Goal: Task Accomplishment & Management: Manage account settings

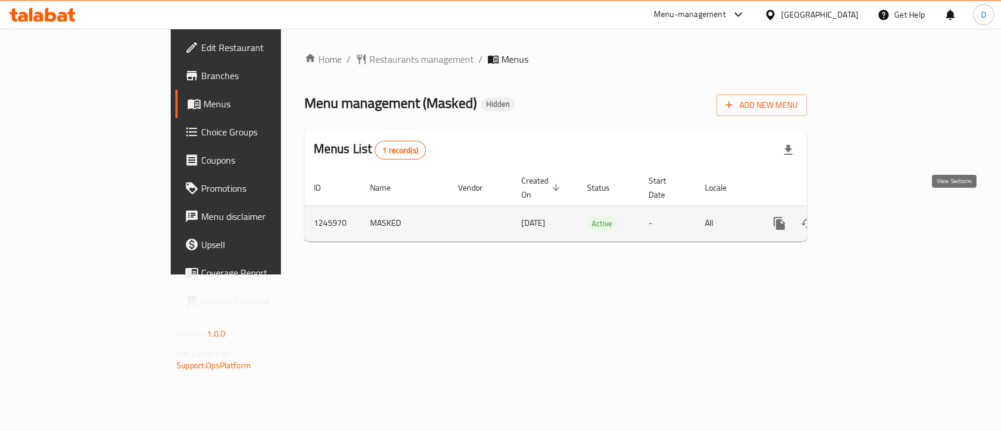
click at [869, 218] on icon "enhanced table" at bounding box center [864, 223] width 11 height 11
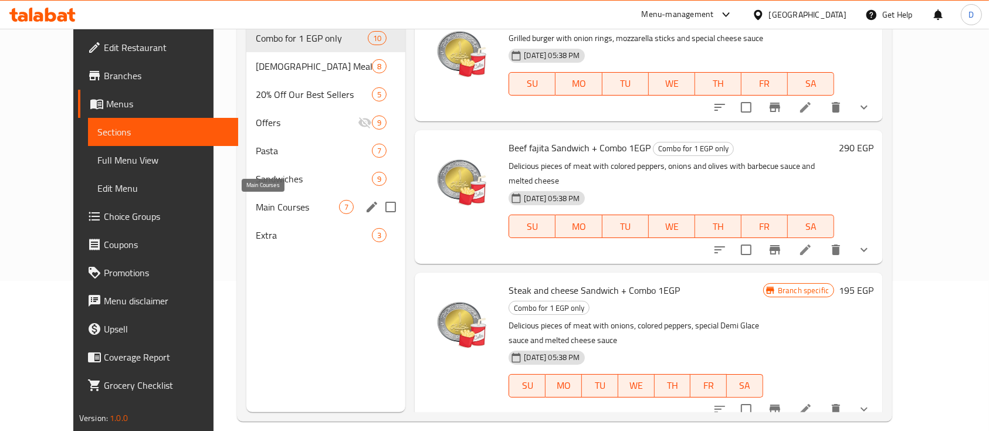
scroll to position [156, 0]
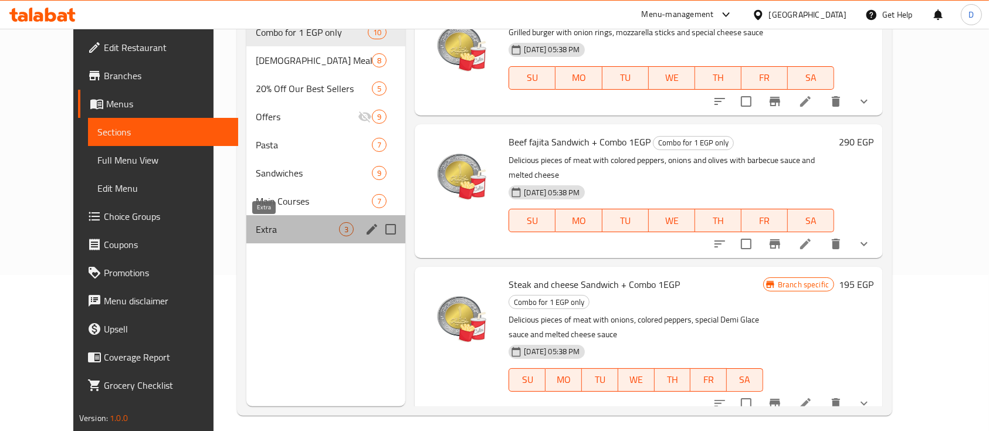
click at [292, 232] on span "Extra" at bounding box center [297, 229] width 83 height 14
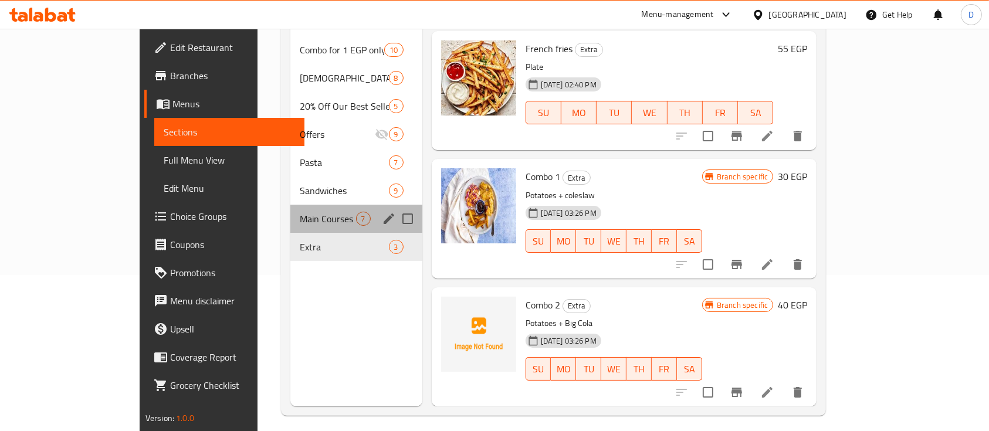
click at [292, 208] on div "Main Courses 7" at bounding box center [355, 219] width 131 height 28
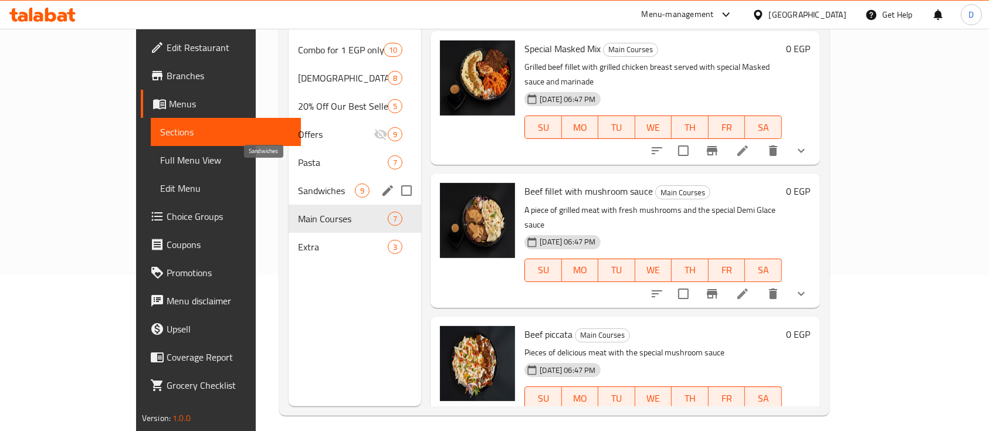
click at [298, 184] on span "Sandwiches" at bounding box center [326, 191] width 57 height 14
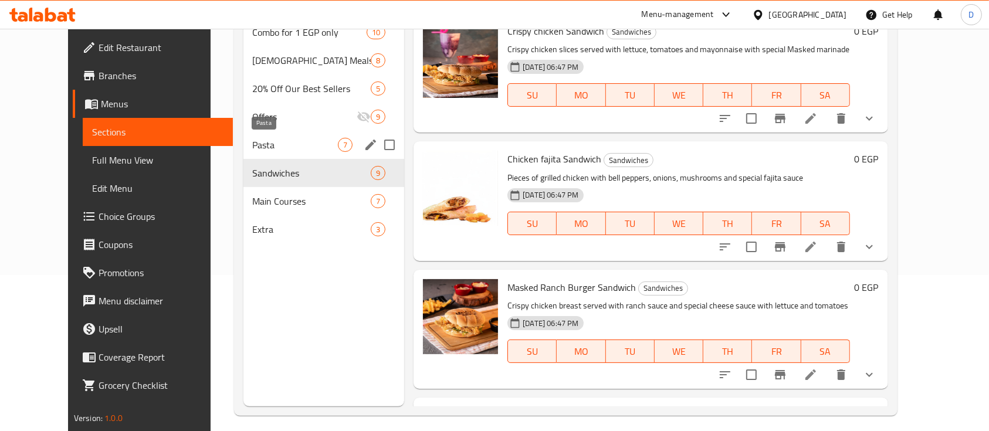
click at [304, 141] on span "Pasta" at bounding box center [296, 145] width 86 height 14
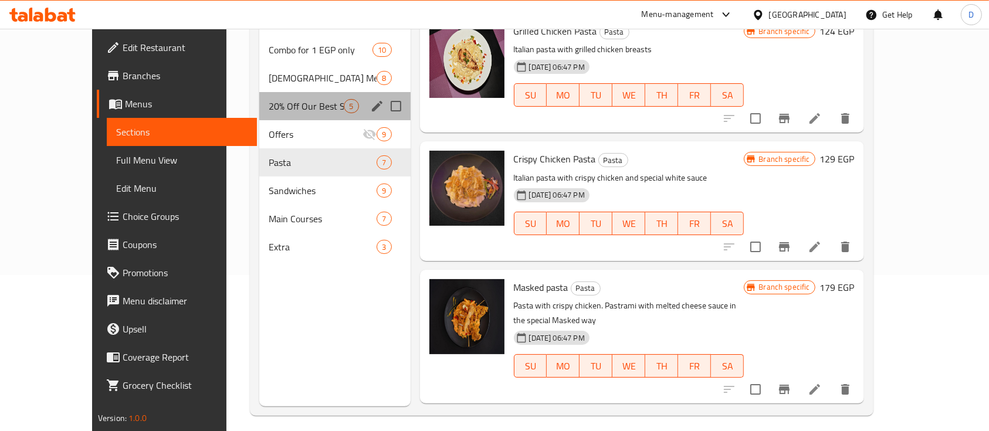
click at [306, 95] on div "20% Off Our Best Sellers 5" at bounding box center [334, 106] width 151 height 28
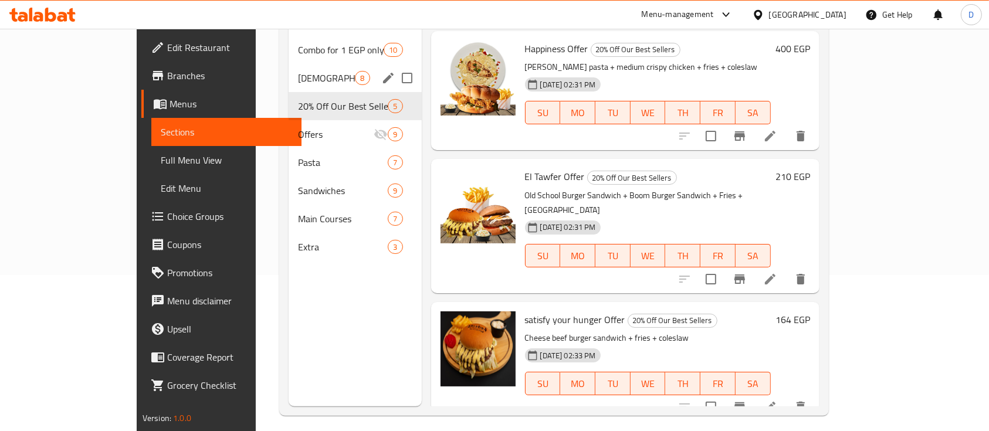
click at [314, 67] on div "Iftar Meals 8" at bounding box center [355, 78] width 133 height 28
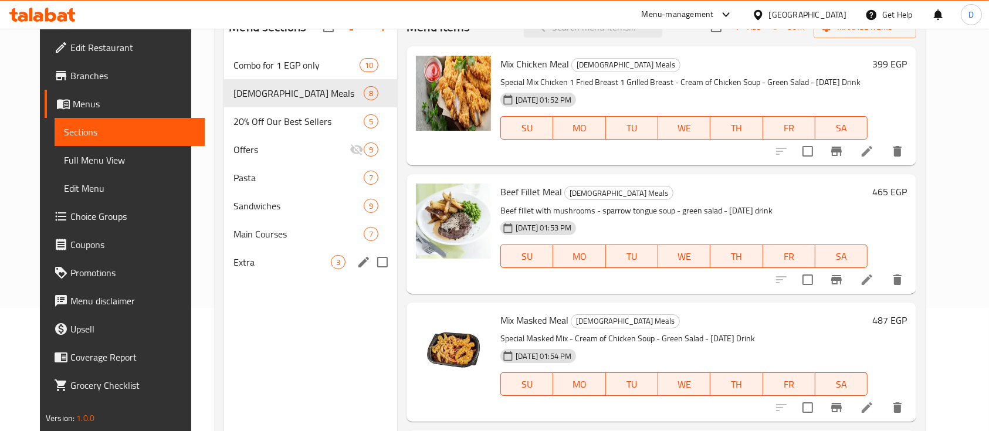
scroll to position [156, 0]
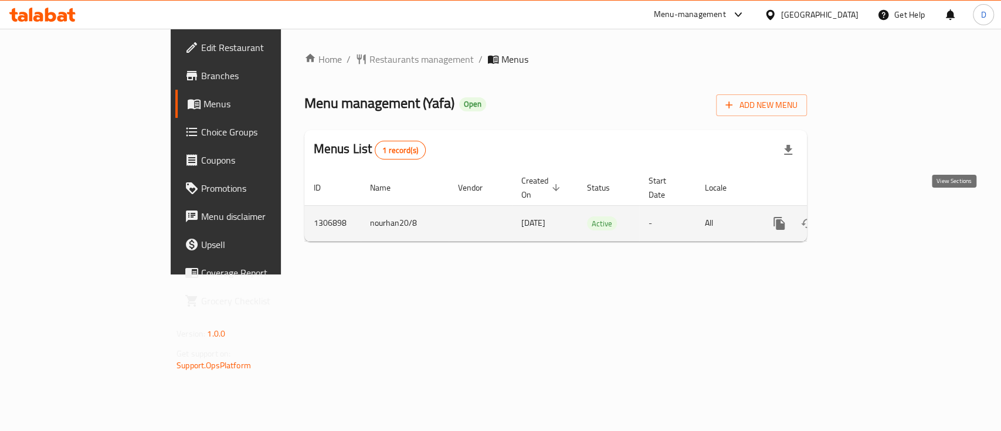
click at [869, 218] on icon "enhanced table" at bounding box center [864, 223] width 11 height 11
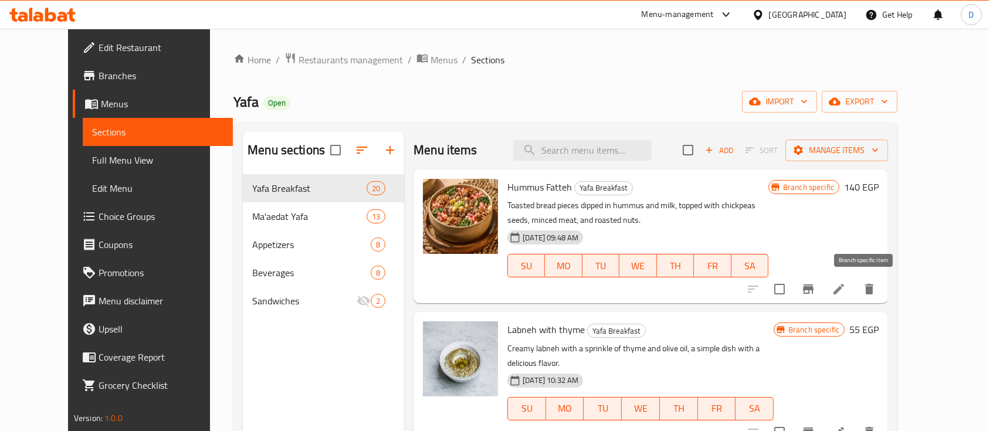
click at [815, 282] on icon "Branch-specific-item" at bounding box center [808, 289] width 14 height 14
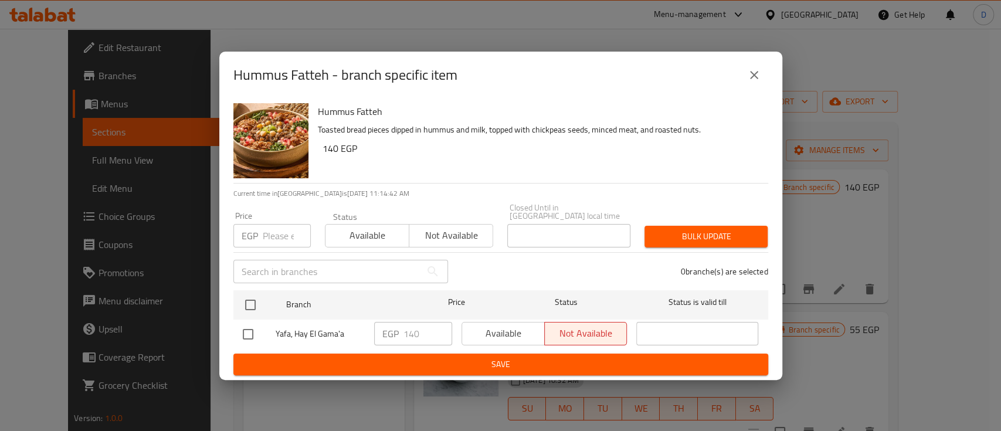
click at [754, 73] on icon "close" at bounding box center [754, 75] width 14 height 14
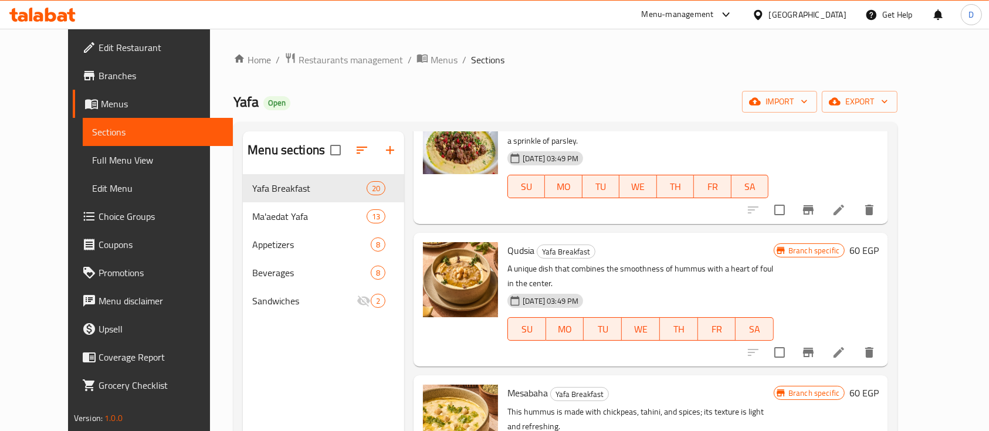
scroll to position [1486, 0]
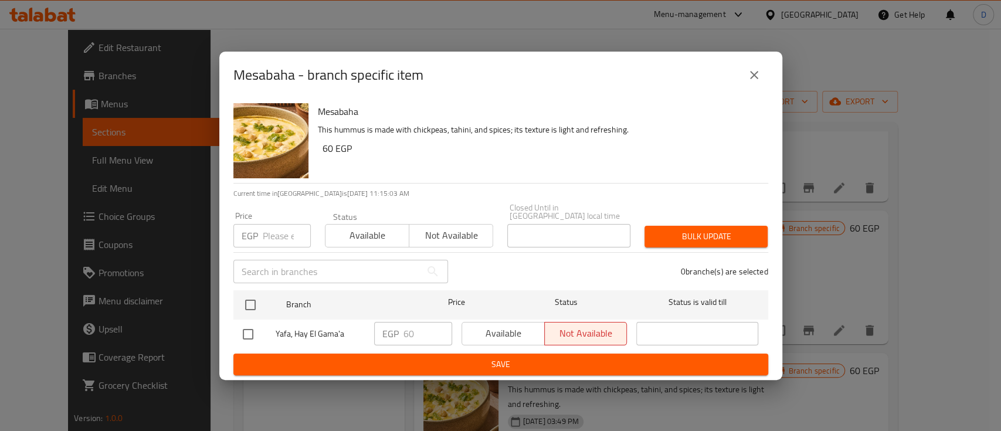
click at [758, 76] on icon "close" at bounding box center [754, 75] width 14 height 14
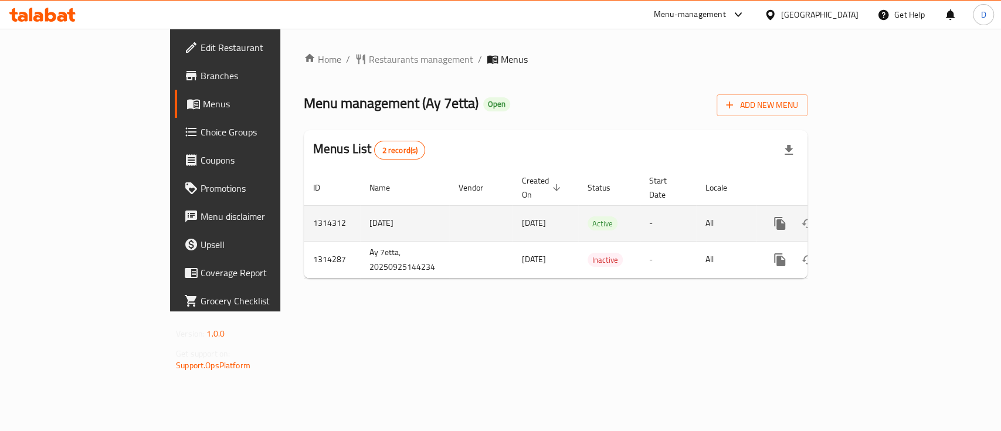
click at [872, 216] on icon "enhanced table" at bounding box center [865, 223] width 14 height 14
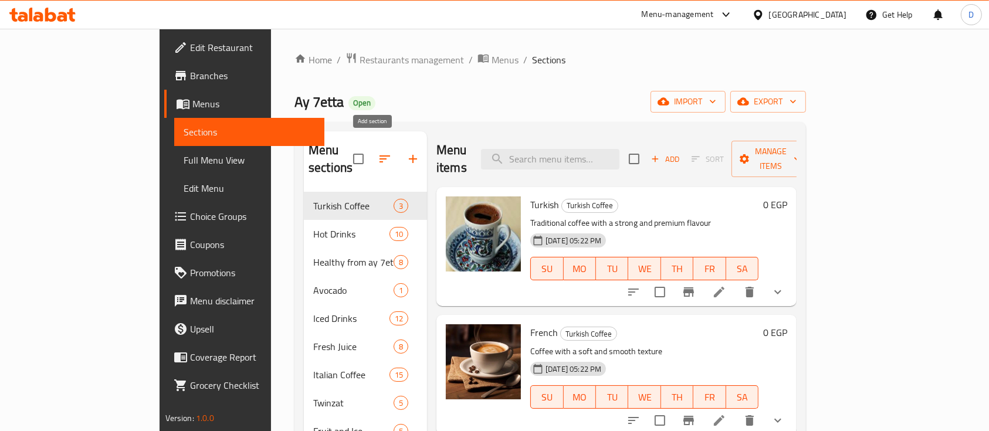
click at [406, 156] on icon "button" at bounding box center [413, 159] width 14 height 14
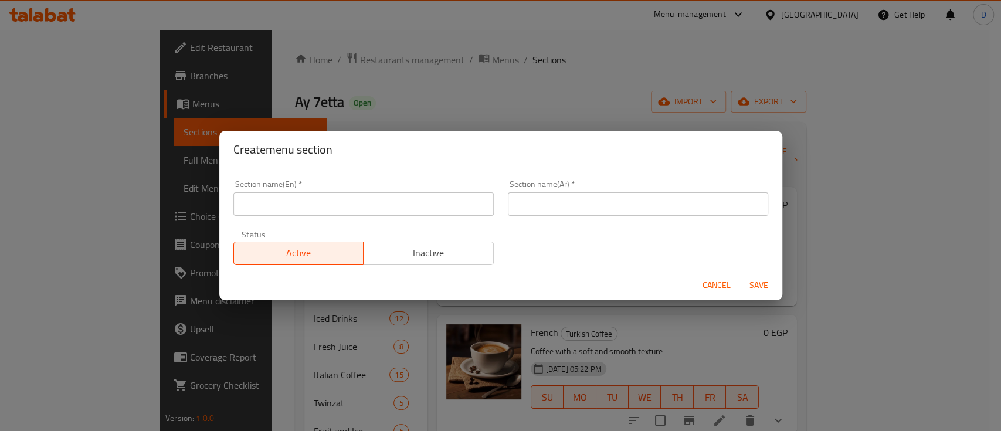
click at [390, 200] on input "text" at bounding box center [363, 203] width 260 height 23
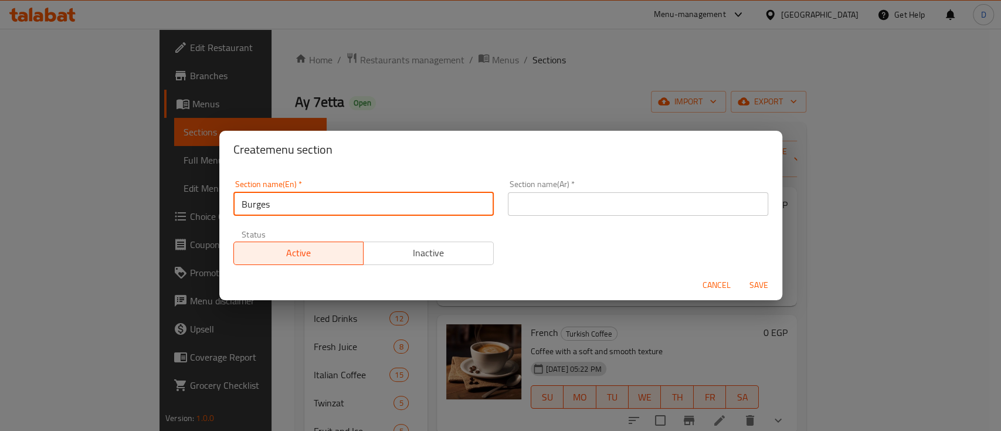
click at [395, 199] on input "Burges" at bounding box center [363, 203] width 260 height 23
type input "Burgers"
click at [608, 204] on input "text" at bounding box center [638, 203] width 260 height 23
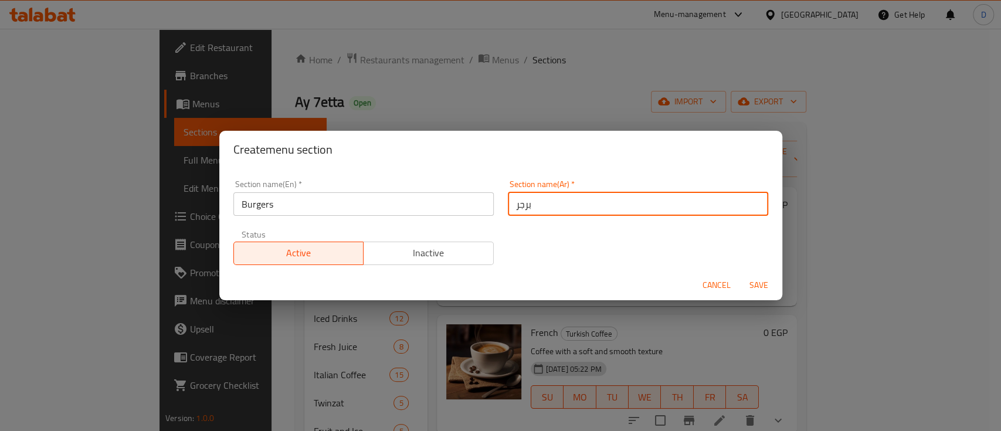
type input "برجر"
click at [740, 275] on button "Save" at bounding box center [759, 286] width 38 height 22
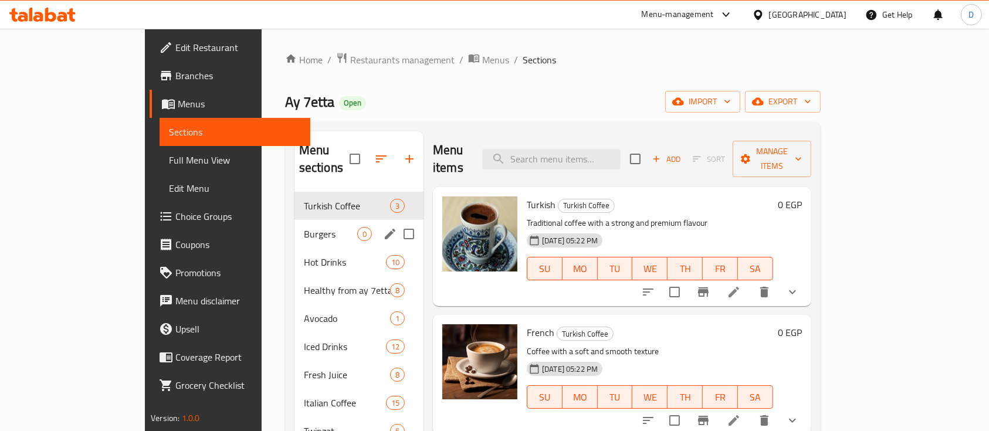
drag, startPoint x: 253, startPoint y: 215, endPoint x: 310, endPoint y: 197, distance: 59.7
click at [304, 227] on span "Burgers" at bounding box center [330, 234] width 53 height 14
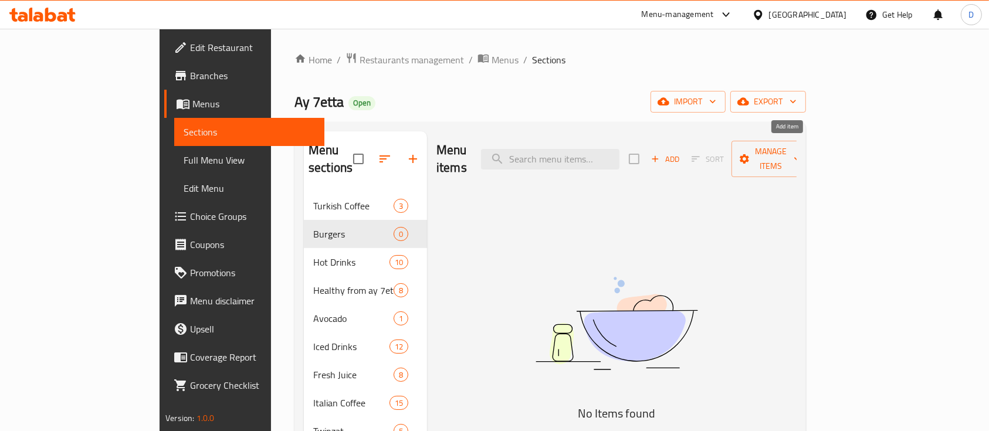
click at [681, 153] on span "Add" at bounding box center [665, 159] width 32 height 13
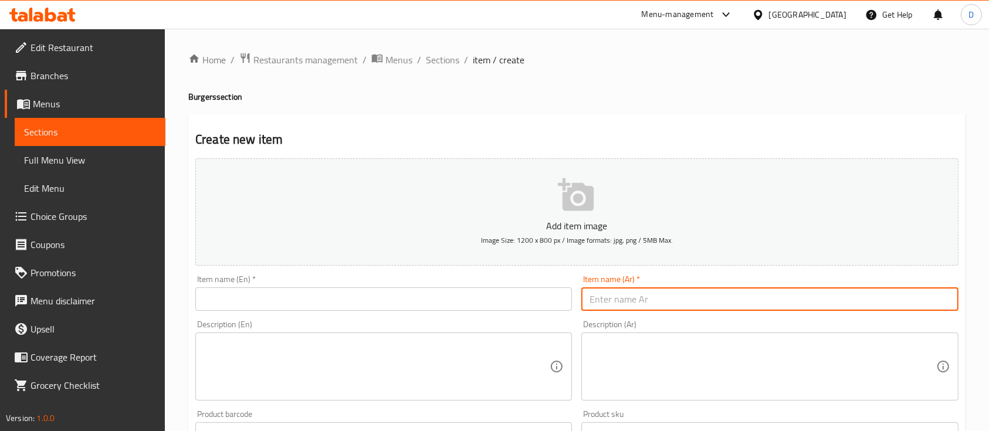
click at [668, 293] on input "text" at bounding box center [769, 298] width 377 height 23
type input "كلاسيك برجر"
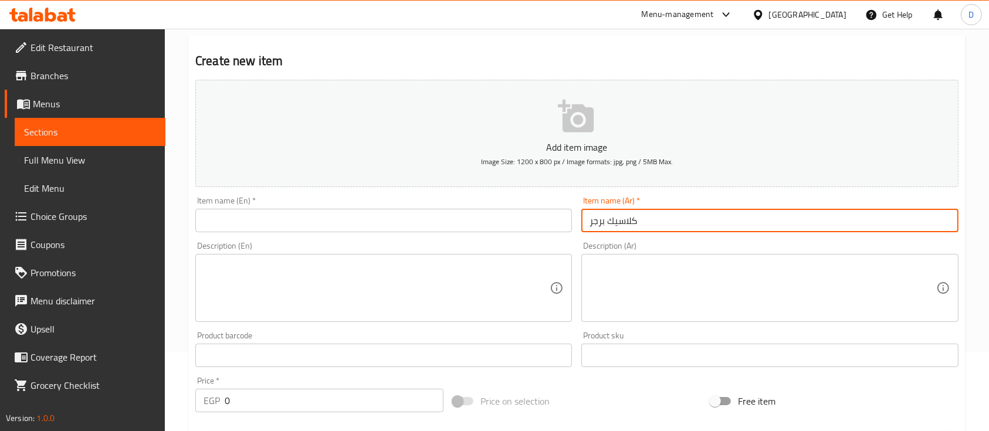
scroll to position [156, 0]
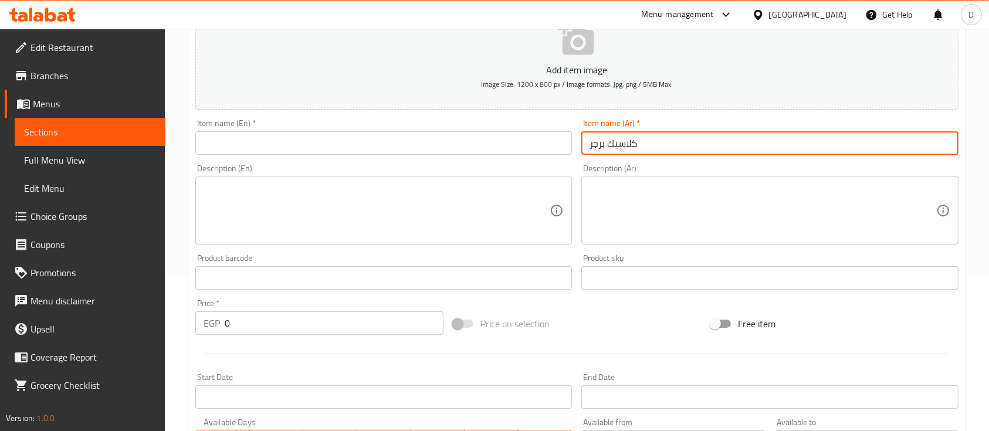
click at [363, 306] on div "Price   * EGP 0 Price *" at bounding box center [319, 317] width 248 height 36
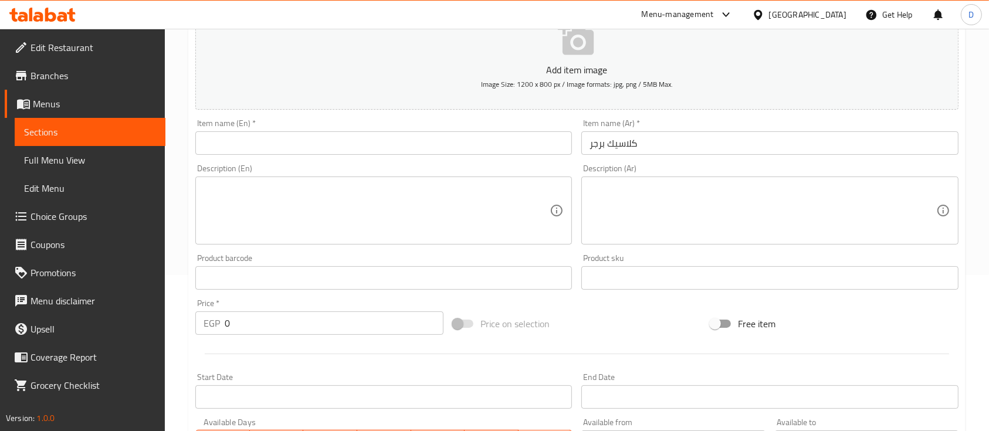
click at [363, 306] on div "Price   * EGP 0 Price *" at bounding box center [319, 317] width 248 height 36
click at [357, 331] on input "0" at bounding box center [334, 322] width 219 height 23
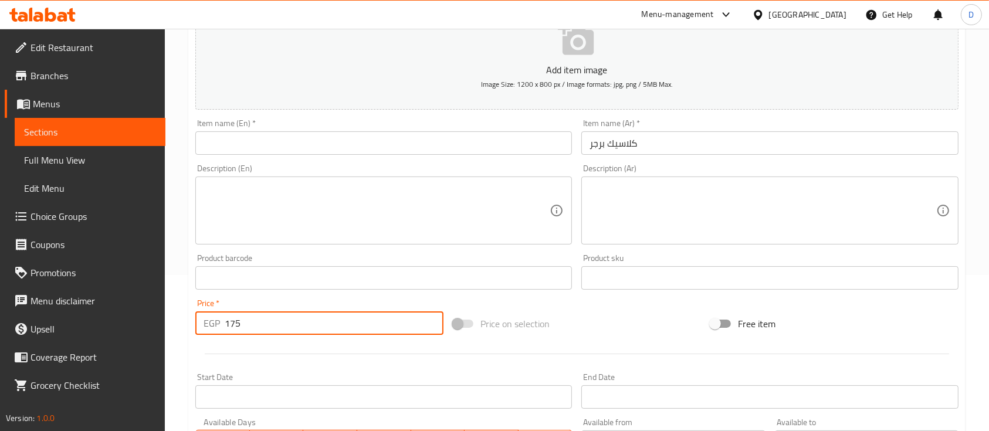
type input "175"
click at [351, 147] on input "text" at bounding box center [383, 142] width 377 height 23
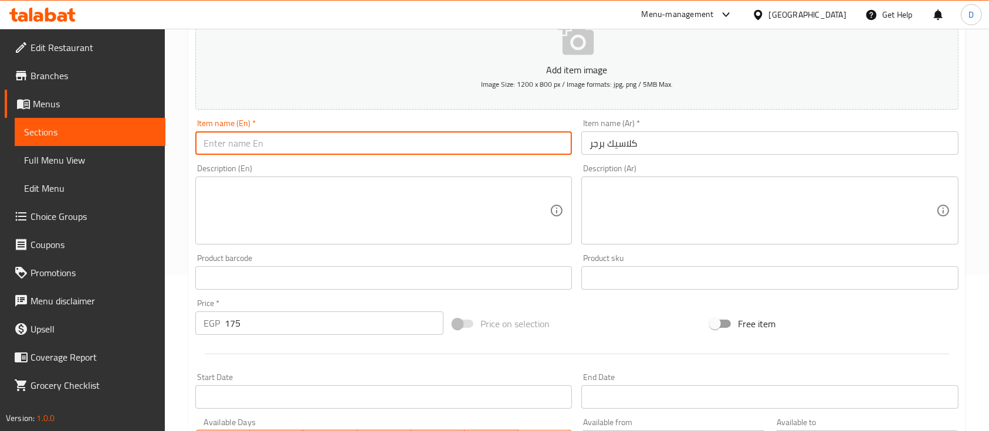
paste input "Classic Burger"
type input "Classic Burger"
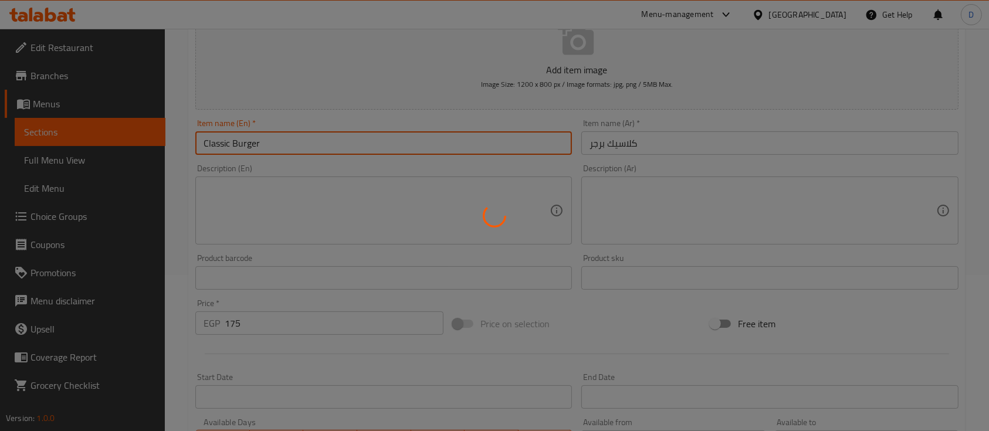
type input "0"
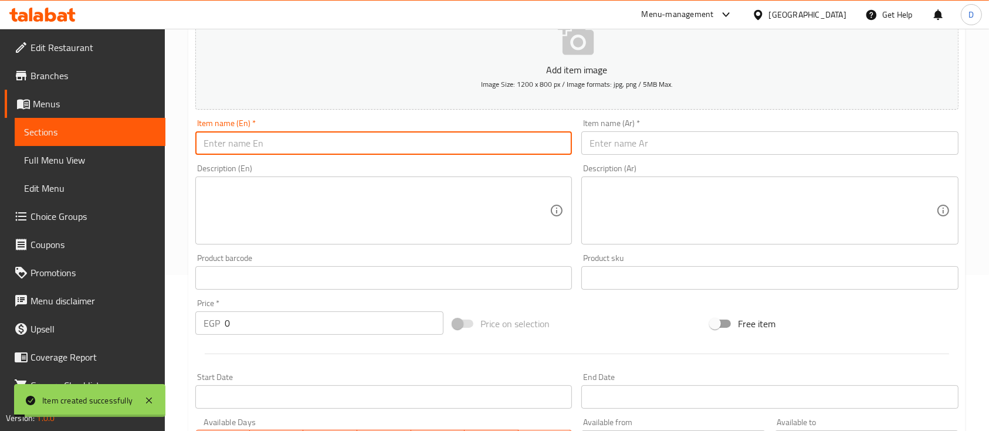
click at [690, 140] on input "text" at bounding box center [769, 142] width 377 height 23
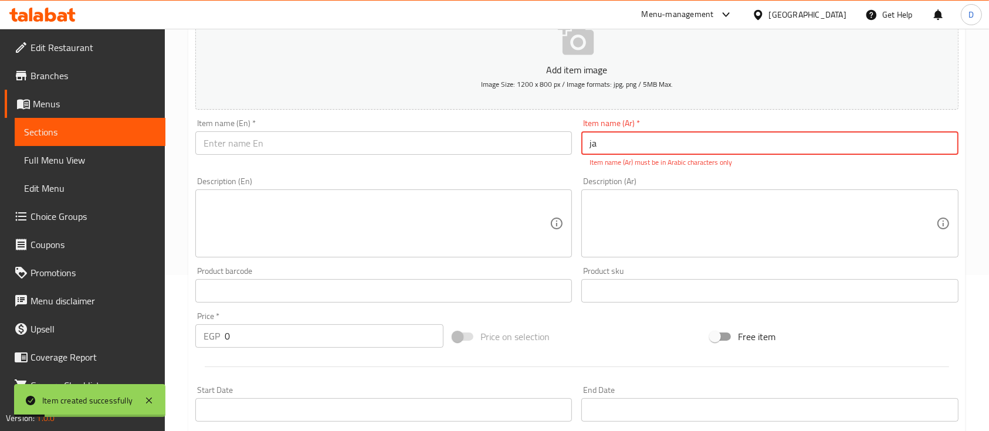
type input "j"
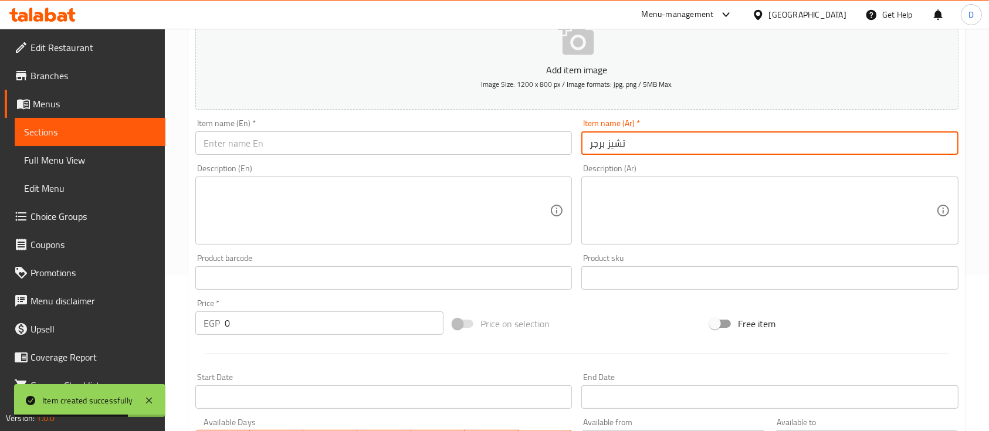
type input "تشيز برجر"
click at [486, 143] on input "text" at bounding box center [383, 142] width 377 height 23
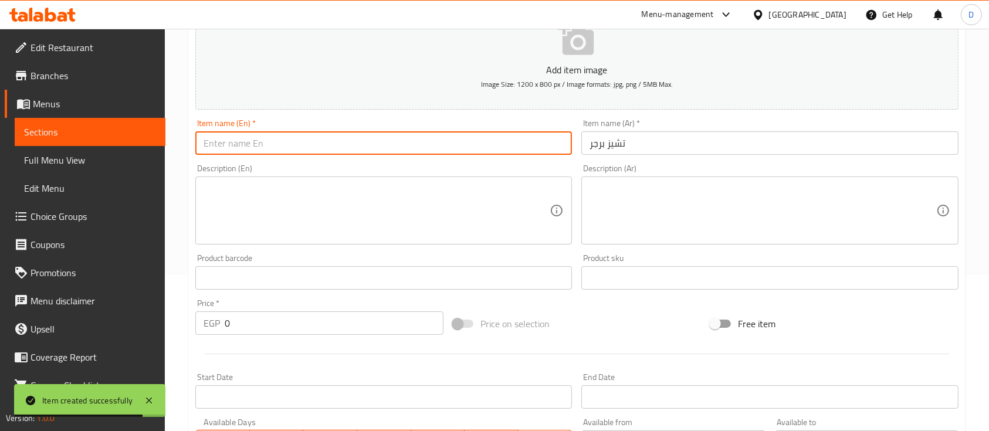
paste input "cheeseburger"
type input "cheeseburger"
click at [323, 327] on input "0" at bounding box center [334, 322] width 219 height 23
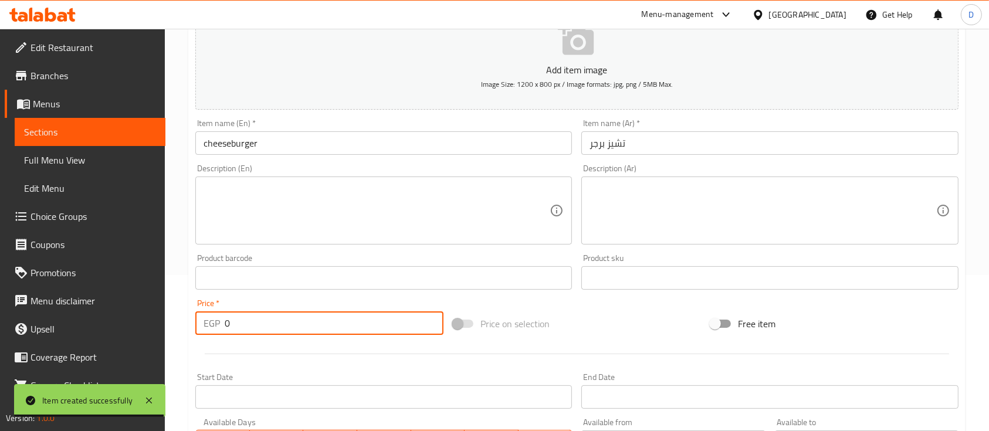
click at [323, 326] on input "0" at bounding box center [334, 322] width 219 height 23
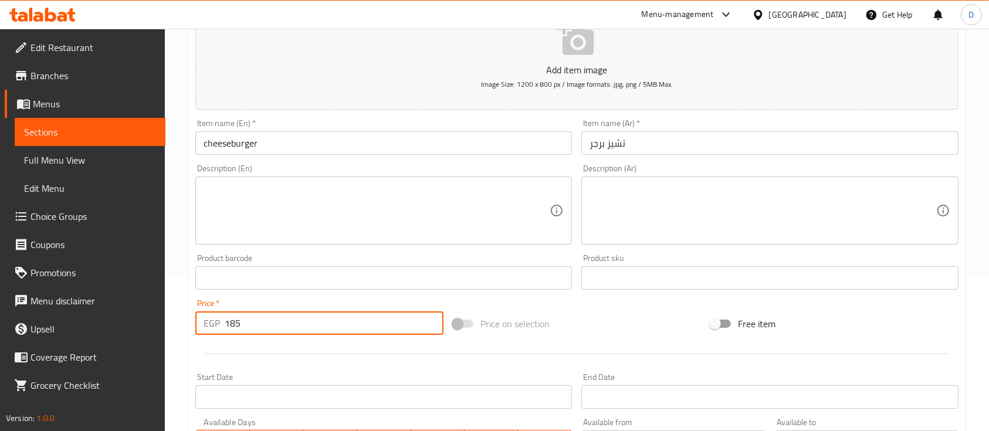
type input "185"
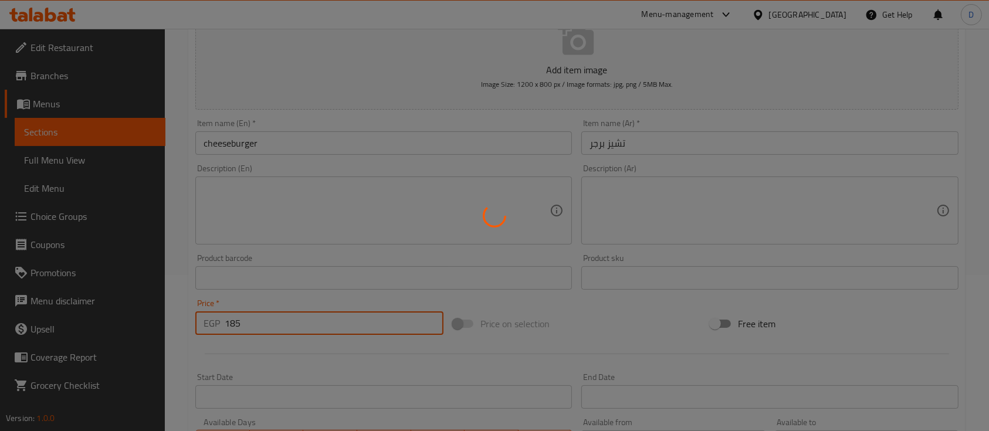
type input "0"
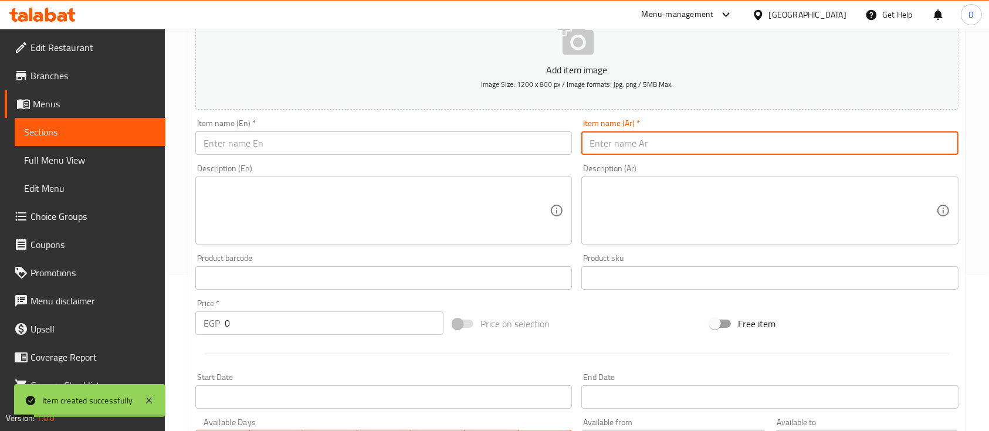
click at [657, 145] on input "text" at bounding box center [769, 142] width 377 height 23
type input "سبايسي برجر"
click at [465, 148] on input "text" at bounding box center [383, 142] width 377 height 23
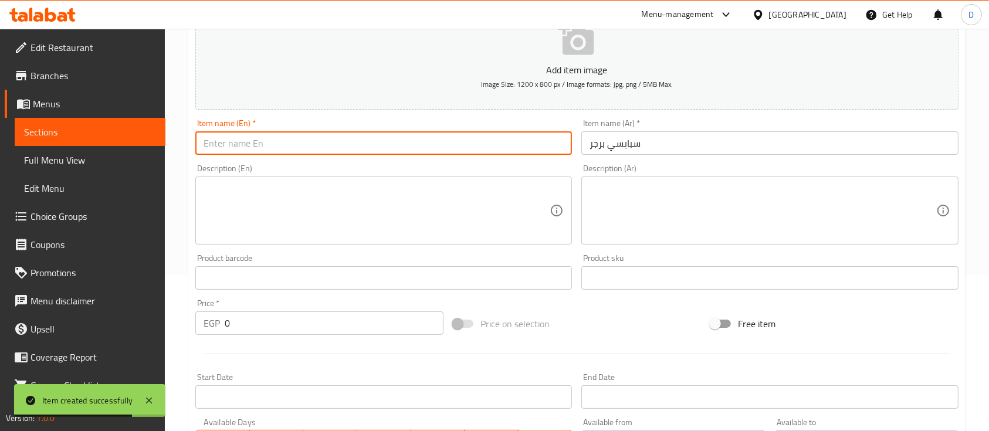
paste input "Spicy Burger"
type input "Spicy Burger"
click at [356, 321] on input "0" at bounding box center [334, 322] width 219 height 23
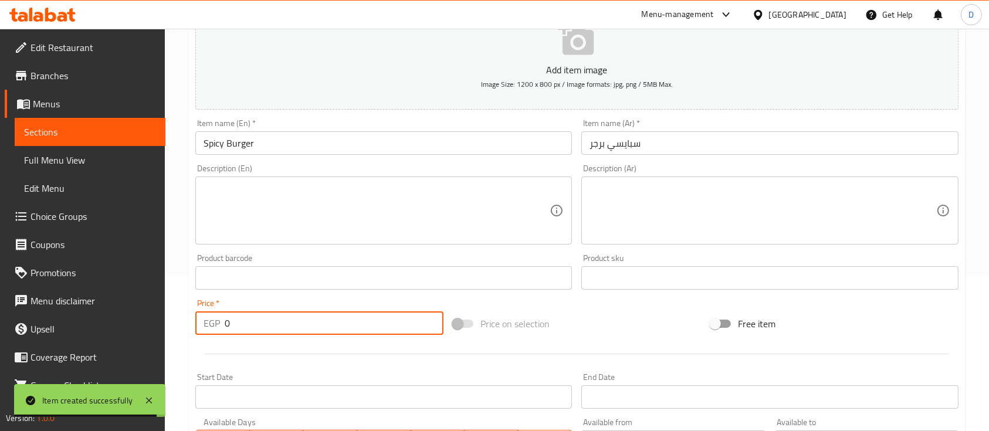
click at [356, 321] on input "0" at bounding box center [334, 322] width 219 height 23
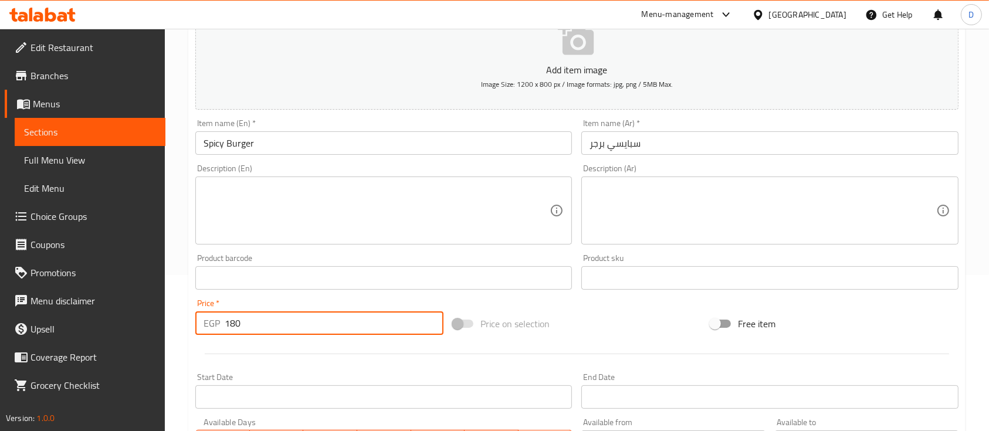
type input "180"
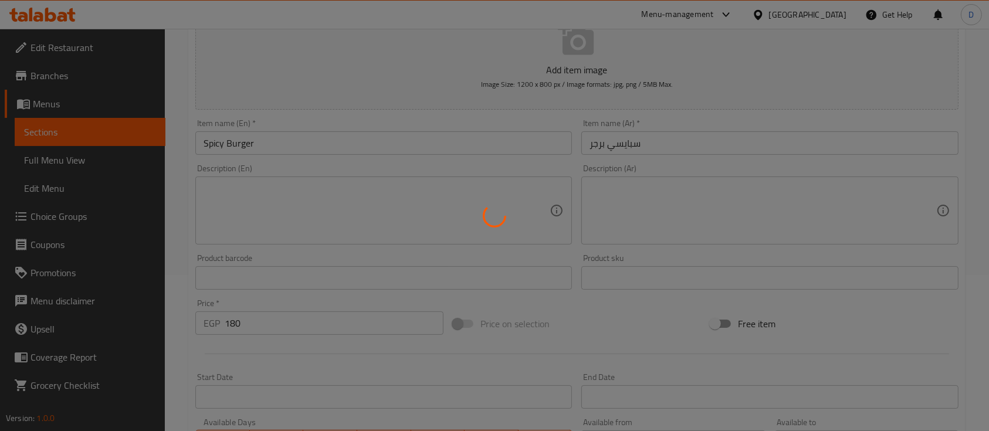
type input "0"
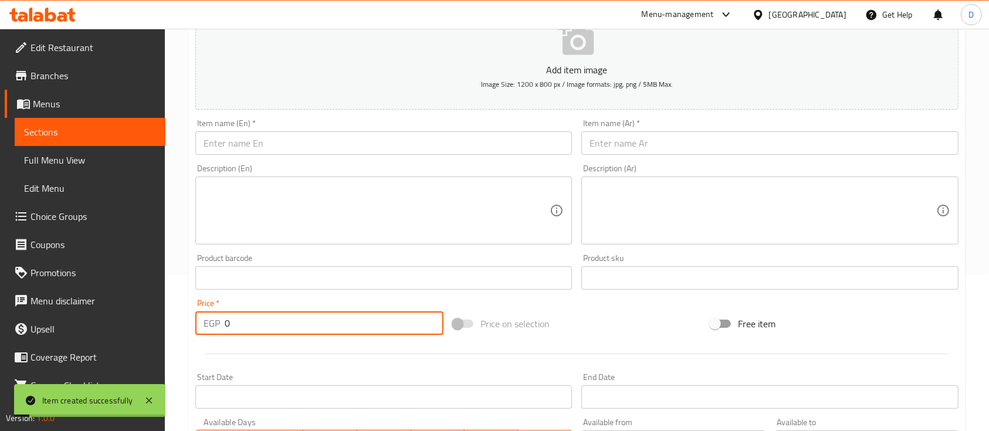
click at [657, 143] on input "text" at bounding box center [769, 142] width 377 height 23
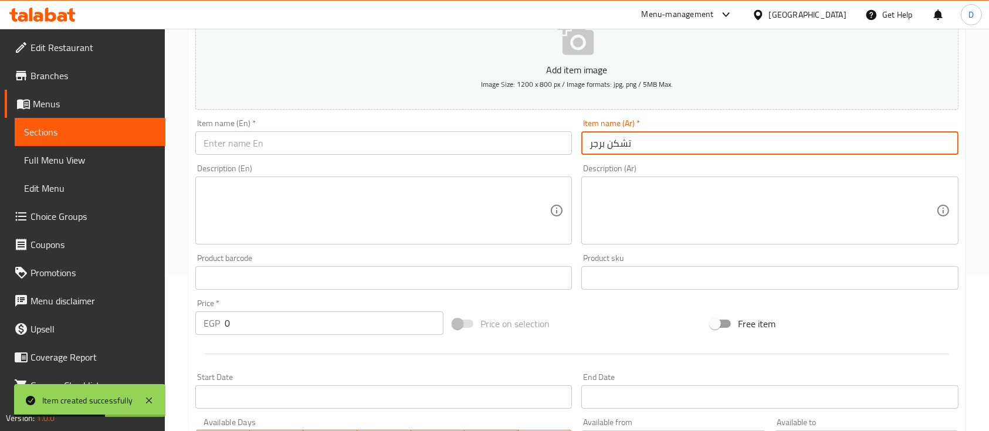
type input "تشكن برجر"
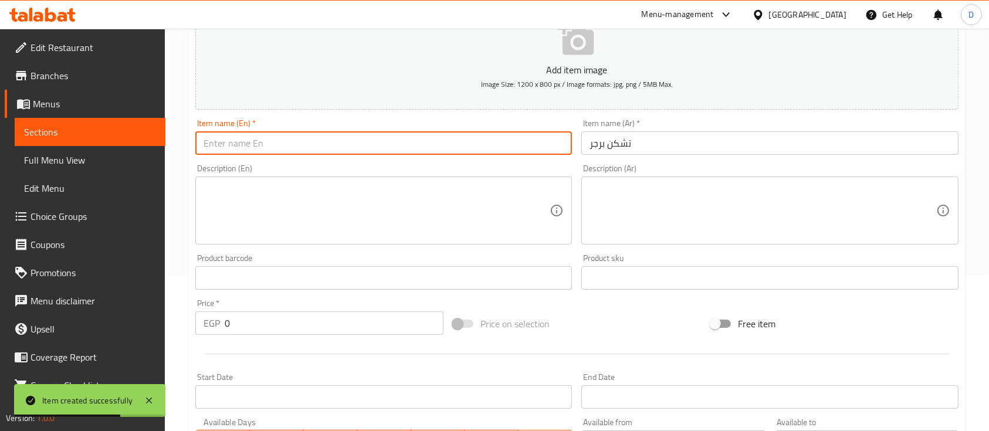
click at [438, 142] on input "text" at bounding box center [383, 142] width 377 height 23
paste input "Chicken Burger"
type input "Chicken Burger"
click at [256, 316] on input "0" at bounding box center [334, 322] width 219 height 23
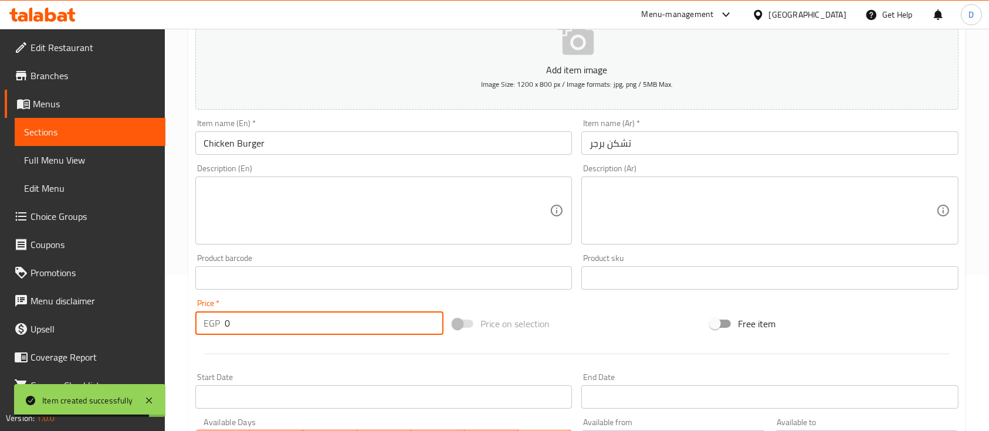
click at [256, 317] on input "0" at bounding box center [334, 322] width 219 height 23
click at [257, 338] on div "Price   * EGP 01 Price *" at bounding box center [320, 316] width 258 height 45
click at [265, 323] on input "01" at bounding box center [334, 322] width 219 height 23
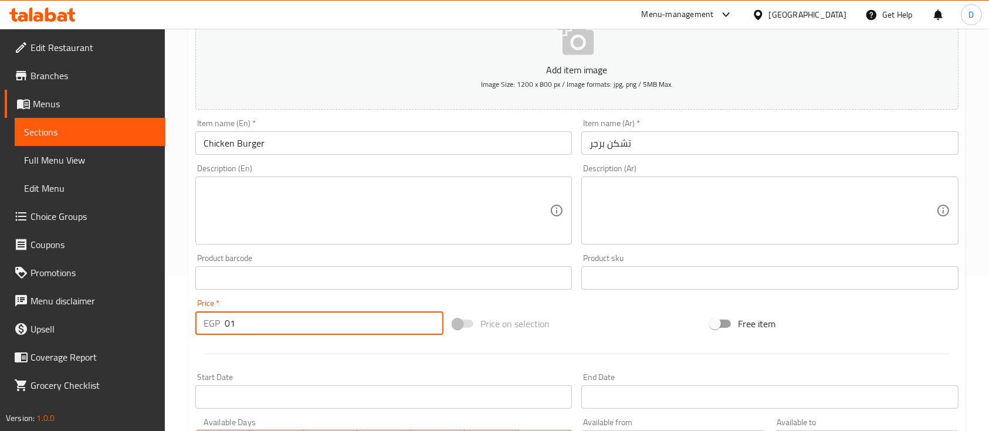
click at [265, 323] on input "01" at bounding box center [334, 322] width 219 height 23
type input "160"
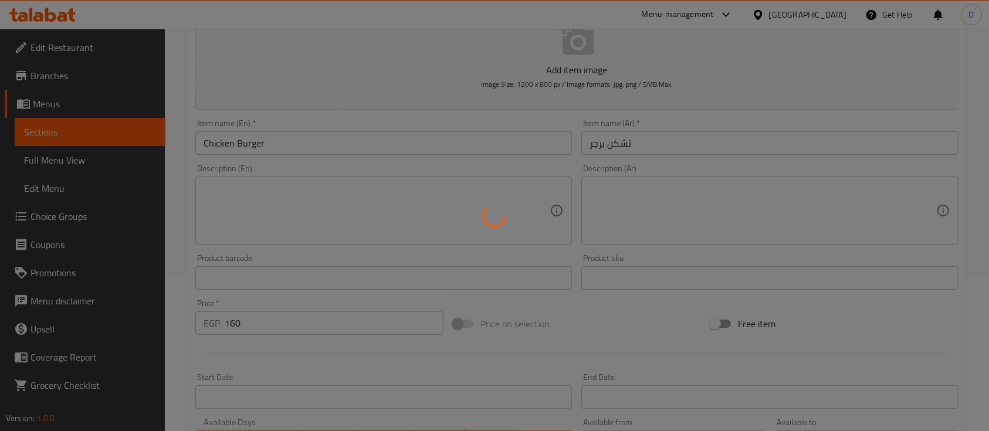
type input "0"
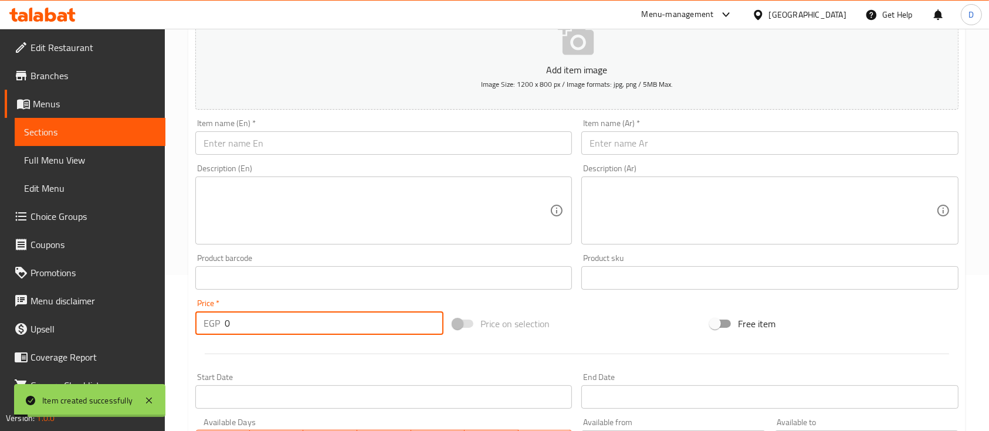
click at [683, 142] on input "text" at bounding box center [769, 142] width 377 height 23
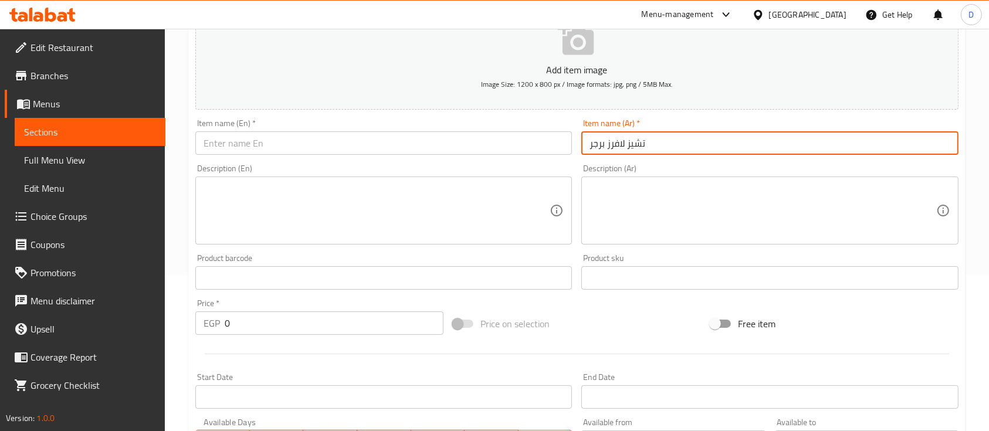
type input "تشيز لافرز برجر"
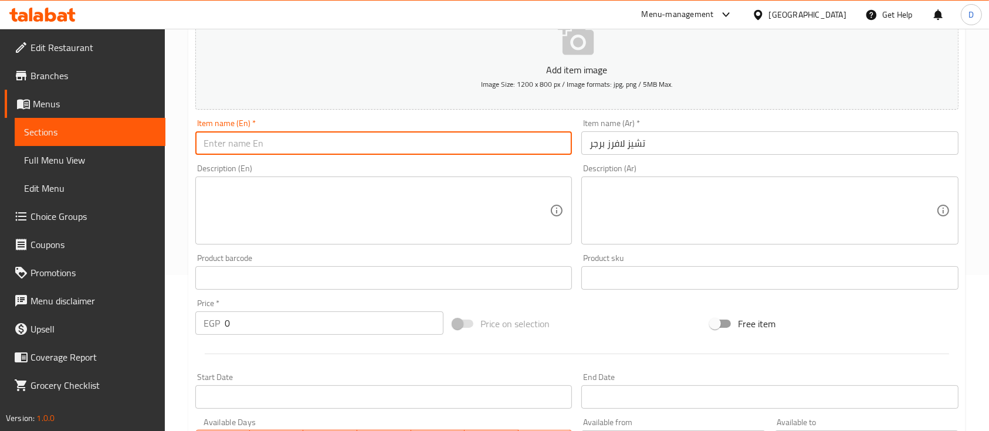
click at [508, 141] on input "text" at bounding box center [383, 142] width 377 height 23
paste input "Cheese Lovers Burger"
type input "Cheese Lovers Burger"
click at [347, 316] on input "0" at bounding box center [334, 322] width 219 height 23
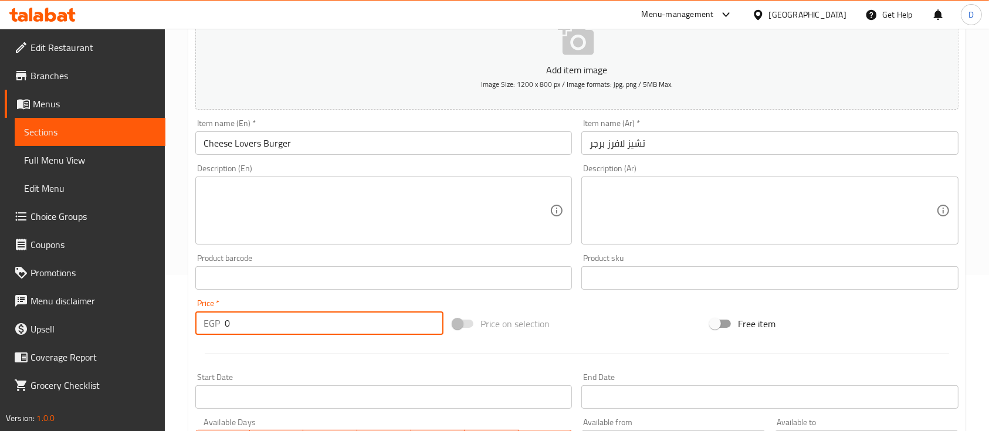
click at [347, 316] on input "0" at bounding box center [334, 322] width 219 height 23
type input "175"
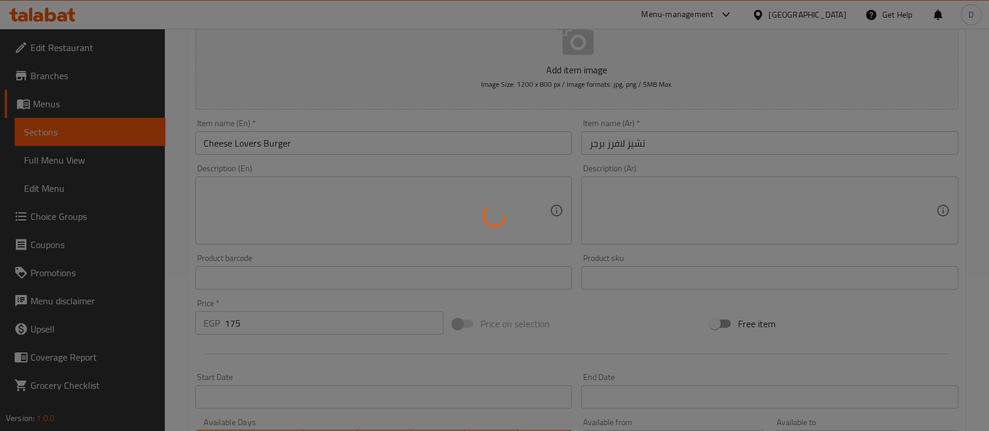
type input "0"
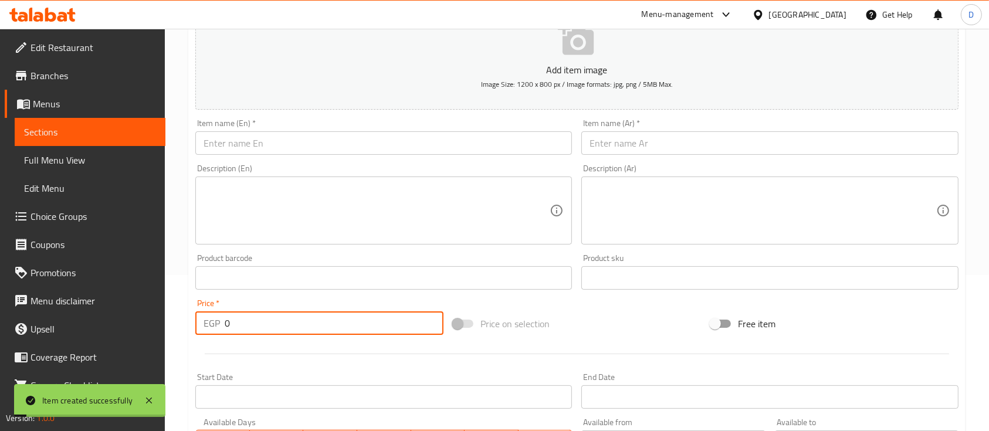
click at [662, 137] on input "text" at bounding box center [769, 142] width 377 height 23
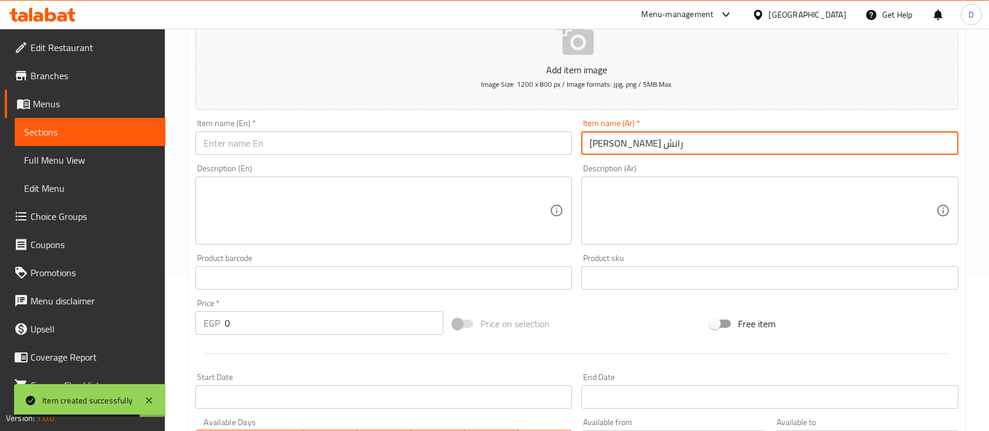
type input "سبايسي تشيكن رانش"
click at [418, 146] on input "text" at bounding box center [383, 142] width 377 height 23
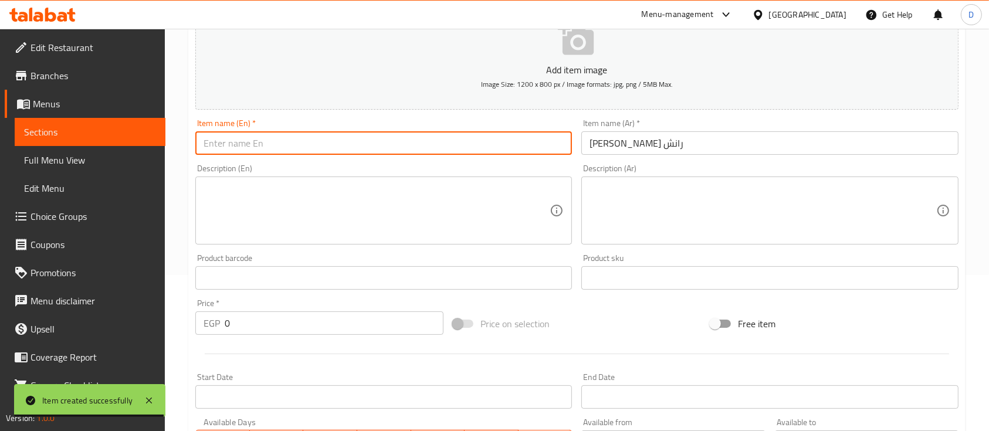
paste input "Spicy Chicken Ranch"
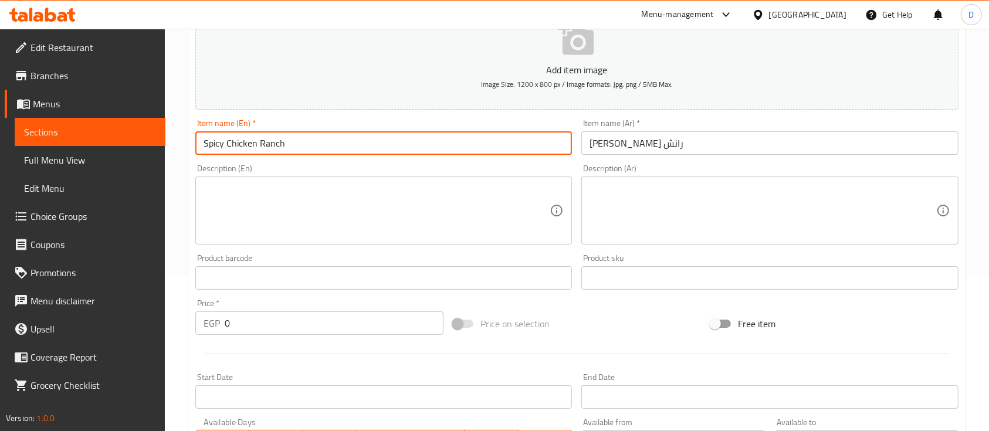
type input "Spicy Chicken Ranch"
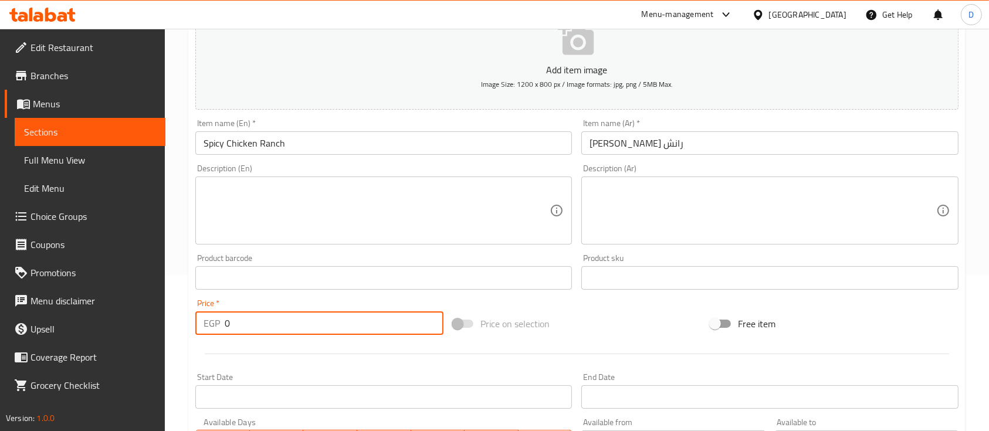
click at [319, 323] on input "0" at bounding box center [334, 322] width 219 height 23
click at [319, 322] on input "0" at bounding box center [334, 322] width 219 height 23
type input "150"
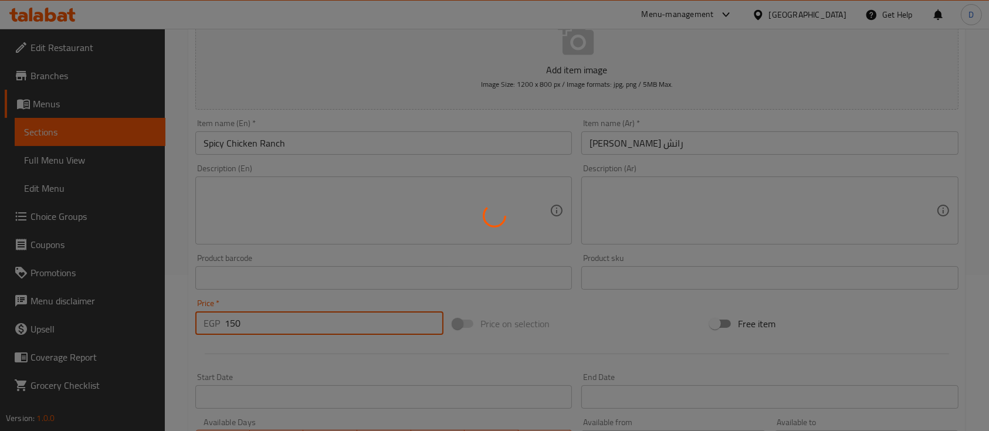
type input "0"
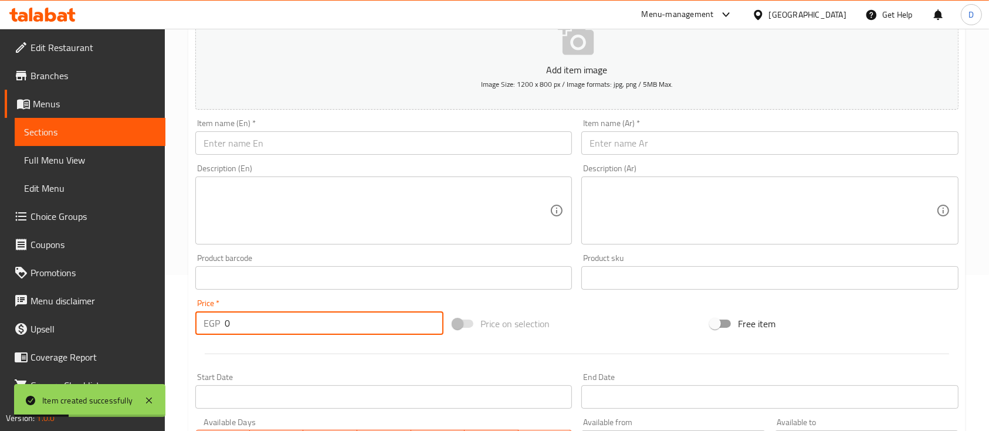
click at [76, 129] on span "Sections" at bounding box center [90, 132] width 132 height 14
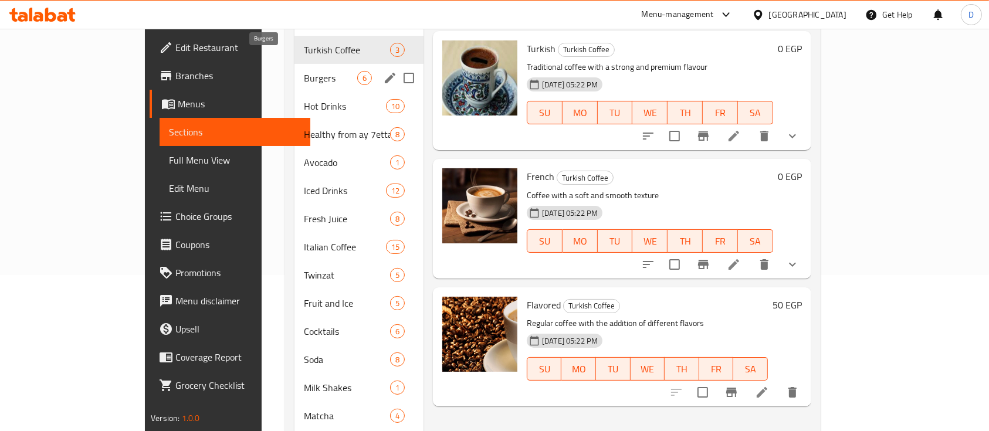
click at [304, 71] on span "Burgers" at bounding box center [330, 78] width 53 height 14
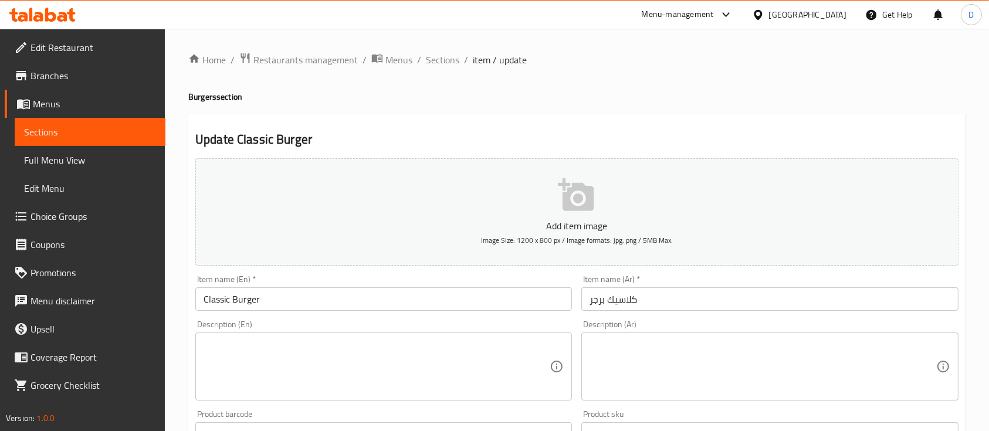
click at [686, 382] on textarea at bounding box center [763, 367] width 346 height 56
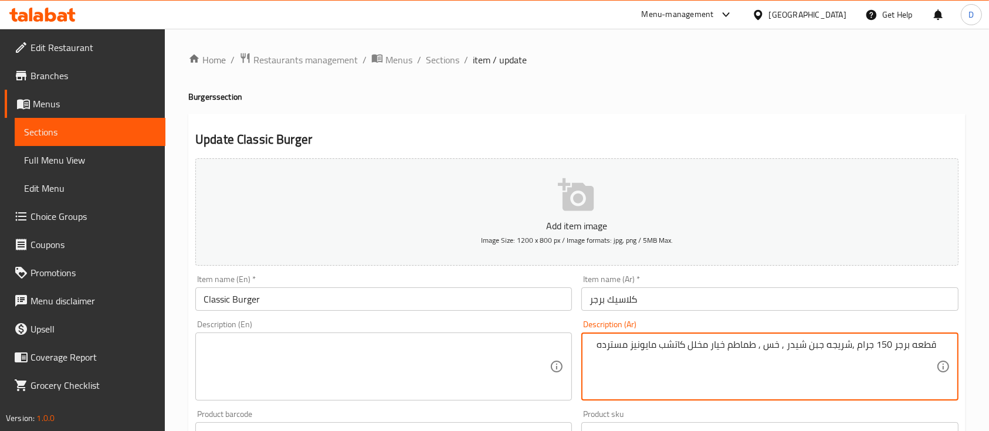
drag, startPoint x: 780, startPoint y: 348, endPoint x: 790, endPoint y: 350, distance: 9.5
click at [789, 349] on textarea "قطعه برجر 150 جرام ,شريجه جبن شيدر , خس , طماطم خيار مخلل كاتشب مايونيز مسترده" at bounding box center [763, 367] width 346 height 56
click at [727, 345] on textarea "قطعه برجر 150 جرام ,شريجه جبن شيدر , خس , طماطم خيار مخلل كاتشب مايونيز مسترده" at bounding box center [763, 367] width 346 height 56
paste textarea ","
click at [709, 345] on textarea "قطعه برجر 150 جرام ,شريجه جبن شيدر , خس , طماطم , خيار مخلل كاتشب مايونيز مسترده" at bounding box center [763, 367] width 346 height 56
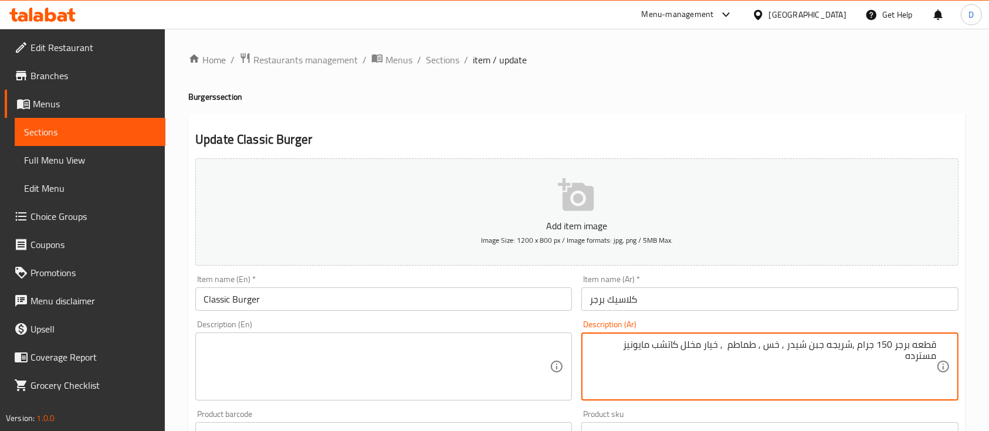
paste textarea ","
click at [680, 346] on textarea "قطعه برجر 150 جرام ,شريجه جبن شيدر , خس , طماطم , خيار , مخلل كاتشب مايونيز مست…" at bounding box center [763, 367] width 346 height 56
paste textarea ","
click at [645, 342] on textarea "قطعه برجر 150 جرام ,شريجه جبن شيدر , خس , طماطم , خيار , مخلل , كاتشب مايونيز م…" at bounding box center [763, 367] width 346 height 56
paste textarea ","
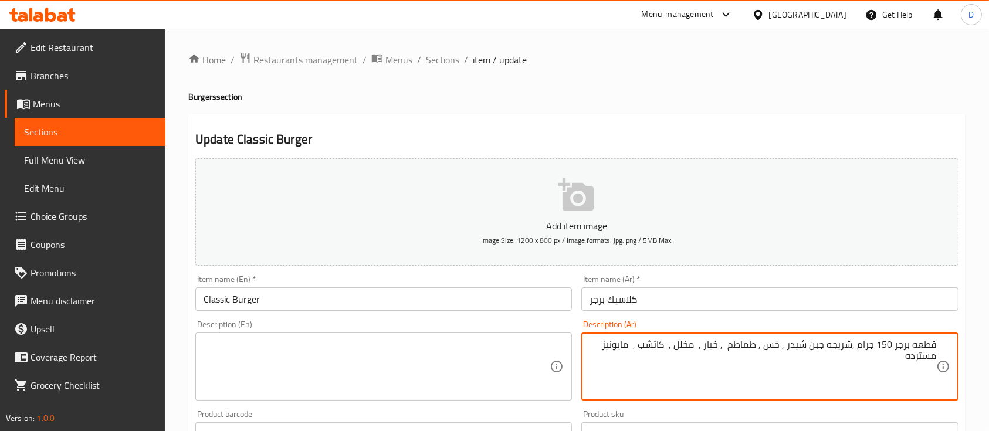
click at [607, 348] on textarea "قطعه برجر 150 جرام ,شريجه جبن شيدر , خس , طماطم , خيار , مخلل , كاتشب , مايونيز…" at bounding box center [763, 367] width 346 height 56
paste textarea ","
click at [708, 342] on textarea "قطعه برجر 150 جرام ,شريجه جبن شيدر , خس , طماطم , خيار , مخلل , كاتشب , مايونيز…" at bounding box center [763, 367] width 346 height 56
click at [708, 341] on textarea "قطعه برجر 150 جرام ,شريجه جبن شيدر , خس , طماطم , خيار , مخلل , كاتشب , مايونيز…" at bounding box center [763, 367] width 346 height 56
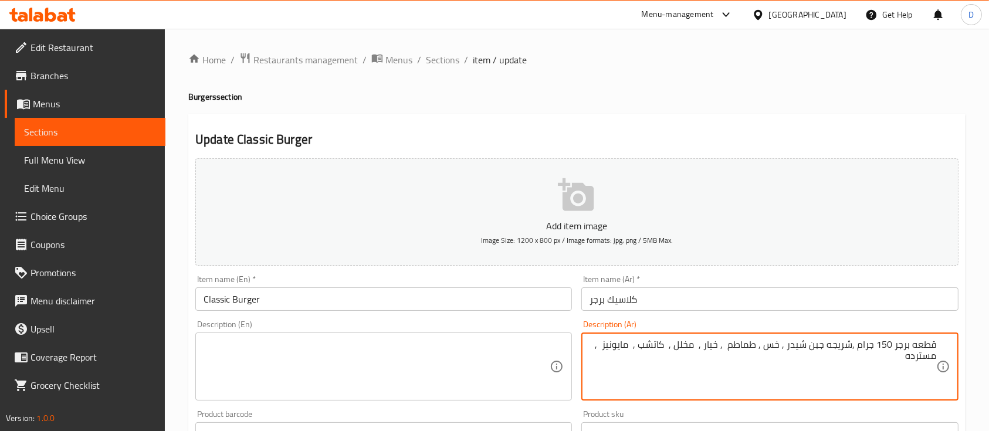
paste textarea "ة جبن شيدر , خس , طماطم , خيار , مخلل , كاتشب , مايونيز , مسترده"
type textarea "قطعه برجر 150 جرام ,شريحة جبن شيدر , خس , طماطم , خيار , مخلل , كاتشب , مايونيز…"
click at [393, 349] on textarea at bounding box center [377, 367] width 346 height 56
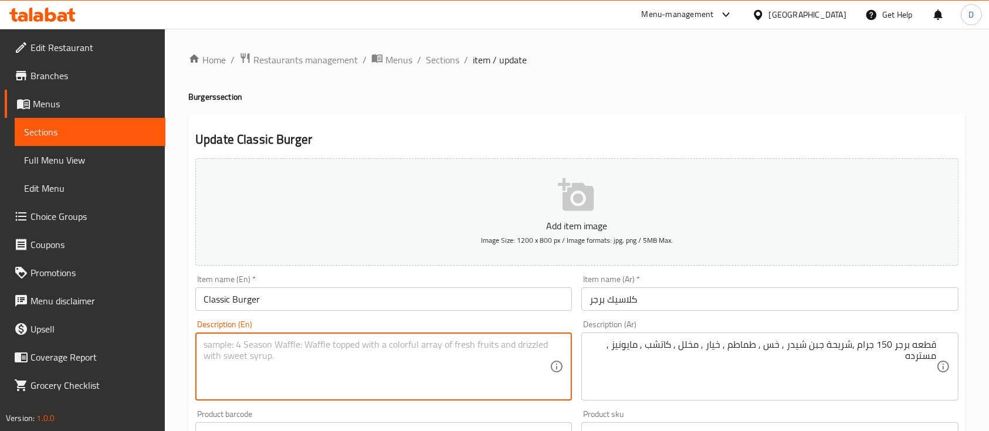
paste textarea "150g burger patty, cheddar cheese slice, lettuce, tomatoes, cucumbers, pickles,…"
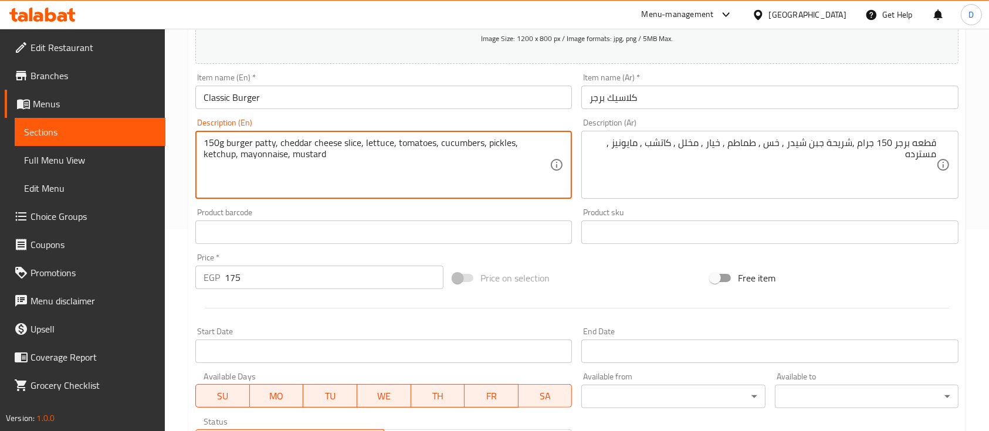
scroll to position [398, 0]
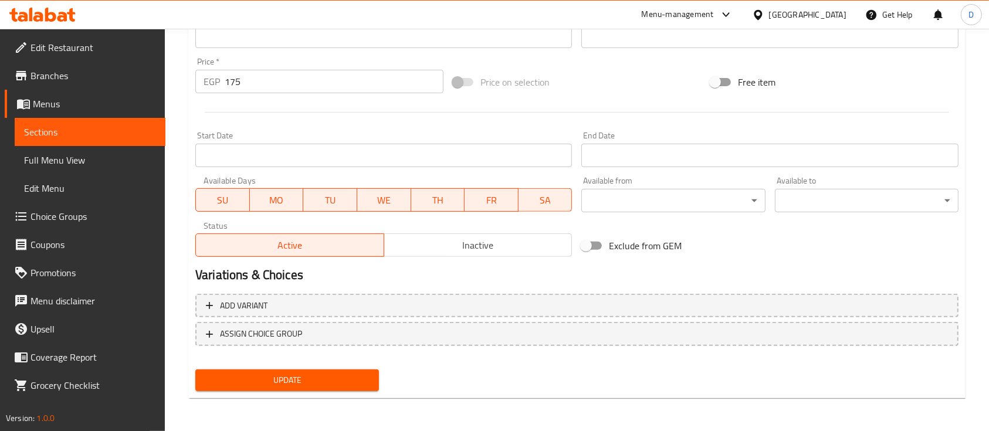
type textarea "150g burger patty, cheddar cheese slice, lettuce, tomatoes, cucumbers, pickles,…"
click at [333, 378] on span "Update" at bounding box center [287, 380] width 165 height 15
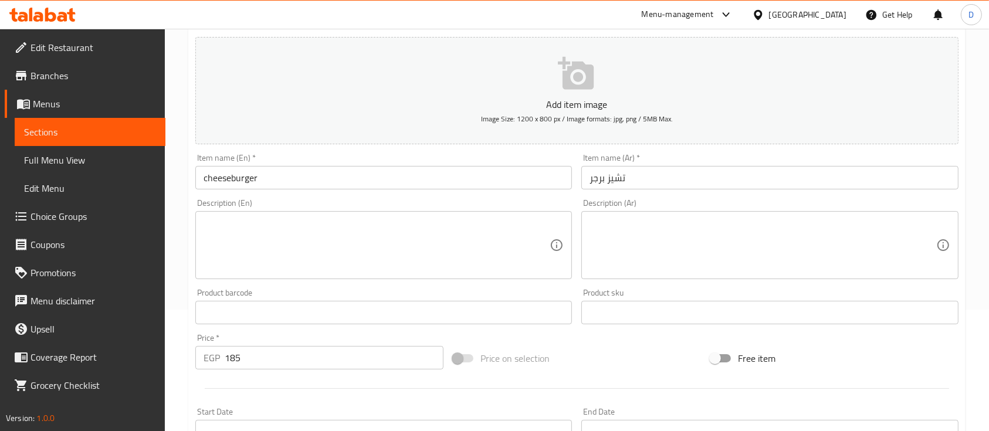
scroll to position [156, 0]
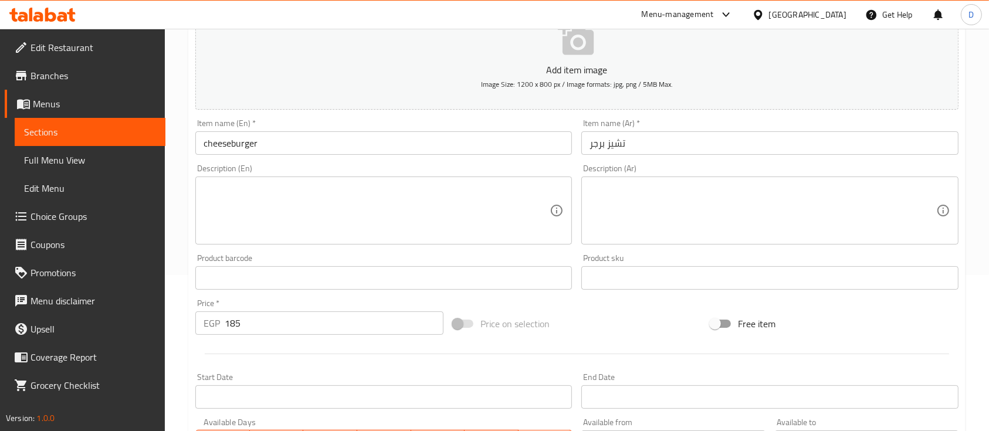
click at [651, 209] on textarea at bounding box center [763, 211] width 346 height 56
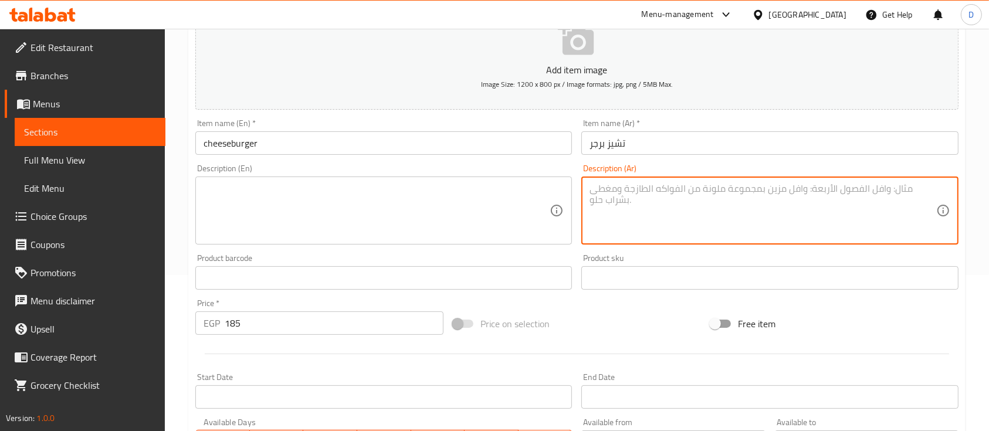
paste textarea "قطعه برجر 150 جرام ,شريحة جبن شيدر , خس , طماطم , خيار , مخلل , كاتشب , مايونيز…"
click at [772, 188] on textarea "قطعه برجر 150 جرام ,شريحة جبن شيدر , خس , طماطم , خيار , مخلل , كاتشب , مايونيز…" at bounding box center [763, 211] width 346 height 56
click at [776, 190] on textarea "قطعه برجر 150 جرام ,شريحة جبن شيدر , خس , طماطم , خيار , مخلل , كاتشب , مايونيز…" at bounding box center [763, 211] width 346 height 56
click at [776, 191] on textarea "قطعه برجر 150 جرام ,شريحة جبن شيدر , خس , طماطم , خيار , مخلل , كاتشب , مايونيز…" at bounding box center [763, 211] width 346 height 56
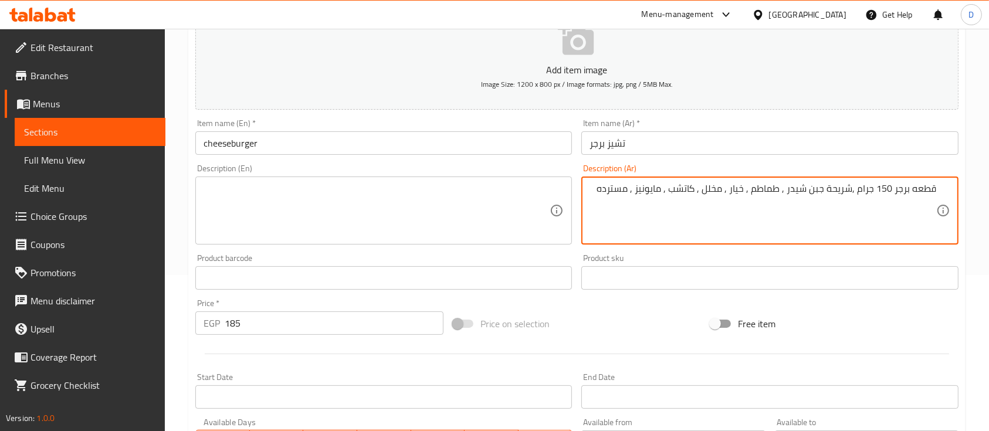
click at [742, 192] on textarea "قطعه برجر 150 جرام ,شريحة جبن شيدر , طماطم , خيار , مخلل , كاتشب , مايونيز , مس…" at bounding box center [763, 211] width 346 height 56
click at [718, 193] on textarea "قطعه برجر 150 جرام ,شريحة جبن شيدر , طماطم , خيار , مخلل , كاتشب , مايونيز , مس…" at bounding box center [763, 211] width 346 height 56
drag, startPoint x: 607, startPoint y: 187, endPoint x: 703, endPoint y: 189, distance: 96.8
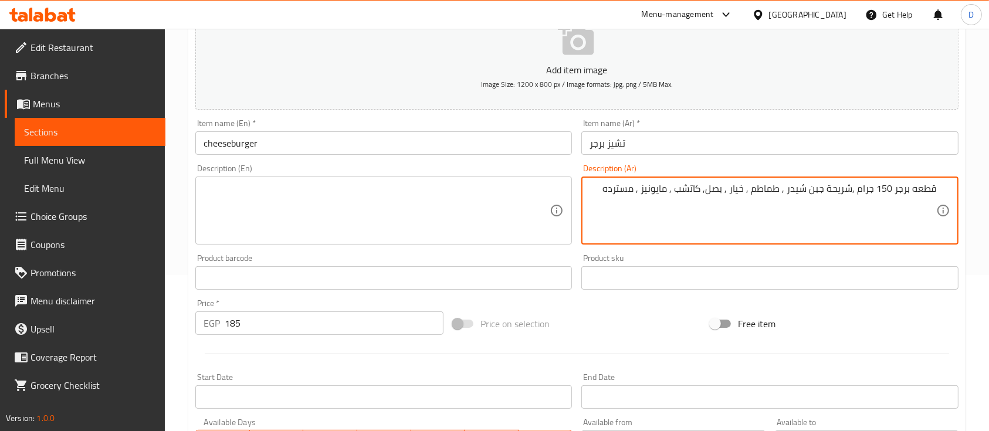
click at [703, 189] on textarea "قطعه برجر 150 جرام ,شريحة جبن شيدر , طماطم , خيار , بصل, كاتشب , مايونيز , مستر…" at bounding box center [763, 211] width 346 height 56
type textarea "قطعه برجر 150 جرام ,شريحة جبن شيدر , طماطم , خيار , بصل"
click at [436, 211] on textarea at bounding box center [377, 211] width 346 height 56
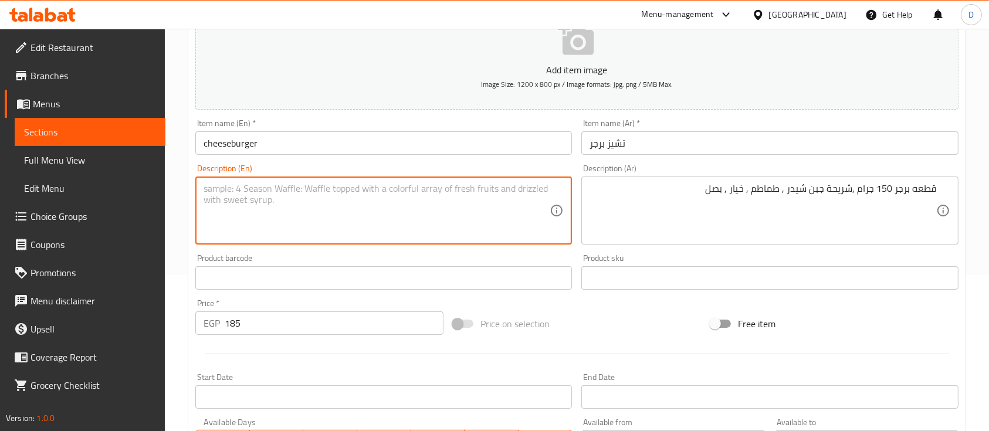
paste textarea "150g burger patty, cheddar cheese slice, tomatoes, cucumber, onions"
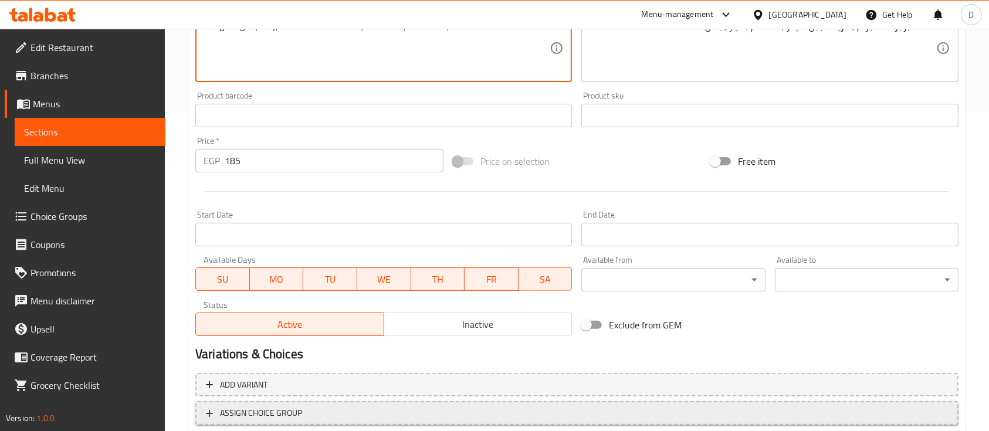
scroll to position [398, 0]
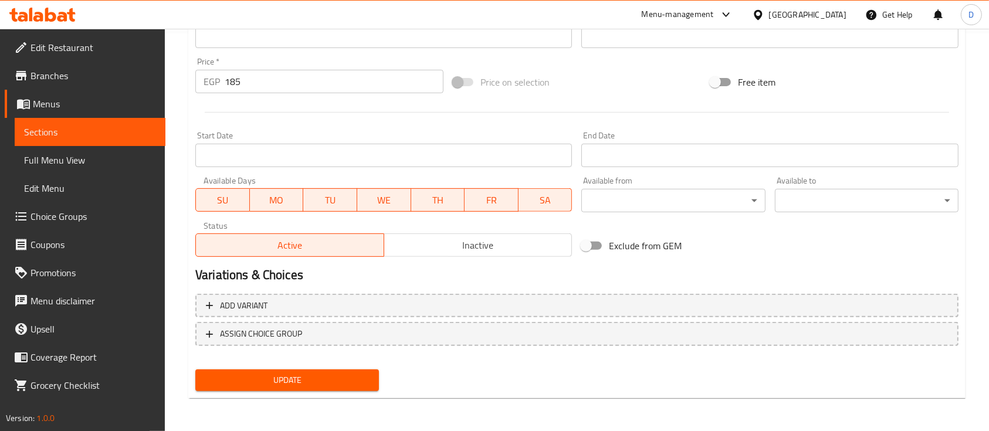
type textarea "150g burger patty, cheddar cheese slice, tomatoes, cucumber, onions"
drag, startPoint x: 352, startPoint y: 381, endPoint x: 412, endPoint y: 285, distance: 113.6
click at [352, 380] on span "Update" at bounding box center [287, 380] width 165 height 15
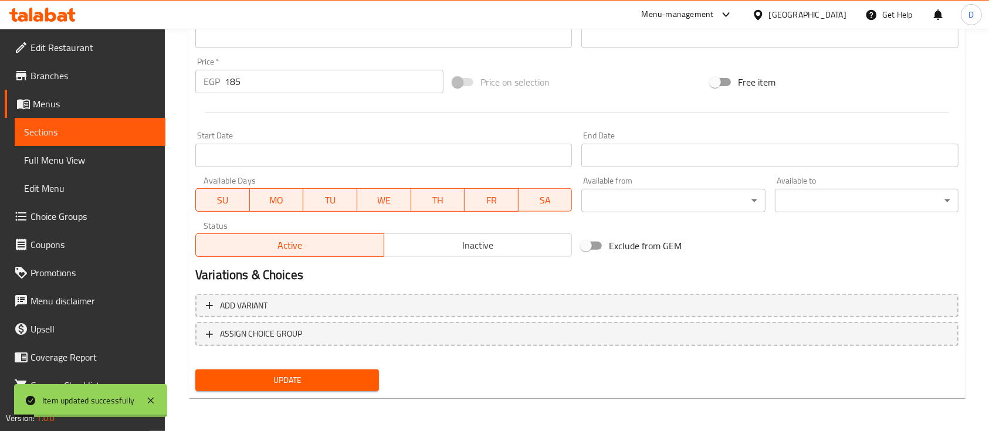
scroll to position [241, 0]
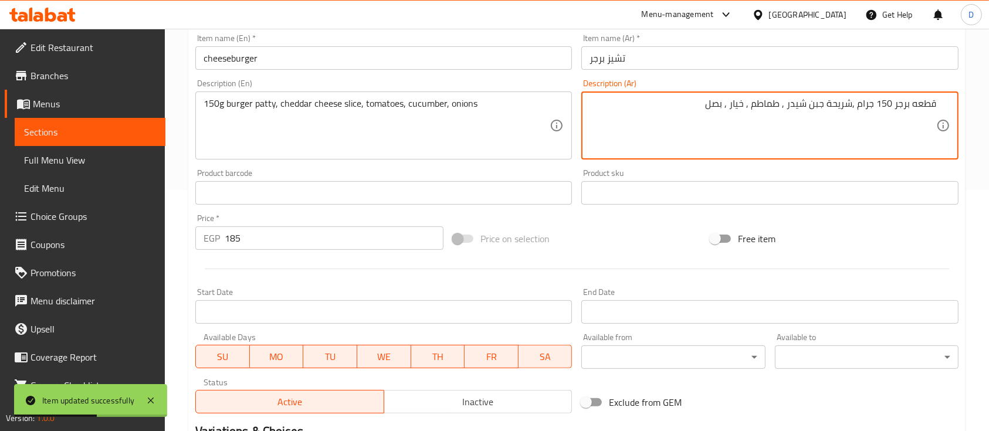
drag, startPoint x: 858, startPoint y: 109, endPoint x: 943, endPoint y: 106, distance: 85.1
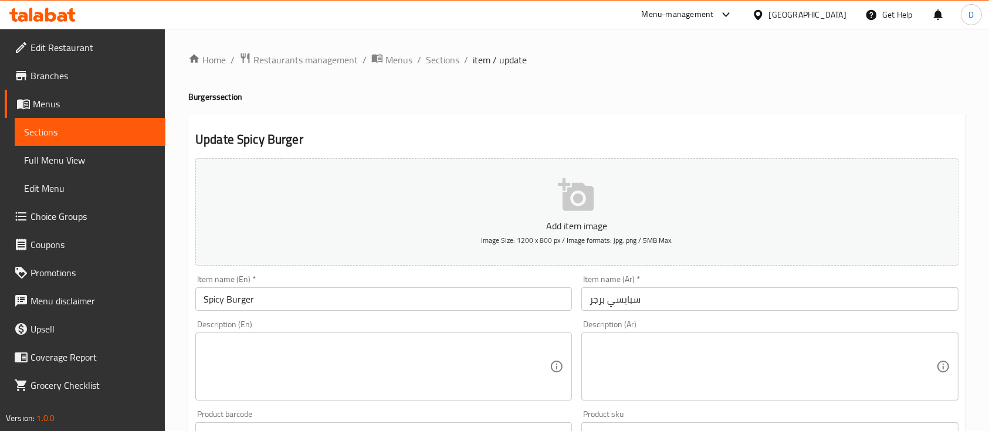
click at [670, 358] on textarea at bounding box center [763, 367] width 346 height 56
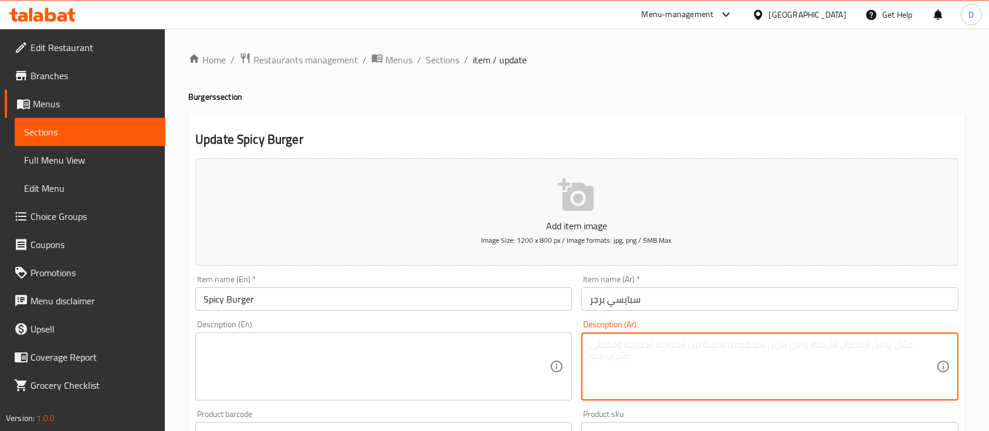
paste textarea "قطعه برجر 150 جرام"
click at [673, 354] on textarea "قطعه برجر 150 جرام صوص سبايسي فلفل هالبينو فلفل حار مجروش ," at bounding box center [763, 367] width 346 height 56
drag, startPoint x: 832, startPoint y: 350, endPoint x: 844, endPoint y: 401, distance: 52.9
click at [832, 350] on textarea "قطعه برجر 150 جرام صوص سبايسي فلفل هالبينو فلفل حار مجروش ," at bounding box center [763, 367] width 346 height 56
paste textarea ","
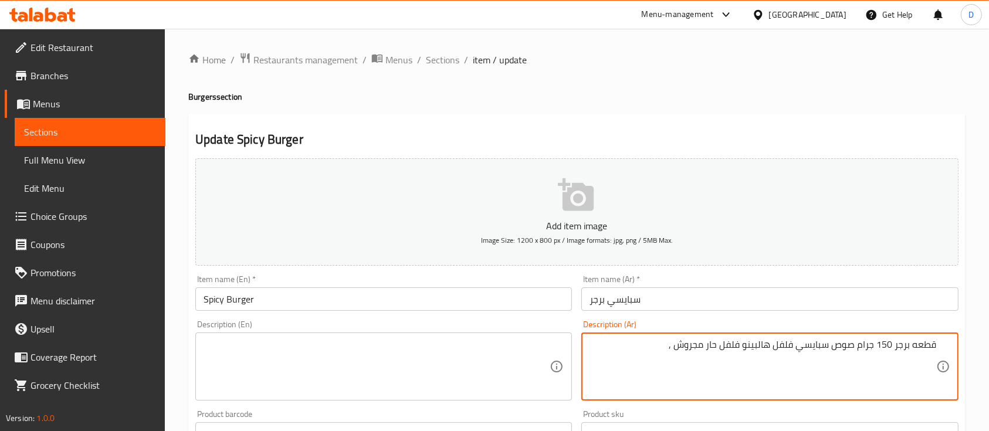
click at [854, 344] on textarea "قطعه برجر 150 جرام صوص سبايسي فلفل هالبينو فلفل حار مجروش ," at bounding box center [763, 367] width 346 height 56
paste textarea ","
click at [796, 347] on textarea "قطعه برجر 150 جرام ,صوص سبايسي فلفل هالبينو فلفل حار مجروش ," at bounding box center [763, 367] width 346 height 56
paste textarea ","
click at [741, 346] on textarea "قطعه برجر 150 جرام ,صوص سبايسي, فلفل هالبينو فلفل حار مجروش ," at bounding box center [763, 367] width 346 height 56
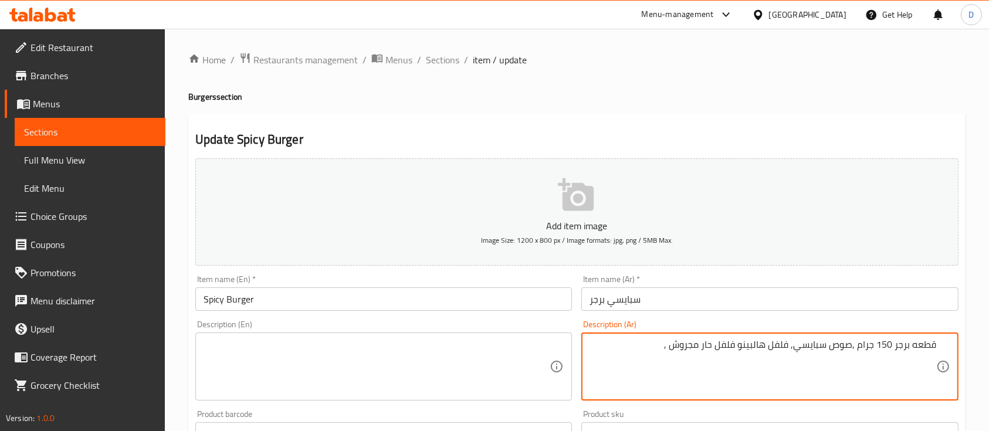
paste textarea ","
click at [662, 345] on textarea "قطعه برجر 150 جرام ,صوص سبايسي, فلفل هالبينو, فلفل حار مجروش ," at bounding box center [763, 367] width 346 height 56
type textarea "قطعه برجر 150 جرام ,صوص سبايسي, فلفل هالبينو, فلفل حار مجروش"
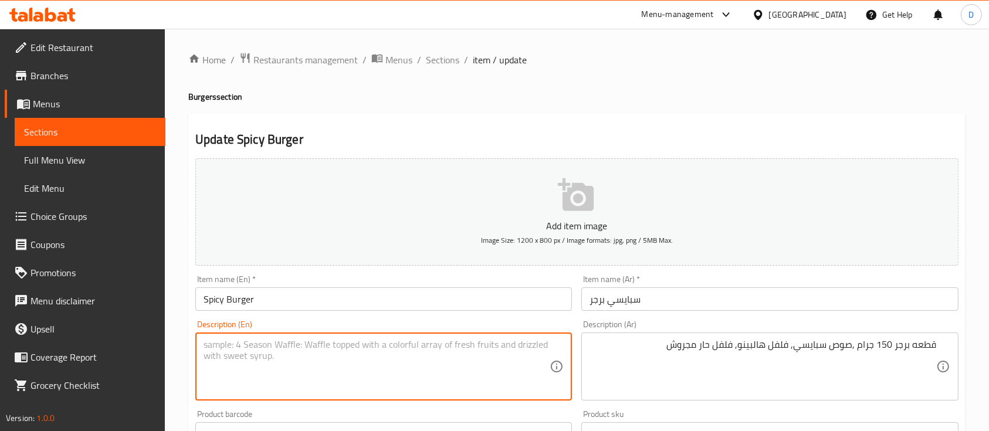
click at [394, 361] on textarea at bounding box center [377, 367] width 346 height 56
paste textarea "150g burger patty, spicy sauce, jalapeno pepper, crushed hot pepper"
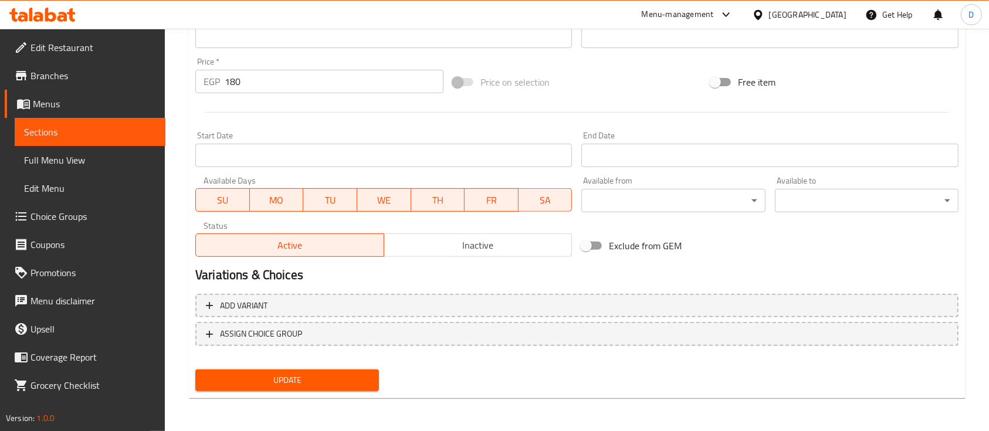
type textarea "150g burger patty, spicy sauce, jalapeno pepper, crushed hot pepper"
click at [335, 383] on span "Update" at bounding box center [287, 380] width 165 height 15
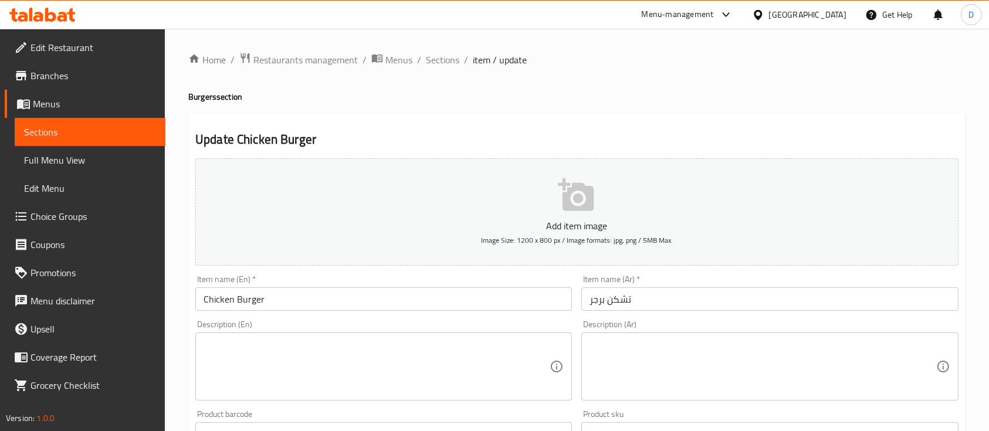
scroll to position [78, 0]
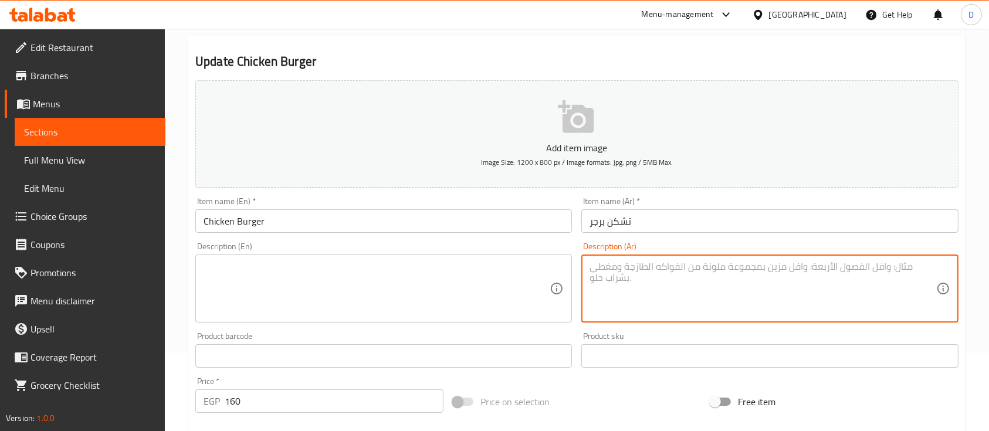
click at [652, 303] on textarea at bounding box center [763, 289] width 346 height 56
type textarea "r"
type textarea "ق"
click at [788, 266] on textarea "قطعه بانيه فلرايد خس طماطم صوص رنش" at bounding box center [763, 289] width 346 height 56
click at [882, 273] on textarea "قطعه بانيه فلرايد خس طماطم صوص رانش" at bounding box center [763, 289] width 346 height 56
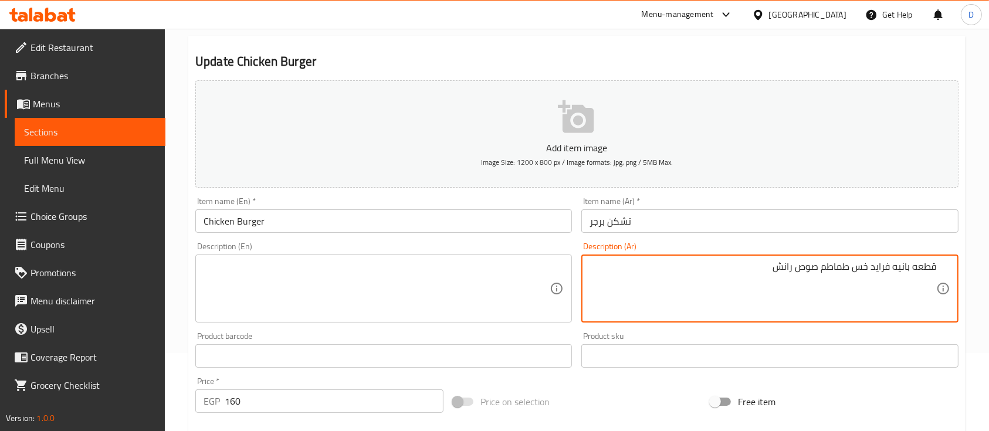
click at [869, 264] on textarea "قطعه بانيه فرايد خس طماطم صوص رانش" at bounding box center [763, 289] width 346 height 56
click at [847, 267] on textarea "قطعه بانيه فرايد ,خس طماطم صوص رانش" at bounding box center [763, 289] width 346 height 56
click at [819, 265] on textarea "قطعه بانيه فرايد ,خس ,طماطم صوص رانش" at bounding box center [763, 289] width 346 height 56
type textarea "قطعه بانيه فرايد ,خس ,طماطم, صوص رانش"
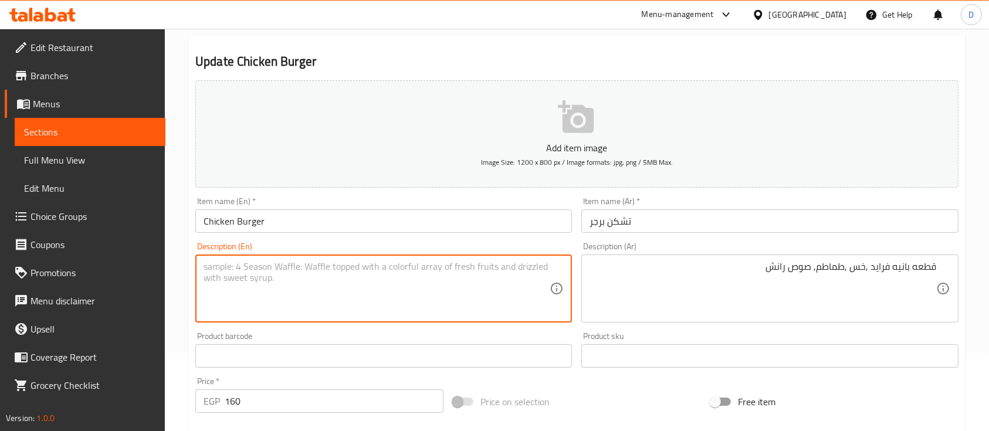
click at [372, 274] on textarea at bounding box center [377, 289] width 346 height 56
paste textarea "Fried breaded piece, lettuce, tomatoes, ranch sauce"
click at [243, 270] on textarea "Fried breaded piece, lettuce, tomatoes, ranch sauce" at bounding box center [377, 289] width 346 height 56
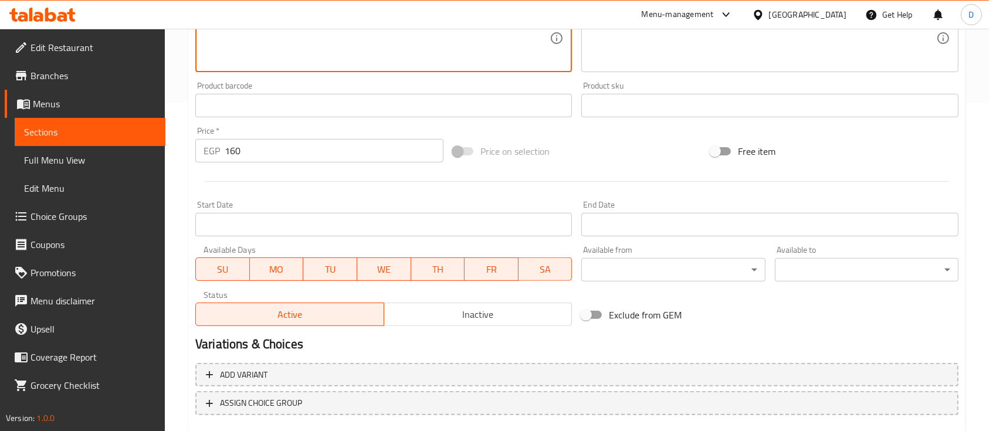
scroll to position [391, 0]
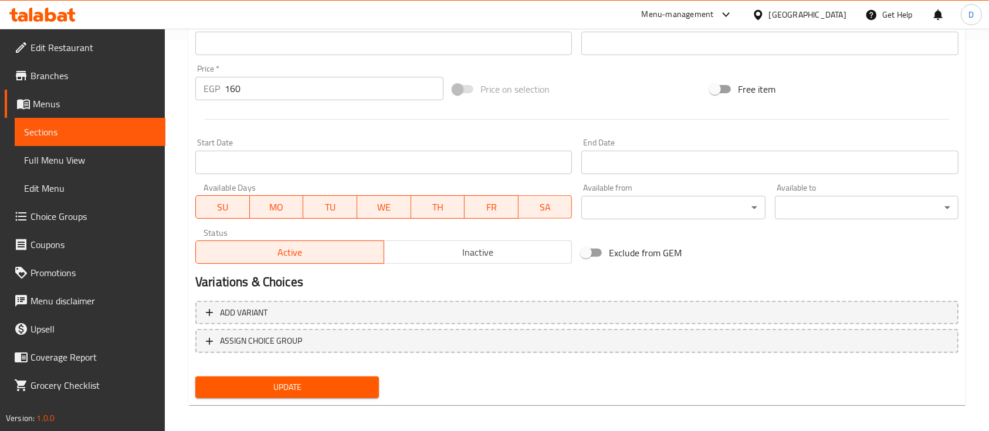
type textarea "Fried pane piece, lettuce, tomatoes, ranch sauce"
click at [354, 384] on span "Update" at bounding box center [287, 387] width 165 height 15
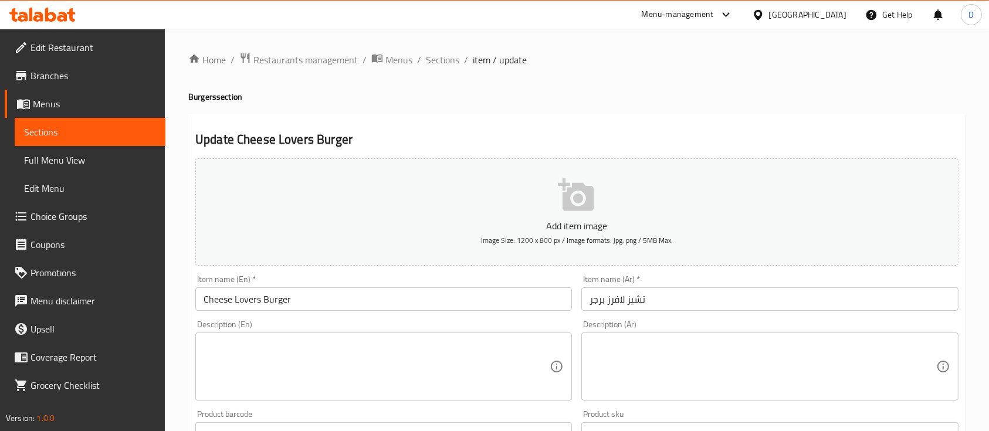
click at [717, 363] on textarea at bounding box center [763, 367] width 346 height 56
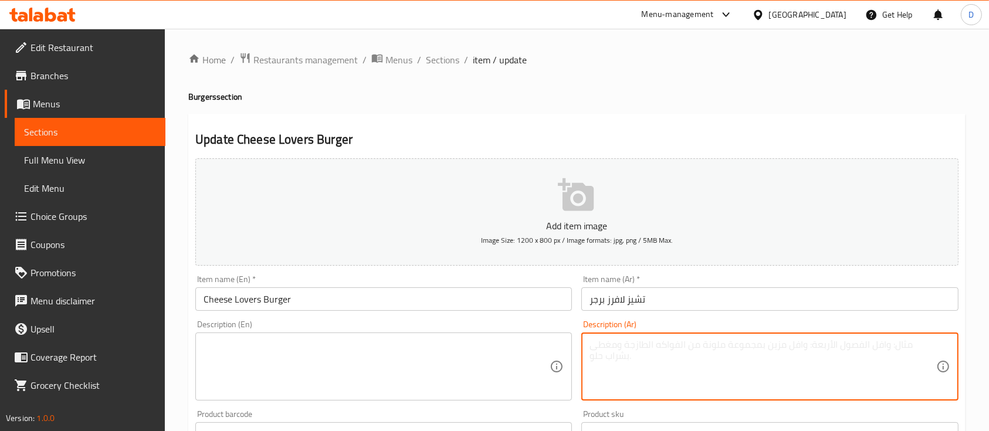
type textarea "r"
click at [696, 351] on textarea "قطعه بانيه فرايد شريحه [PERSON_NAME] بصل [PERSON_NAME] ," at bounding box center [763, 367] width 346 height 56
click at [842, 356] on textarea "قطعه بانيه فرايد شريحه [PERSON_NAME] بصل [PERSON_NAME]" at bounding box center [763, 367] width 346 height 56
drag, startPoint x: 691, startPoint y: 355, endPoint x: 698, endPoint y: 359, distance: 8.1
click at [698, 359] on textarea "قطعه بانيه فرايد شريحه [PERSON_NAME] بصل [PERSON_NAME]" at bounding box center [763, 367] width 346 height 56
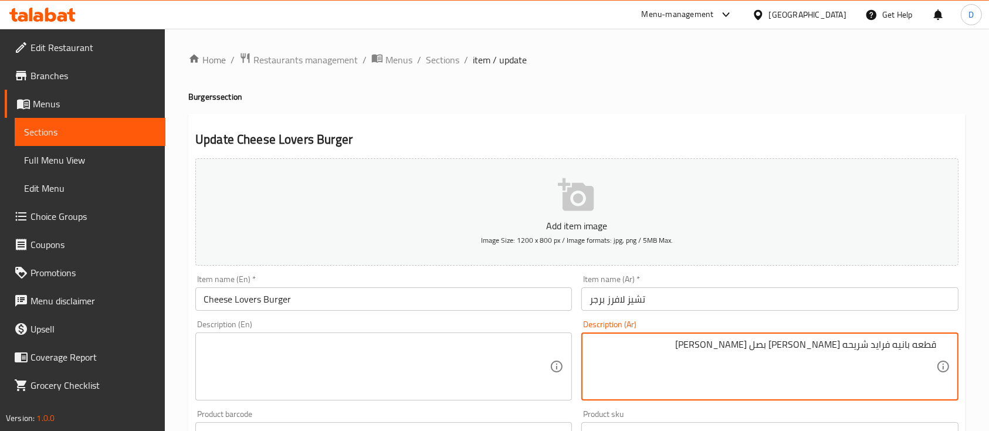
click at [868, 344] on textarea "قطعه بانيه فرايد شريحه [PERSON_NAME] بصل [PERSON_NAME]" at bounding box center [763, 367] width 346 height 56
paste textarea ","
click at [795, 342] on textarea "قطعه بانيه فرايد ,شريحه [PERSON_NAME] بصل مكرمل كاتشب" at bounding box center [763, 367] width 346 height 56
click at [801, 349] on textarea "قطعه بانيه فرايد ,شريحه [PERSON_NAME] بصل مكرمل كاتشب" at bounding box center [763, 367] width 346 height 56
paste textarea ","
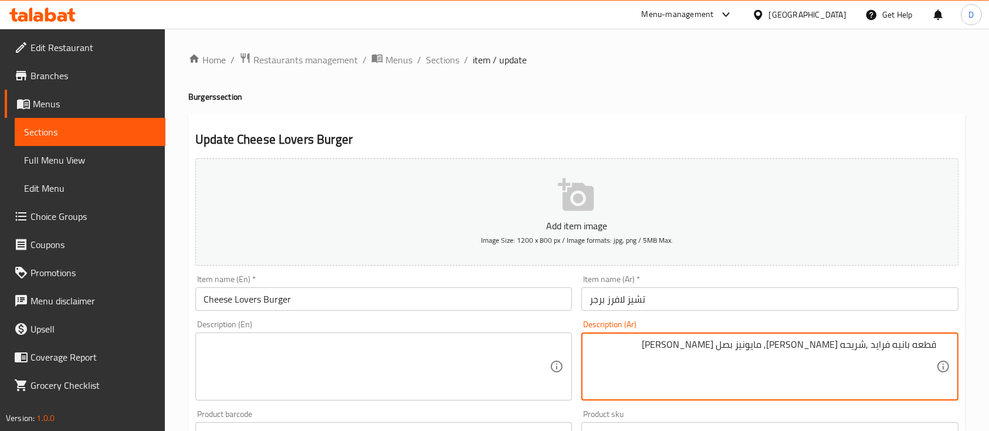
click at [771, 343] on textarea "قطعه بانيه فرايد ,شريحه [PERSON_NAME], مايونيز بصل [PERSON_NAME]" at bounding box center [763, 367] width 346 height 56
paste textarea ","
click at [722, 346] on textarea "قطعه بانيه فرايد ,شريحه [PERSON_NAME], [GEOGRAPHIC_DATA], بصل مكرمل كاتشب" at bounding box center [763, 367] width 346 height 56
paste textarea ","
type textarea "قطعه بانيه فرايد ,شريحه [PERSON_NAME], [GEOGRAPHIC_DATA], بصل مكرمل, كاتشب"
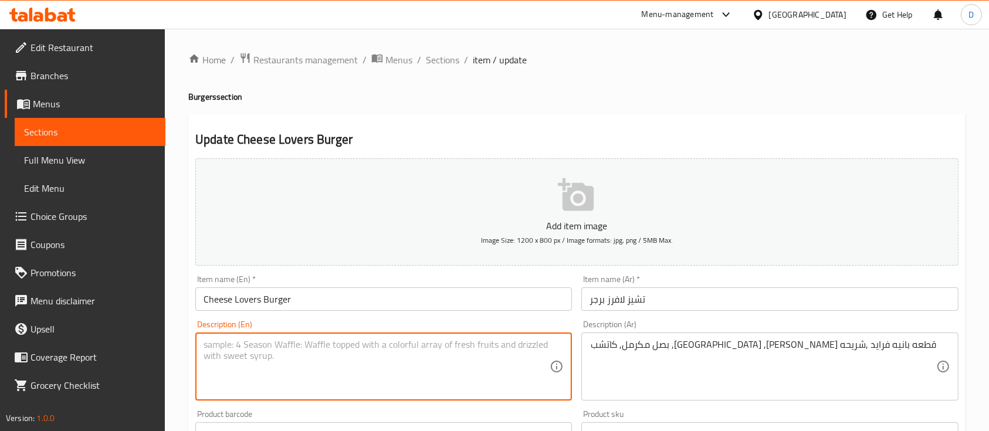
click at [369, 370] on textarea at bounding box center [377, 367] width 346 height 56
paste textarea "Fried breaded piece, cheddar cheese slice, mayonnaise, caramelized onions, ketc…"
click at [242, 344] on textarea "Fried breaded piece, cheddar cheese slice, mayonnaise, caramelized onions, ketc…" at bounding box center [377, 367] width 346 height 56
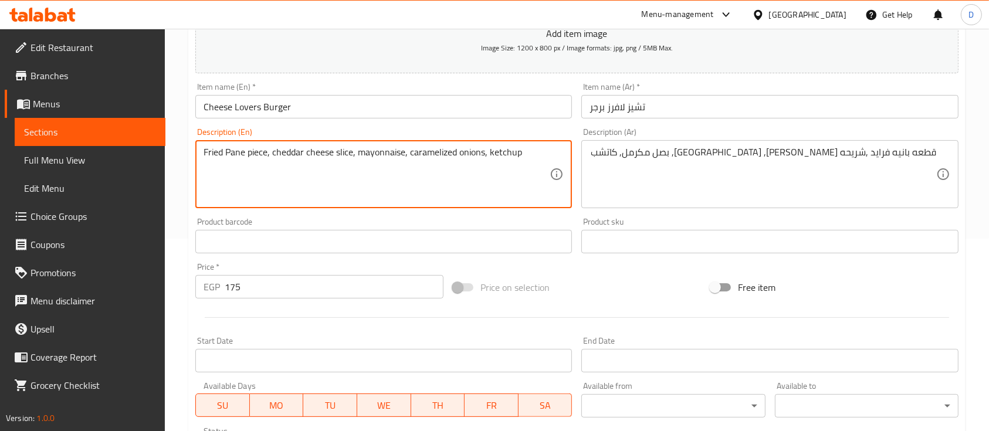
scroll to position [398, 0]
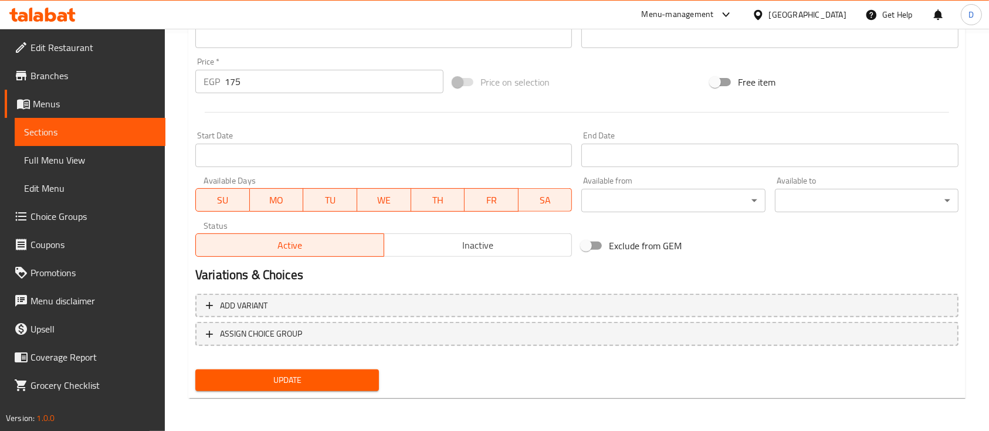
type textarea "Fried Pane piece, cheddar cheese slice, mayonnaise, caramelized onions, ketchup"
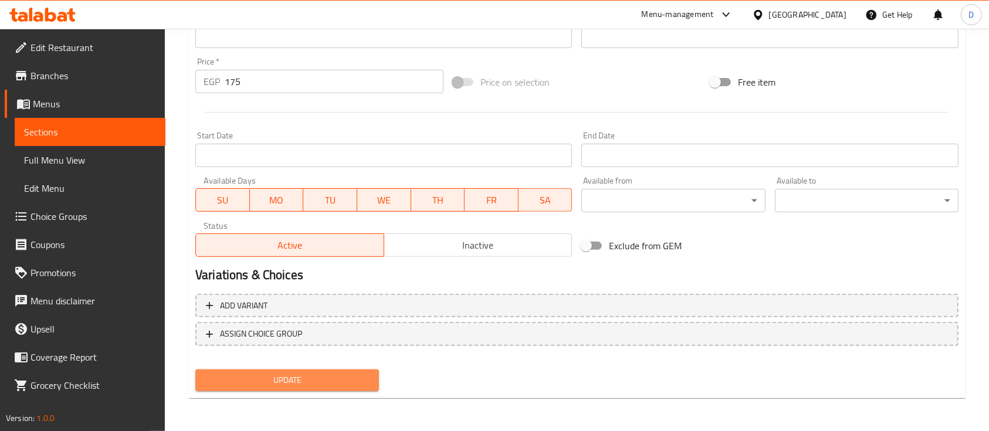
click at [321, 380] on span "Update" at bounding box center [287, 380] width 165 height 15
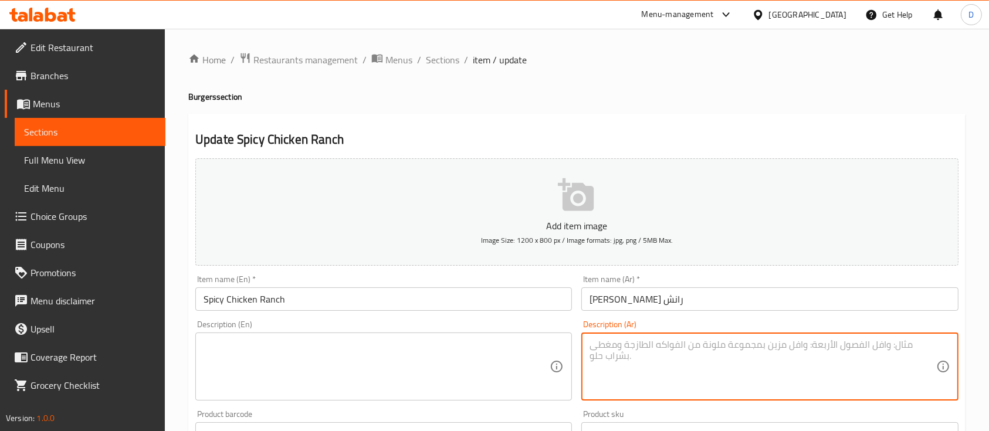
click at [737, 368] on textarea at bounding box center [763, 367] width 346 height 56
type textarea "r"
click at [683, 357] on textarea "قطعه بانيه فرايد صوص سايسي رانش شريحه شيدر خس خيار مخلل ," at bounding box center [763, 367] width 346 height 56
click at [873, 345] on textarea "قطعه بانيه فرايد صوص سايسي رانش شريحه شيدر خس خيار مخلل" at bounding box center [763, 367] width 346 height 56
paste textarea ","
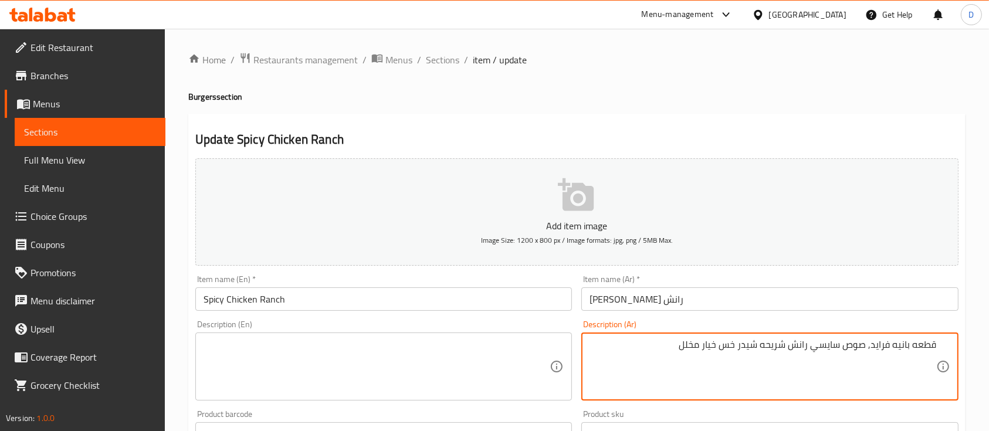
click at [813, 341] on textarea "قطعه بانيه فرايد, صوص سايسي رانش شريحه شيدر خس خيار مخلل" at bounding box center [763, 367] width 346 height 56
paste textarea ","
click at [788, 347] on textarea "قطعه بانيه فرايد, صوص سايسي رانش شريحه شيدر خس خيار مخلل" at bounding box center [763, 367] width 346 height 56
paste textarea ","
click at [738, 340] on textarea "قطعه بانيه فرايد, صوص سايسي رانش ,شريحه شيدر خس خيار مخلل" at bounding box center [763, 367] width 346 height 56
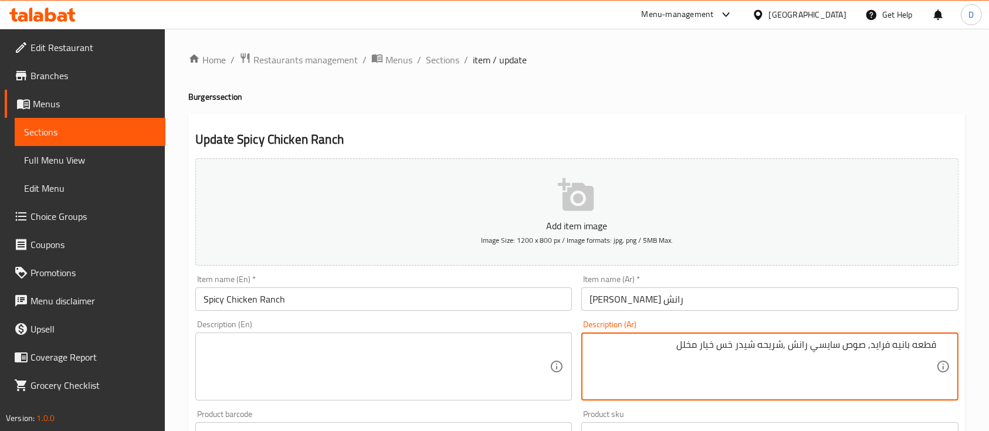
paste textarea ","
click at [720, 348] on textarea "قطعه بانيه فرايد, صوص سايسي رانش ,شريحه شيدر, خس خيار مخلل" at bounding box center [763, 367] width 346 height 56
paste textarea ","
click at [658, 347] on textarea "قطعه بانيه فرايد, صوص سايسي رانش ,شريحه شيدر, خس, خيار مخلل" at bounding box center [763, 367] width 346 height 56
type textarea "قطعه بانيه فرايد, صوص سايسي رانش ,شريحه شيدر, خس, خيار مخلل"
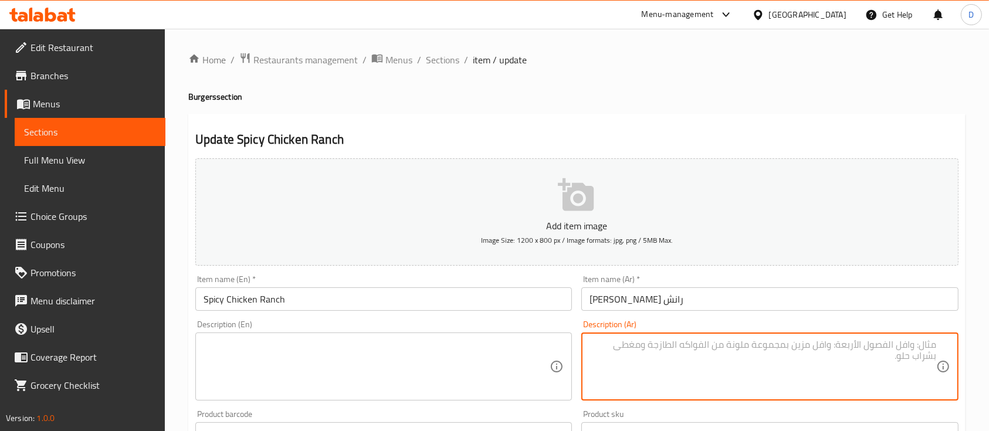
paste textarea "قطعه بانيه فرايد, صوص سبايسي رانش ,شريحه شيدر, خس, خيار مخلل"
type textarea "قطعه بانيه فرايد, صوص سبايسي رانش ,شريحه شيدر, خس, خيار مخلل"
click at [394, 340] on textarea at bounding box center [377, 367] width 346 height 56
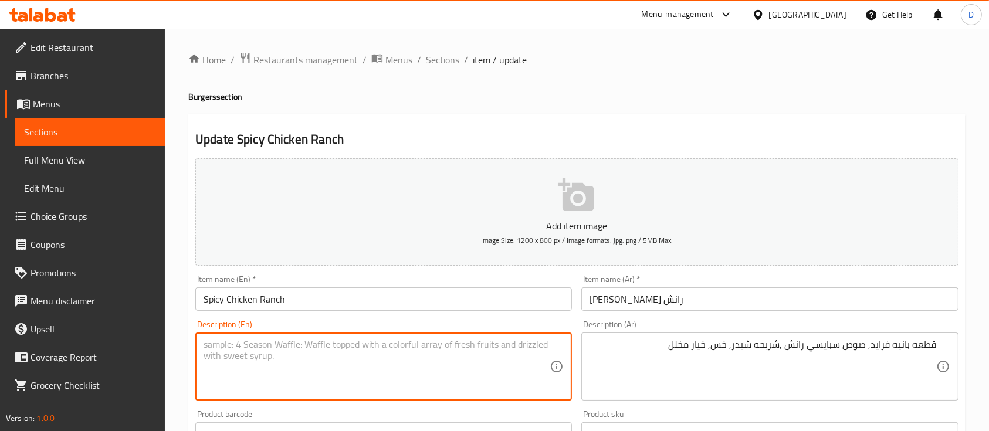
paste textarea "Fried breaded piece, spicy ranch sauce, cheddar slice, lettuce, pickled cucumber"
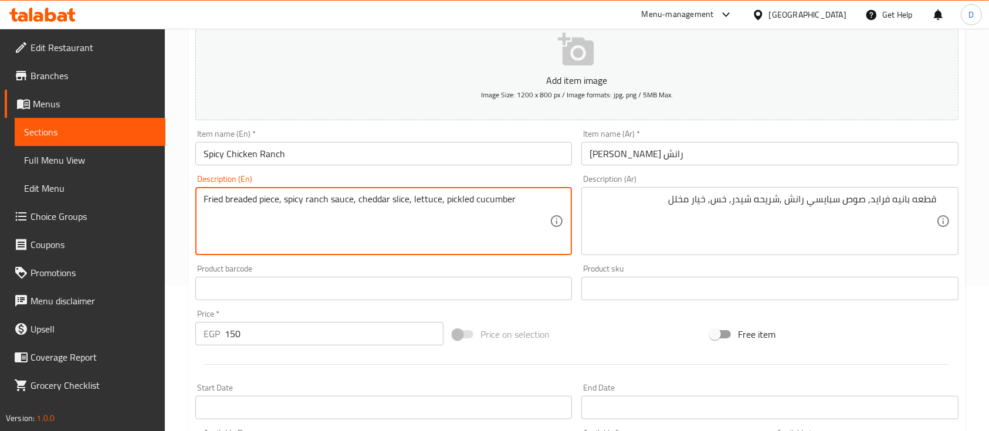
scroll to position [398, 0]
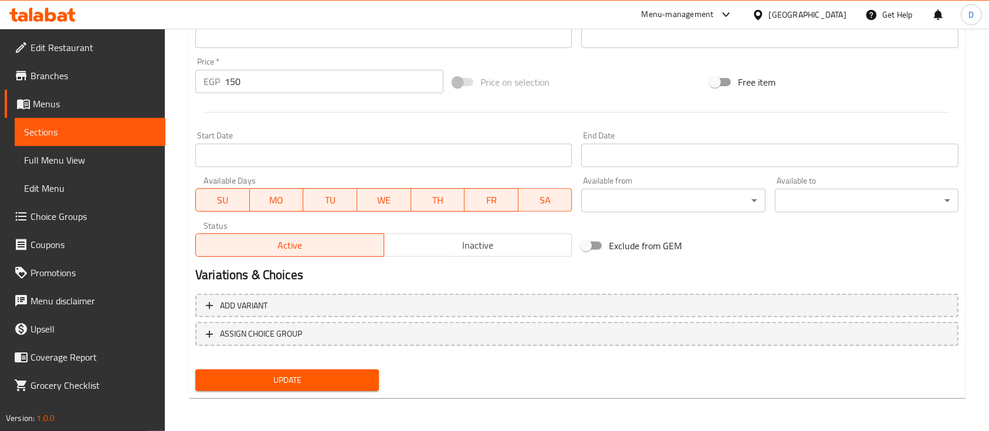
type textarea "Fried breaded piece, spicy ranch sauce, cheddar slice, lettuce, pickled cucumber"
click at [344, 378] on span "Update" at bounding box center [287, 380] width 165 height 15
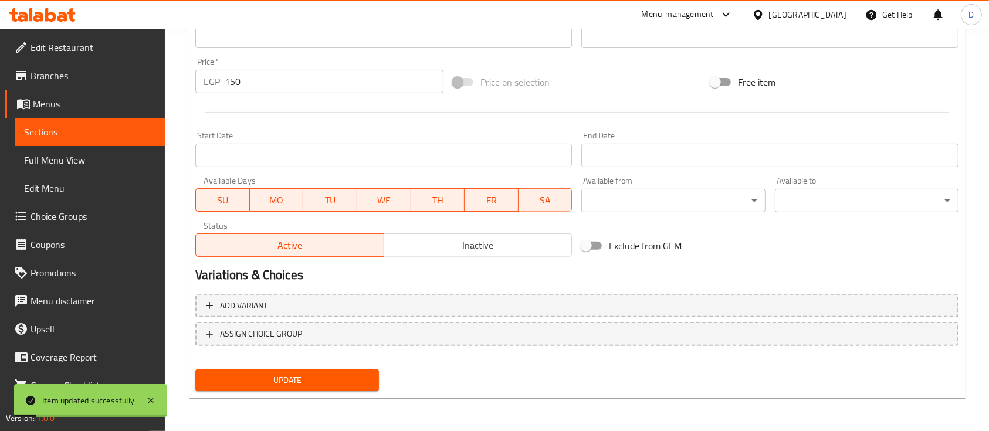
click at [78, 130] on span "Sections" at bounding box center [90, 132] width 132 height 14
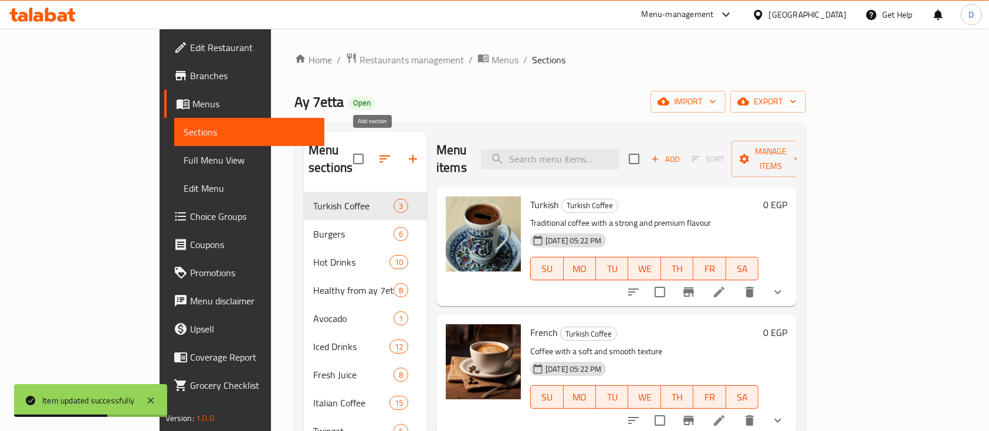
click at [399, 145] on button "button" at bounding box center [413, 159] width 28 height 28
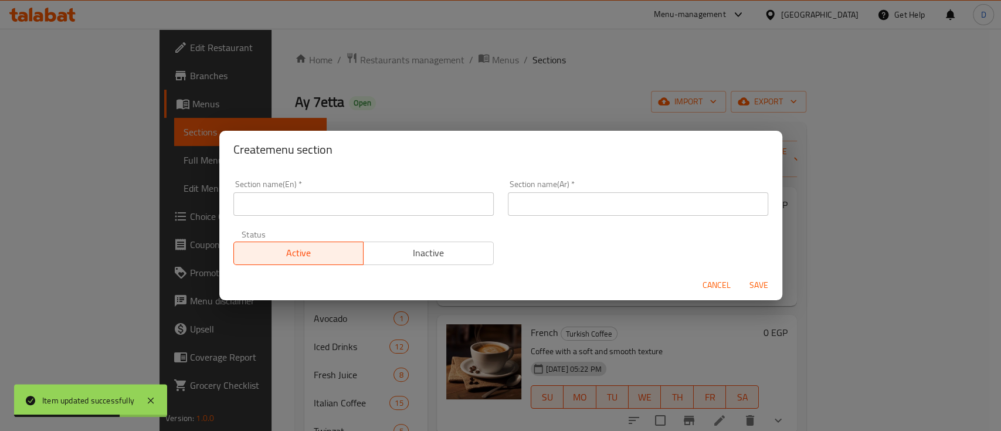
click at [532, 206] on input "text" at bounding box center [638, 203] width 260 height 23
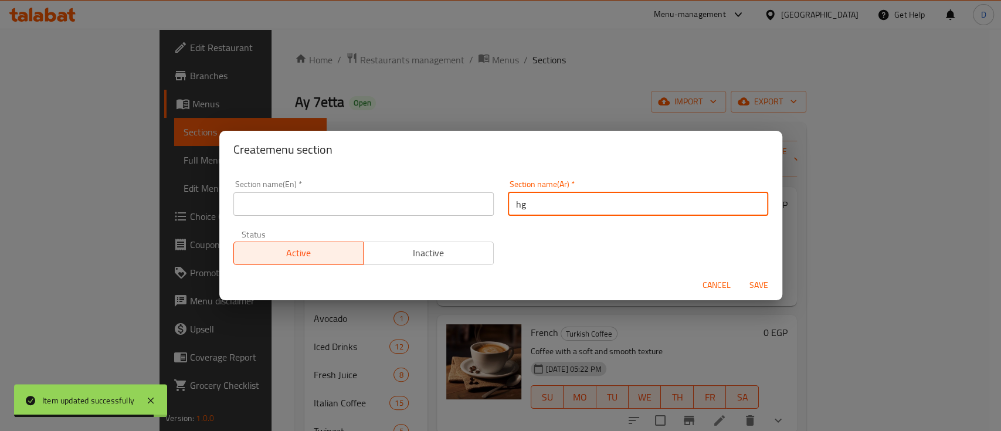
type input "h"
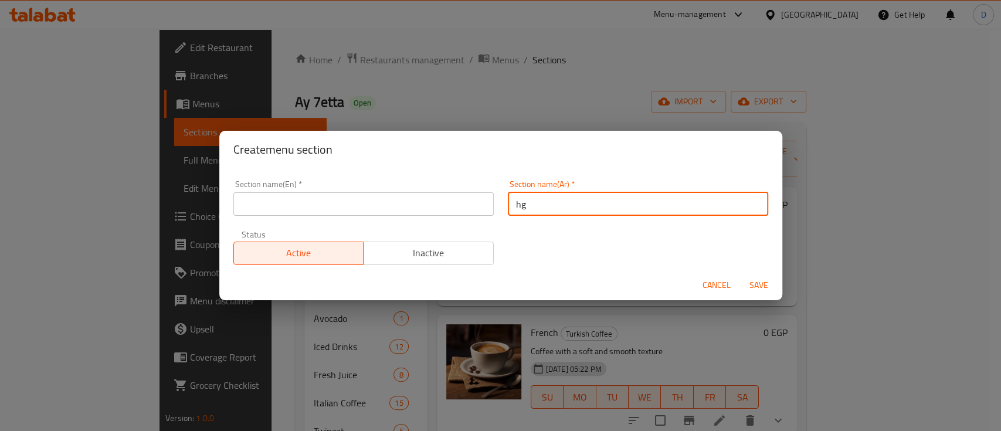
type input "h"
type input "الاضافات"
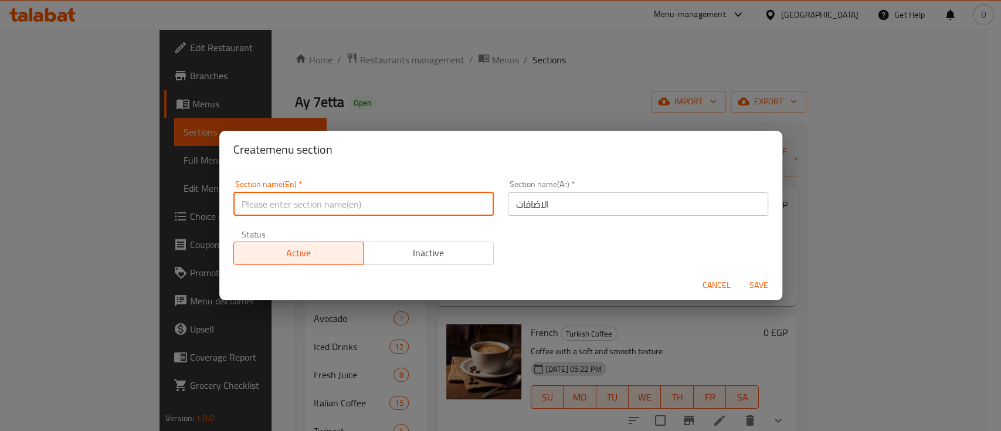
click at [375, 197] on input "text" at bounding box center [363, 203] width 260 height 23
type input "Extra"
click at [740, 275] on button "Save" at bounding box center [759, 286] width 38 height 22
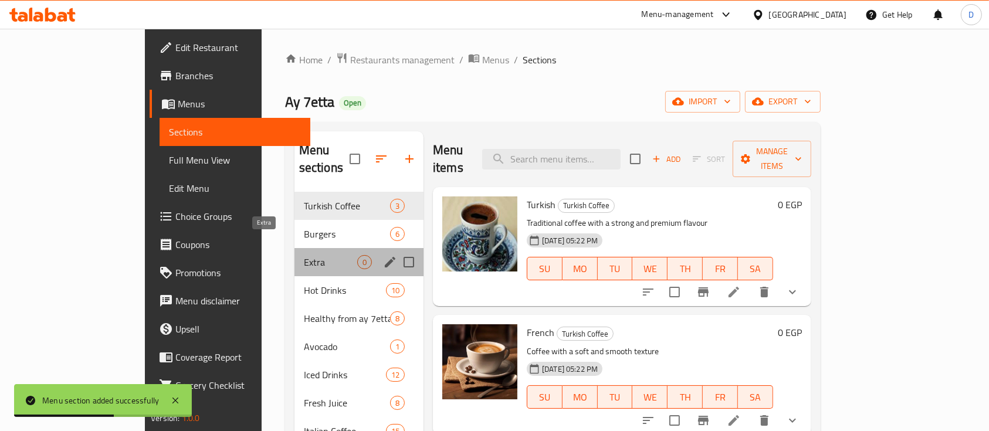
click at [304, 255] on span "Extra" at bounding box center [330, 262] width 53 height 14
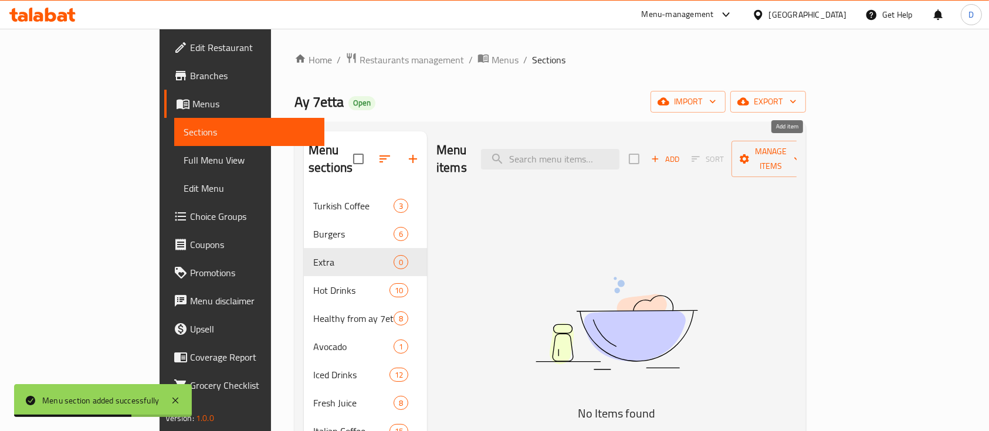
click at [684, 150] on button "Add" at bounding box center [665, 159] width 38 height 18
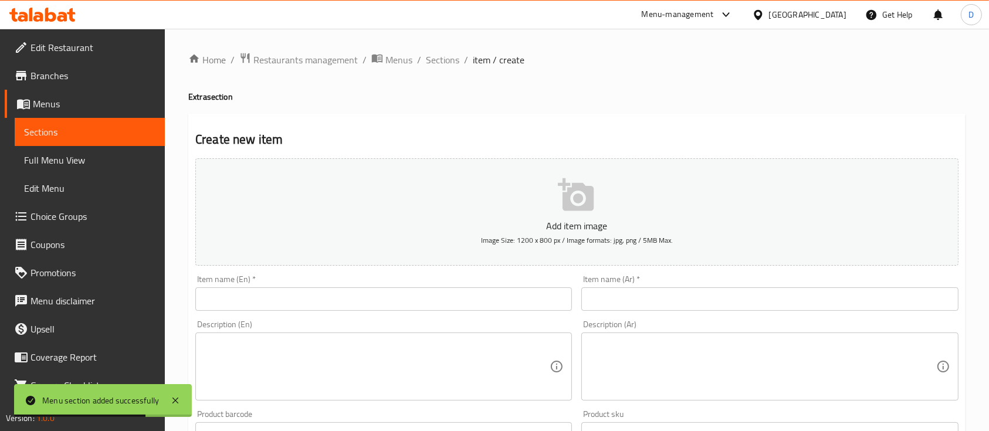
click at [710, 300] on input "text" at bounding box center [769, 298] width 377 height 23
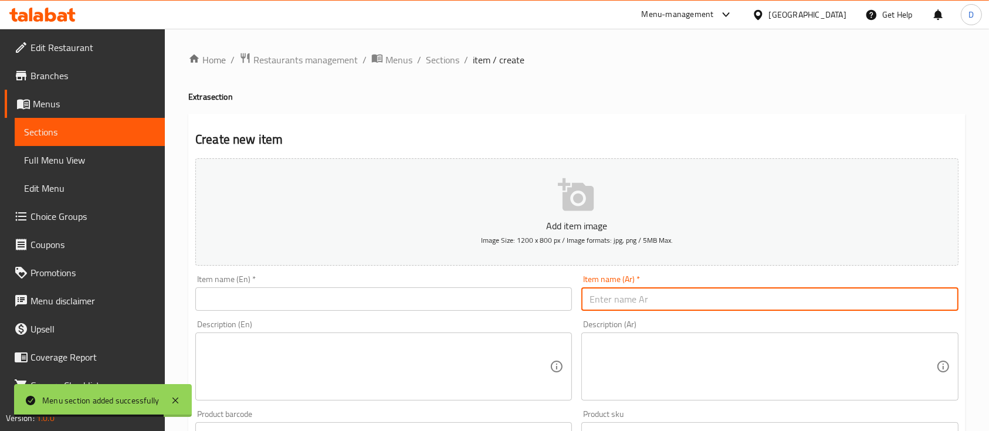
type input "w"
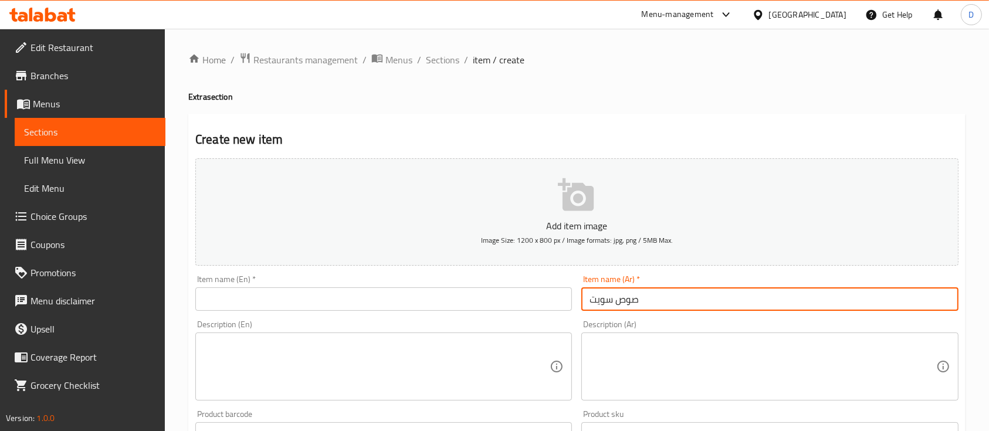
type input "صوص سويت شيلي"
click at [331, 302] on input "text" at bounding box center [383, 298] width 377 height 23
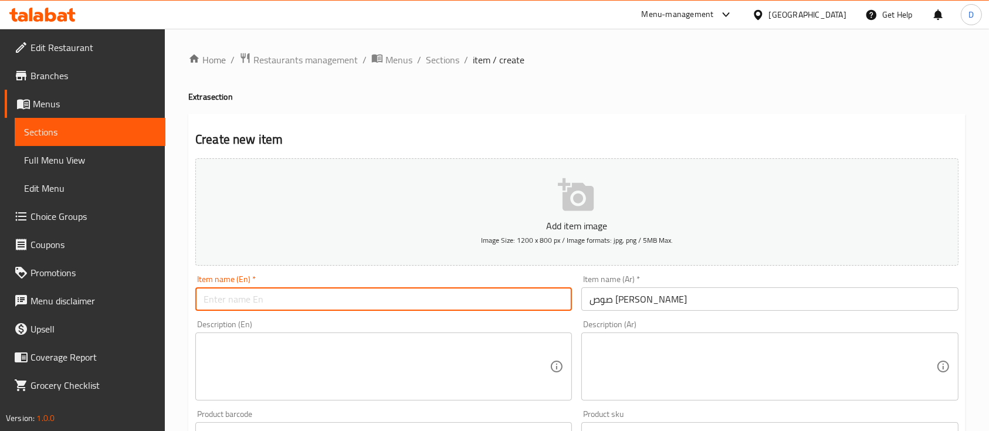
paste input "Sweet chili sauce"
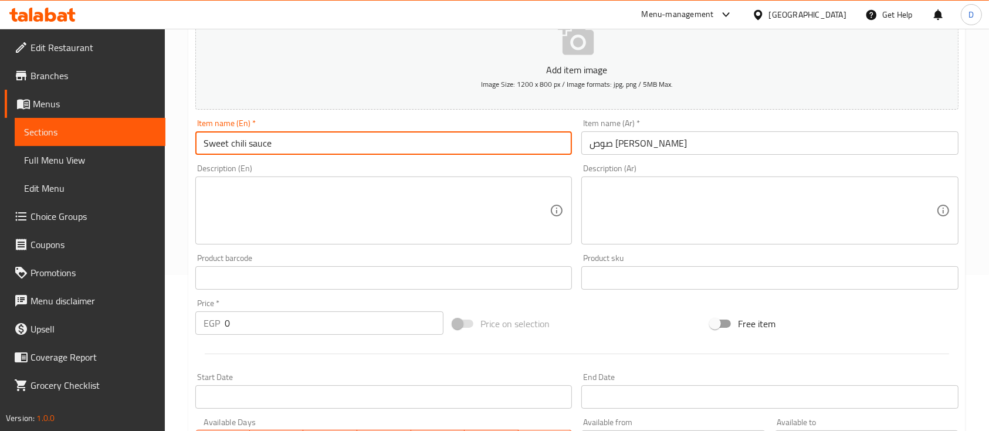
type input "Sweet chili sauce"
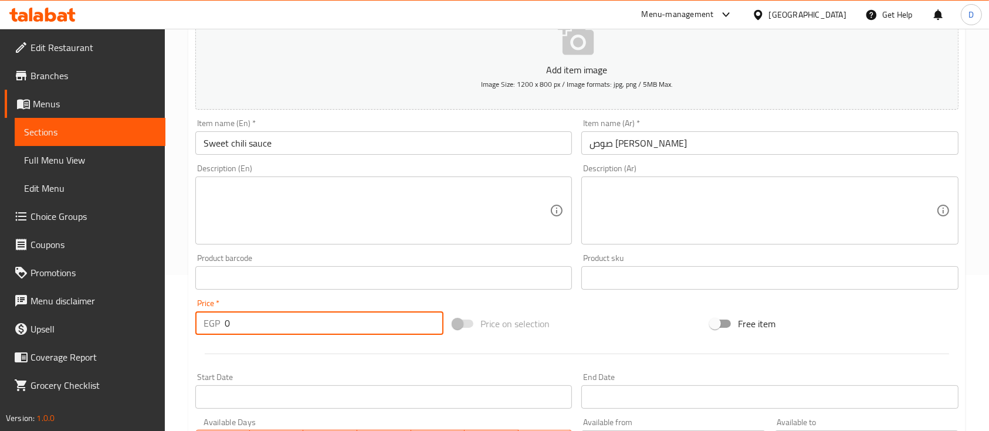
click at [309, 317] on input "0" at bounding box center [334, 322] width 219 height 23
click at [309, 316] on input "0" at bounding box center [334, 322] width 219 height 23
type input "25"
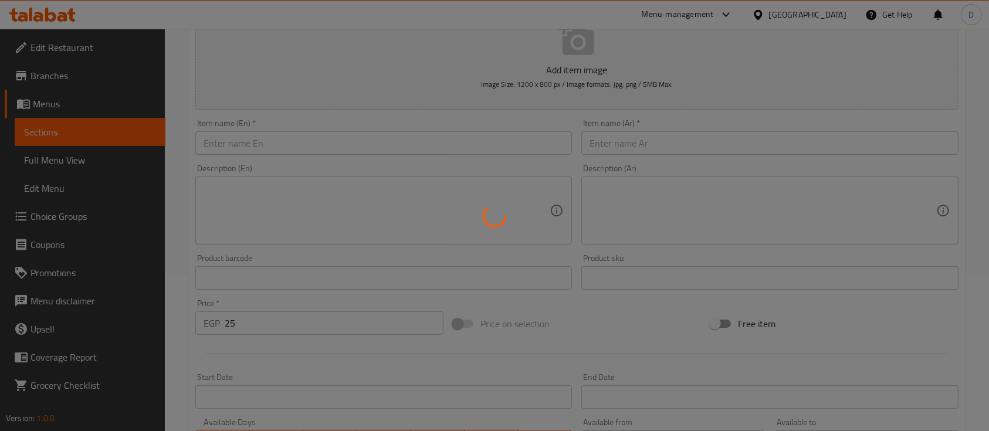
type input "0"
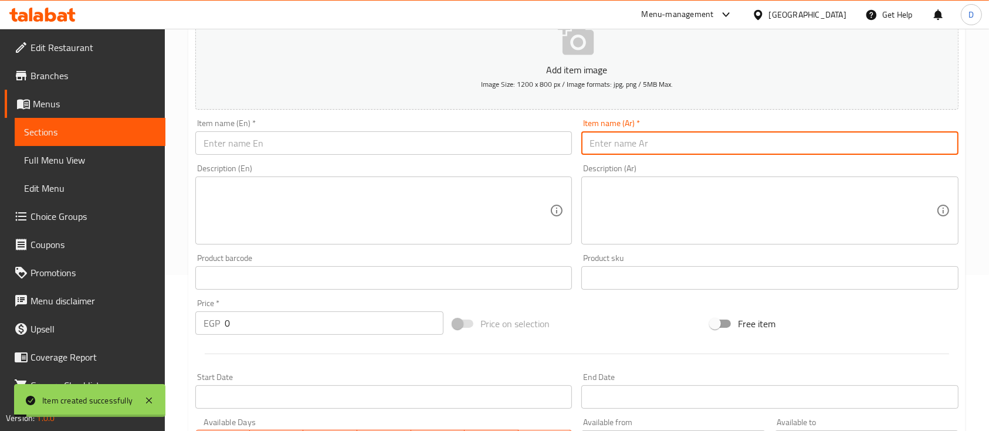
click at [667, 134] on input "text" at bounding box center [769, 142] width 377 height 23
type input "صوص باربيكيو"
click at [385, 145] on input "text" at bounding box center [383, 142] width 377 height 23
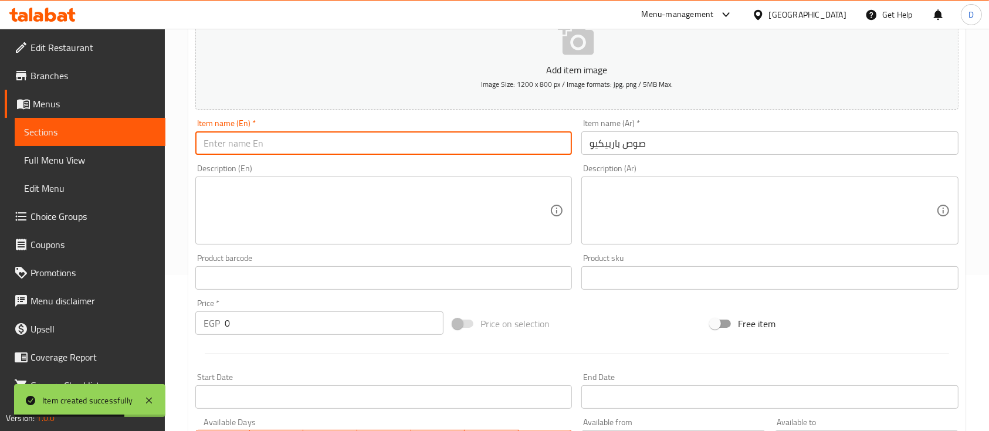
paste input "barbecue sauce"
type input "barbecue sauce"
click at [330, 327] on input "0" at bounding box center [334, 322] width 219 height 23
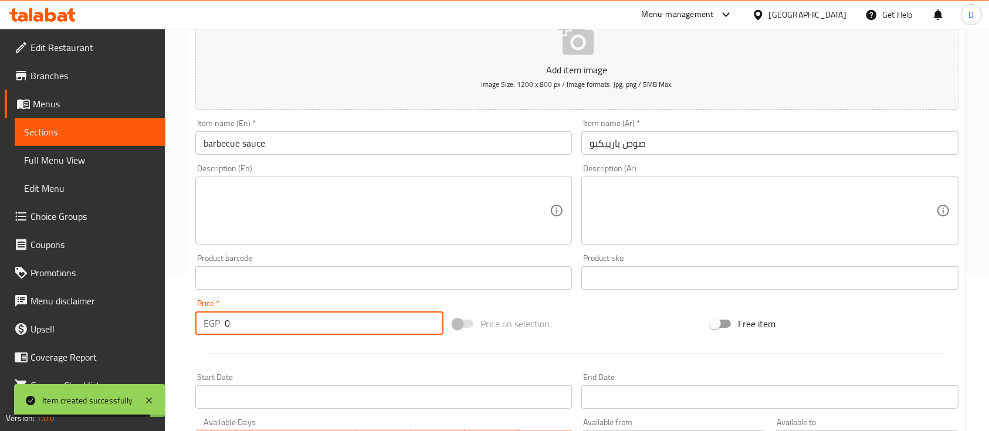
click at [330, 327] on input "0" at bounding box center [334, 322] width 219 height 23
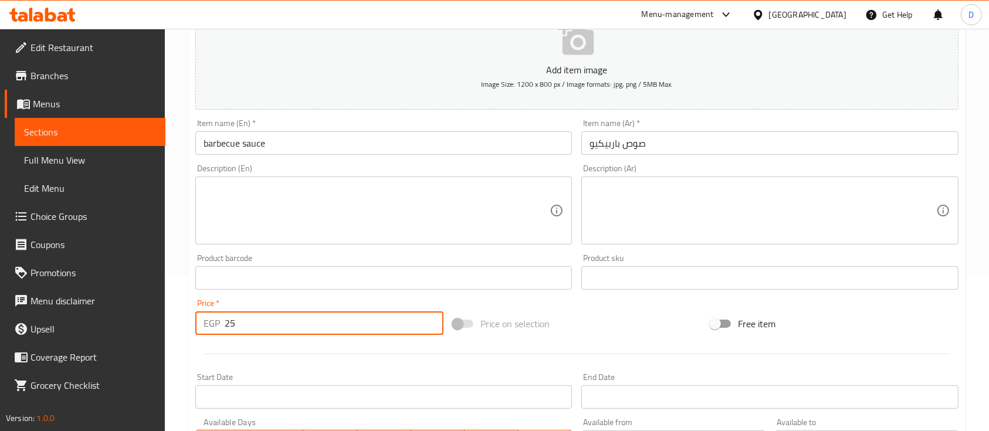
type input "25"
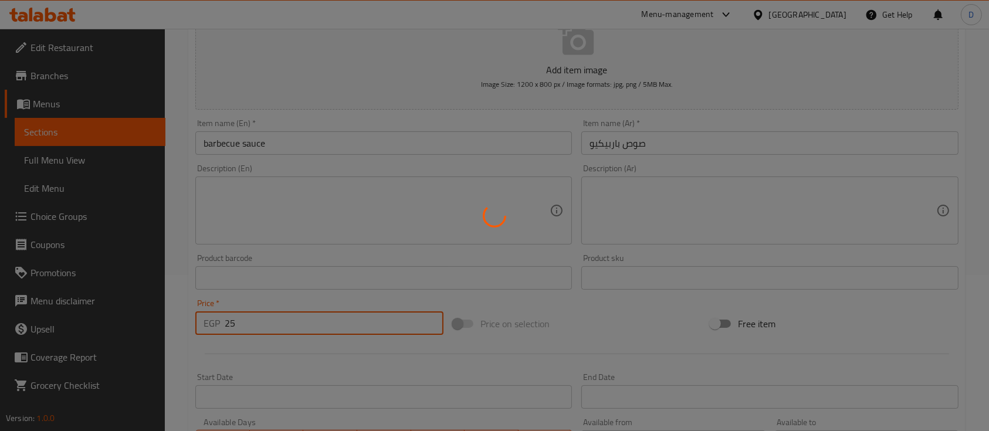
type input "0"
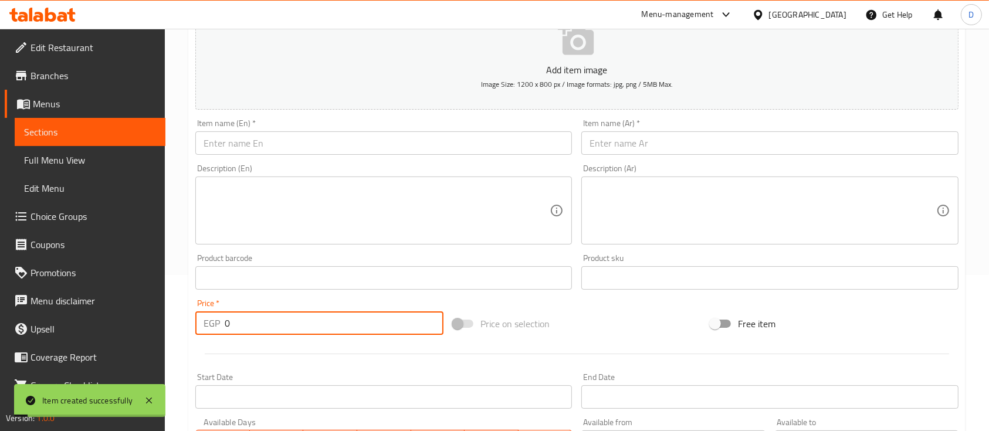
click at [732, 138] on input "text" at bounding box center [769, 142] width 377 height 23
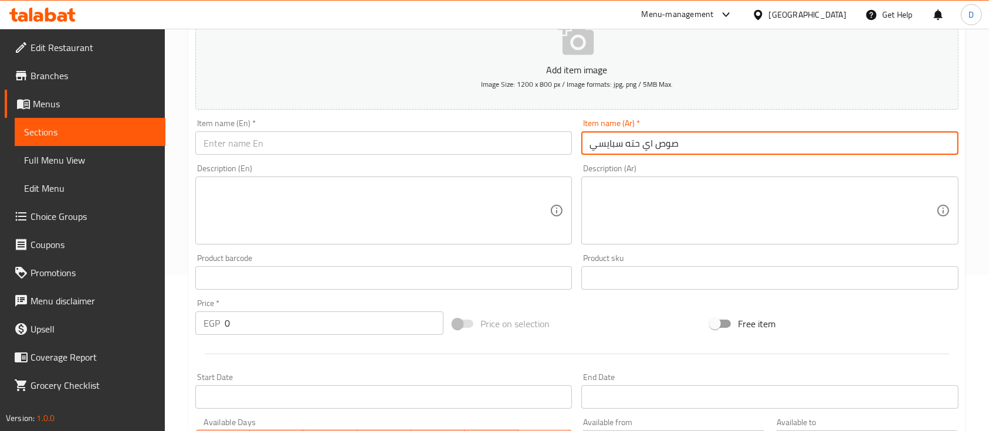
type input "صوص اي حته سبايسي"
click at [290, 144] on input "text" at bounding box center [383, 142] width 377 height 23
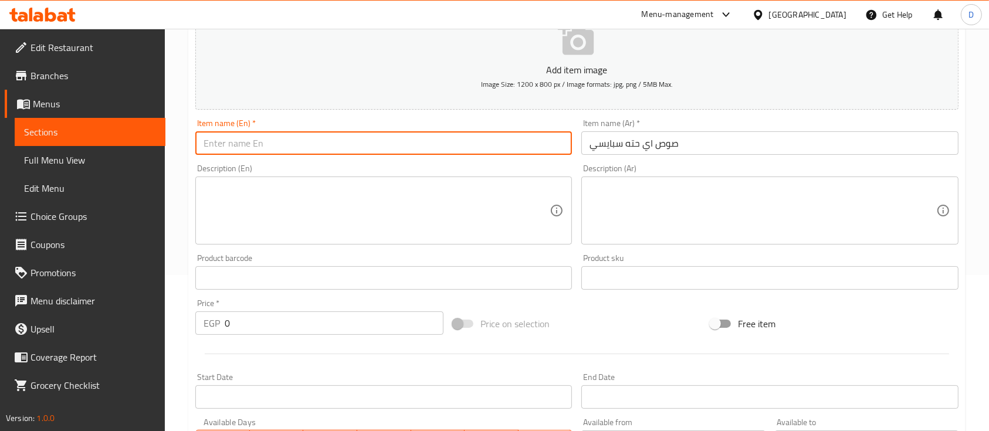
paste input "Any spicy sauce"
click at [211, 143] on input "Any spicy sauce" at bounding box center [383, 142] width 377 height 23
type input "Ay hetta spicy sauce"
click at [270, 325] on input "0" at bounding box center [334, 322] width 219 height 23
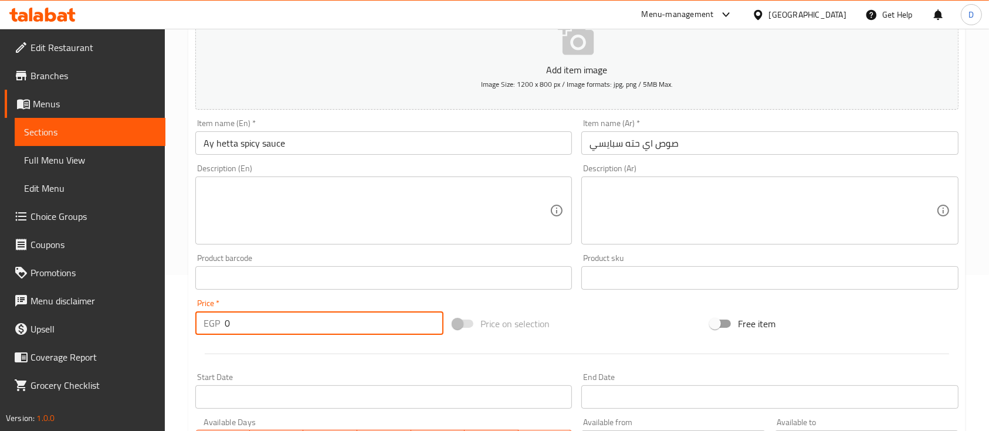
click at [270, 325] on input "0" at bounding box center [334, 322] width 219 height 23
type input "25"
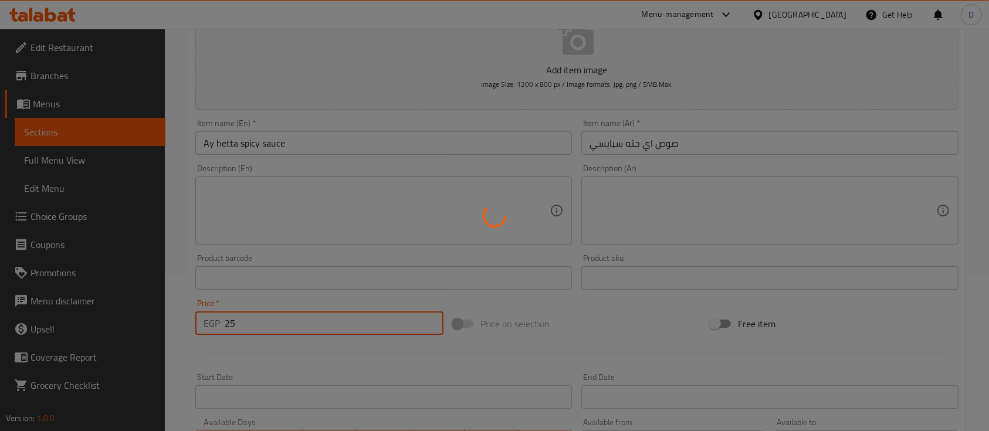
type input "0"
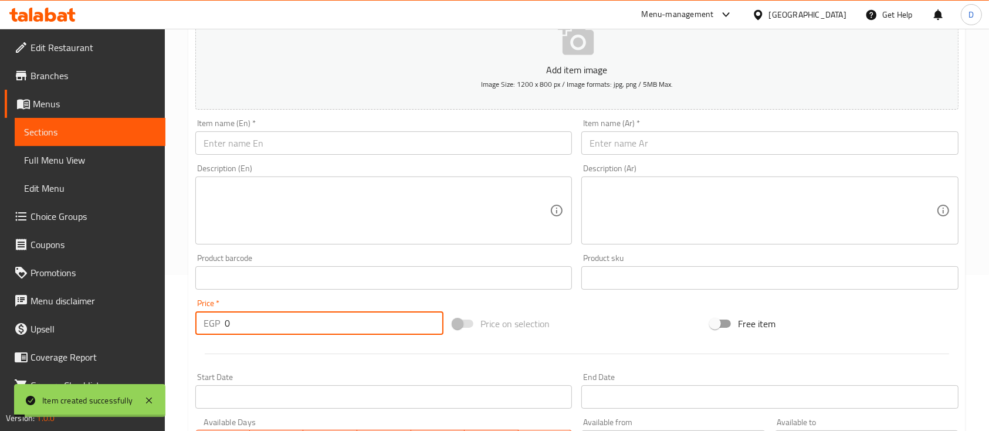
click at [717, 155] on input "text" at bounding box center [769, 142] width 377 height 23
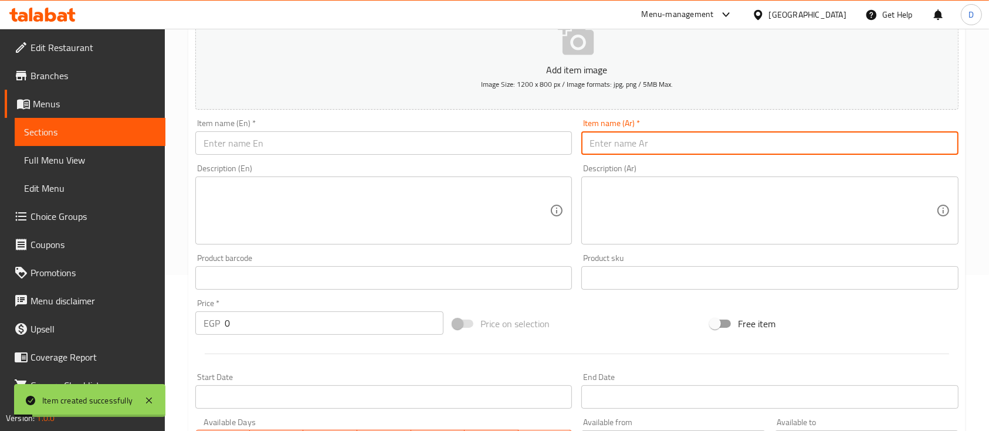
type input "f"
type input "بطاطس"
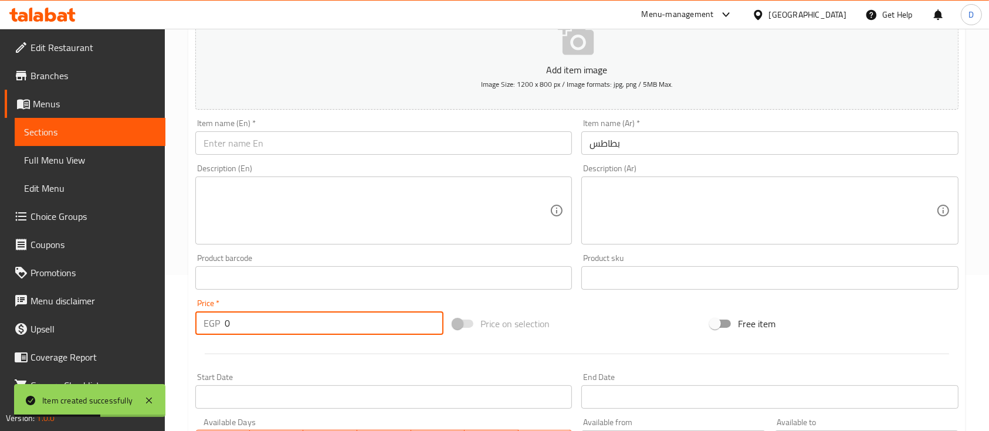
click at [329, 321] on input "0" at bounding box center [334, 322] width 219 height 23
type input "45"
click at [656, 143] on input "بطاطس" at bounding box center [769, 142] width 377 height 23
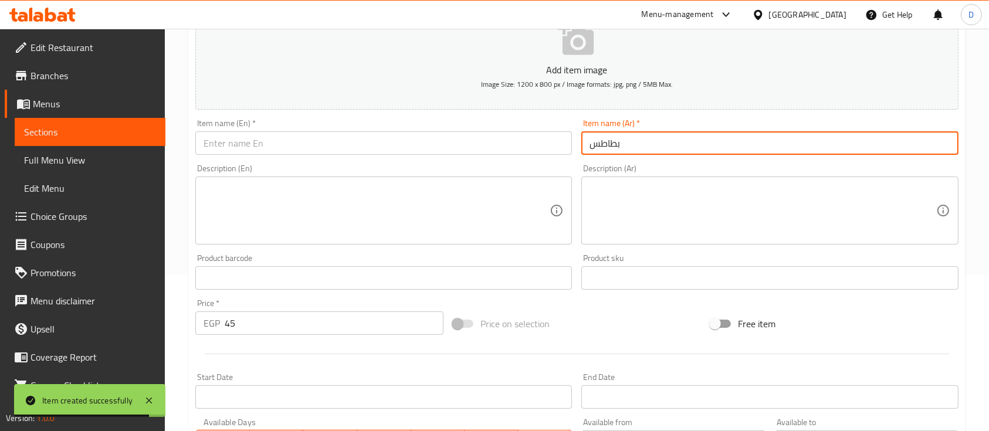
click at [656, 143] on input "بطاطس" at bounding box center [769, 142] width 377 height 23
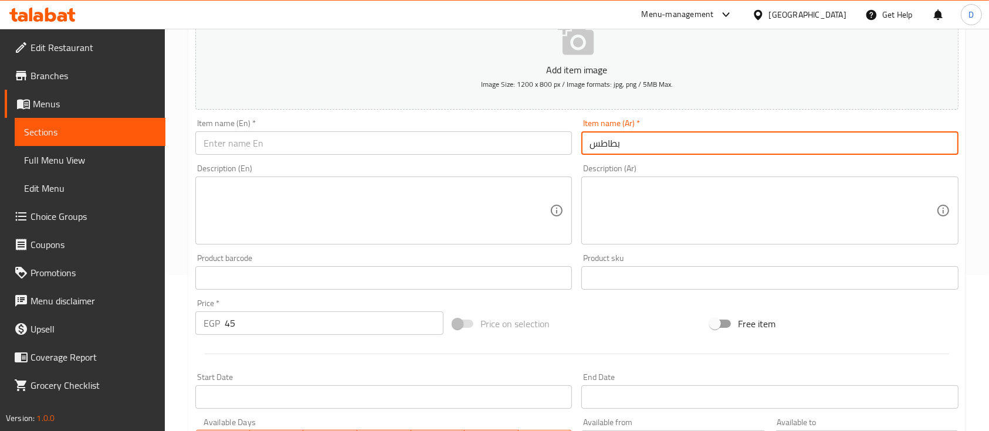
click at [446, 143] on input "text" at bounding box center [383, 142] width 377 height 23
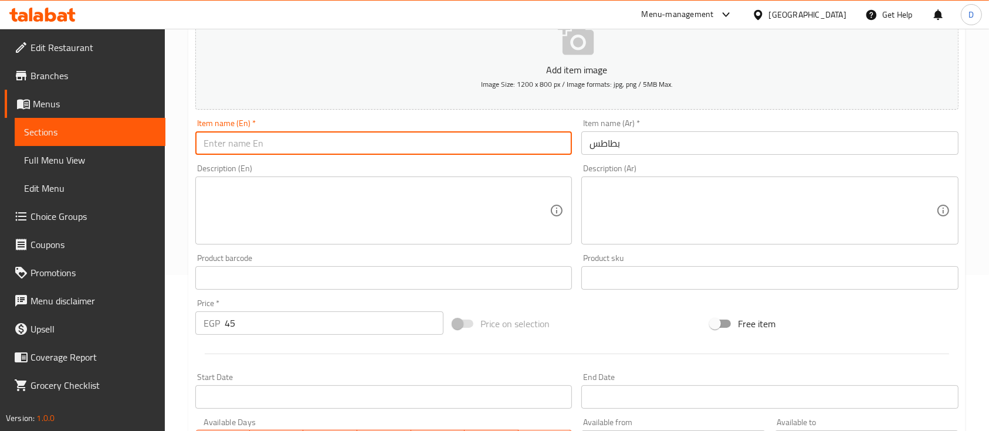
paste input "potatoes"
type input "potatoes"
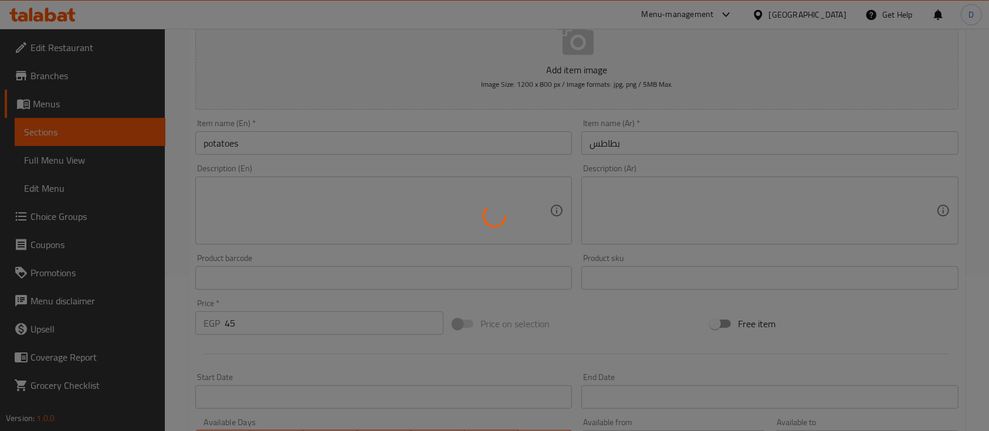
type input "0"
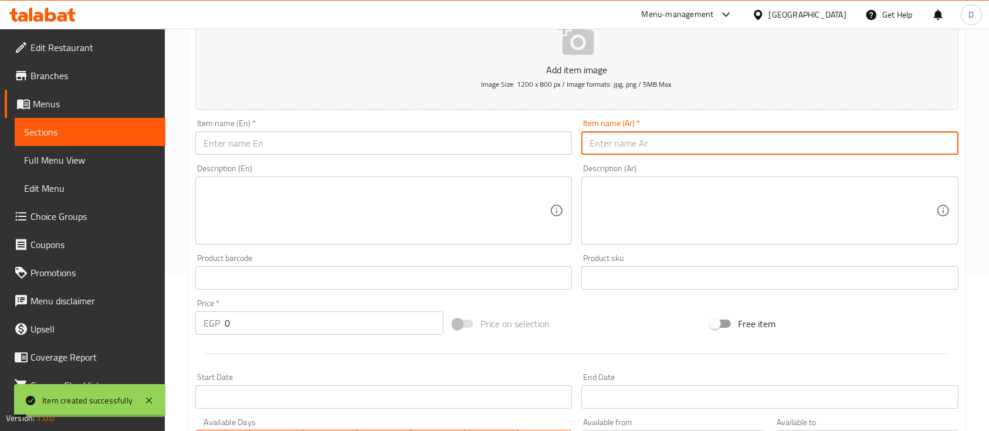
click at [676, 147] on input "text" at bounding box center [769, 142] width 377 height 23
type input "بطاطس صوص جبنه"
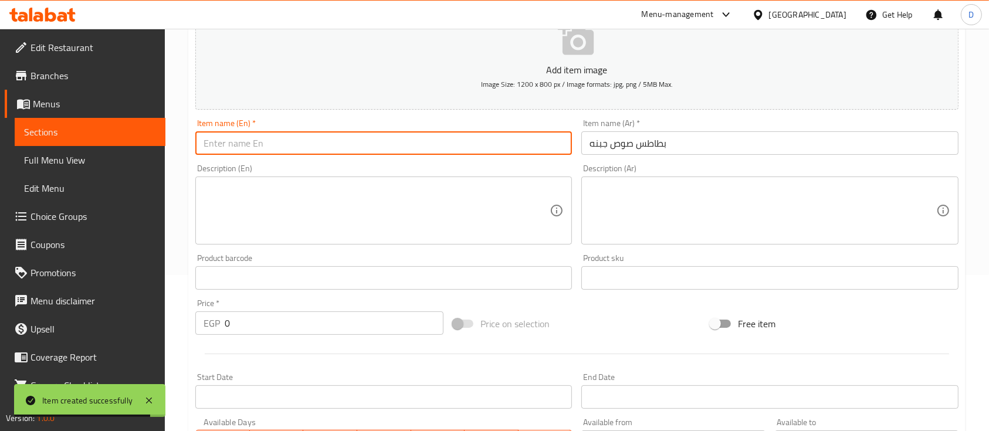
click at [432, 137] on input "text" at bounding box center [383, 142] width 377 height 23
paste input "Cheese sauce potatoes"
type input "Cheese sauce potatoes"
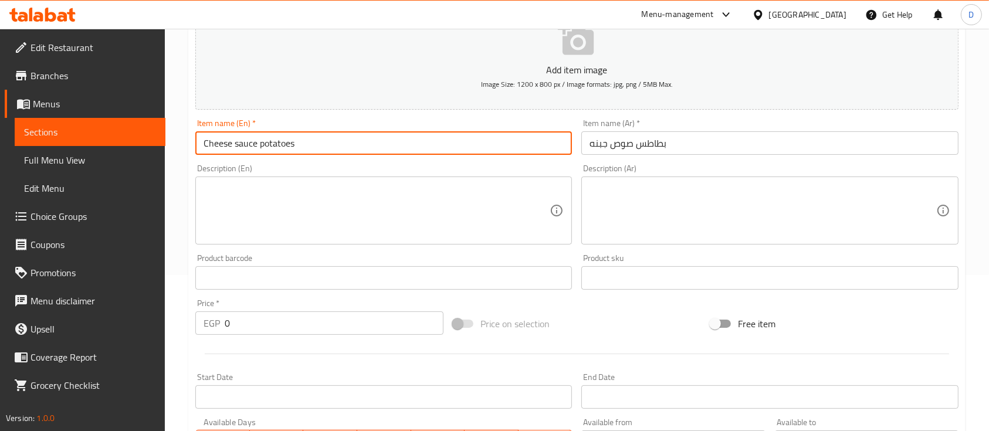
click at [335, 312] on input "0" at bounding box center [334, 322] width 219 height 23
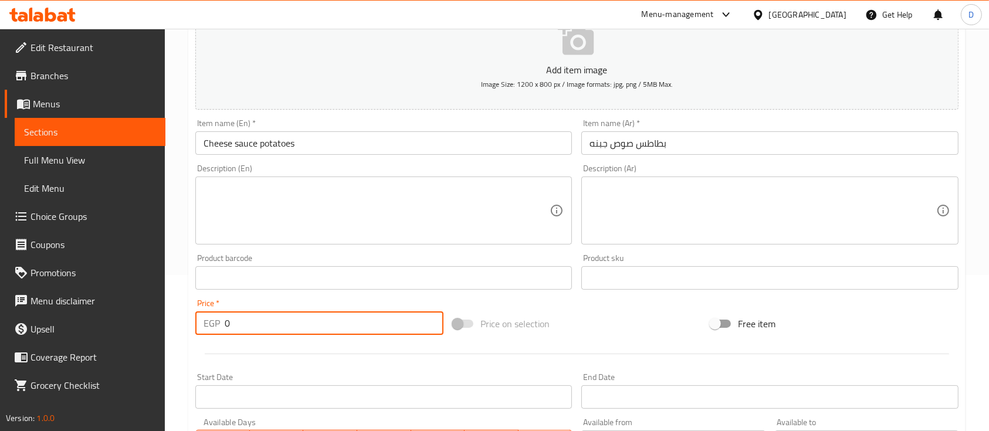
click at [335, 312] on input "0" at bounding box center [334, 322] width 219 height 23
type input "65"
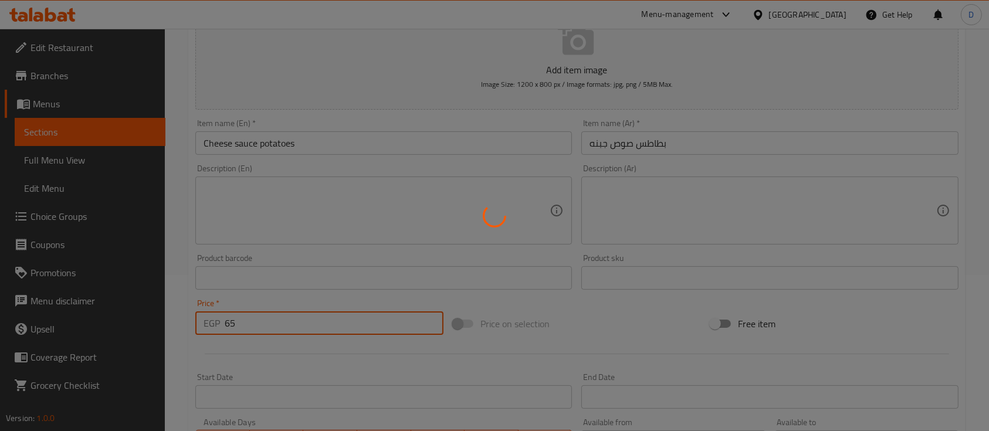
type input "0"
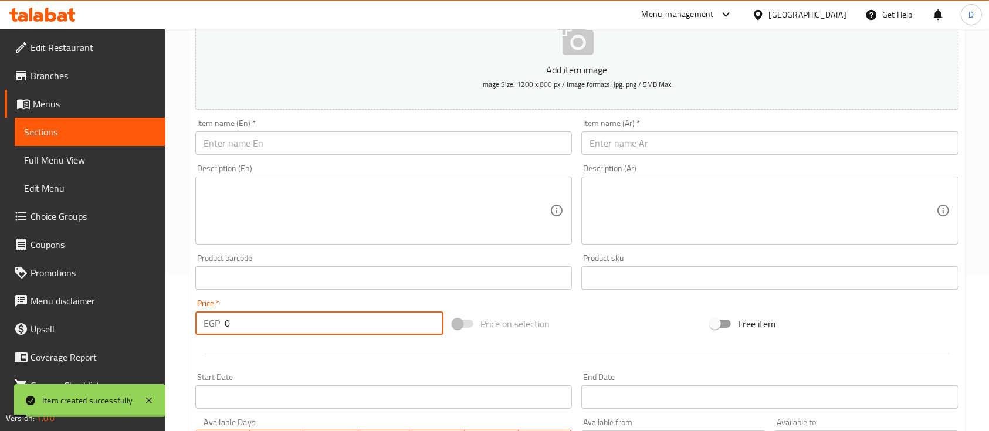
click at [681, 134] on input "text" at bounding box center [769, 142] width 377 height 23
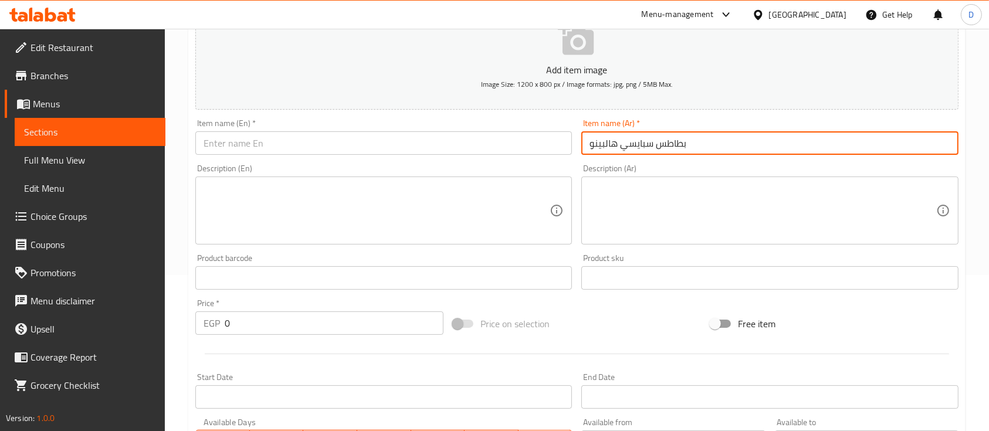
type input "بطاطس سبايسي هالبينو"
click at [466, 138] on input "text" at bounding box center [383, 142] width 377 height 23
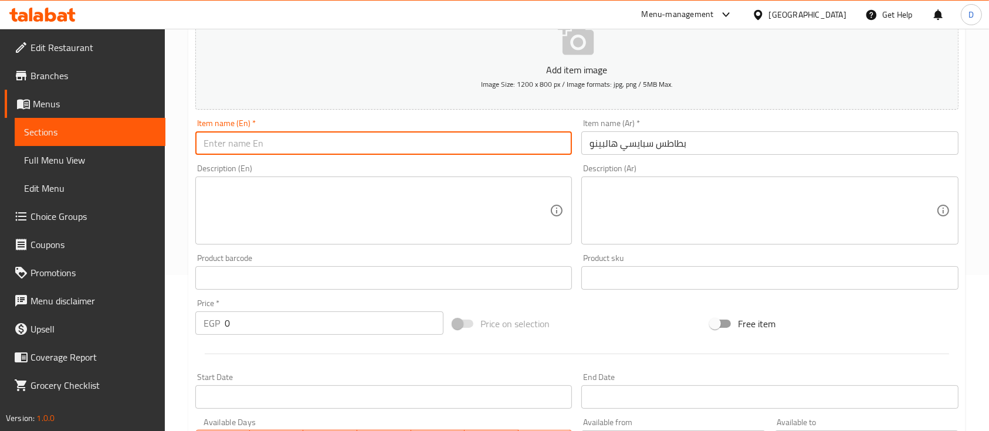
paste input "Spicy Jalapeno Fries"
type input "Spicy Jalapeno Fries"
click at [270, 324] on input "0" at bounding box center [334, 322] width 219 height 23
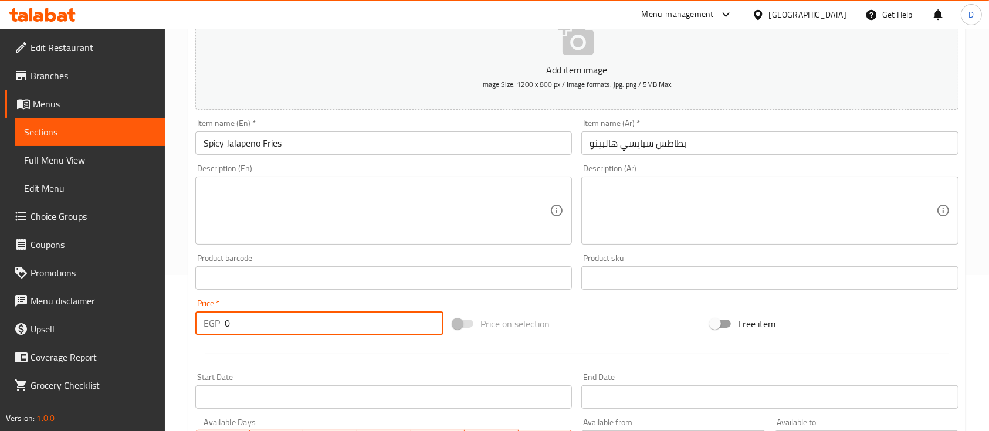
click at [270, 323] on input "0" at bounding box center [334, 322] width 219 height 23
type input "70"
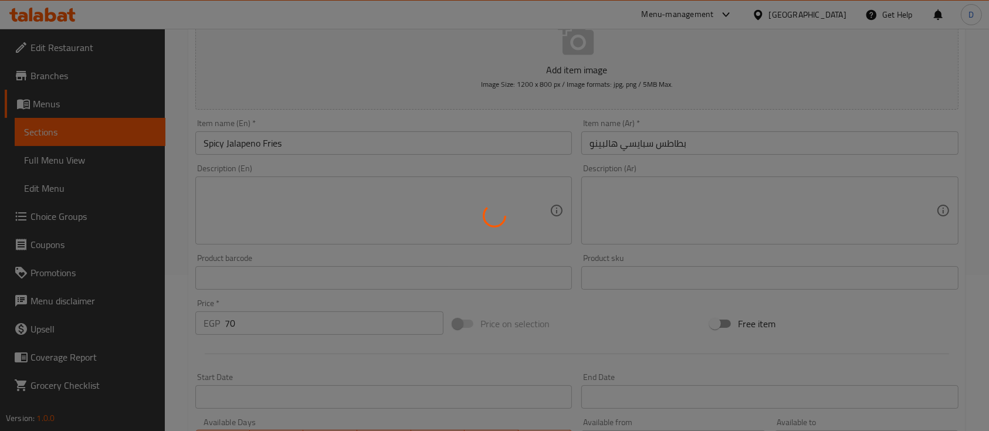
type input "0"
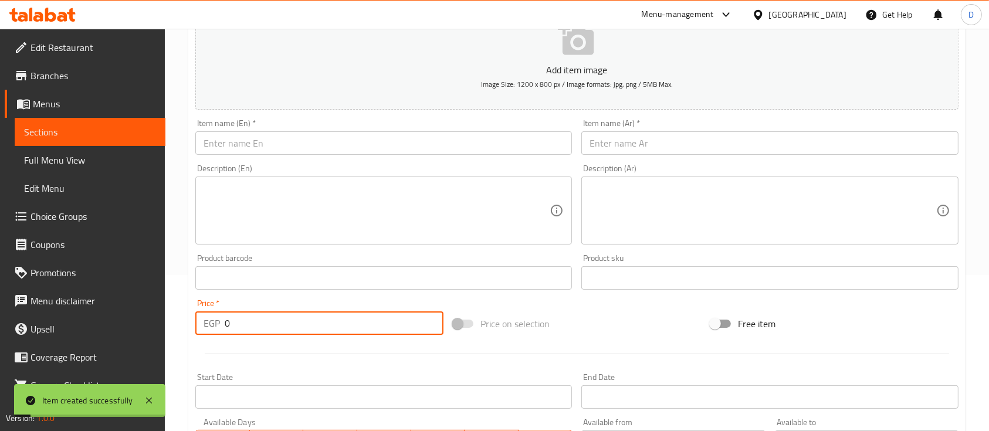
click at [716, 138] on input "text" at bounding box center [769, 142] width 377 height 23
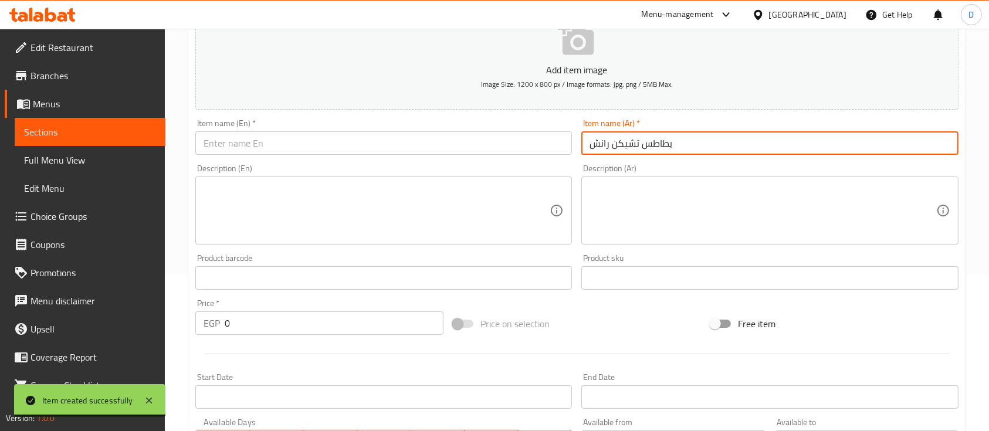
type input "بطاطس تشيكن رانش"
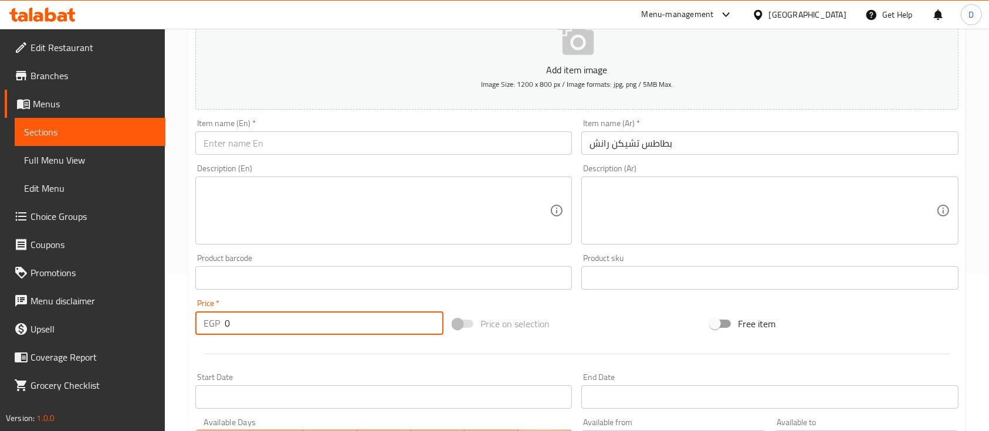
click at [309, 320] on input "0" at bounding box center [334, 322] width 219 height 23
type input "110"
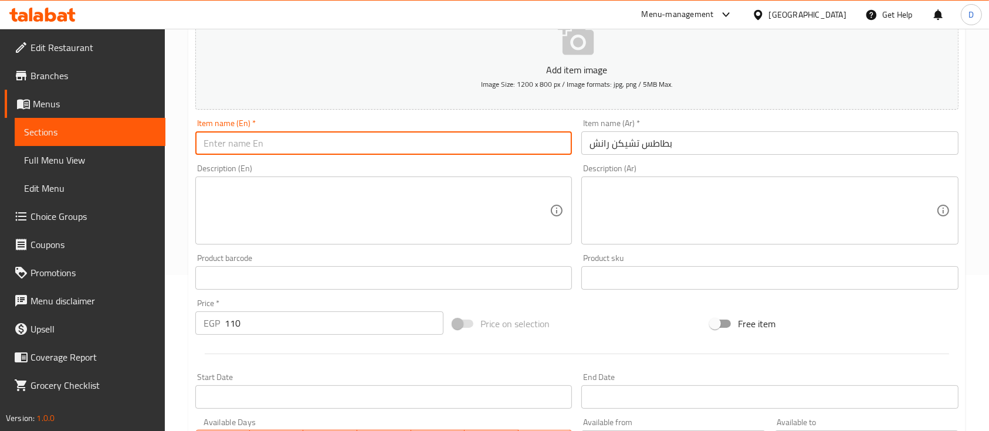
click at [429, 143] on input "text" at bounding box center [383, 142] width 377 height 23
paste input "Chicken Ranch Fries"
type input "Chicken Ranch Fries"
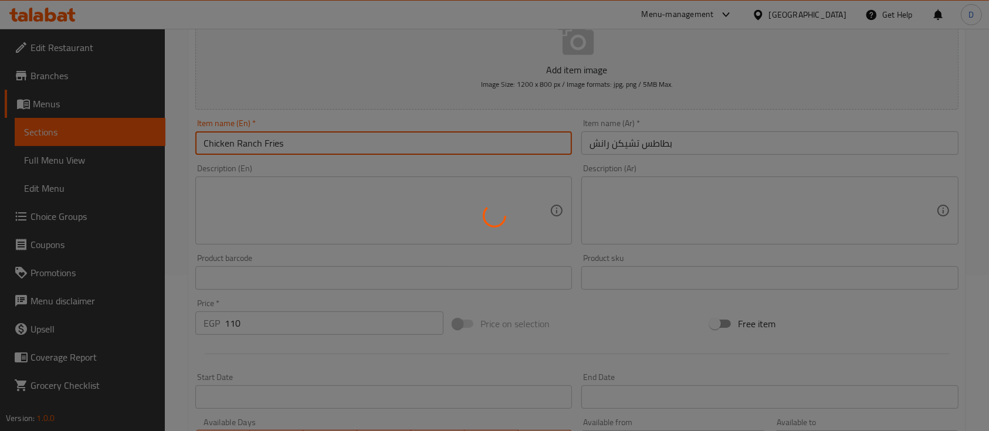
type input "0"
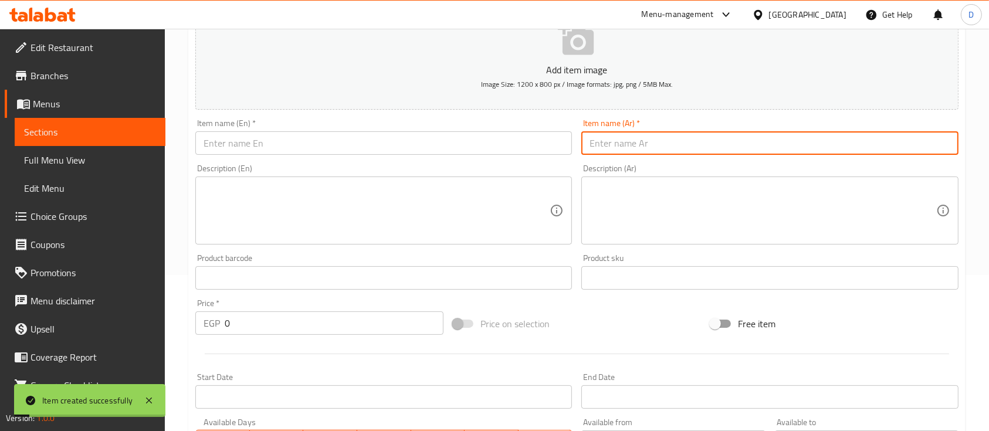
click at [712, 139] on input "text" at bounding box center [769, 142] width 377 height 23
type input "اصابع موزريلا"
click at [374, 131] on div "Item name (En)   * Item name (En) *" at bounding box center [383, 137] width 377 height 36
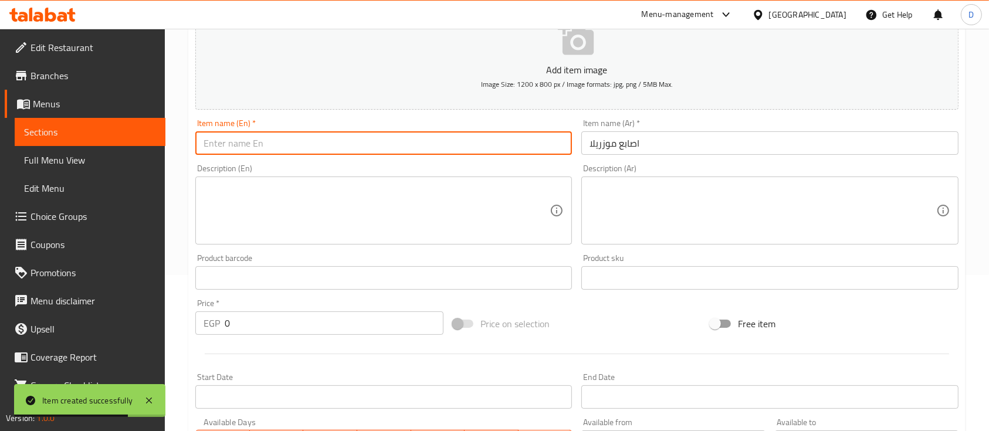
click at [380, 143] on input "text" at bounding box center [383, 142] width 377 height 23
paste input "Mozzarella fingers"
type input "Mozzarella fingers"
click at [292, 317] on input "0" at bounding box center [334, 322] width 219 height 23
click at [291, 317] on input "0" at bounding box center [334, 322] width 219 height 23
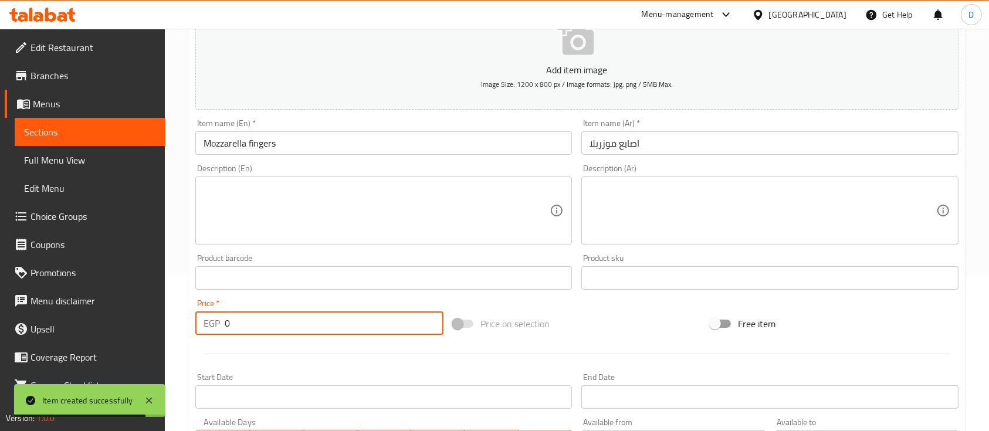
click at [291, 316] on input "0" at bounding box center [334, 322] width 219 height 23
type input "35"
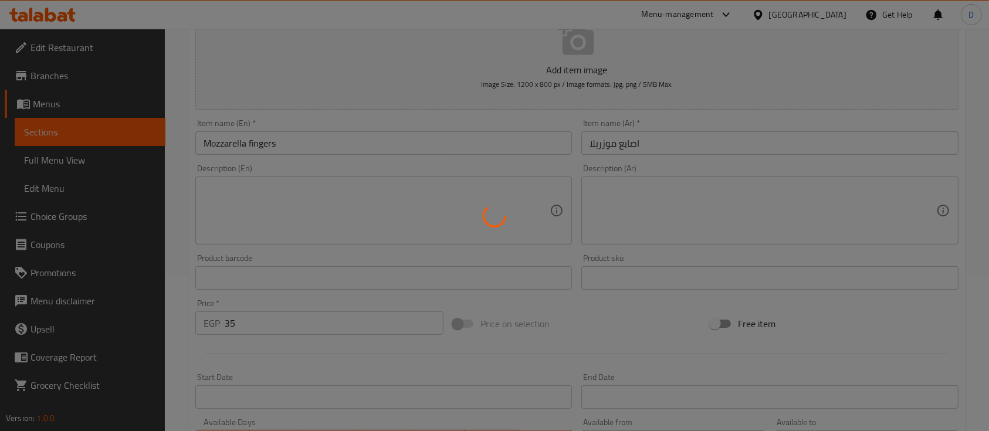
type input "0"
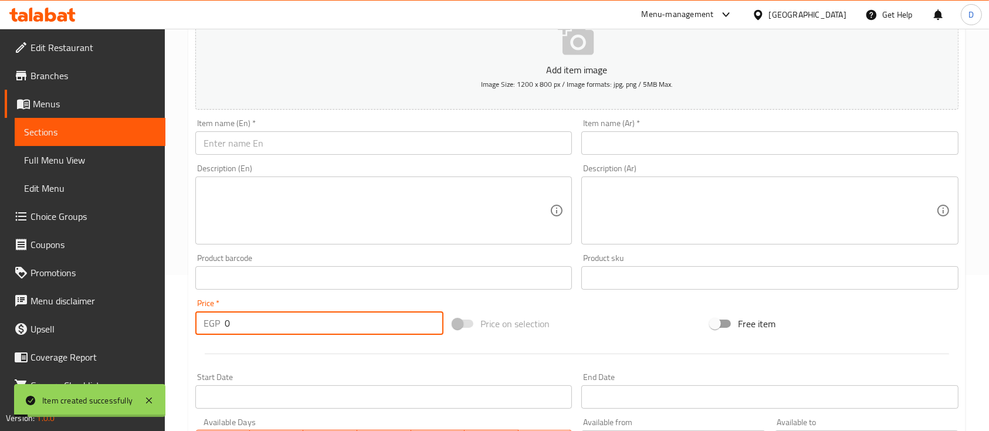
click at [695, 138] on input "text" at bounding box center [769, 142] width 377 height 23
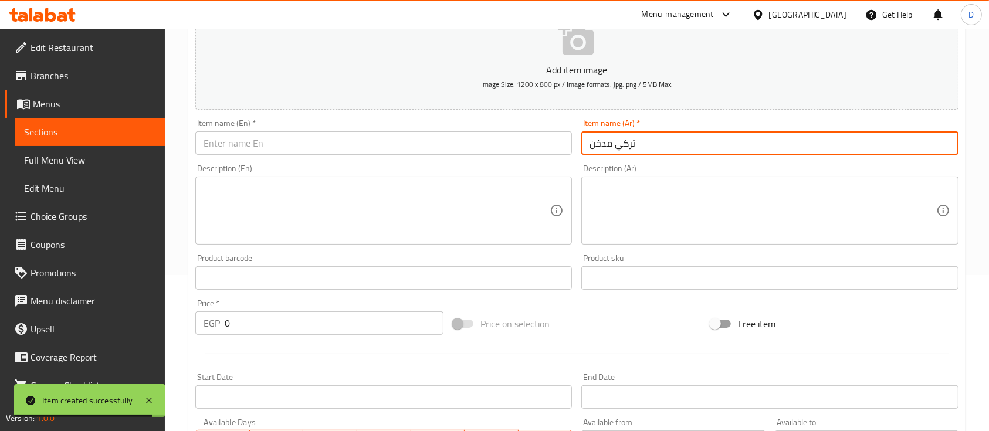
type input "تركي مدخن"
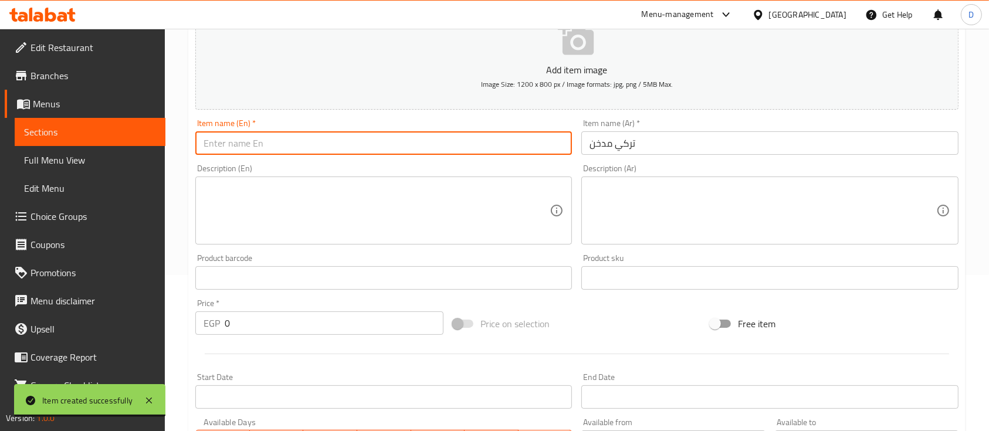
click at [451, 144] on input "text" at bounding box center [383, 142] width 377 height 23
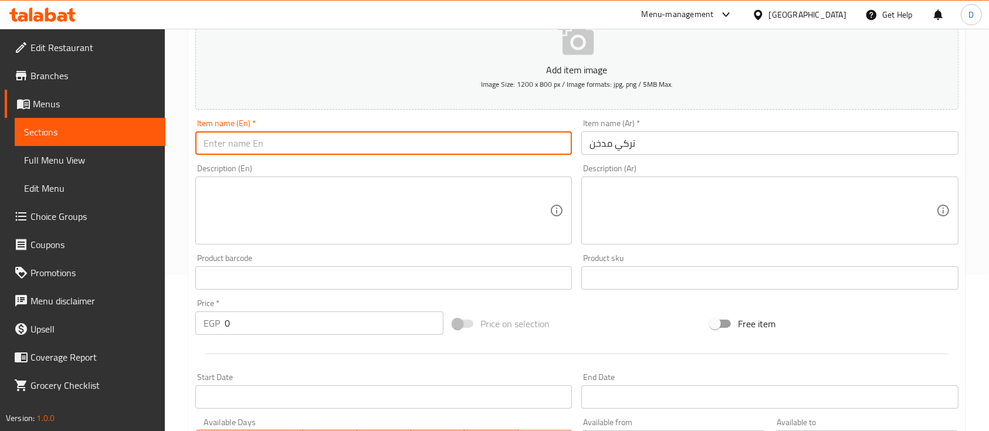
paste input "Turkish smoker"
click at [218, 143] on input "Turkish smoked" at bounding box center [383, 142] width 377 height 23
click at [252, 137] on input "smoked" at bounding box center [383, 142] width 377 height 23
type input "Smoked turkey"
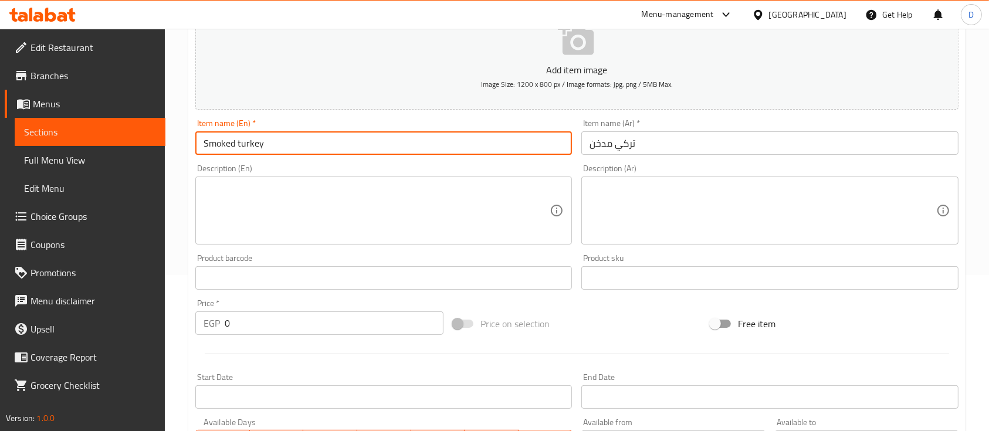
click at [324, 330] on input "0" at bounding box center [334, 322] width 219 height 23
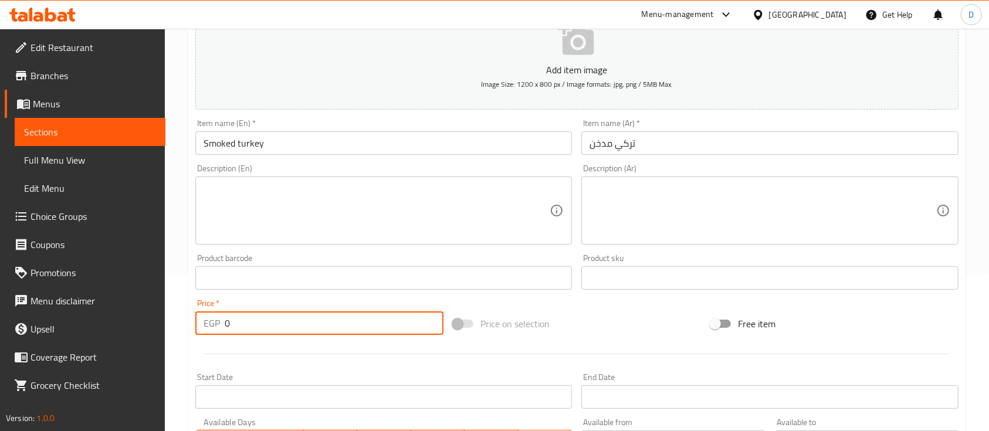
click at [324, 330] on input "0" at bounding box center [334, 322] width 219 height 23
type input "25"
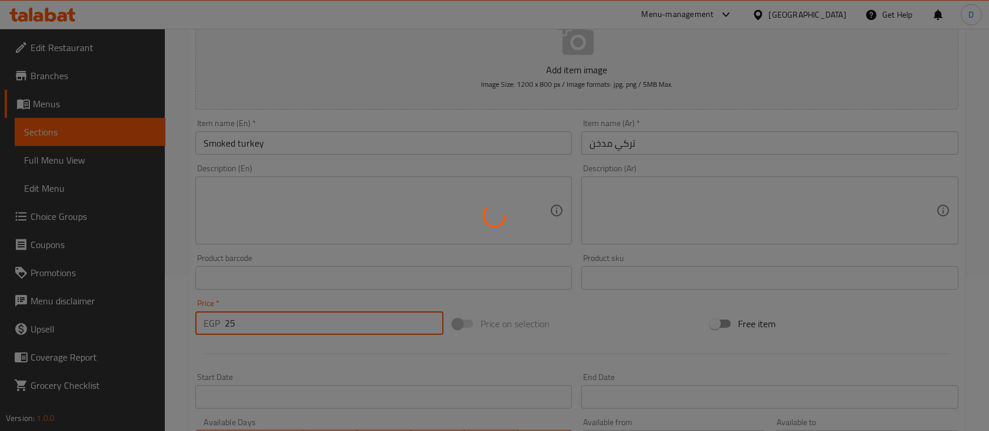
type input "0"
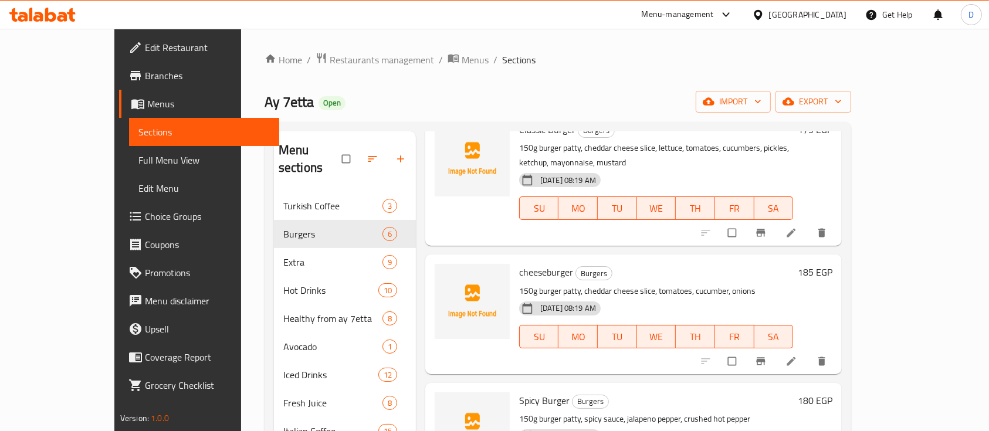
click at [367, 154] on icon "button" at bounding box center [373, 159] width 12 height 12
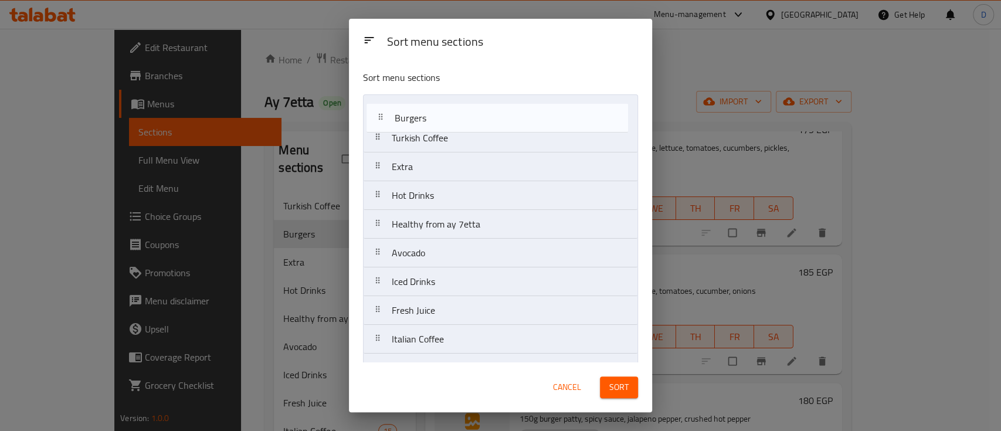
drag, startPoint x: 452, startPoint y: 143, endPoint x: 455, endPoint y: 116, distance: 26.6
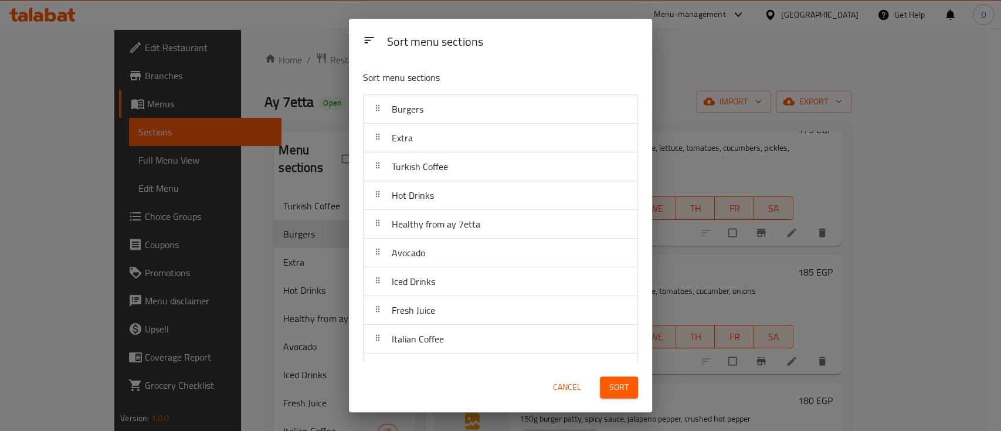
click at [623, 383] on span "Sort" at bounding box center [618, 387] width 19 height 15
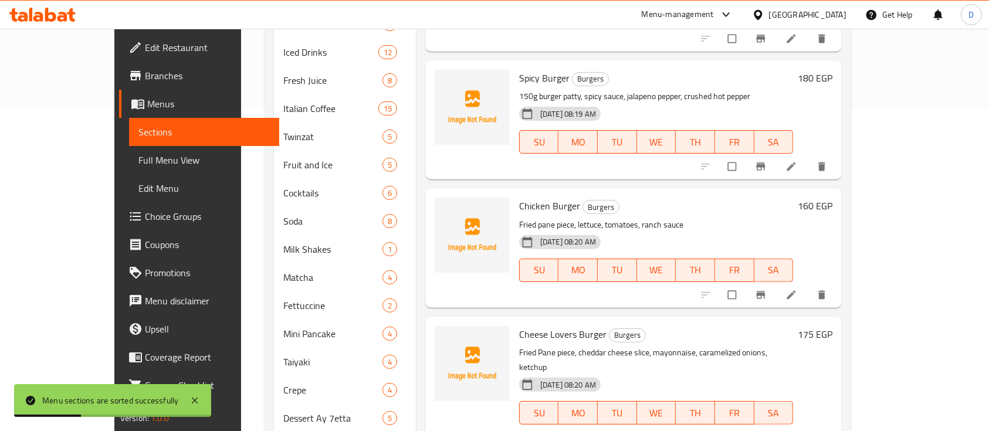
scroll to position [456, 0]
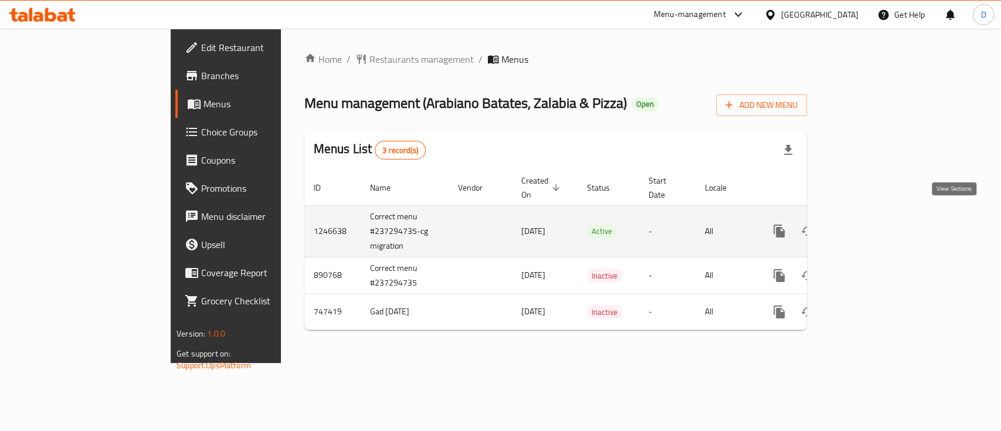
click at [871, 224] on icon "enhanced table" at bounding box center [864, 231] width 14 height 14
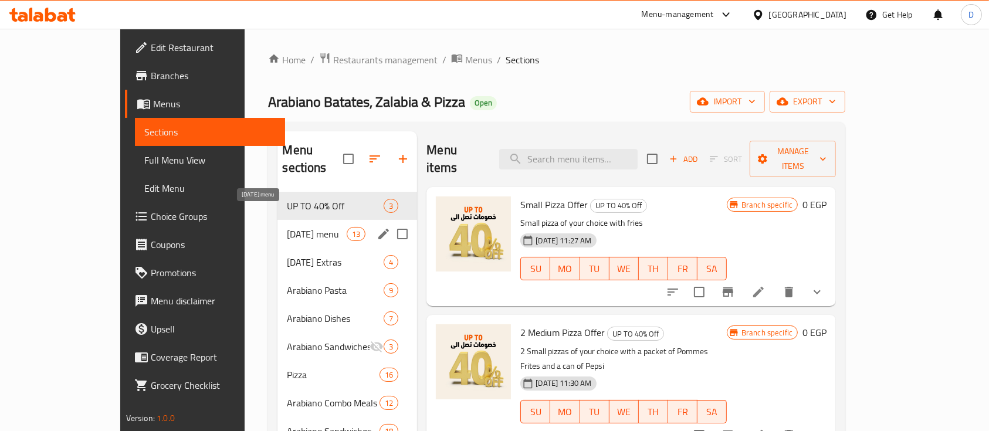
click at [287, 227] on span "Ramadan menu" at bounding box center [317, 234] width 60 height 14
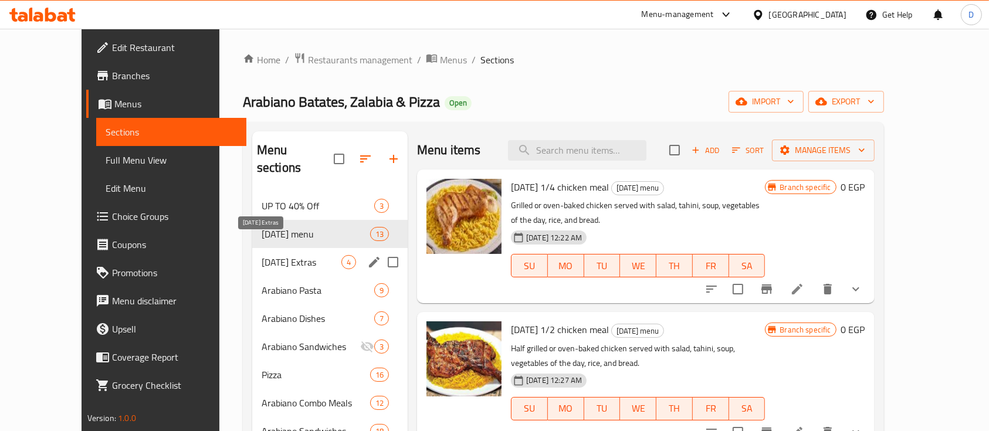
click at [264, 255] on span "Ramadan Extras" at bounding box center [302, 262] width 80 height 14
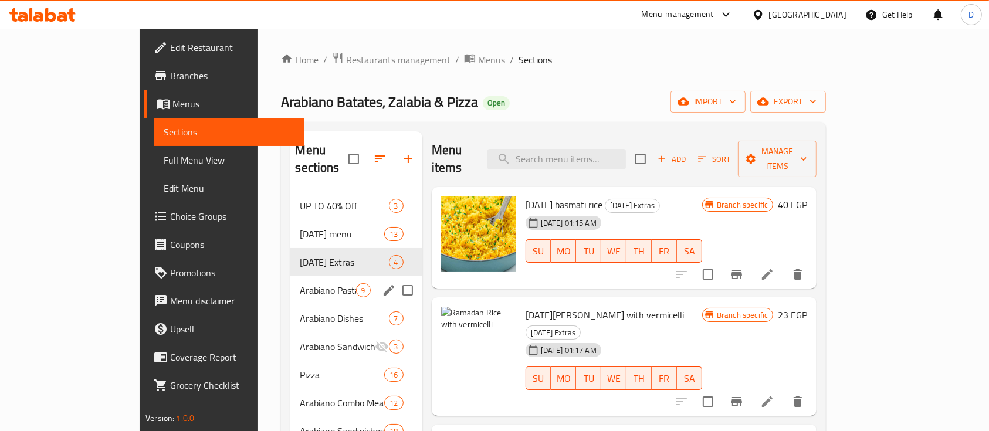
click at [290, 276] on div "Arabiano Pasta 9" at bounding box center [355, 290] width 131 height 28
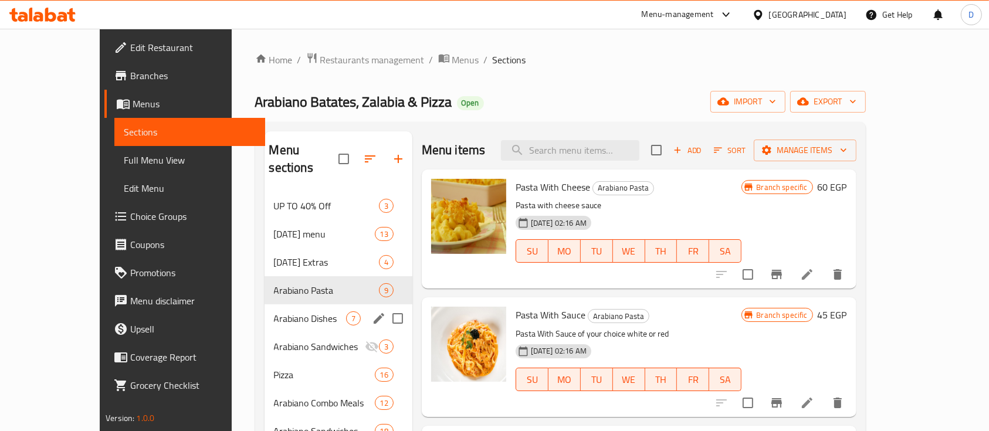
click at [274, 311] on span "Arabiano Dishes" at bounding box center [310, 318] width 72 height 14
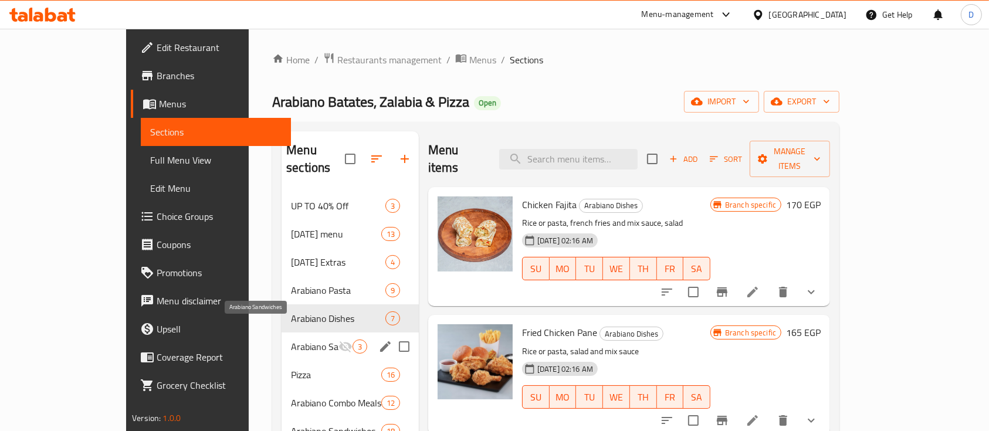
click at [282, 336] on div "Arabiano Sandwiches 3" at bounding box center [350, 347] width 137 height 28
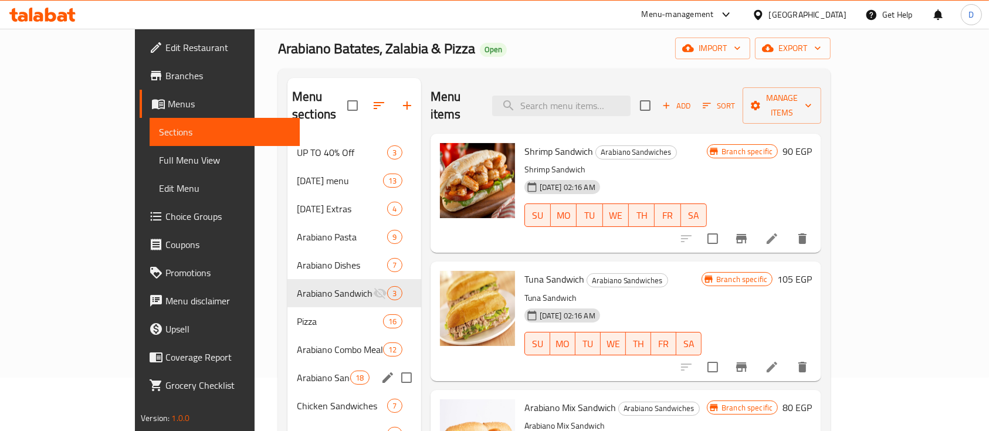
scroll to position [78, 0]
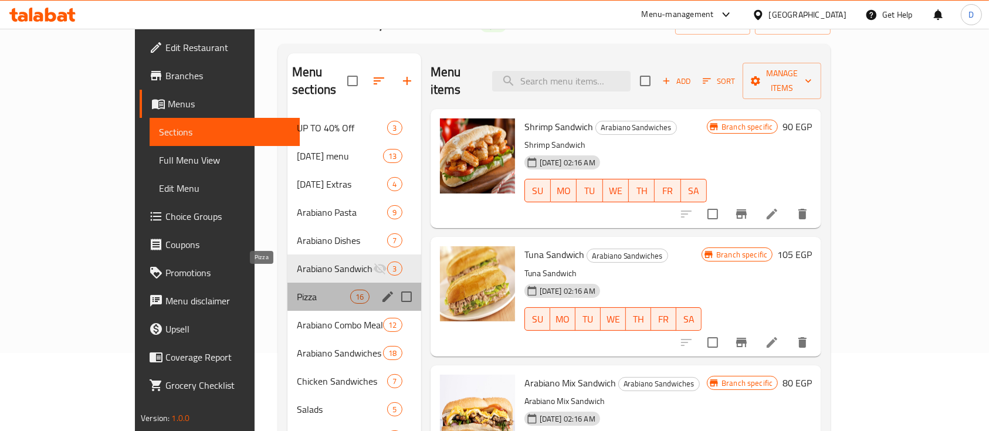
click at [297, 290] on span "Pizza" at bounding box center [323, 297] width 53 height 14
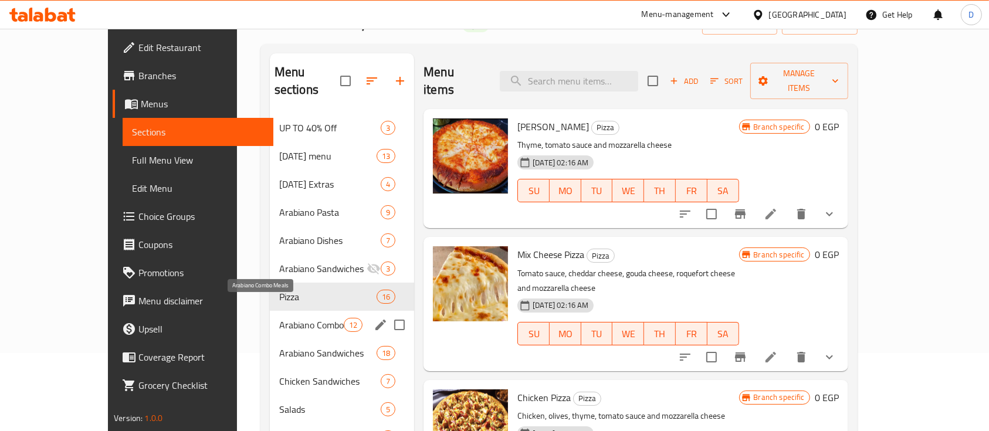
click at [279, 318] on span "Arabiano Combo Meals" at bounding box center [311, 325] width 65 height 14
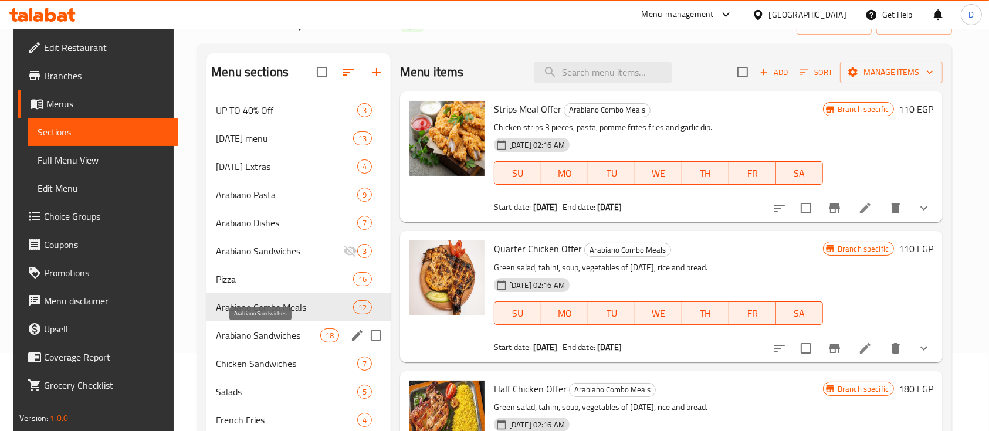
scroll to position [156, 0]
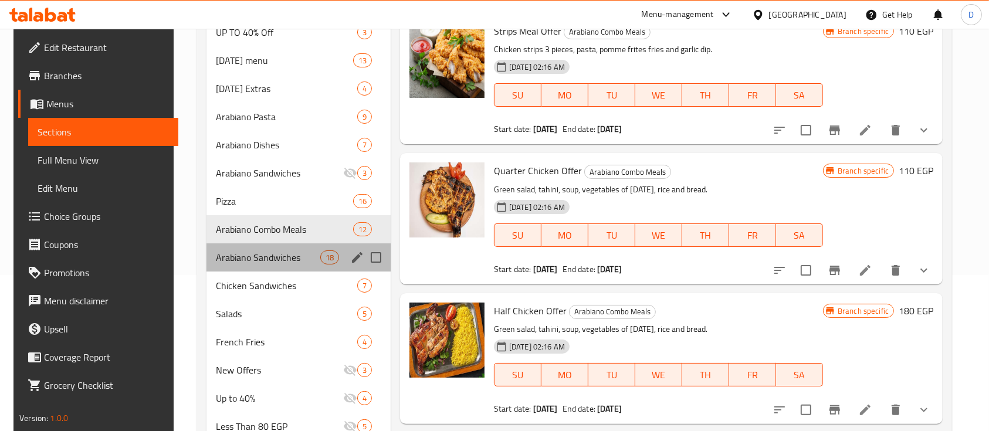
click at [256, 267] on div "Arabiano Sandwiches 18" at bounding box center [298, 257] width 184 height 28
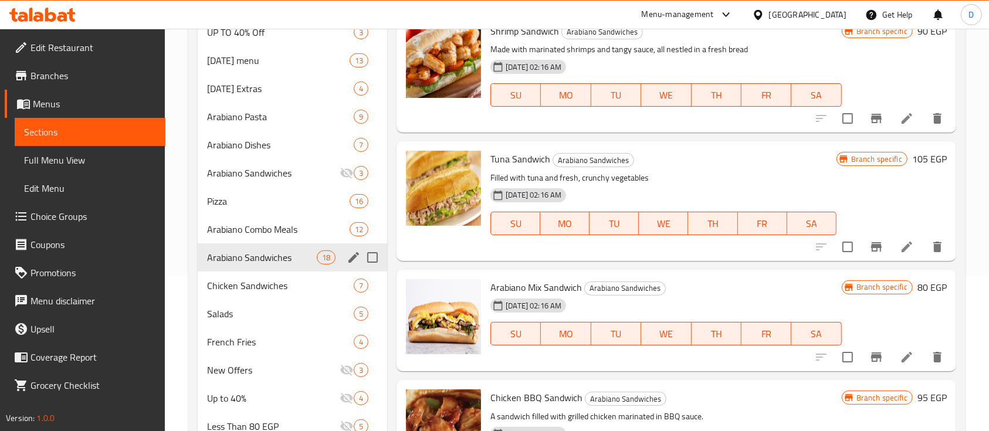
click at [256, 285] on span "Chicken Sandwiches" at bounding box center [280, 286] width 147 height 14
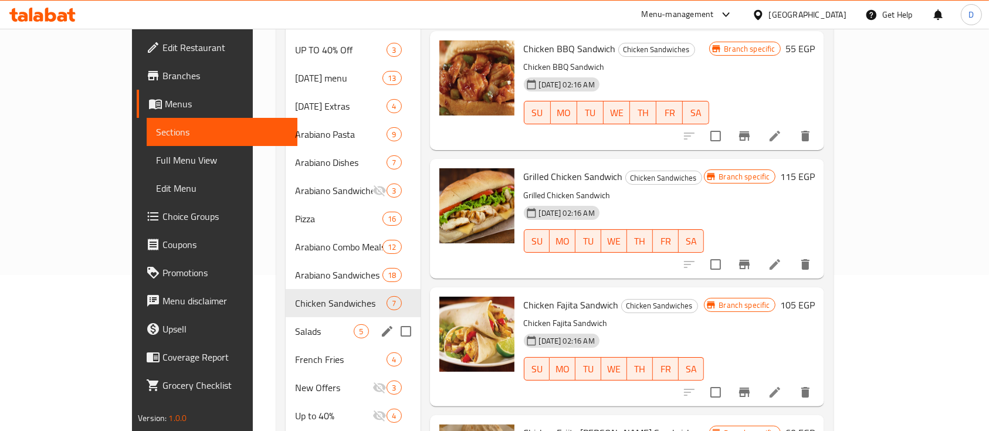
scroll to position [235, 0]
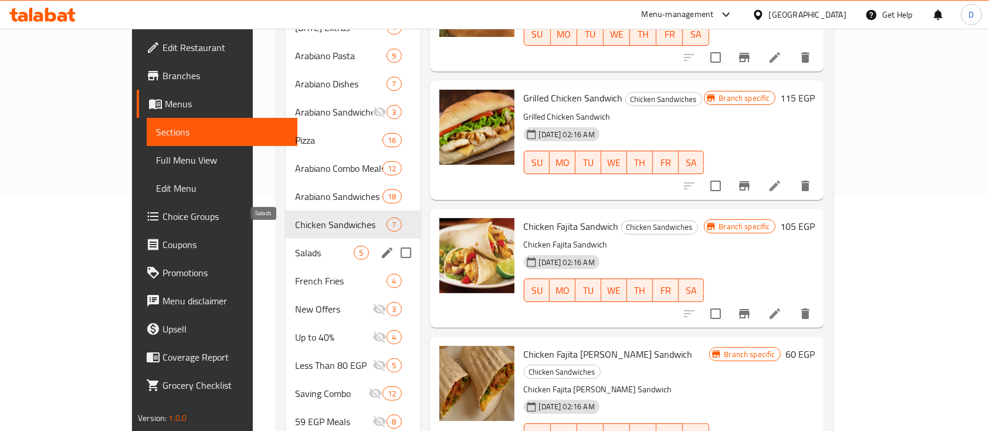
click at [295, 246] on span "Salads" at bounding box center [324, 253] width 59 height 14
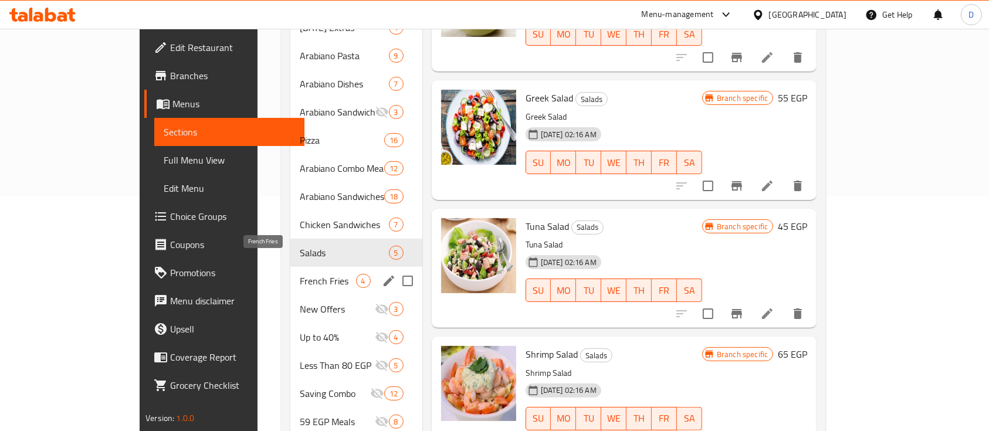
click at [300, 274] on span "French Fries" at bounding box center [328, 281] width 56 height 14
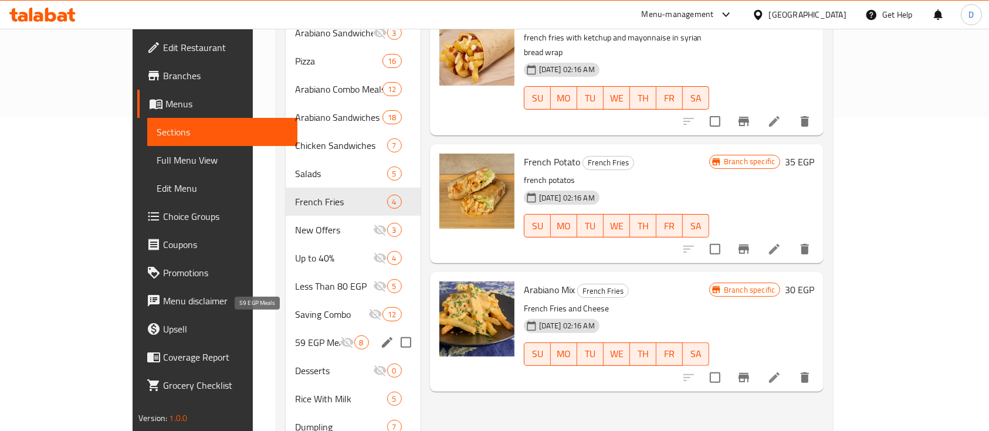
scroll to position [391, 0]
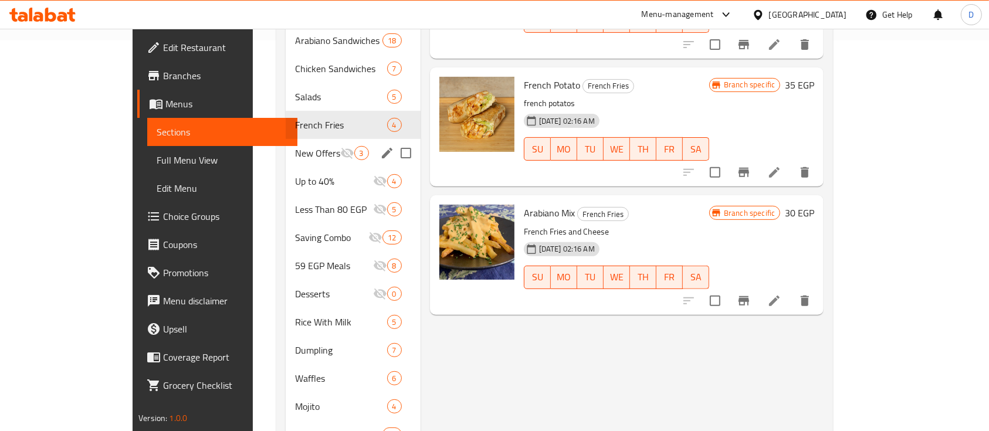
click at [295, 146] on span "New Offers" at bounding box center [317, 153] width 45 height 14
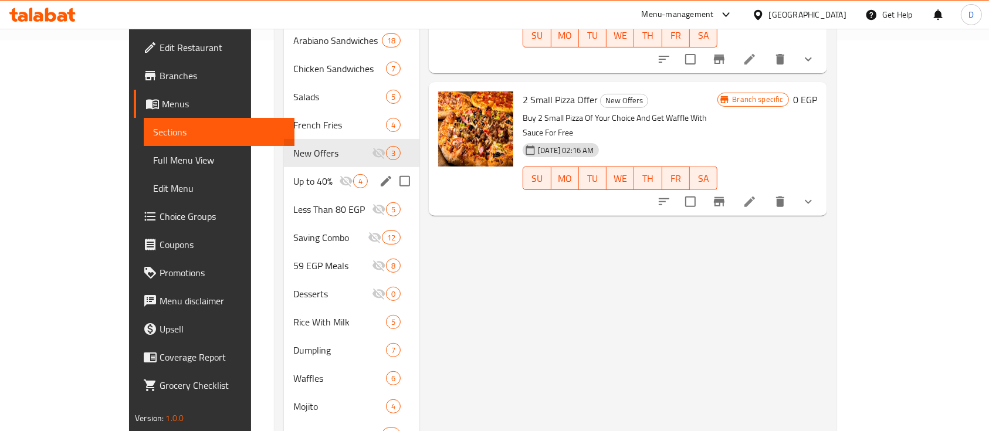
click at [284, 167] on div "Up to 40% 4" at bounding box center [352, 181] width 136 height 28
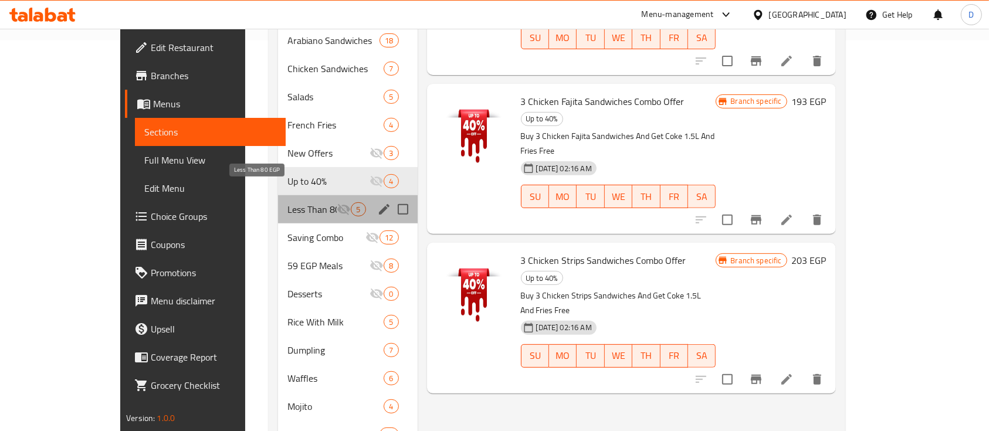
click at [287, 202] on span "Less Than 80 EGP" at bounding box center [312, 209] width 50 height 14
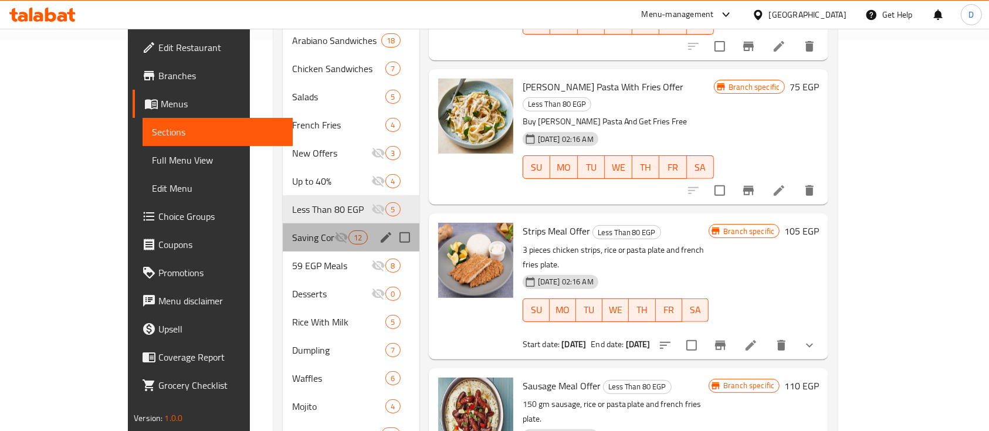
click at [283, 228] on div "Saving Combo 12" at bounding box center [351, 237] width 137 height 28
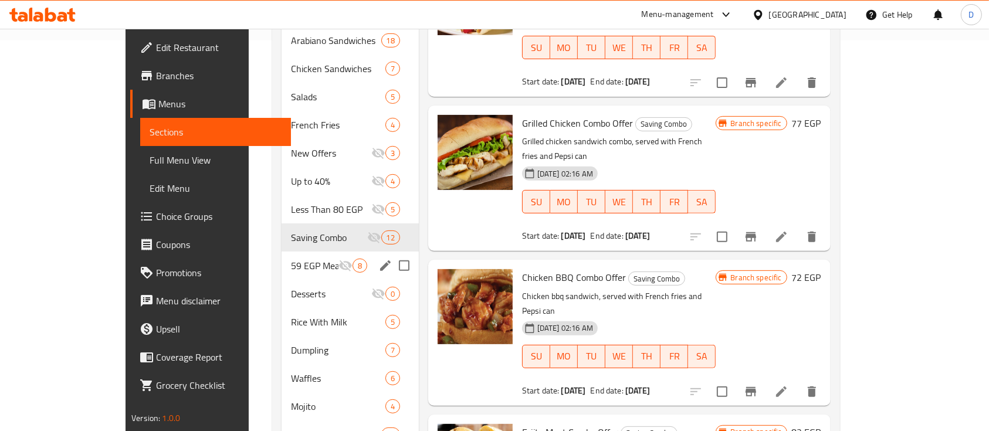
click at [291, 259] on span "59 EGP Meals" at bounding box center [315, 266] width 48 height 14
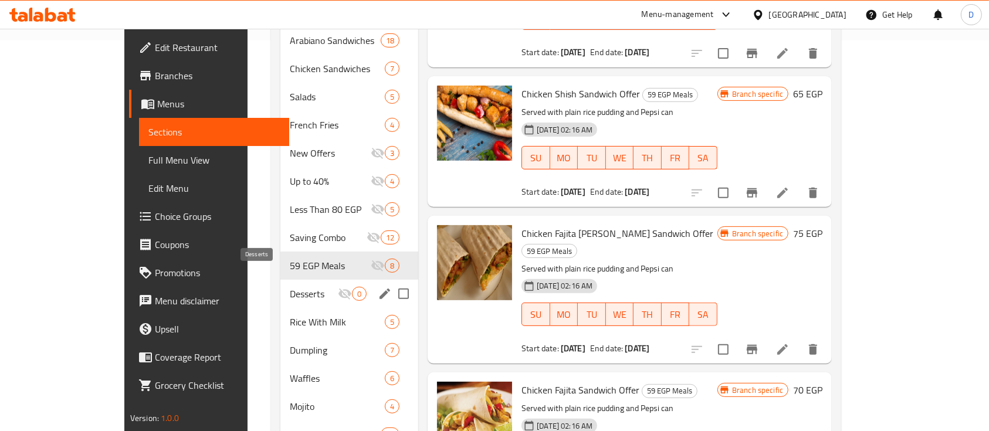
scroll to position [469, 0]
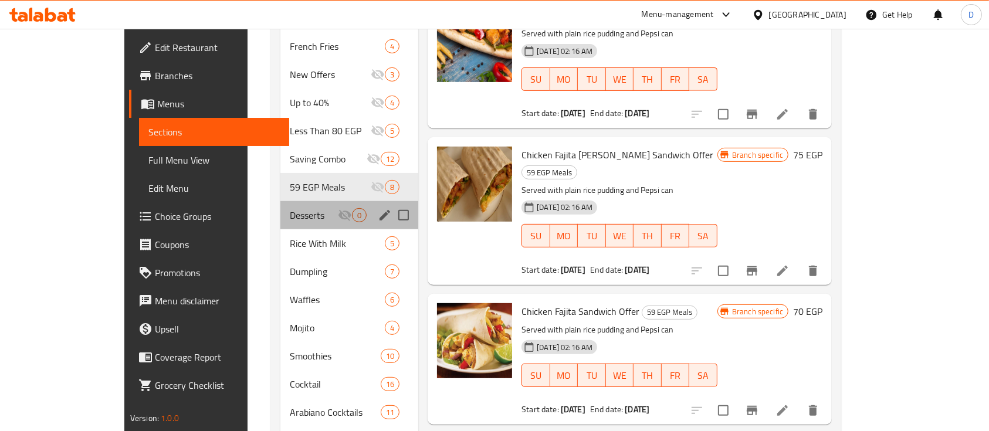
click at [280, 205] on div "Desserts 0" at bounding box center [349, 215] width 138 height 28
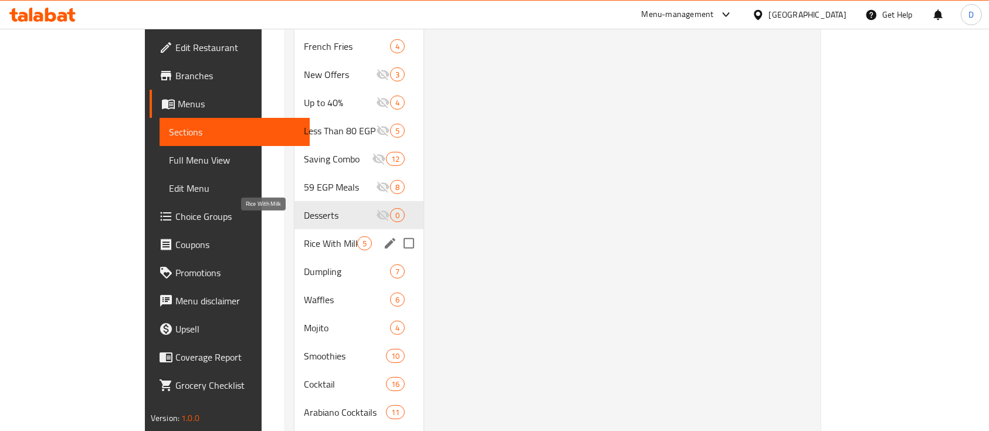
click at [304, 236] on span "Rice With Milk" at bounding box center [330, 243] width 53 height 14
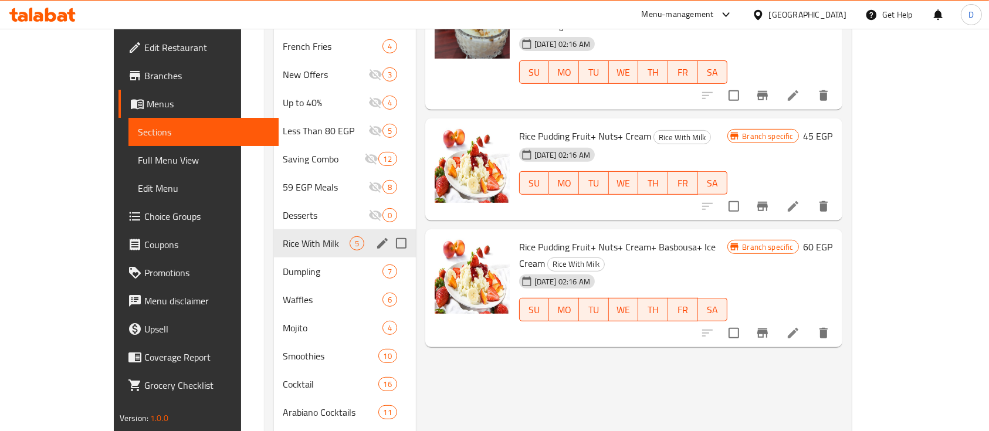
click at [283, 265] on span "Dumpling" at bounding box center [332, 272] width 99 height 14
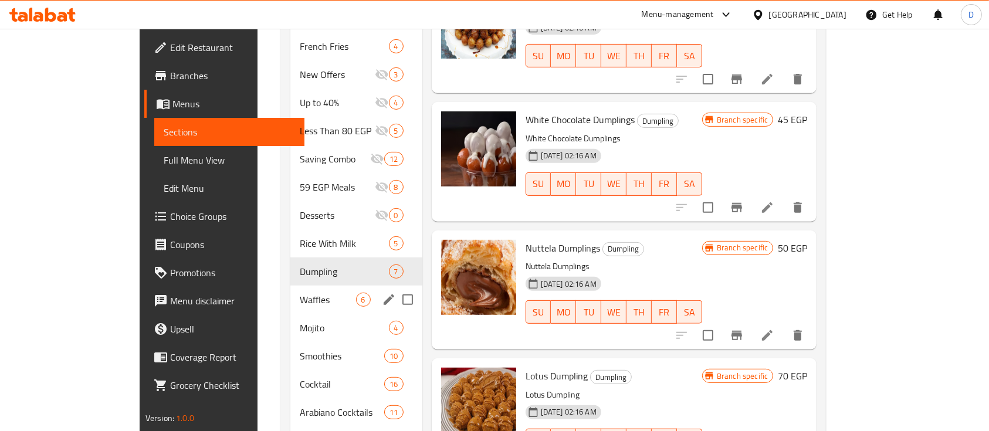
click at [300, 293] on span "Waffles" at bounding box center [328, 300] width 56 height 14
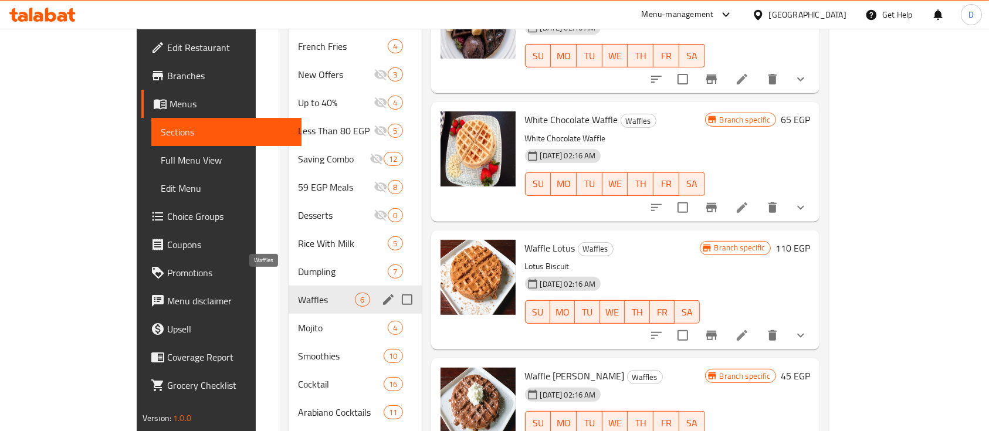
scroll to position [547, 0]
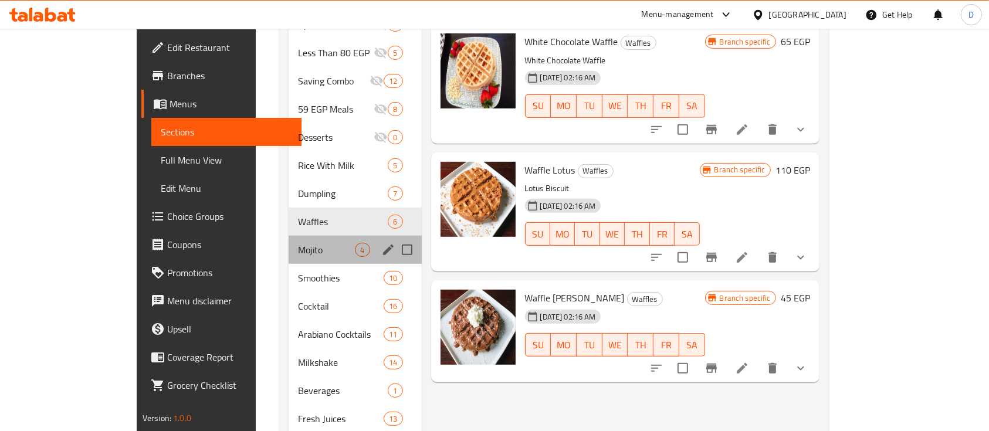
click at [289, 236] on div "Mojito 4" at bounding box center [355, 250] width 133 height 28
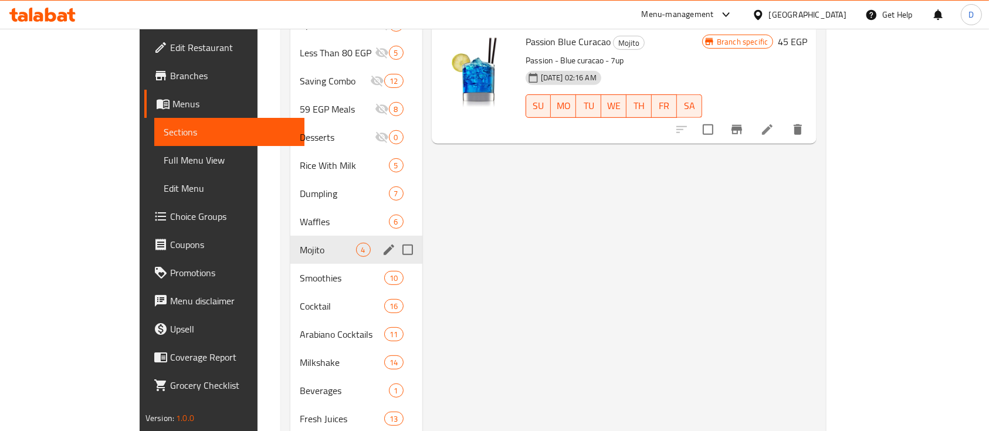
click at [300, 271] on span "Smoothies" at bounding box center [342, 278] width 84 height 14
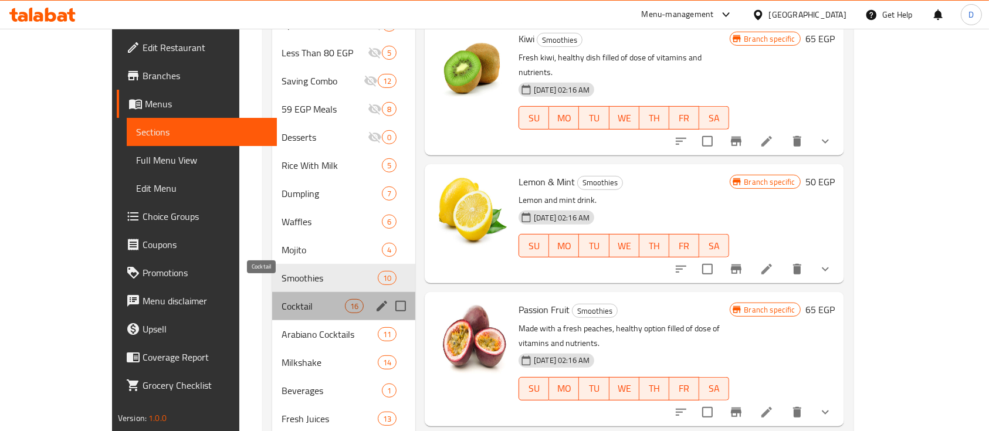
click at [282, 299] on span "Cocktail" at bounding box center [313, 306] width 63 height 14
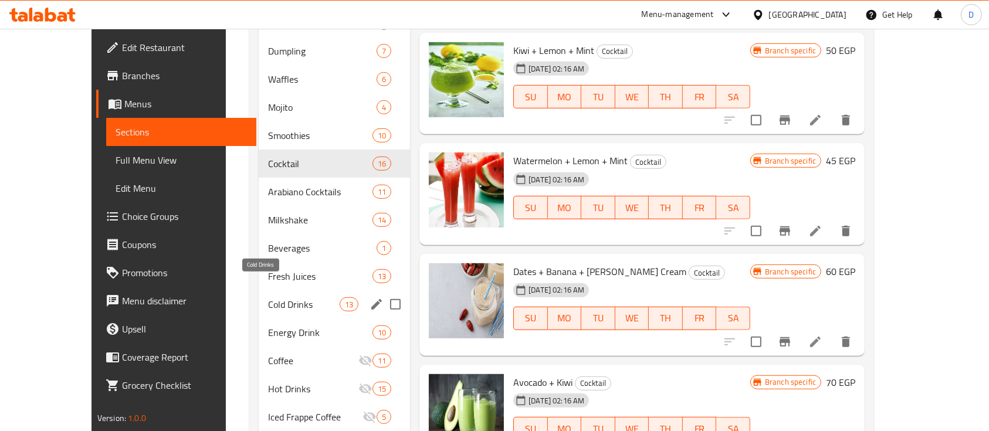
scroll to position [704, 0]
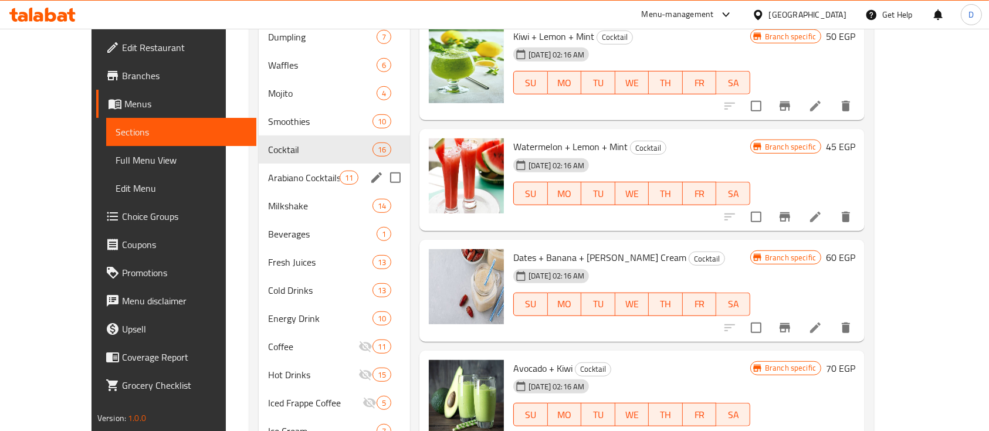
click at [259, 168] on div "Arabiano Cocktails 11" at bounding box center [334, 178] width 151 height 28
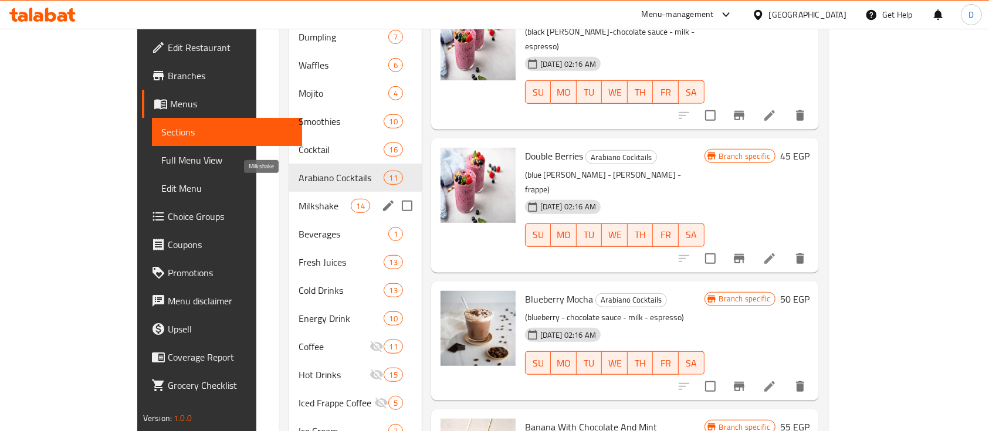
click at [299, 199] on span "Milkshake" at bounding box center [325, 206] width 52 height 14
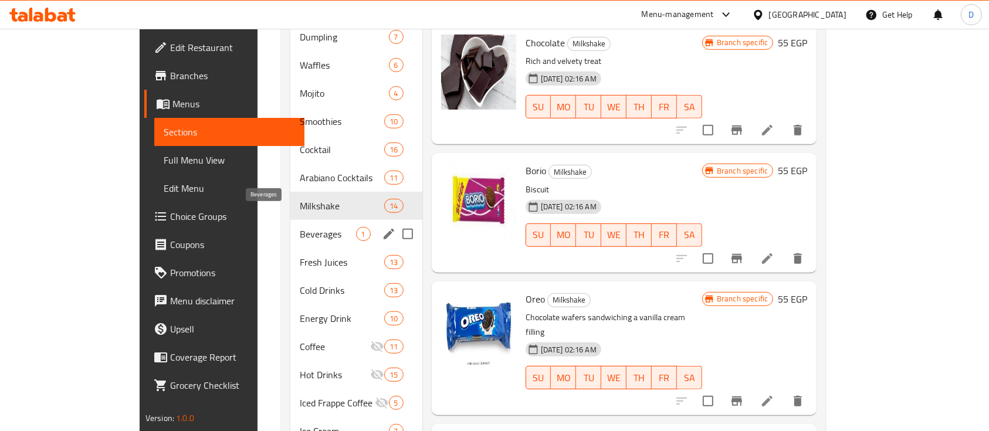
click at [300, 227] on span "Beverages" at bounding box center [328, 234] width 56 height 14
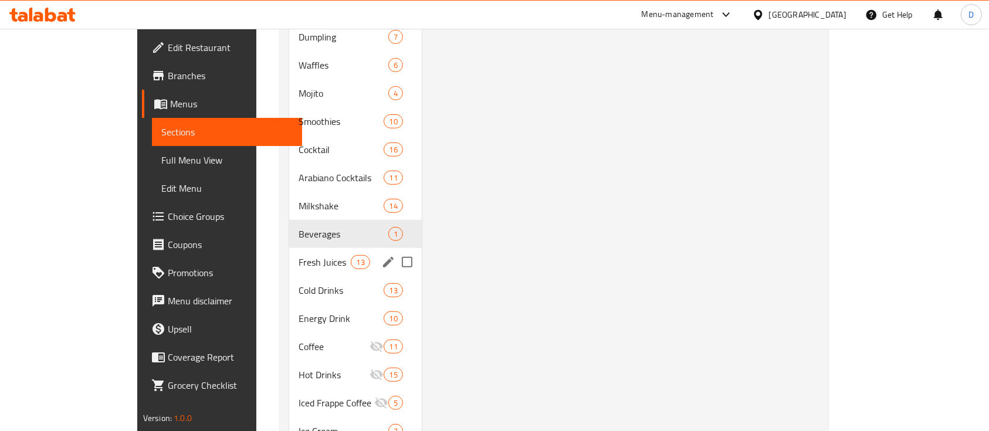
click at [289, 252] on div "Fresh Juices 13" at bounding box center [355, 262] width 133 height 28
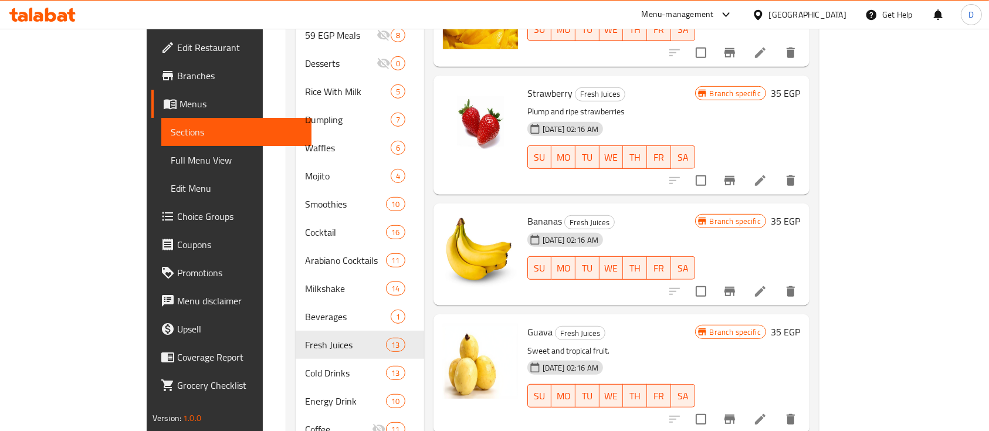
scroll to position [704, 0]
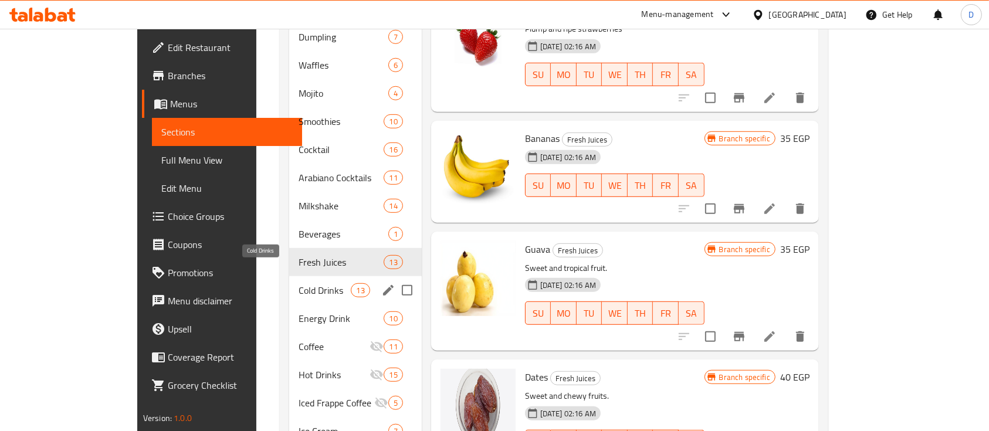
click at [299, 283] on span "Cold Drinks" at bounding box center [325, 290] width 52 height 14
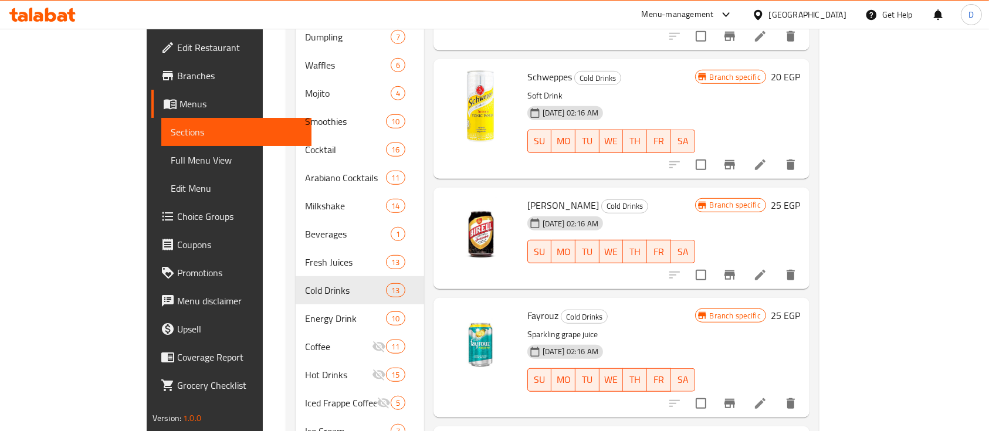
scroll to position [156, 0]
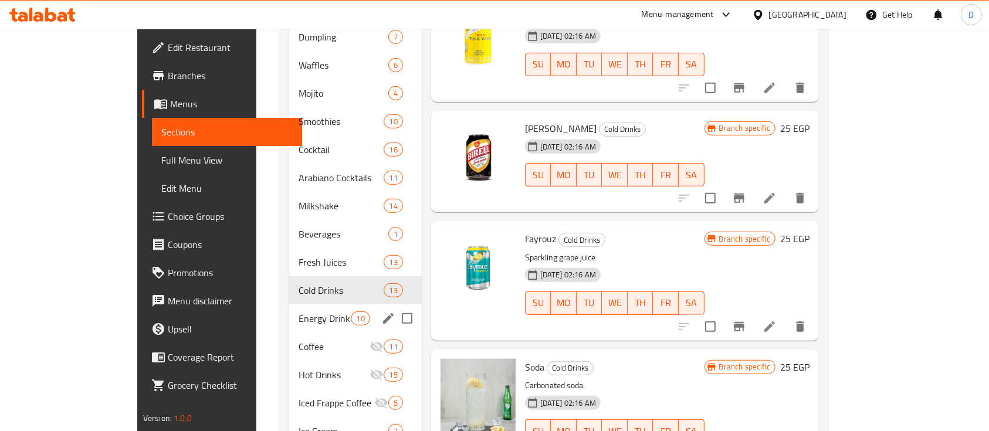
click at [299, 311] on span "Energy Drink" at bounding box center [325, 318] width 52 height 14
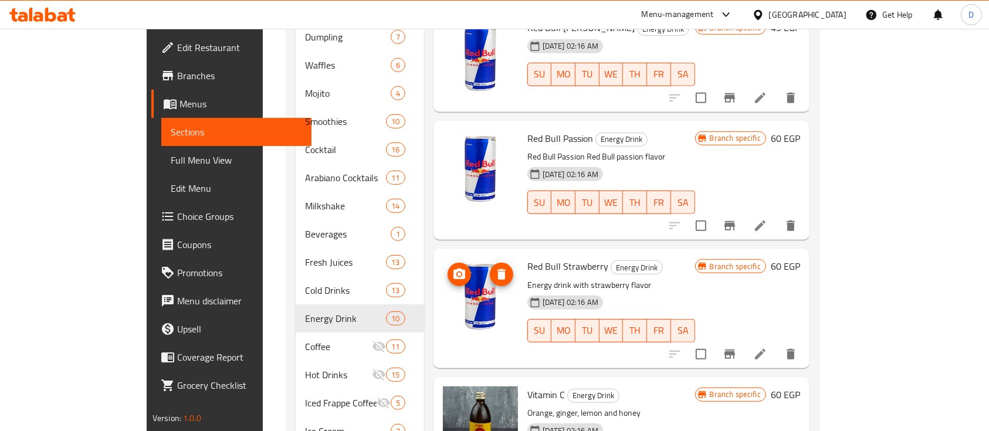
scroll to position [235, 0]
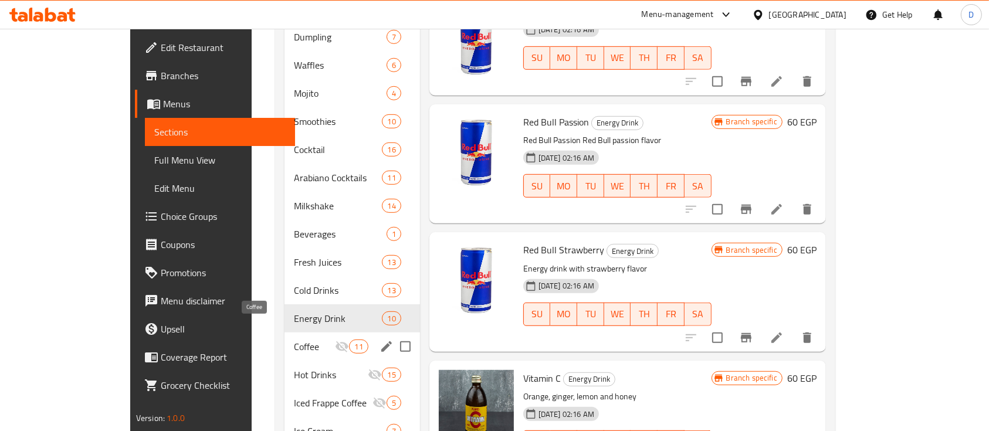
drag, startPoint x: 288, startPoint y: 324, endPoint x: 287, endPoint y: 317, distance: 7.1
click at [294, 340] on span "Coffee" at bounding box center [314, 347] width 41 height 14
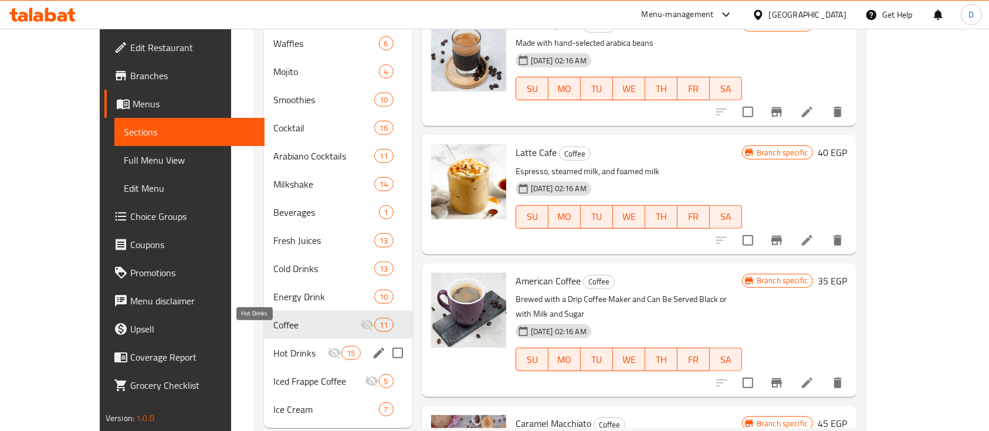
scroll to position [737, 0]
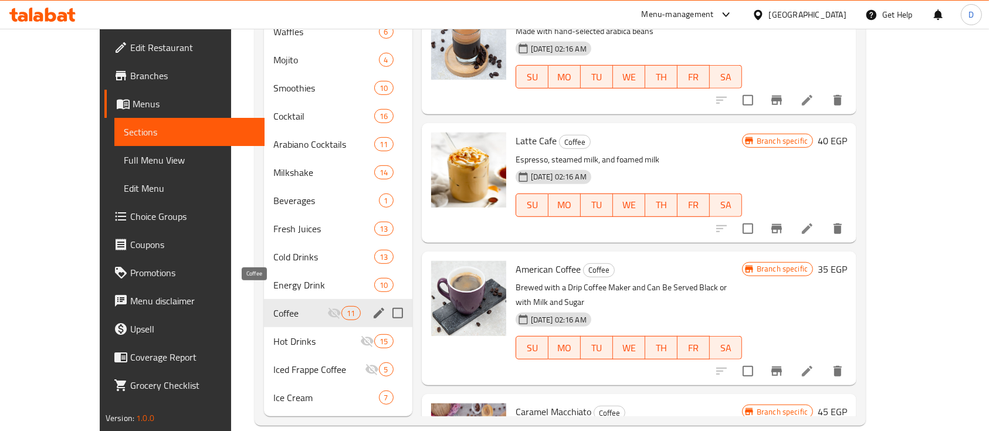
click at [273, 306] on span "Coffee" at bounding box center [300, 313] width 54 height 14
click at [273, 334] on span "Hot Drinks" at bounding box center [316, 341] width 87 height 14
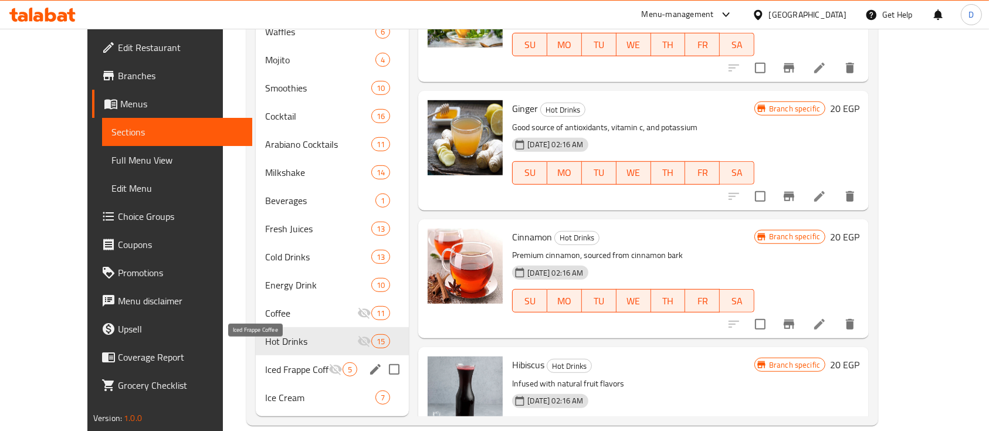
click at [265, 363] on span "Iced Frappe Coffee" at bounding box center [296, 370] width 63 height 14
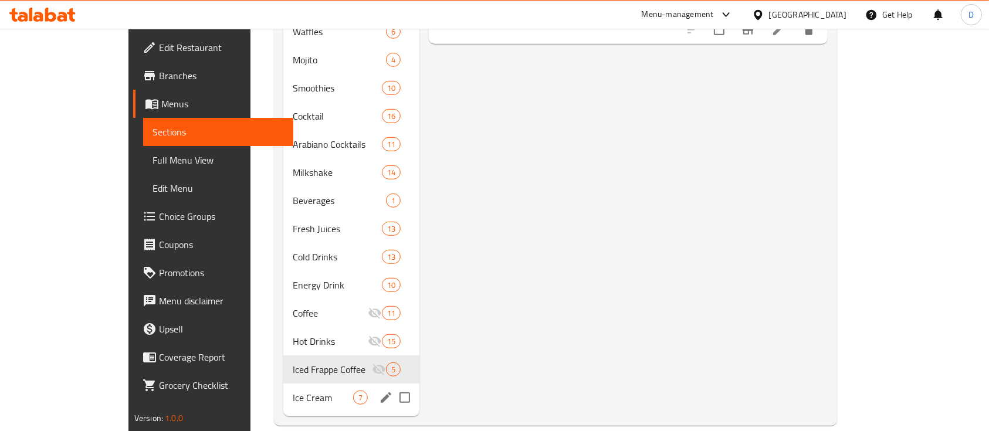
drag, startPoint x: 263, startPoint y: 371, endPoint x: 320, endPoint y: 324, distance: 73.8
click at [283, 384] on div "Ice Cream 7" at bounding box center [351, 398] width 136 height 28
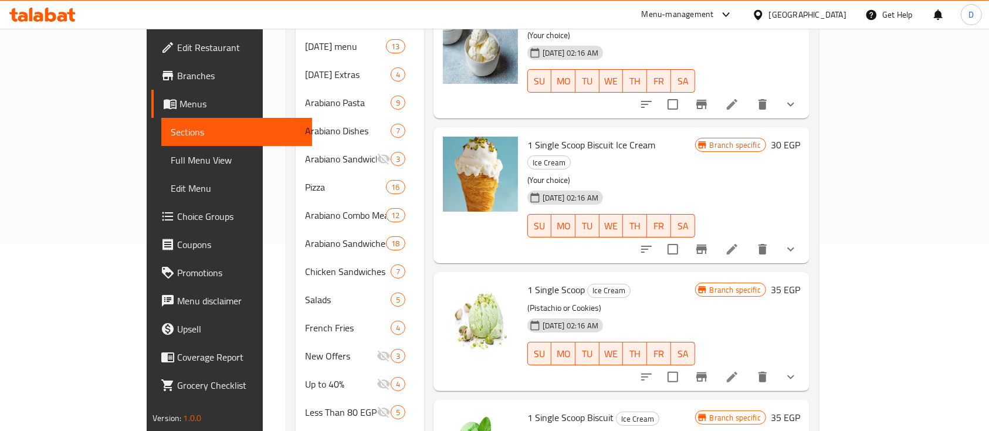
scroll to position [112, 0]
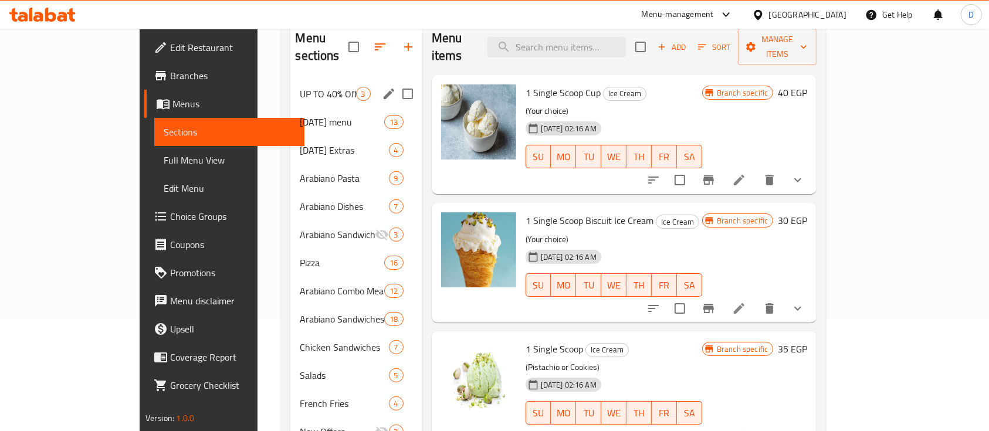
click at [300, 87] on span "UP TO 40% Off" at bounding box center [328, 94] width 56 height 14
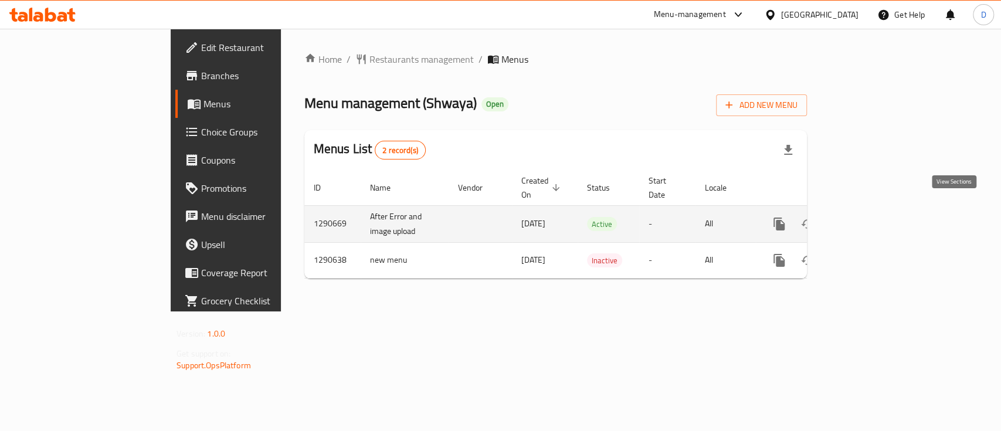
click at [878, 210] on link "enhanced table" at bounding box center [864, 224] width 28 height 28
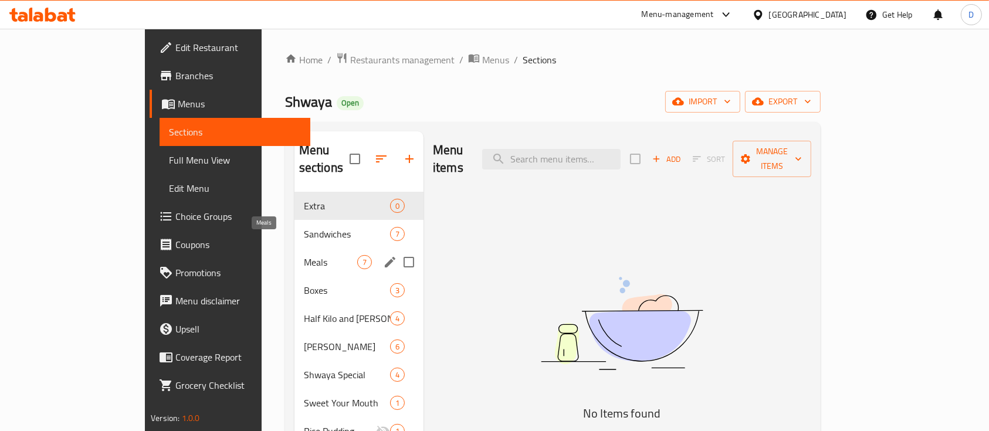
click at [304, 255] on span "Meals" at bounding box center [330, 262] width 53 height 14
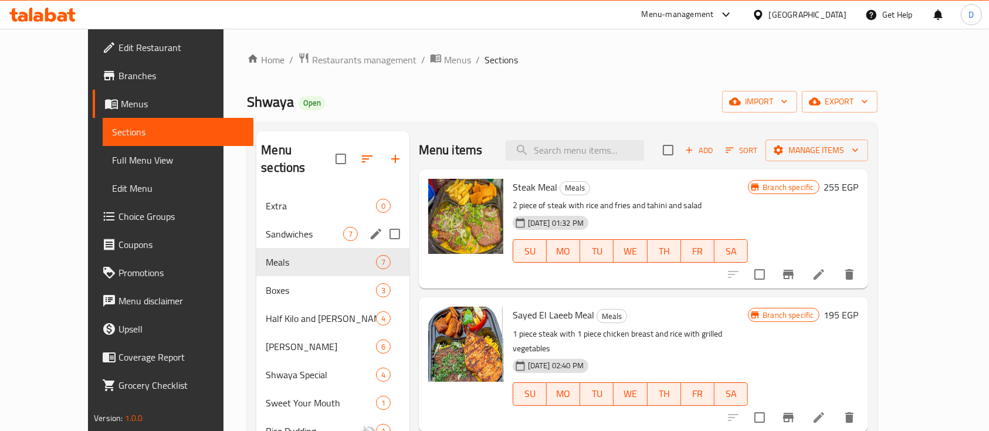
click at [266, 227] on span "Sandwiches" at bounding box center [304, 234] width 77 height 14
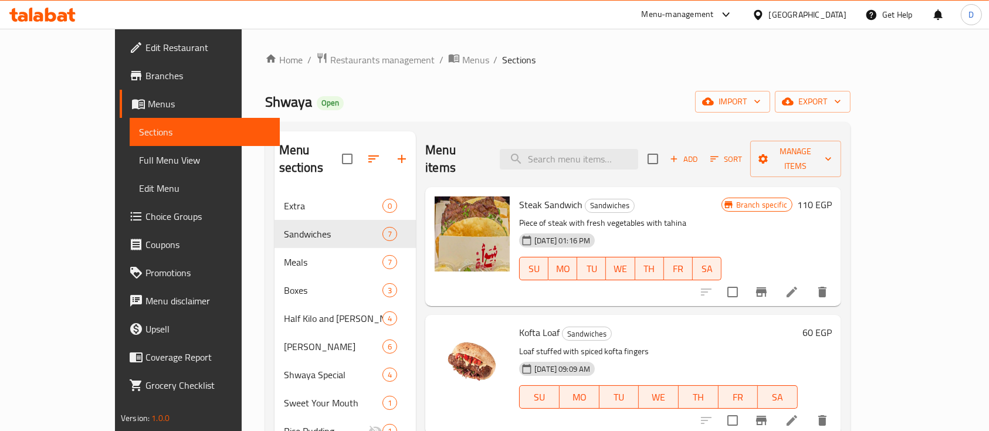
click at [700, 154] on span "Add" at bounding box center [684, 159] width 32 height 13
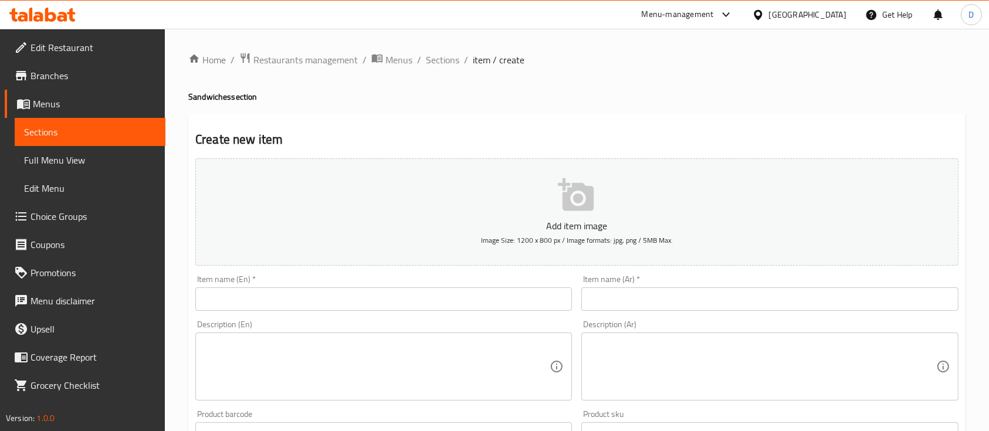
click at [662, 296] on input "text" at bounding box center [769, 298] width 377 height 23
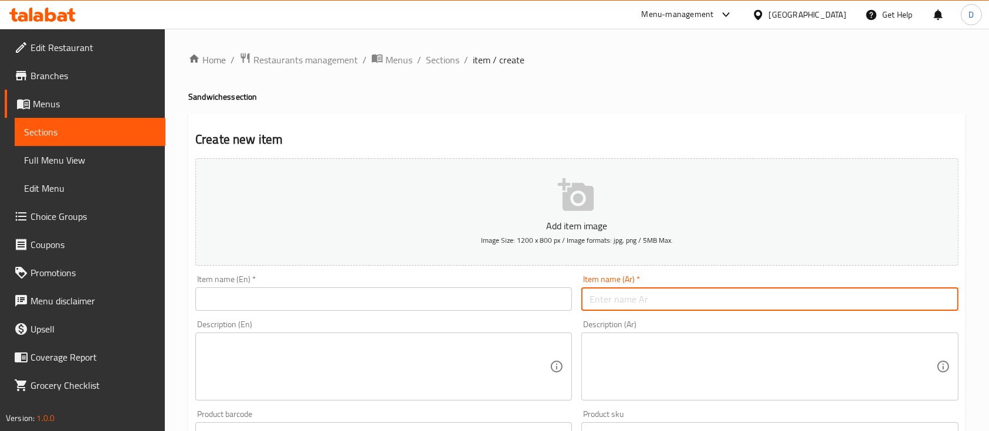
type input "s"
type input "ساندوتش سجق"
drag, startPoint x: 278, startPoint y: 294, endPoint x: 256, endPoint y: 301, distance: 23.2
click at [278, 294] on input "text" at bounding box center [383, 298] width 377 height 23
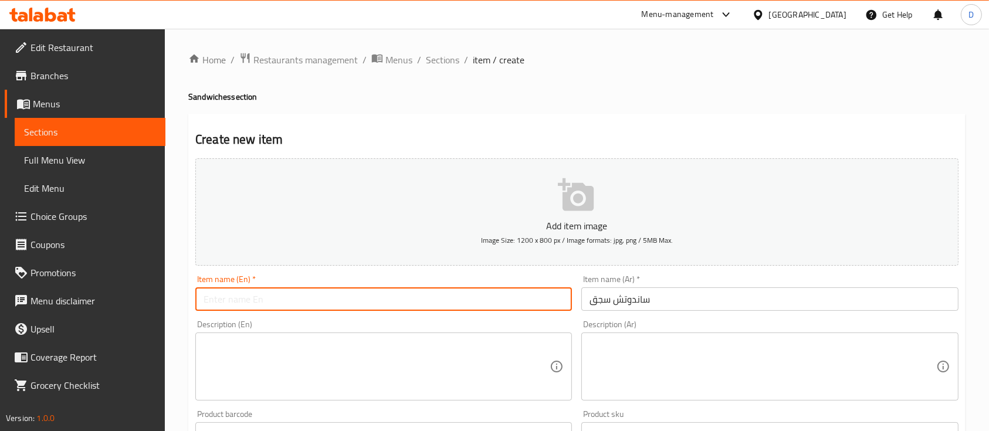
paste input "sausage sandwich"
drag, startPoint x: 207, startPoint y: 302, endPoint x: 225, endPoint y: 314, distance: 21.8
click at [199, 300] on input "sausage sandwich" at bounding box center [383, 298] width 377 height 23
type input "Sausage Sandwich"
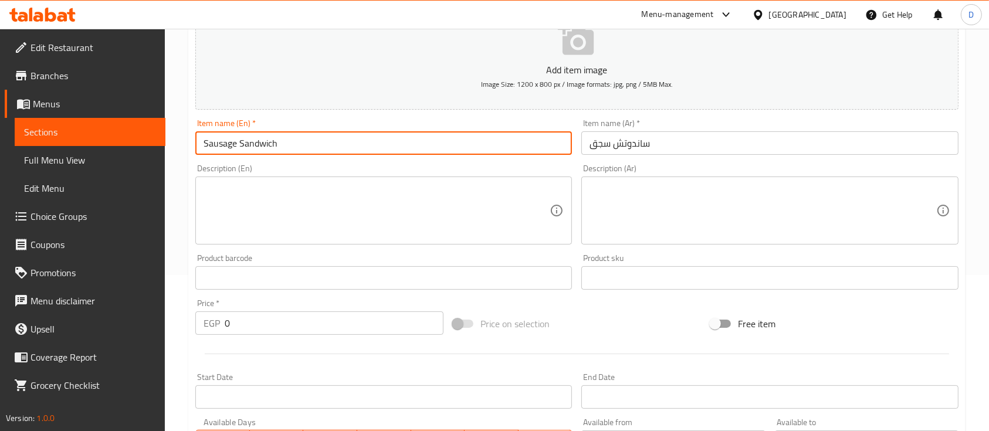
click at [337, 330] on input "0" at bounding box center [334, 322] width 219 height 23
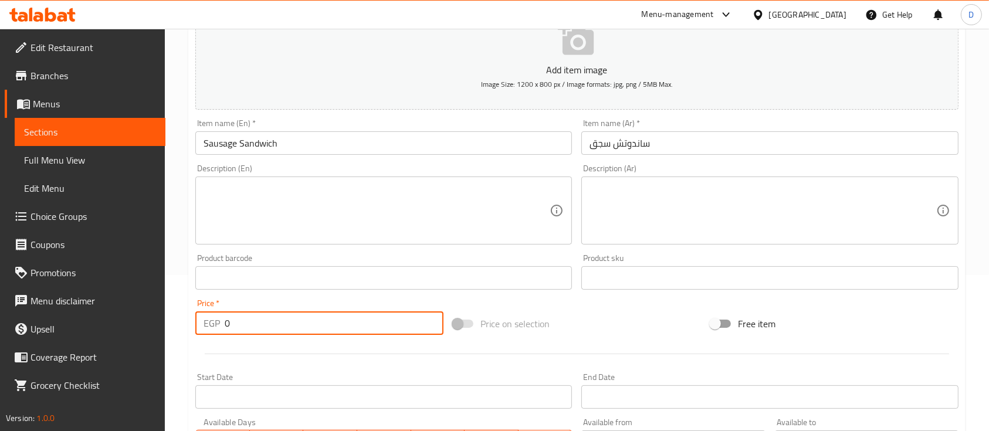
click at [337, 330] on input "0" at bounding box center [334, 322] width 219 height 23
type input "60"
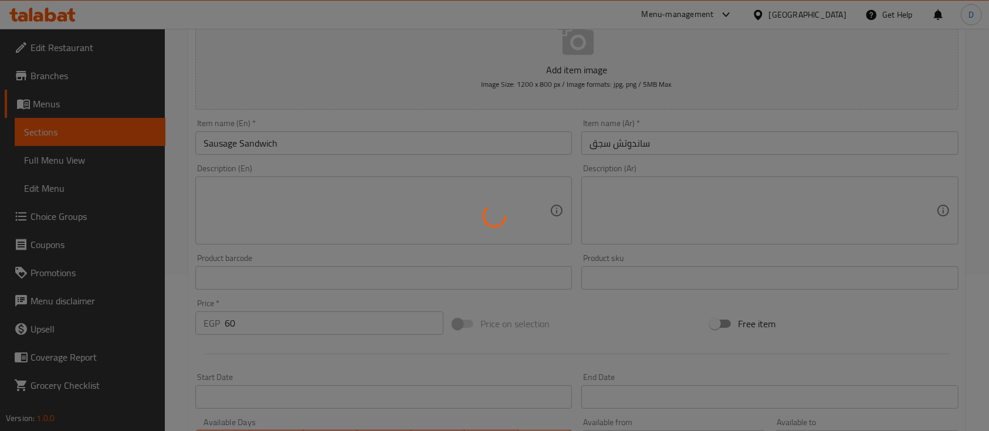
type input "0"
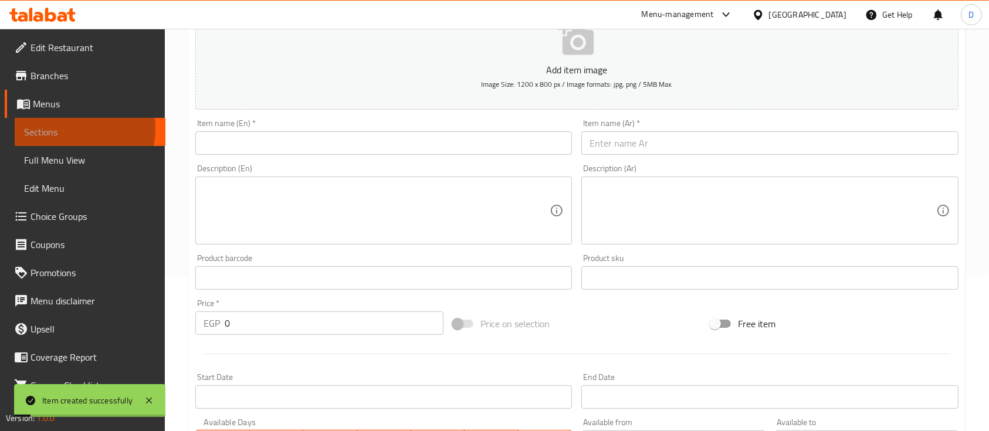
click at [56, 128] on span "Sections" at bounding box center [90, 132] width 132 height 14
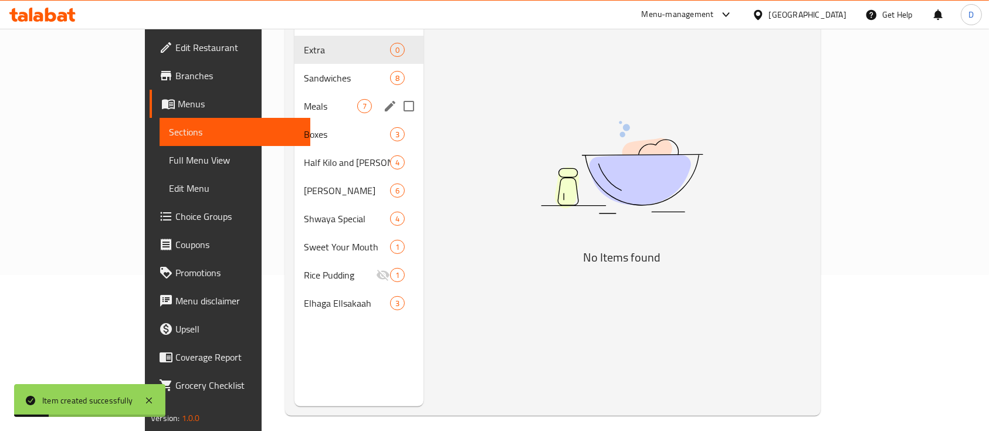
click at [304, 99] on span "Meals" at bounding box center [330, 106] width 53 height 14
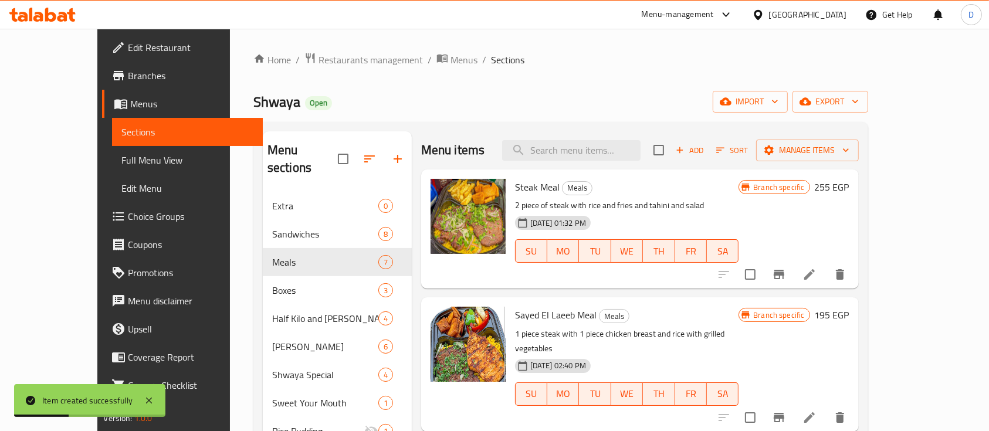
click at [706, 153] on span "Add" at bounding box center [690, 150] width 32 height 13
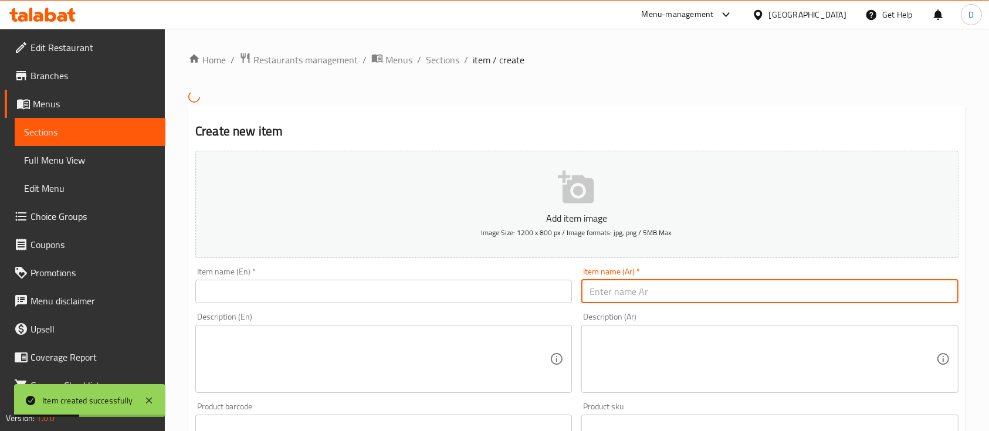
click at [713, 295] on input "text" at bounding box center [769, 291] width 377 height 23
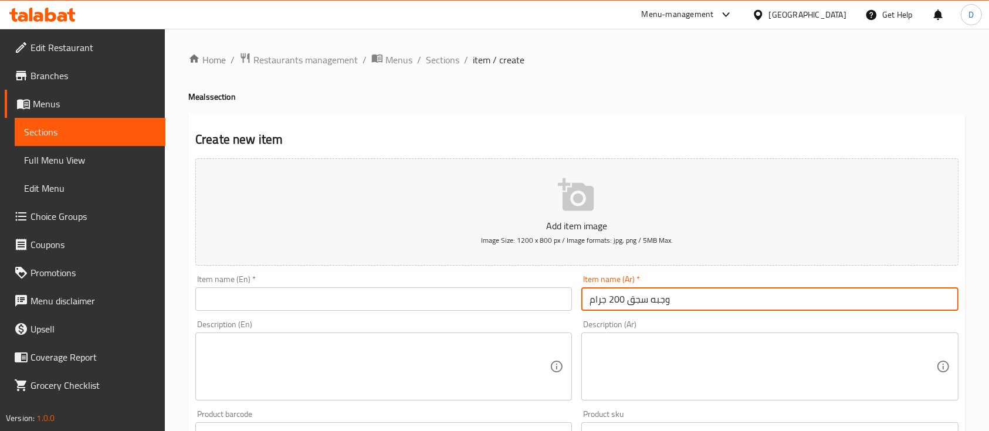
type input "وجبه سجق 200 جرام"
click at [292, 304] on input "text" at bounding box center [383, 298] width 377 height 23
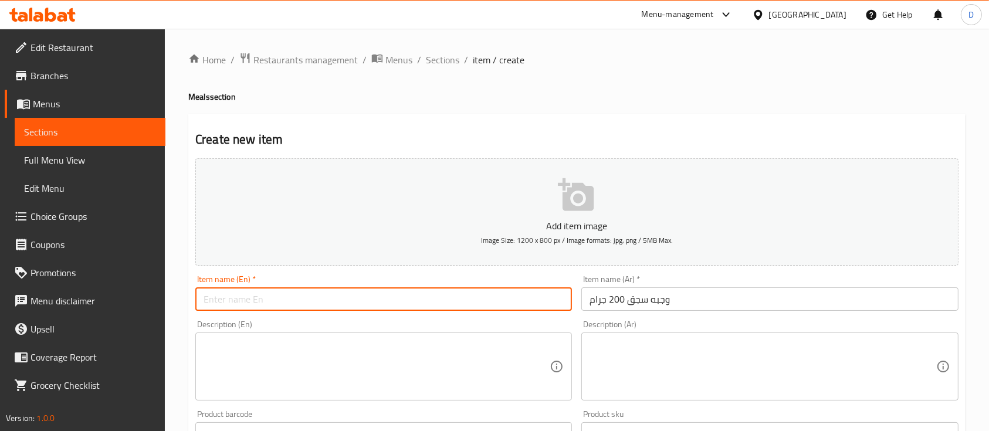
paste input "200g sausage meal"
click at [199, 299] on input "200g sausage meal" at bounding box center [383, 298] width 377 height 23
click at [294, 303] on input "sausage meal" at bounding box center [383, 298] width 377 height 23
paste input "200g"
click at [208, 303] on input "sausage meal 200g" at bounding box center [383, 298] width 377 height 23
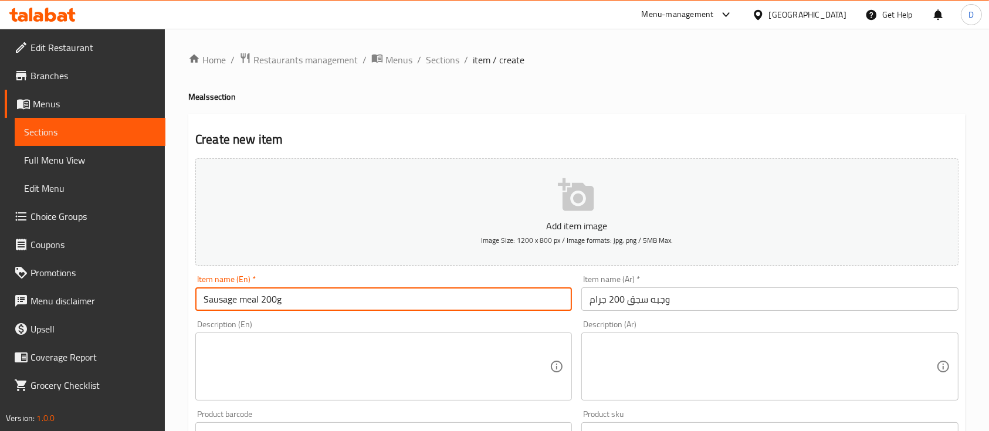
type input "Sausage meal 200g"
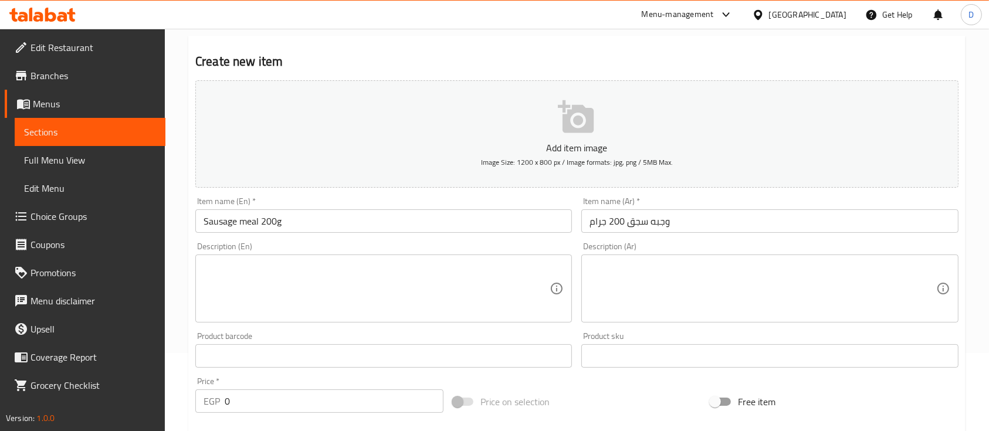
click at [276, 417] on div "Price   * EGP 0 Price *" at bounding box center [320, 394] width 258 height 45
drag, startPoint x: 277, startPoint y: 417, endPoint x: 281, endPoint y: 406, distance: 11.9
click at [277, 416] on div "Price   * EGP 0 Price *" at bounding box center [320, 394] width 258 height 45
click at [281, 406] on input "0" at bounding box center [334, 401] width 219 height 23
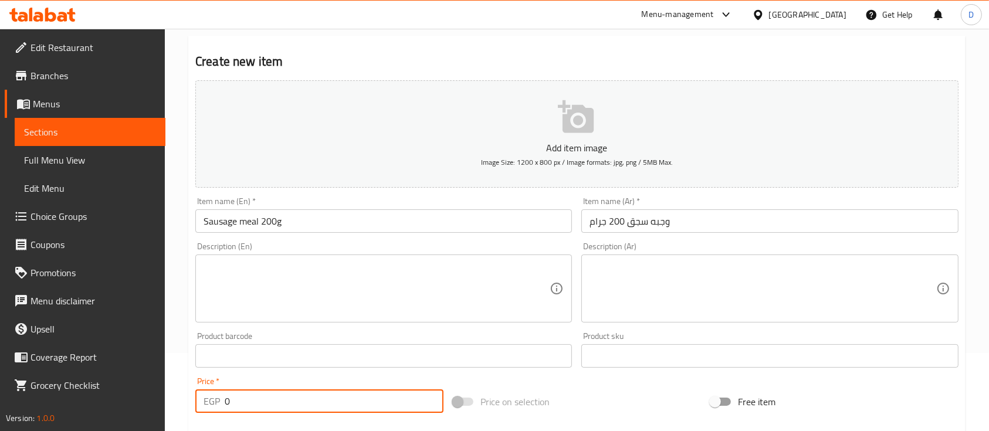
click at [281, 405] on input "0" at bounding box center [334, 401] width 219 height 23
type input "185"
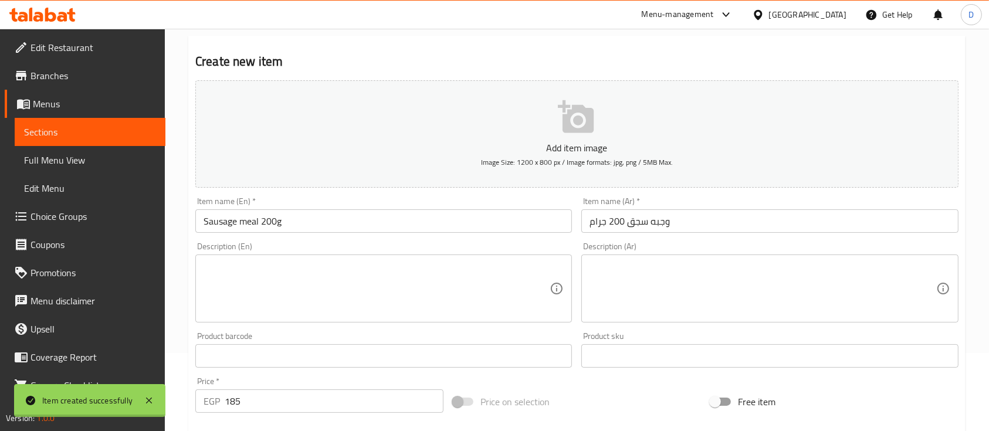
type input "0"
click at [89, 128] on span "Sections" at bounding box center [90, 132] width 132 height 14
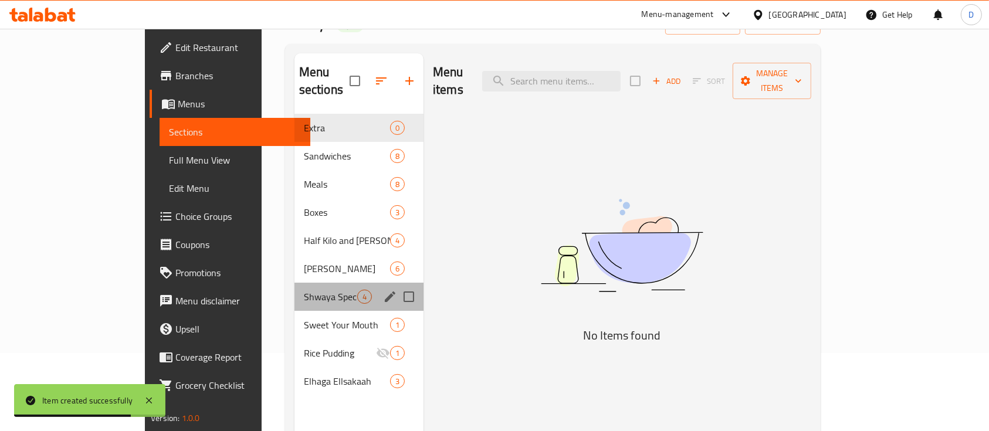
click at [294, 283] on div "Shwaya Special 4" at bounding box center [358, 297] width 129 height 28
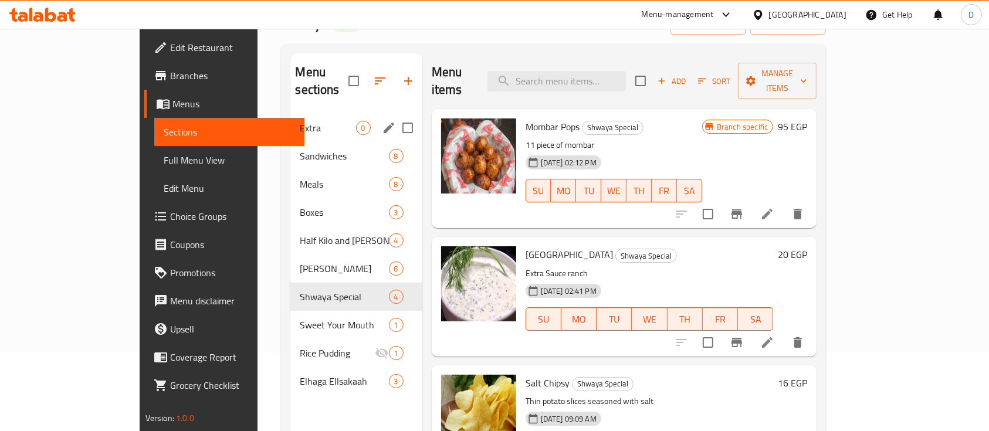
click at [395, 116] on input "Menu sections" at bounding box center [407, 128] width 25 height 25
checkbox input "true"
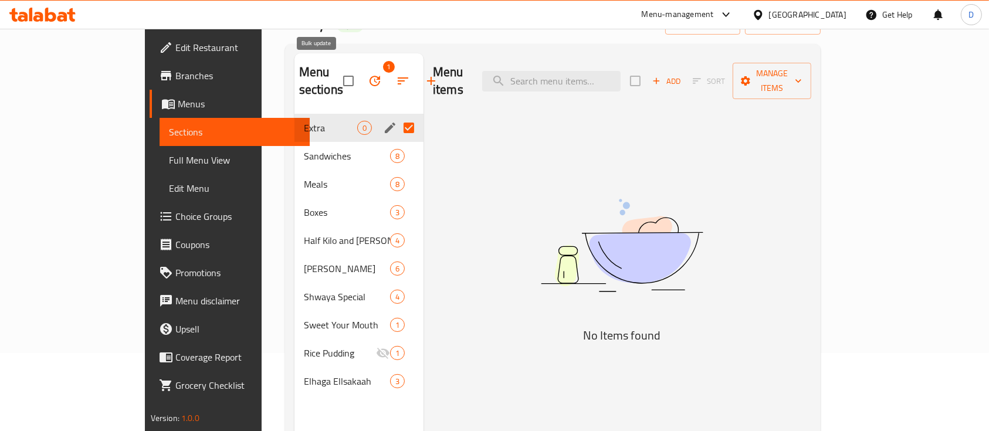
click at [368, 74] on icon "button" at bounding box center [375, 81] width 14 height 14
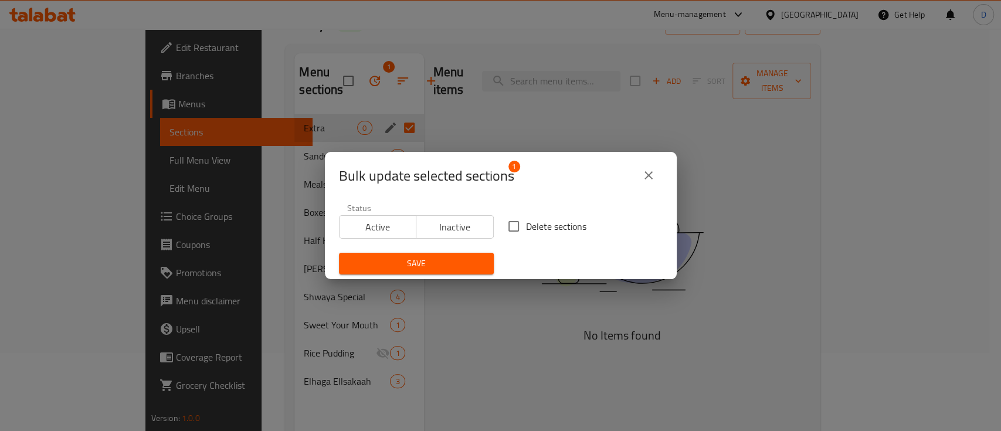
click at [526, 220] on span "Delete sections" at bounding box center [556, 226] width 60 height 14
click at [520, 220] on input "Delete sections" at bounding box center [514, 226] width 25 height 25
checkbox input "true"
click at [445, 265] on span "Save" at bounding box center [416, 263] width 136 height 15
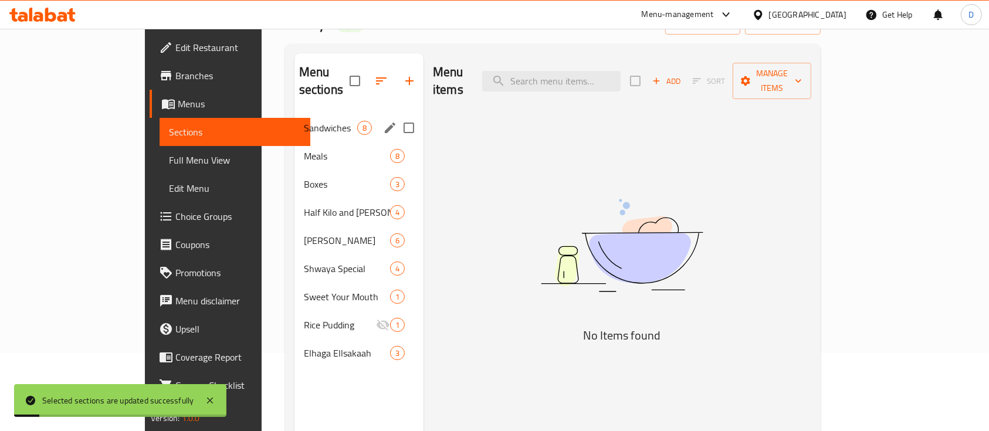
click at [304, 121] on span "Sandwiches" at bounding box center [330, 128] width 53 height 14
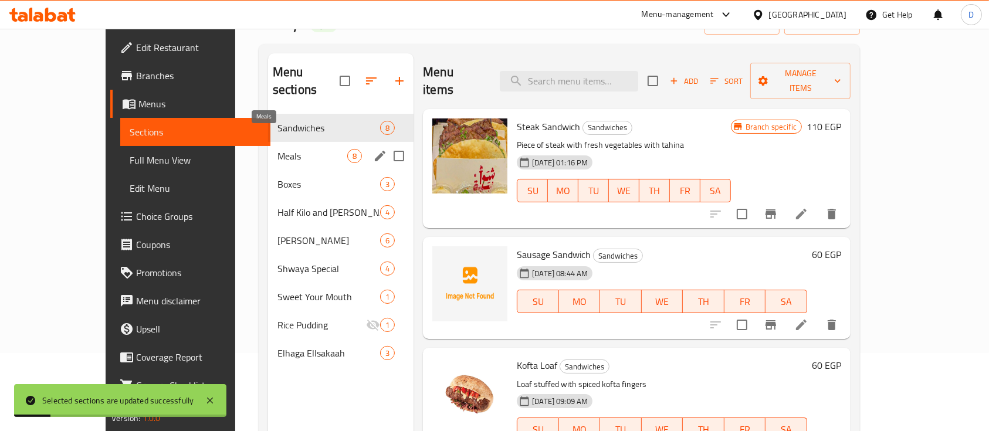
click at [277, 149] on span "Meals" at bounding box center [312, 156] width 70 height 14
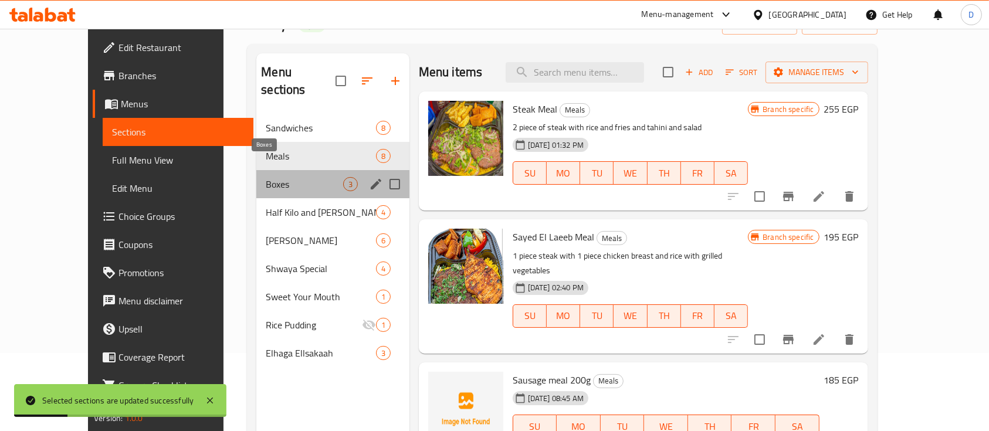
click at [266, 177] on span "Boxes" at bounding box center [304, 184] width 77 height 14
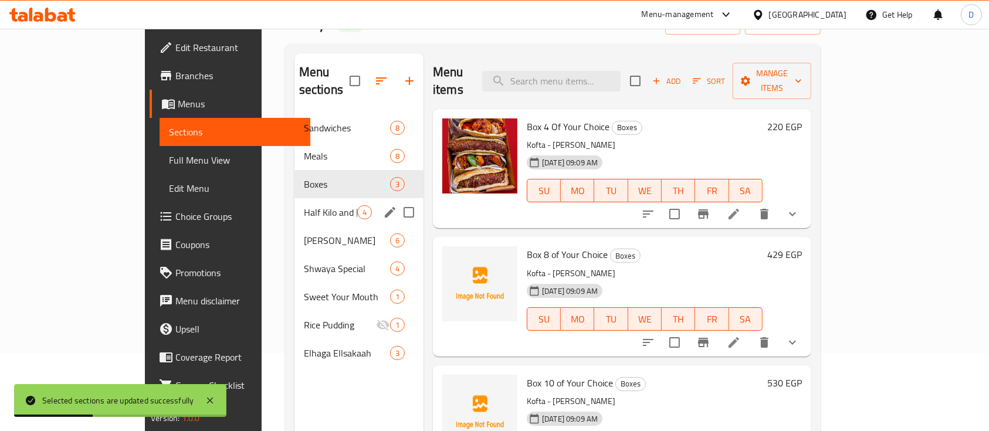
click at [294, 198] on div "Half Kilo and Kilo Meal 4" at bounding box center [358, 212] width 129 height 28
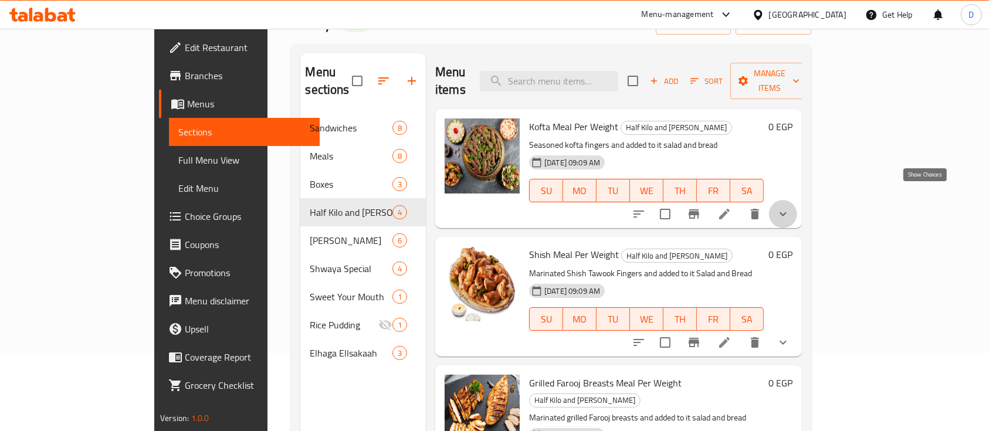
click at [790, 207] on icon "show more" at bounding box center [783, 214] width 14 height 14
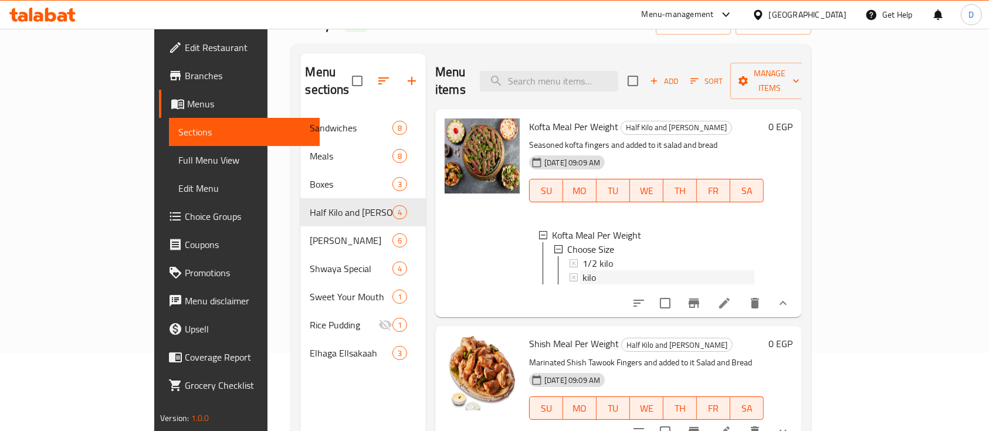
click at [634, 270] on div "kilo" at bounding box center [669, 277] width 172 height 14
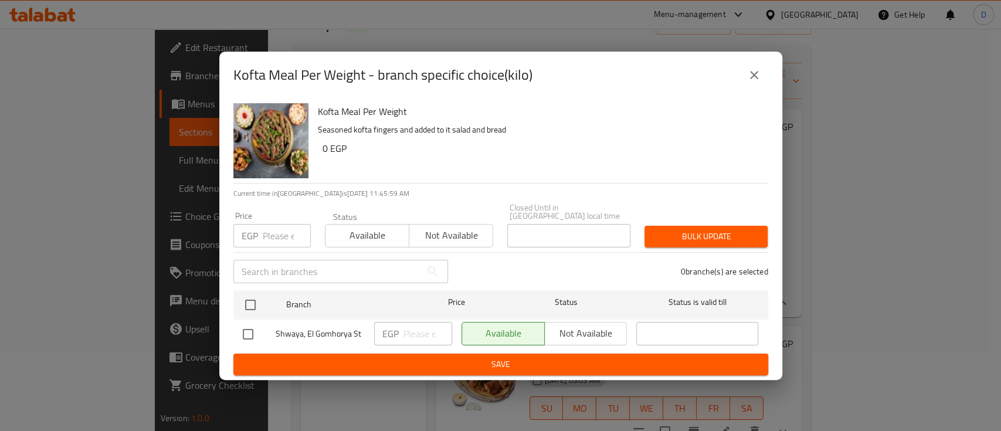
click at [760, 80] on icon "close" at bounding box center [754, 75] width 14 height 14
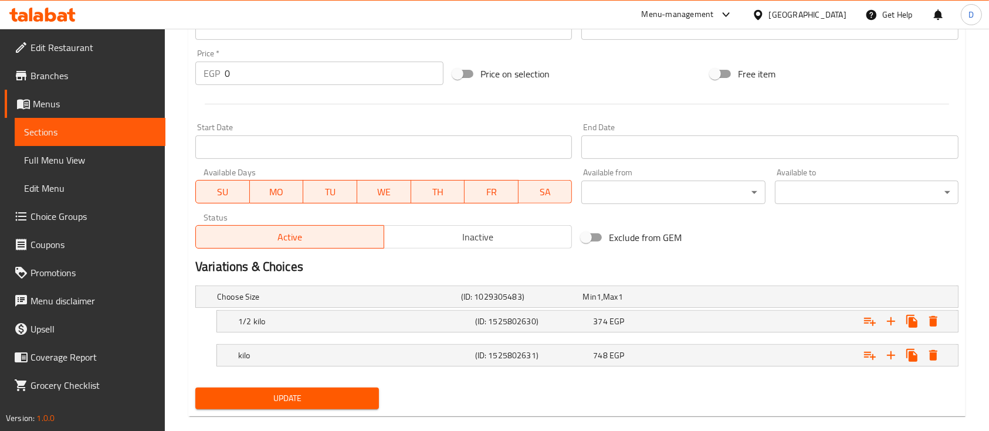
scroll to position [441, 0]
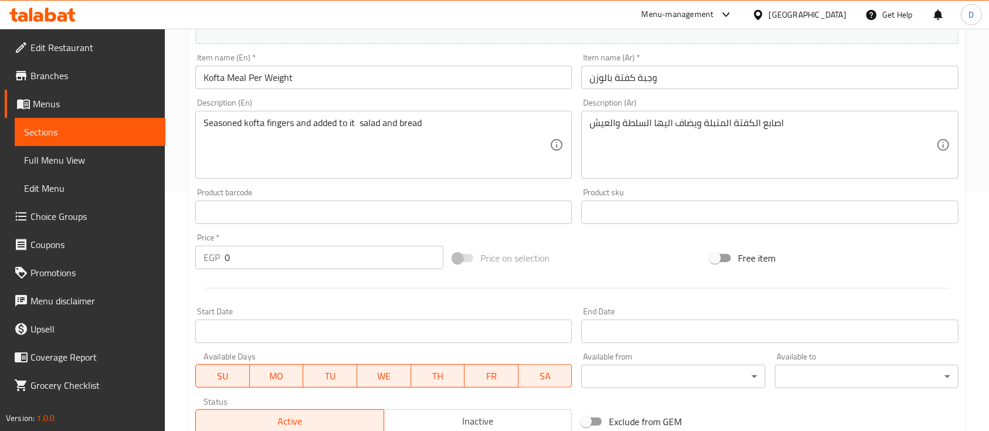
scroll to position [441, 0]
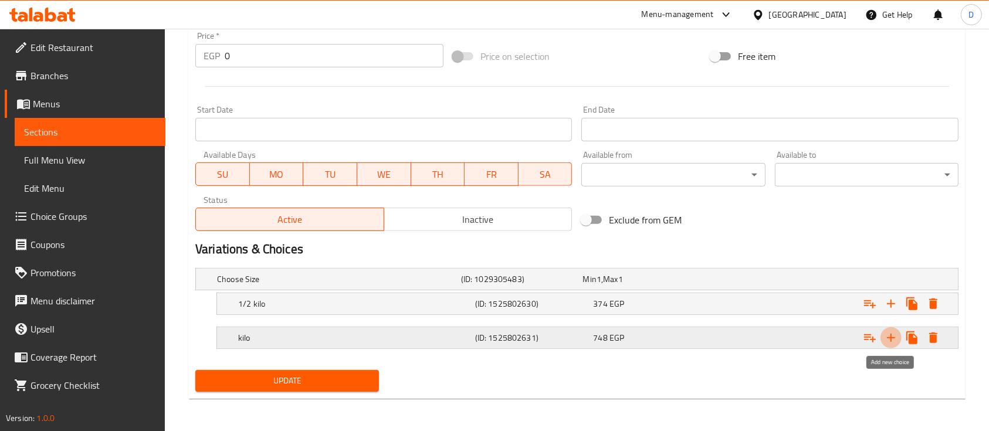
click at [893, 337] on icon "Expand" at bounding box center [891, 338] width 8 height 8
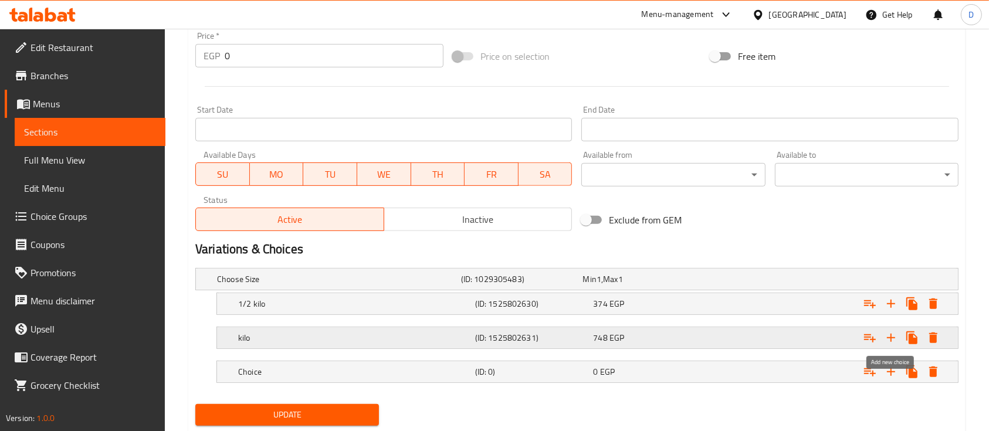
scroll to position [474, 0]
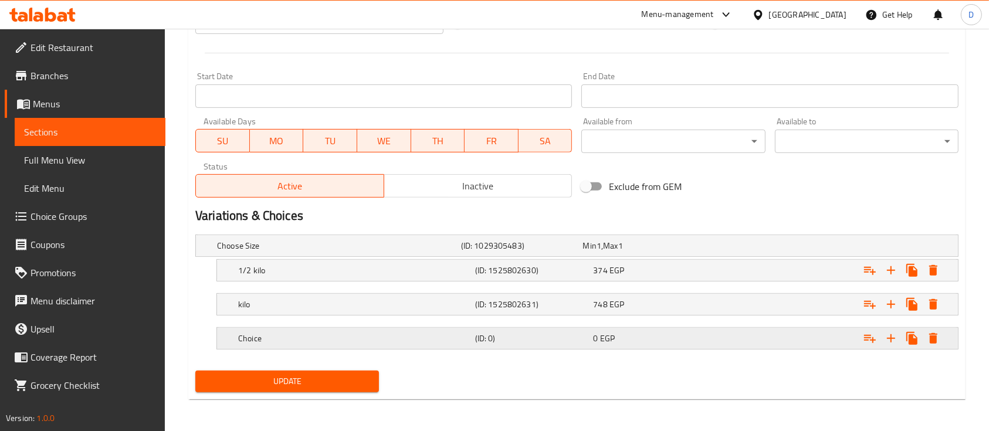
drag, startPoint x: 561, startPoint y: 312, endPoint x: 560, endPoint y: 343, distance: 31.1
click at [561, 343] on div "Choose Size (ID: 1029305483) Min 1 , Max 1 Name (En) Choose Size Name (En) Name…" at bounding box center [577, 298] width 773 height 136
drag, startPoint x: 276, startPoint y: 299, endPoint x: 282, endPoint y: 328, distance: 29.8
click at [282, 328] on div "Choose Size (ID: 1029305483) Min 1 , Max 1 Name (En) Choose Size Name (En) Name…" at bounding box center [577, 298] width 773 height 136
click at [287, 334] on h5 "Choice" at bounding box center [354, 339] width 232 height 12
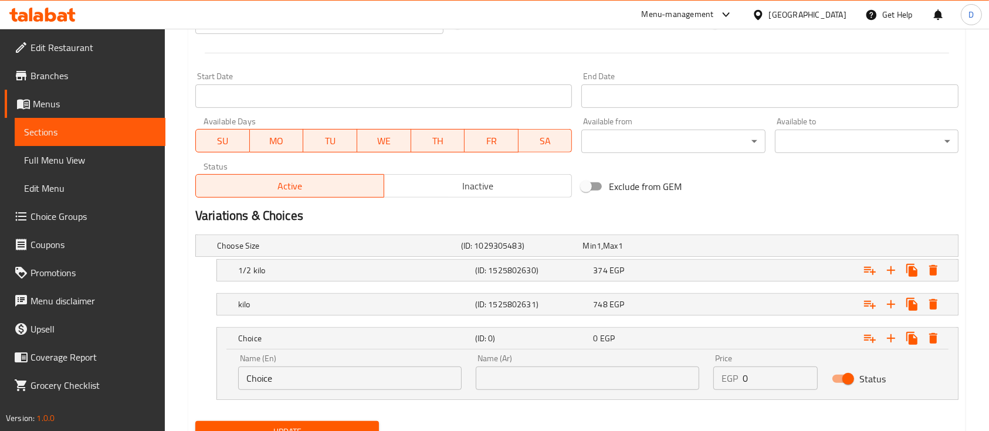
click at [302, 370] on input "Choice" at bounding box center [349, 378] width 223 height 23
click at [303, 370] on input "Choice" at bounding box center [349, 378] width 223 height 23
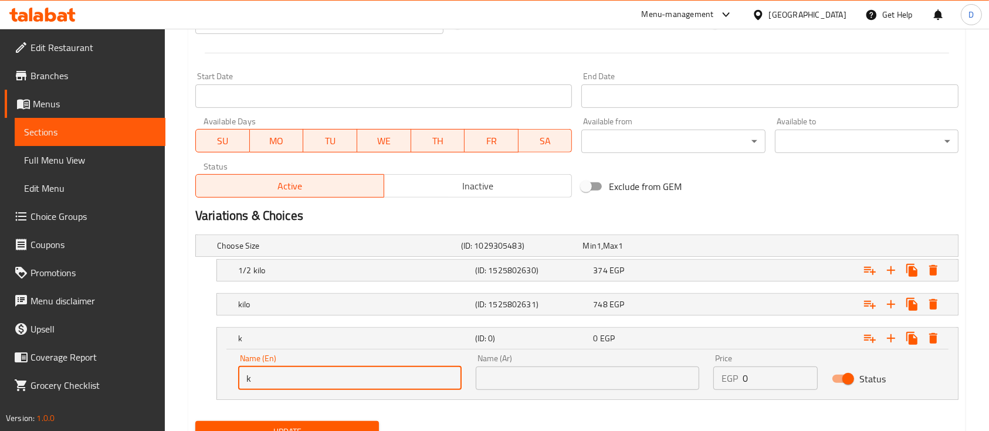
type input "Kilo"
click at [315, 301] on h5 "kilo" at bounding box center [354, 305] width 232 height 12
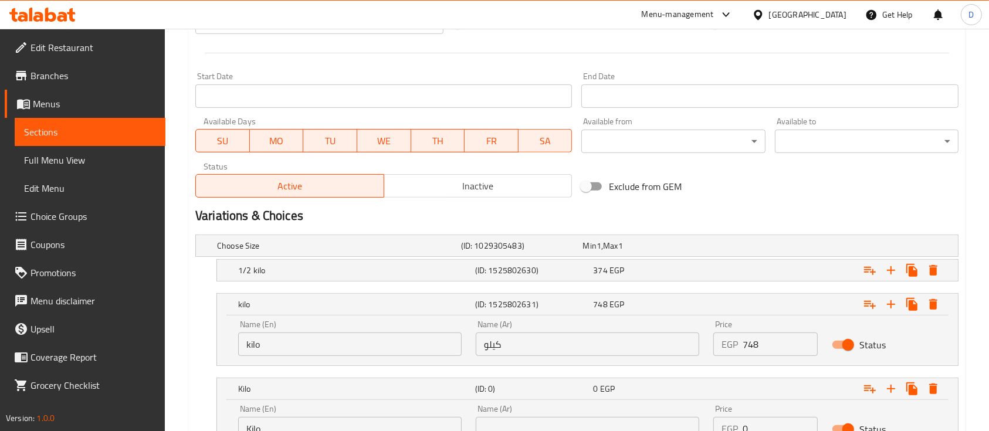
click at [311, 336] on input "kilo" at bounding box center [349, 344] width 223 height 23
click at [311, 335] on input "kilo" at bounding box center [349, 344] width 223 height 23
type input "k"
type input "1/2 Kilo"
click at [392, 266] on h5 "1/2 kilo" at bounding box center [354, 271] width 232 height 12
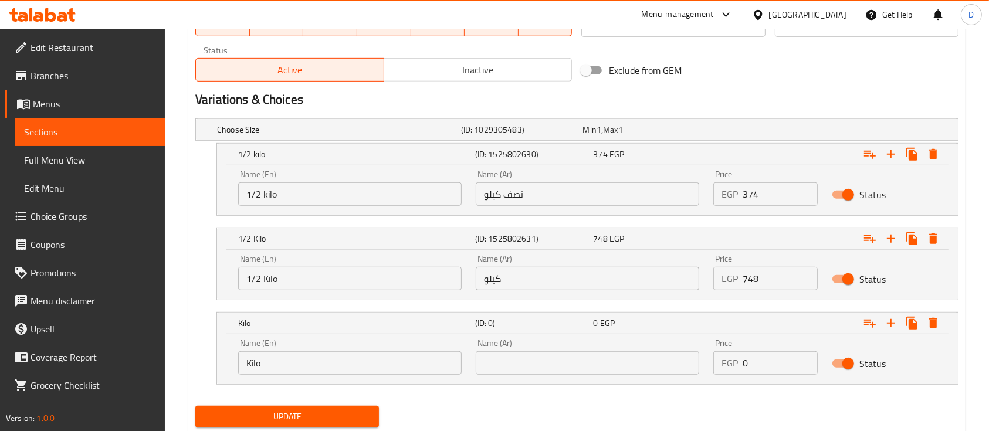
scroll to position [625, 0]
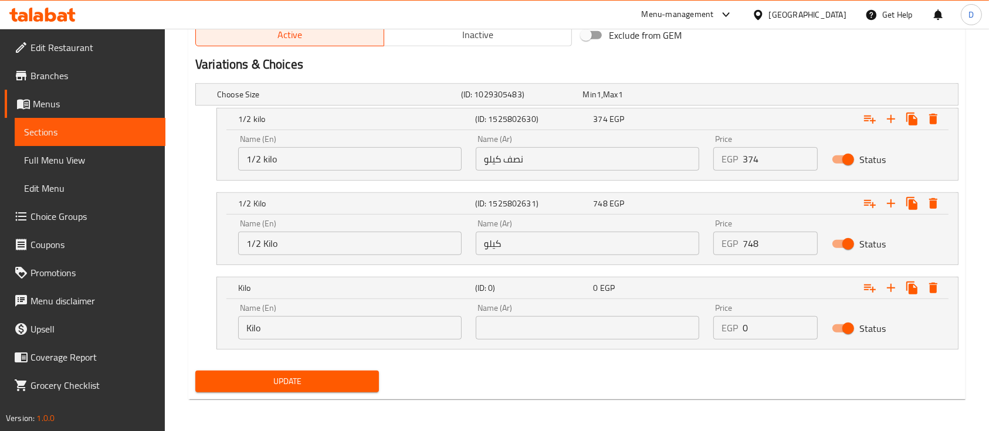
click at [318, 148] on input "1/2 kilo" at bounding box center [349, 158] width 223 height 23
type input "1/4 Kilo"
click at [560, 325] on input "text" at bounding box center [587, 327] width 223 height 23
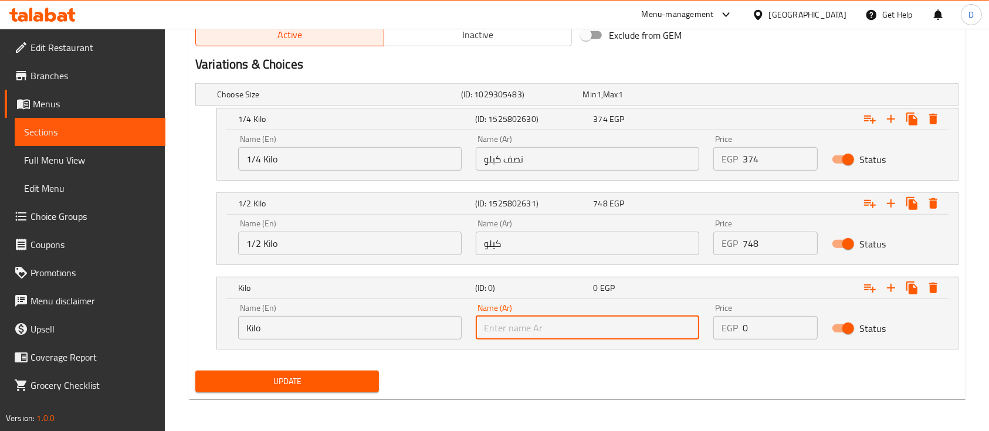
type input "كيلو"
click at [546, 242] on input "كيلو" at bounding box center [587, 243] width 223 height 23
click at [547, 242] on input "كيلو" at bounding box center [587, 243] width 223 height 23
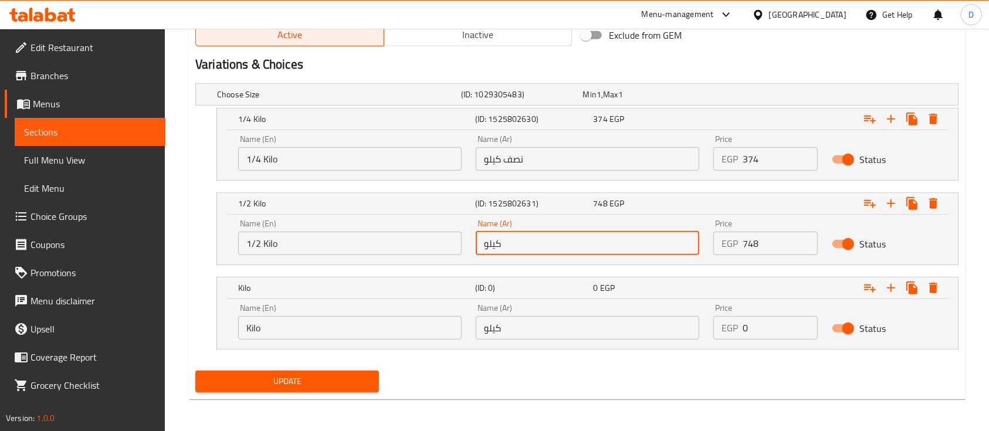
click at [547, 242] on input "كيلو" at bounding box center [587, 243] width 223 height 23
click at [548, 241] on input "text" at bounding box center [587, 243] width 223 height 23
type input "1/2 كيلو"
click at [550, 162] on input "نصف كيلو" at bounding box center [587, 158] width 223 height 23
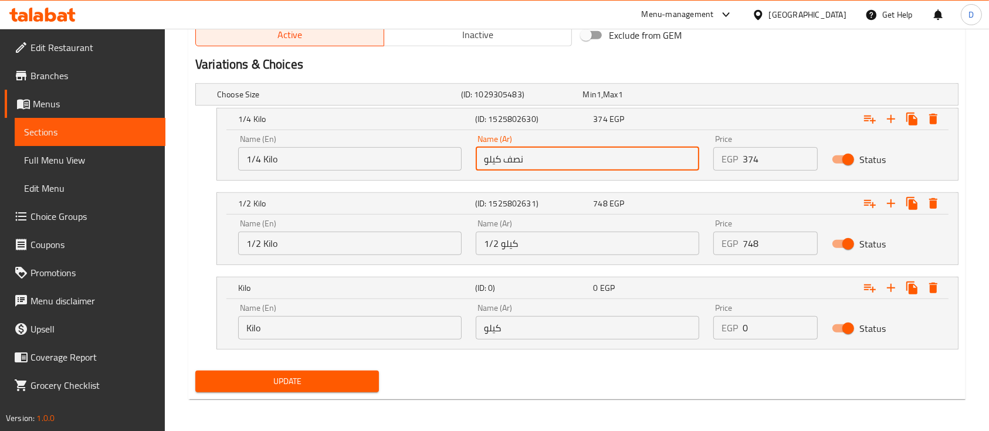
click at [550, 162] on input "نصف كيلو" at bounding box center [587, 158] width 223 height 23
click at [550, 161] on input "نصف كيلو" at bounding box center [587, 158] width 223 height 23
type input "1/4 كيلو"
click at [195, 371] on button "Update" at bounding box center [287, 382] width 184 height 22
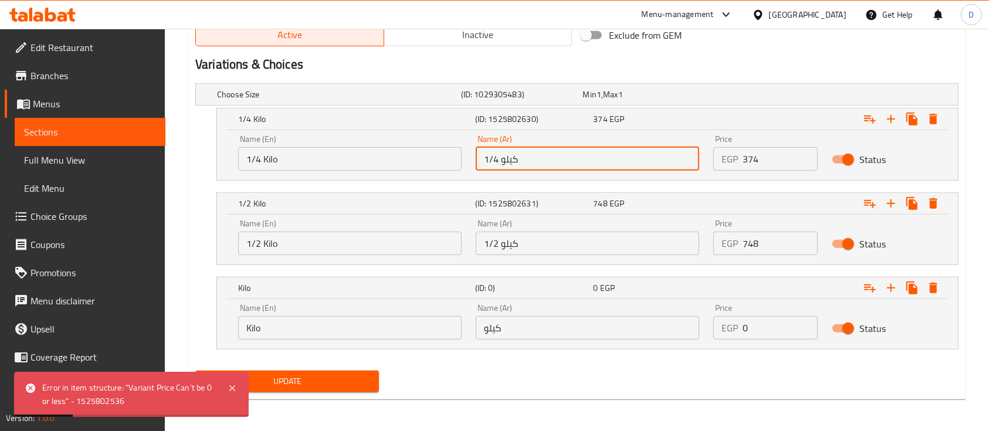
click at [760, 326] on input "0" at bounding box center [780, 327] width 75 height 23
click at [761, 326] on input "0" at bounding box center [780, 327] width 75 height 23
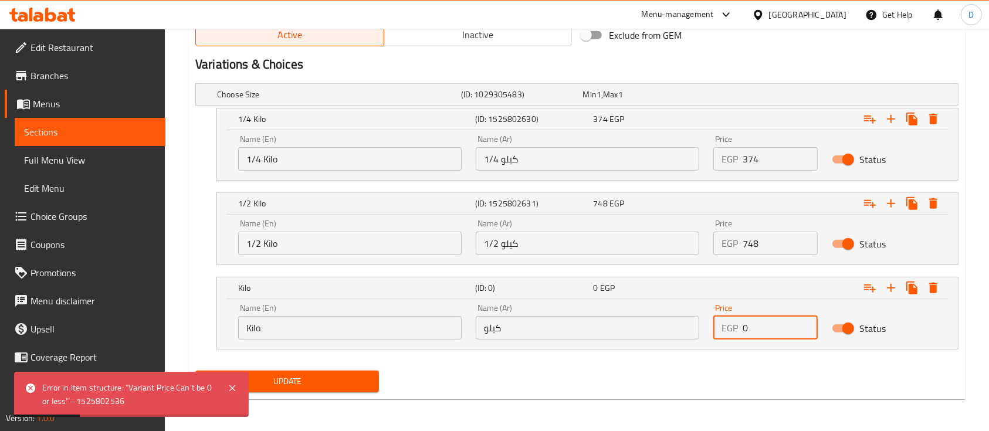
click at [761, 326] on input "0" at bounding box center [780, 327] width 75 height 23
type input "99"
drag, startPoint x: 336, startPoint y: 385, endPoint x: 343, endPoint y: 384, distance: 7.1
click at [336, 384] on span "Update" at bounding box center [287, 381] width 165 height 15
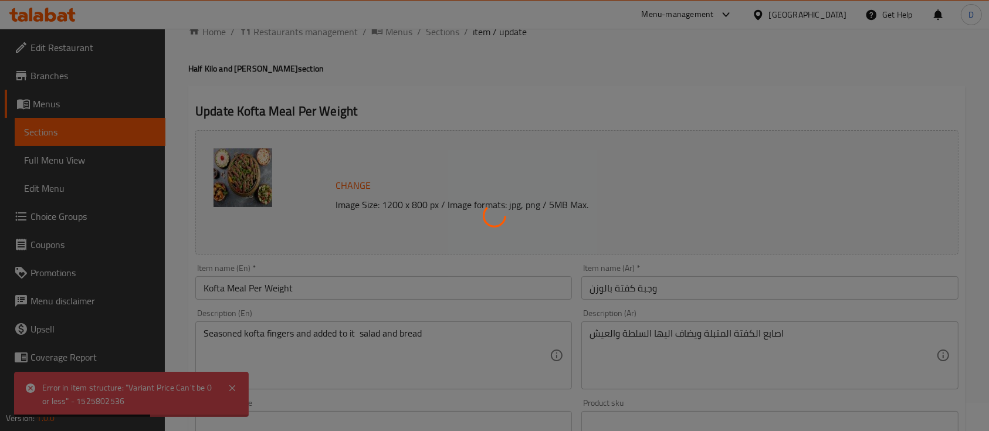
scroll to position [0, 0]
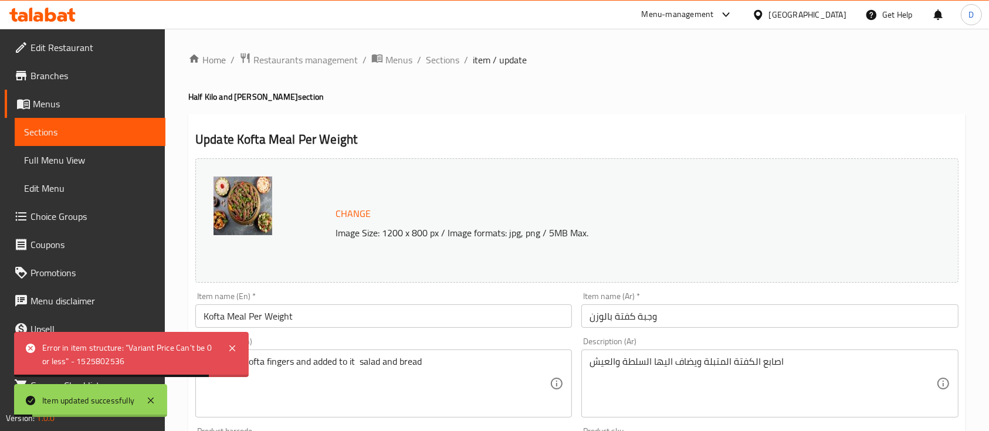
click at [70, 127] on span "Sections" at bounding box center [90, 132] width 132 height 14
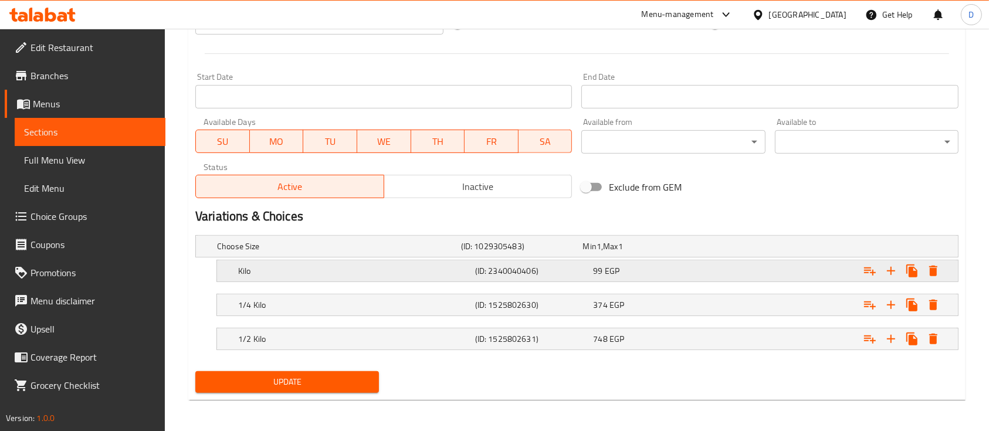
scroll to position [474, 0]
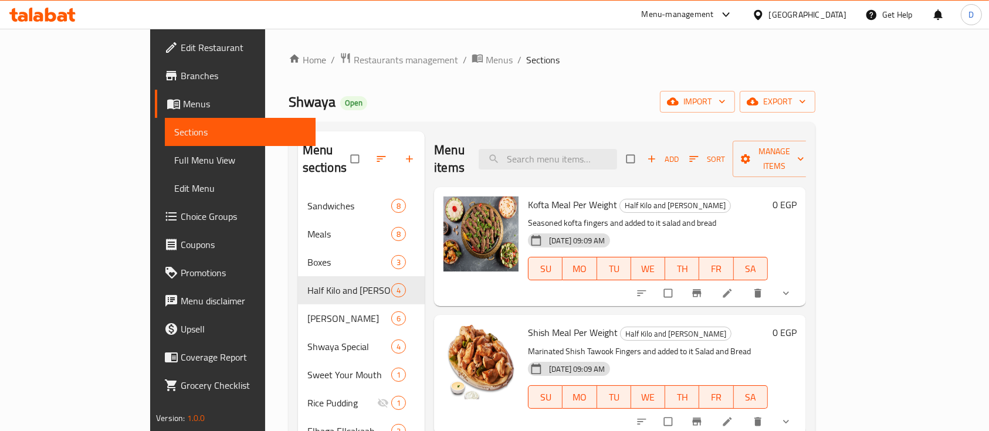
click at [797, 260] on div "0 EGP" at bounding box center [782, 247] width 29 height 100
click at [792, 287] on icon "show more" at bounding box center [786, 293] width 12 height 12
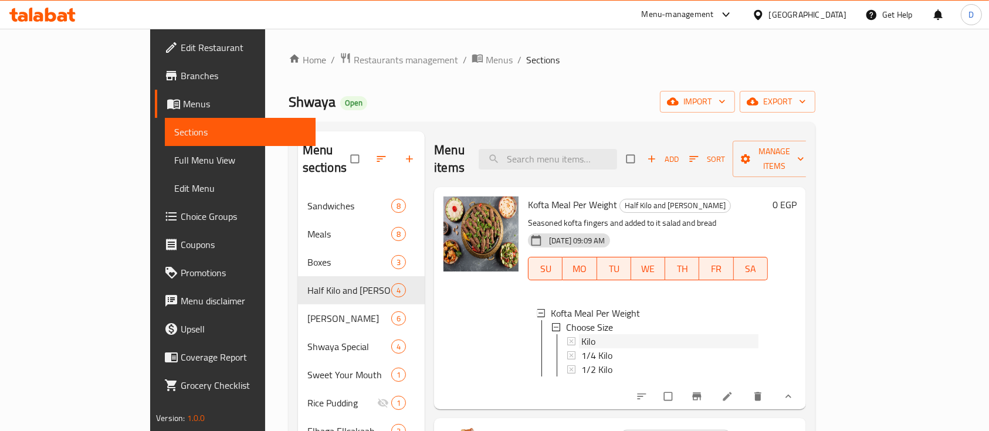
click at [581, 334] on div "Kilo" at bounding box center [669, 341] width 177 height 14
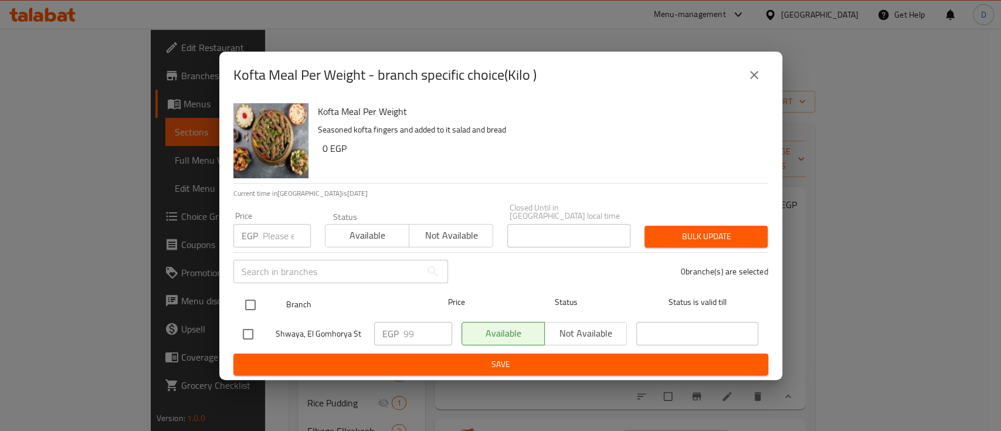
click at [249, 303] on input "checkbox" at bounding box center [250, 305] width 25 height 25
checkbox input "true"
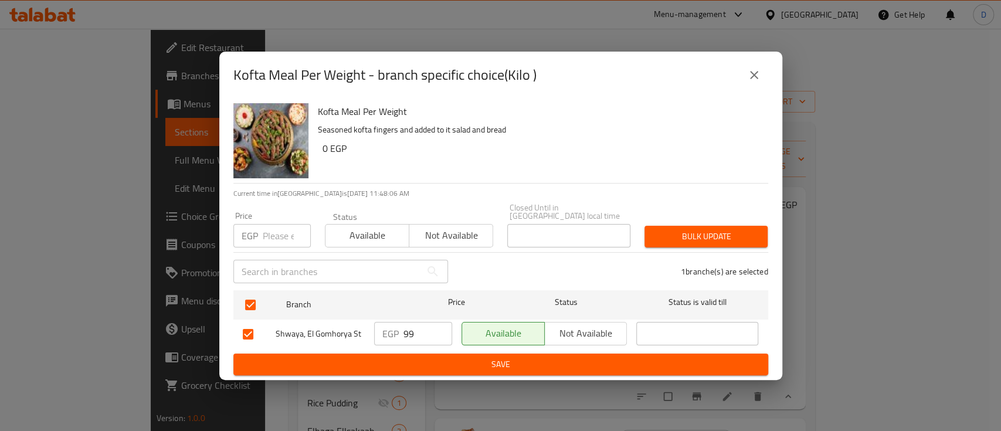
click at [410, 328] on input "99" at bounding box center [428, 333] width 49 height 23
click at [410, 329] on input "99" at bounding box center [428, 333] width 49 height 23
type input "485"
drag, startPoint x: 479, startPoint y: 353, endPoint x: 483, endPoint y: 344, distance: 10.5
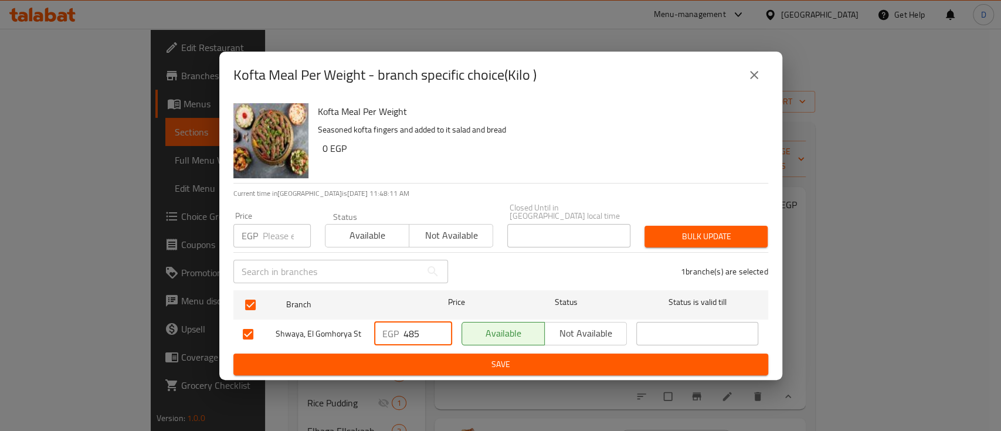
click at [479, 357] on span "Save" at bounding box center [501, 364] width 516 height 15
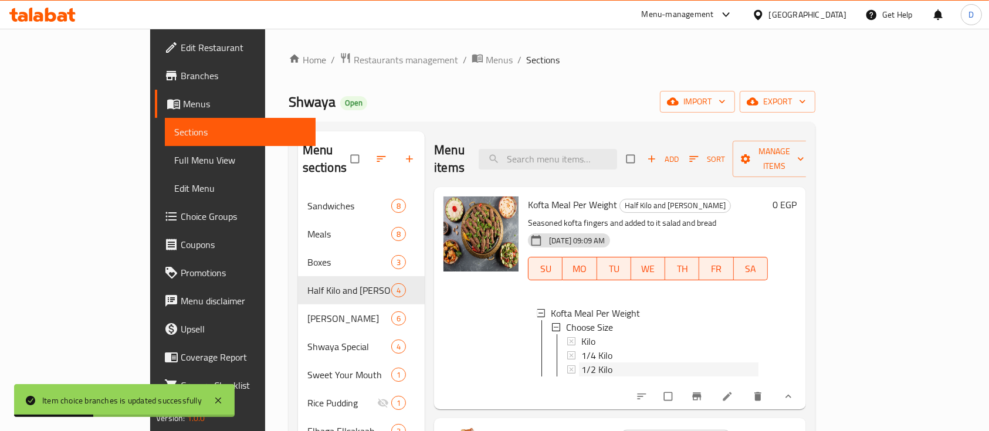
click at [581, 363] on div "1/2 Kilo" at bounding box center [669, 370] width 177 height 14
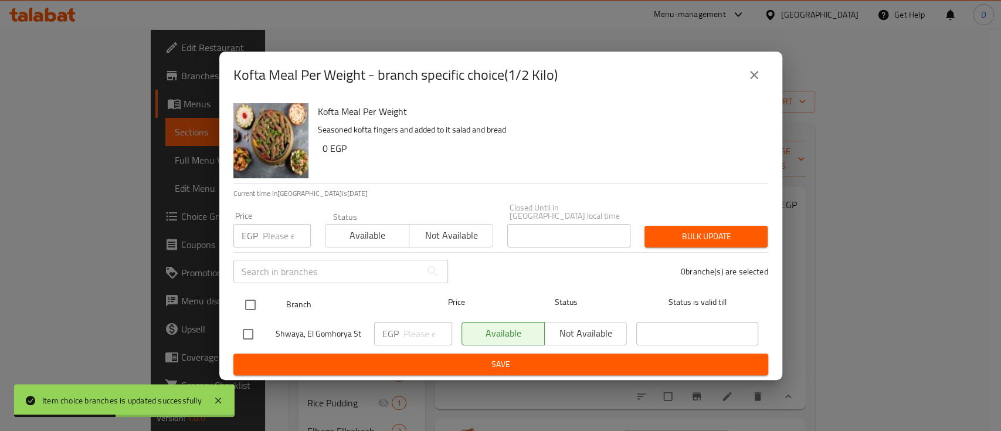
click at [250, 302] on input "checkbox" at bounding box center [250, 305] width 25 height 25
checkbox input "true"
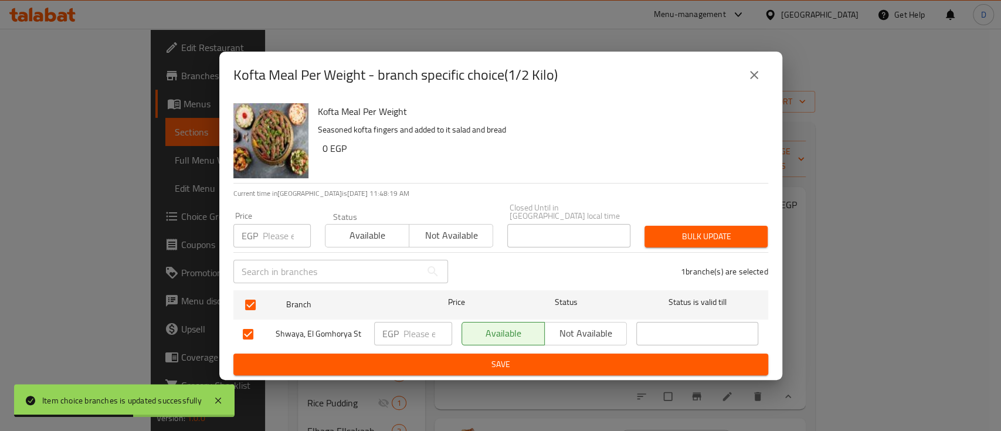
click at [398, 331] on p "EGP" at bounding box center [390, 334] width 16 height 14
click at [410, 333] on input "number" at bounding box center [428, 333] width 49 height 23
type input "275"
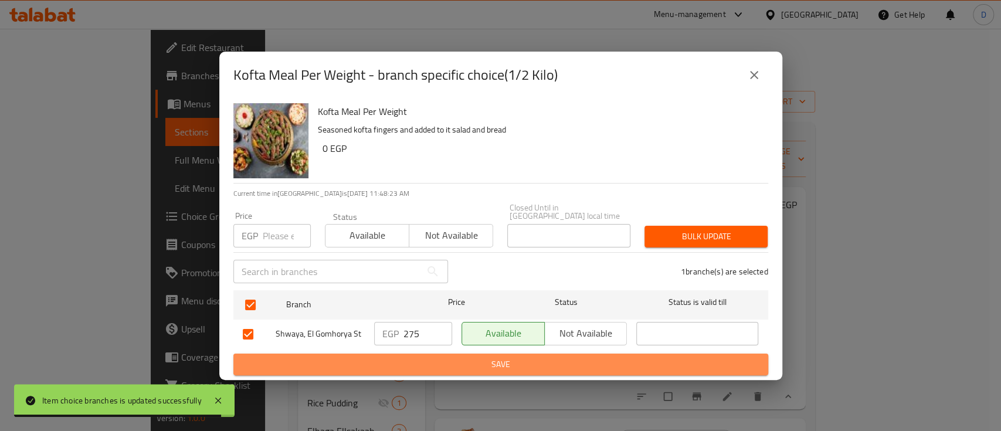
click at [430, 360] on span "Save" at bounding box center [501, 364] width 516 height 15
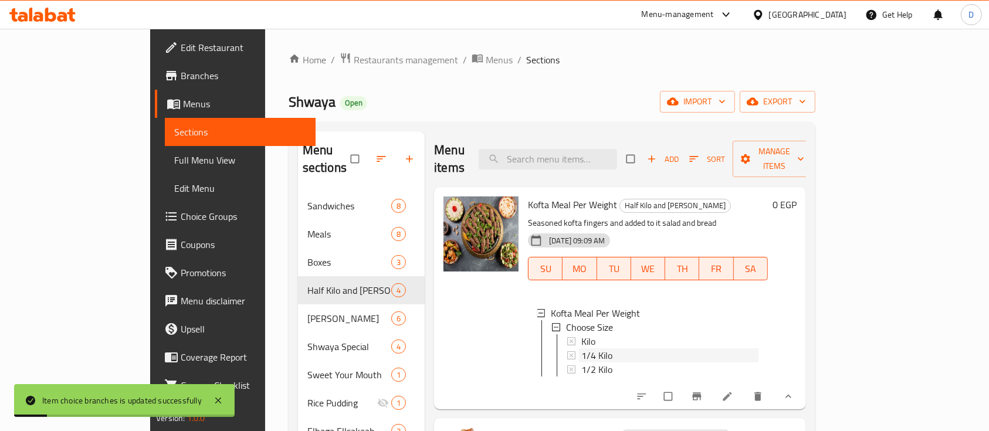
click at [581, 348] on div "1/4 Kilo" at bounding box center [669, 355] width 177 height 14
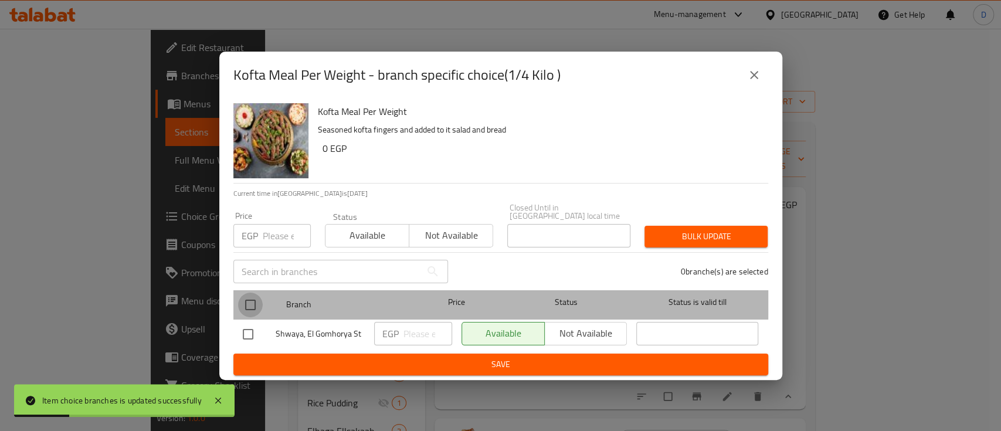
drag, startPoint x: 254, startPoint y: 299, endPoint x: 444, endPoint y: 340, distance: 194.4
click at [254, 300] on input "checkbox" at bounding box center [250, 305] width 25 height 25
checkbox input "true"
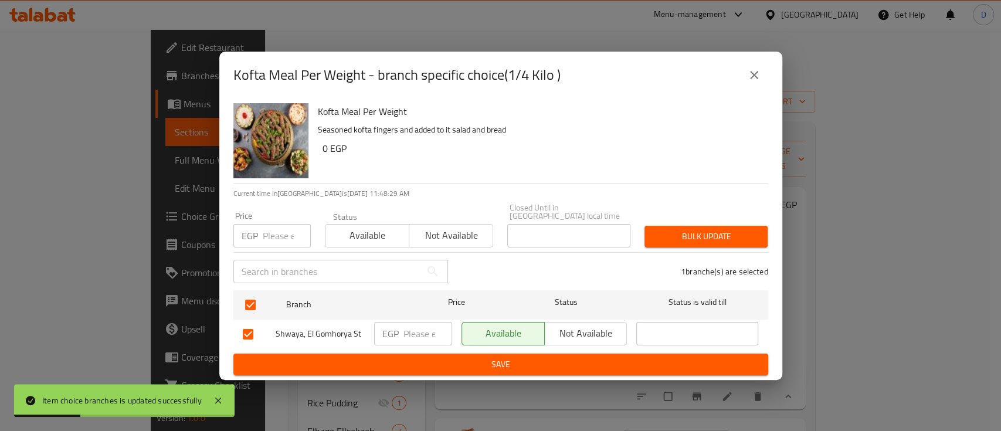
click at [425, 331] on input "number" at bounding box center [428, 333] width 49 height 23
type input "210"
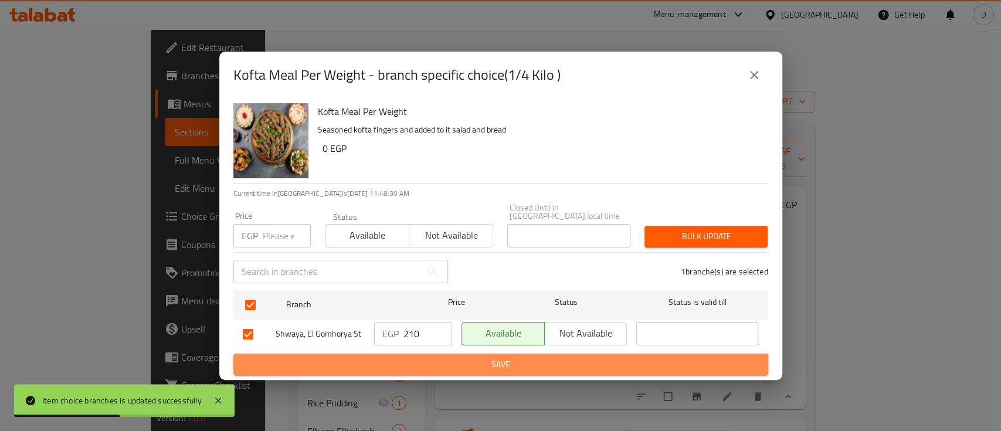
click at [418, 366] on span "Save" at bounding box center [501, 364] width 516 height 15
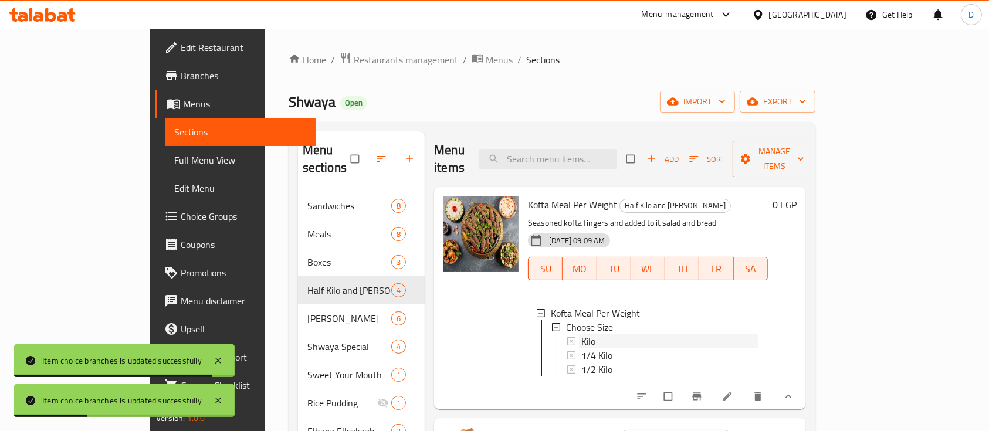
click at [587, 334] on div "Kilo" at bounding box center [669, 341] width 177 height 14
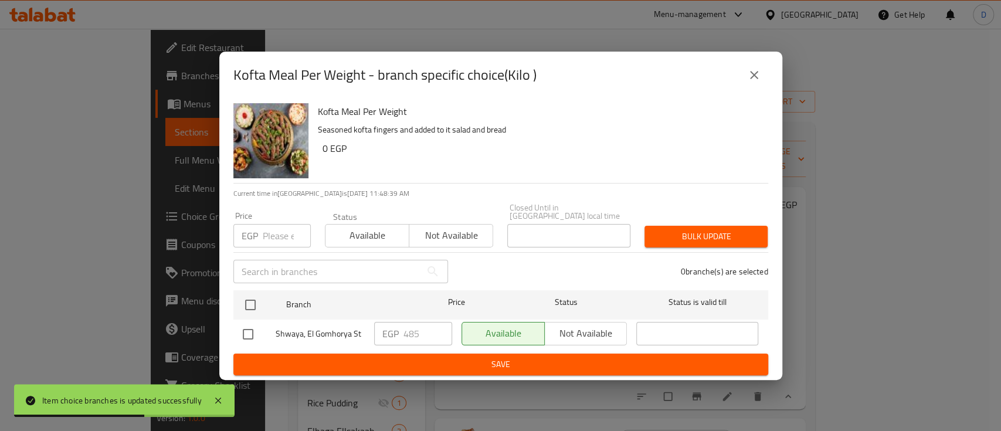
click at [763, 89] on div "Kofta Meal Per Weight - branch specific choice(Kilo )" at bounding box center [500, 75] width 535 height 28
click at [756, 68] on button "close" at bounding box center [754, 75] width 28 height 28
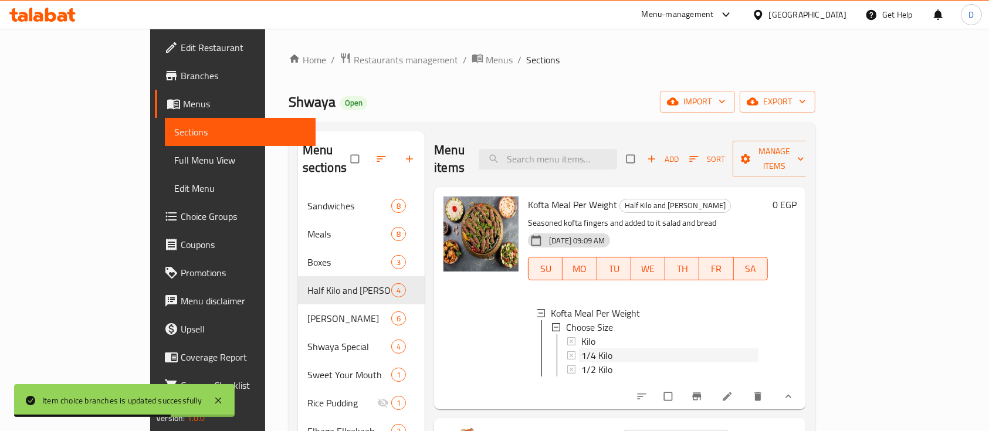
click at [599, 348] on div "1/4 Kilo" at bounding box center [669, 355] width 177 height 14
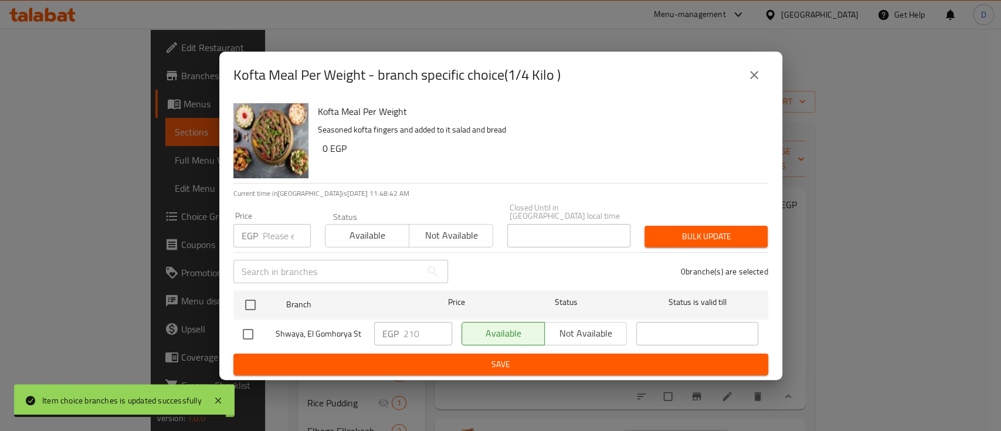
click at [757, 74] on icon "close" at bounding box center [754, 75] width 14 height 14
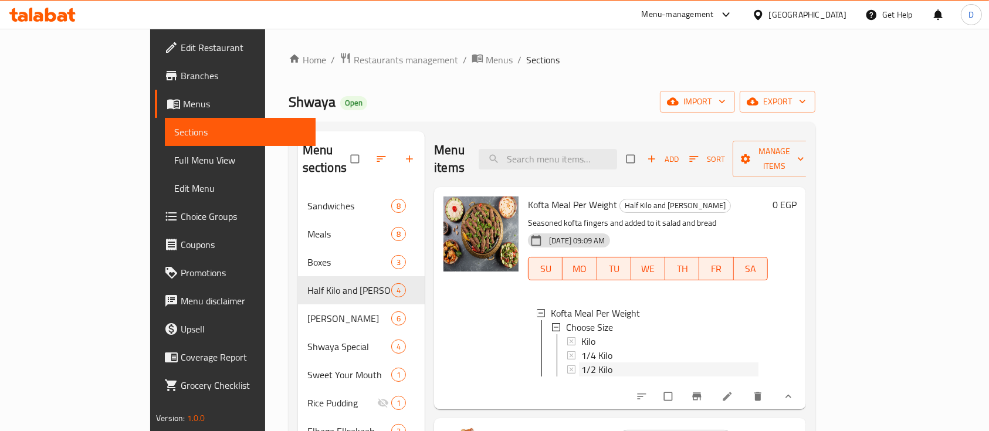
click at [581, 363] on span "1/2 Kilo" at bounding box center [596, 370] width 31 height 14
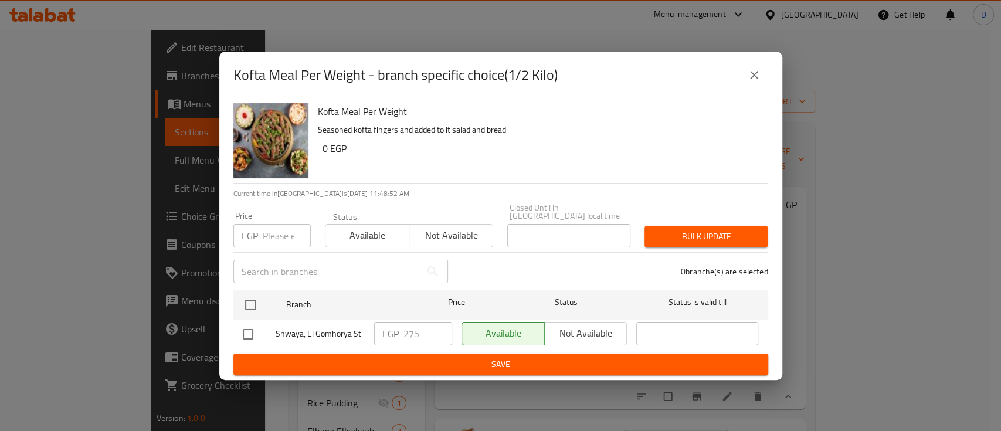
click at [756, 82] on icon "close" at bounding box center [754, 75] width 14 height 14
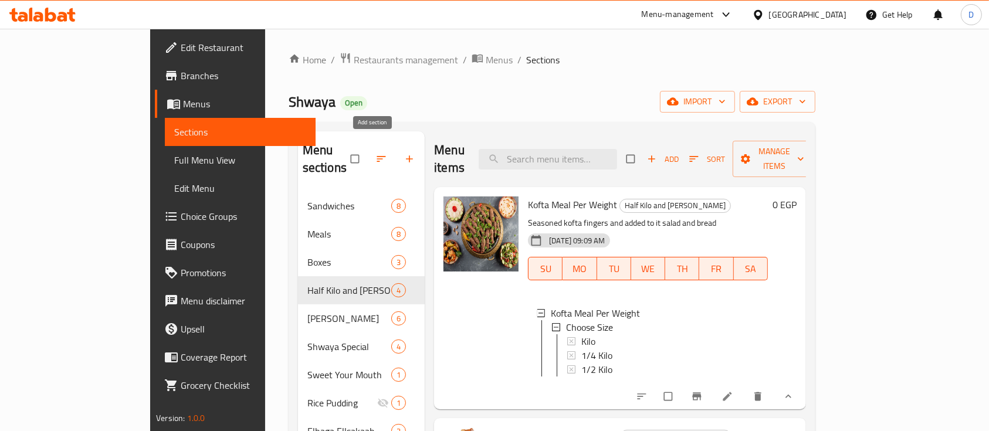
click at [404, 153] on icon "button" at bounding box center [410, 159] width 12 height 12
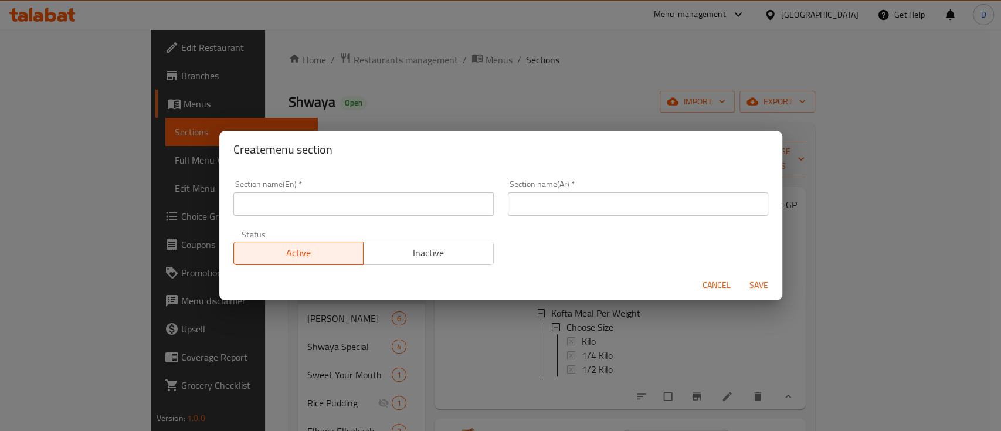
click at [372, 209] on input "text" at bounding box center [363, 203] width 260 height 23
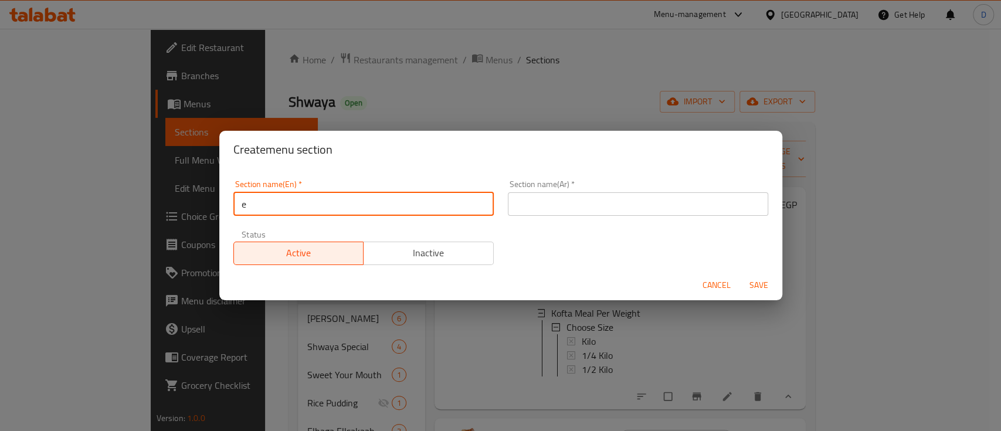
type input "Extra"
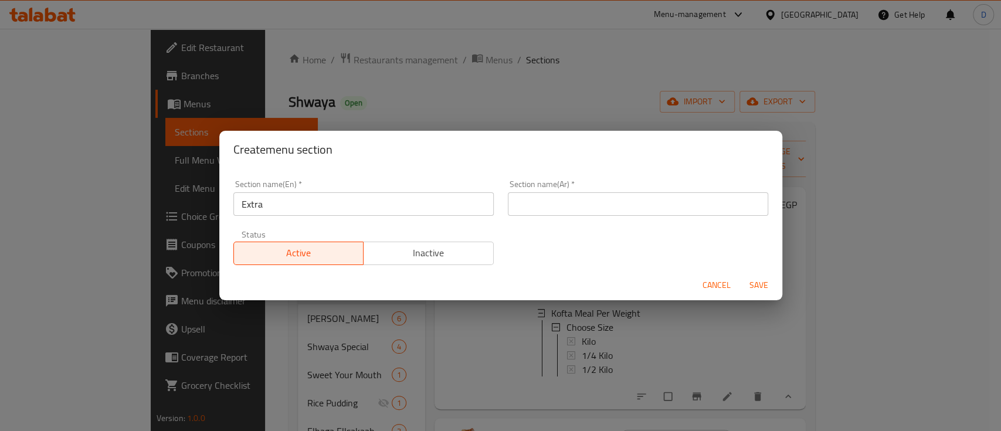
click at [620, 190] on div "Section name(Ar)   * Section name(Ar) *" at bounding box center [638, 198] width 260 height 36
click at [617, 201] on input "text" at bounding box center [638, 203] width 260 height 23
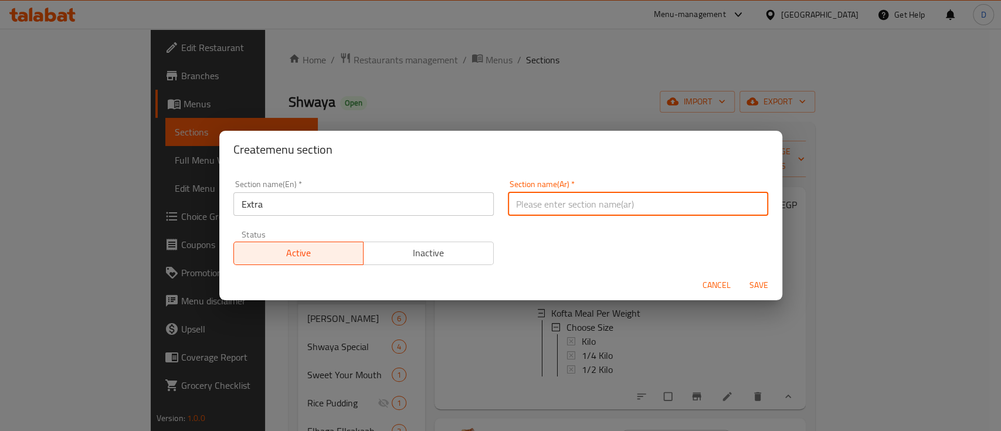
type input "اضافات"
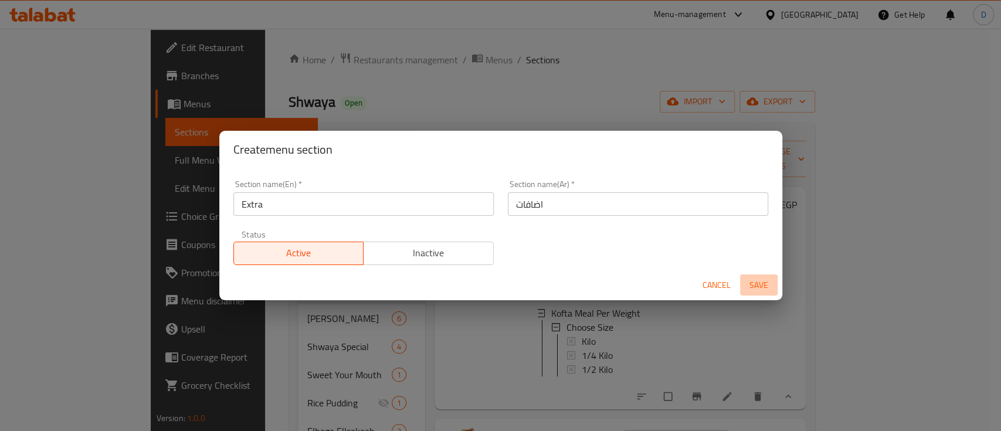
click at [750, 281] on span "Save" at bounding box center [759, 285] width 28 height 15
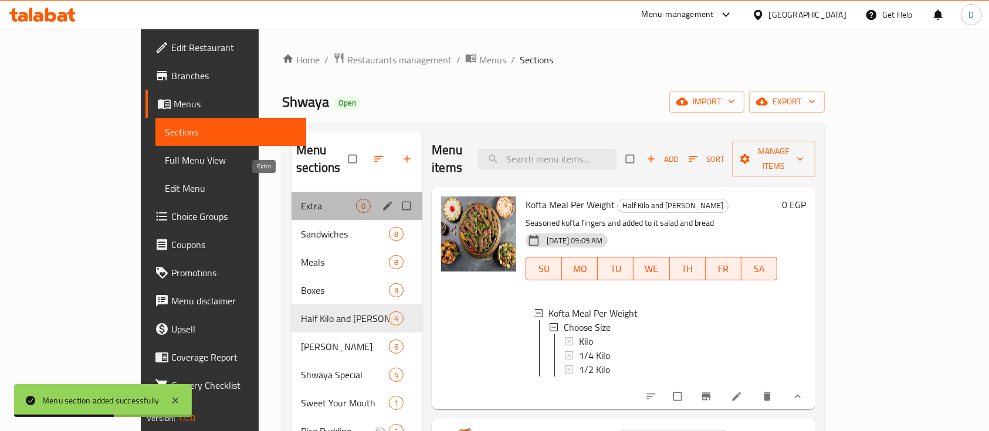
drag, startPoint x: 257, startPoint y: 193, endPoint x: 321, endPoint y: 181, distance: 65.7
click at [301, 199] on span "Extra" at bounding box center [328, 206] width 55 height 14
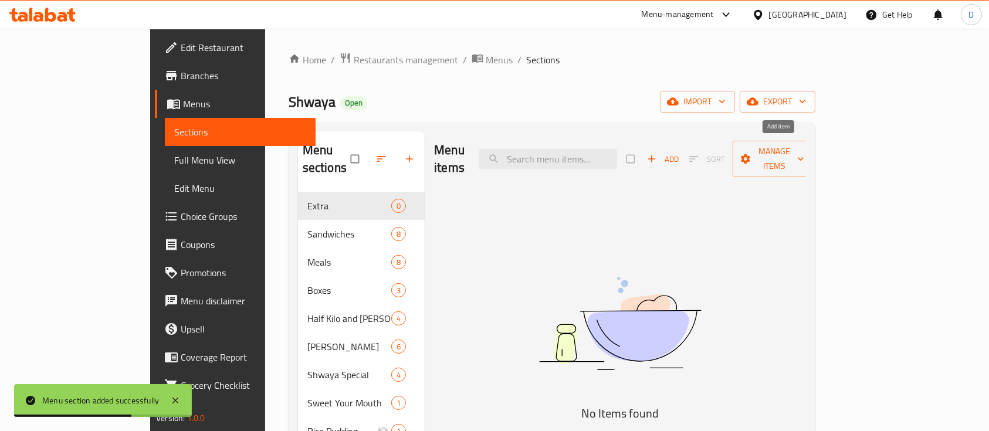
click at [679, 153] on span "Add" at bounding box center [663, 159] width 32 height 13
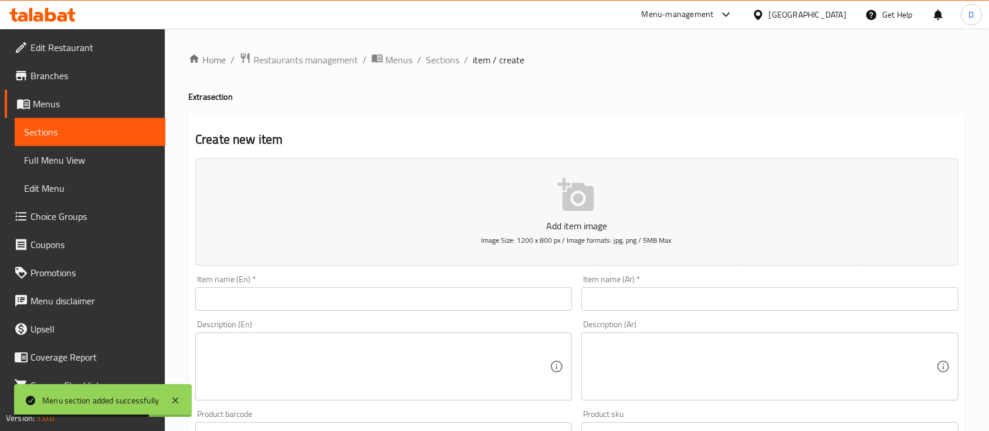
click at [668, 303] on input "text" at bounding box center [769, 298] width 377 height 23
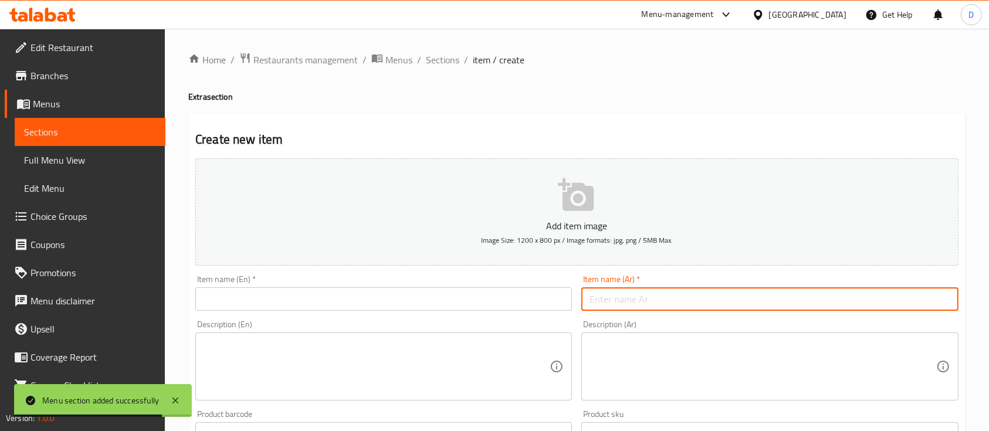
type input ","
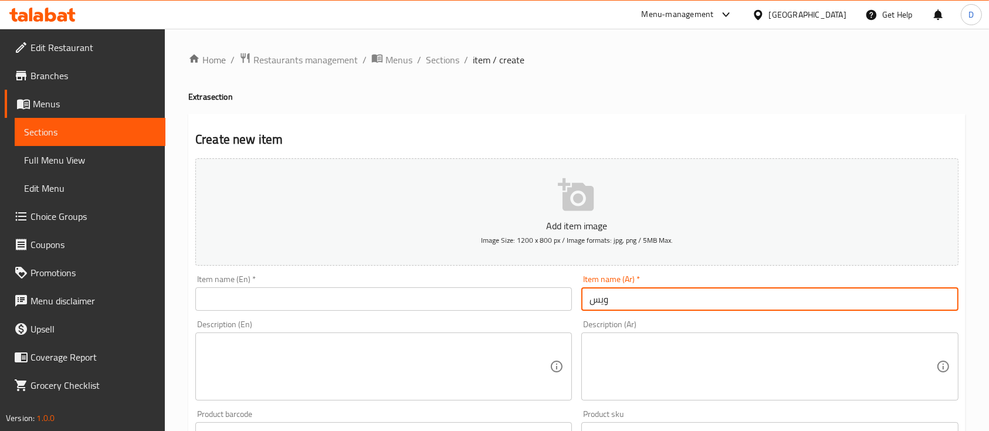
type input "ويسكي حلال"
click at [455, 288] on input "text" at bounding box center [383, 298] width 377 height 23
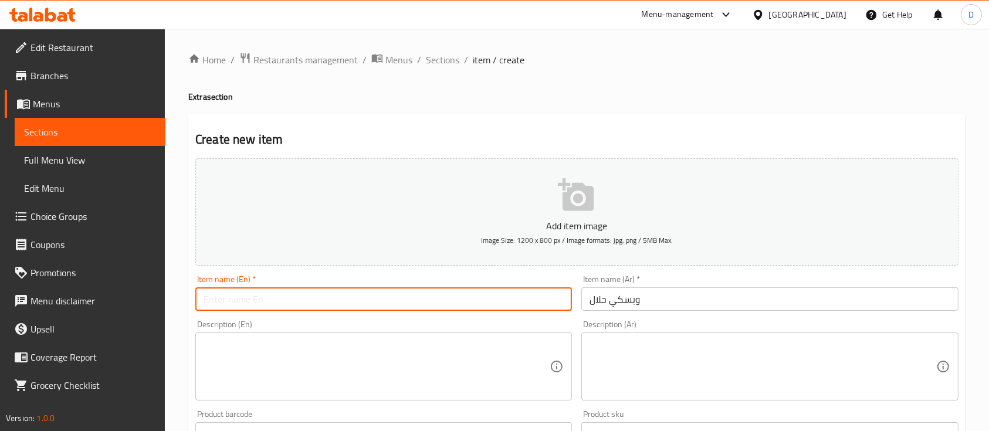
paste input "Halal whiskey"
type input "Halal whiskey"
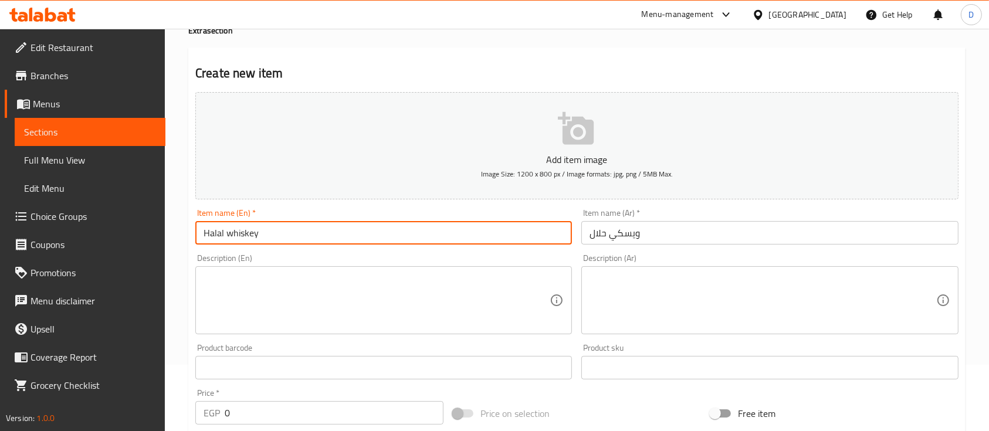
scroll to position [156, 0]
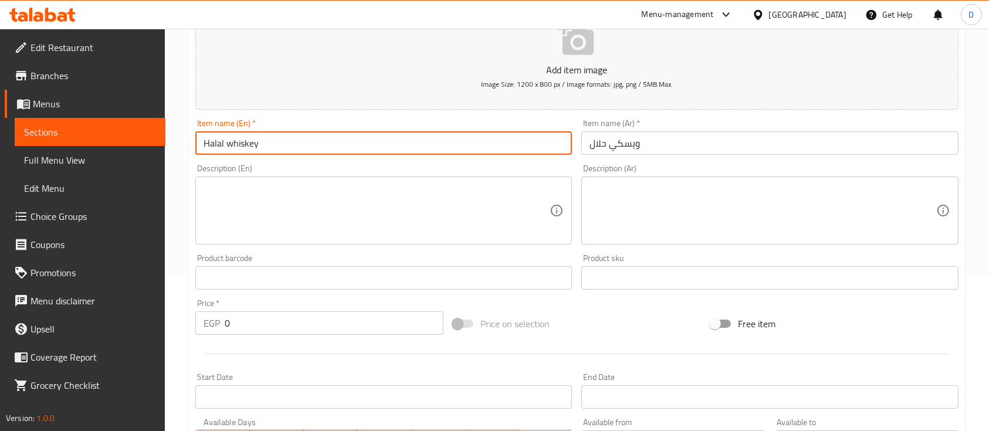
click at [366, 324] on input "0" at bounding box center [334, 322] width 219 height 23
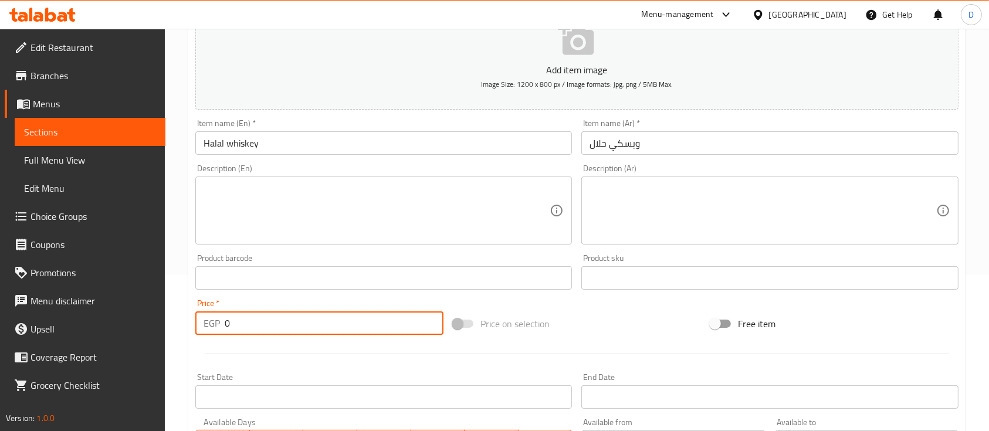
click at [366, 324] on input "0" at bounding box center [334, 322] width 219 height 23
type input "15"
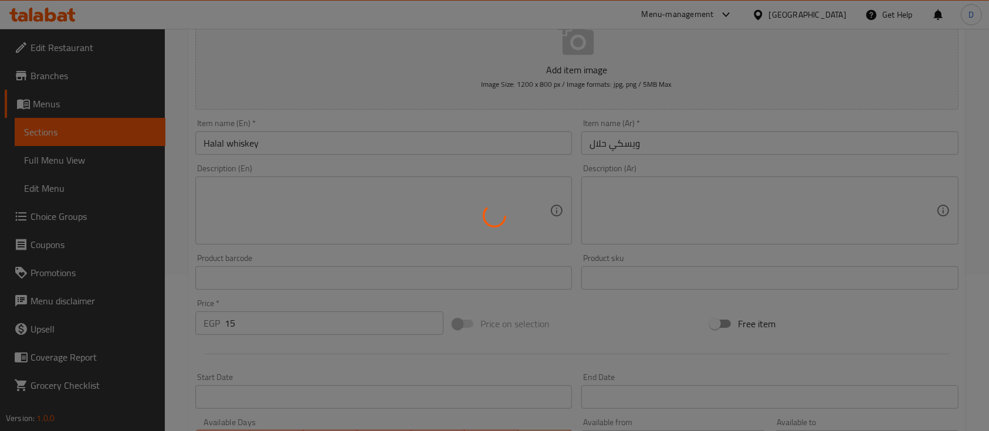
type input "0"
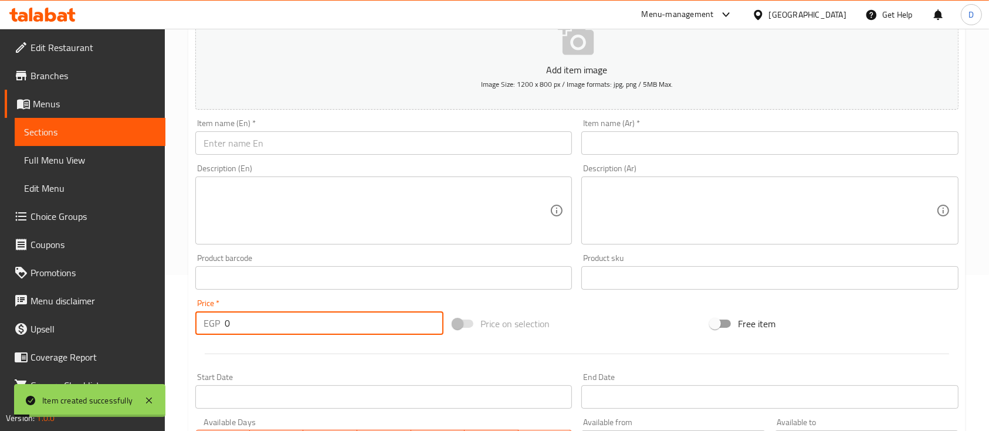
click at [700, 140] on input "text" at bounding box center [769, 142] width 377 height 23
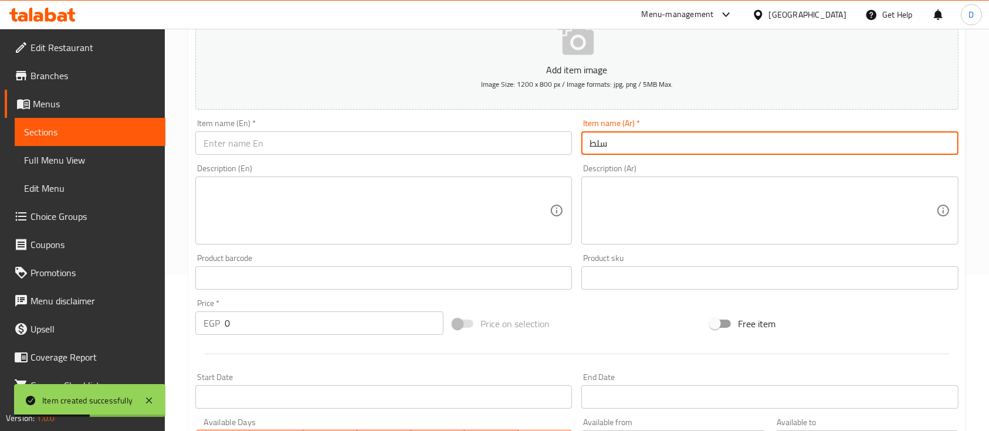
type input "سلطه خضراء"
click at [364, 328] on input "0" at bounding box center [334, 322] width 219 height 23
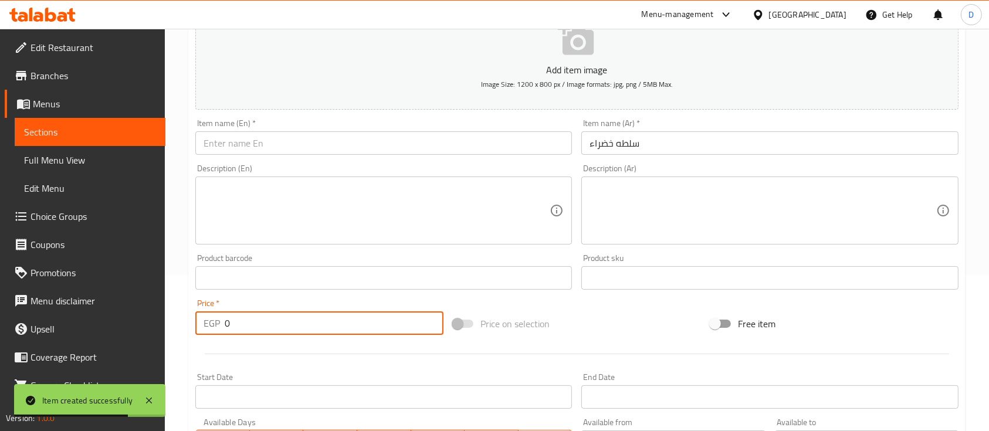
click at [364, 328] on input "0" at bounding box center [334, 322] width 219 height 23
type input "15"
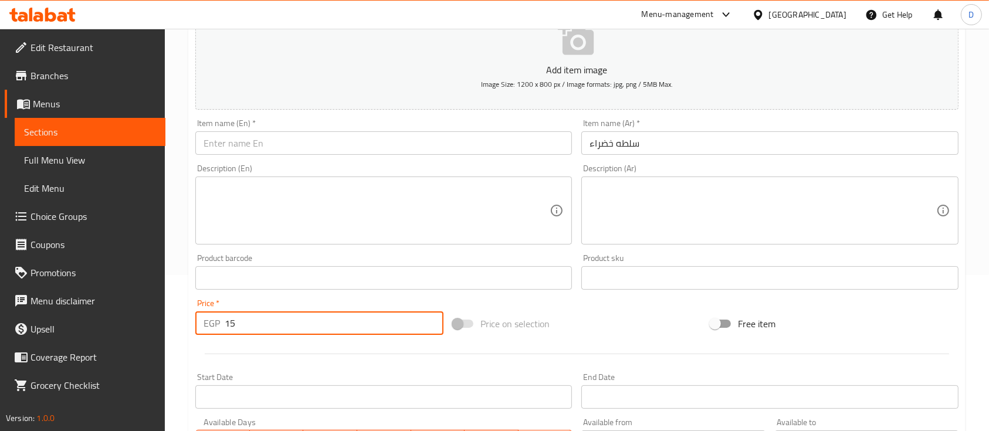
click at [428, 140] on input "text" at bounding box center [383, 142] width 377 height 23
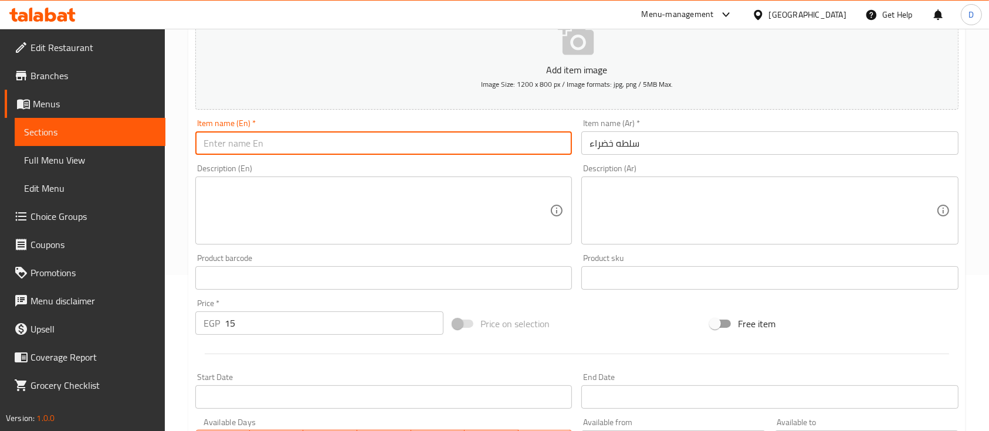
paste input "green salad"
type input "Green Salad"
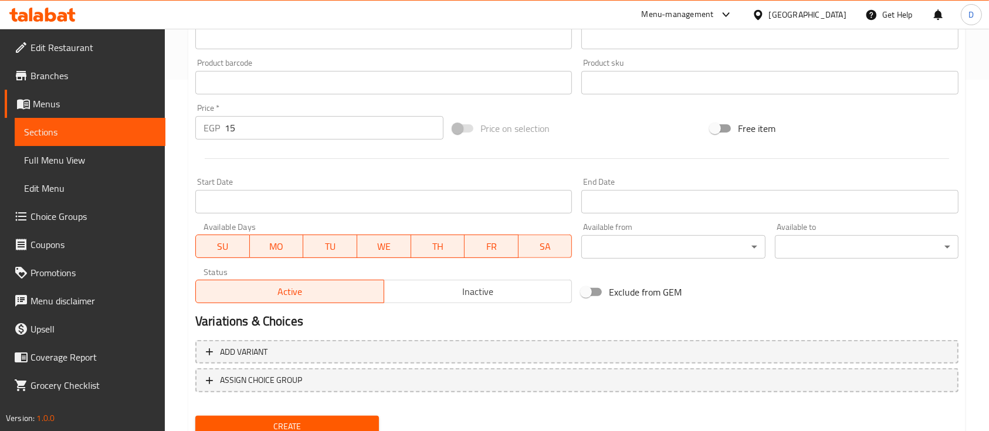
scroll to position [398, 0]
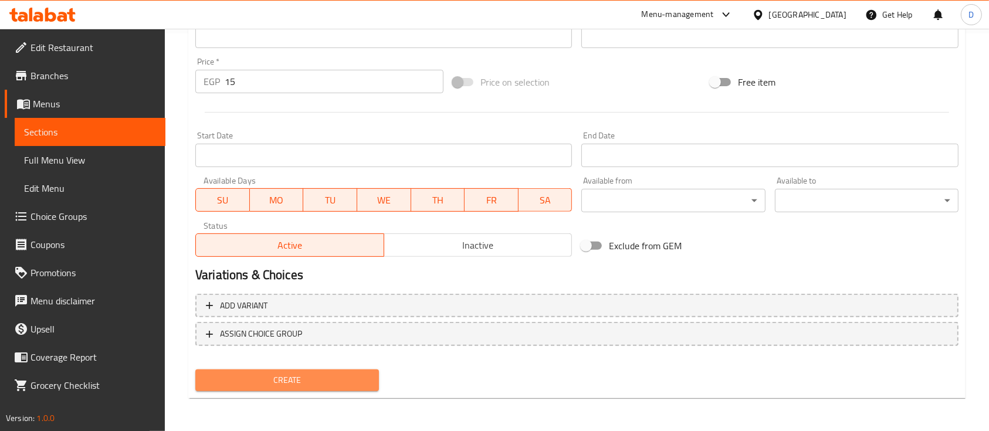
click at [319, 382] on span "Create" at bounding box center [287, 380] width 165 height 15
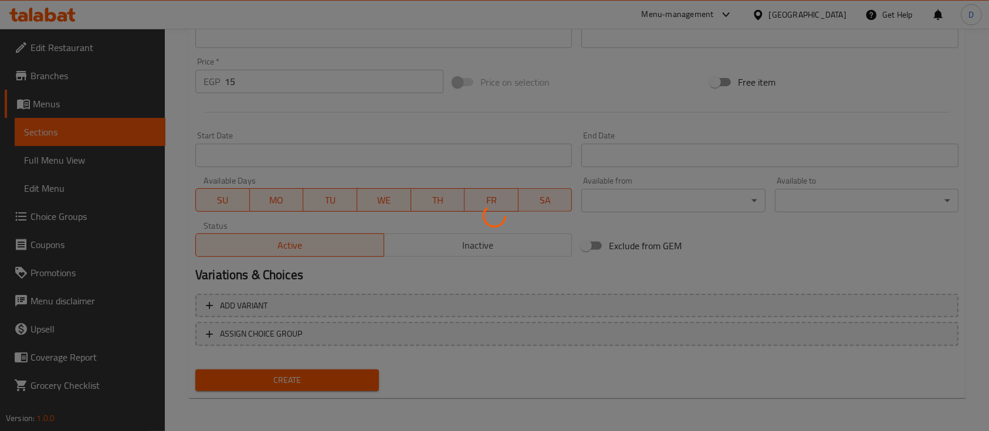
type input "0"
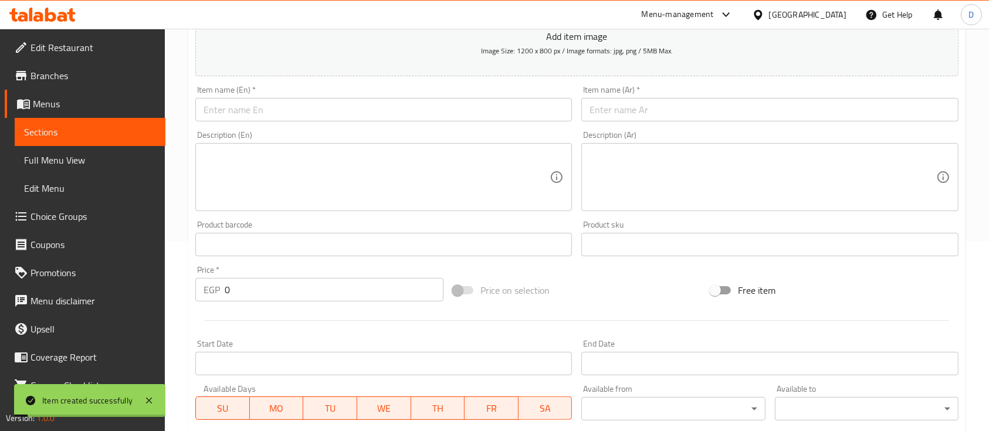
scroll to position [84, 0]
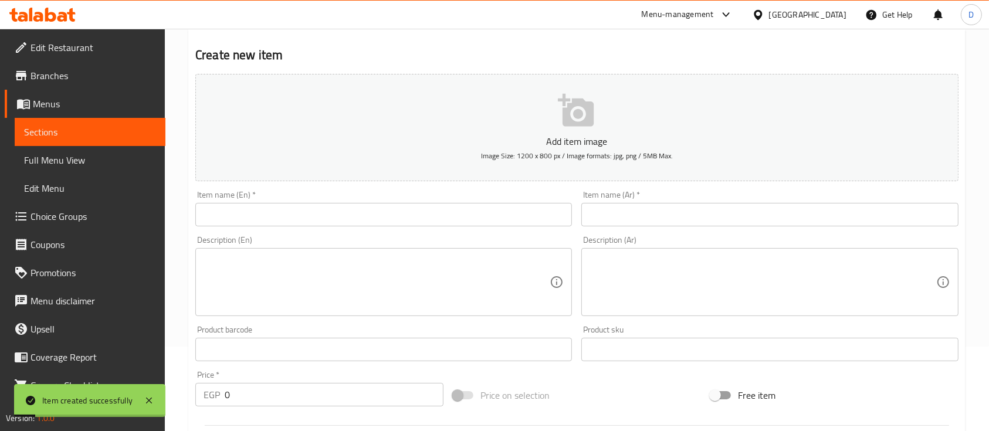
click at [695, 215] on input "text" at bounding box center [769, 214] width 377 height 23
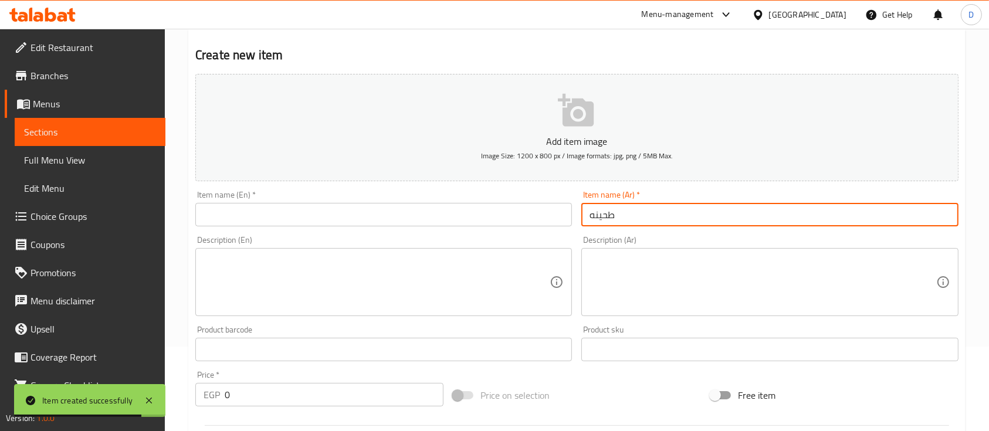
type input "طحينه"
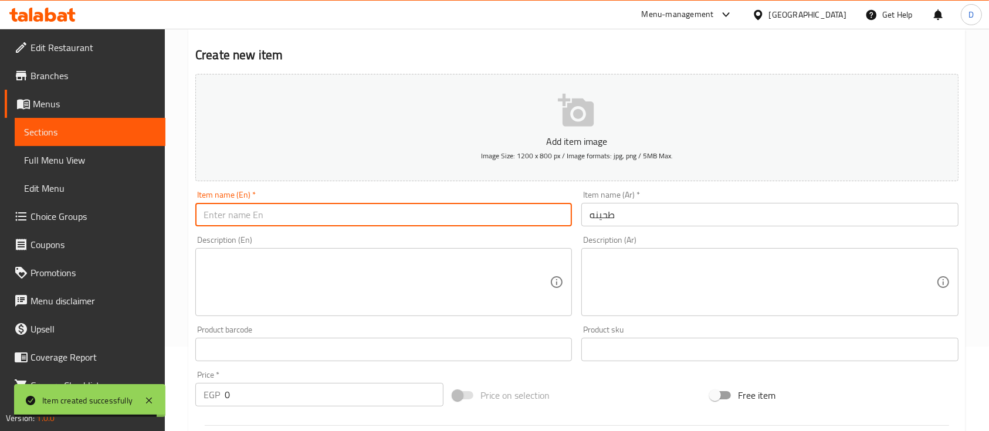
click at [411, 219] on input "text" at bounding box center [383, 214] width 377 height 23
paste input "Tahini"
type input "Tahini"
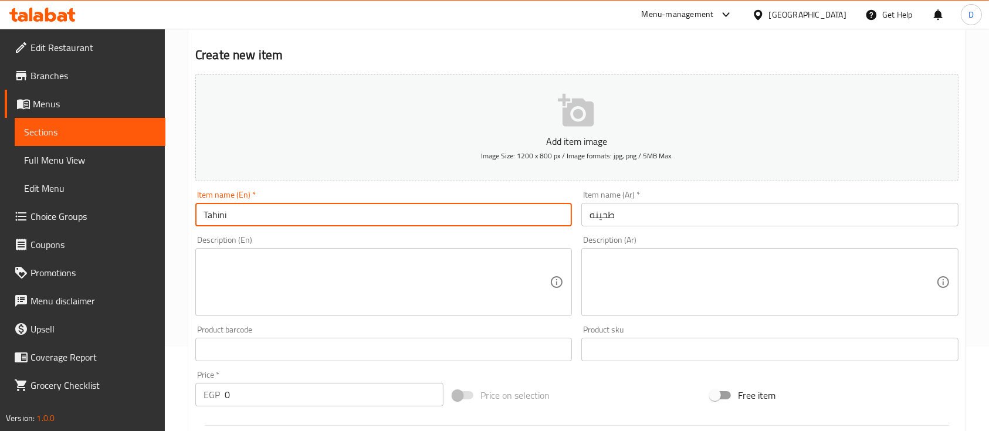
click at [291, 390] on input "0" at bounding box center [334, 394] width 219 height 23
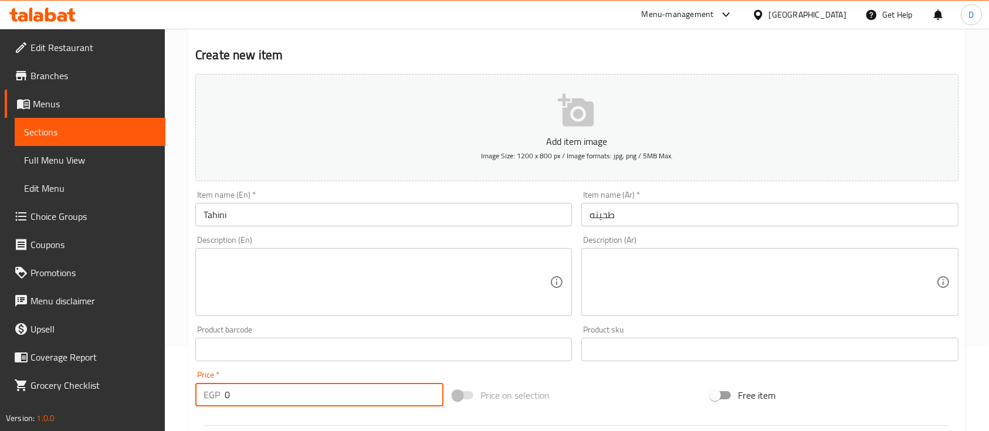
click at [291, 390] on input "0" at bounding box center [334, 394] width 219 height 23
type input "15"
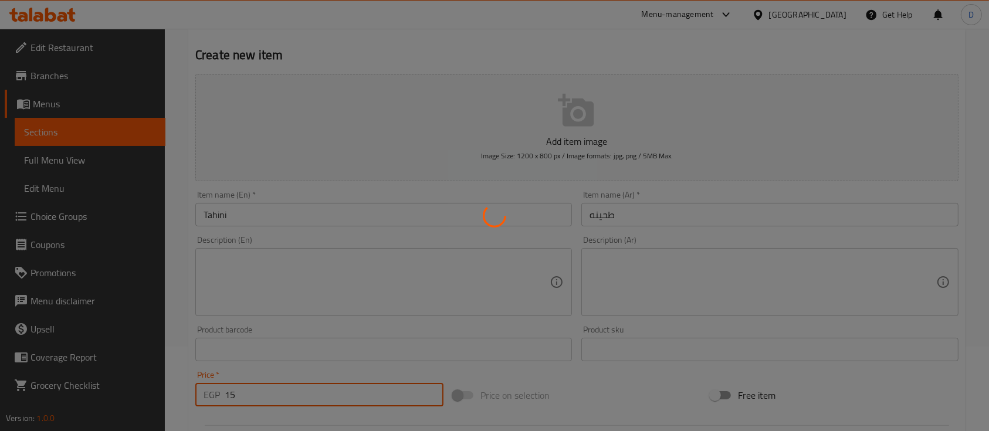
type input "0"
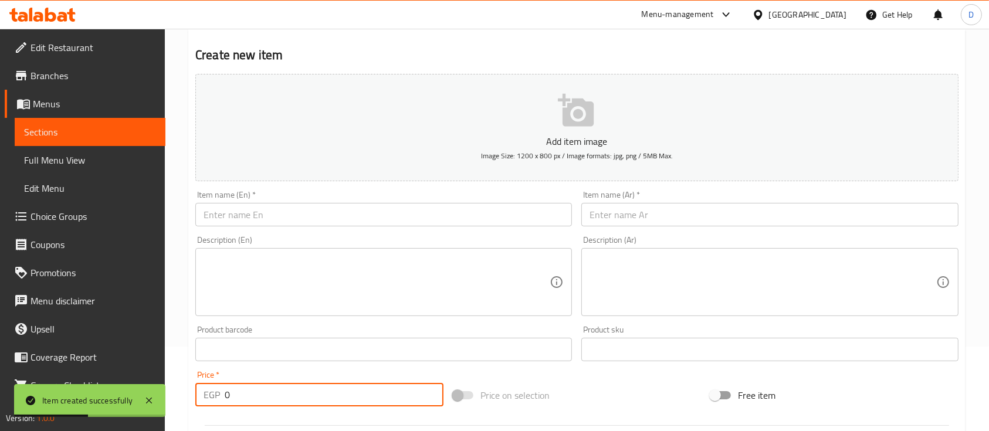
click at [712, 206] on input "text" at bounding box center [769, 214] width 377 height 23
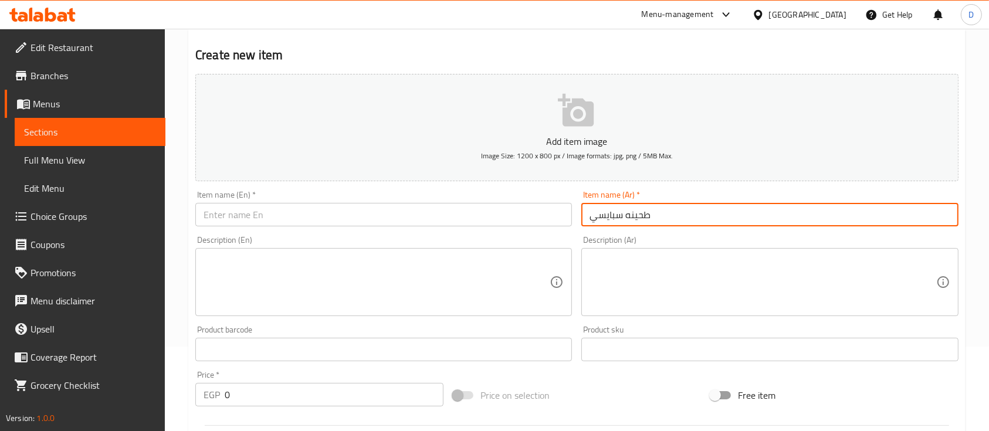
type input "طحينه سبايسي"
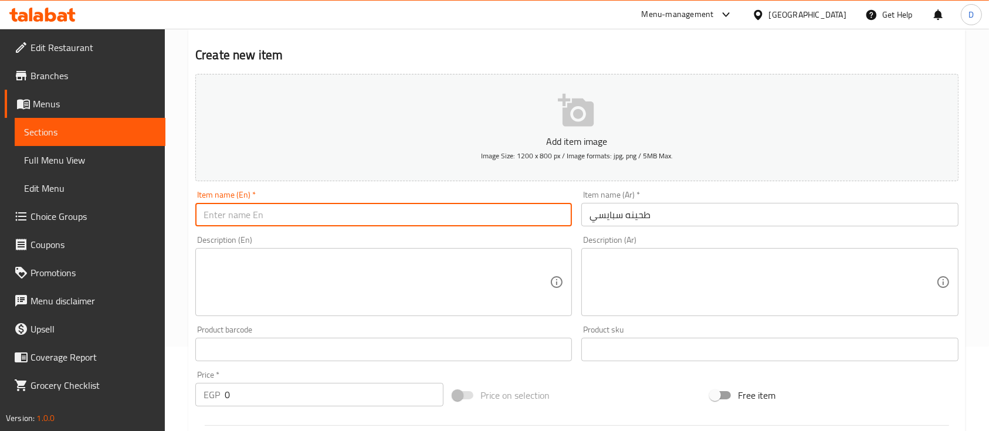
click at [432, 225] on input "text" at bounding box center [383, 214] width 377 height 23
paste input "Spicy tahini"
type input "Spicy tahini"
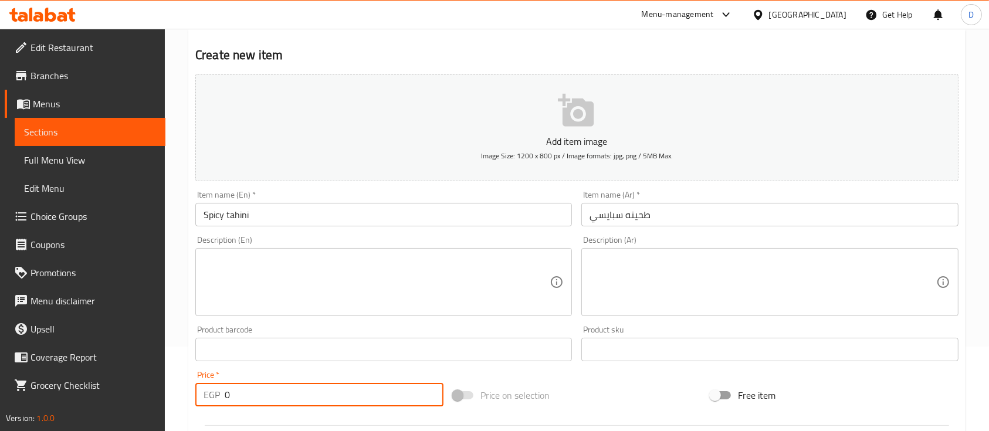
click at [402, 391] on input "0" at bounding box center [334, 394] width 219 height 23
type input "15"
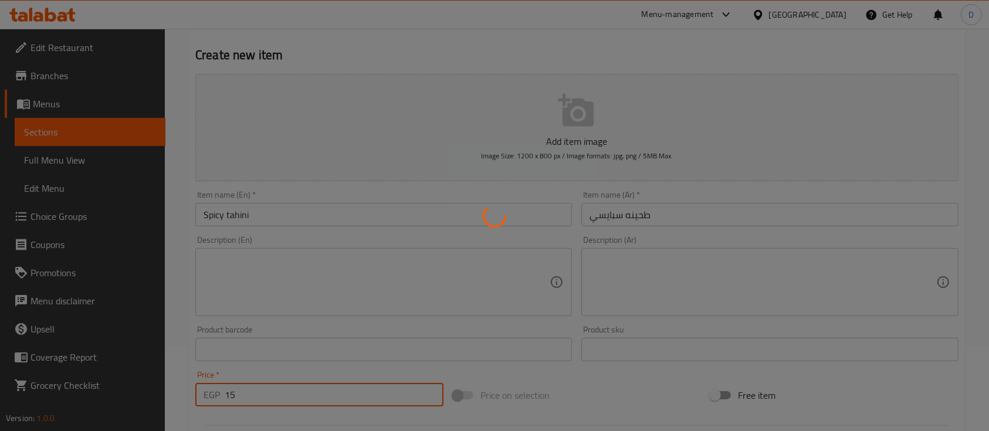
type input "0"
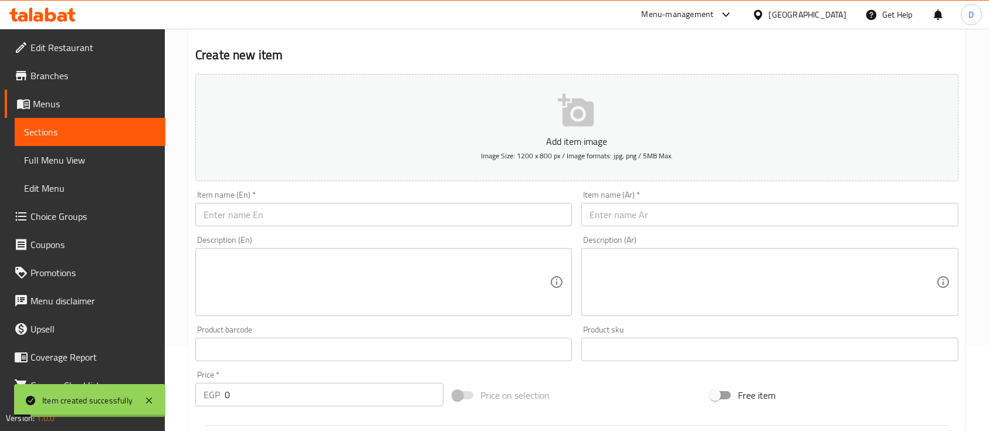
click at [720, 228] on div "Item name (Ar)   * Item name (Ar) *" at bounding box center [770, 208] width 386 height 45
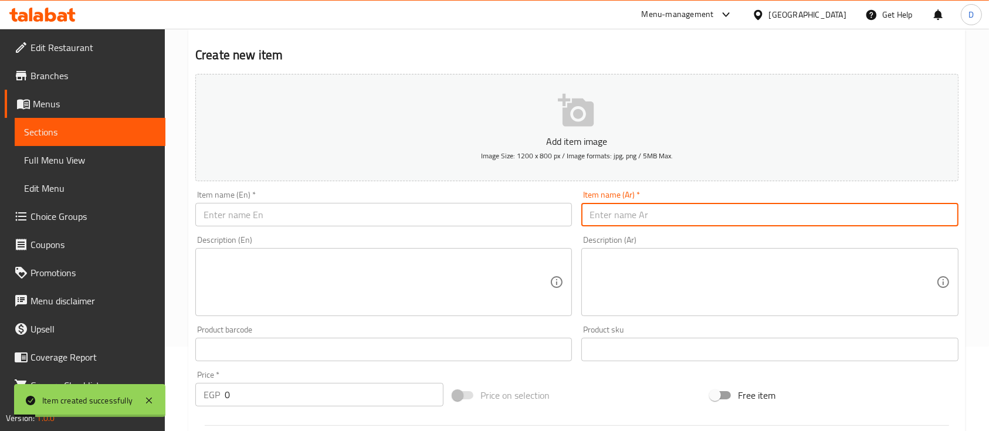
click at [727, 217] on input "text" at bounding box center [769, 214] width 377 height 23
type input "توميه"
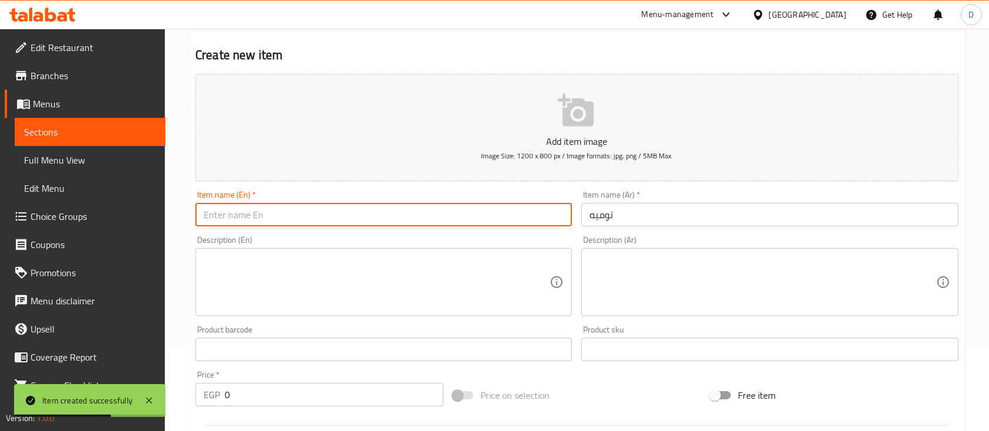
click at [489, 219] on input "text" at bounding box center [383, 214] width 377 height 23
type input "Garlic Dip"
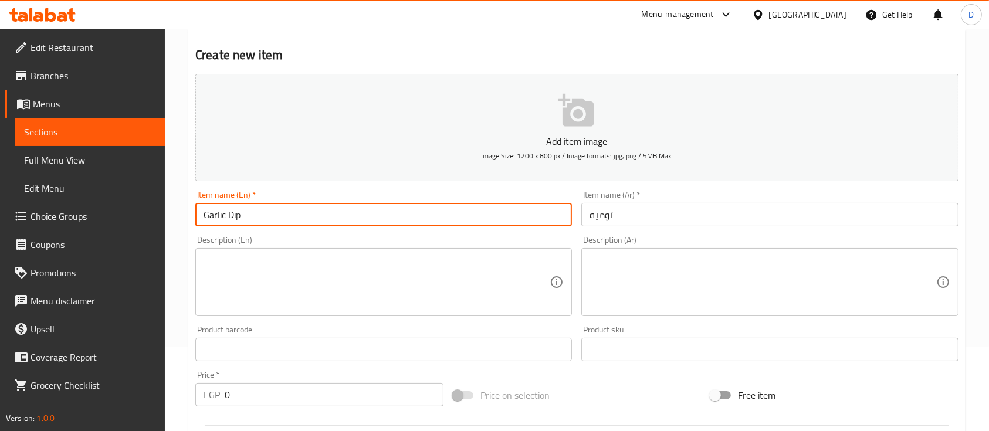
click at [343, 399] on input "0" at bounding box center [334, 394] width 219 height 23
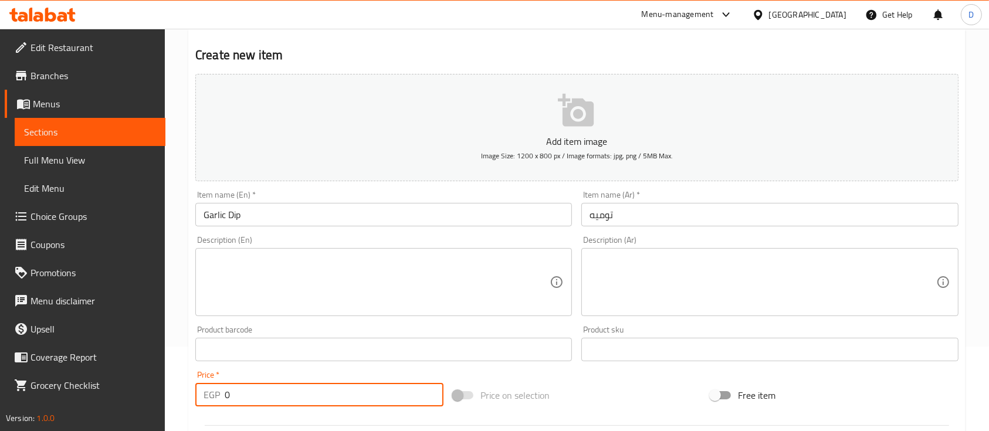
click at [343, 399] on input "0" at bounding box center [334, 394] width 219 height 23
click at [343, 400] on input "0" at bounding box center [334, 394] width 219 height 23
type input "15"
click at [371, 218] on input "Garlic Dip" at bounding box center [383, 214] width 377 height 23
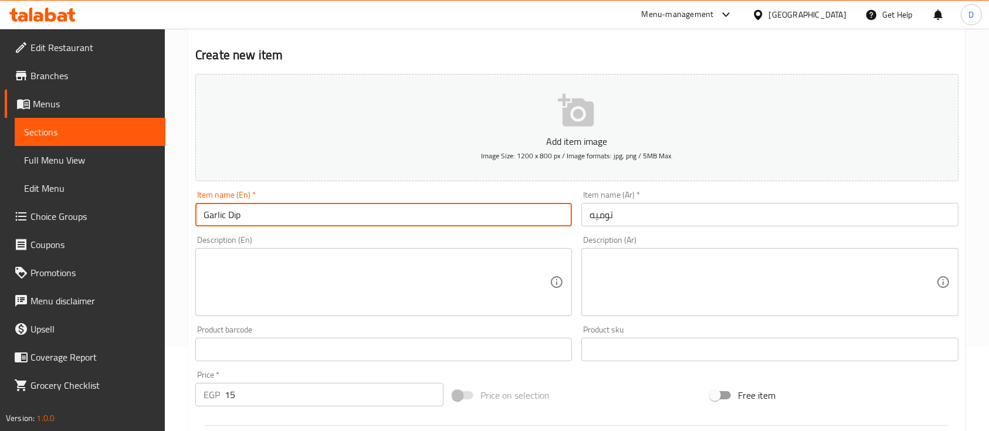
click at [371, 218] on input "Garlic Dip" at bounding box center [383, 214] width 377 height 23
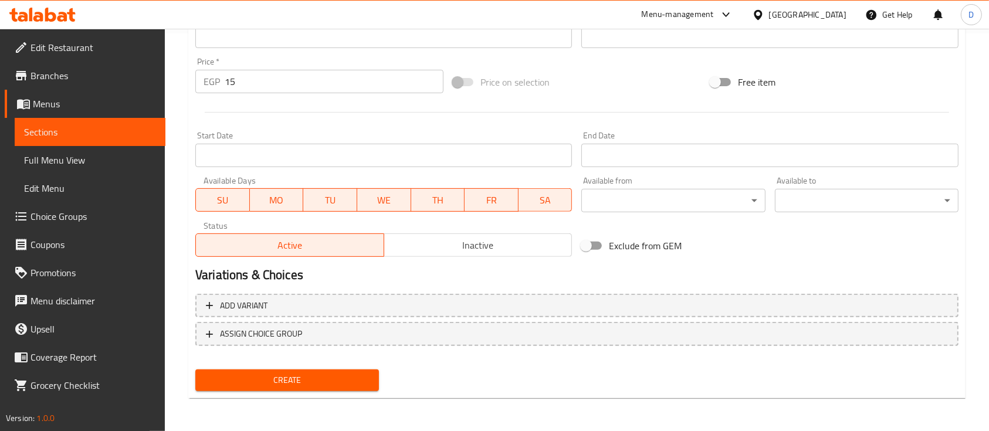
click at [324, 383] on span "Create" at bounding box center [287, 380] width 165 height 15
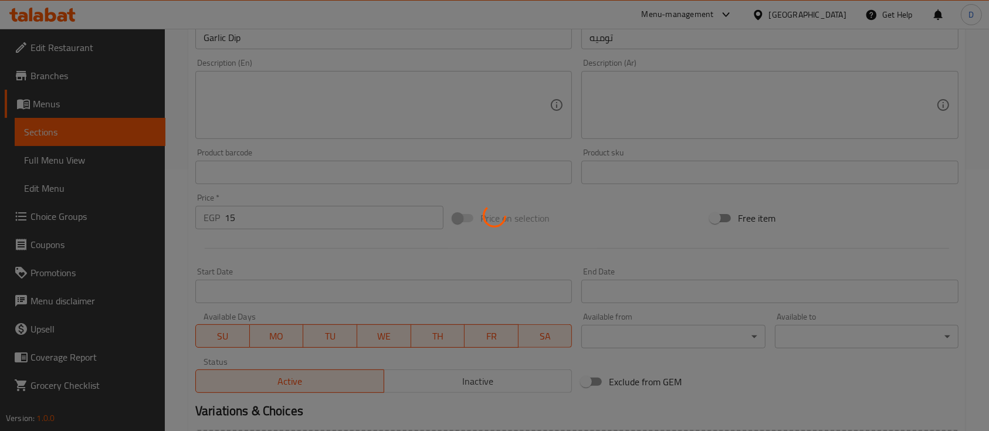
scroll to position [163, 0]
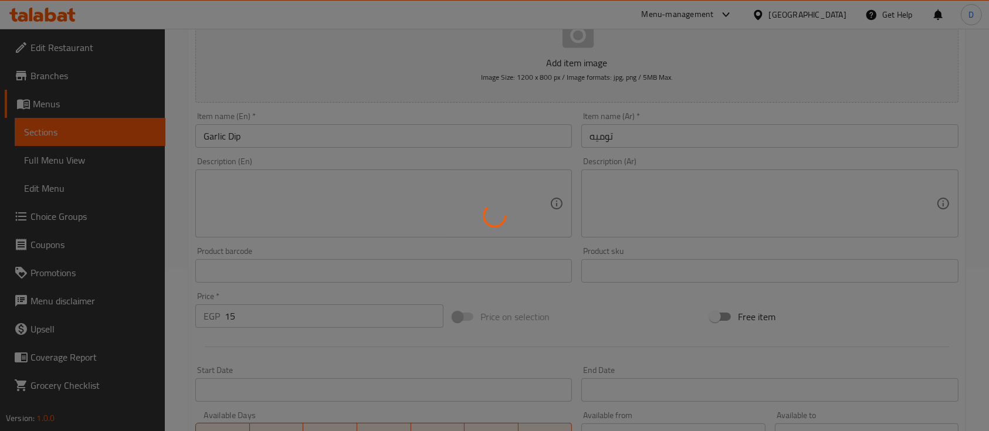
type input "0"
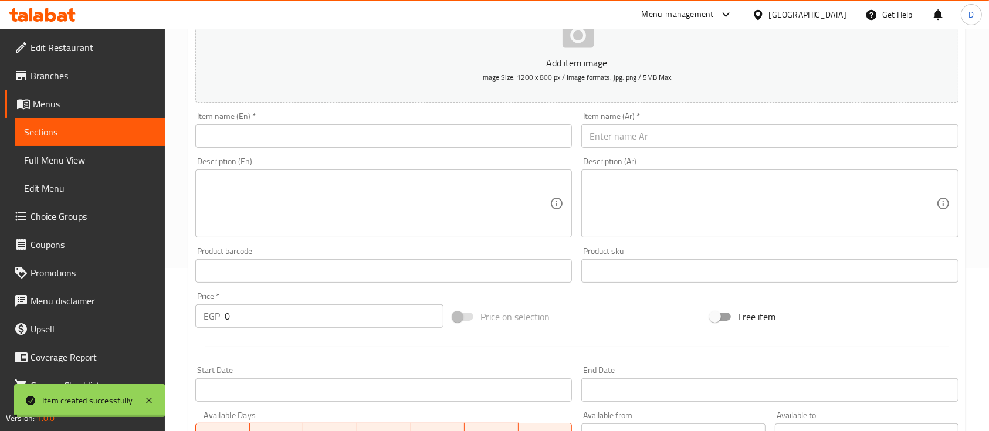
click at [481, 135] on input "text" at bounding box center [383, 135] width 377 height 23
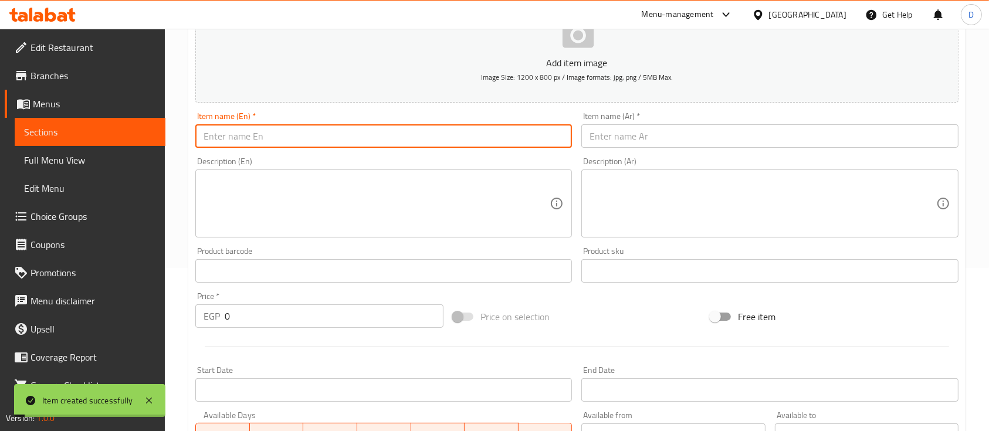
paste input "Garlic Dip"
type input "Garlic Dip"
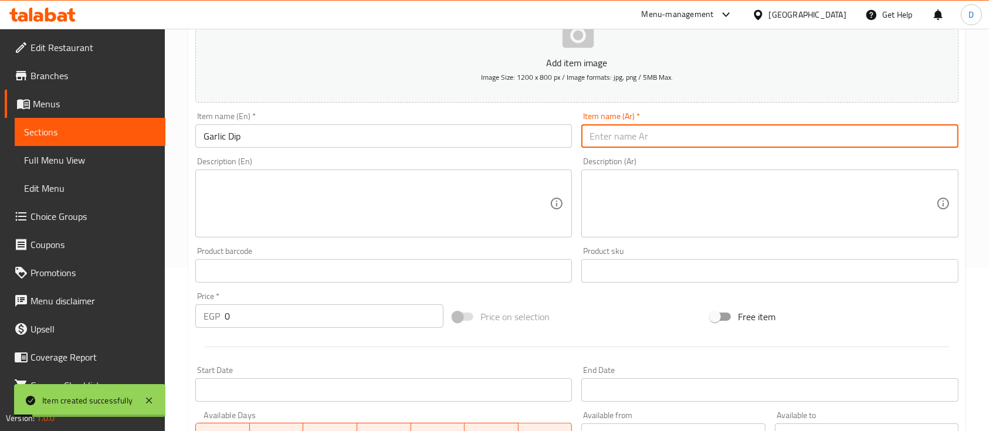
click at [693, 127] on input "text" at bounding box center [769, 135] width 377 height 23
type input "j"
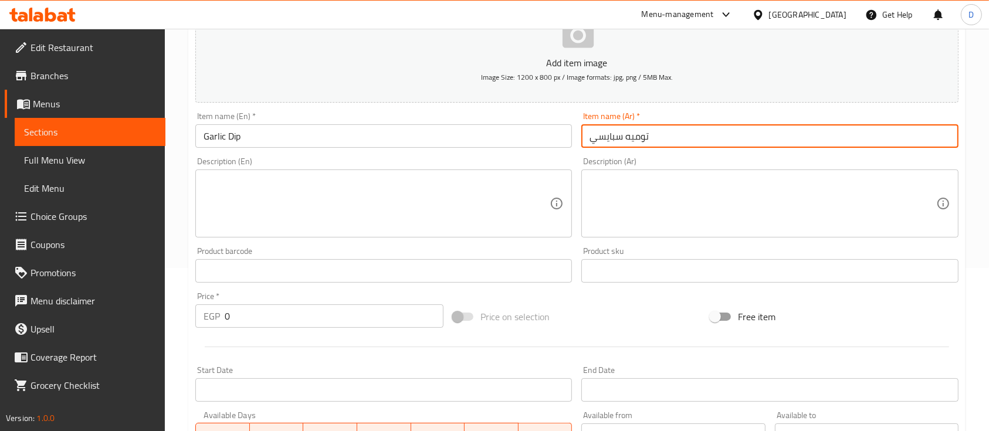
type input "توميه سبايسي"
click at [255, 138] on input "Garlic Dip" at bounding box center [383, 135] width 377 height 23
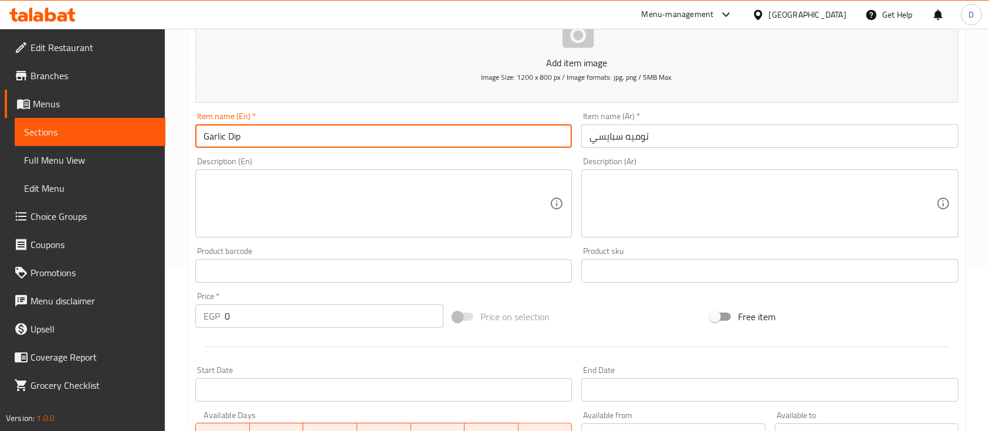
click at [207, 136] on input "Garlic Dip" at bounding box center [383, 135] width 377 height 23
type input "Spicy Garlic Dip"
click at [324, 314] on input "0" at bounding box center [334, 315] width 219 height 23
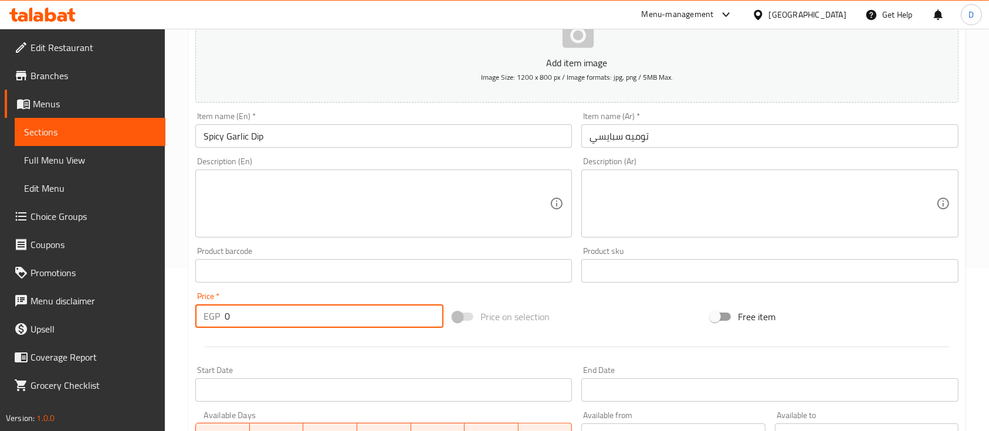
click at [324, 314] on input "0" at bounding box center [334, 315] width 219 height 23
type input "15"
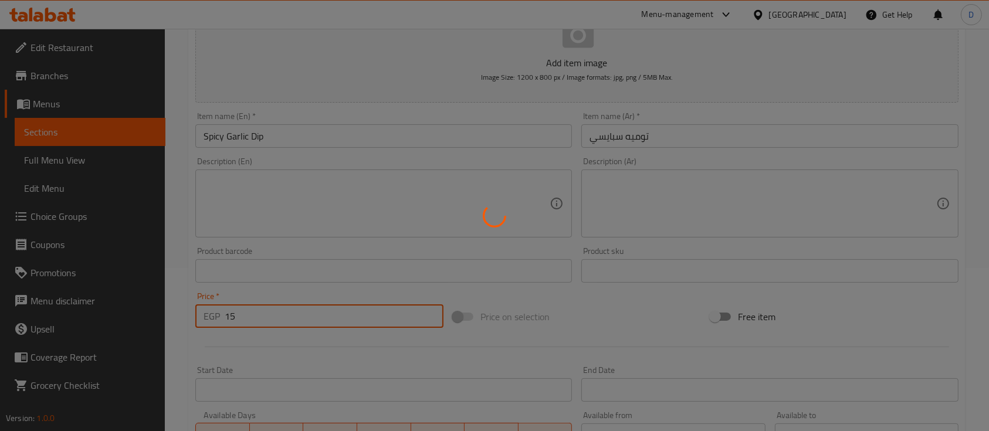
type input "0"
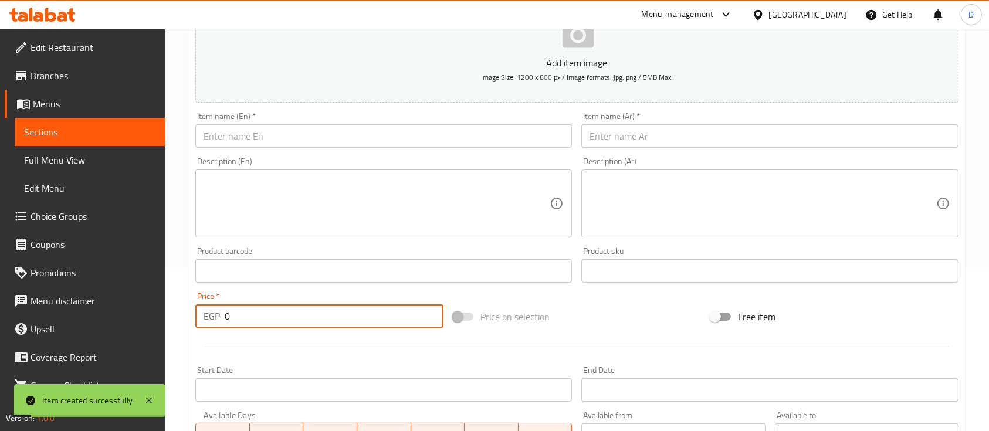
click at [744, 143] on input "text" at bounding box center [769, 135] width 377 height 23
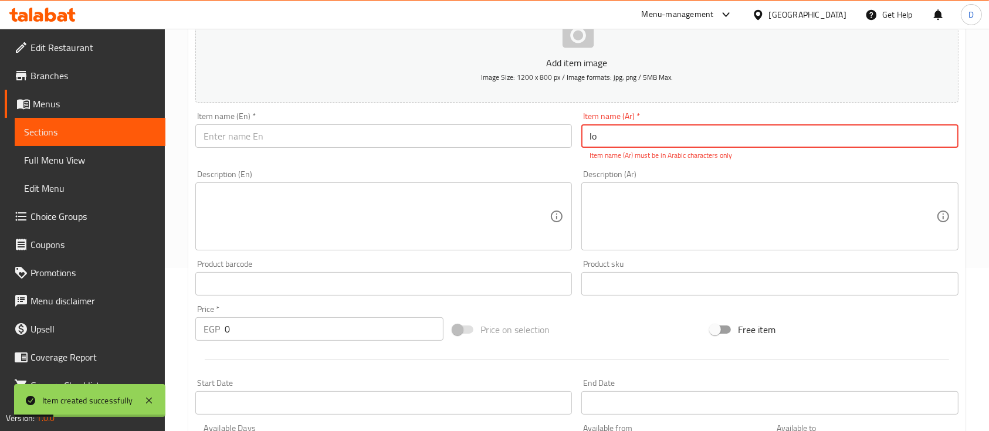
type input "l"
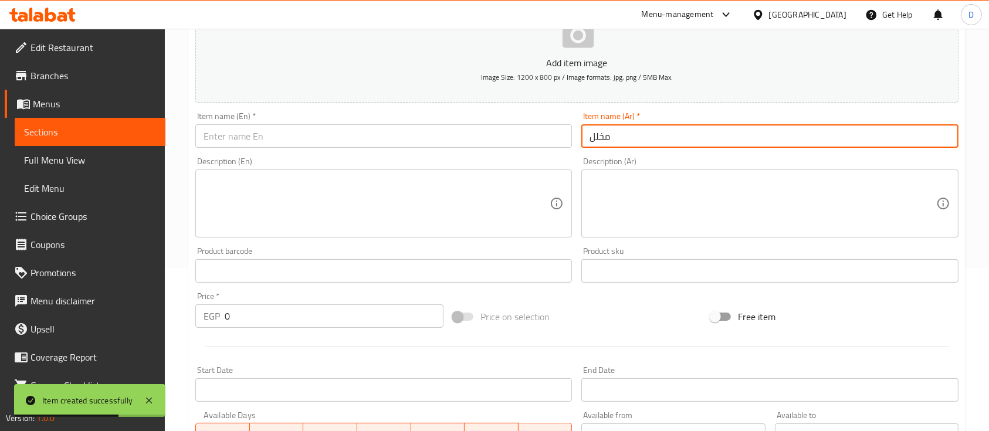
type input "مخلل"
click at [524, 143] on input "text" at bounding box center [383, 135] width 377 height 23
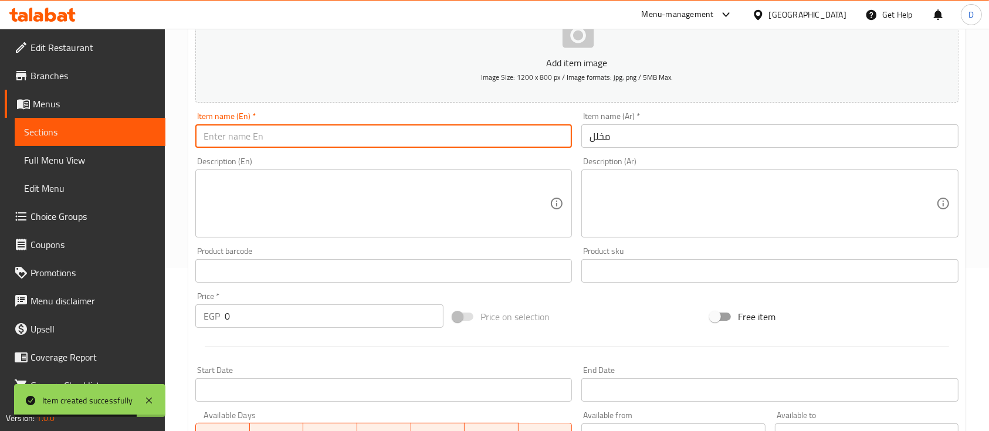
paste input "pickle"
type input "pickle"
click at [262, 314] on input "0" at bounding box center [334, 315] width 219 height 23
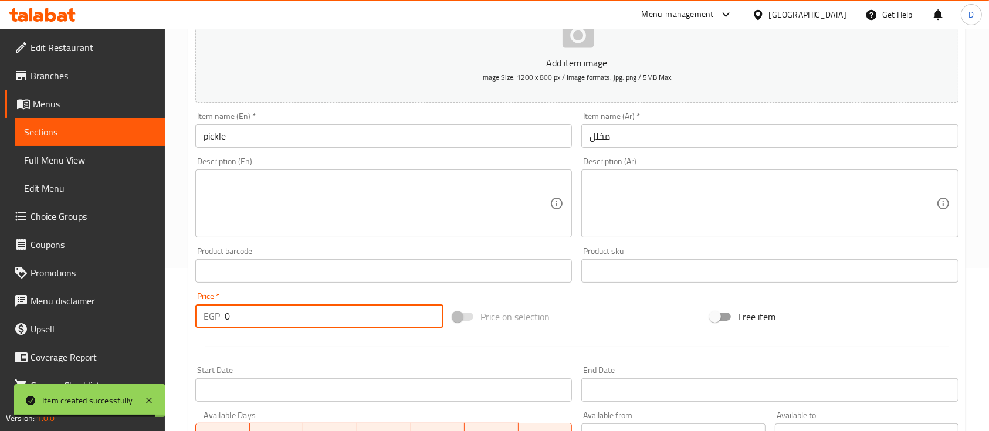
click at [262, 314] on input "0" at bounding box center [334, 315] width 219 height 23
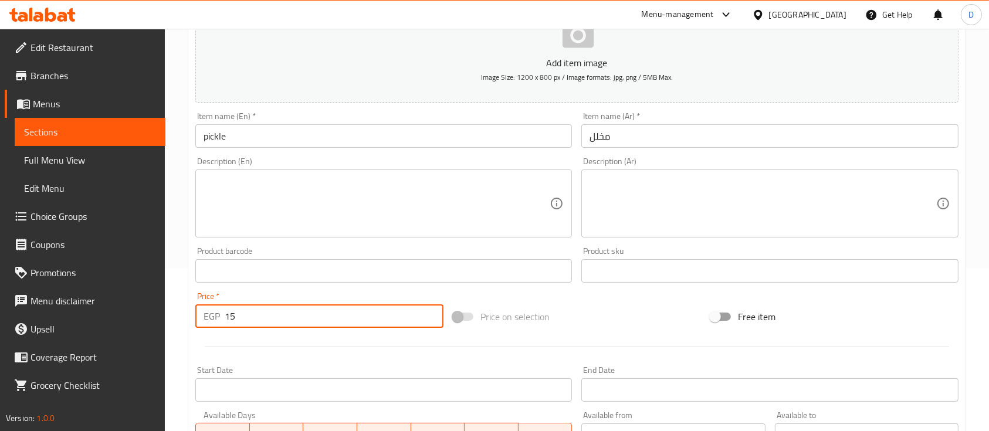
type input "15"
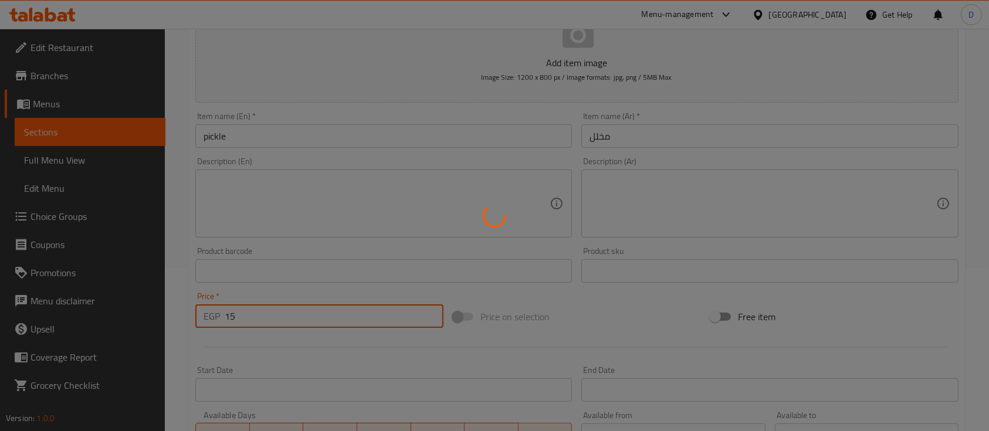
type input "0"
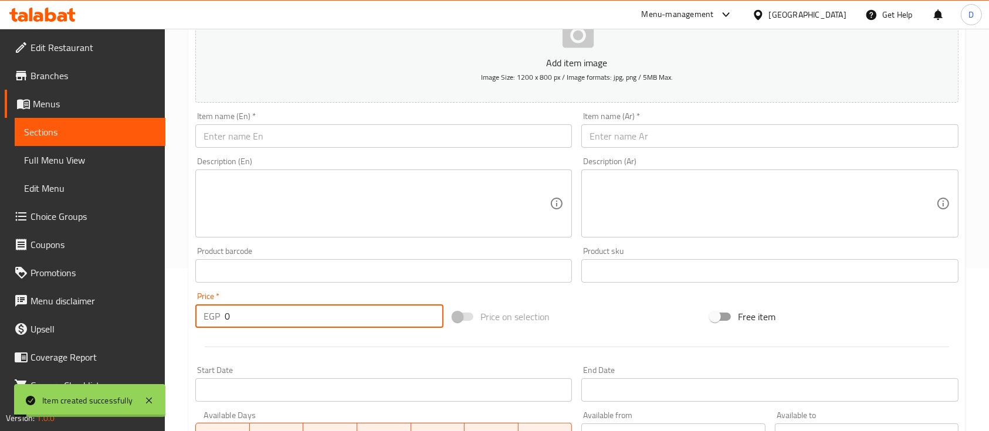
click at [730, 118] on div "Item name (Ar)   * Item name (Ar) *" at bounding box center [769, 130] width 377 height 36
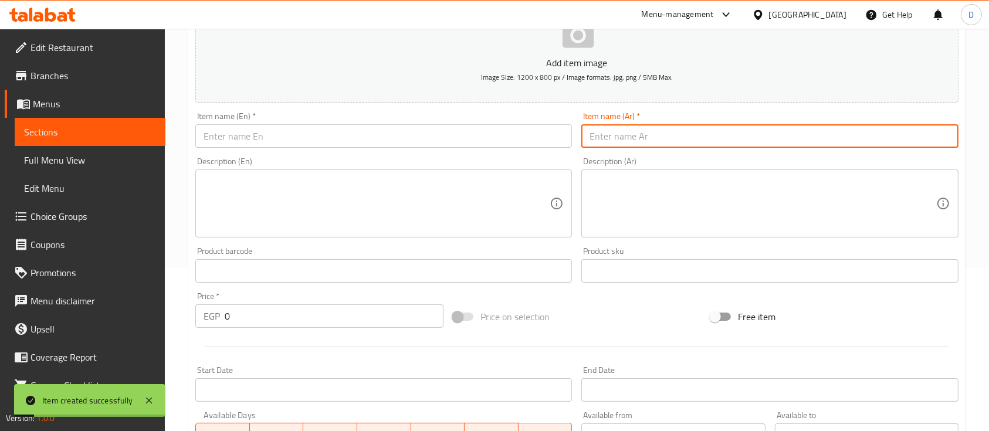
click at [732, 128] on input "text" at bounding box center [769, 135] width 377 height 23
type input "طماطم مخلل"
click at [291, 316] on input "0" at bounding box center [334, 315] width 219 height 23
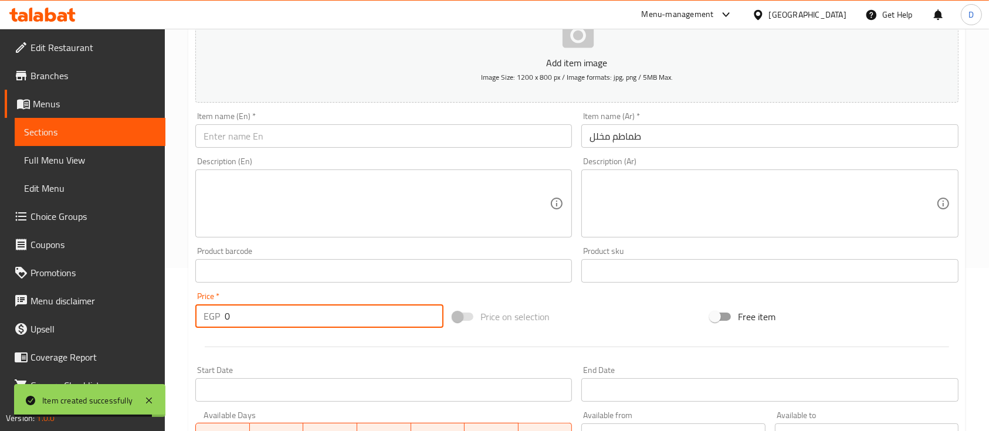
click at [291, 316] on input "0" at bounding box center [334, 315] width 219 height 23
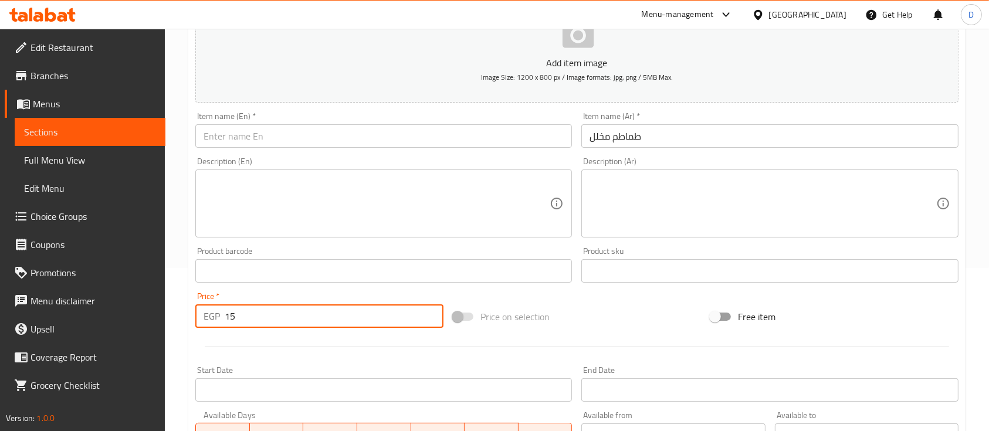
type input "15"
click at [463, 137] on input "text" at bounding box center [383, 135] width 377 height 23
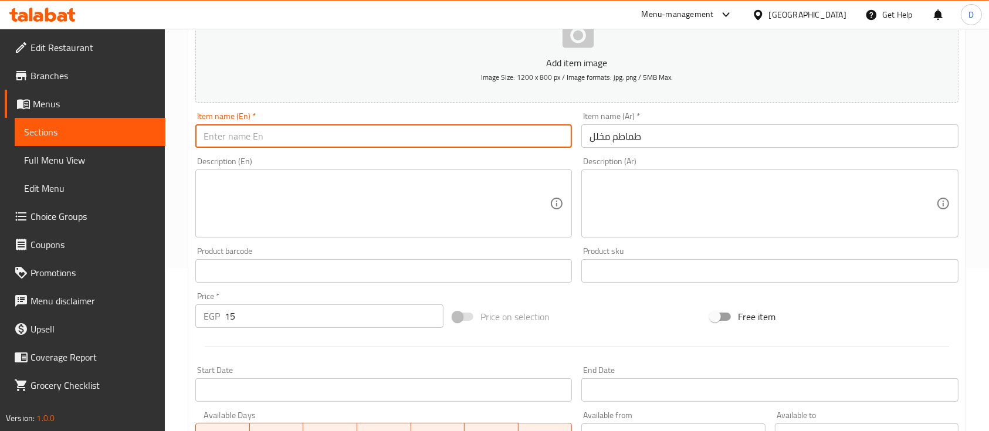
paste input "pickled tomatoes"
type input "pickled tomatoes"
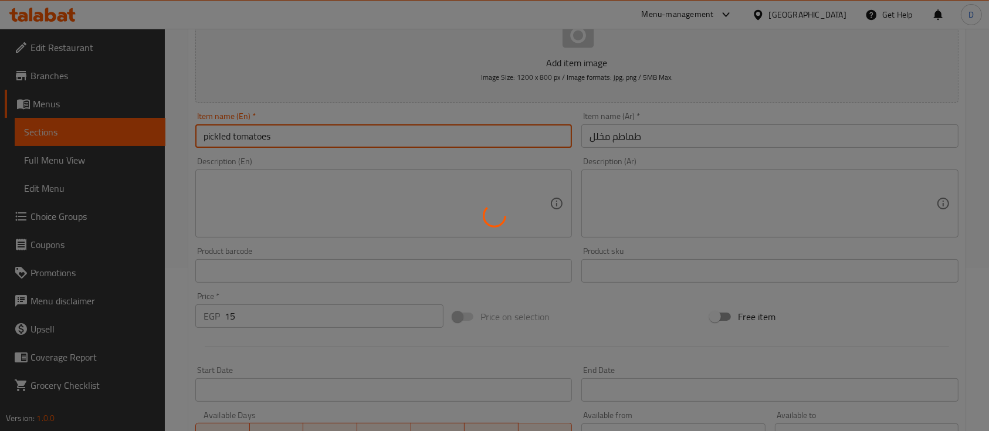
type input "0"
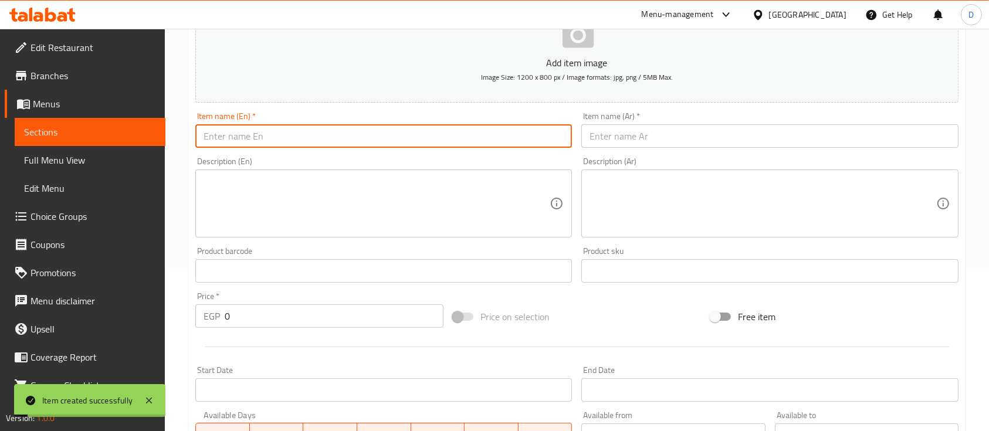
click at [744, 137] on input "text" at bounding box center [769, 135] width 377 height 23
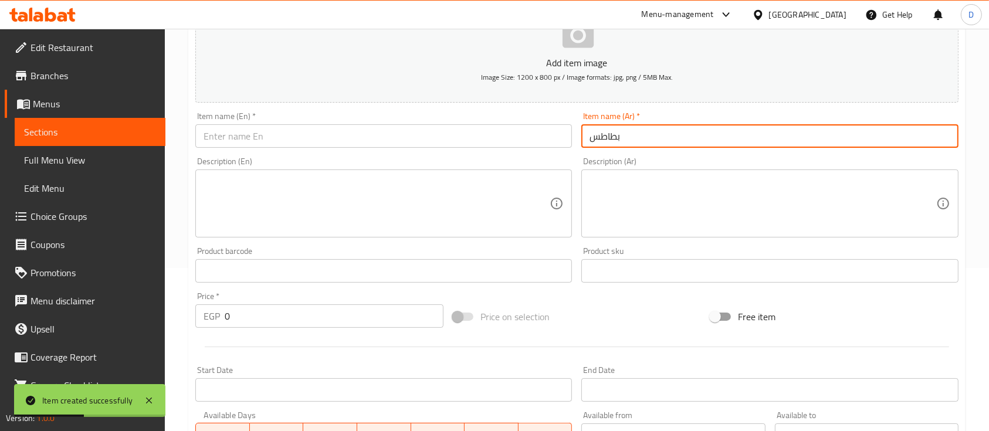
type input "بطاطس"
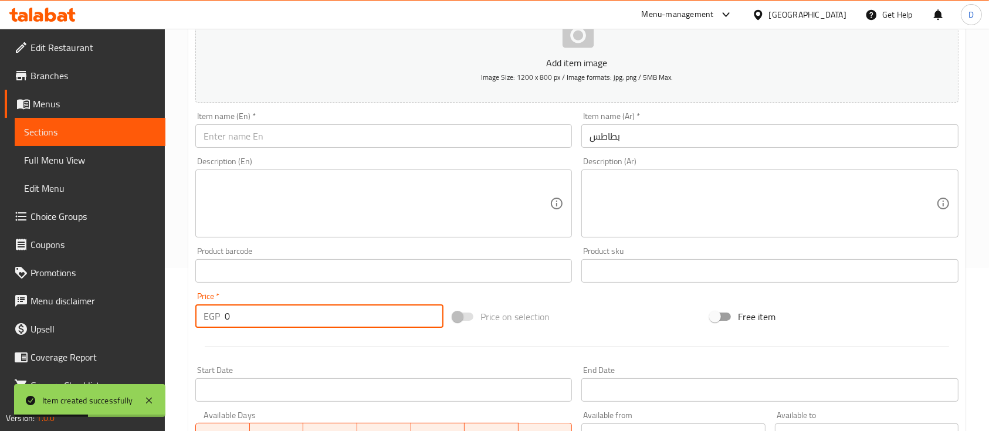
click at [325, 307] on input "0" at bounding box center [334, 315] width 219 height 23
click at [325, 306] on input "0" at bounding box center [334, 315] width 219 height 23
type input "30"
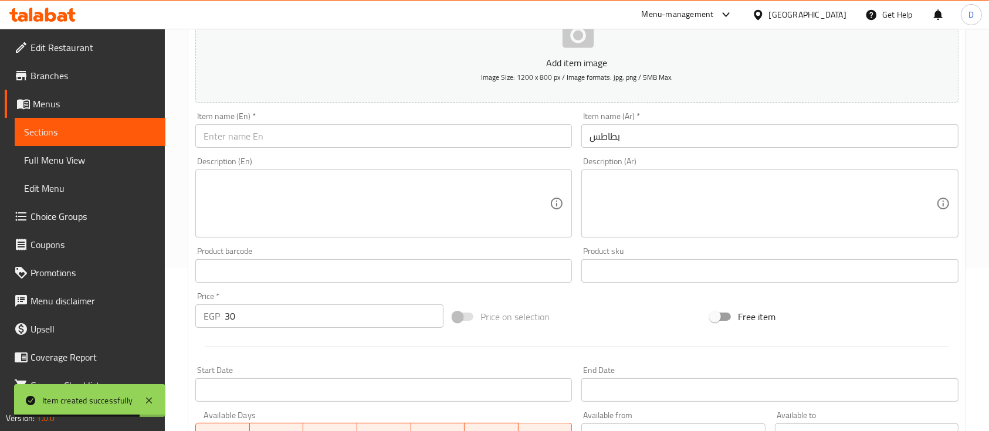
click at [510, 121] on div "Item name (En)   * Item name (En) *" at bounding box center [383, 130] width 377 height 36
click at [509, 131] on input "text" at bounding box center [383, 135] width 377 height 23
paste input "potatoes"
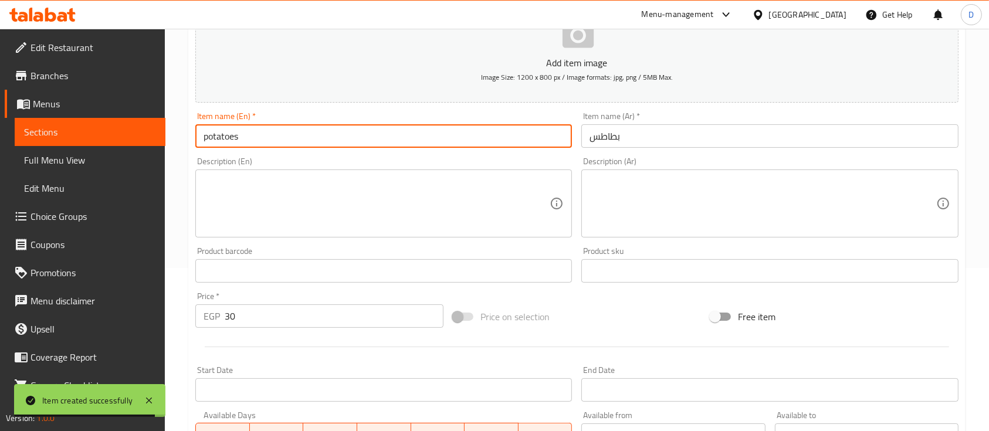
type input "potatoes"
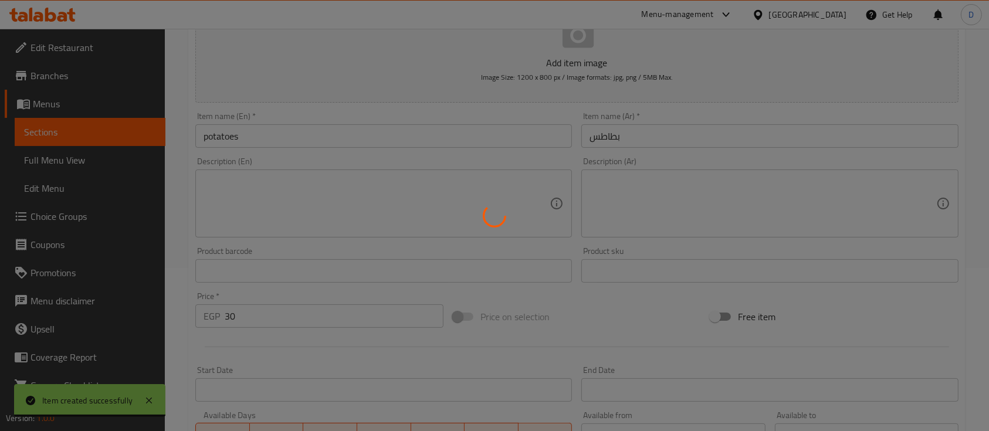
type input "0"
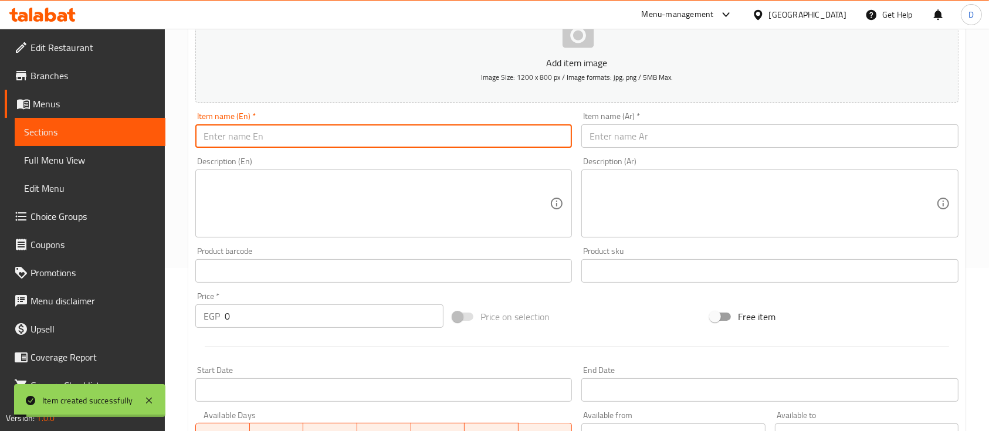
click at [749, 137] on input "text" at bounding box center [769, 135] width 377 height 23
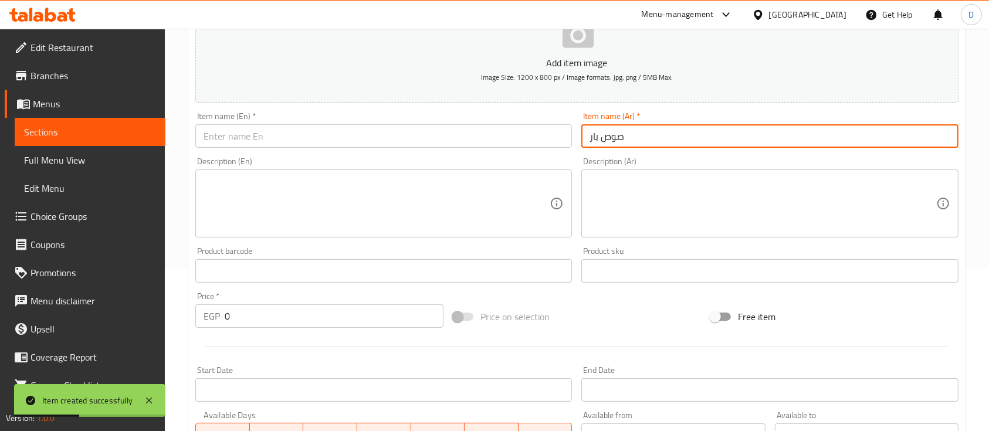
type input "صوص باربيكيو"
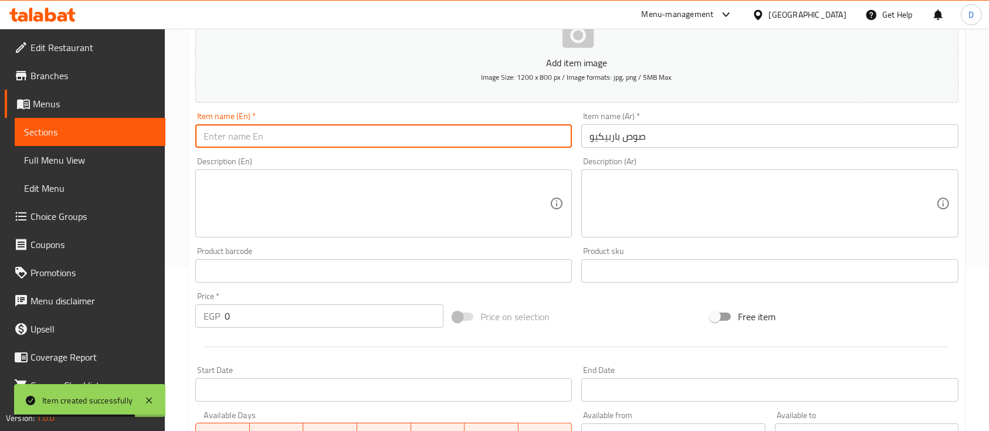
click at [460, 134] on input "text" at bounding box center [383, 135] width 377 height 23
paste input "barbecue sauce"
type input "barbecue sauce"
click at [331, 321] on input "0" at bounding box center [334, 315] width 219 height 23
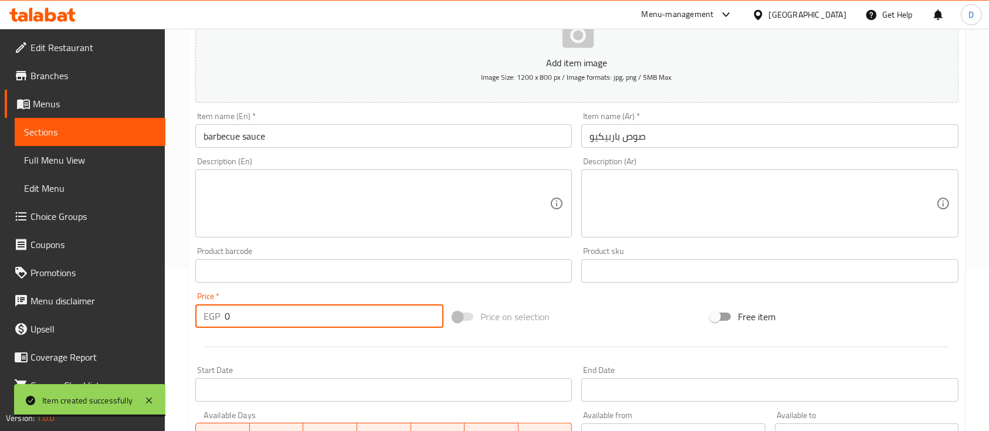
click at [332, 321] on input "0" at bounding box center [334, 315] width 219 height 23
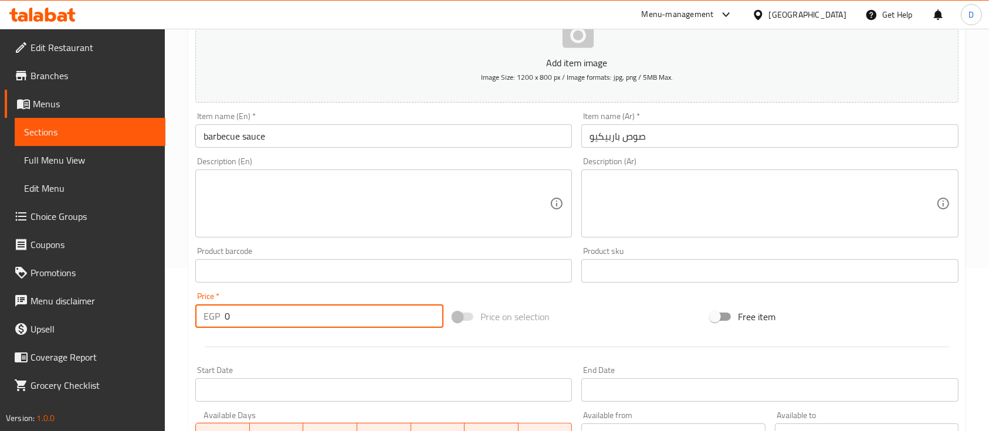
click at [332, 321] on input "0" at bounding box center [334, 315] width 219 height 23
type input "15"
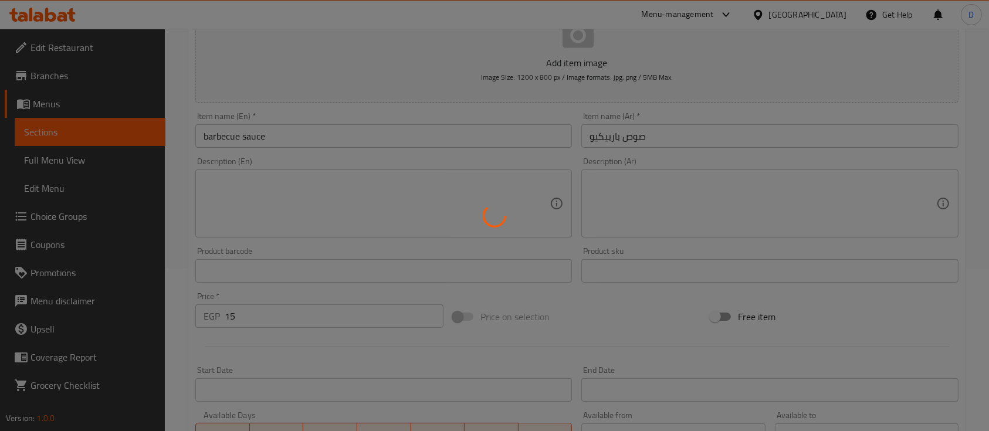
type input "0"
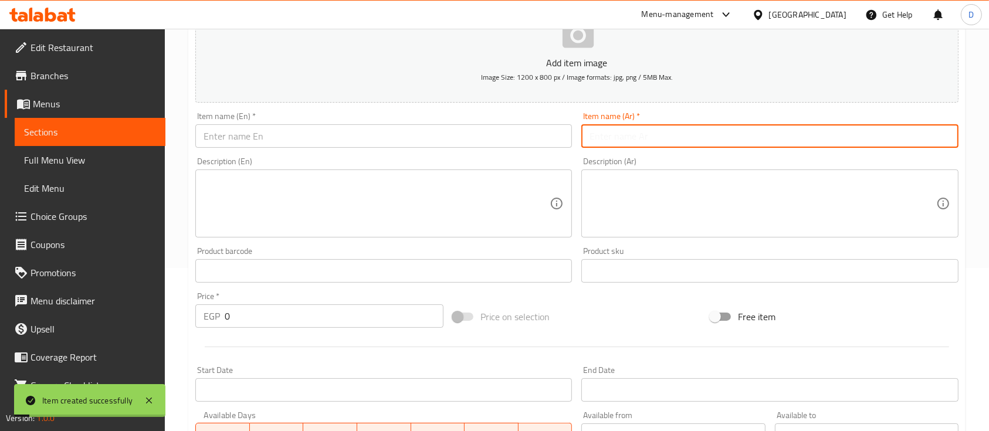
drag, startPoint x: 722, startPoint y: 138, endPoint x: 716, endPoint y: 145, distance: 9.2
click at [722, 138] on input "text" at bounding box center [769, 135] width 377 height 23
type input "صوص رانش"
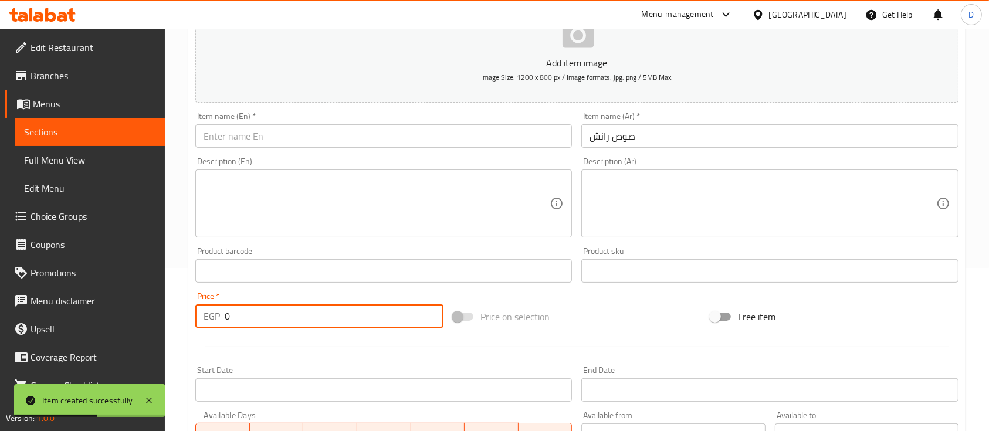
click at [404, 317] on input "0" at bounding box center [334, 315] width 219 height 23
type input "15"
click at [468, 153] on div "Add item image Image Size: 1200 x 800 px / Image formats: jpg, png / 5MB Max. I…" at bounding box center [577, 244] width 773 height 506
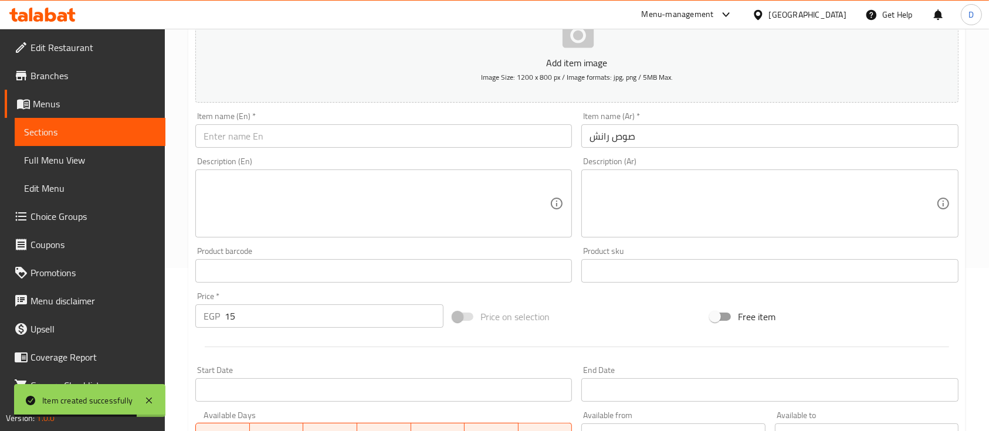
click at [468, 145] on input "text" at bounding box center [383, 135] width 377 height 23
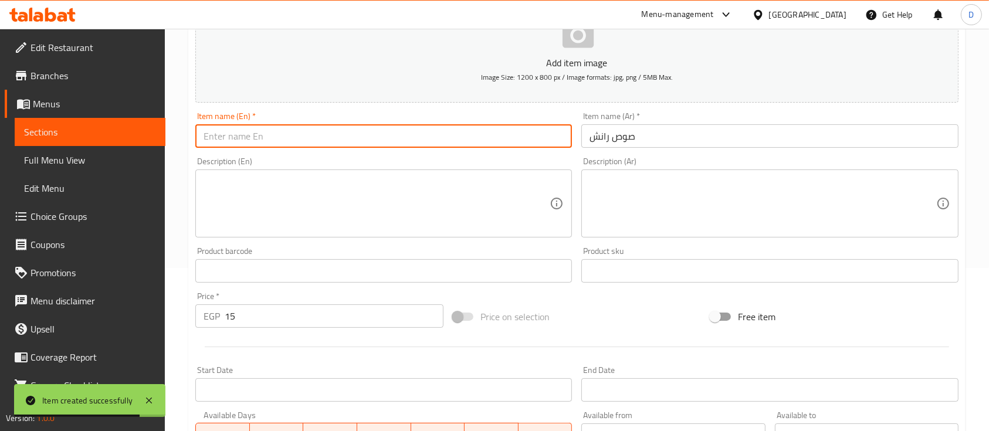
paste input "Ranch sauce"
type input "Ranch sauce"
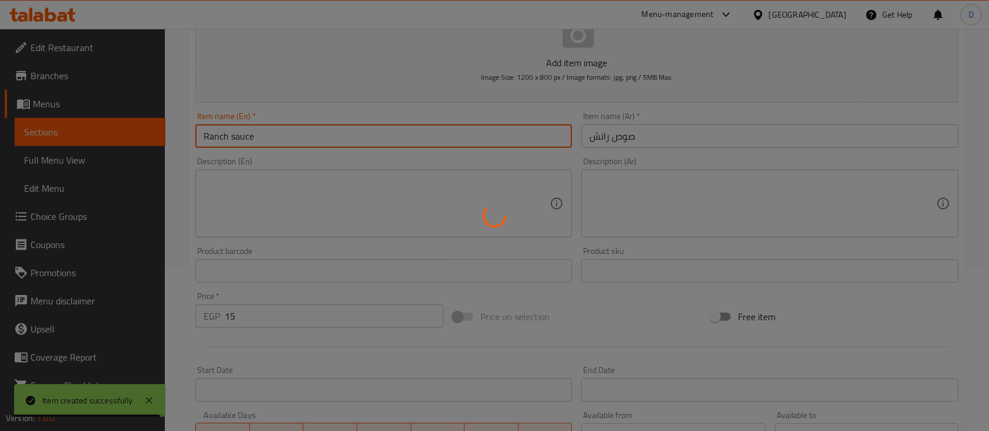
type input "0"
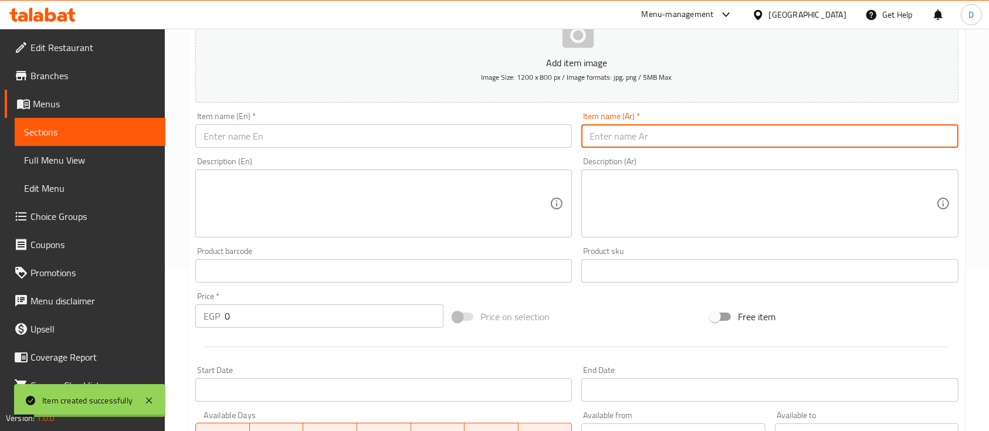
click at [740, 143] on input "text" at bounding box center [769, 135] width 377 height 23
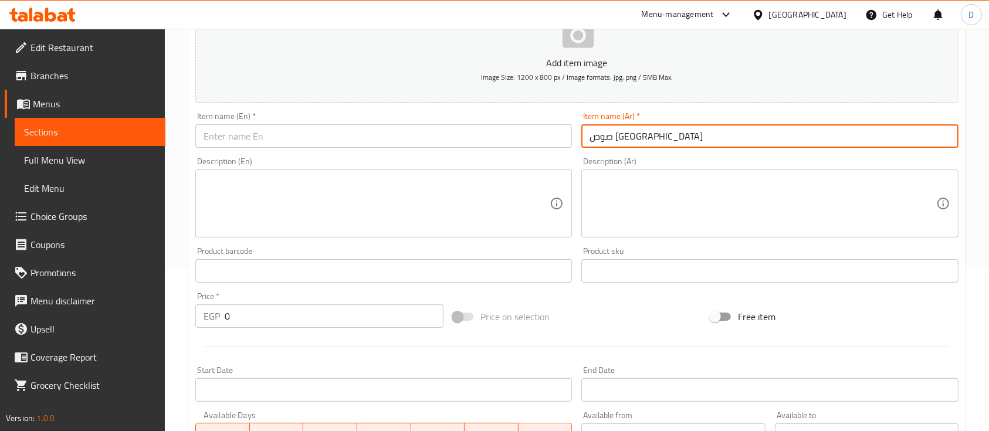
type input "صوص نيويورك"
click at [536, 124] on input "text" at bounding box center [383, 135] width 377 height 23
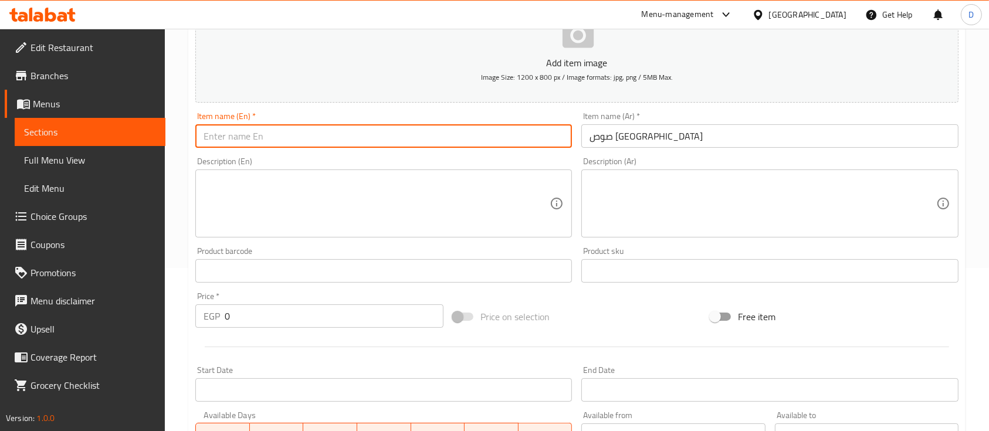
paste input "New York sauce"
type input "New York sauce"
click at [390, 317] on input "0" at bounding box center [334, 315] width 219 height 23
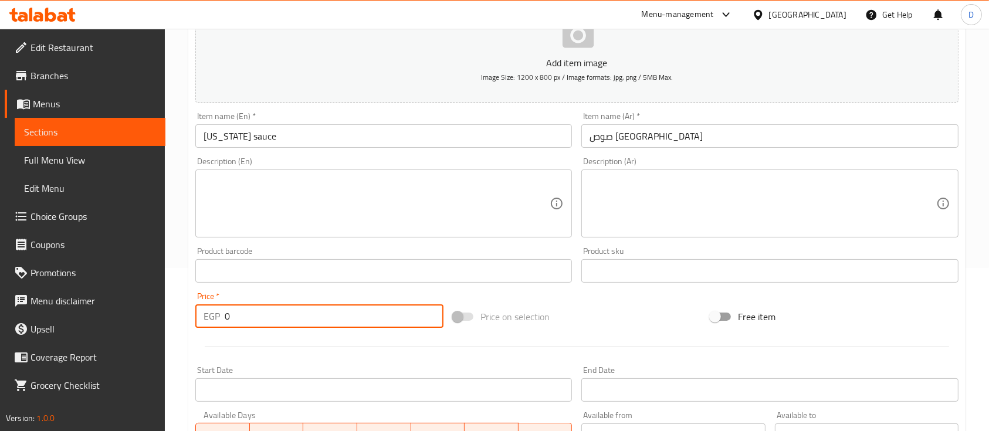
click at [390, 317] on input "0" at bounding box center [334, 315] width 219 height 23
type input "15"
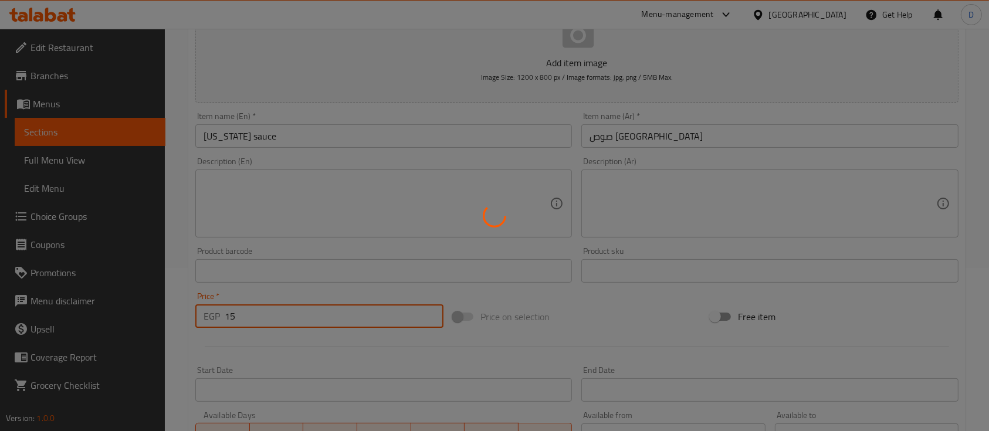
type input "0"
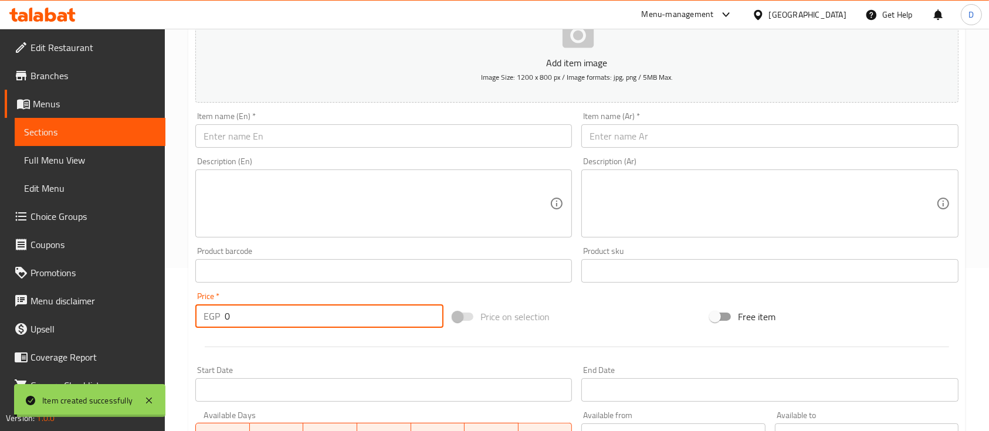
click at [648, 134] on input "text" at bounding box center [769, 135] width 377 height 23
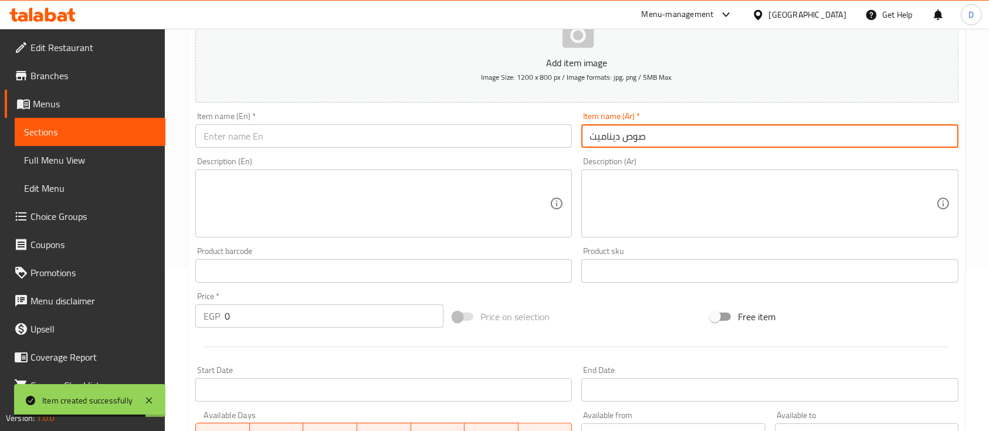
type input "صوص ديناميت"
click at [530, 130] on input "text" at bounding box center [383, 135] width 377 height 23
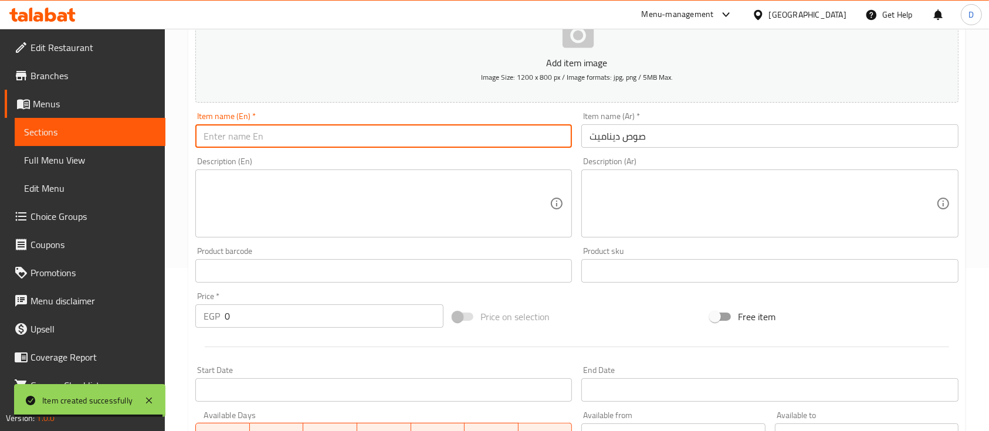
paste input "Dynamite sauce"
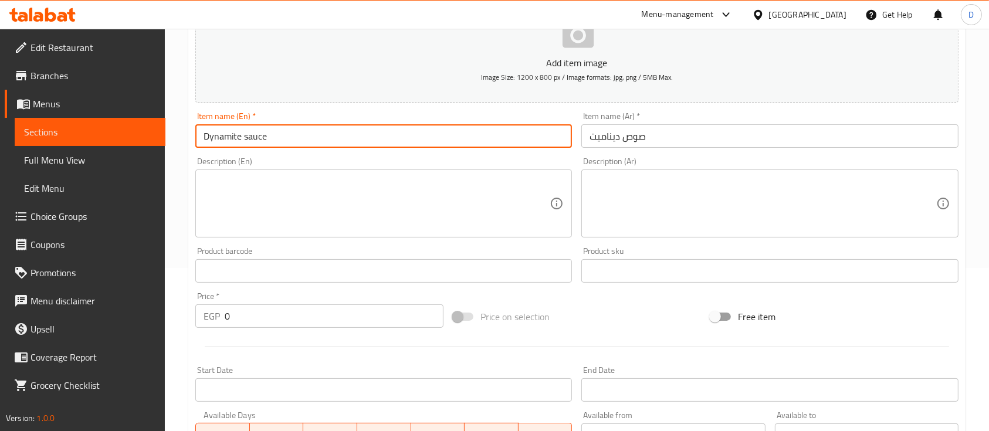
type input "Dynamite sauce"
click at [405, 310] on input "0" at bounding box center [334, 315] width 219 height 23
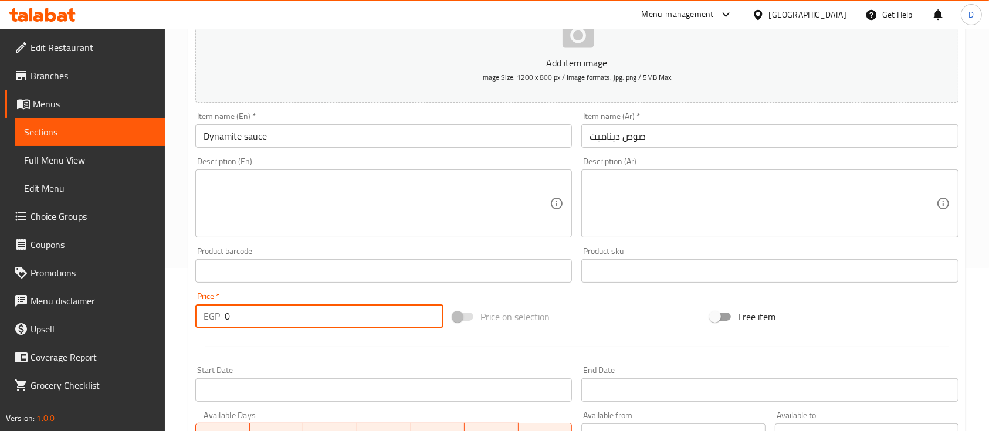
click at [405, 310] on input "0" at bounding box center [334, 315] width 219 height 23
type input "15"
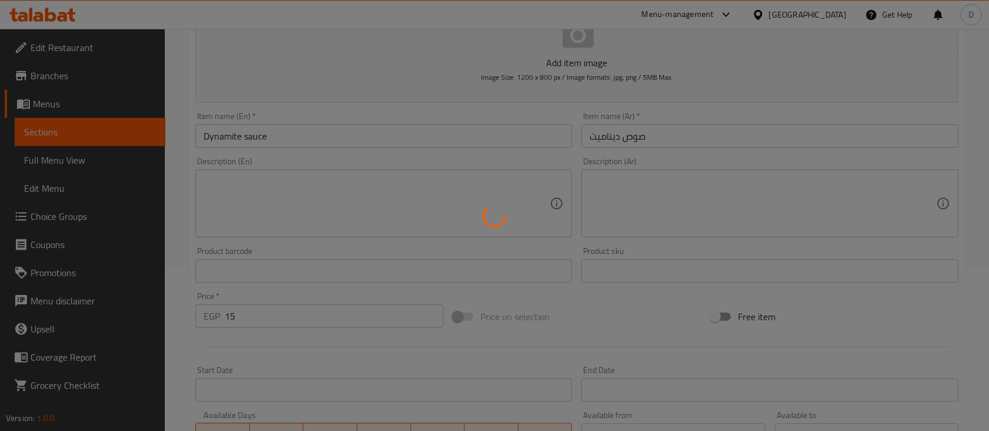
type input "0"
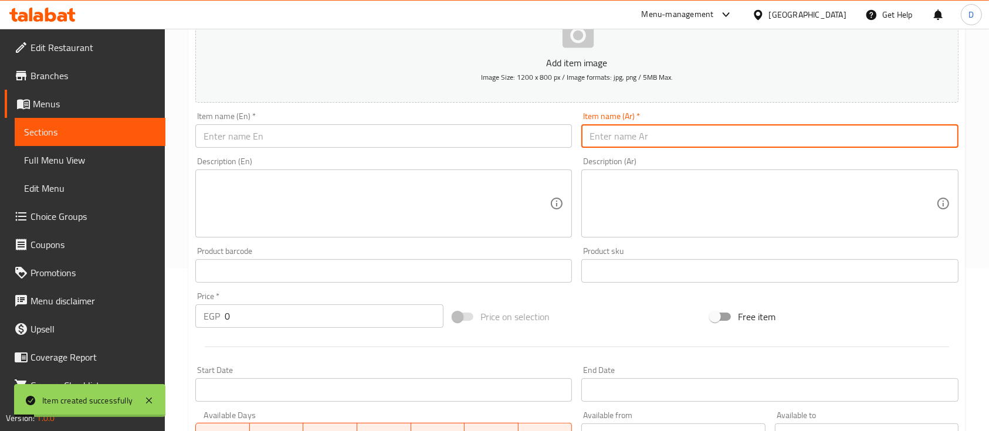
click at [750, 136] on input "text" at bounding box center [769, 135] width 377 height 23
type input "سيخ كفته"
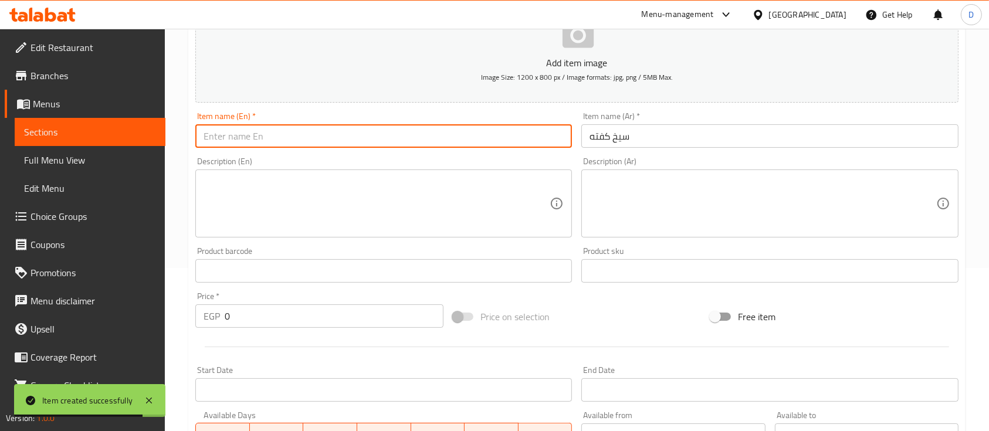
click at [422, 142] on input "text" at bounding box center [383, 135] width 377 height 23
paste input "kofta skewer"
type input "kofta skewer"
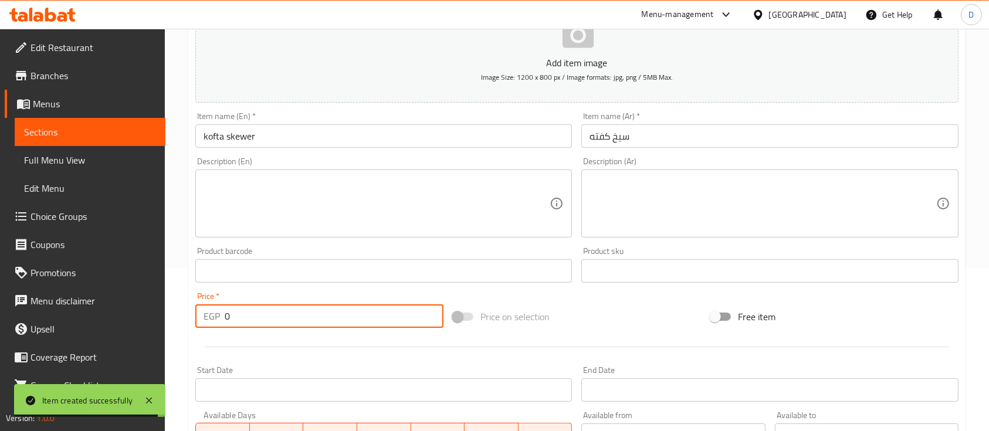
click at [379, 312] on input "0" at bounding box center [334, 315] width 219 height 23
click at [379, 313] on input "0" at bounding box center [334, 315] width 219 height 23
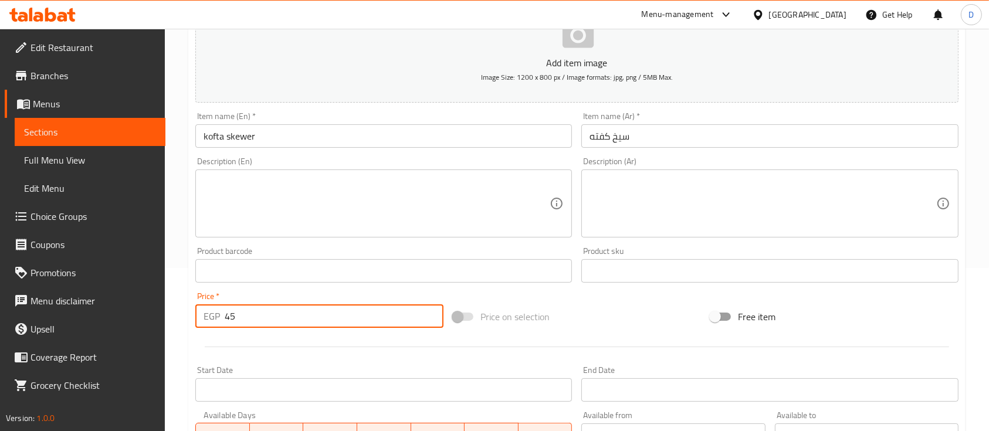
type input "45"
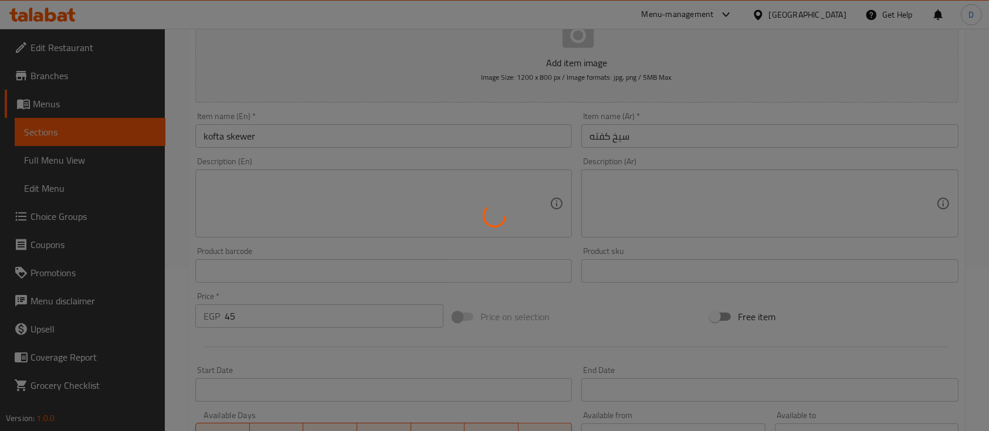
type input "0"
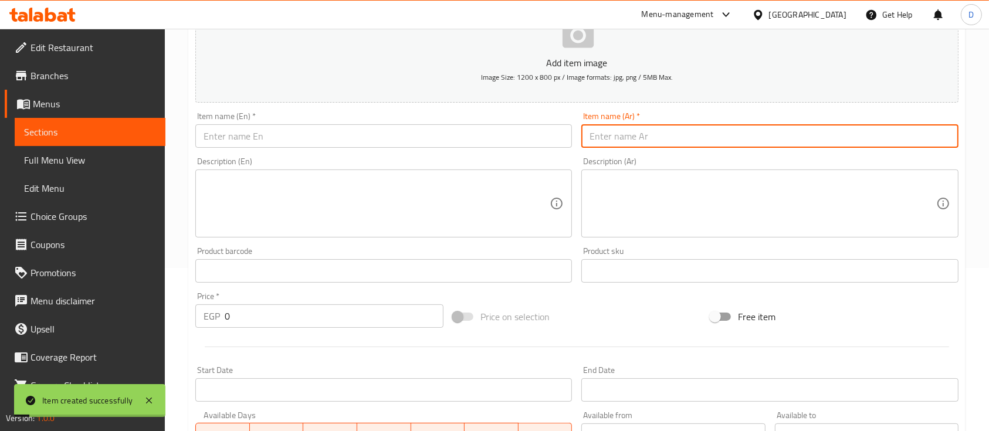
click at [628, 144] on input "text" at bounding box center [769, 135] width 377 height 23
type input "صدر فراخ"
click at [482, 148] on div "Item name (En)   * Item name (En) *" at bounding box center [384, 129] width 386 height 45
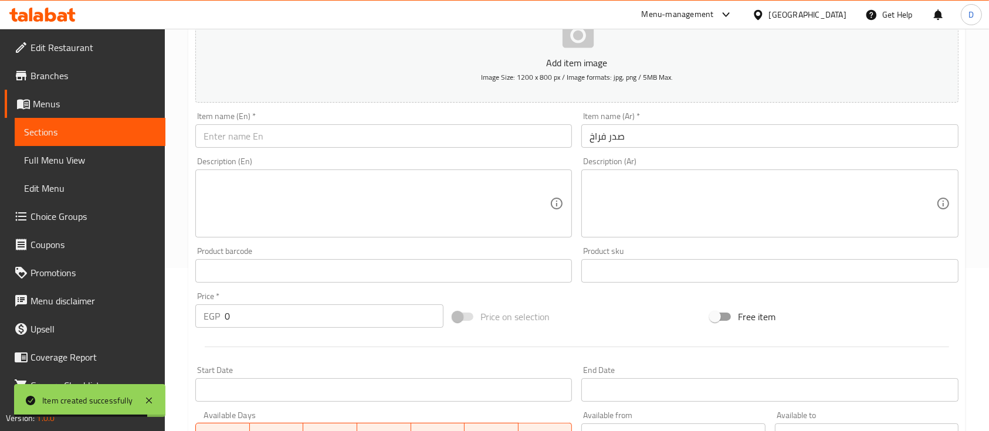
click at [508, 137] on input "text" at bounding box center [383, 135] width 377 height 23
paste input "chicken breast"
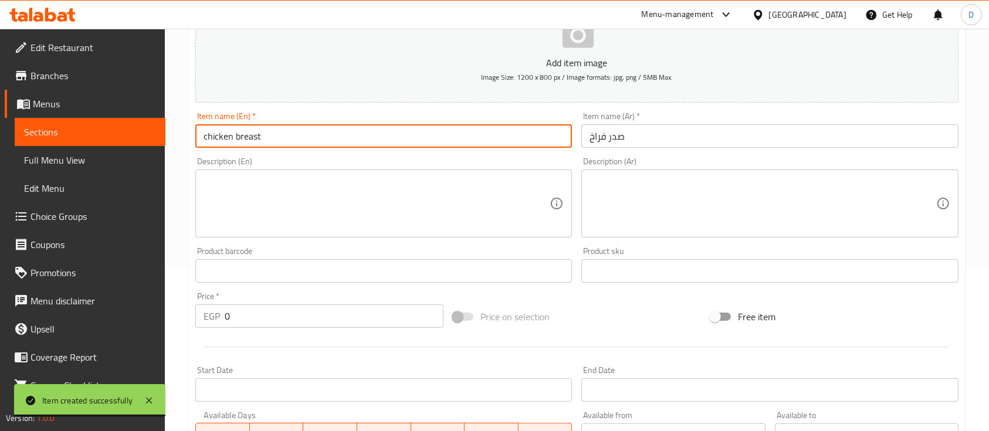
type input "chicken breast"
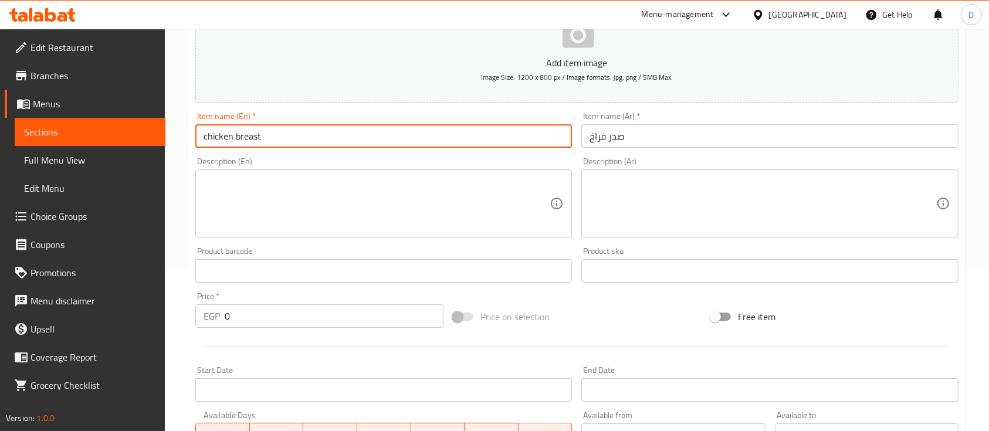
click at [368, 315] on input "0" at bounding box center [334, 315] width 219 height 23
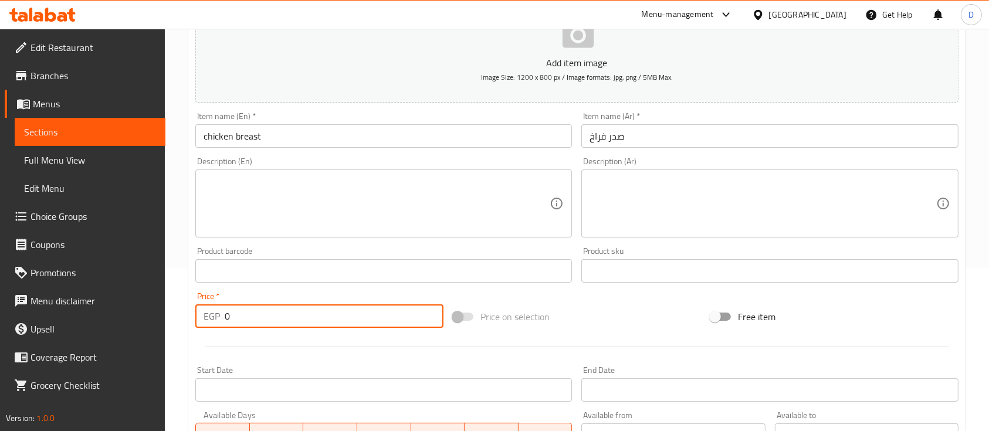
click at [368, 315] on input "0" at bounding box center [334, 315] width 219 height 23
click at [368, 316] on input "0" at bounding box center [334, 315] width 219 height 23
type input "45"
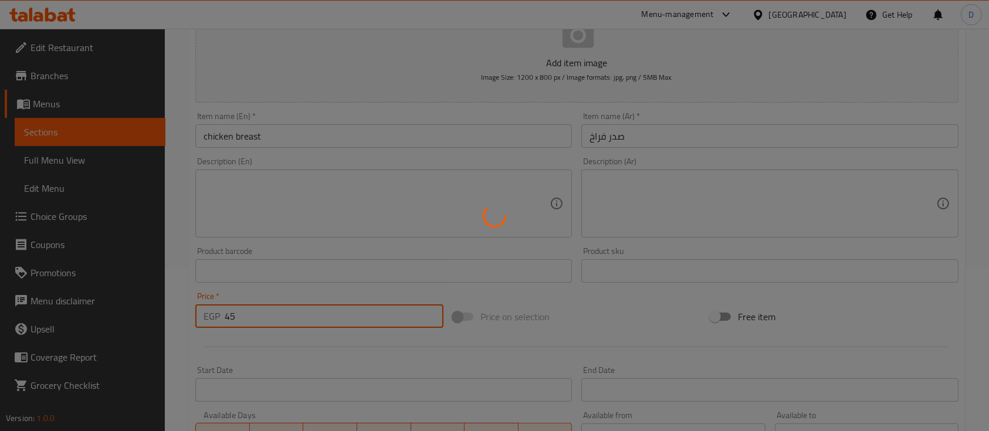
type input "0"
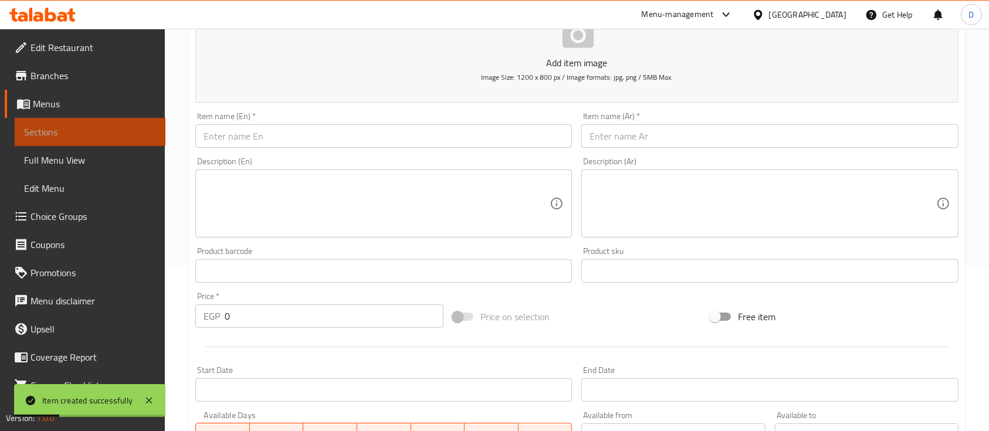
click at [99, 130] on span "Sections" at bounding box center [90, 132] width 132 height 14
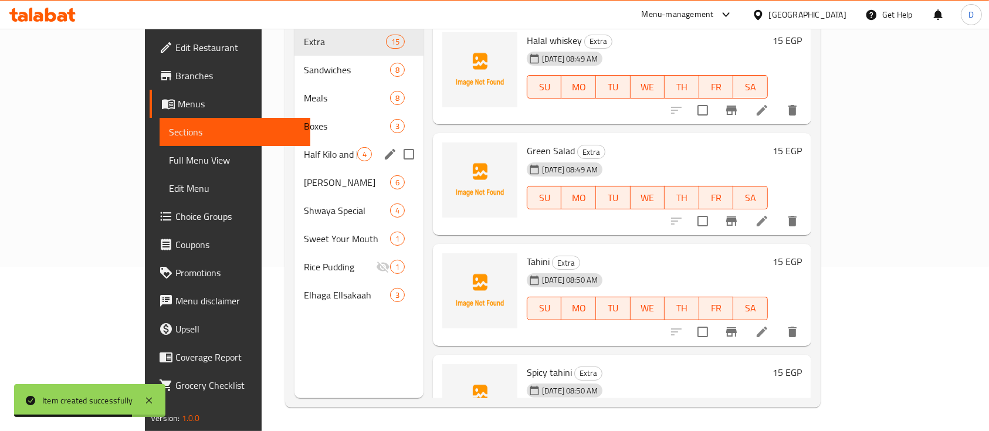
click at [294, 112] on div "Boxes 3" at bounding box center [358, 126] width 129 height 28
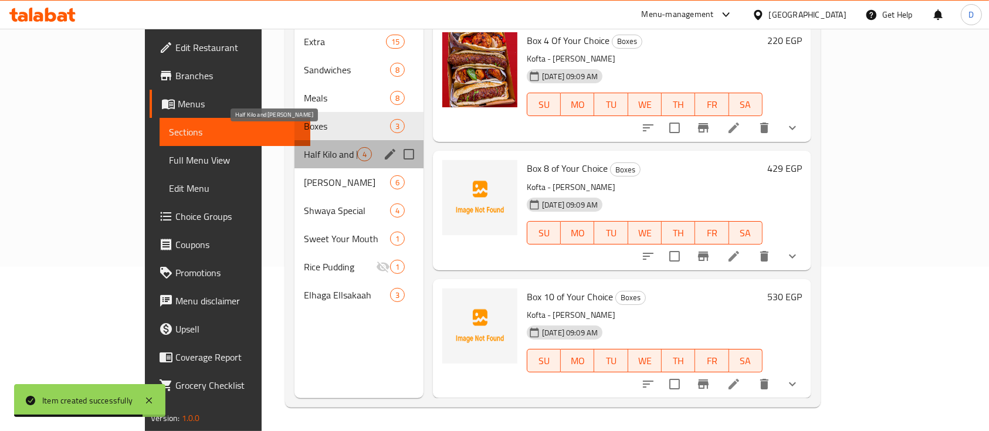
click at [304, 147] on span "Half Kilo and Kilo Meal" at bounding box center [330, 154] width 53 height 14
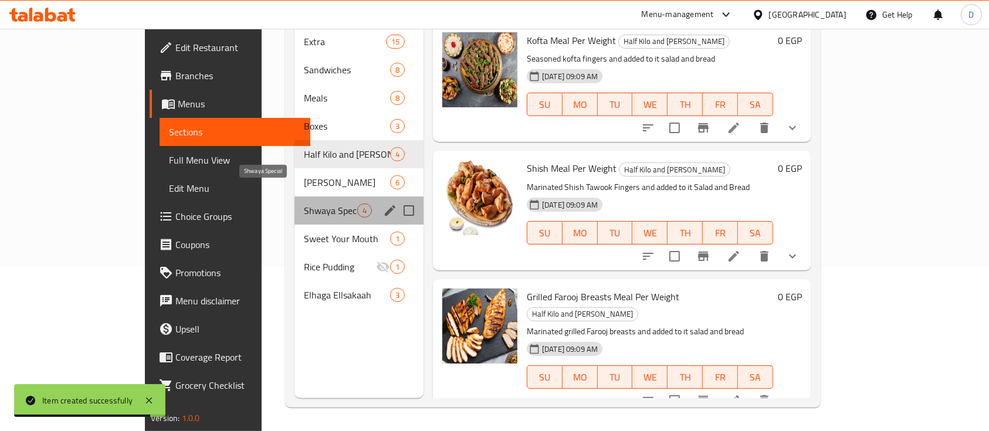
click at [304, 204] on span "Shwaya Special" at bounding box center [330, 211] width 53 height 14
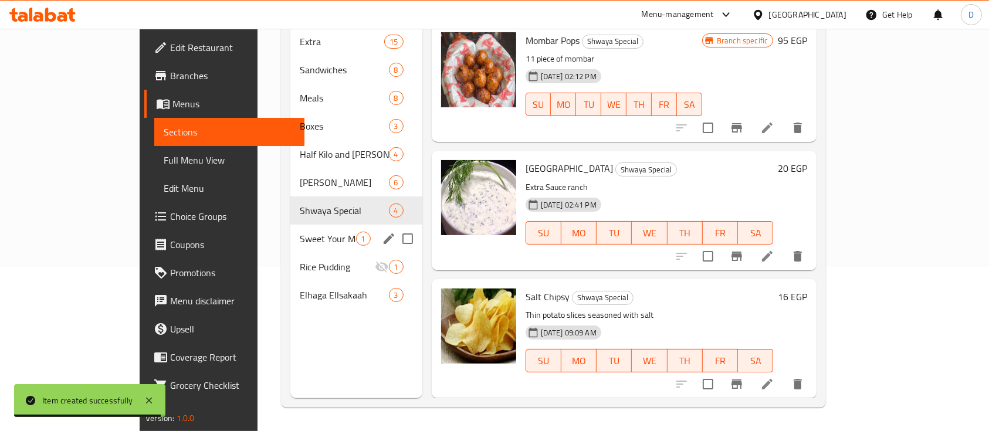
click at [290, 228] on div "Sweet Your Mouth 1" at bounding box center [355, 239] width 131 height 28
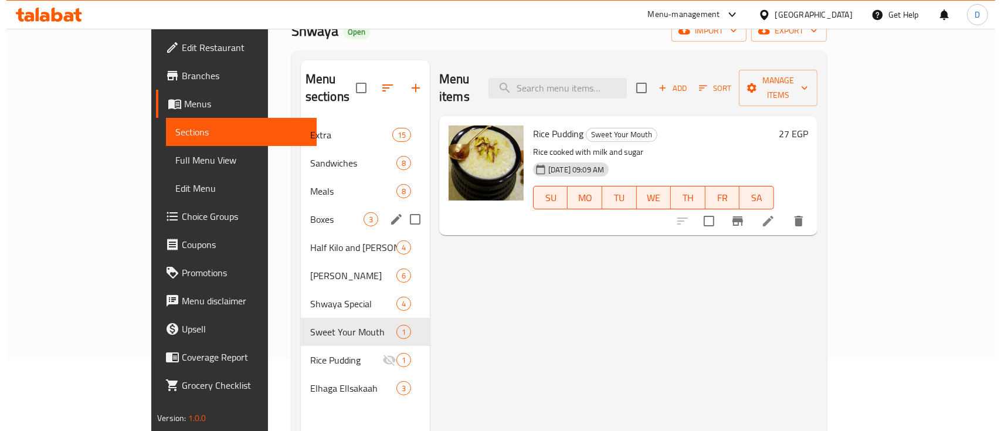
scroll to position [8, 0]
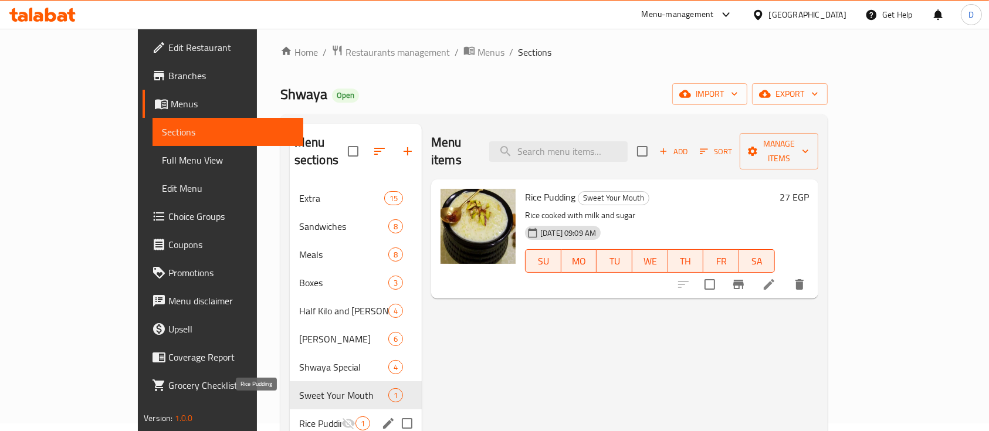
click at [290, 412] on div "Rice Pudding 1" at bounding box center [356, 423] width 132 height 28
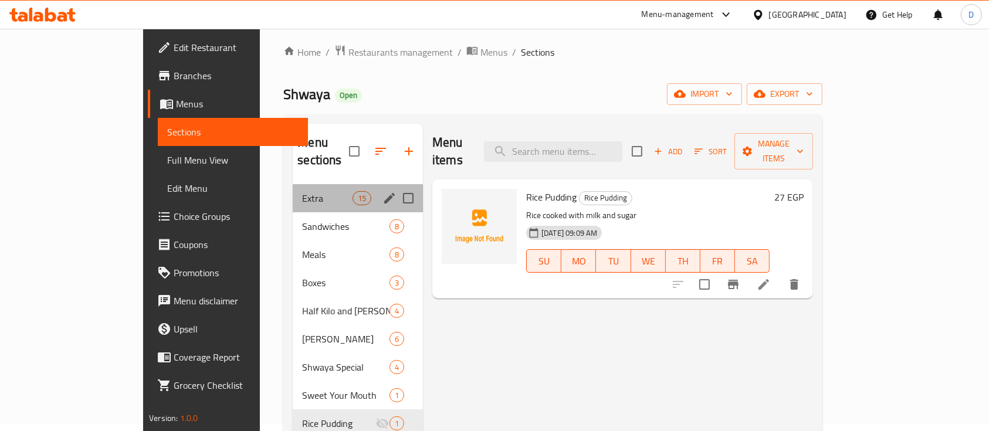
click at [293, 191] on div "Extra 15" at bounding box center [358, 198] width 130 height 28
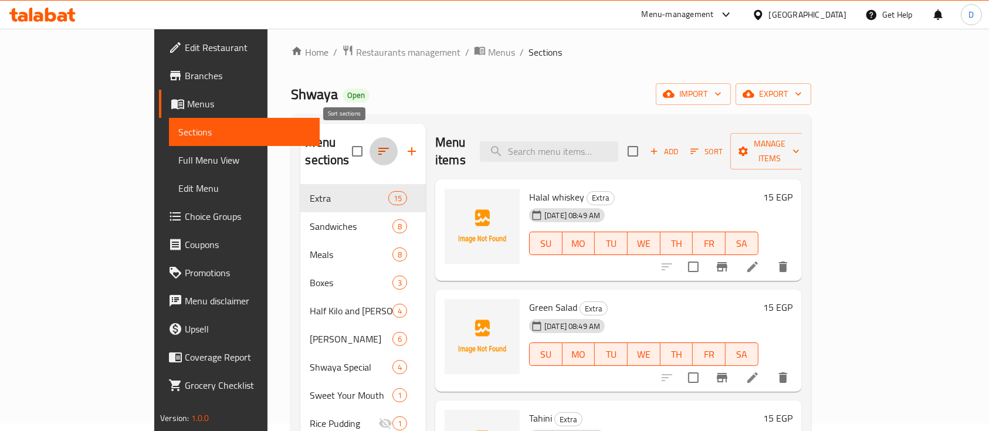
click at [377, 145] on icon "button" at bounding box center [384, 151] width 14 height 14
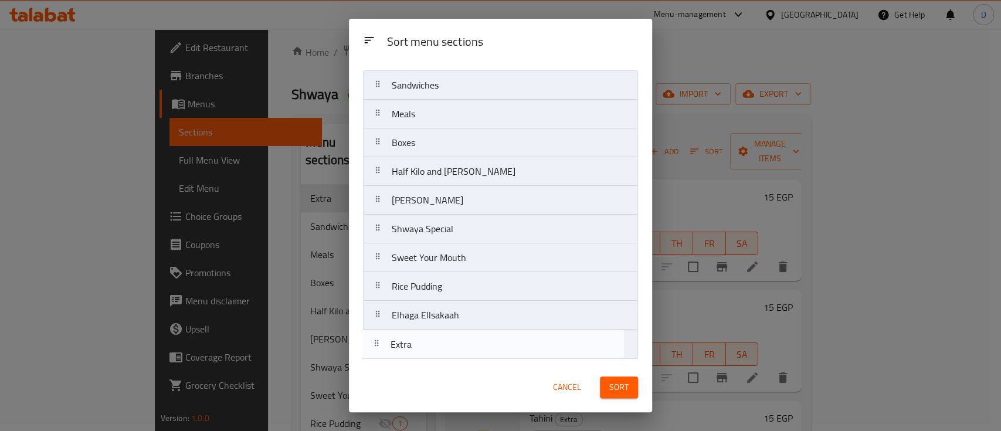
drag, startPoint x: 460, startPoint y: 109, endPoint x: 459, endPoint y: 341, distance: 232.3
click at [459, 341] on nav "Extra Sandwiches Meals Boxes Half Kilo and Kilo Meal Farooj Sandwiches Shwaya S…" at bounding box center [500, 214] width 275 height 289
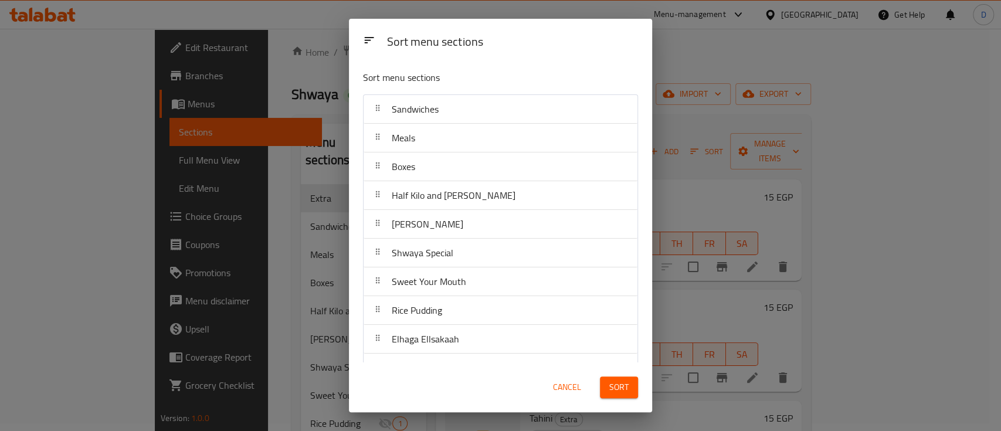
click at [626, 384] on span "Sort" at bounding box center [618, 387] width 19 height 15
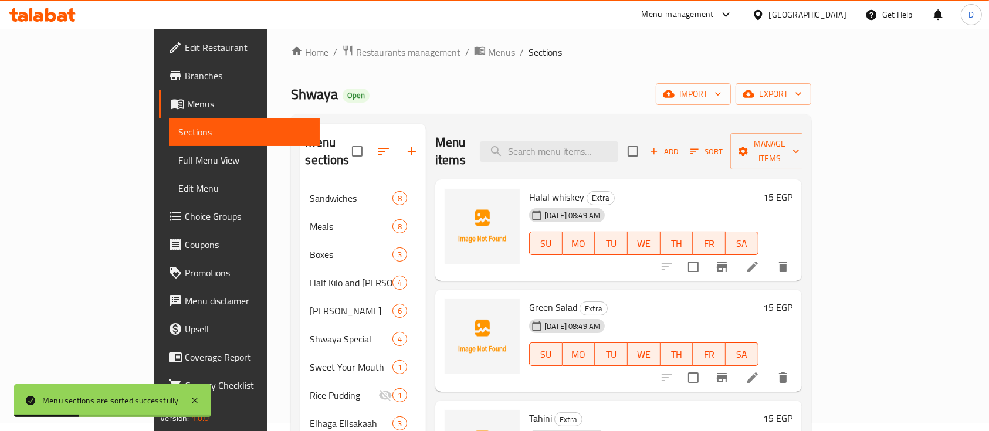
scroll to position [156, 0]
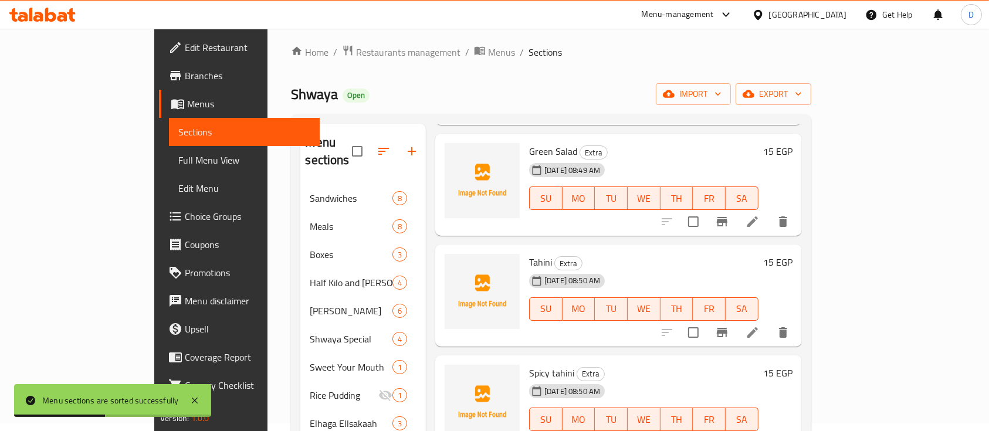
click at [32, 8] on icon at bounding box center [31, 14] width 4 height 13
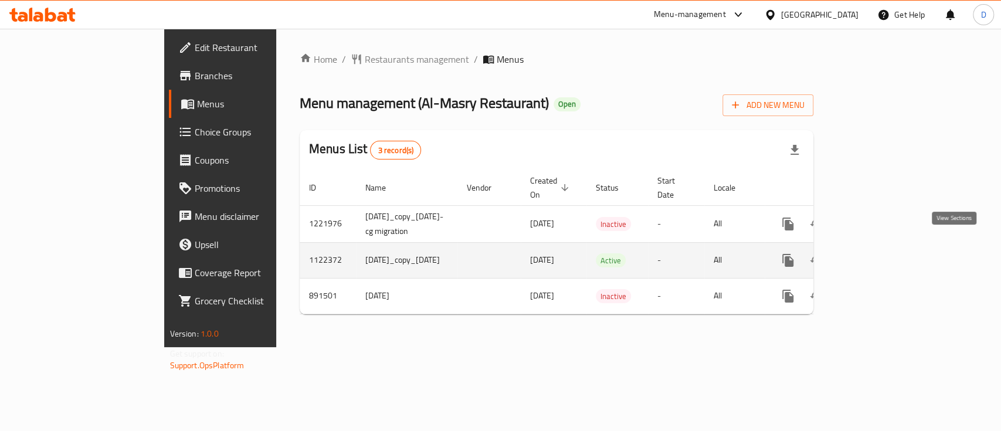
click at [887, 246] on link "enhanced table" at bounding box center [873, 260] width 28 height 28
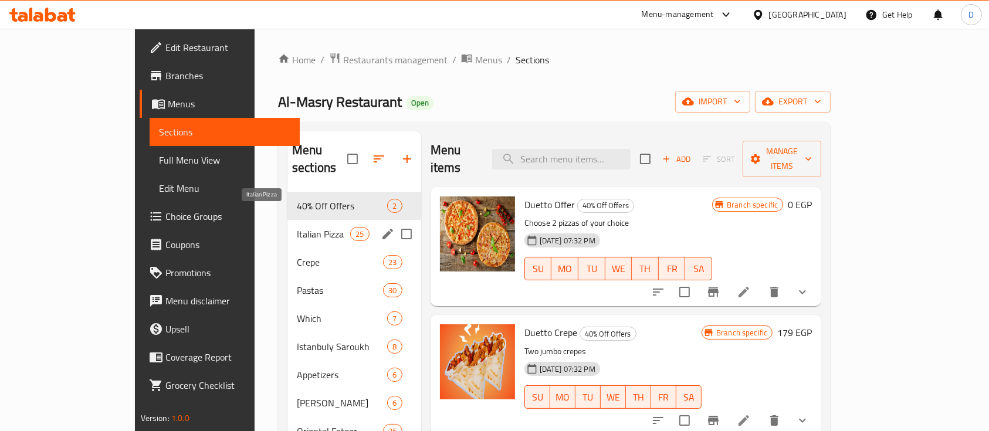
click at [297, 227] on span "Italian Pizza" at bounding box center [323, 234] width 53 height 14
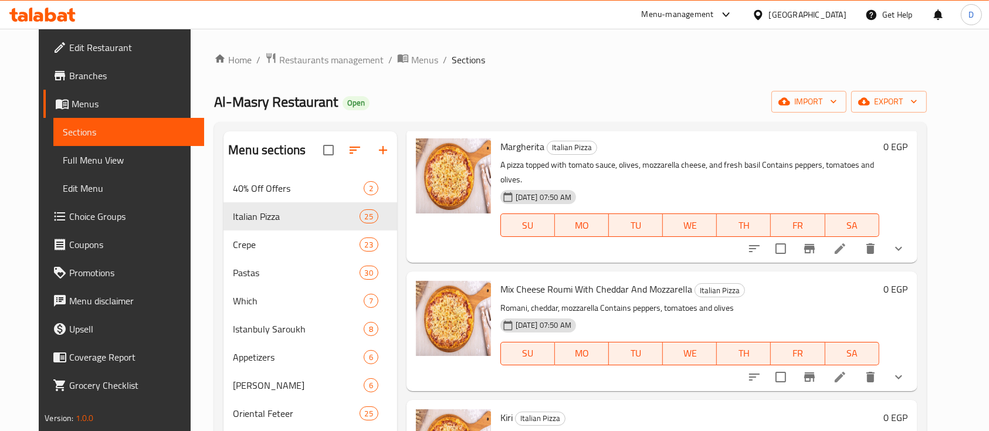
scroll to position [2000, 0]
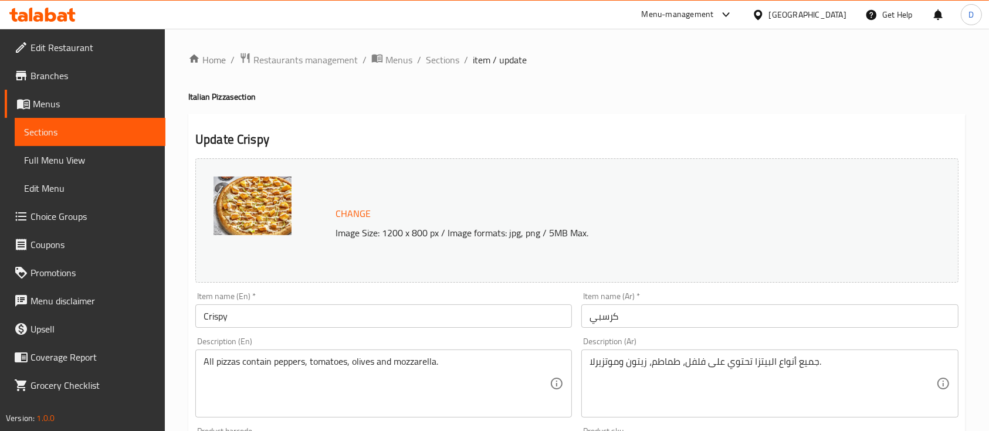
click at [311, 307] on input "Crispy" at bounding box center [383, 315] width 377 height 23
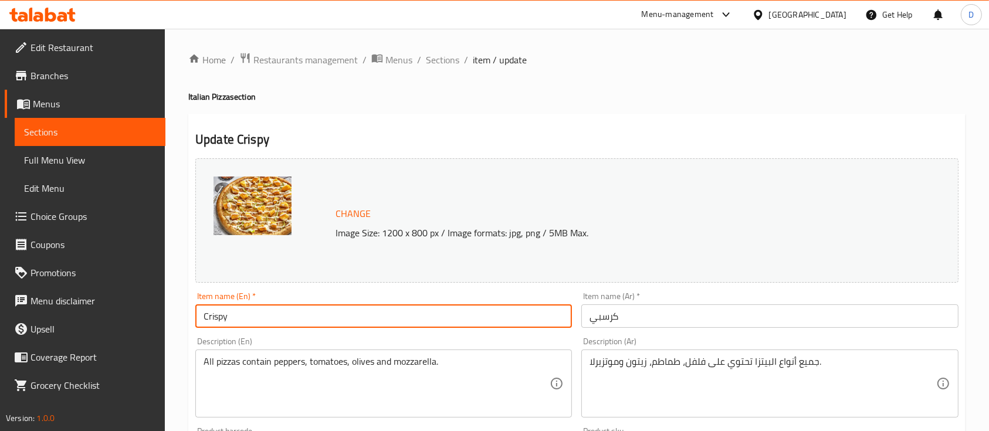
paste input "Pizza"
type input "Crispy Pizza"
click at [588, 309] on input "كرسبي" at bounding box center [769, 315] width 377 height 23
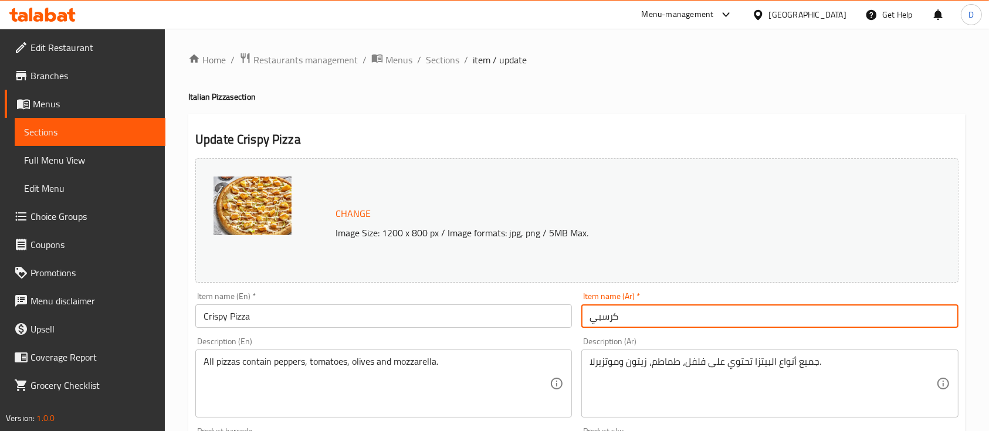
paste input "[PERSON_NAME]"
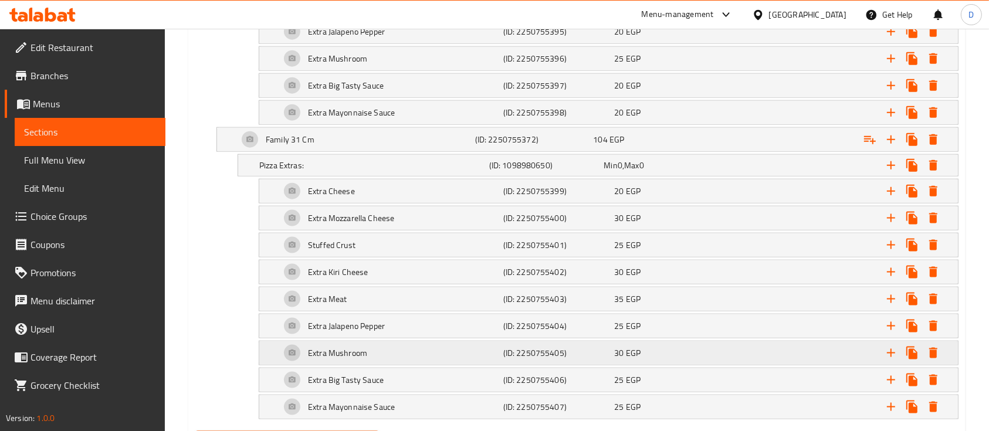
scroll to position [1518, 0]
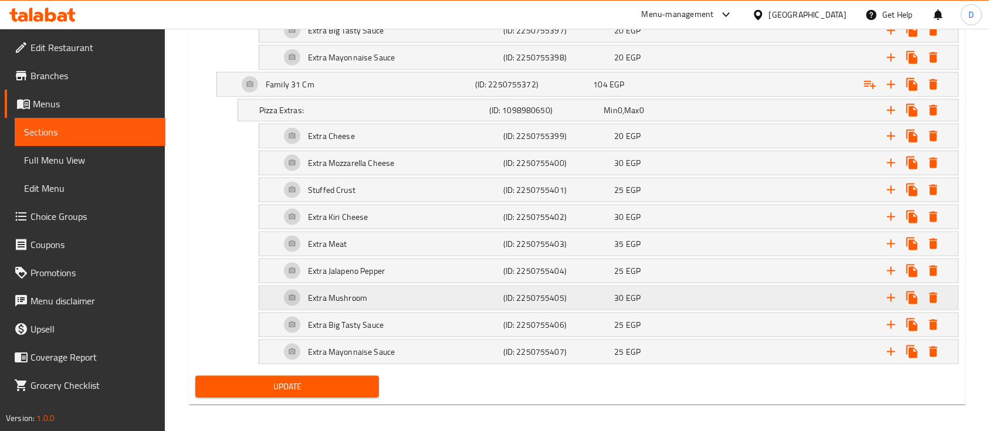
type input "[PERSON_NAME]"
drag, startPoint x: 329, startPoint y: 382, endPoint x: 404, endPoint y: 177, distance: 218.6
click at [329, 382] on span "Update" at bounding box center [287, 387] width 165 height 15
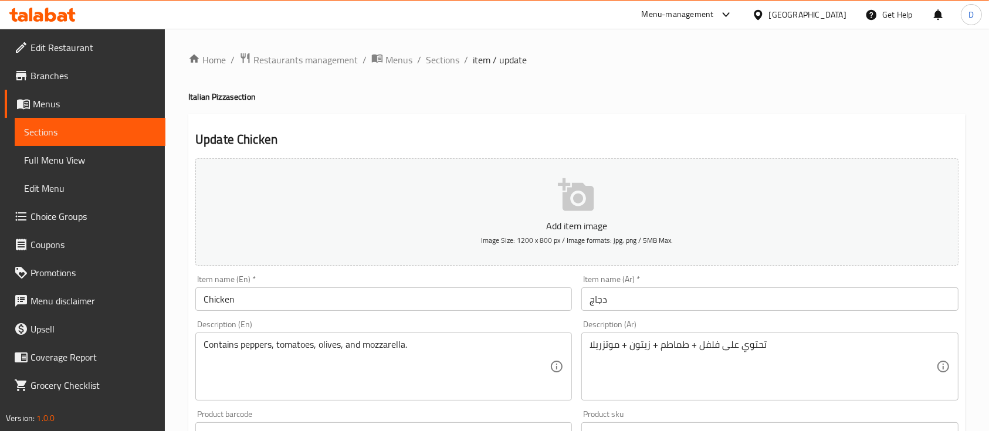
click at [283, 295] on input "Chicken" at bounding box center [383, 298] width 377 height 23
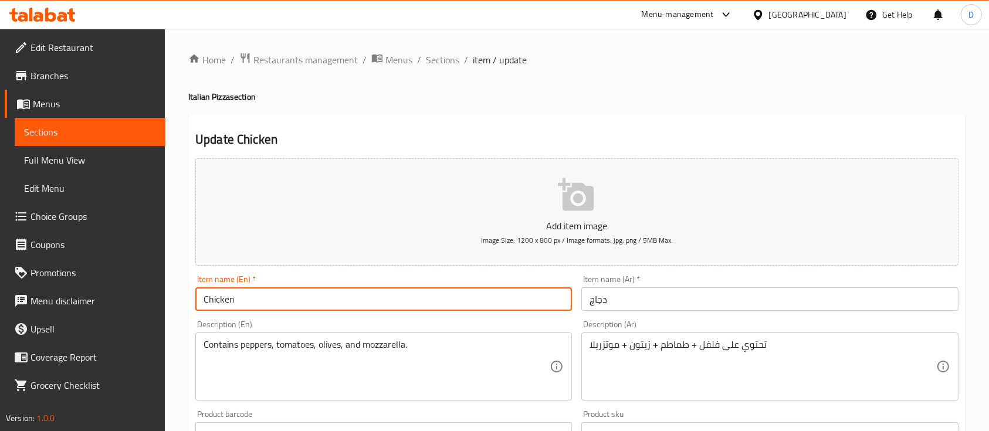
paste input "Pizza"
type input "Chicken Pizza"
click at [704, 297] on input "دجاج" at bounding box center [769, 298] width 377 height 23
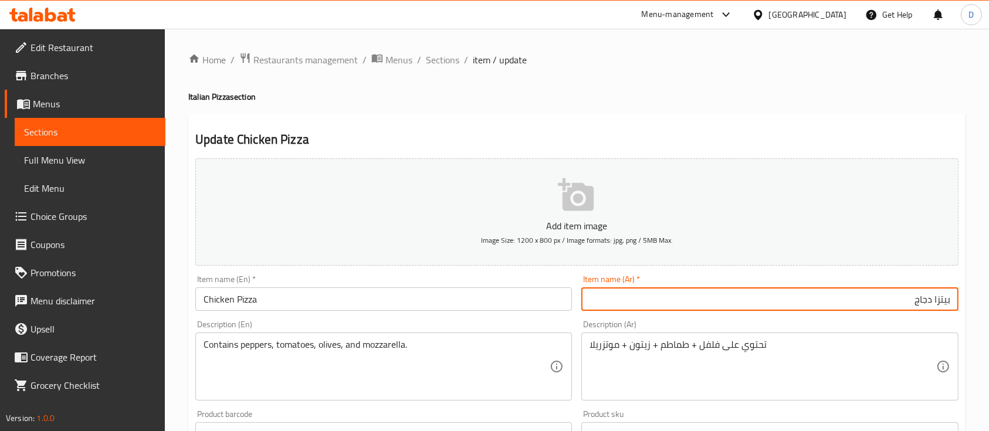
click at [943, 298] on input "بيتزا دجاج" at bounding box center [769, 298] width 377 height 23
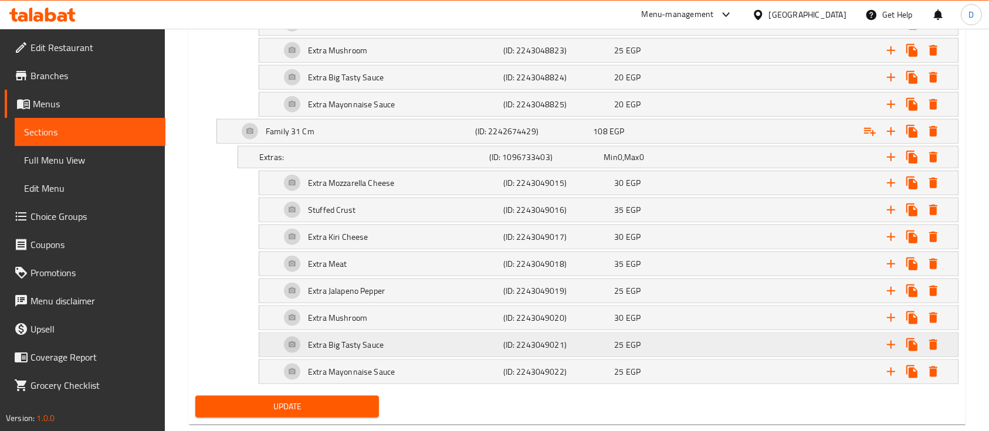
scroll to position [1394, 0]
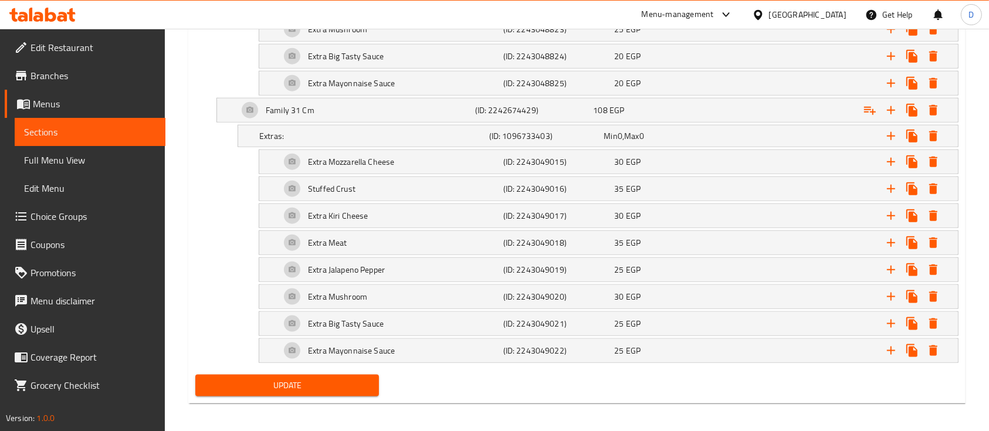
type input "بيتزا دجاج"
click at [313, 384] on span "Update" at bounding box center [287, 385] width 165 height 15
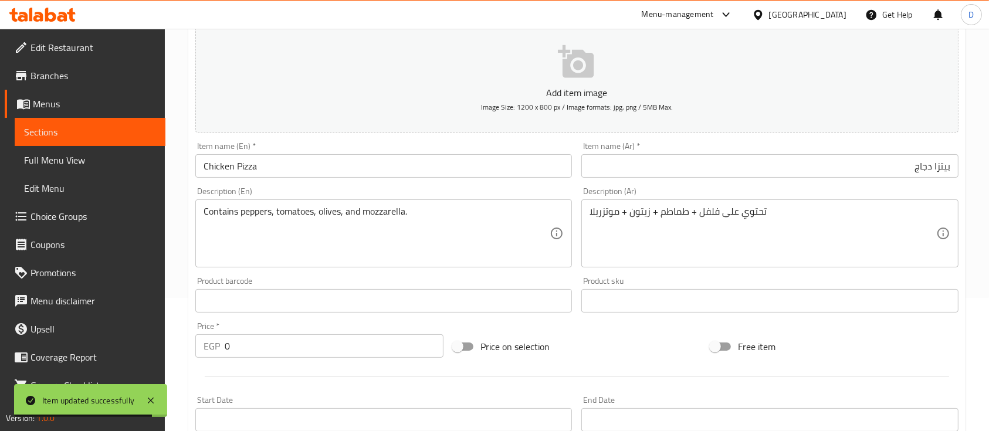
scroll to position [64, 0]
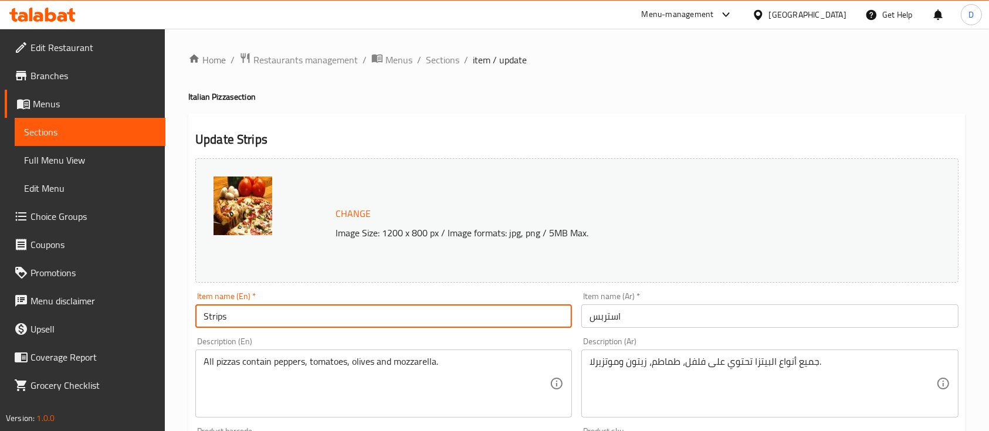
click at [285, 315] on input "Strips" at bounding box center [383, 315] width 377 height 23
paste input "Pizza"
type input "Strips Pizza"
click at [588, 316] on input "استربس" at bounding box center [769, 315] width 377 height 23
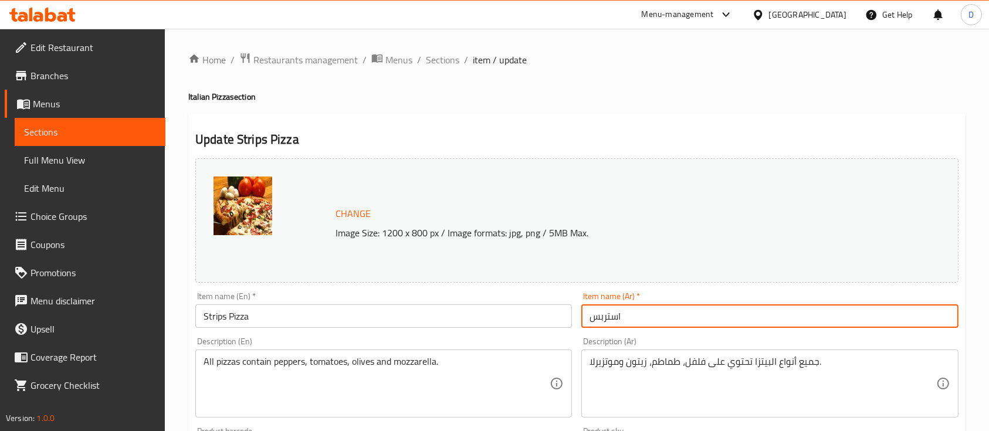
paste input "[PERSON_NAME]"
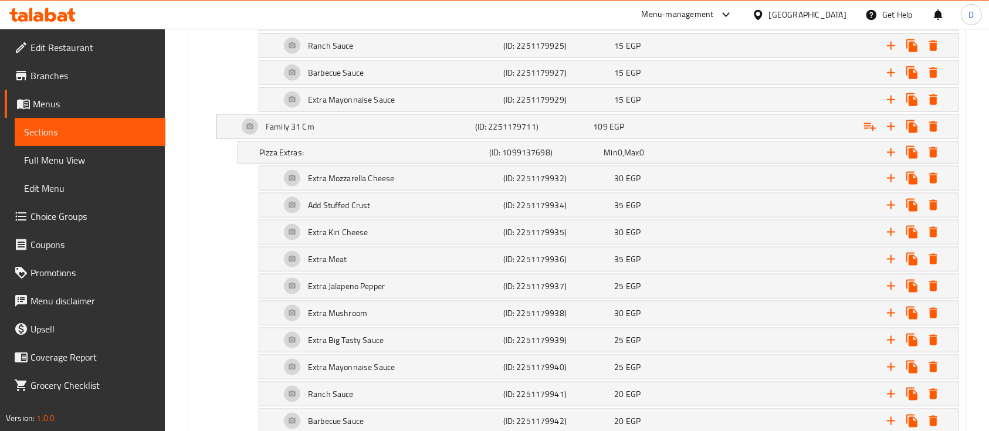
scroll to position [1625, 0]
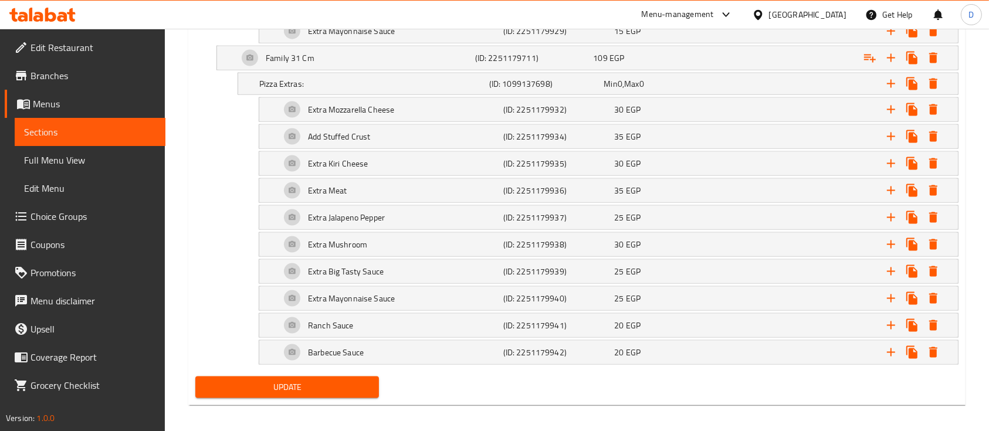
type input "بيتزا استربس"
click at [318, 385] on span "Update" at bounding box center [287, 387] width 165 height 15
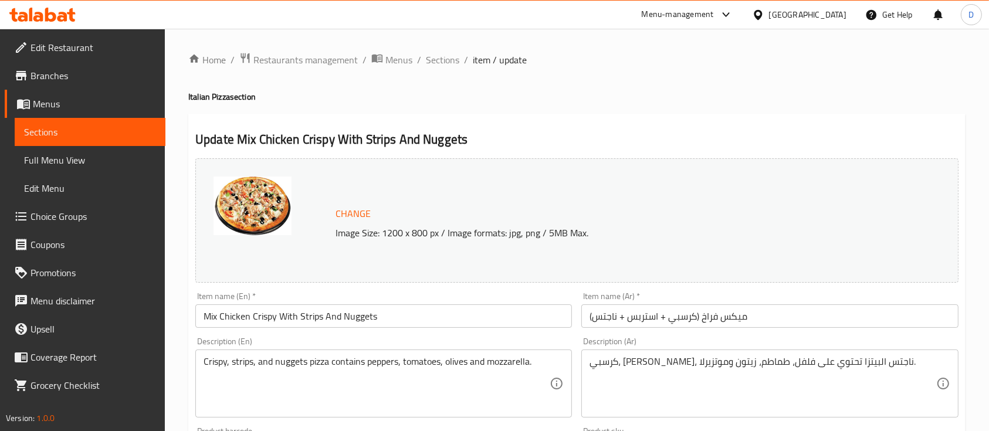
click at [385, 317] on input "Mix Chicken Crispy With Strips And Nuggets" at bounding box center [383, 315] width 377 height 23
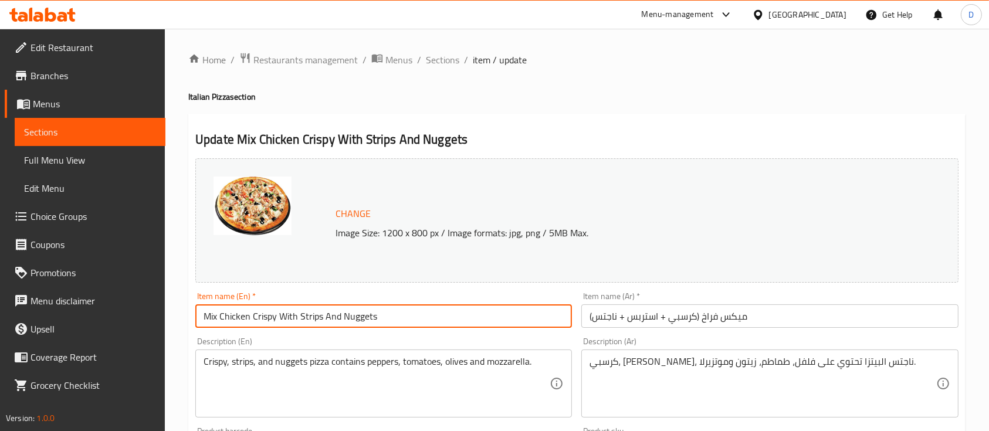
paste input "Pizza"
type input "Mix Chicken Crispy With Strips And Nuggets Pizza"
click at [587, 321] on input "ميكس فراخ (كرسبي + استربس + ناجتس)" at bounding box center [769, 315] width 377 height 23
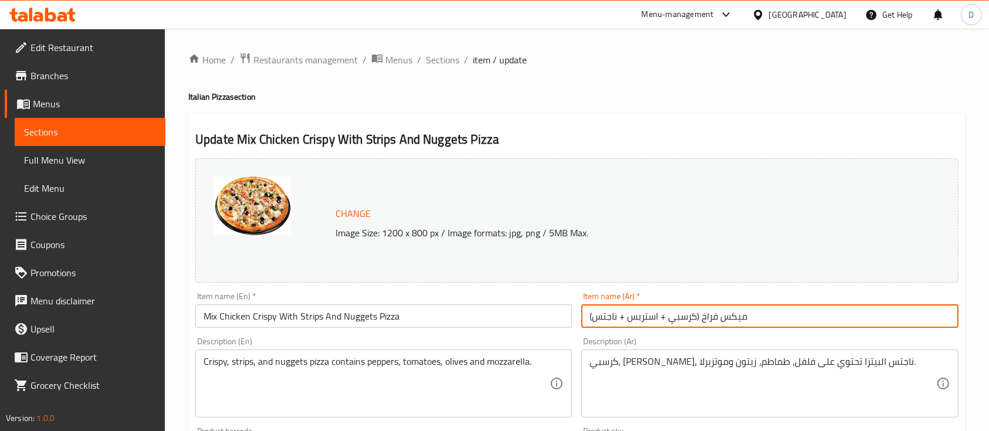
paste input "[PERSON_NAME]"
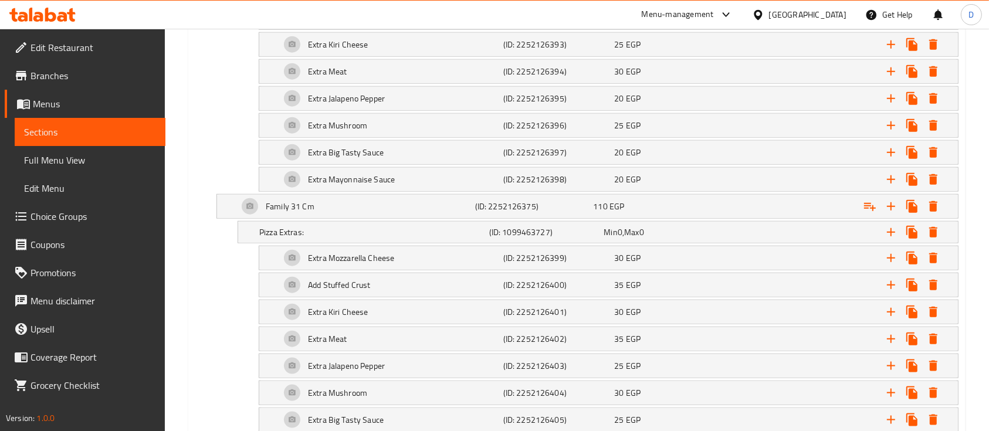
scroll to position [1410, 0]
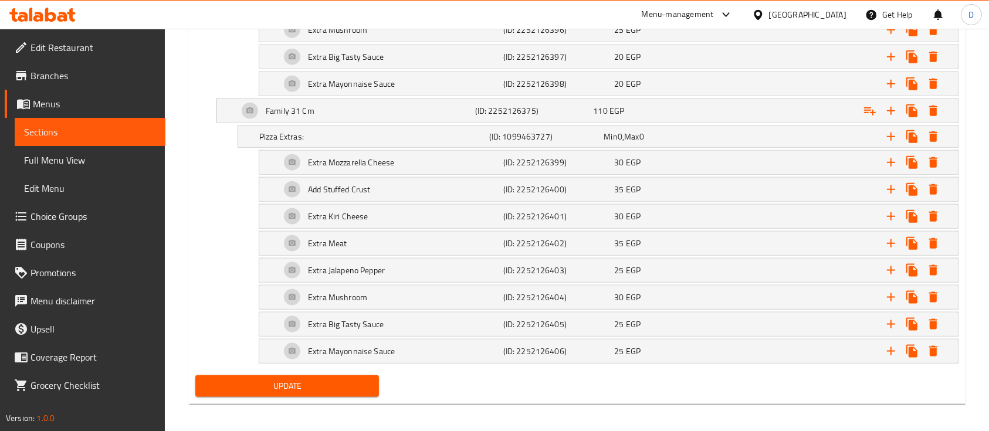
type input "بيتزا ميكس فراخ (كرسبي + استربس + ناجتس)"
click at [346, 379] on span "Update" at bounding box center [287, 386] width 165 height 15
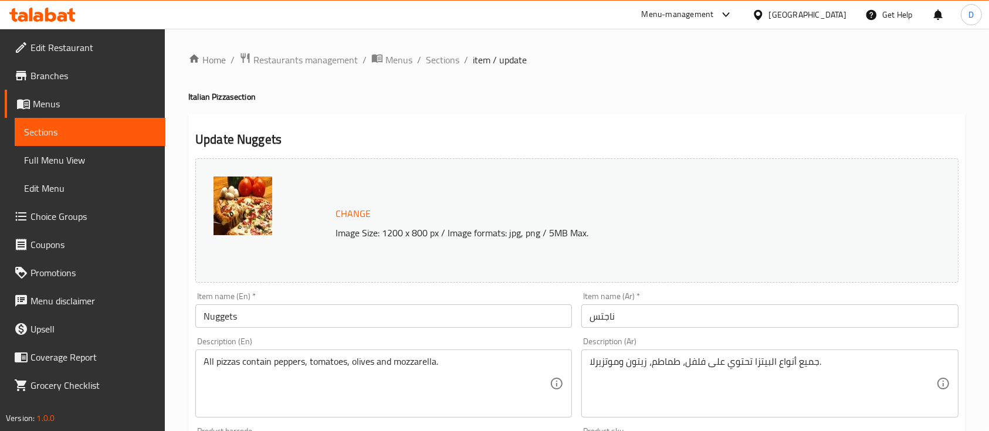
click at [424, 303] on div "Item name (En)   * Nuggets Item name (En) *" at bounding box center [383, 310] width 377 height 36
click at [424, 317] on input "Nuggets" at bounding box center [383, 315] width 377 height 23
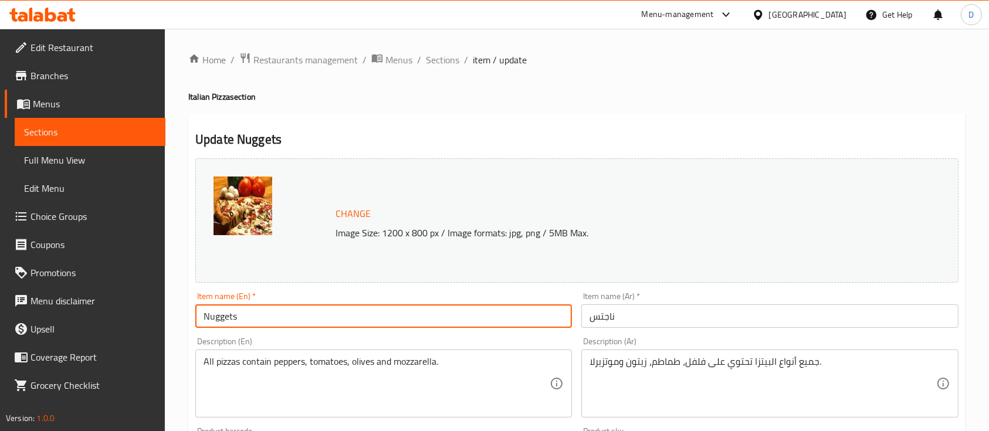
paste input "Pizza"
type input "Nuggets Pizza"
click at [583, 313] on input "ناجتس" at bounding box center [769, 315] width 377 height 23
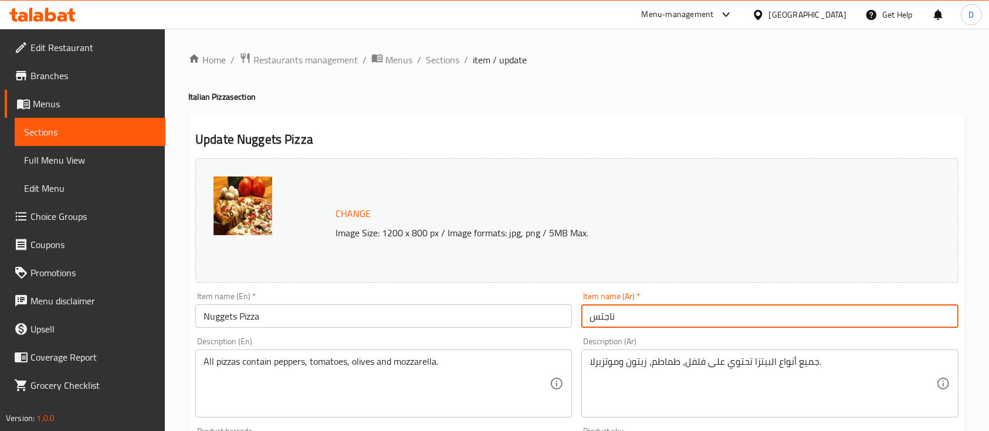
paste input "[PERSON_NAME]"
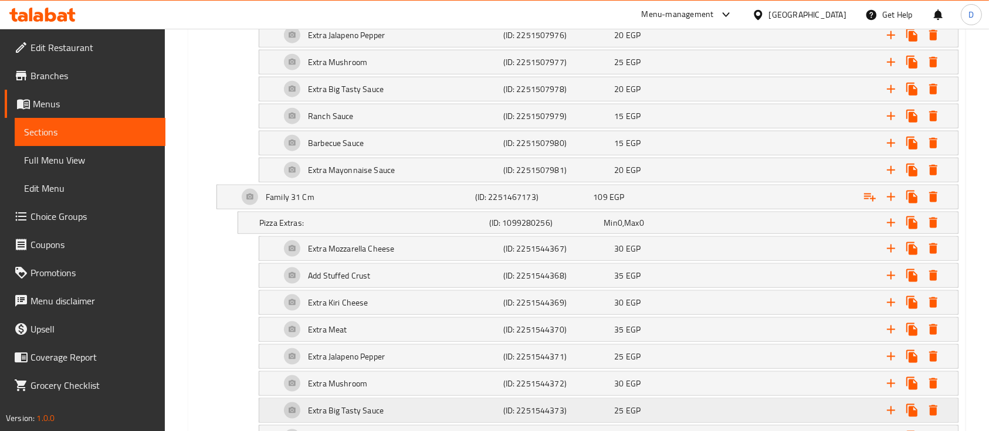
scroll to position [1625, 0]
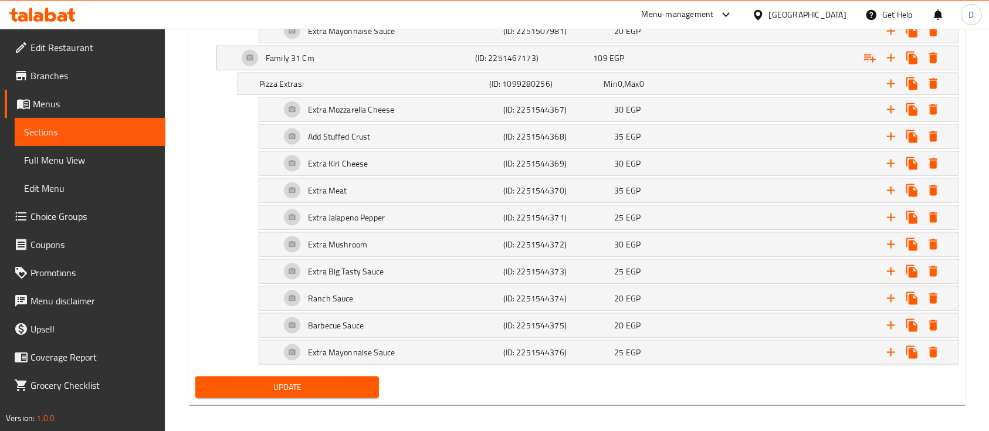
type input "بيتزا ناجتس"
click at [296, 387] on span "Update" at bounding box center [287, 387] width 165 height 15
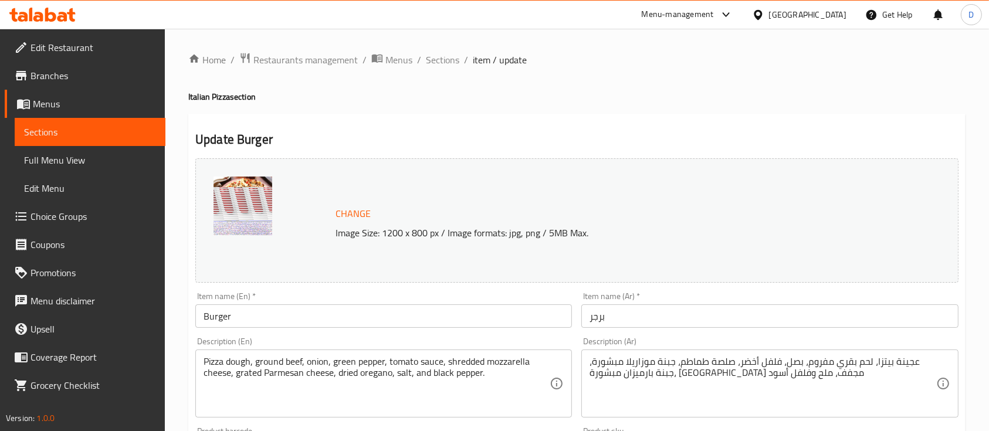
click at [266, 312] on input "Burger" at bounding box center [383, 315] width 377 height 23
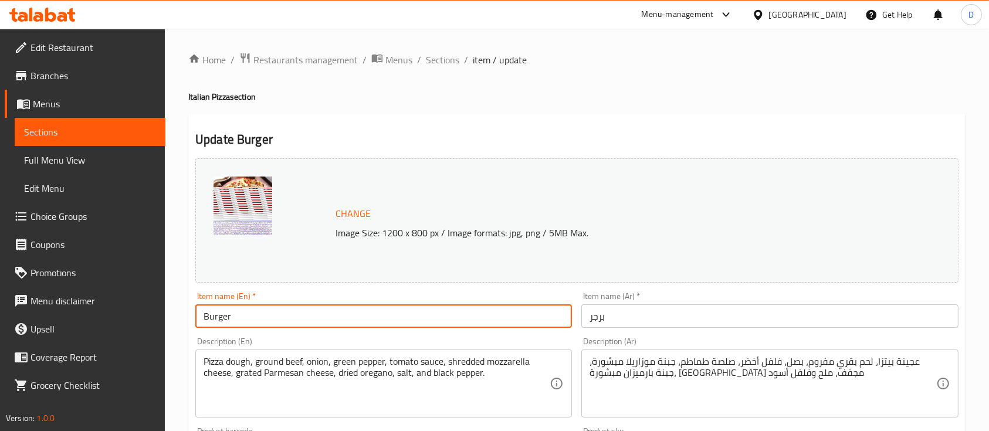
paste input "Pizza"
type input "Burger Pizza"
click at [587, 319] on input "برجر" at bounding box center [769, 315] width 377 height 23
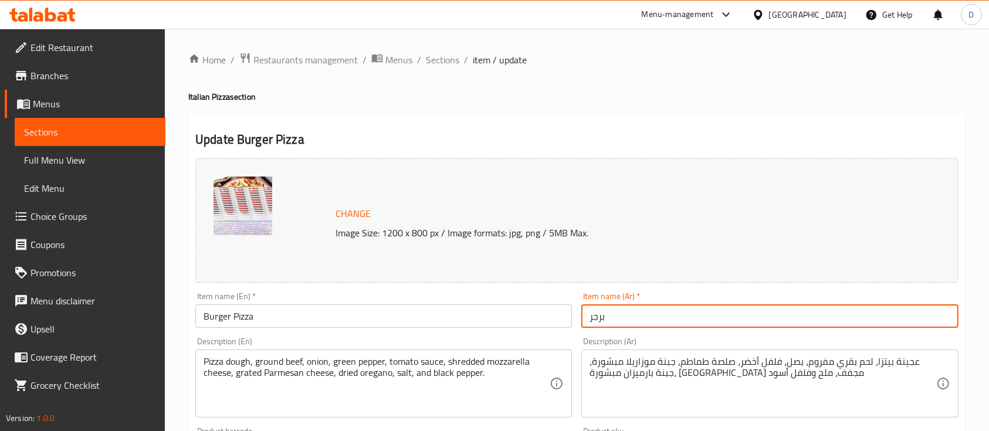
paste input "[PERSON_NAME]"
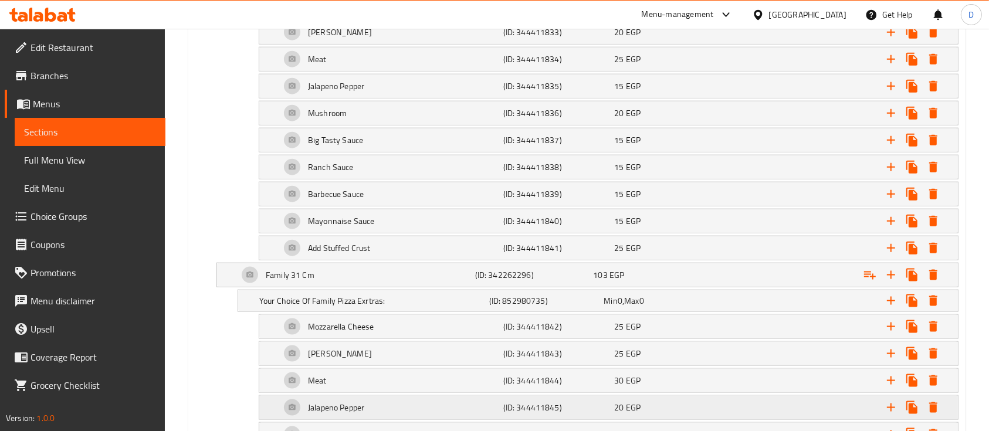
scroll to position [1625, 0]
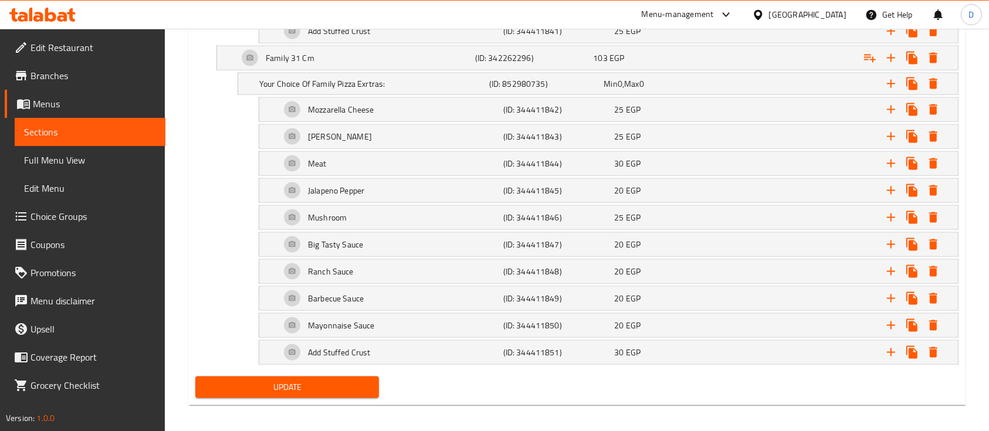
type input "بيتزا برجر"
click at [290, 383] on span "Update" at bounding box center [287, 387] width 165 height 15
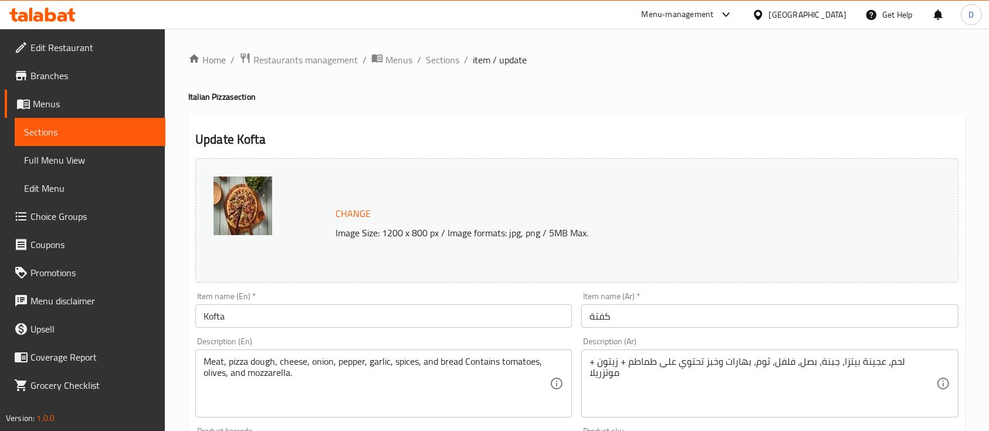
click at [340, 322] on input "Kofta" at bounding box center [383, 315] width 377 height 23
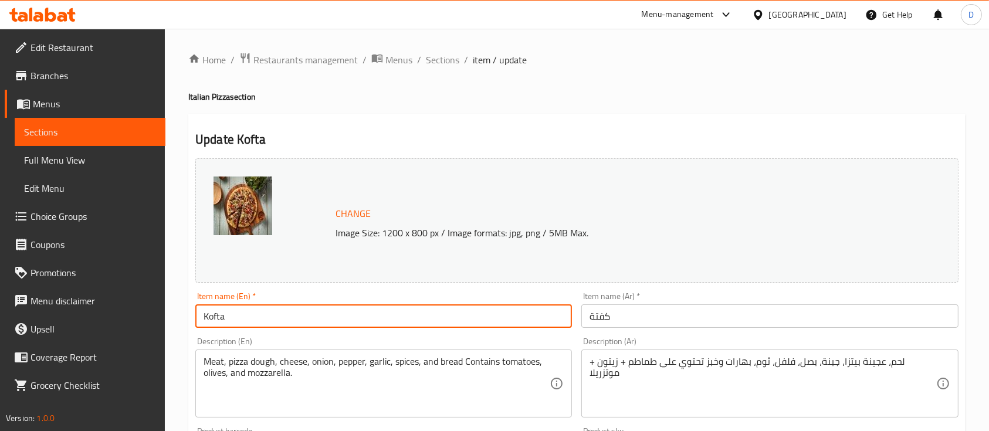
paste input "Pizza"
click at [230, 316] on input "Kofta Pizza" at bounding box center [383, 315] width 377 height 23
type input "Kofta Pizza"
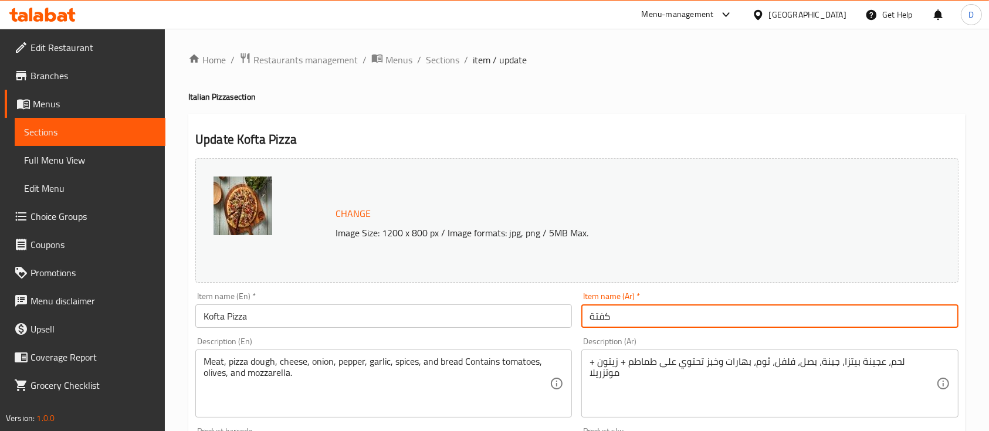
click at [587, 309] on input "كفتة" at bounding box center [769, 315] width 377 height 23
paste input "[PERSON_NAME]"
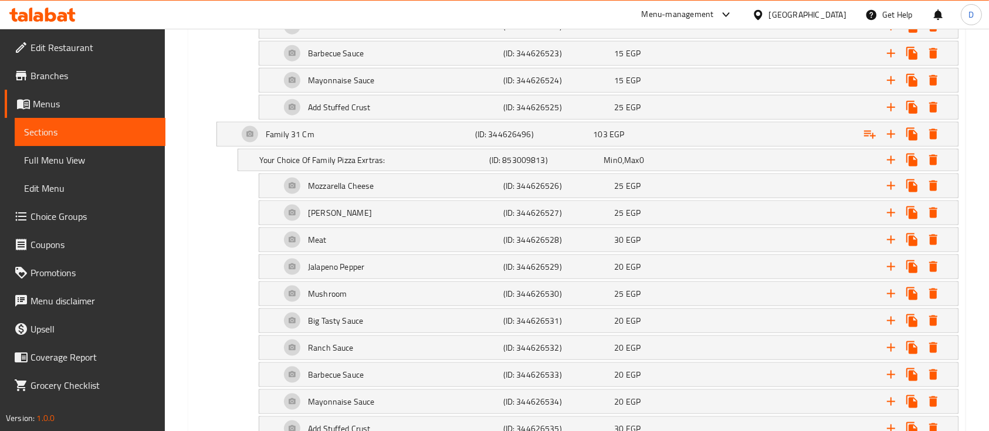
scroll to position [1625, 0]
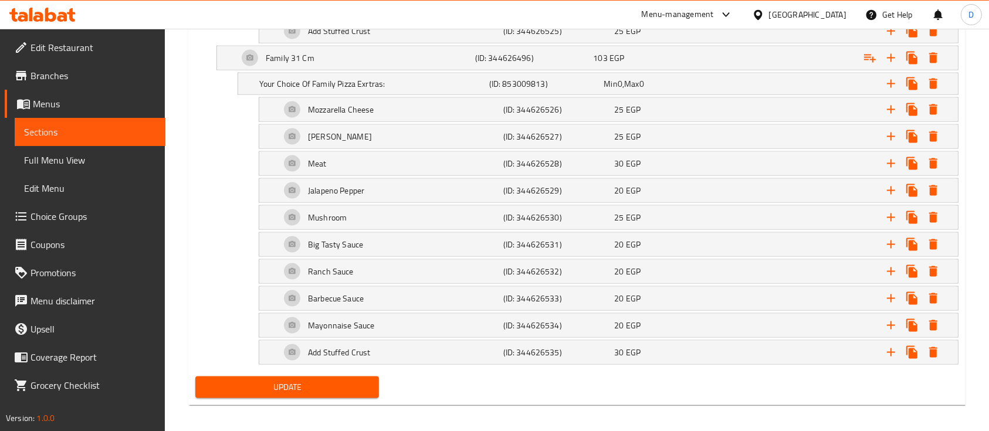
type input "بيتزا كفتة"
click at [268, 382] on span "Update" at bounding box center [287, 387] width 165 height 15
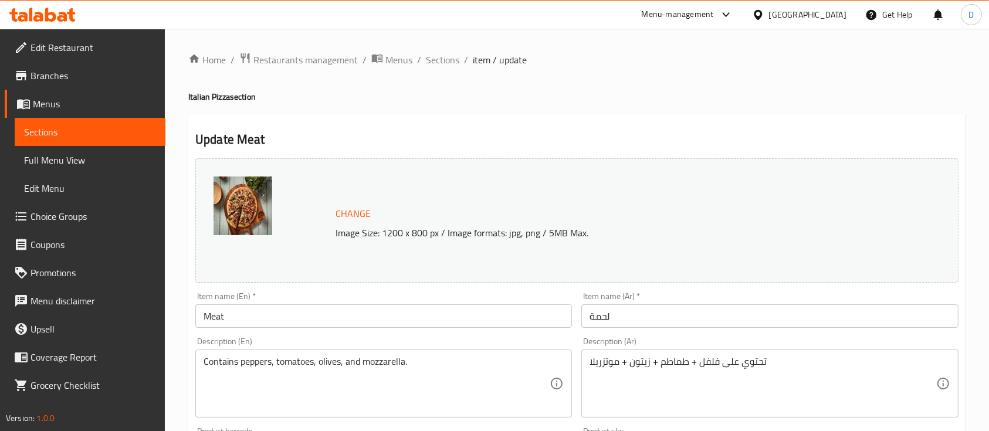
click at [275, 316] on input "Meat" at bounding box center [383, 315] width 377 height 23
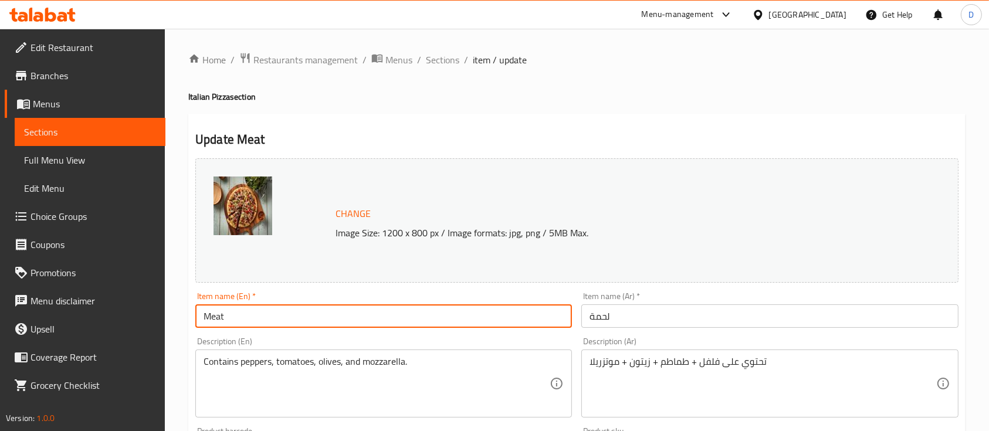
paste input "Pizza"
type input "Meat Pizza"
click at [589, 316] on input "لحمة" at bounding box center [769, 315] width 377 height 23
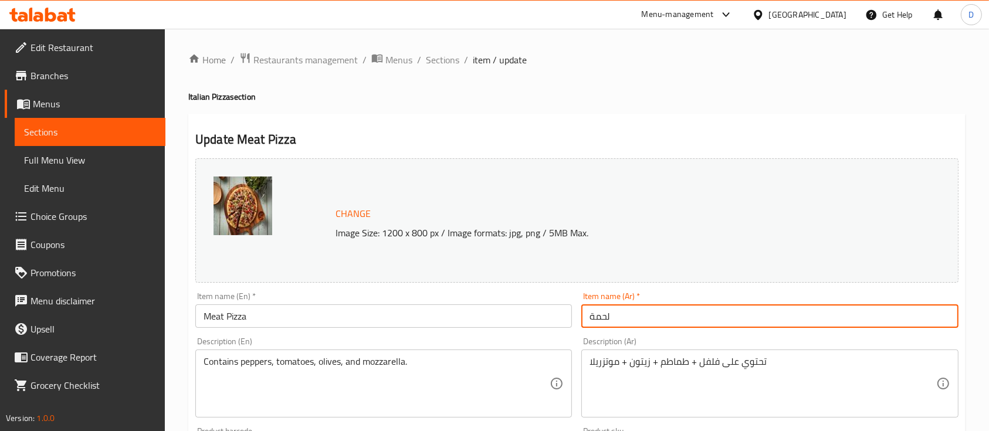
paste input "[PERSON_NAME]"
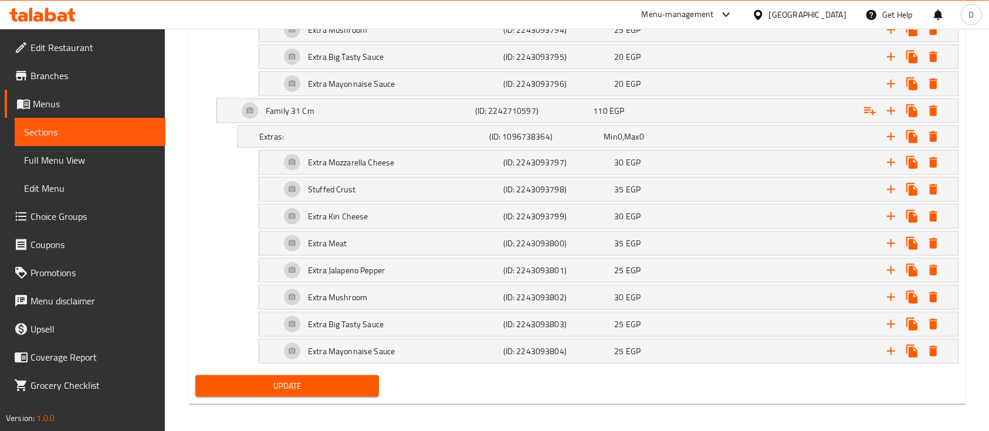
type input "بيتزا لحمة"
click at [351, 379] on span "Update" at bounding box center [287, 386] width 165 height 15
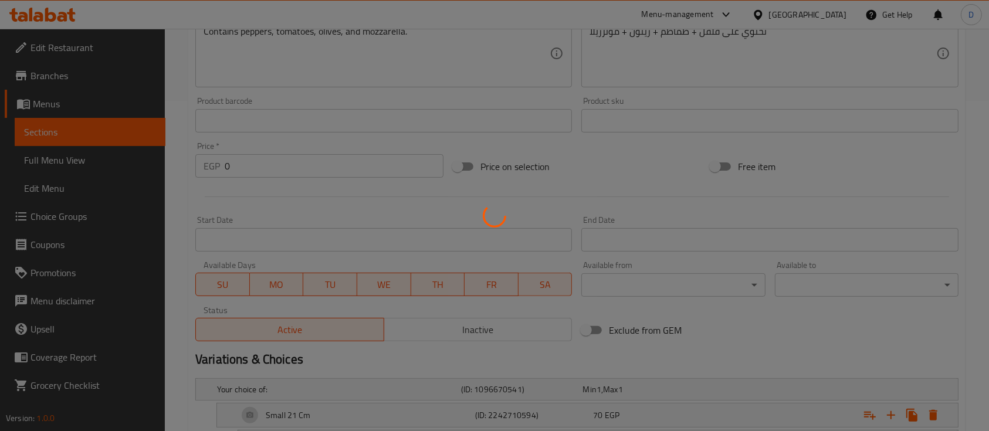
scroll to position [237, 0]
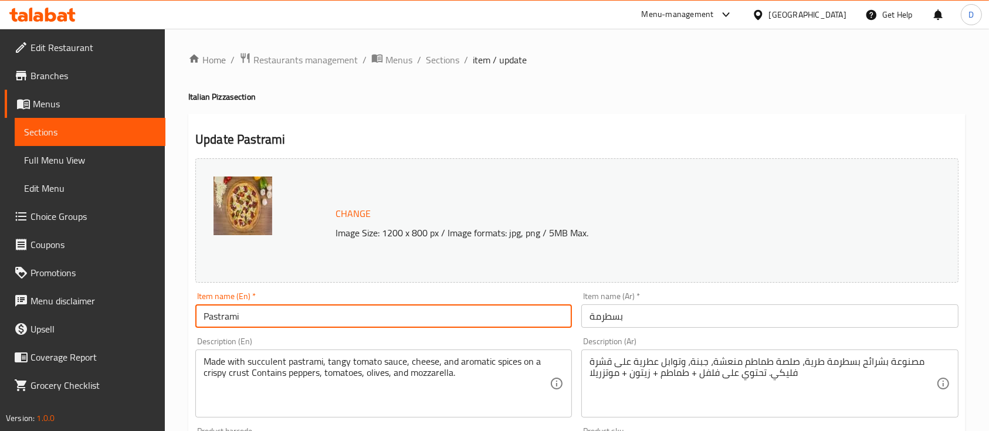
click at [437, 311] on input "Pastrami" at bounding box center [383, 315] width 377 height 23
paste input "Pizza"
type input "Pastrami Pizza"
drag, startPoint x: 585, startPoint y: 319, endPoint x: 600, endPoint y: 330, distance: 18.8
click at [585, 319] on input "بسطرمة" at bounding box center [769, 315] width 377 height 23
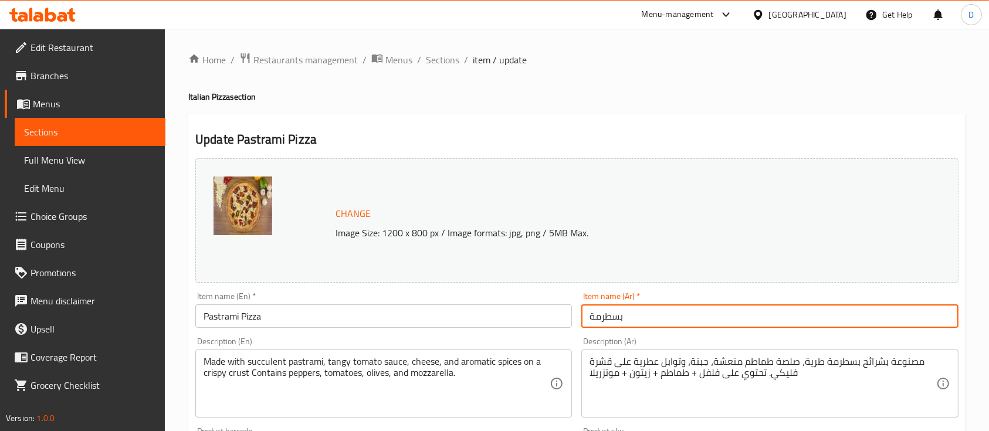
paste input "[PERSON_NAME]"
type input "بيتزا بسطرمة"
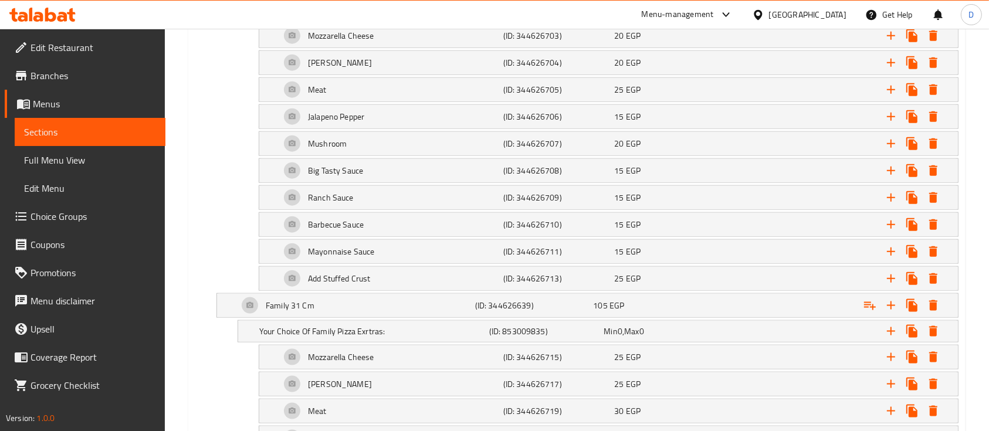
scroll to position [1625, 0]
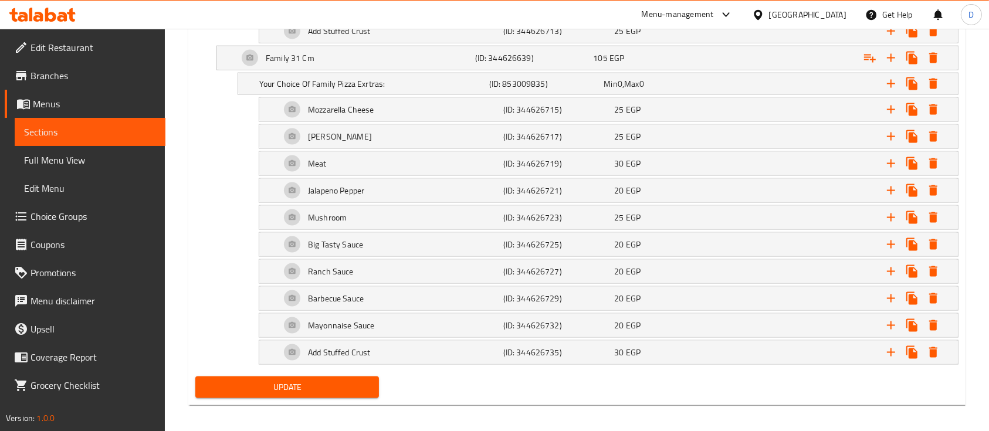
click at [260, 380] on span "Update" at bounding box center [287, 387] width 165 height 15
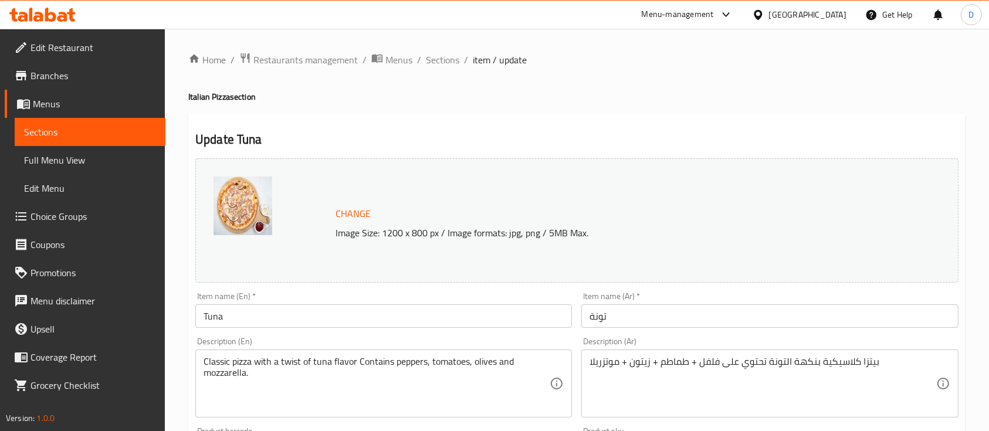
click at [259, 325] on input "Tuna" at bounding box center [383, 315] width 377 height 23
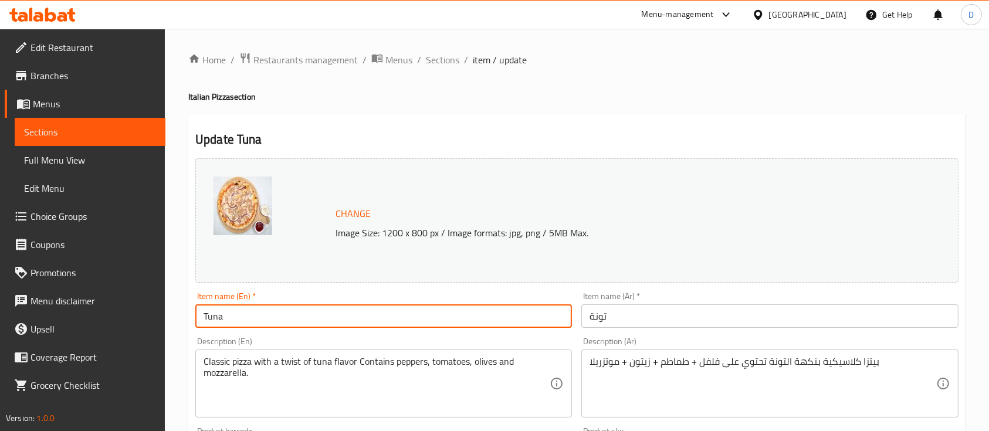
paste input "Pizza"
type input "Tuna Pizza"
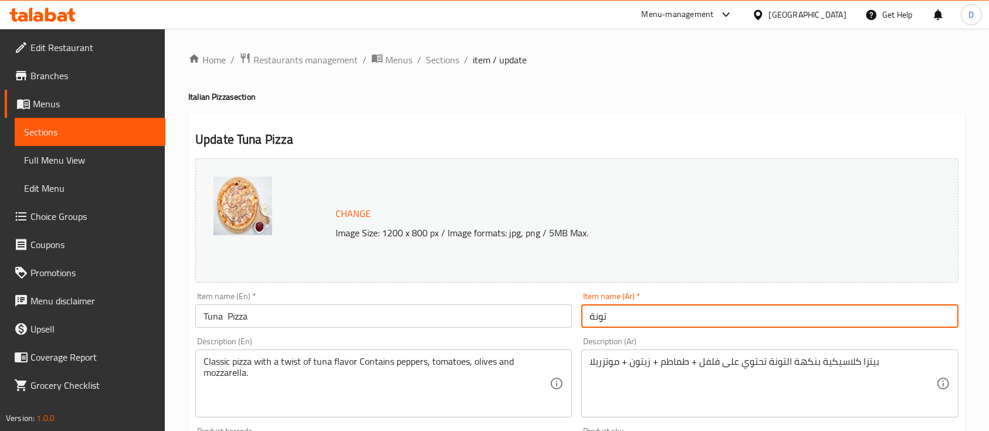
click at [587, 317] on input "تونة" at bounding box center [769, 315] width 377 height 23
paste input "[PERSON_NAME]"
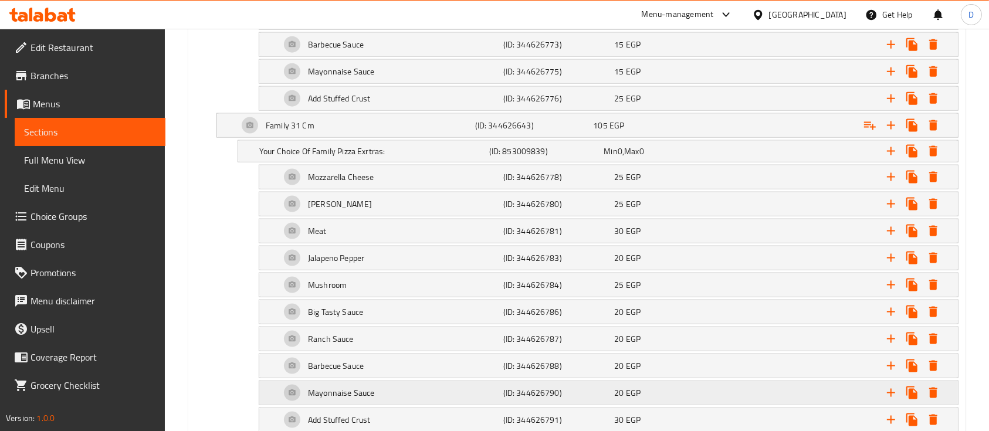
scroll to position [1625, 0]
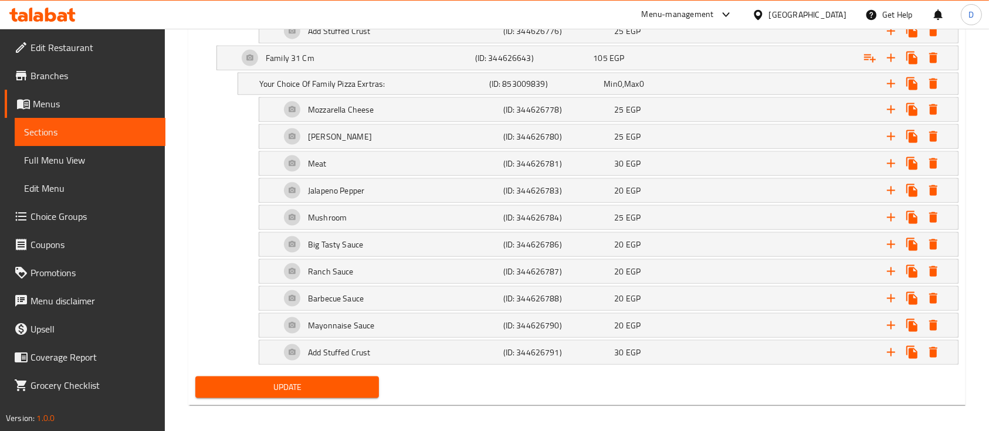
type input "بيتزا تونة"
click at [324, 383] on span "Update" at bounding box center [287, 387] width 165 height 15
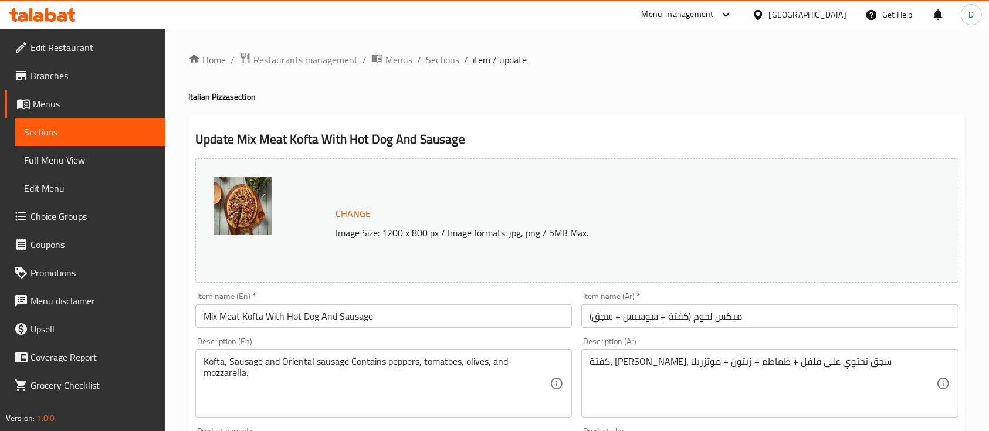
click at [589, 318] on input "ميكس لحوم (كفتة + سوسيس + سجق)" at bounding box center [769, 315] width 377 height 23
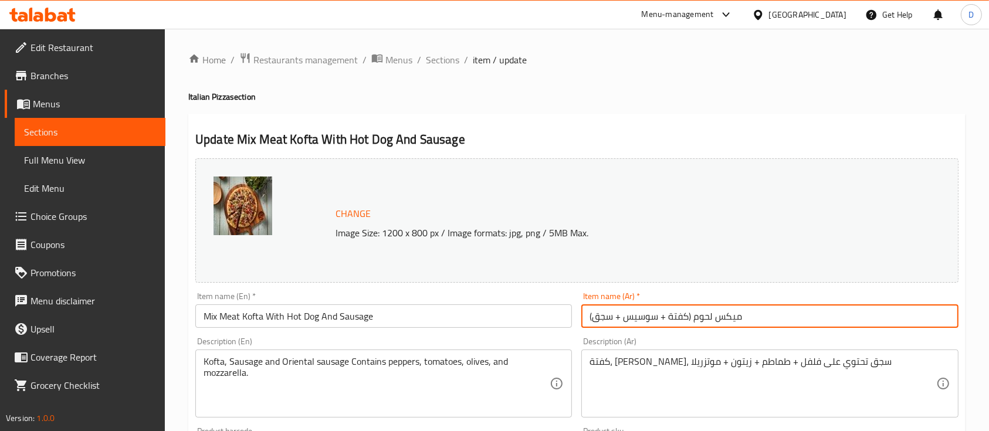
paste input "[PERSON_NAME]"
click at [591, 319] on input "ميكس لحوم (كفتة + سوسيس + سجق)" at bounding box center [769, 315] width 377 height 23
paste input "[PERSON_NAME]"
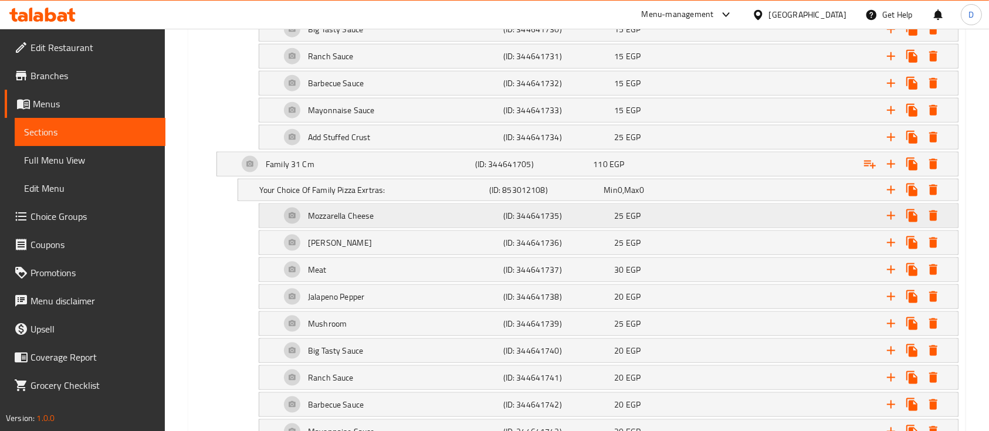
scroll to position [1625, 0]
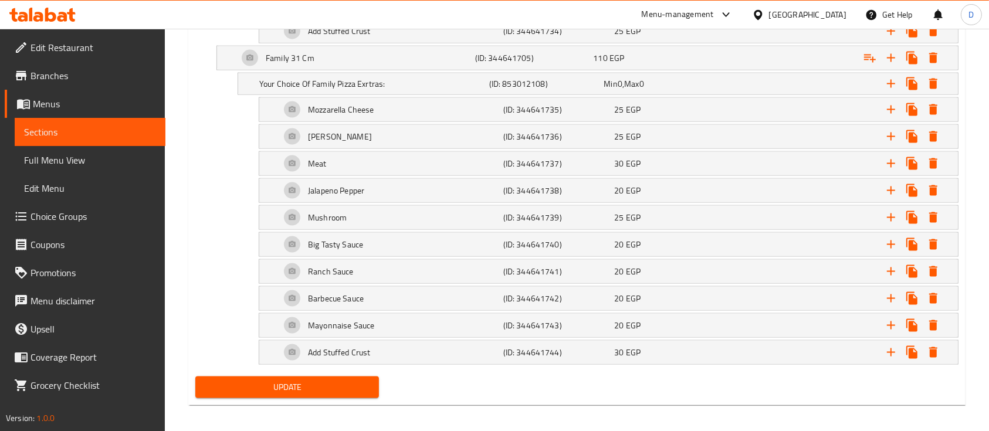
type input "بيتزا ميكس لحوم (كفتة + سوسيس + سجق)"
click at [291, 380] on span "Update" at bounding box center [287, 387] width 165 height 15
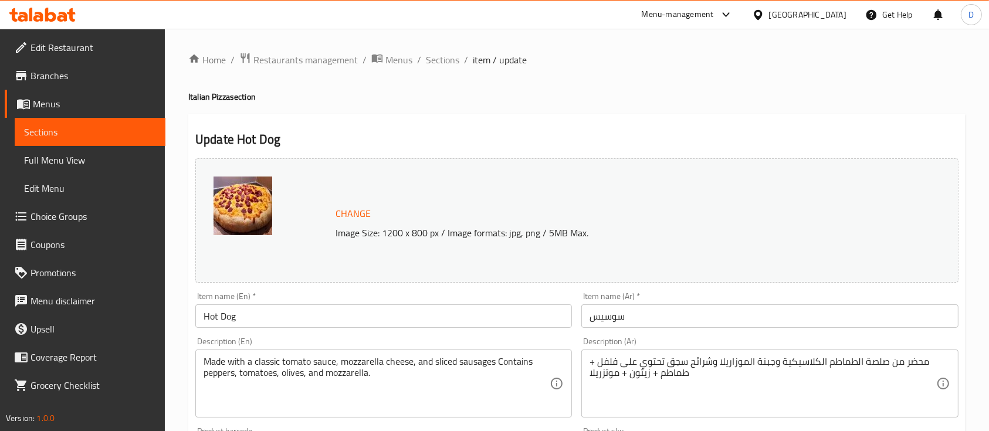
click at [363, 309] on input "Hot Dog" at bounding box center [383, 315] width 377 height 23
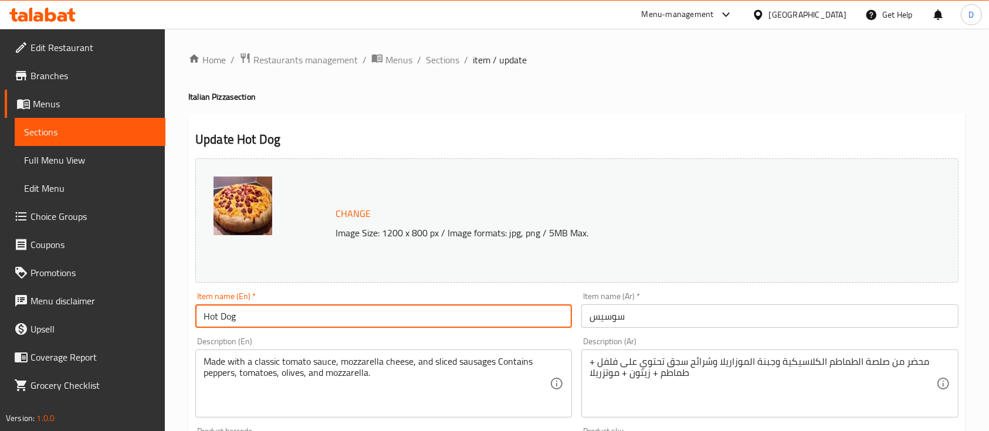
paste input "Pizza"
type input "Hot Dog Pizza"
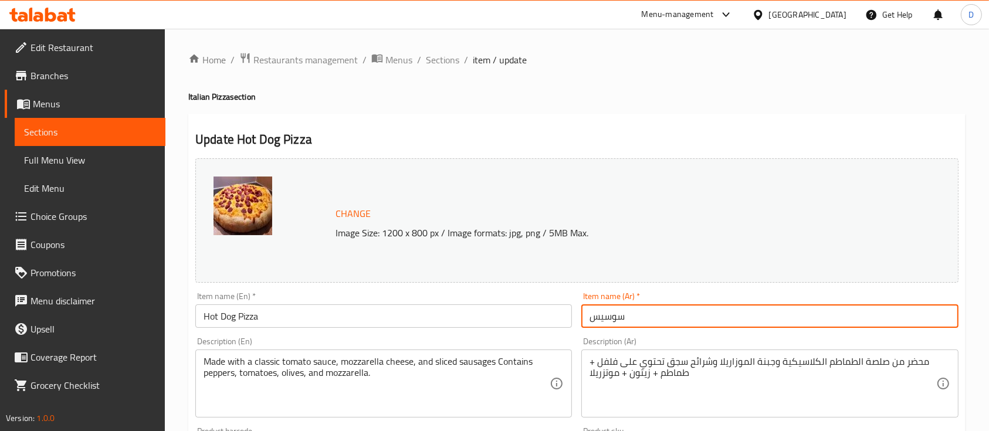
click at [586, 320] on input "سوسيس" at bounding box center [769, 315] width 377 height 23
paste input "[PERSON_NAME]"
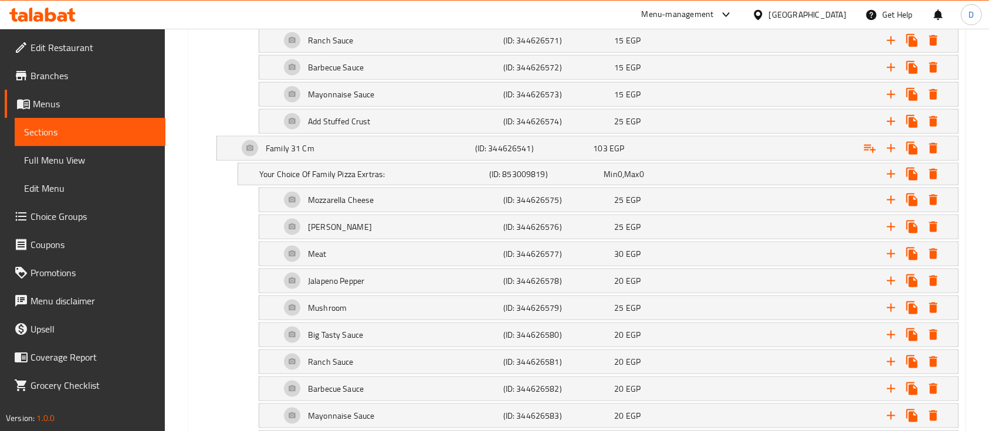
scroll to position [1625, 0]
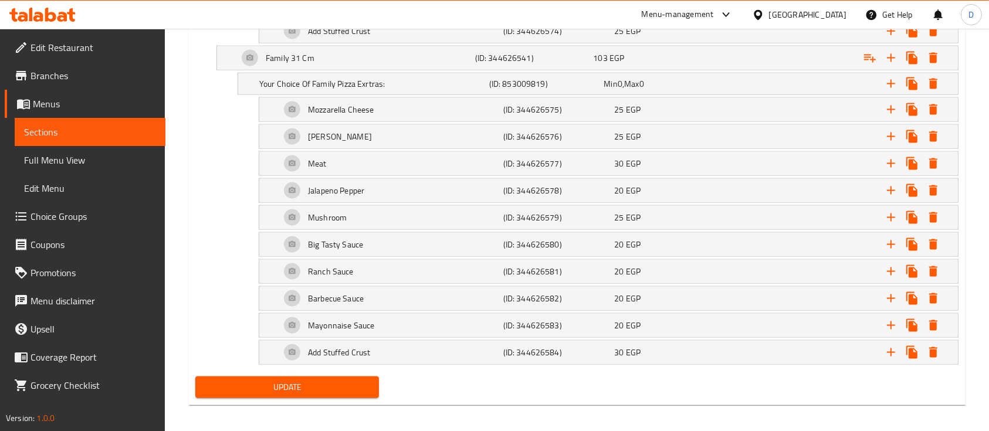
type input "بيتزا سوسيس"
click at [314, 380] on span "Update" at bounding box center [287, 387] width 165 height 15
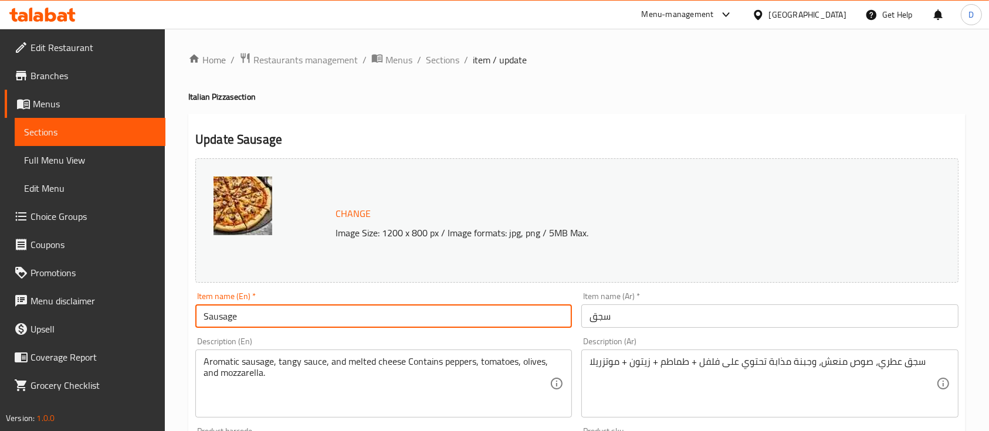
click at [413, 309] on input "Sausage" at bounding box center [383, 315] width 377 height 23
paste input "Pizza"
type input "Sausage Pizza"
click at [591, 316] on input "سجق" at bounding box center [769, 315] width 377 height 23
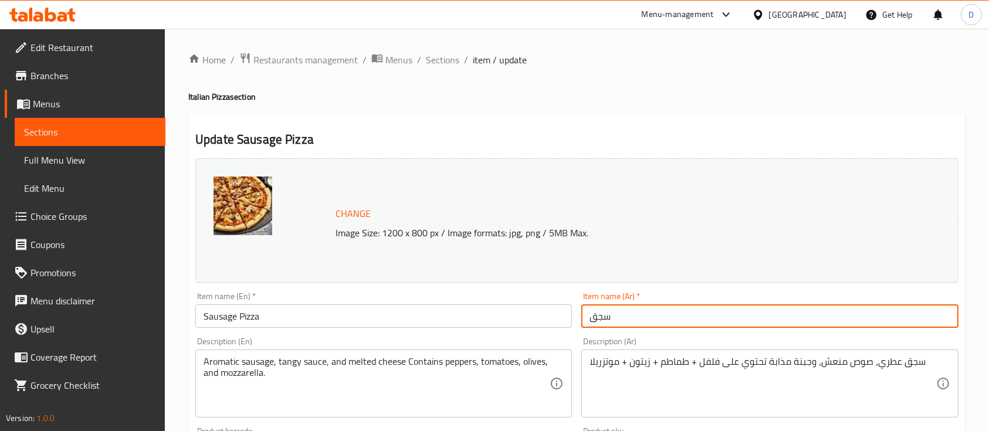
paste input "[PERSON_NAME]"
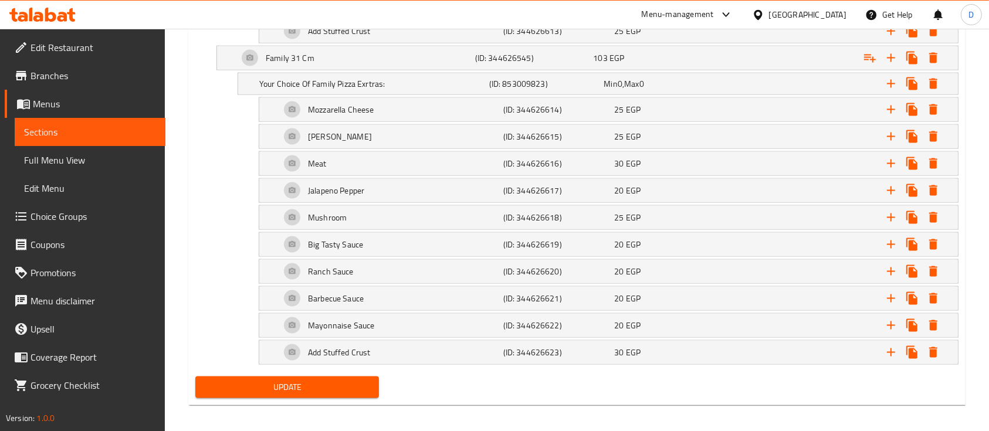
type input "بيتزا سجق"
click at [341, 381] on span "Update" at bounding box center [287, 387] width 165 height 15
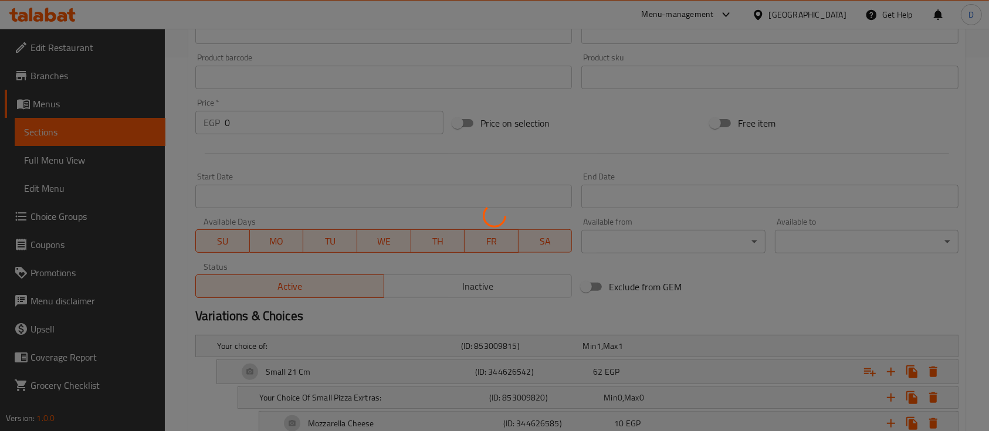
scroll to position [139, 0]
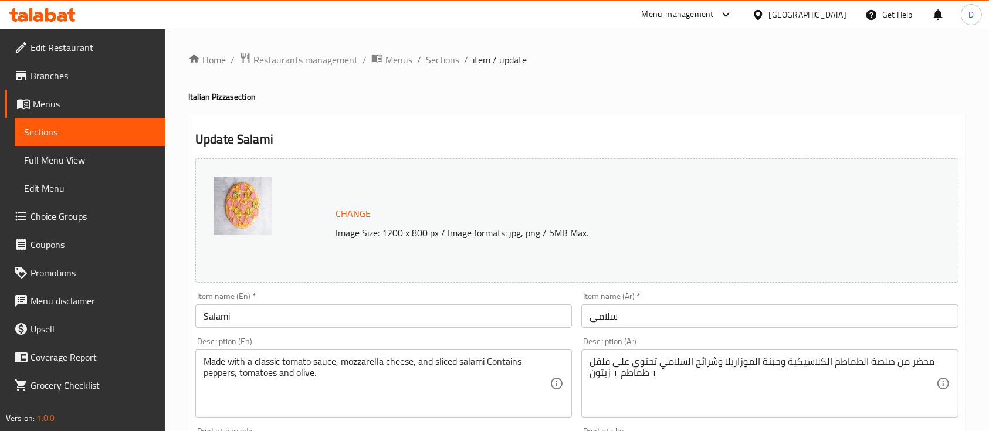
drag, startPoint x: 411, startPoint y: 320, endPoint x: 434, endPoint y: 311, distance: 24.2
click at [410, 320] on input "Salami" at bounding box center [383, 315] width 377 height 23
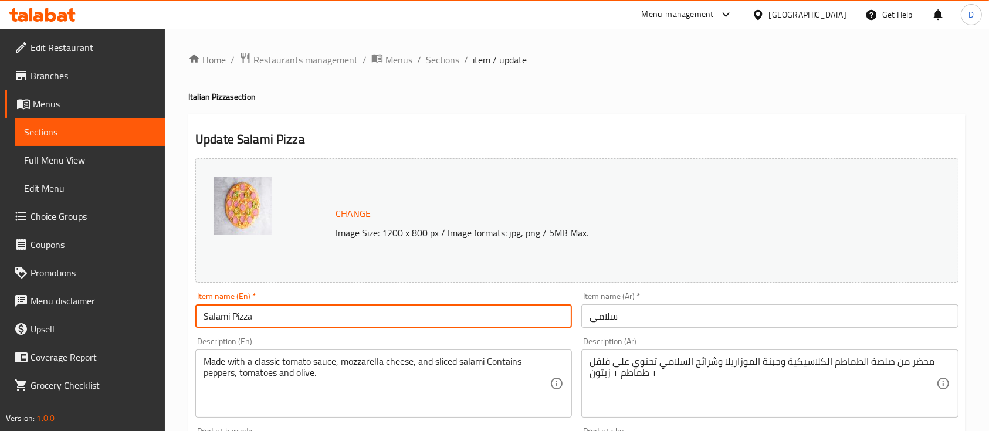
click at [244, 315] on input "Salami Pizza" at bounding box center [383, 315] width 377 height 23
type input "Salami Pizza"
click at [590, 315] on input "سلامى" at bounding box center [769, 315] width 377 height 23
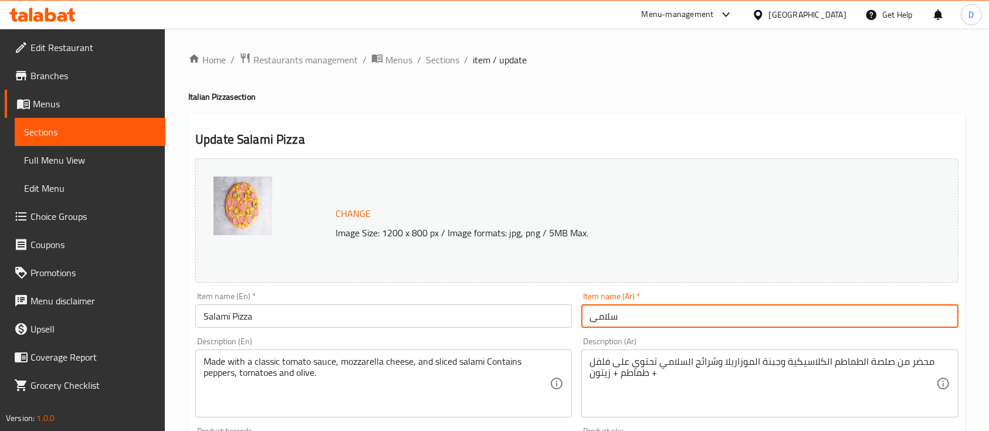
paste input "[PERSON_NAME]"
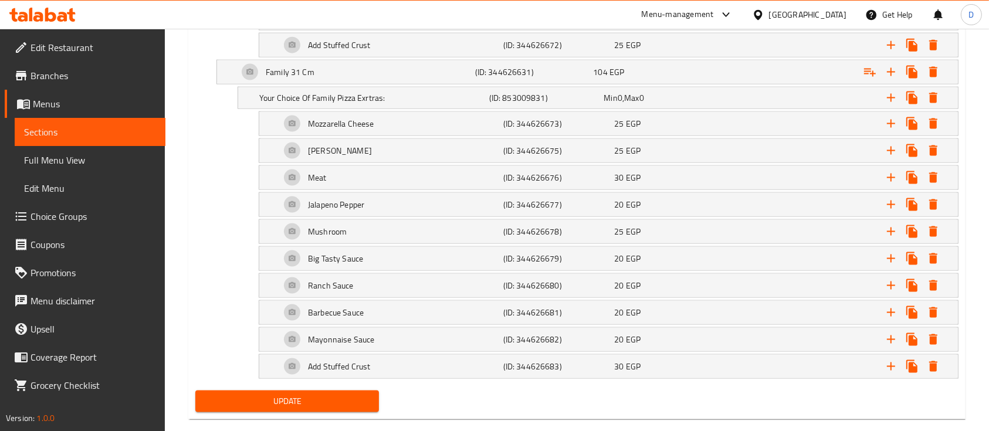
scroll to position [1625, 0]
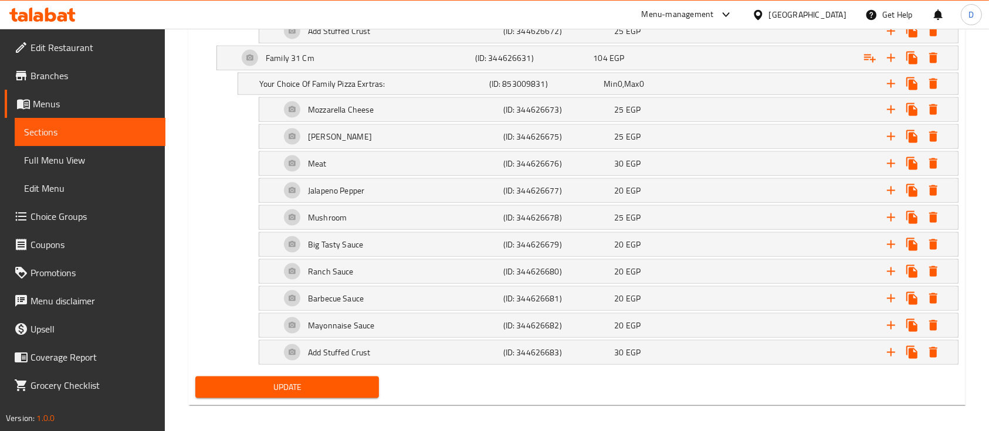
type input "بيتزا سلامى"
click at [283, 380] on span "Update" at bounding box center [287, 387] width 165 height 15
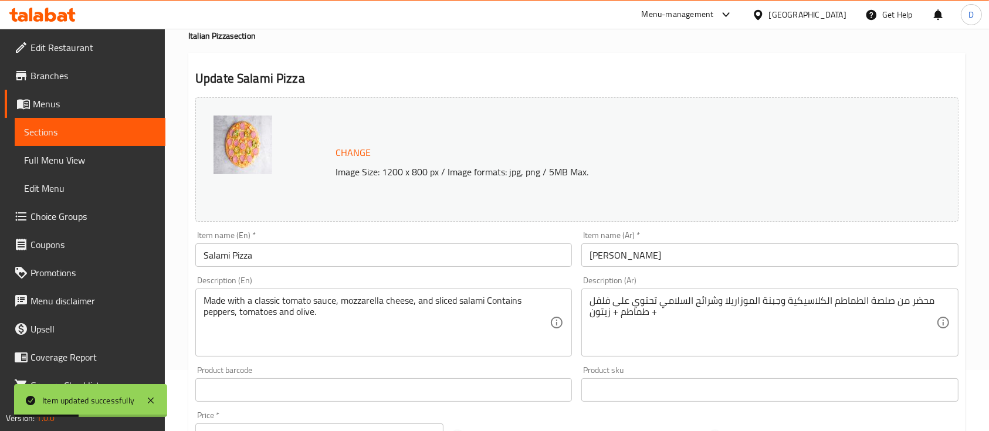
scroll to position [0, 0]
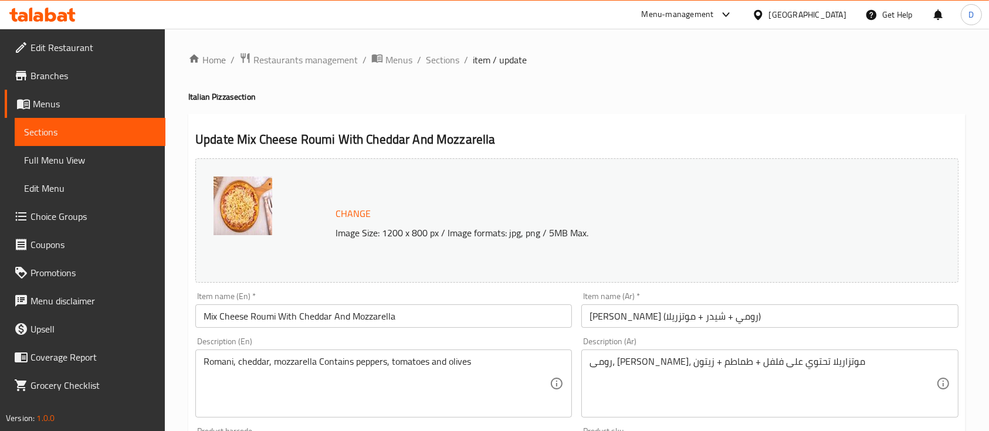
click at [421, 314] on input "Mix Cheese Roumi With Cheddar And Mozzarella" at bounding box center [383, 315] width 377 height 23
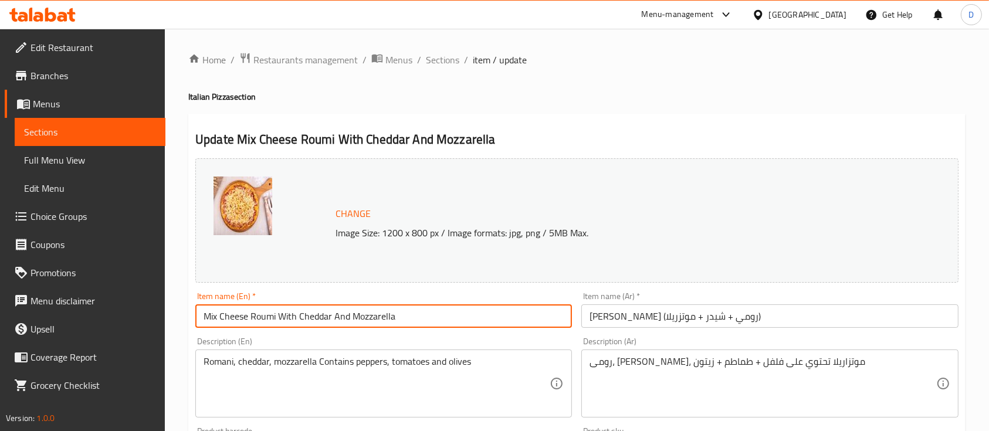
paste input "Pizza"
type input "Mix Cheese Roumi With Cheddar And Mozzarella Pizza"
drag, startPoint x: 588, startPoint y: 311, endPoint x: 602, endPoint y: 342, distance: 34.1
click at [588, 309] on input "ميكس جبن (رومي + شيدر + موتزريلا)" at bounding box center [769, 315] width 377 height 23
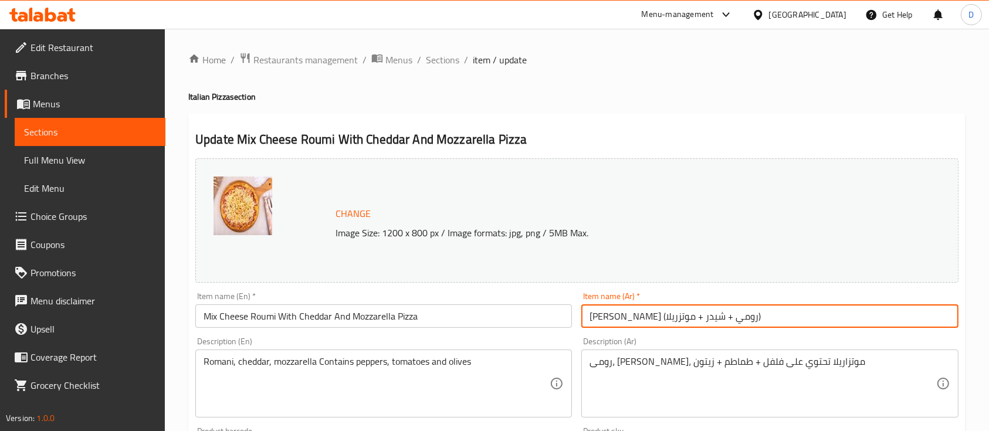
paste input "[PERSON_NAME]"
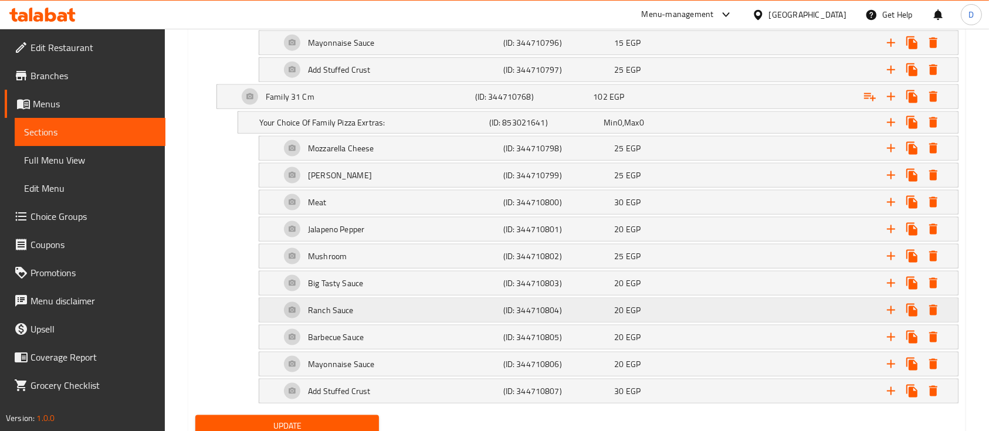
scroll to position [1625, 0]
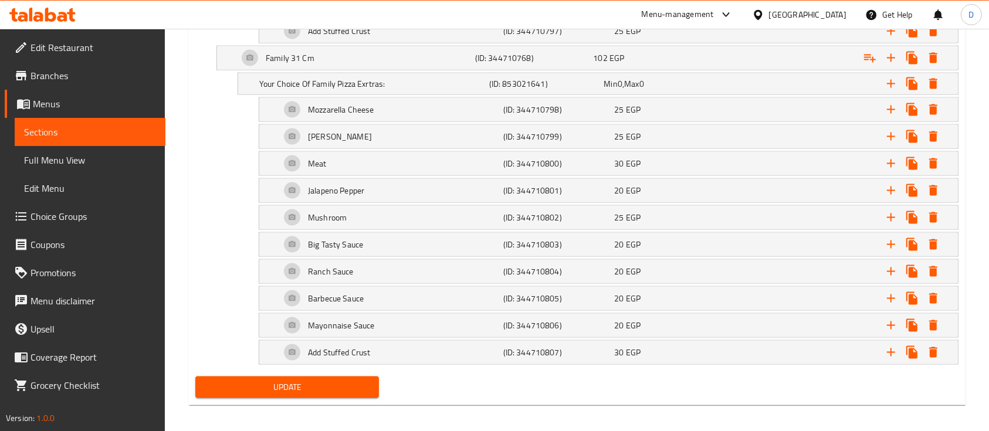
type input "بيتزا ميكس جبن (رومي + شيدر + موتزريلا)"
click at [349, 377] on button "Update" at bounding box center [287, 388] width 184 height 22
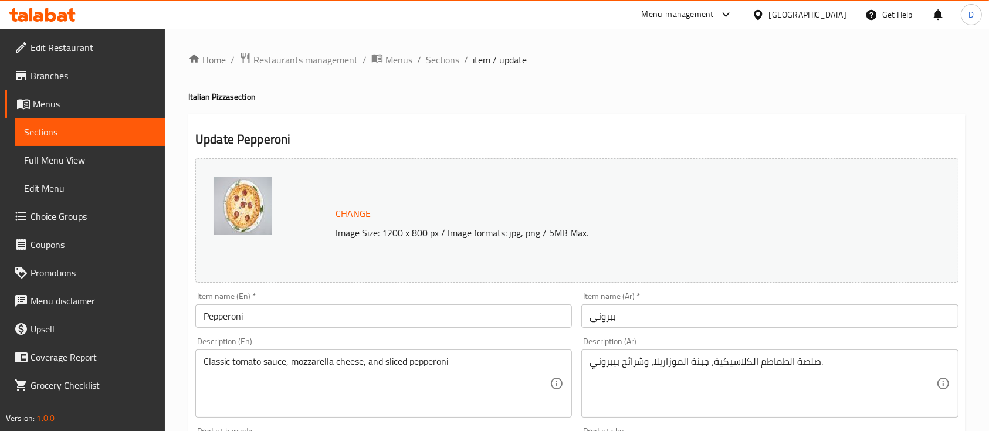
click at [326, 322] on input "Pepperoni" at bounding box center [383, 315] width 377 height 23
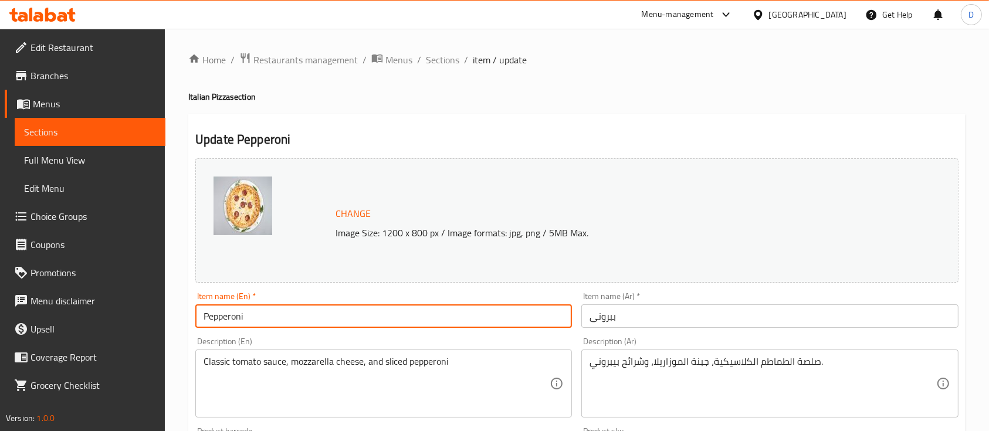
paste input "Pizza"
type input "Pepperoni Pizza"
click at [252, 320] on input "Pepperoni Pizza" at bounding box center [383, 315] width 377 height 23
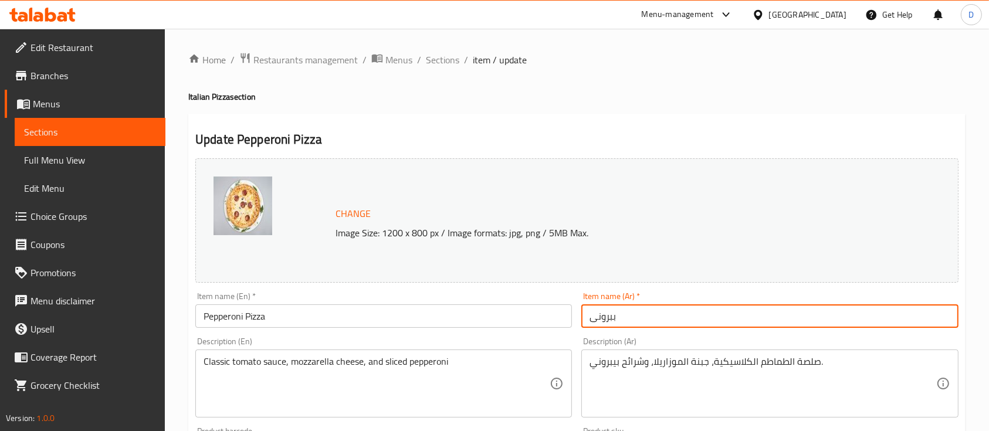
click at [589, 313] on input "ببرونى" at bounding box center [769, 315] width 377 height 23
paste input "[PERSON_NAME]"
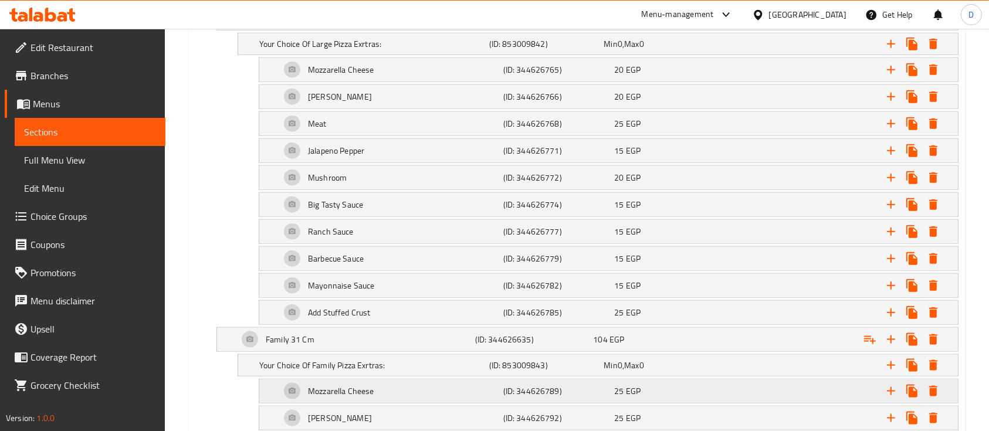
scroll to position [1625, 0]
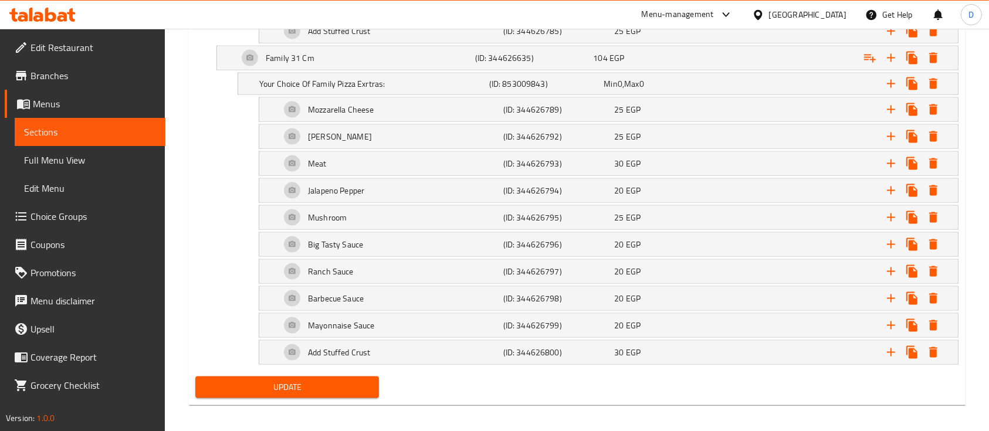
type input "بيتزا ببرونى"
click at [296, 380] on span "Update" at bounding box center [287, 387] width 165 height 15
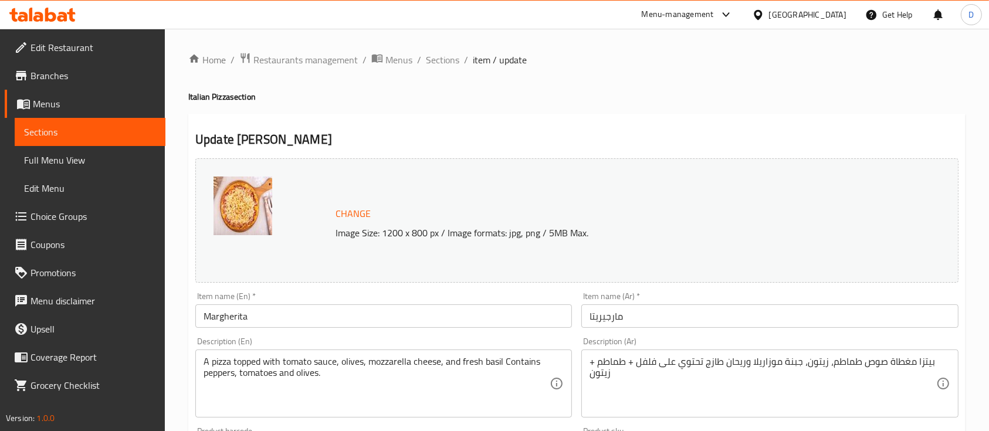
click at [431, 303] on div "Item name (En)   * Margherita Item name (En) *" at bounding box center [383, 310] width 377 height 36
click at [432, 309] on input "Margherita" at bounding box center [383, 315] width 377 height 23
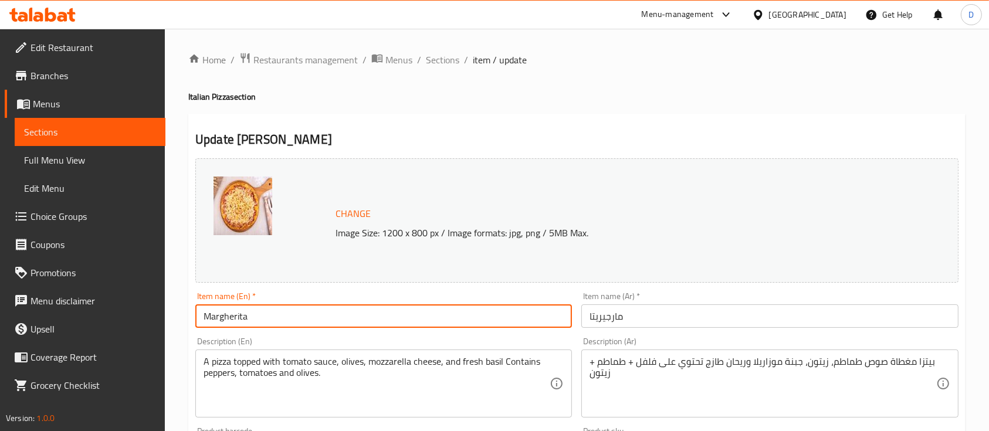
paste input "Pizza"
type input "Margherita Pizza"
click at [596, 311] on input "مارجيريتا" at bounding box center [769, 315] width 377 height 23
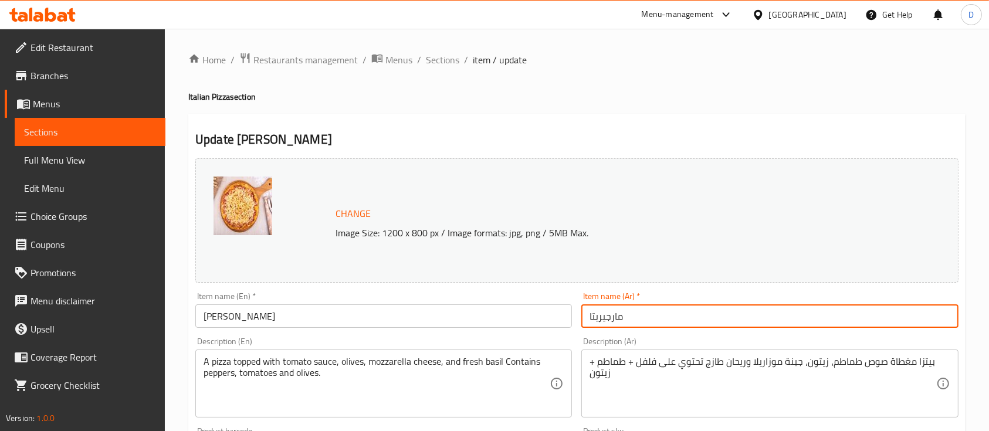
click at [587, 312] on input "مارجيريتا" at bounding box center [769, 315] width 377 height 23
paste input "بيتزا"
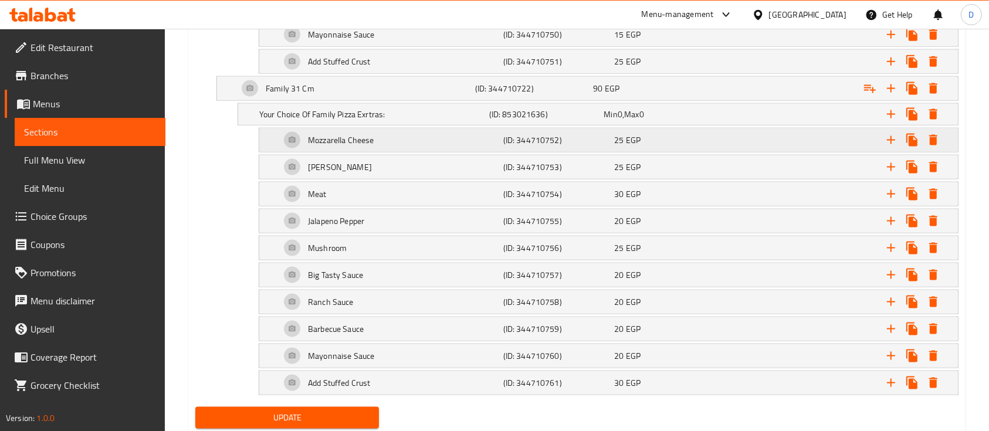
scroll to position [1625, 0]
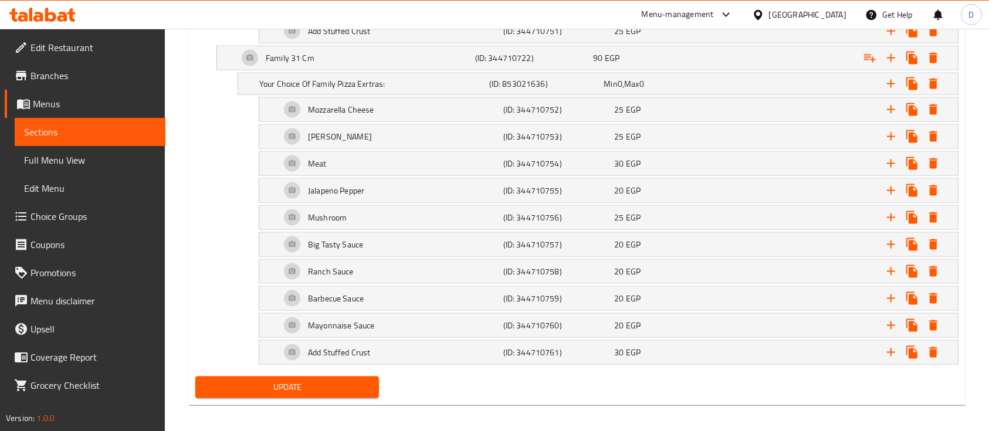
type input "بيتزا مارجيريتا"
click at [320, 380] on span "Update" at bounding box center [287, 387] width 165 height 15
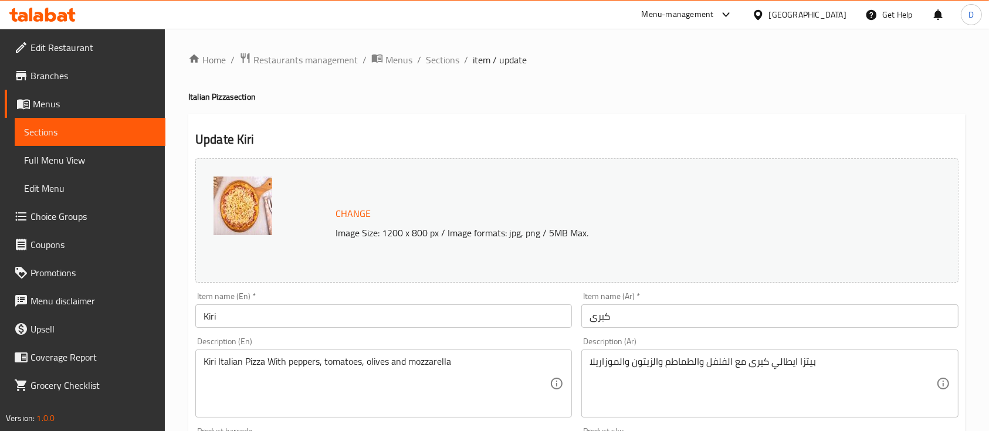
click at [385, 316] on input "Kiri" at bounding box center [383, 315] width 377 height 23
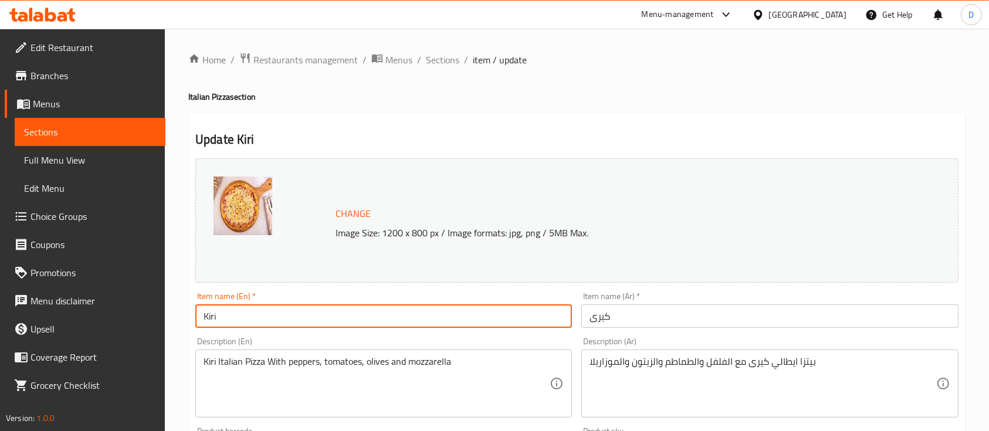
paste input "Pizza"
type input "Kiri Pizza"
click at [713, 320] on input "كيرى" at bounding box center [769, 315] width 377 height 23
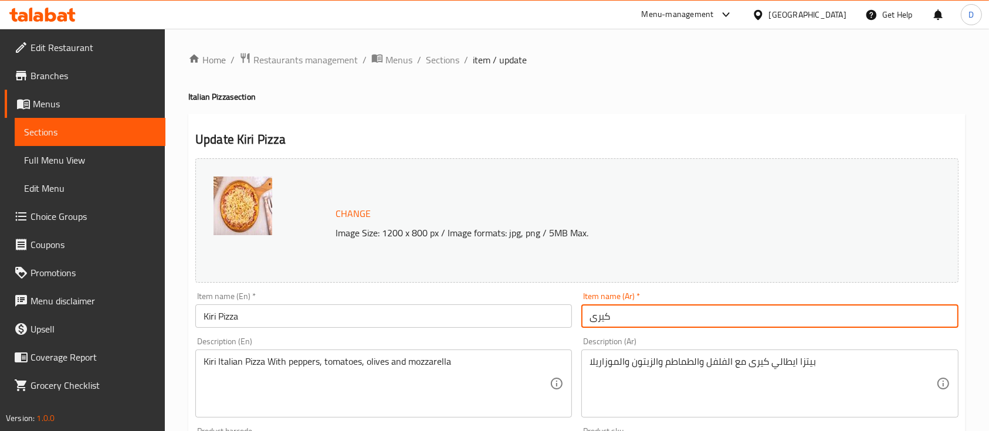
click at [593, 318] on input "كيرى" at bounding box center [769, 315] width 377 height 23
paste input "[PERSON_NAME]"
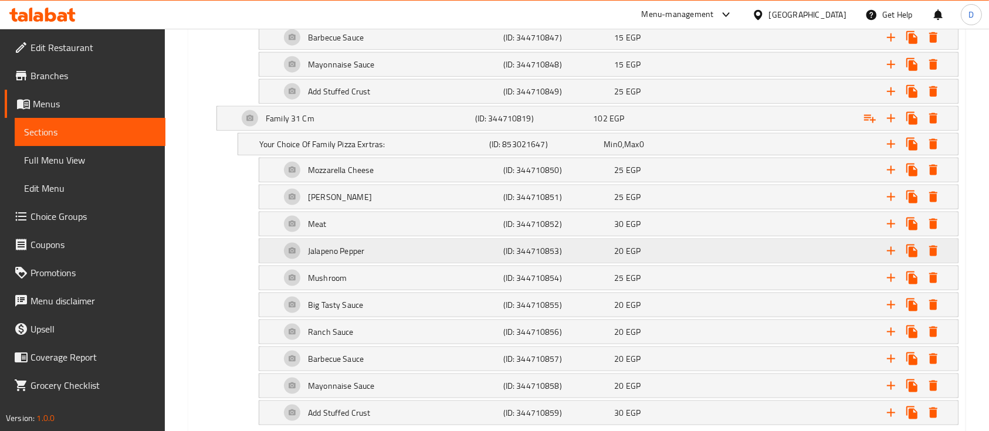
scroll to position [1625, 0]
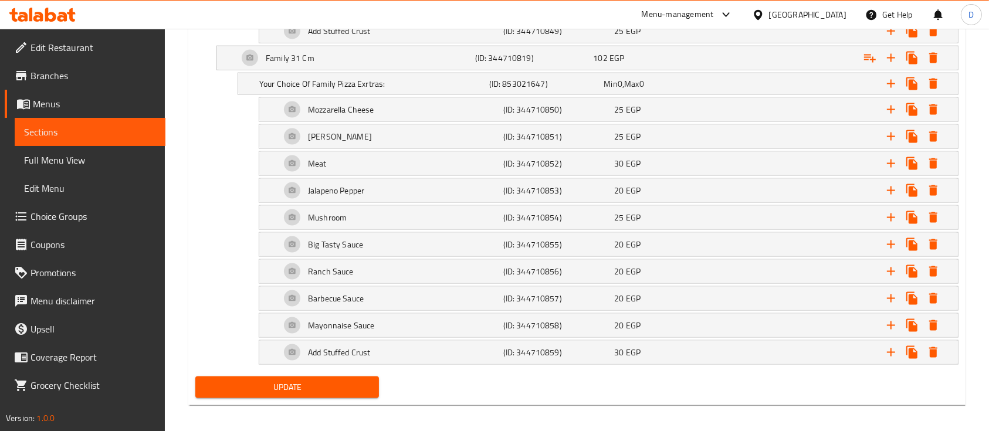
type input "بيتزا كيرى"
click at [361, 380] on span "Update" at bounding box center [287, 387] width 165 height 15
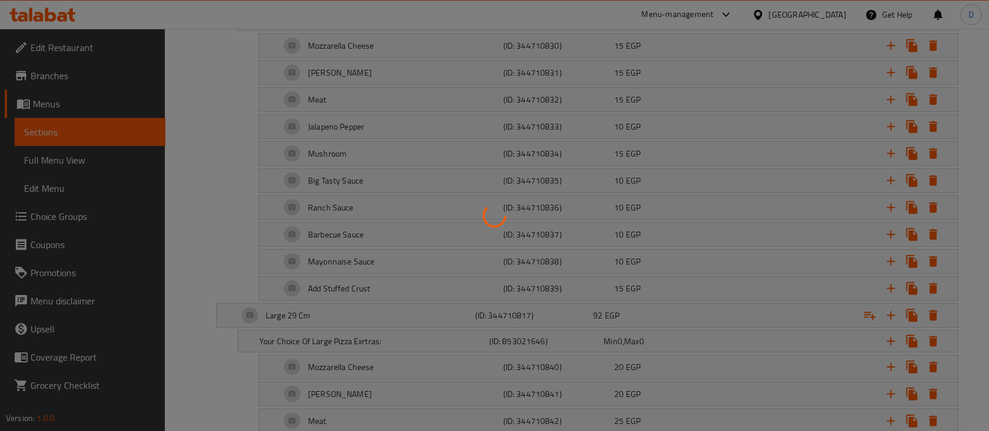
scroll to position [765, 0]
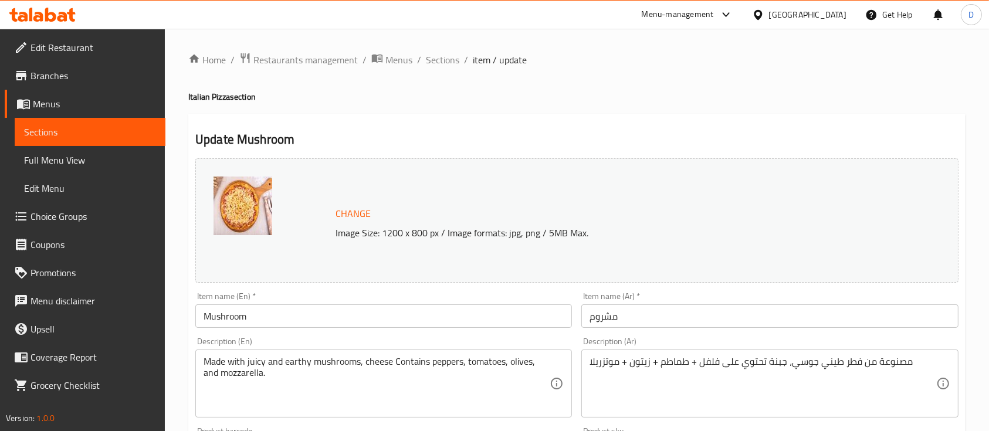
click at [882, 303] on div "Item name (Ar)   * مشروم Item name (Ar) *" at bounding box center [769, 310] width 377 height 36
click at [881, 316] on input "مشروم" at bounding box center [769, 315] width 377 height 23
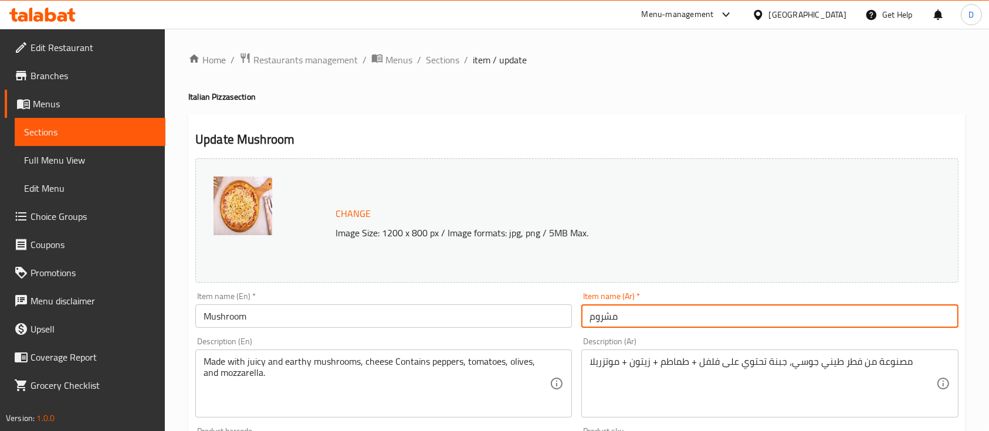
paste input "[PERSON_NAME]"
click at [590, 313] on input "مشروم" at bounding box center [769, 315] width 377 height 23
paste input "[PERSON_NAME]"
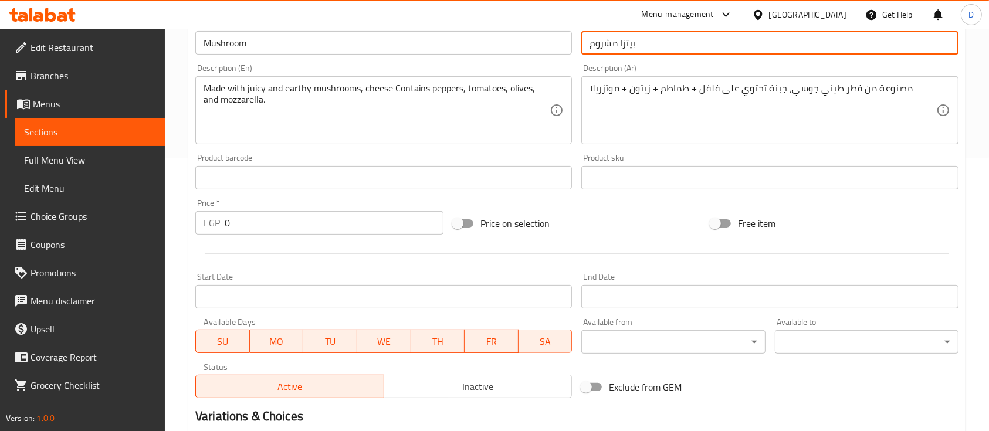
scroll to position [156, 0]
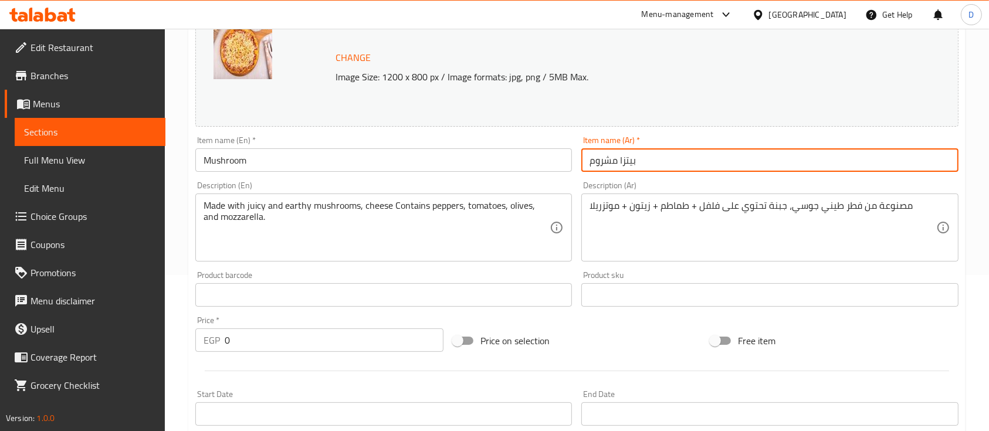
type input "بيتزا مشروم"
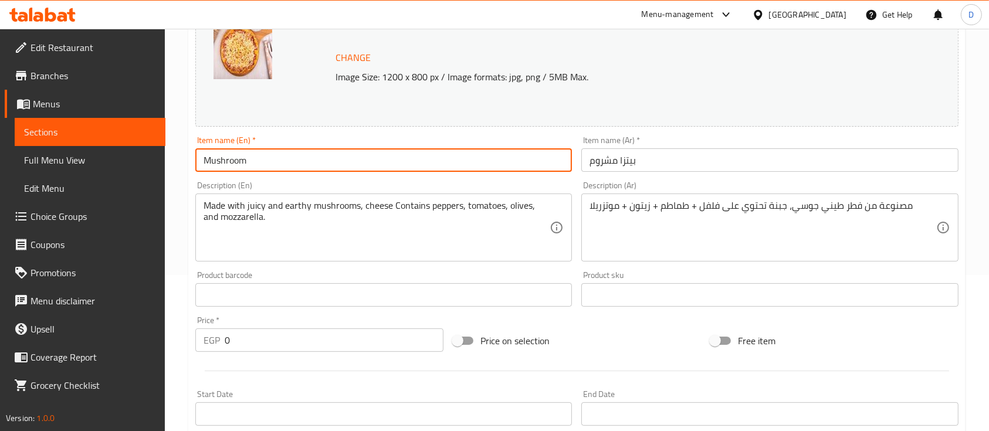
click at [345, 164] on input "Mushroom" at bounding box center [383, 159] width 377 height 23
paste input "Pizza"
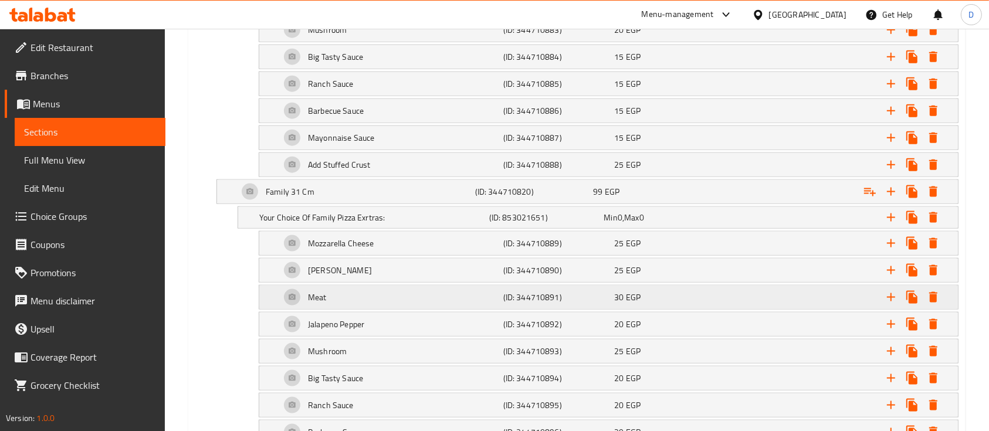
scroll to position [1625, 0]
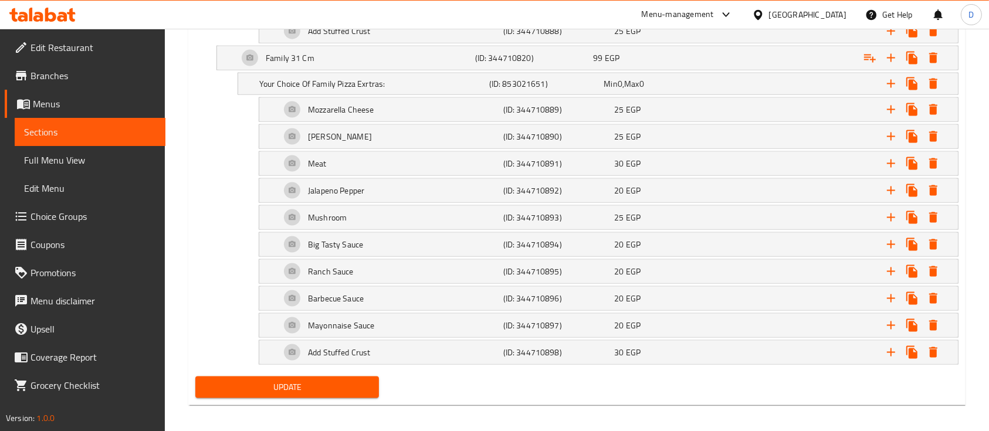
type input "Mushroom Pizza"
click at [352, 380] on span "Update" at bounding box center [287, 387] width 165 height 15
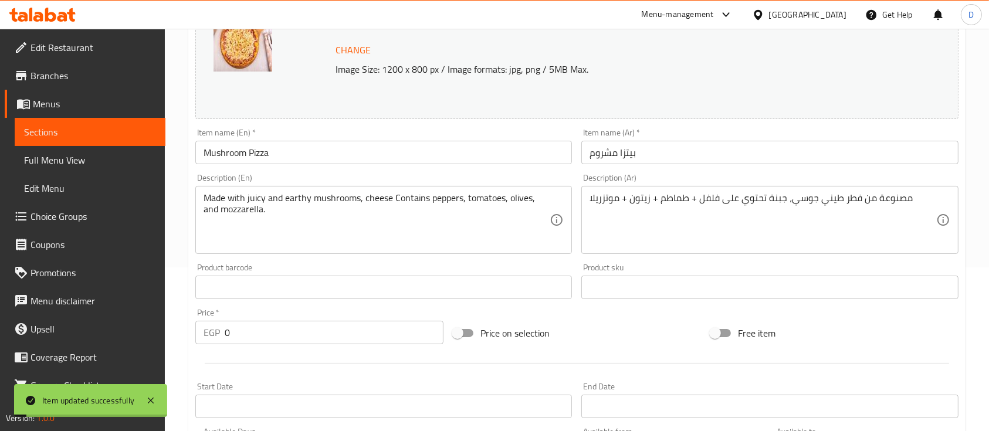
scroll to position [139, 0]
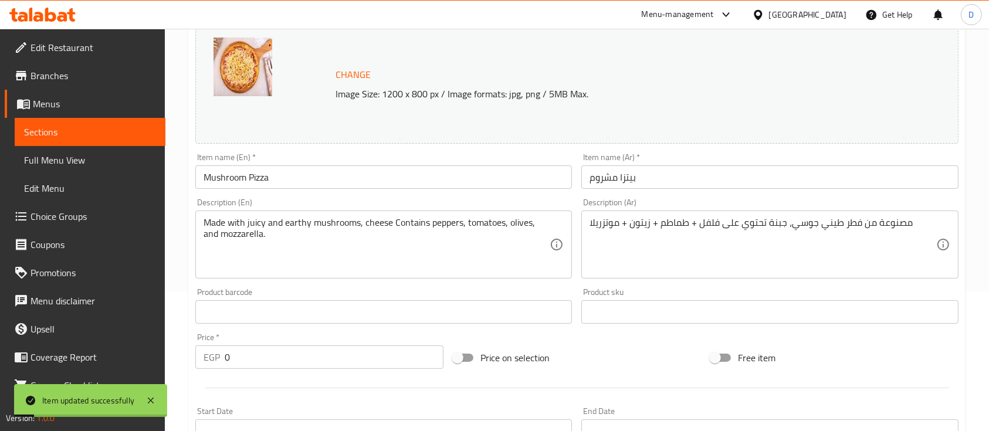
click at [626, 180] on input "بيتزا مشروم" at bounding box center [769, 176] width 377 height 23
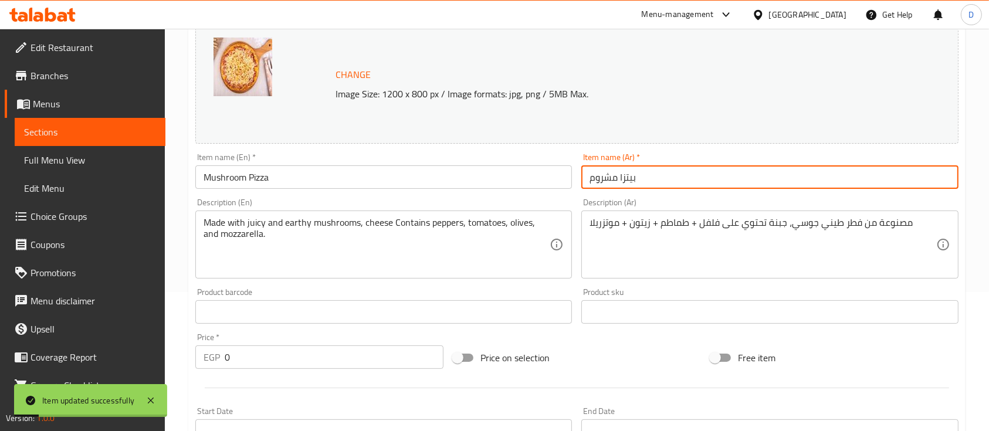
click at [626, 180] on input "بيتزا مشروم" at bounding box center [769, 176] width 377 height 23
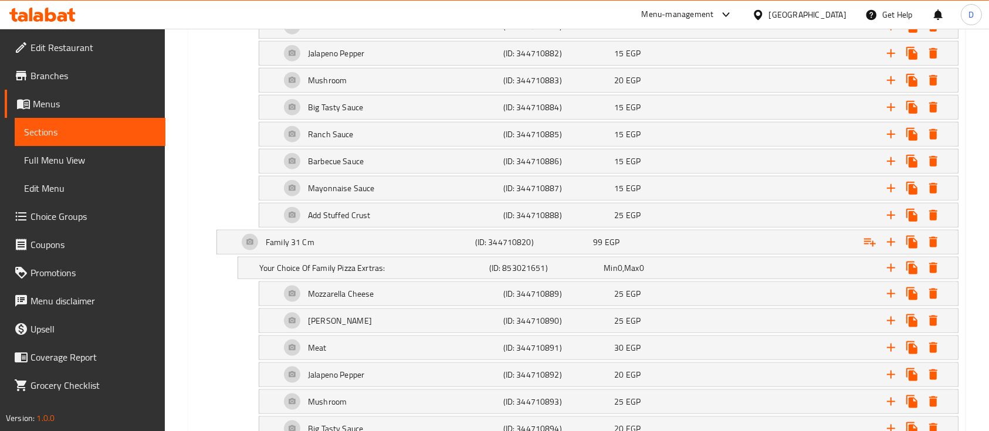
scroll to position [1625, 0]
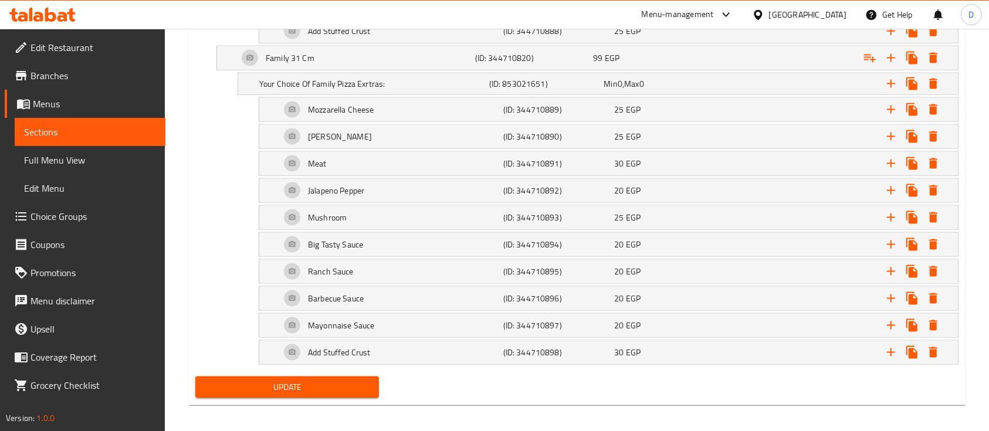
click at [316, 380] on span "Update" at bounding box center [287, 387] width 165 height 15
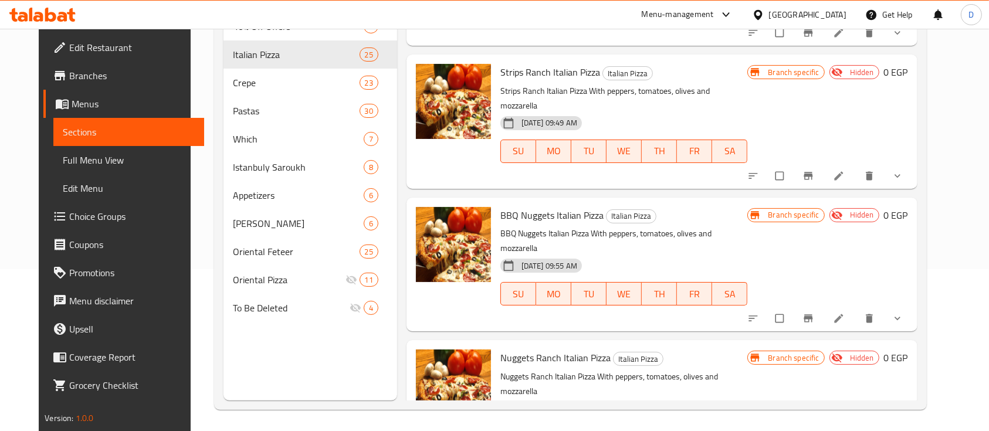
scroll to position [164, 0]
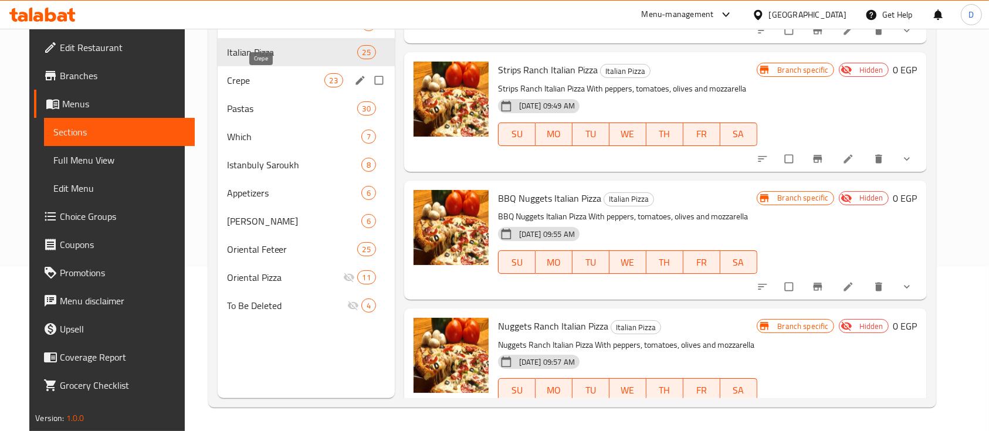
click at [235, 77] on span "Crepe" at bounding box center [275, 80] width 97 height 14
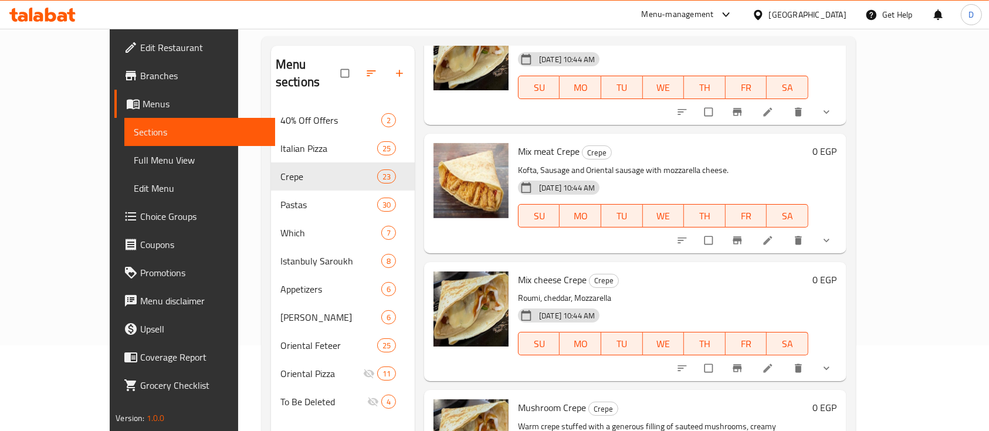
scroll to position [164, 0]
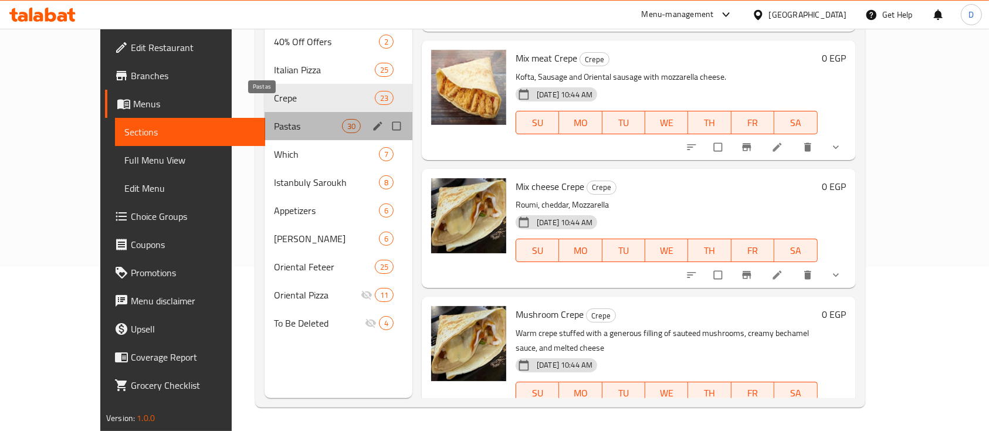
click at [274, 119] on span "Pastas" at bounding box center [308, 126] width 68 height 14
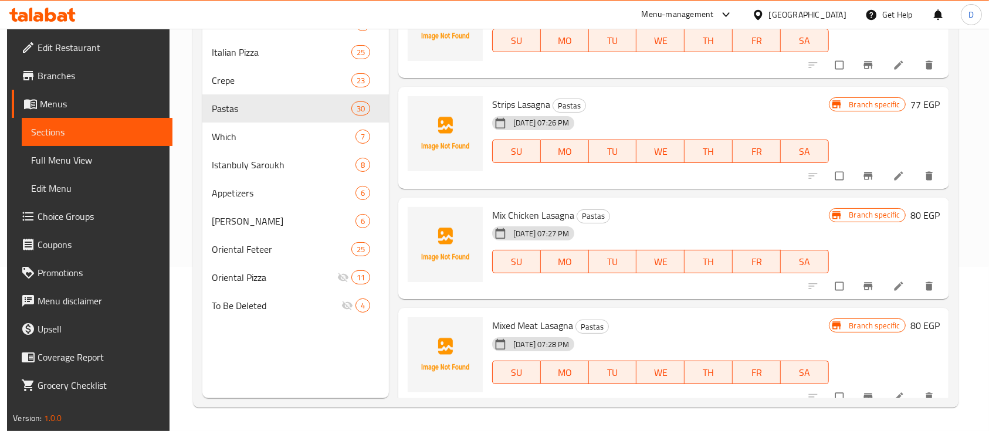
scroll to position [3343, 0]
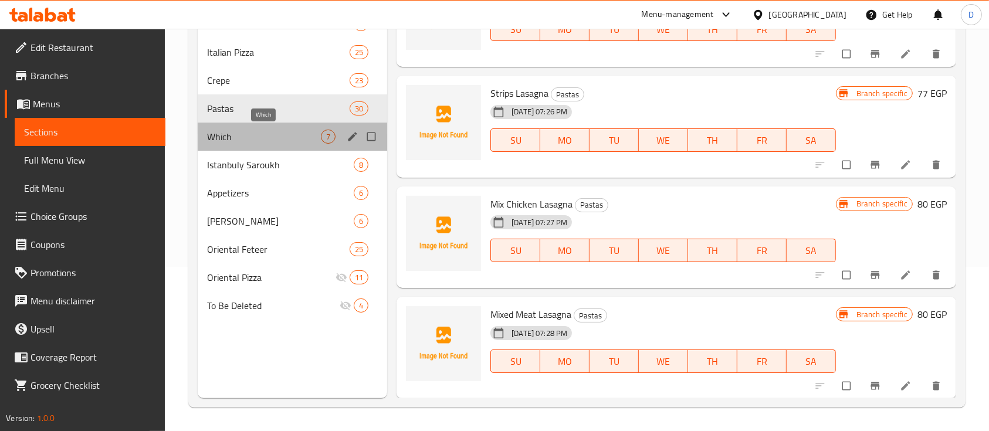
click at [223, 140] on span "Which" at bounding box center [264, 137] width 114 height 14
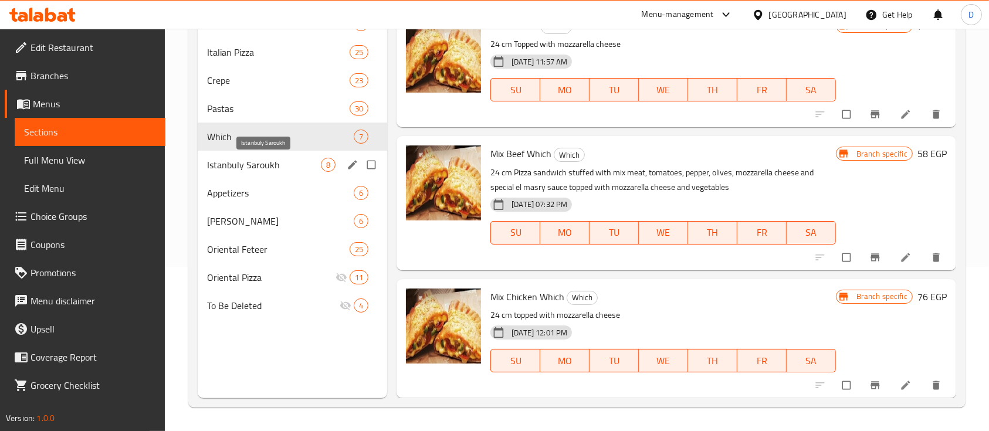
click at [283, 165] on span "Istanbuly Saroukh" at bounding box center [264, 165] width 114 height 14
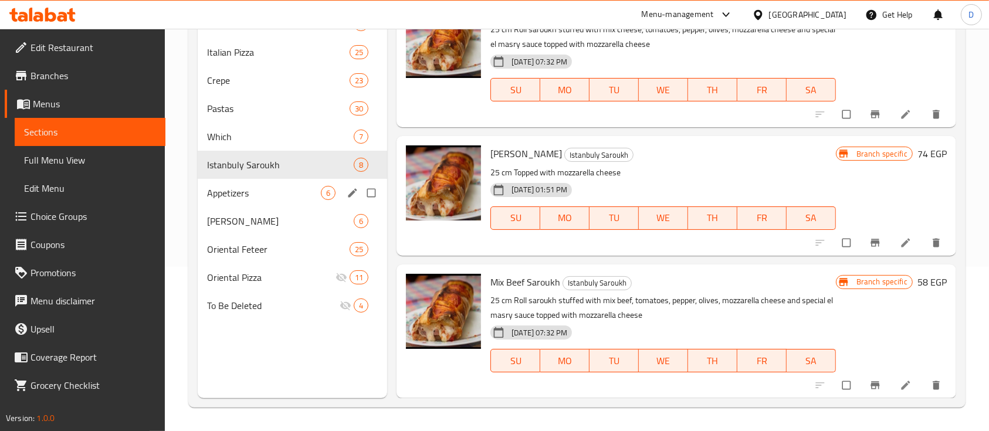
click at [226, 195] on span "Appetizers" at bounding box center [264, 193] width 114 height 14
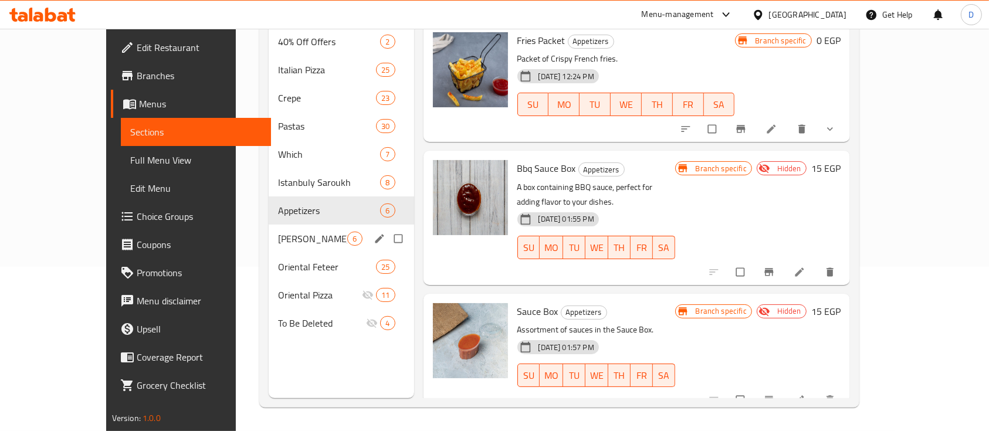
click at [274, 232] on div "Alexandrian Hawawshi 6" at bounding box center [341, 239] width 145 height 28
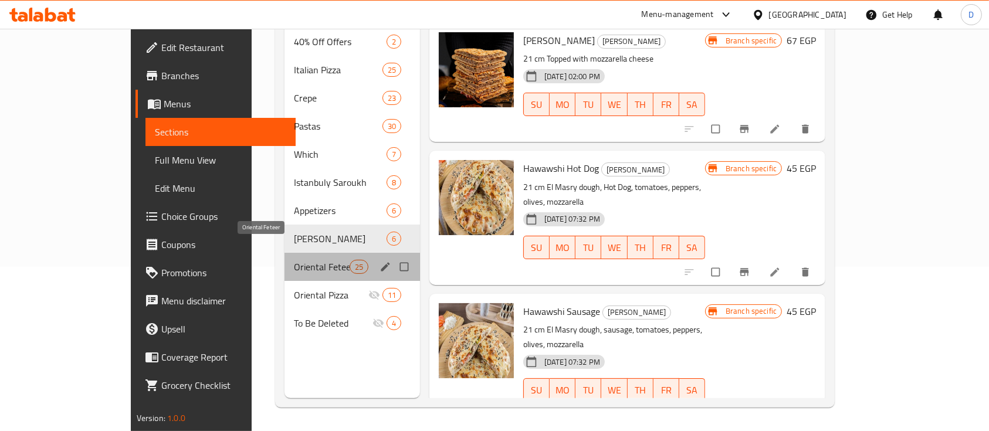
click at [294, 260] on span "Oriental Feteer" at bounding box center [321, 267] width 55 height 14
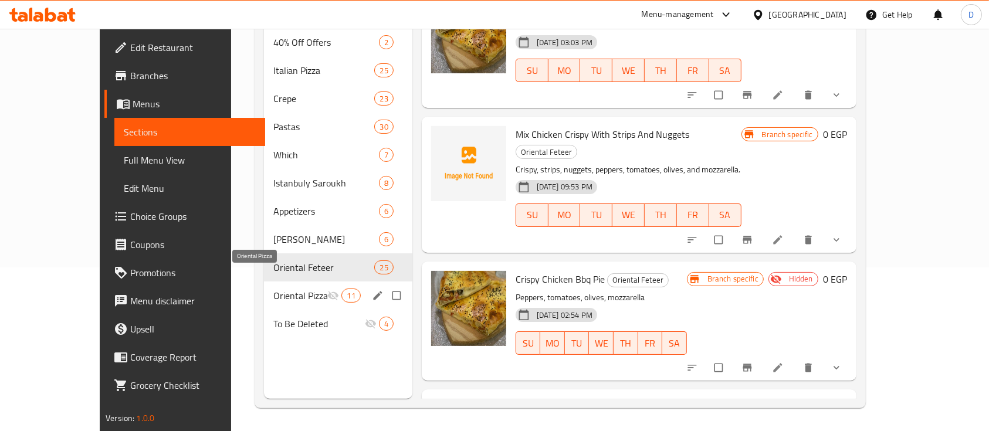
scroll to position [164, 0]
click at [264, 285] on div "Oriental Pizza 11" at bounding box center [338, 295] width 148 height 28
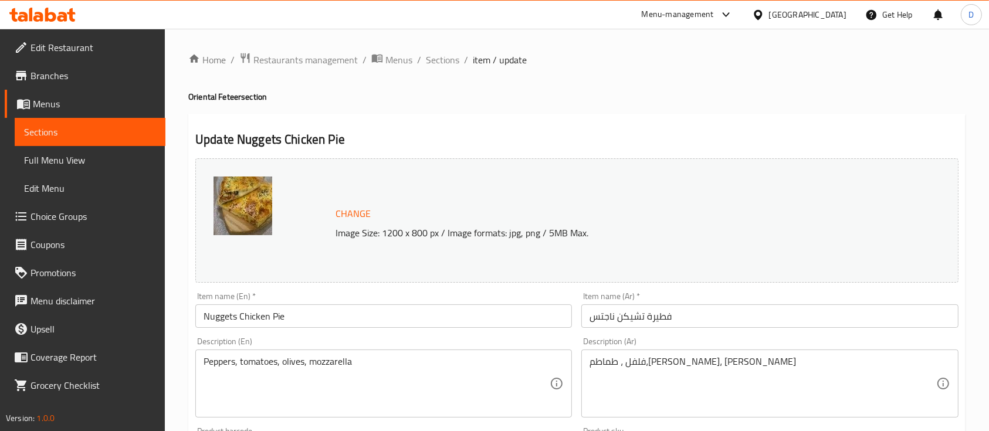
click at [58, 11] on icon at bounding box center [42, 15] width 66 height 14
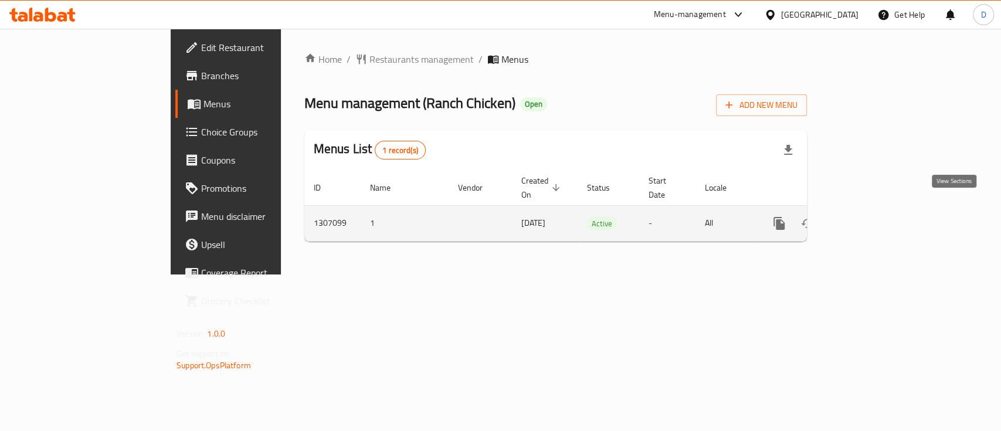
click at [871, 216] on icon "enhanced table" at bounding box center [864, 223] width 14 height 14
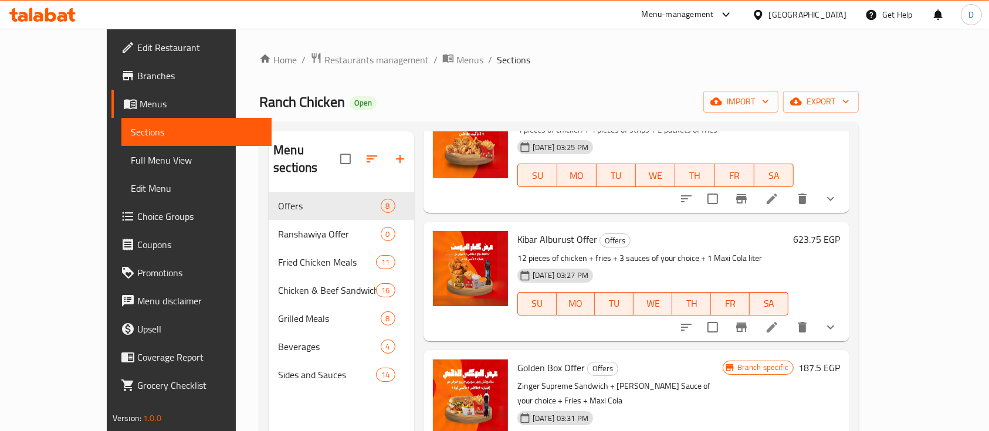
scroll to position [623, 0]
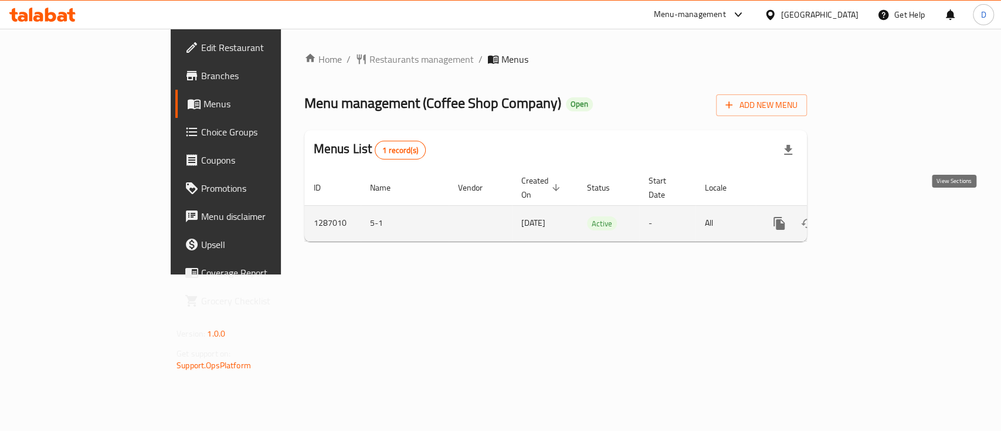
click at [878, 213] on link "enhanced table" at bounding box center [864, 223] width 28 height 28
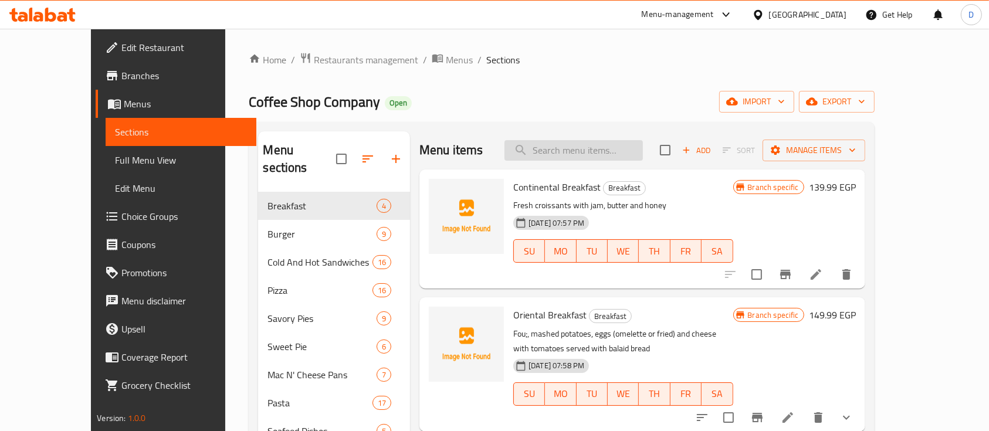
click at [635, 145] on input "search" at bounding box center [573, 150] width 138 height 21
paste input "فينا كومبو"
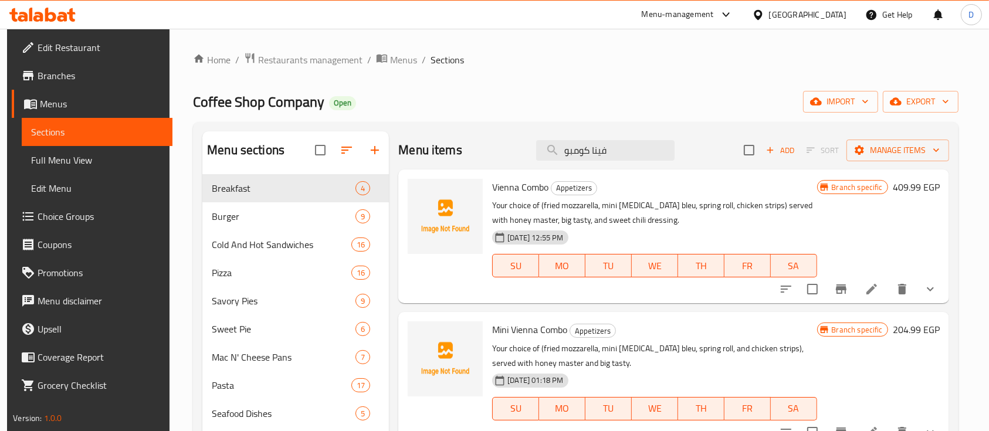
type input "فينا كومبو"
click at [851, 279] on button "Branch-specific-item" at bounding box center [841, 289] width 28 height 28
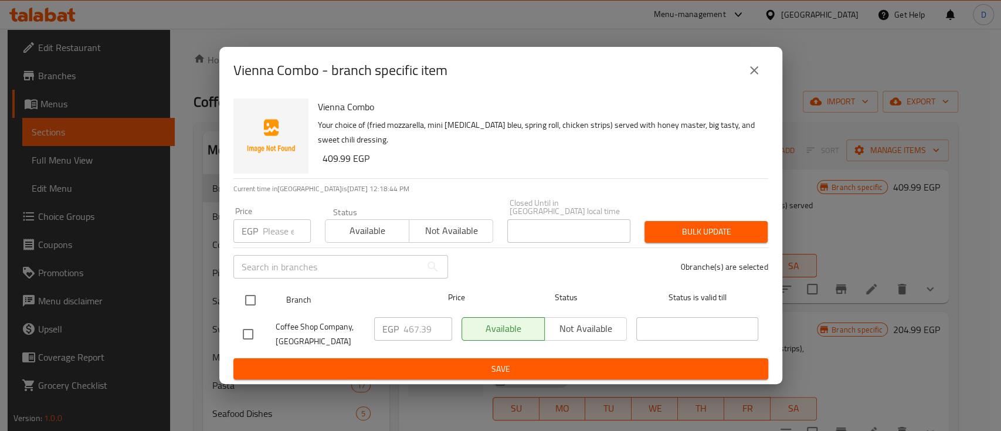
click at [256, 293] on input "checkbox" at bounding box center [250, 300] width 25 height 25
checkbox input "true"
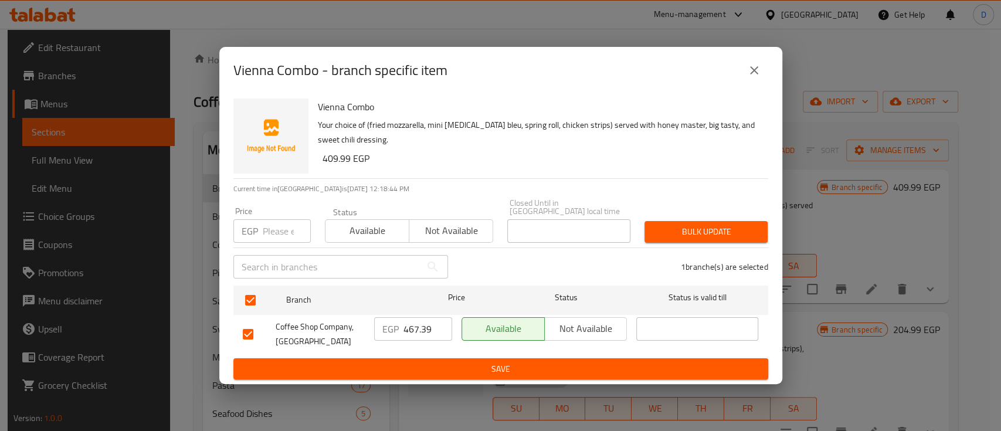
click at [413, 322] on input "467.39" at bounding box center [428, 328] width 49 height 23
click at [458, 362] on span "Save" at bounding box center [501, 369] width 516 height 15
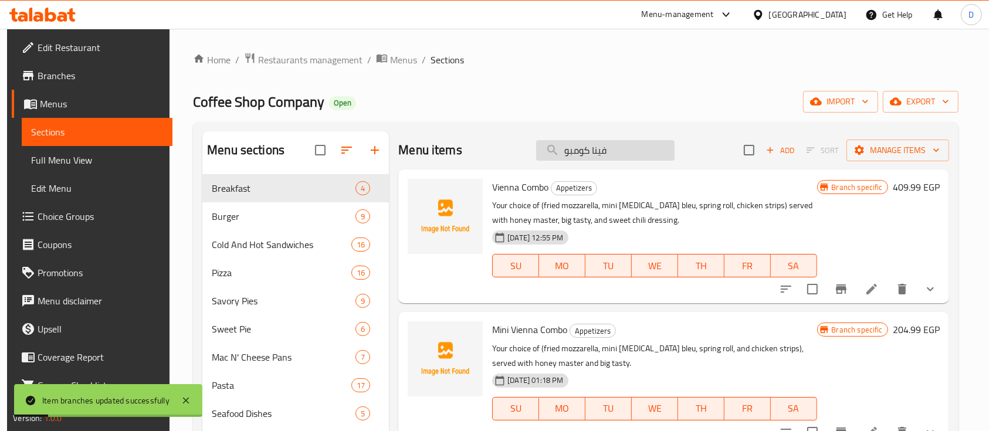
click at [607, 153] on input "فينا كومبو" at bounding box center [605, 150] width 138 height 21
paste input "بيف بوتيتو"
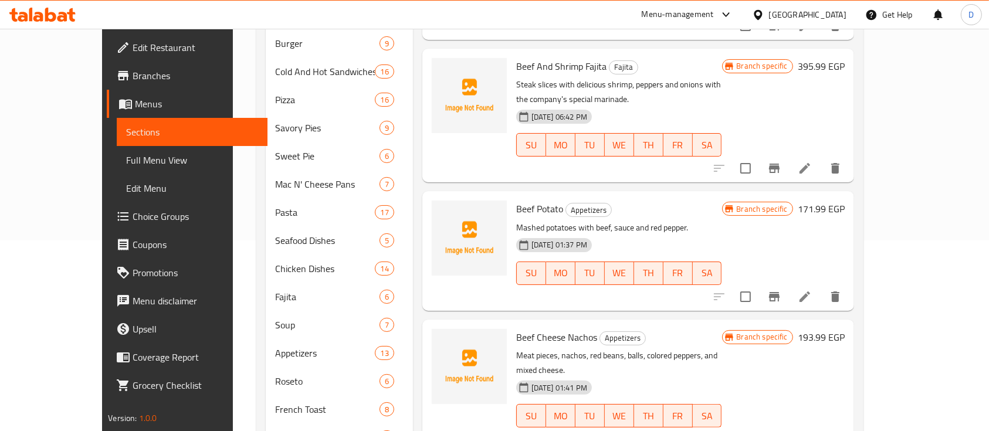
scroll to position [235, 0]
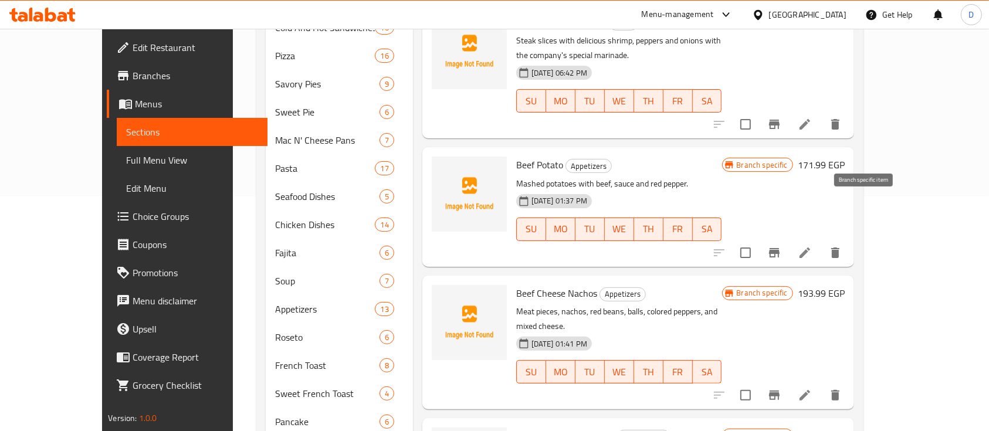
type input "بيف"
click at [788, 239] on button "Branch-specific-item" at bounding box center [774, 253] width 28 height 28
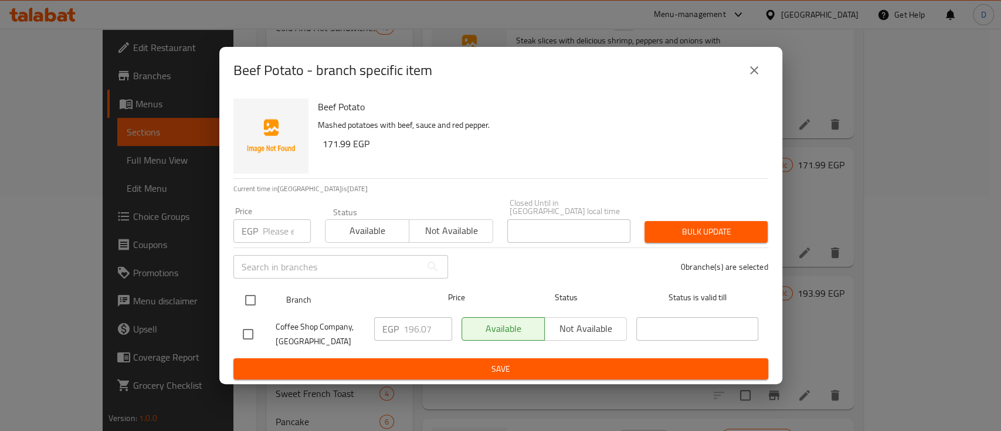
click at [252, 295] on input "checkbox" at bounding box center [250, 300] width 25 height 25
checkbox input "true"
click at [255, 297] on input "checkbox" at bounding box center [250, 300] width 25 height 25
checkbox input "false"
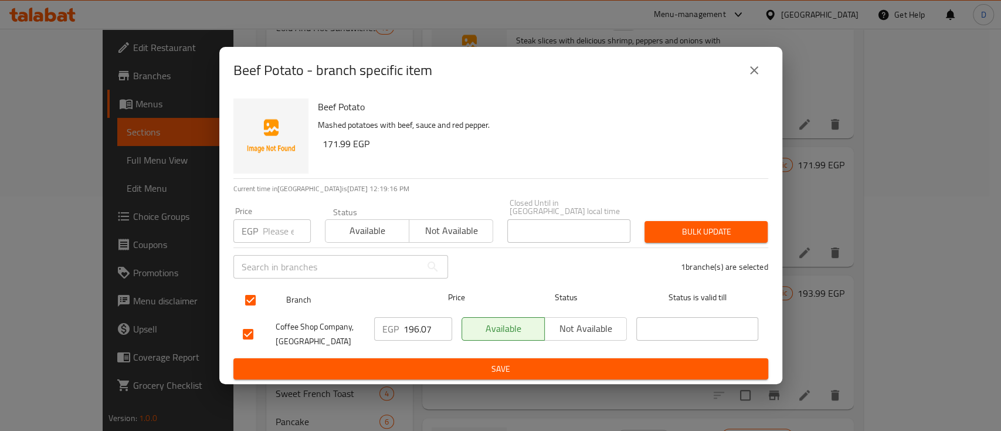
checkbox input "false"
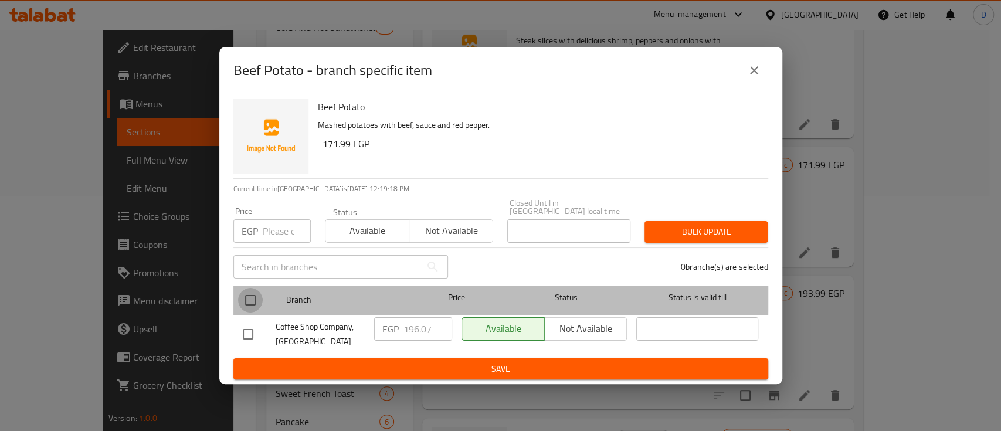
click at [249, 293] on input "checkbox" at bounding box center [250, 300] width 25 height 25
checkbox input "true"
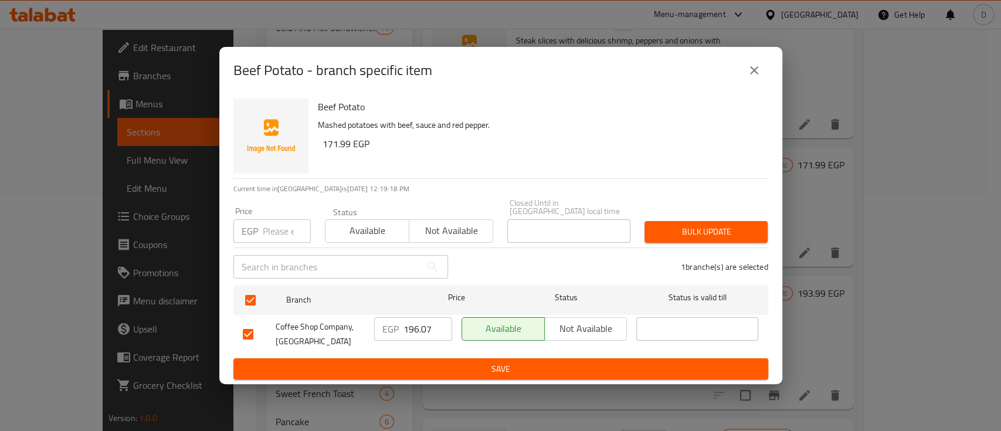
click at [415, 326] on input "196.07" at bounding box center [428, 328] width 49 height 23
click at [431, 362] on span "Save" at bounding box center [501, 369] width 516 height 15
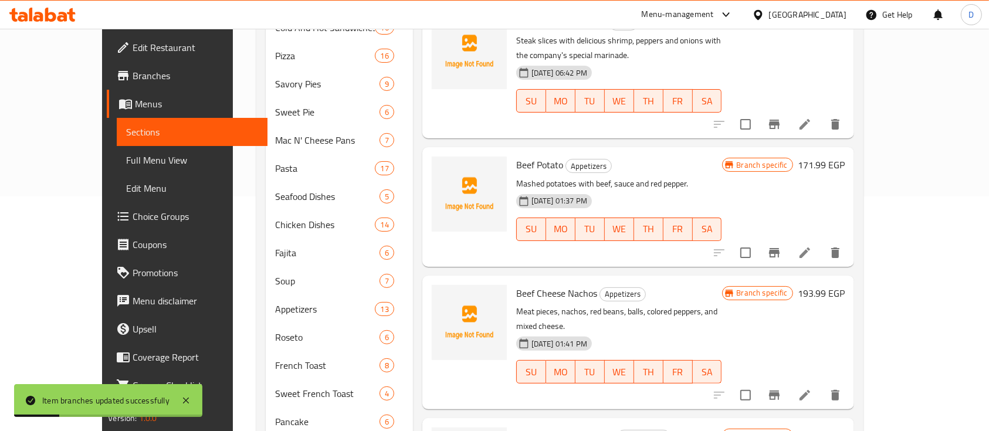
click at [133, 69] on span "Branches" at bounding box center [196, 76] width 126 height 14
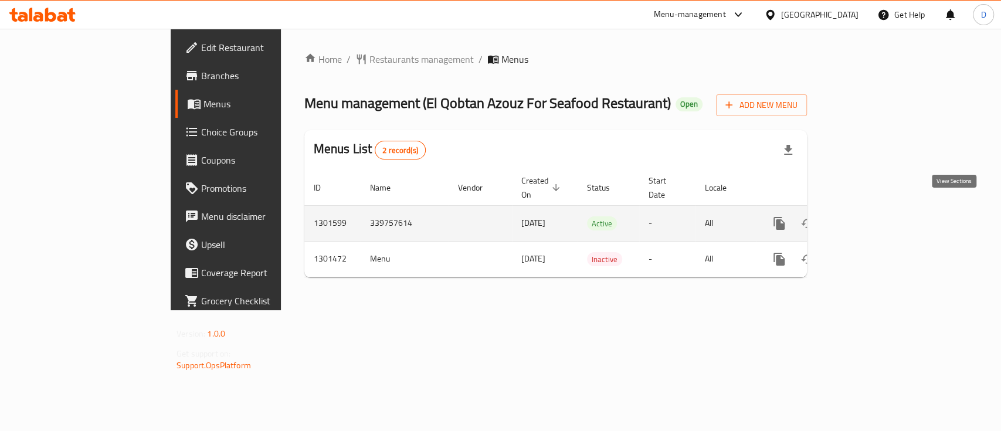
click at [871, 216] on icon "enhanced table" at bounding box center [864, 223] width 14 height 14
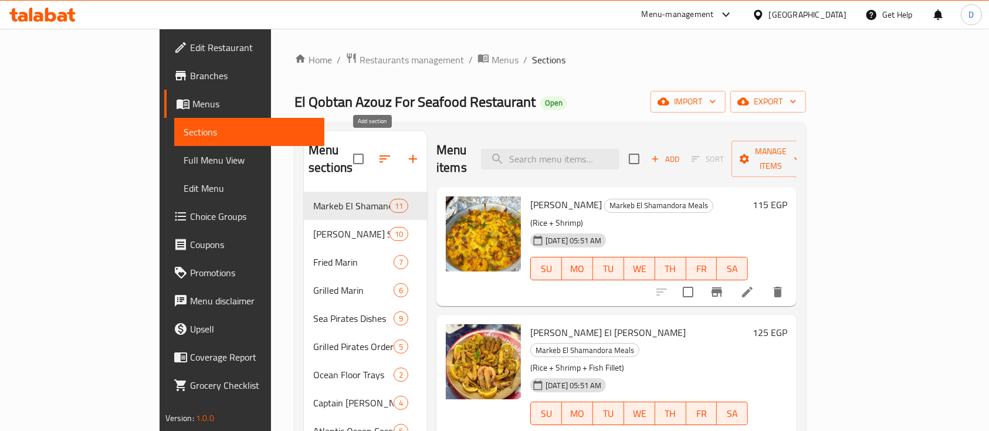
click at [406, 152] on icon "button" at bounding box center [413, 159] width 14 height 14
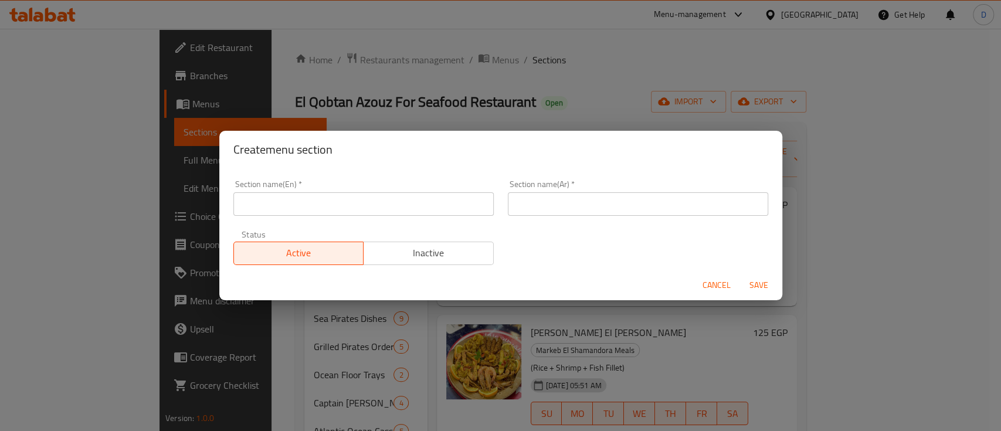
click at [352, 200] on input "text" at bounding box center [363, 203] width 260 height 23
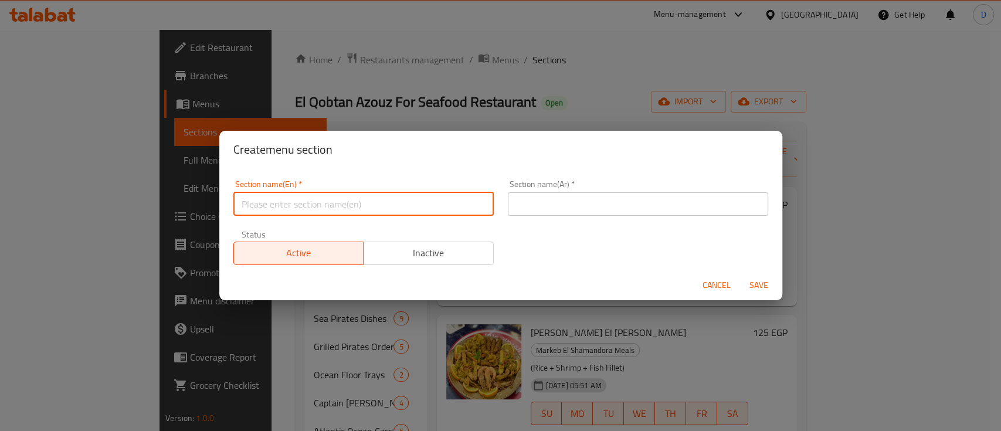
type input "Offers"
click at [561, 197] on input "text" at bounding box center [638, 203] width 260 height 23
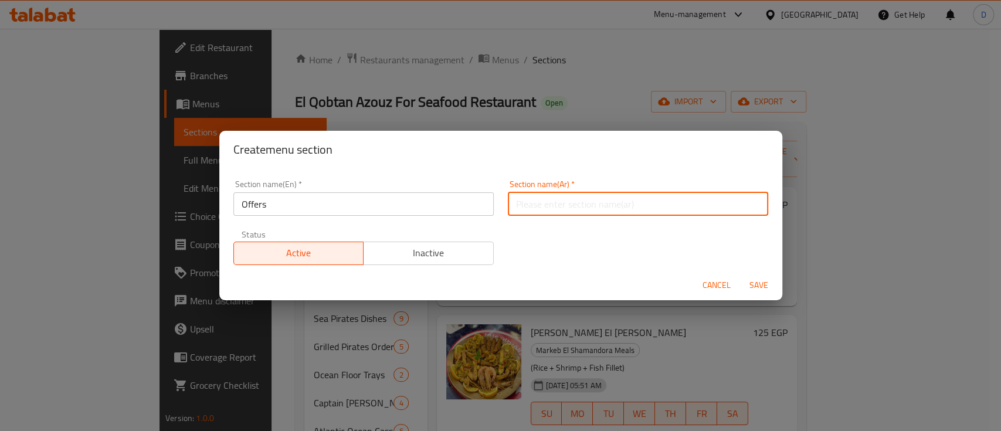
type input "العروض"
click at [762, 283] on span "Save" at bounding box center [759, 285] width 28 height 15
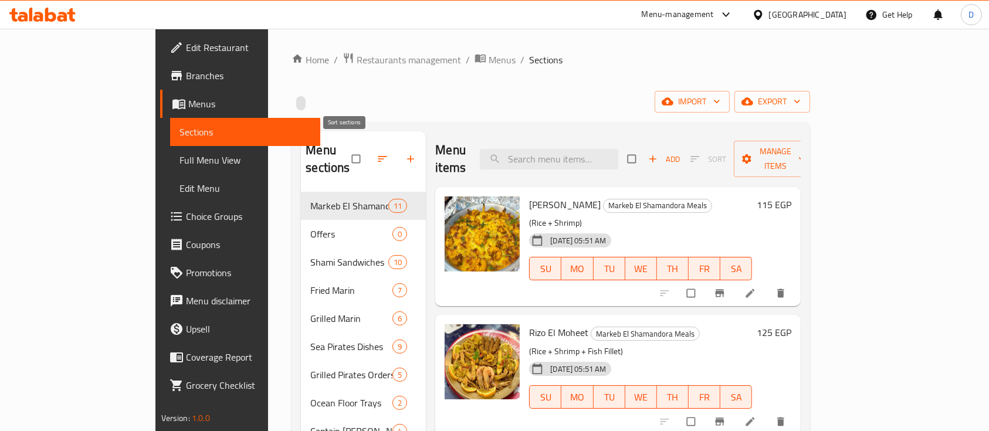
click at [370, 146] on button "button" at bounding box center [384, 159] width 28 height 26
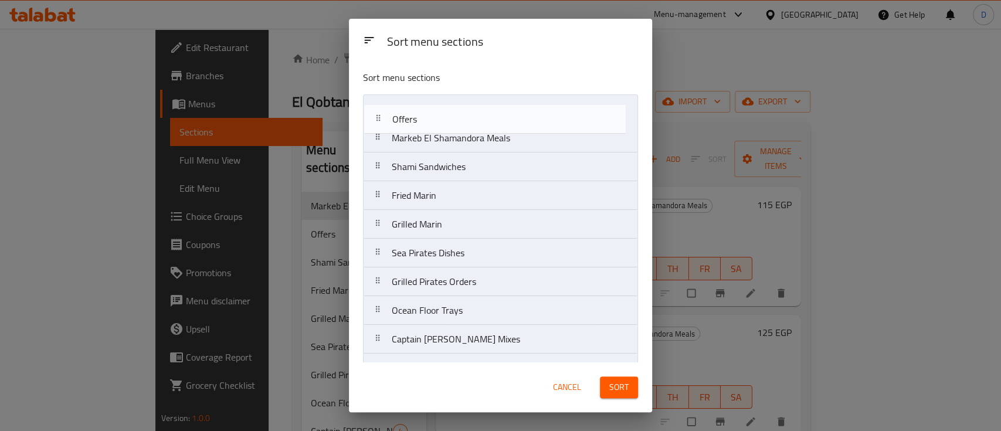
drag, startPoint x: 442, startPoint y: 143, endPoint x: 445, endPoint y: 110, distance: 32.3
click at [445, 110] on nav "Markeb El Shamandora Meals Offers Shami Sandwiches Fried Marin Grilled Marin Se…" at bounding box center [500, 310] width 275 height 432
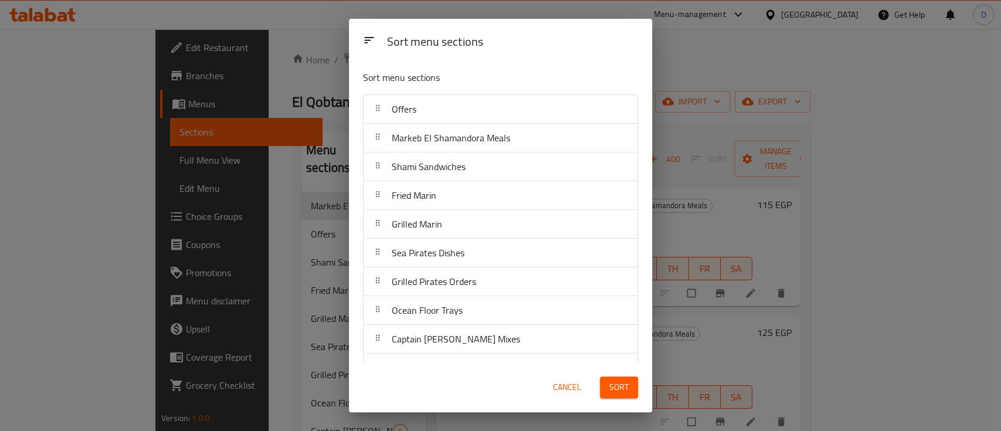
click at [615, 384] on span "Sort" at bounding box center [618, 387] width 19 height 15
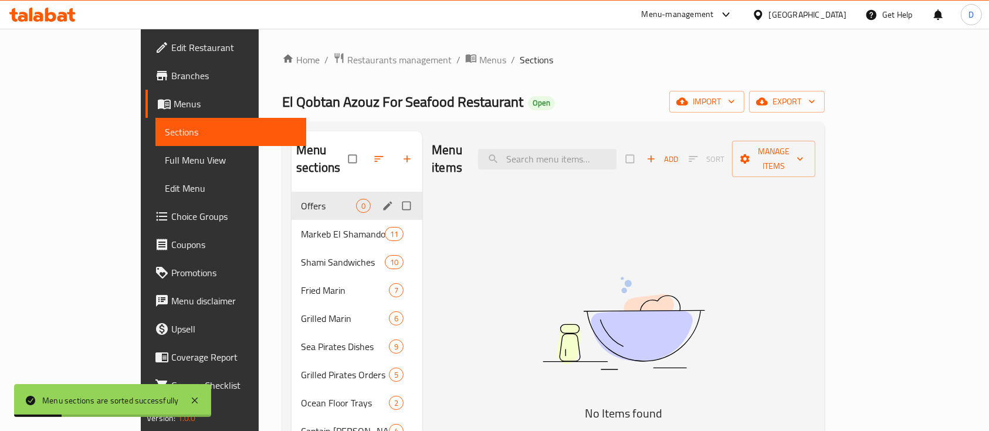
click at [301, 199] on span "Offers" at bounding box center [328, 206] width 55 height 14
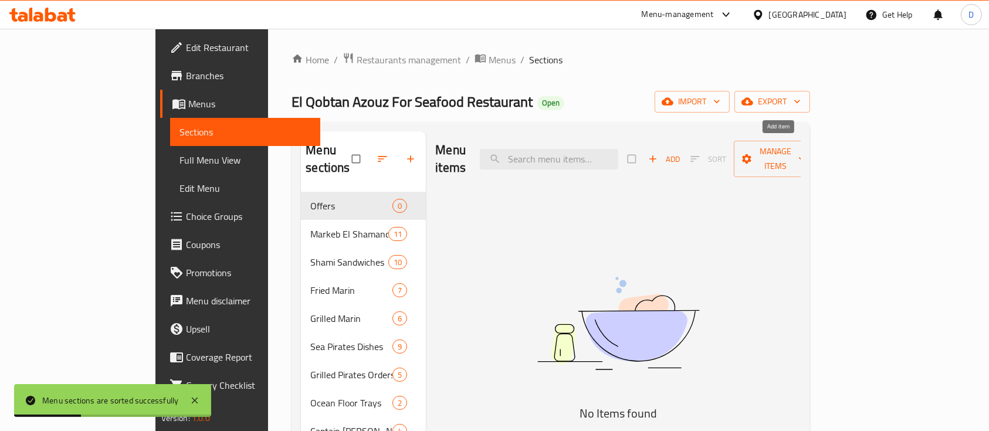
click at [680, 153] on span "Add" at bounding box center [664, 159] width 32 height 13
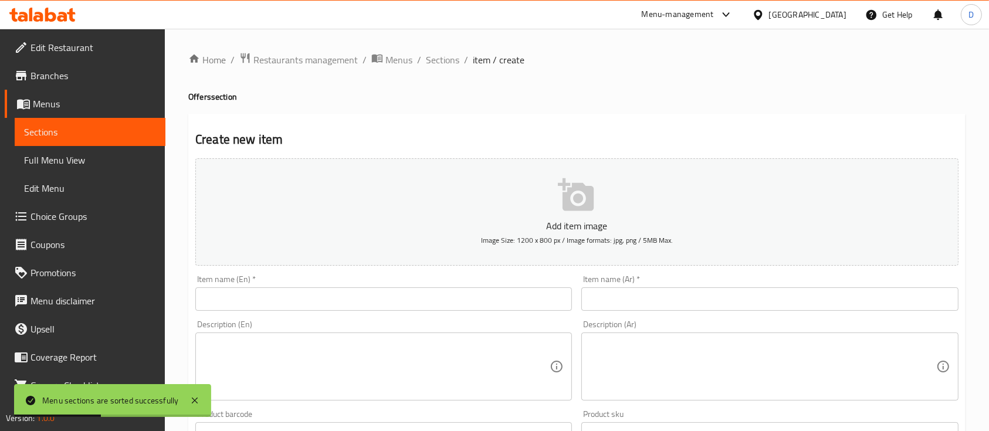
click at [686, 297] on input "text" at bounding box center [769, 298] width 377 height 23
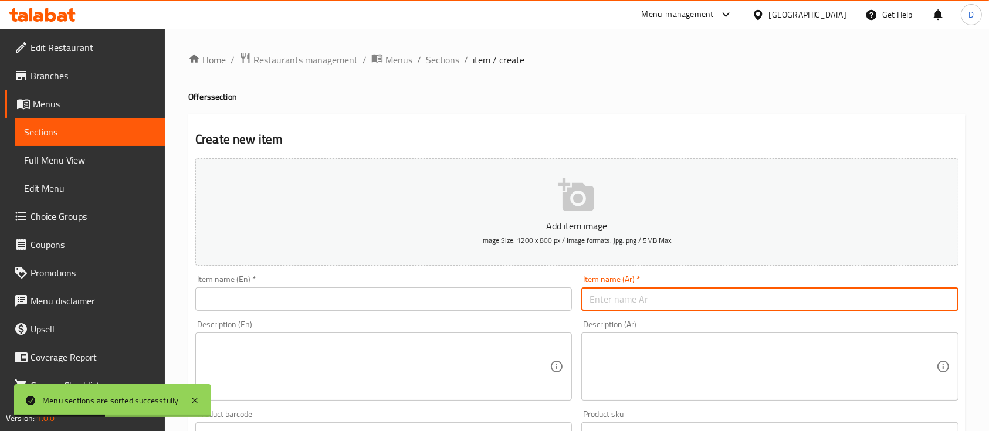
paste input "وجبة التوفير"
type input "وجبة التوفير"
click at [712, 331] on div "Description (Ar) Description (Ar)" at bounding box center [769, 360] width 377 height 80
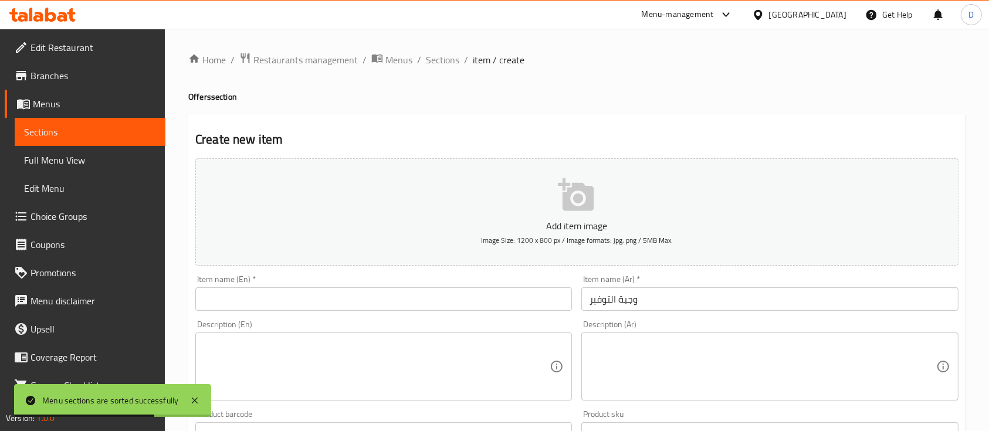
click at [713, 347] on textarea at bounding box center [763, 367] width 346 height 56
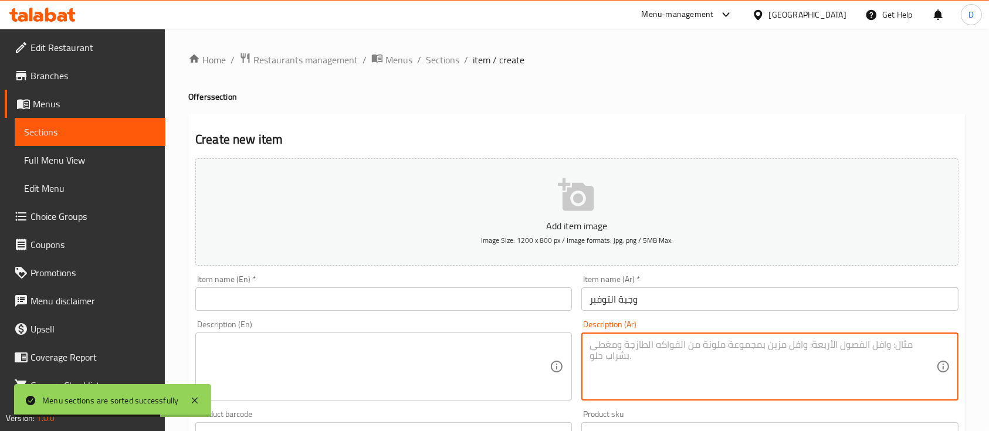
paste textarea "فيها جمبري راس وديل وسيبيا وبطارخ وكفتة جمبري وسمك فيليه +وعيش وسلطة وطحينة ومخ…"
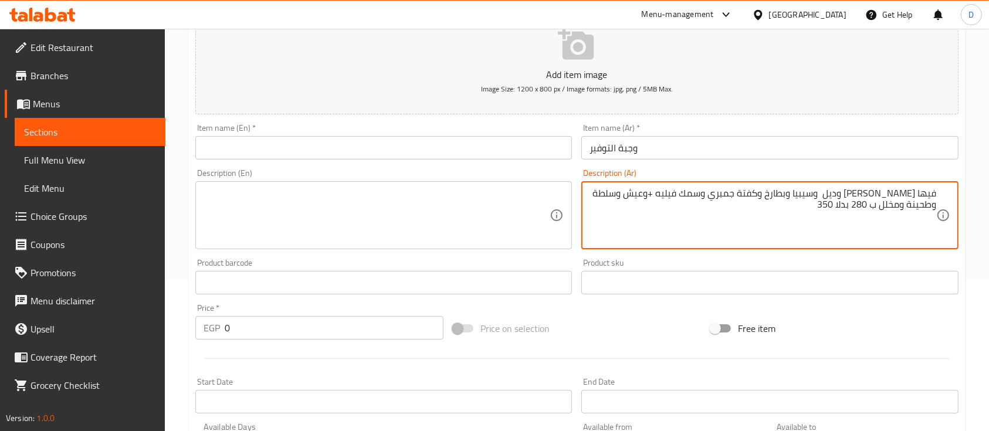
scroll to position [156, 0]
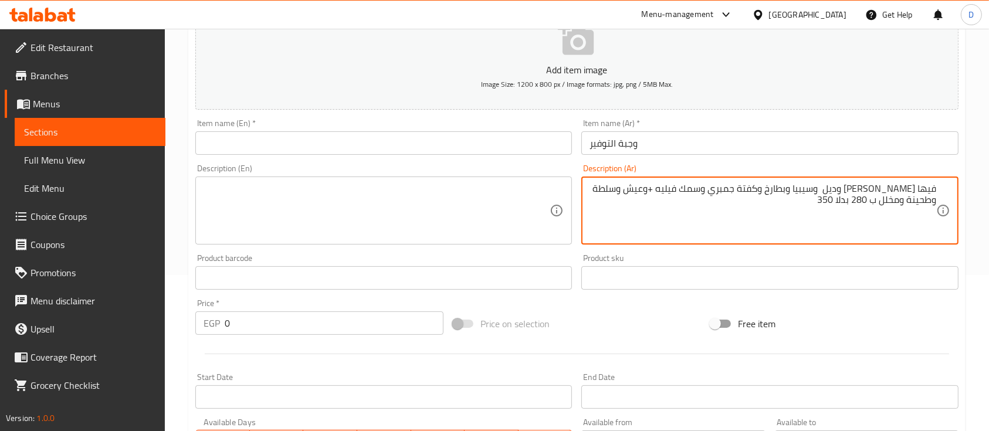
type textarea "فيها جمبري راس وديل وسيبيا وبطارخ وكفتة جمبري وسمك فيليه +وعيش وسلطة وطحينة ومخ…"
click at [333, 317] on input "0" at bounding box center [334, 322] width 219 height 23
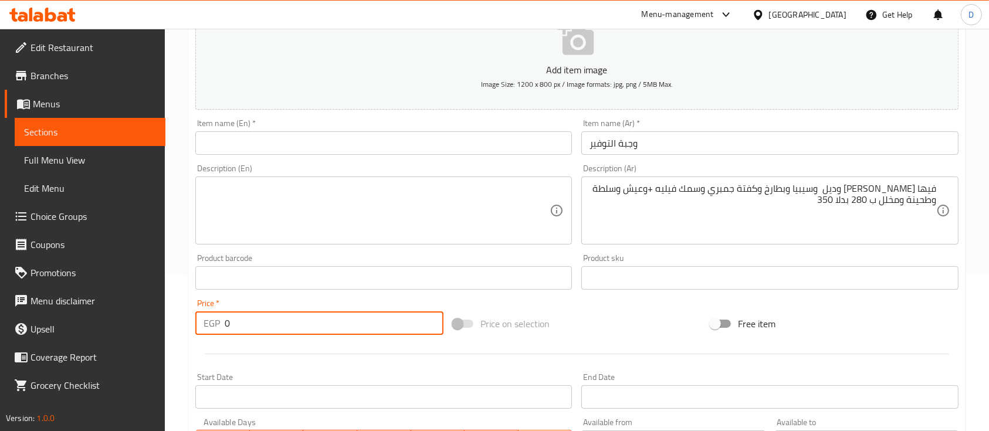
click at [333, 317] on input "0" at bounding box center [334, 322] width 219 height 23
type input "350"
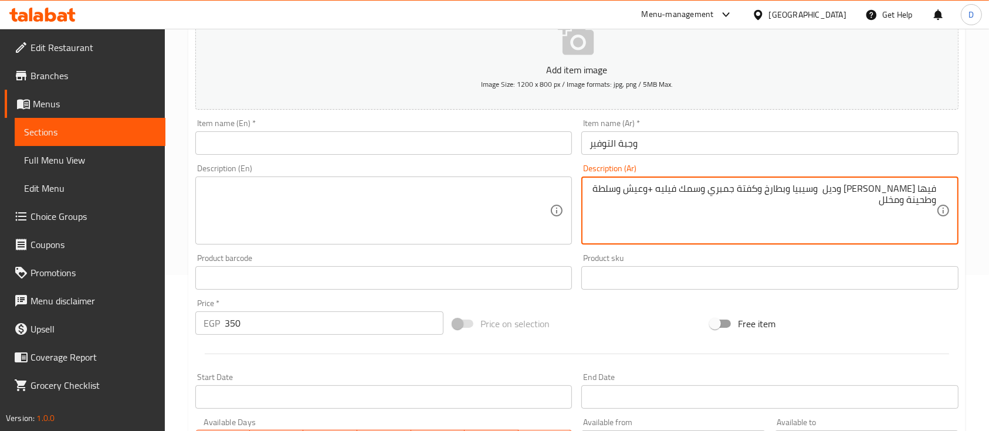
click at [929, 188] on textarea "فيها جمبري راس وديل وسيبيا وبطارخ وكفتة جمبري وسمك فيليه +وعيش وسلطة وطحينة ومخ…" at bounding box center [763, 211] width 346 height 56
click at [929, 187] on textarea "فيها جمبري راس وديل وسيبيا وبطارخ وكفتة جمبري وسمك فيليه +وعيش وسلطة وطحينة ومخ…" at bounding box center [763, 211] width 346 height 56
click at [859, 192] on textarea "جمبري راس وديل وسيبيا وبطارخ وكفتة جمبري وسمك فيليه +وعيش وسلطة وطحينة ومخلل" at bounding box center [763, 211] width 346 height 56
click at [831, 193] on textarea "جمبري راس وديل + سيبيا وبطارخ وكفتة جمبري وسمك فيليه +وعيش وسلطة وطحينة ومخلل" at bounding box center [763, 211] width 346 height 56
click at [800, 192] on textarea "جمبري راس وديل + سيبيا + بطارخ وكفتة جمبري وسمك فيليه +وعيش وسلطة وطحينة ومخلل" at bounding box center [763, 211] width 346 height 56
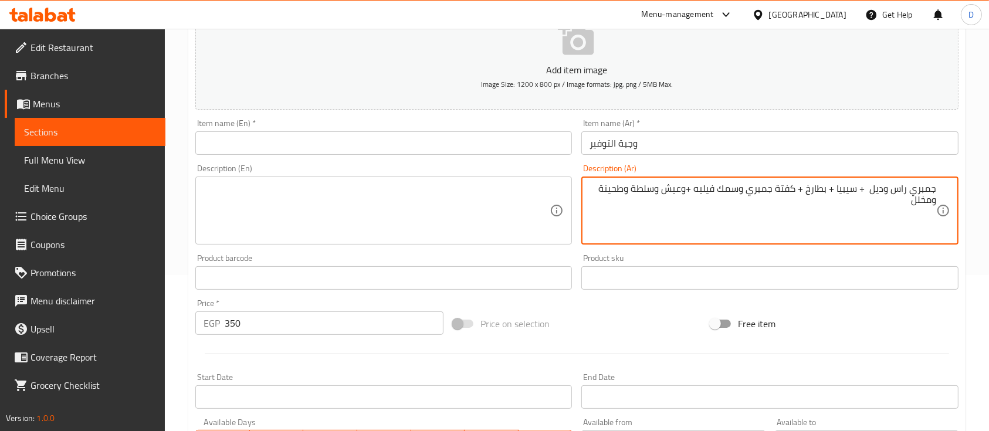
click at [740, 190] on textarea "جمبري راس وديل + سيبيا + بطارخ + كفتة جمبري وسمك فيليه +وعيش وسلطة وطحينة ومخلل" at bounding box center [763, 211] width 346 height 56
click at [685, 191] on textarea "جمبري راس وديل + سيبيا + بطارخ + كفتة جمبري + سمك فيليه +وعيش وسلطة وطحينة ومخلل" at bounding box center [763, 211] width 346 height 56
click at [662, 191] on textarea "جمبري راس وديل + سيبيا + بطارخ + كفتة جمبري + سمك فيليه +عيش وسلطة وطحينة ومخلل" at bounding box center [763, 211] width 346 height 56
click at [629, 189] on textarea "جمبري راس وديل + سيبيا + بطارخ + كفتة جمبري + سمك فيليه +عيش + سلطة وطحينة ومخلل" at bounding box center [763, 211] width 346 height 56
click at [936, 199] on div "جمبري راس وديل + سيبيا + بطارخ + كفتة جمبري + سمك فيليه +عيش + سلطة +طحينة ومخل…" at bounding box center [769, 211] width 377 height 68
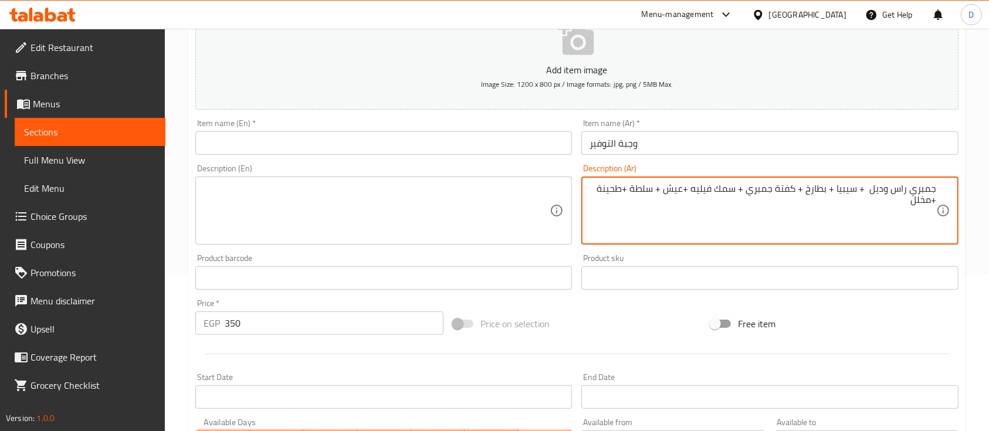
type textarea "جمبري راس وديل + سيبيا + بطارخ + كفتة جمبري + سمك فيليه +عيش + سلطة +طحينة +مخلل"
click at [348, 206] on textarea at bounding box center [377, 211] width 346 height 56
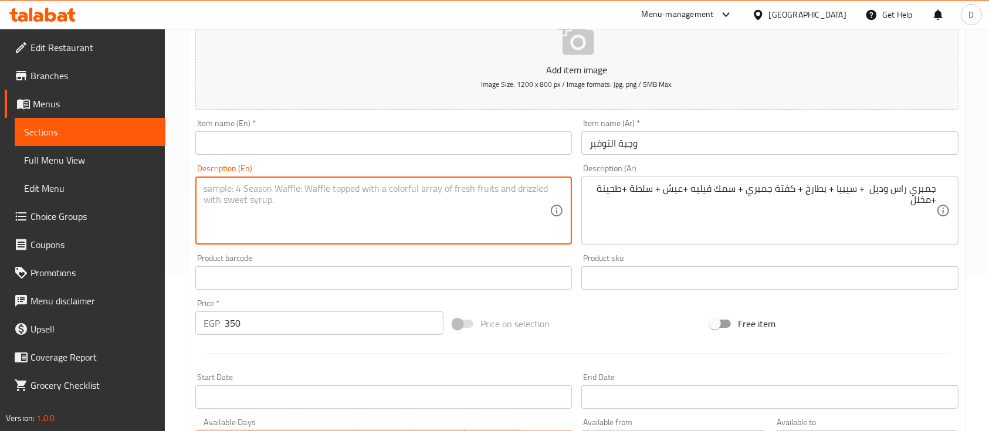
paste textarea "Shrimp head and tail + cuttlefish + roe + shrimp kofta + fish fillet + bread + …"
click at [310, 189] on textarea "Shrimp head and tail + cuttlefish + roe + shrimp kofta + fish fillet + bread + …" at bounding box center [377, 211] width 346 height 56
type textarea "Shrimp head and tail + cuttlefish + roe + shrimp kofta + fish fillet + bread + …"
click at [369, 310] on div "Price   * EGP 350 Price *" at bounding box center [319, 317] width 248 height 36
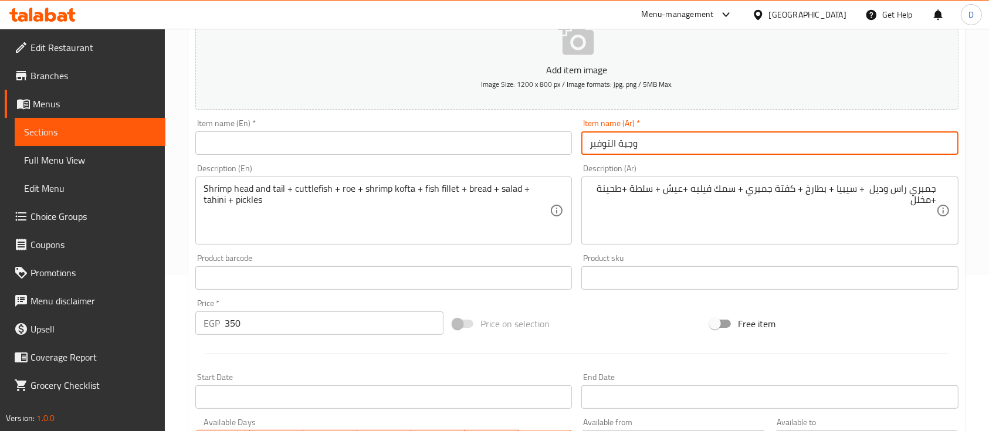
click at [624, 135] on input "وجبة التوفير" at bounding box center [769, 142] width 377 height 23
click at [625, 135] on input "وجبة التوفير" at bounding box center [769, 142] width 377 height 23
click at [459, 147] on input "text" at bounding box center [383, 142] width 377 height 23
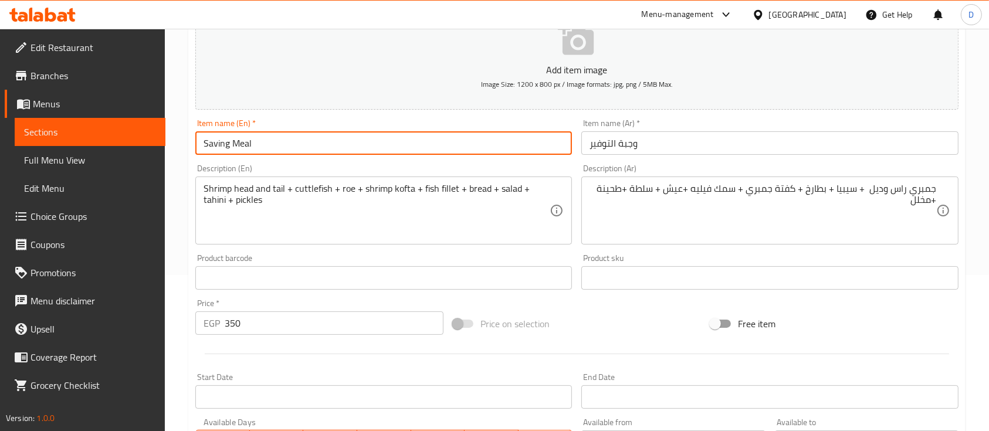
type input "Saving Meal"
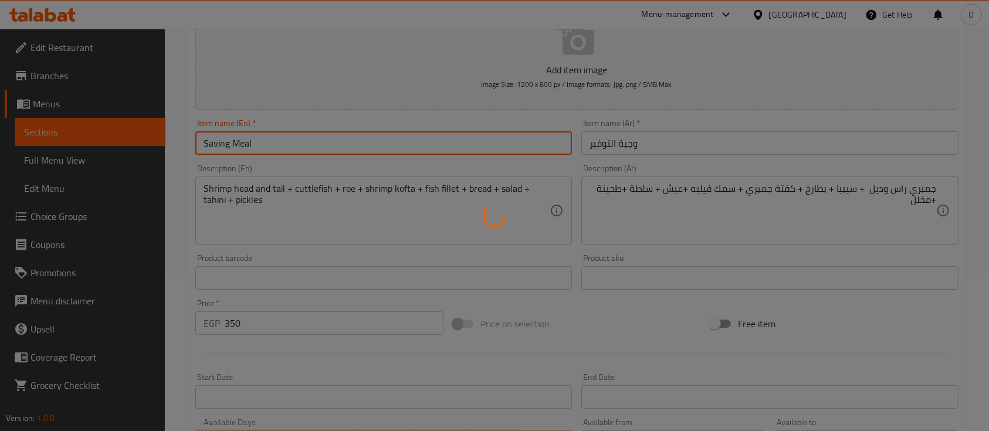
type input "0"
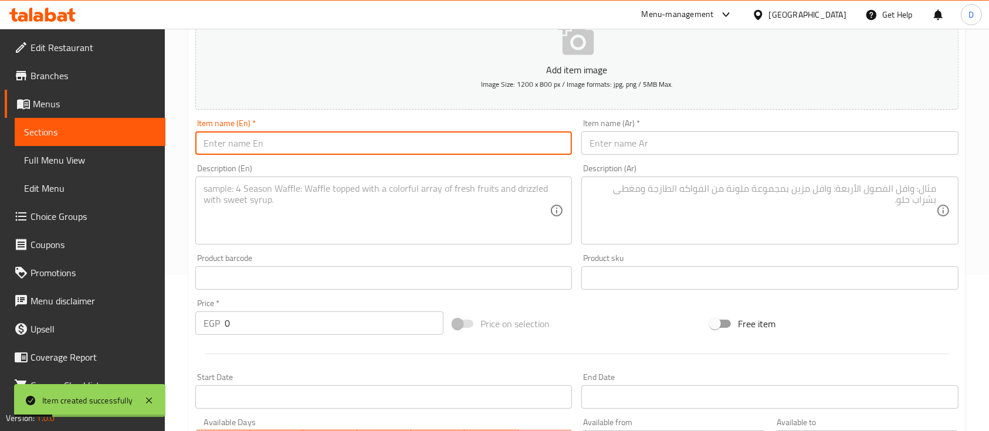
click at [718, 150] on input "text" at bounding box center [769, 142] width 377 height 23
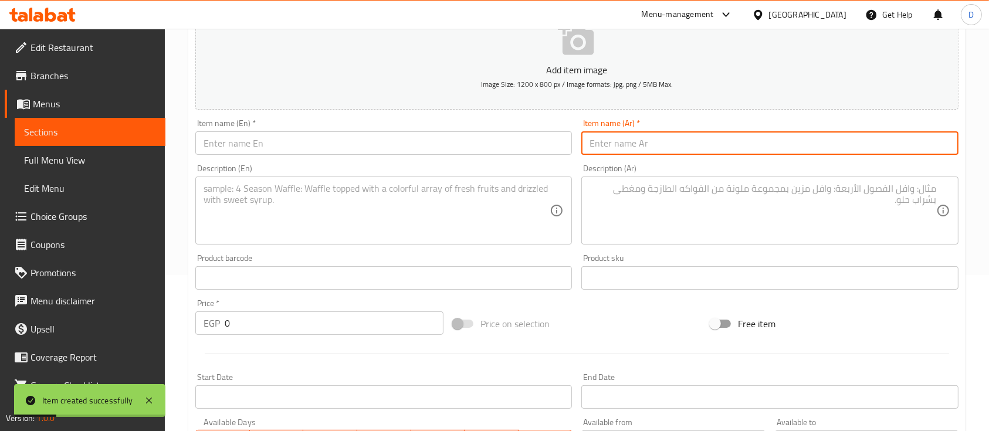
paste input "صنية الملوك 1200 بدلا 1500"
type input "صنية الملوك 1200 بدلا 1500"
click at [336, 326] on input "0" at bounding box center [334, 322] width 219 height 23
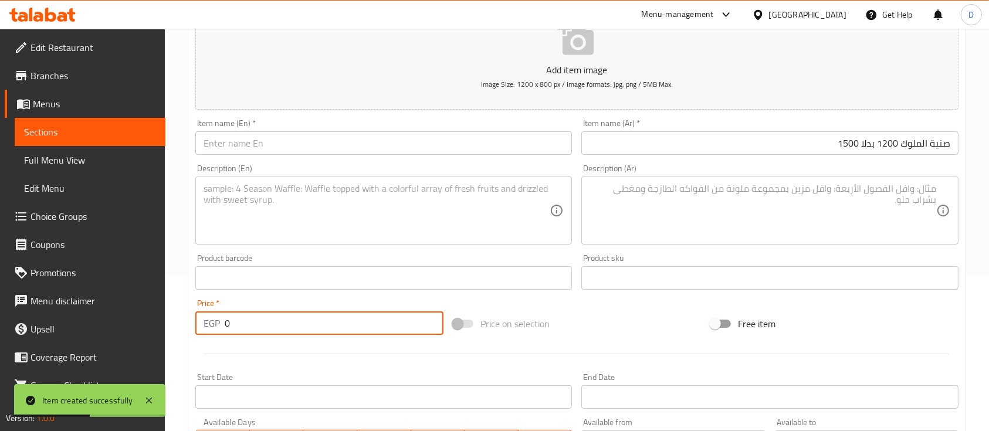
click at [336, 326] on input "0" at bounding box center [334, 322] width 219 height 23
type input "1500"
click at [763, 129] on div "Item name (Ar)   * صنية الملوك 1200 بدلا 1500 Item name (Ar) *" at bounding box center [769, 137] width 377 height 36
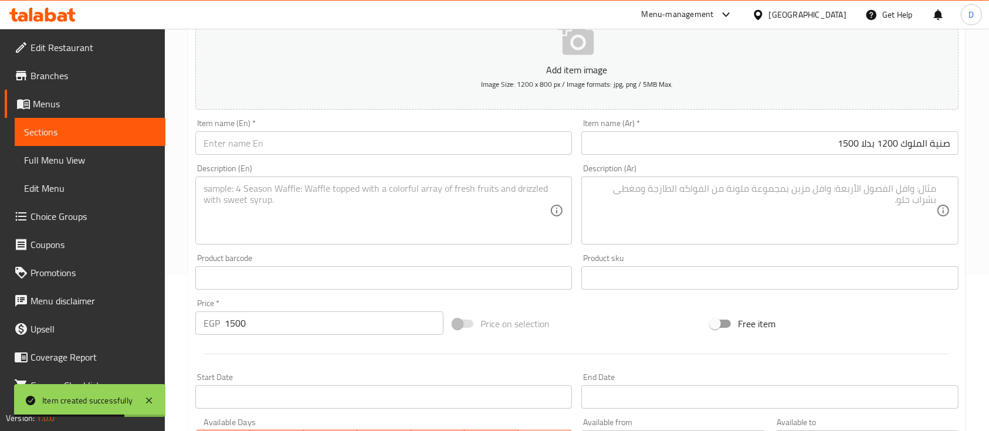
click at [770, 151] on input "صنية الملوك 1200 بدلا 1500" at bounding box center [769, 142] width 377 height 23
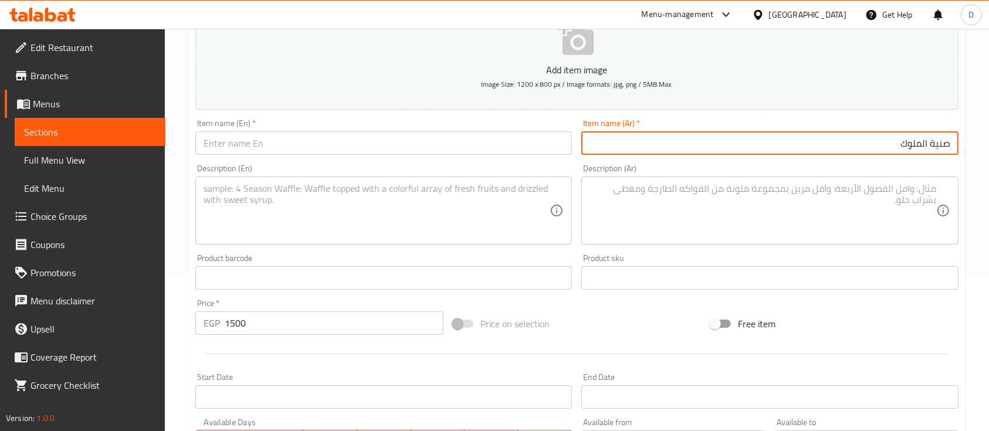
type input "صنية الملوك"
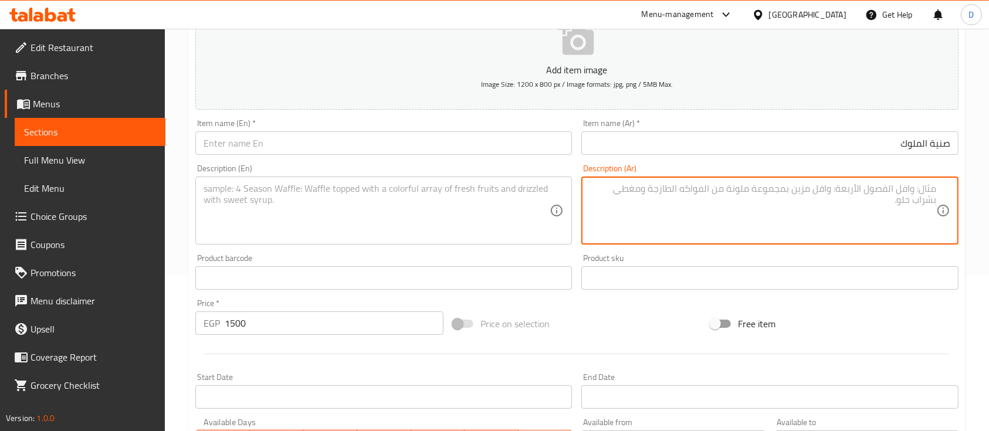
click at [774, 199] on textarea at bounding box center [763, 211] width 346 height 56
paste textarea "جمبري وسيبيا وكفتة جمبري وكبيبة جمبري وسمك فيليه وبطارخ وجمبري راس وديل وسلطات …"
click at [909, 190] on textarea "جمبري وسيبيا وكفتة جمبري وكبيبة جمبري وسمك فيليه وبطارخ وجمبري راس وديل وسلطات …" at bounding box center [763, 211] width 346 height 56
click at [880, 192] on textarea "جمبري+ سيبيا وكفتة جمبري وكبيبة جمبري وسمك فيليه وبطارخ وجمبري راس وديل وسلطات …" at bounding box center [763, 211] width 346 height 56
click at [821, 189] on textarea "جمبري+ سيبيا + كفتة جمبري وكبيبة جمبري وسمك فيليه وبطارخ وجمبري راس وديل وسلطات…" at bounding box center [763, 211] width 346 height 56
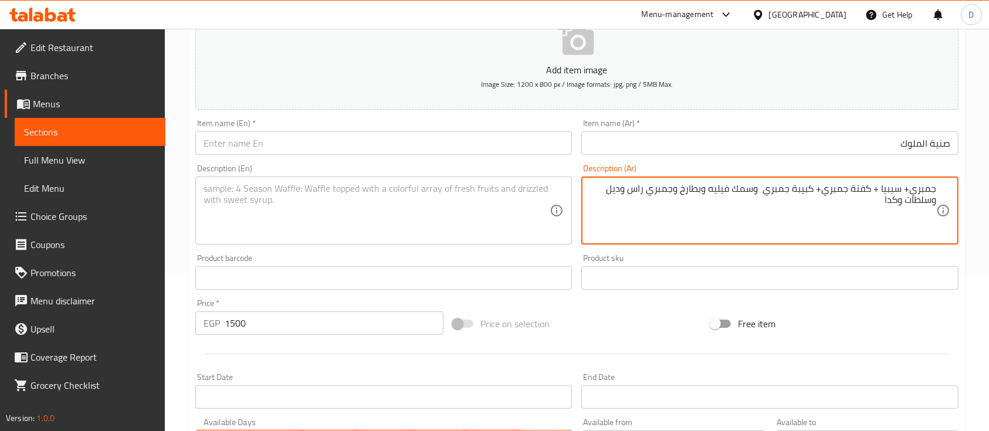
drag, startPoint x: 758, startPoint y: 189, endPoint x: 766, endPoint y: 191, distance: 8.0
click at [766, 191] on textarea "جمبري+ سيبيا + كفتة جمبري+ كبيبة جمبري وسمك فيليه وبطارخ وجمبري راس وديل وسلطات…" at bounding box center [763, 211] width 346 height 56
click at [705, 190] on textarea "جمبري+ سيبيا + كفتة جمبري+ كبيبة جمبري+ سمك فيليه وبطارخ وجمبري راس وديل وسلطات…" at bounding box center [763, 211] width 346 height 56
click at [675, 196] on textarea "جمبري+ سيبيا + كفتة جمبري+ كبيبة جمبري+ سمك فيليه + بطارخ وجمبري راس وديل وسلطا…" at bounding box center [763, 211] width 346 height 56
click at [933, 204] on textarea "جمبري+ سيبيا + كفتة جمبري+ كبيبة جمبري+ سمك فيليه + بطارخ + جمبري راس وديل وسلط…" at bounding box center [763, 211] width 346 height 56
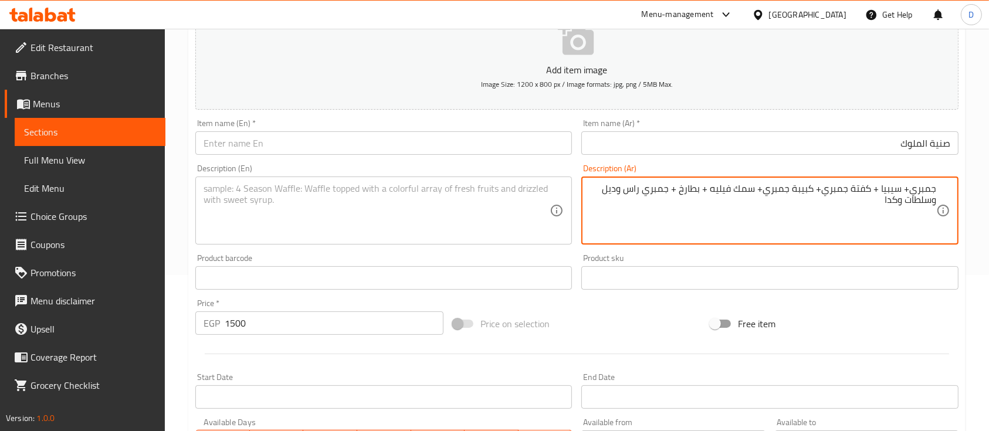
click at [933, 204] on textarea "جمبري+ سيبيا + كفتة جمبري+ كبيبة جمبري+ سمك فيليه + بطارخ + جمبري راس وديل وسلط…" at bounding box center [763, 211] width 346 height 56
click at [907, 199] on textarea "جمبري+ سيبيا + كفتة جمبري+ كبيبة جمبري+ سمك فيليه + بطارخ + جمبري راس وديل وسلط…" at bounding box center [763, 211] width 346 height 56
click at [604, 185] on textarea "جمبري+ سيبيا + كفتة جمبري+ كبيبة جمبري+ سمك فيليه + بطارخ + جمبري راس وديل وكدا" at bounding box center [763, 211] width 346 height 56
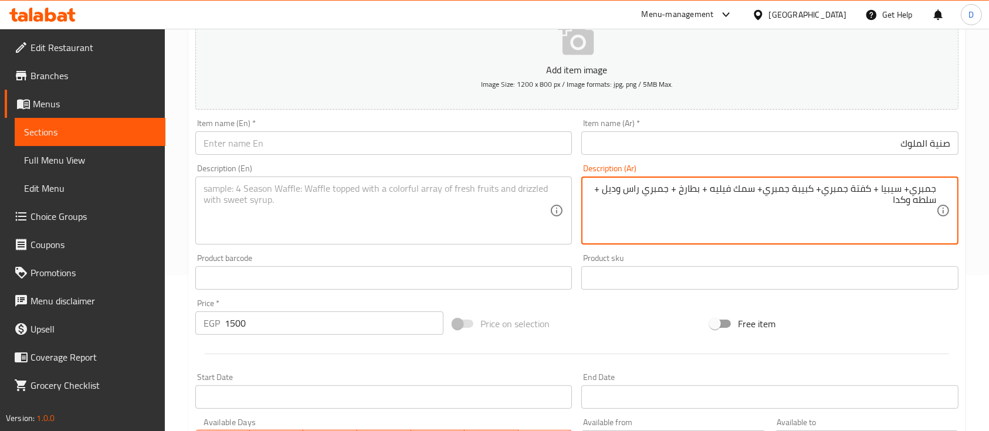
drag, startPoint x: 898, startPoint y: 208, endPoint x: 911, endPoint y: 200, distance: 15.8
click at [911, 200] on textarea "جمبري+ سيبيا + كفتة جمبري+ كبيبة جمبري+ سمك فيليه + بطارخ + جمبري راس وديل + سل…" at bounding box center [763, 211] width 346 height 56
type textarea "جمبري+ سيبيا + كفتة جمبري+ كبيبة جمبري+ سمك فيليه + بطارخ + جمبري راس وديل + سل…"
click at [446, 212] on textarea at bounding box center [377, 211] width 346 height 56
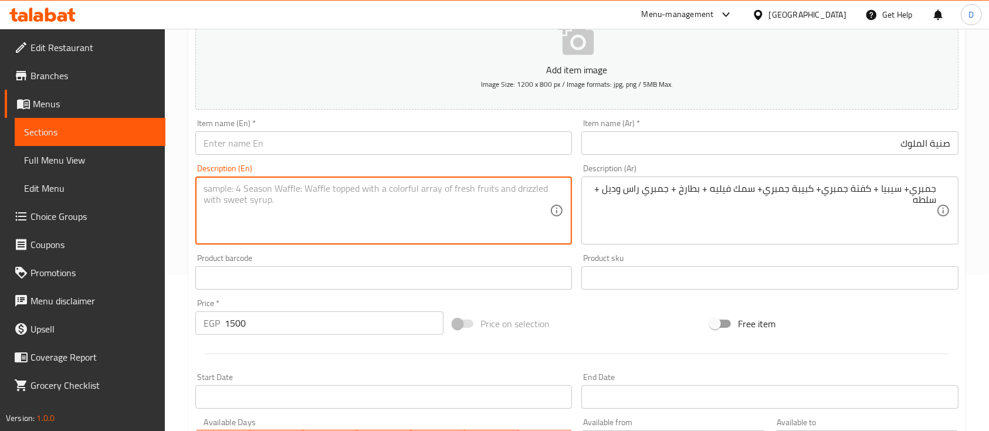
paste textarea "Shrimp + cuttlefish + shrimp kofta + shrimp kibbeh + fish fillet + roe + shrimp…"
type textarea "Shrimp + cuttlefish + shrimp kofta + shrimp kibbeh + fish fillet + roe + shrimp…"
click at [872, 143] on input "صنية الملوك" at bounding box center [769, 142] width 377 height 23
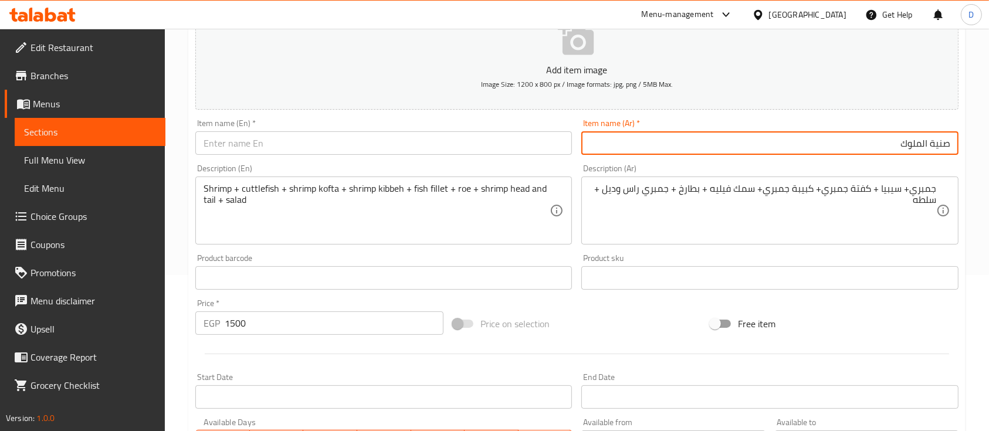
click at [872, 143] on input "صنية الملوك" at bounding box center [769, 142] width 377 height 23
click at [356, 140] on input "text" at bounding box center [383, 142] width 377 height 23
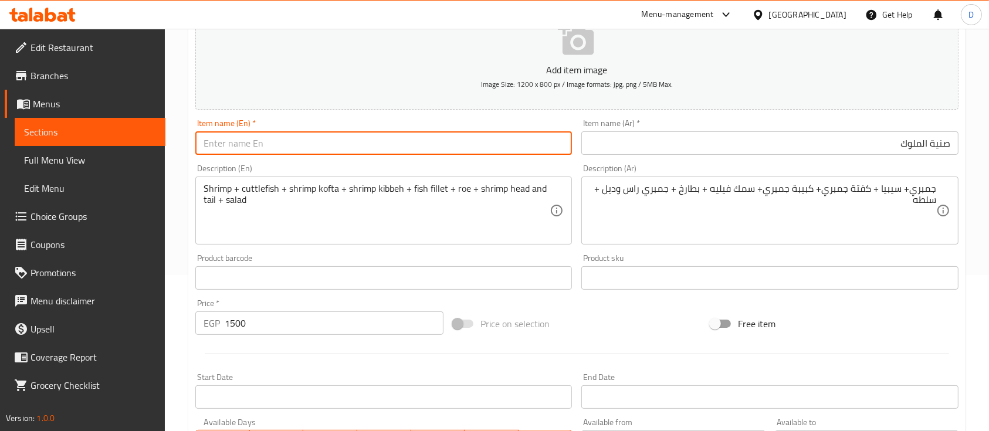
type input "ن"
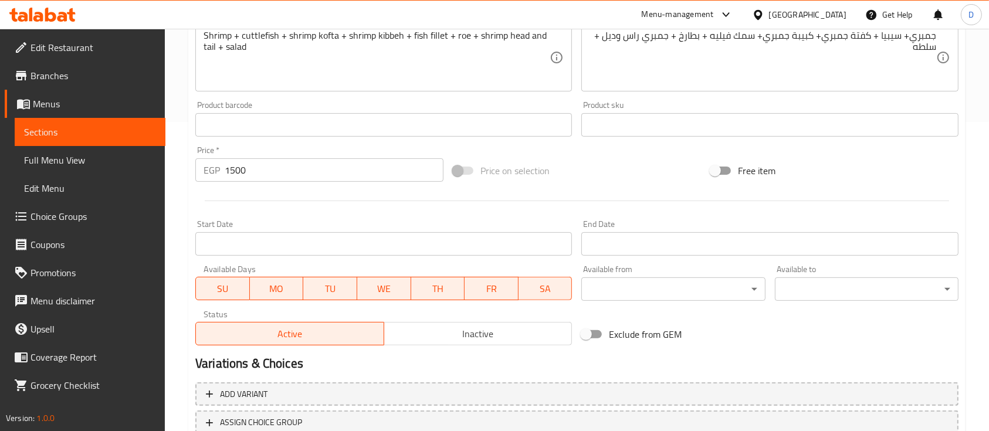
scroll to position [398, 0]
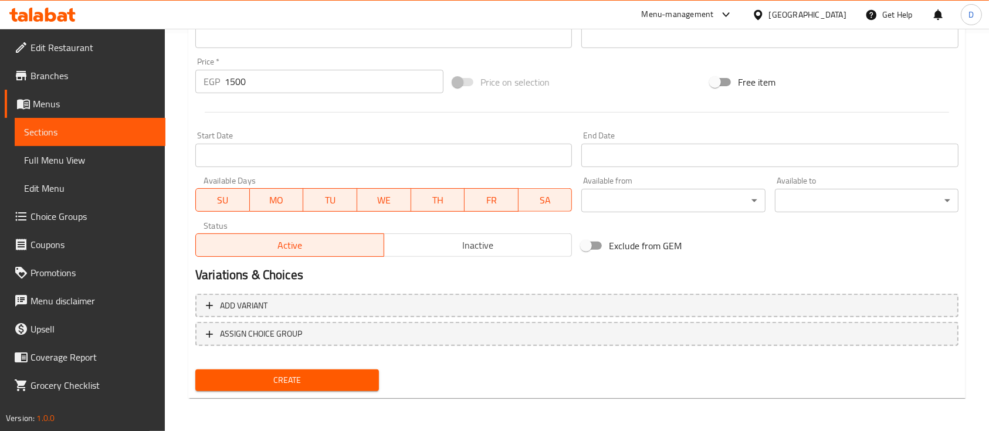
type input "Kings Tray"
click at [303, 380] on span "Create" at bounding box center [287, 380] width 165 height 15
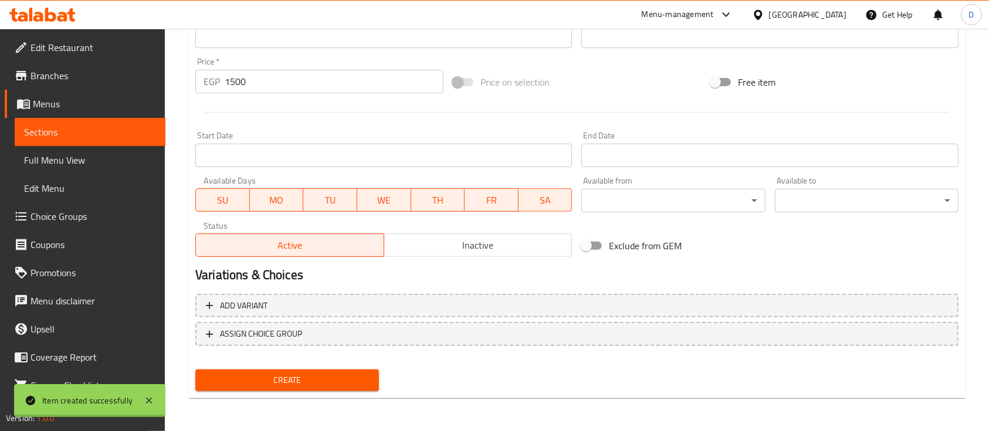
type input "0"
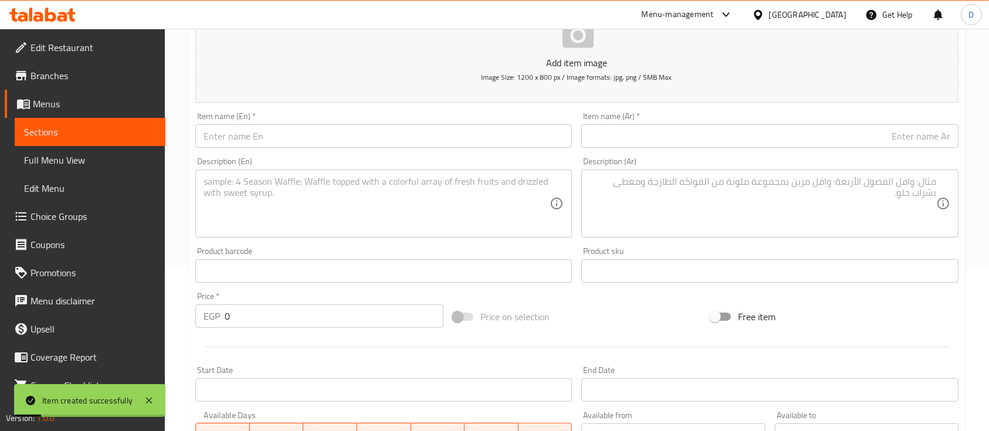
click at [799, 134] on input "text" at bounding box center [769, 135] width 377 height 23
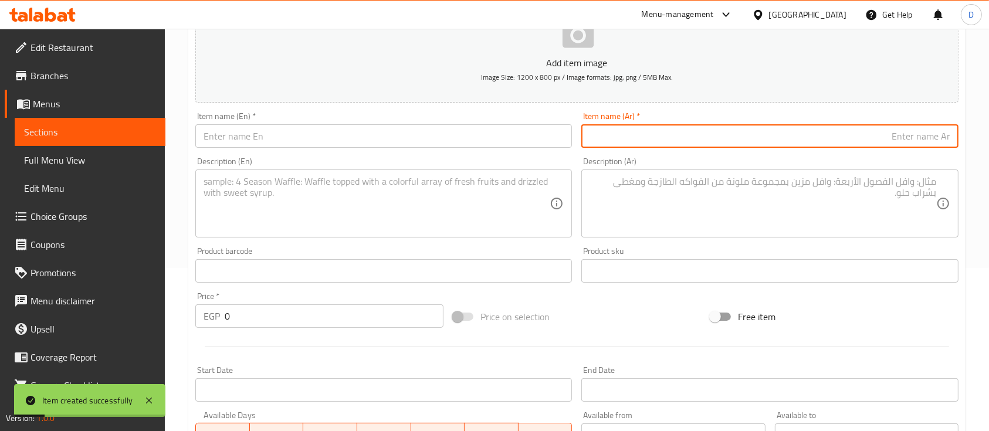
paste input "صنية النووي ١٧٠٠ ج بدلا من 2125.00"
drag, startPoint x: 808, startPoint y: 139, endPoint x: 817, endPoint y: 143, distance: 9.5
click at [817, 142] on input "صنية النووي ١٧٠٠ ج بدلا من 2125.00" at bounding box center [769, 135] width 377 height 23
click at [817, 143] on input "صنية النووي ١٧٠٠ ج بدلا من 2125.00" at bounding box center [769, 135] width 377 height 23
drag, startPoint x: 792, startPoint y: 138, endPoint x: 823, endPoint y: 140, distance: 31.1
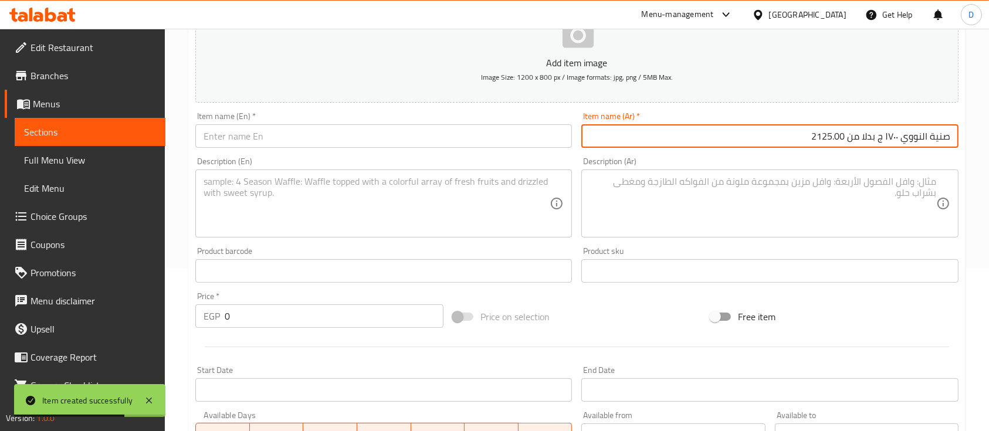
click at [823, 140] on input "صنية النووي ١٧٠٠ ج بدلا من 2125.00" at bounding box center [769, 135] width 377 height 23
click at [826, 140] on input "صنية النووي ١٧٠٠ ج بدلا من 2125.00" at bounding box center [769, 135] width 377 height 23
drag, startPoint x: 831, startPoint y: 137, endPoint x: 815, endPoint y: 141, distance: 16.9
click at [815, 141] on input "صنية النووي ١٧٠٠ ج بدلا من 2125.00" at bounding box center [769, 135] width 377 height 23
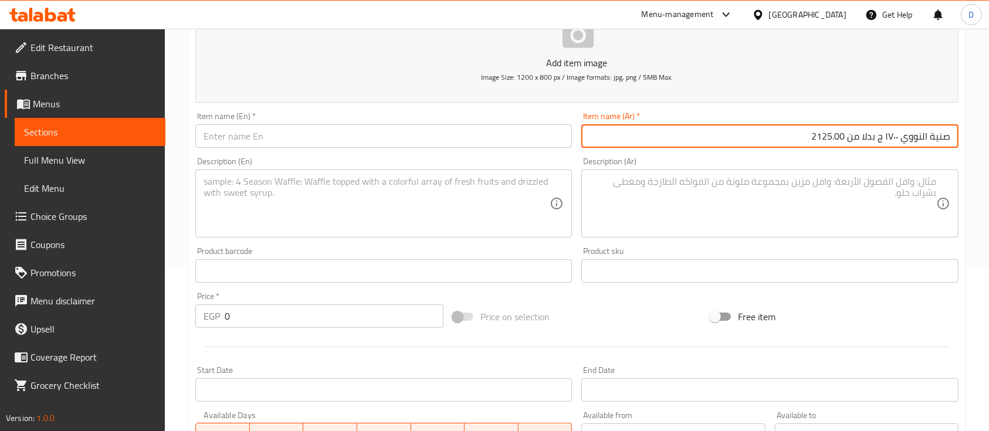
type input "صنية النووي ١٧٠٠ ج بدلا من 2125.00"
click at [311, 317] on input "0" at bounding box center [334, 315] width 219 height 23
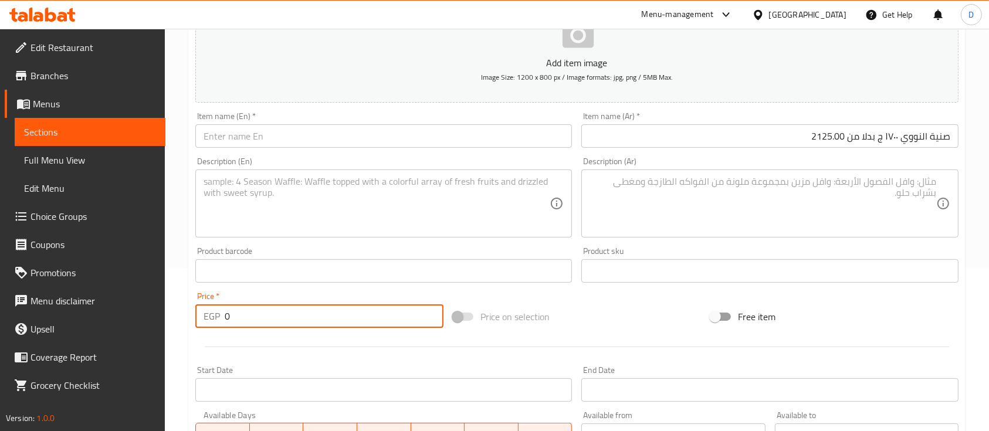
click at [311, 317] on input "0" at bounding box center [334, 315] width 219 height 23
paste input "2125"
type input "2125"
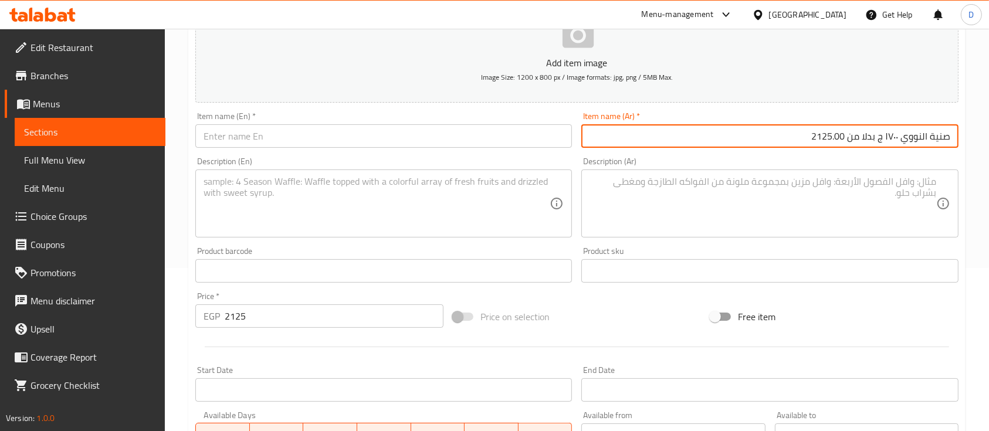
drag, startPoint x: 804, startPoint y: 134, endPoint x: 901, endPoint y: 137, distance: 97.4
click at [901, 137] on input "صنية النووي ١٧٠٠ ج بدلا من 2125.00" at bounding box center [769, 135] width 377 height 23
type input "صنية النووي"
click at [896, 199] on textarea at bounding box center [763, 204] width 346 height 56
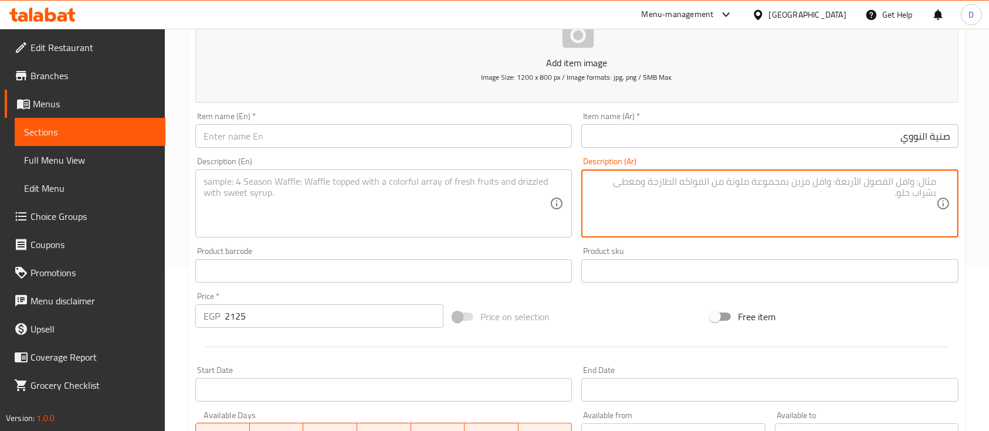
click at [793, 198] on textarea at bounding box center [763, 204] width 346 height 56
paste textarea "جمبري وجمبري مشوي جريل وسيبيا وكفتة جمبري وكبيبة جمبري وسمك فيليه وبطارخ وجمبري…"
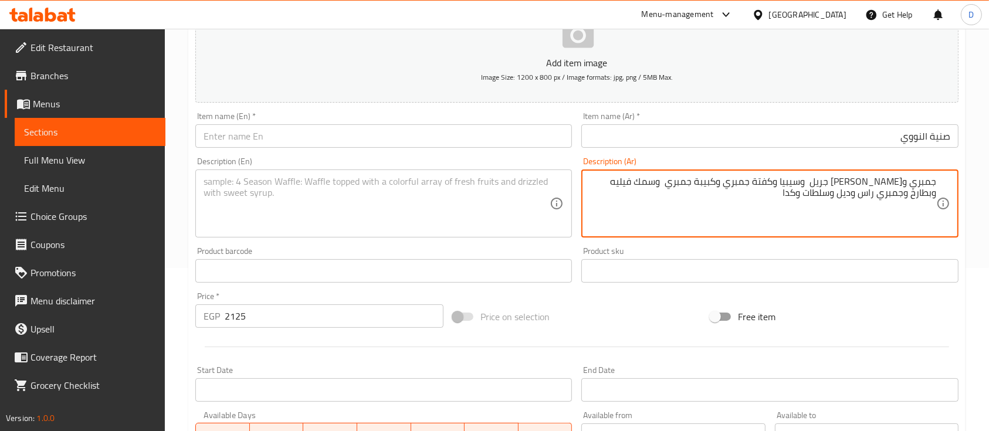
drag, startPoint x: 797, startPoint y: 198, endPoint x: 832, endPoint y: 199, distance: 35.2
click at [832, 199] on textarea "جمبري وجمبري مشوي جريل وسيبيا وكفتة جمبري وكبيبة جمبري وسمك فيليه وبطارخ وجمبري…" at bounding box center [763, 204] width 346 height 56
click at [906, 185] on textarea "جمبري وجمبري مشوي جريل وسيبيا وكفتة جمبري وكبيبة جمبري وسمك فيليه وبطارخ وجمبري…" at bounding box center [763, 204] width 346 height 56
click at [819, 184] on textarea "جمبري + جمبري مشوي جريل وسيبيا وكفتة جمبري وكبيبة جمبري وسمك فيليه وبطارخ وجمبر…" at bounding box center [763, 204] width 346 height 56
click at [790, 187] on textarea "جمبري + جمبري مشوي جريل +سيبيا وكفتة جمبري وكبيبة جمبري وسمك فيليه وبطارخ وجمبر…" at bounding box center [763, 204] width 346 height 56
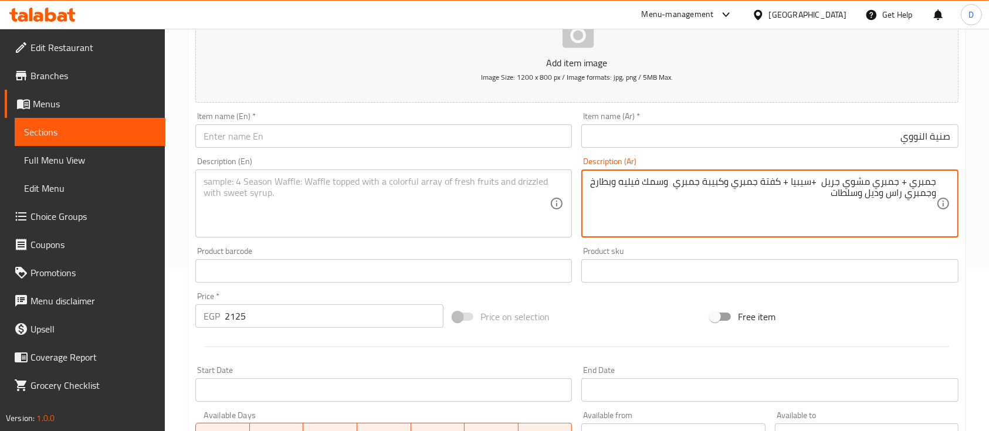
click at [728, 185] on textarea "جمبري + جمبري مشوي جريل +سيبيا + كفتة جمبري وكبيبة جمبري وسمك فيليه وبطارخ وجمب…" at bounding box center [763, 204] width 346 height 56
drag, startPoint x: 666, startPoint y: 185, endPoint x: 674, endPoint y: 192, distance: 10.0
click at [673, 188] on textarea "جمبري + جمبري مشوي جريل +سيبيا + كفتة جمبري + كبيبة جمبري وسمك فيليه وبطارخ وجم…" at bounding box center [763, 204] width 346 height 56
click at [612, 182] on textarea "جمبري + جمبري مشوي جريل +سيبيا + كفتة جمبري + كبيبة جمبري + سمك فيليه وبطارخ وج…" at bounding box center [763, 204] width 346 height 56
click at [937, 192] on div "جمبري + جمبري مشوي جريل +سيبيا + كفتة جمبري + كبيبة جمبري + سمك فيليه +بطارخ وج…" at bounding box center [769, 204] width 377 height 68
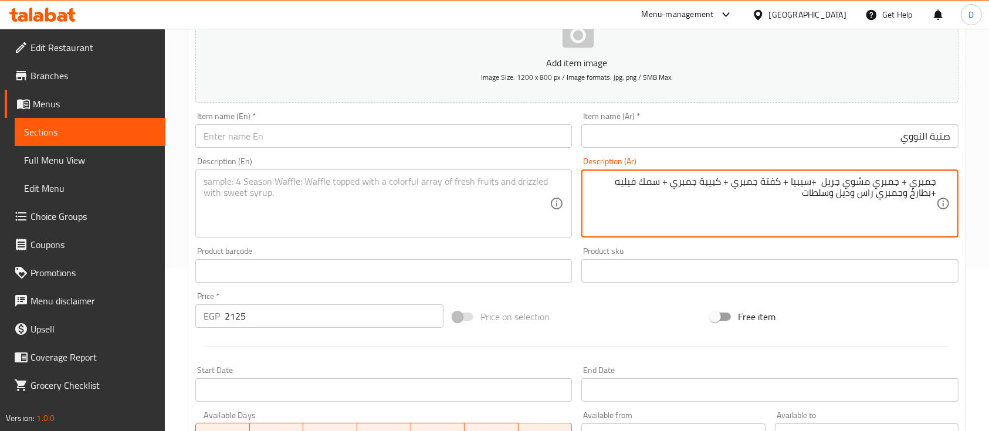
click at [934, 196] on textarea "جمبري + جمبري مشوي جريل +سيبيا + كفتة جمبري + كبيبة جمبري + سمك فيليه +بطارخ وج…" at bounding box center [763, 204] width 346 height 56
click at [856, 192] on textarea "جمبري + جمبري مشوي جريل +سيبيا + كفتة جمبري + كبيبة جمبري + سمك فيليه +بطارخ + …" at bounding box center [763, 204] width 346 height 56
type textarea "جمبري + جمبري مشوي جريل +سيبيا + كفتة جمبري + كبيبة جمبري + سمك فيليه +بطارخ + …"
click at [423, 191] on textarea at bounding box center [377, 204] width 346 height 56
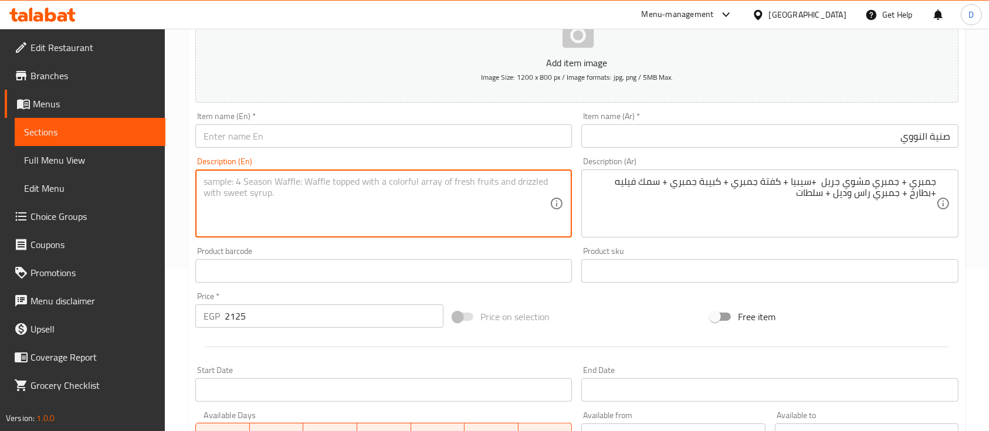
paste textarea "Shrimp + Grilled Shrimp + Squid + Shrimp Kofta + Shrimp Kibbeh + Fish Fillet + …"
type textarea "Shrimp + Grilled Shrimp + Squid + Shrimp Kofta + Shrimp Kibbeh + Fish Fillet + …"
click at [822, 137] on input "صنية النووي" at bounding box center [769, 135] width 377 height 23
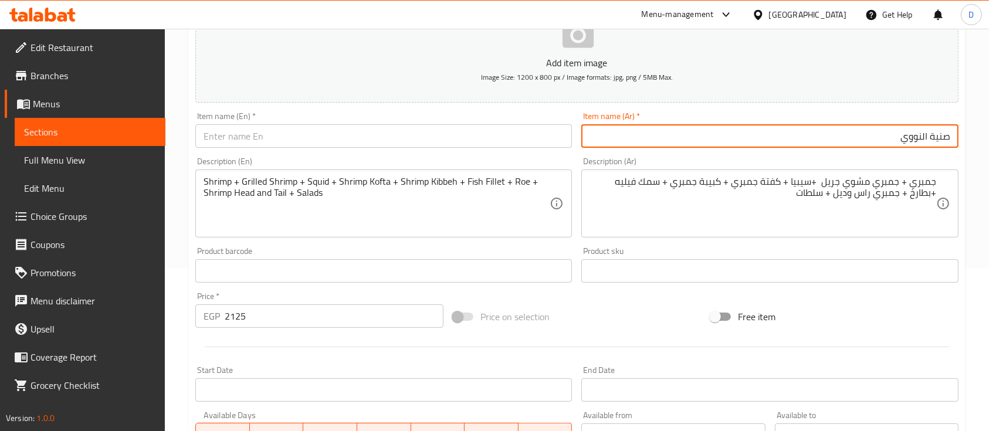
click at [823, 138] on input "صنية النووي" at bounding box center [769, 135] width 377 height 23
click at [455, 143] on input "text" at bounding box center [383, 135] width 377 height 23
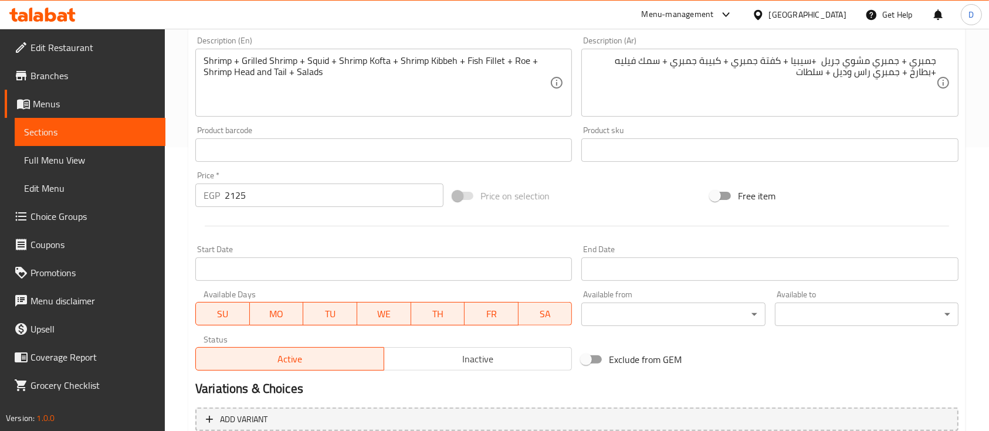
scroll to position [398, 0]
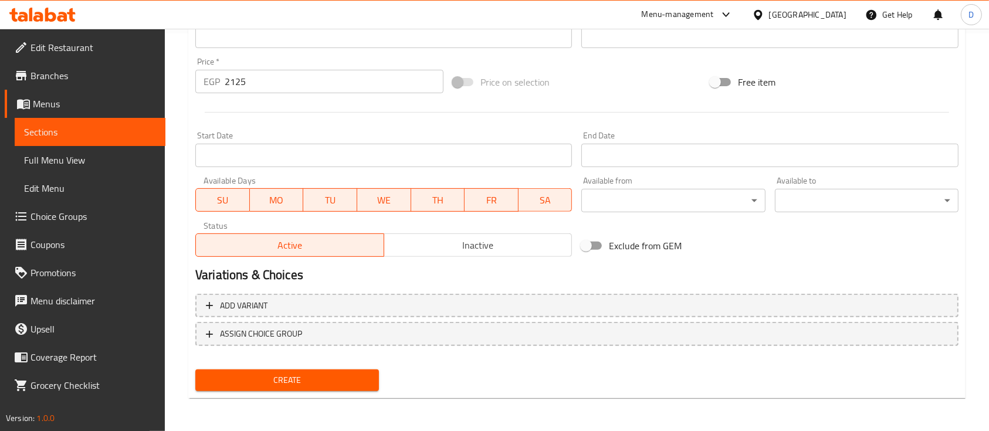
type input "Nawawai Tray"
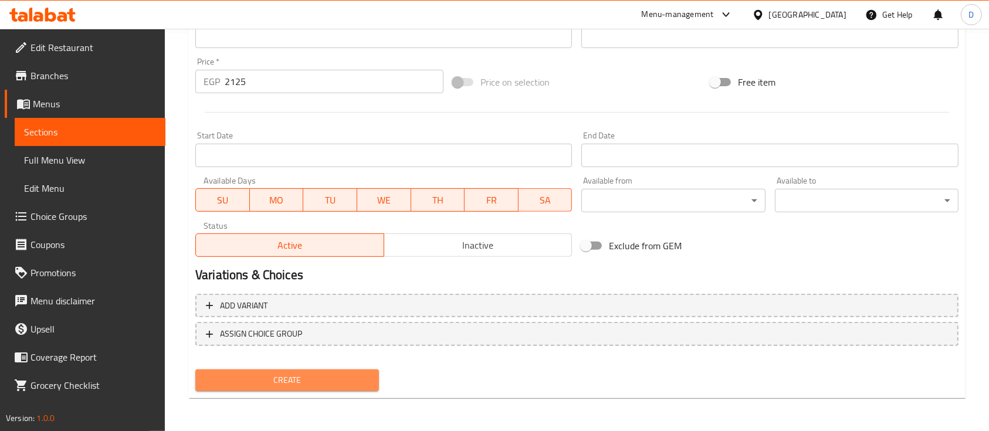
click at [350, 382] on span "Create" at bounding box center [287, 380] width 165 height 15
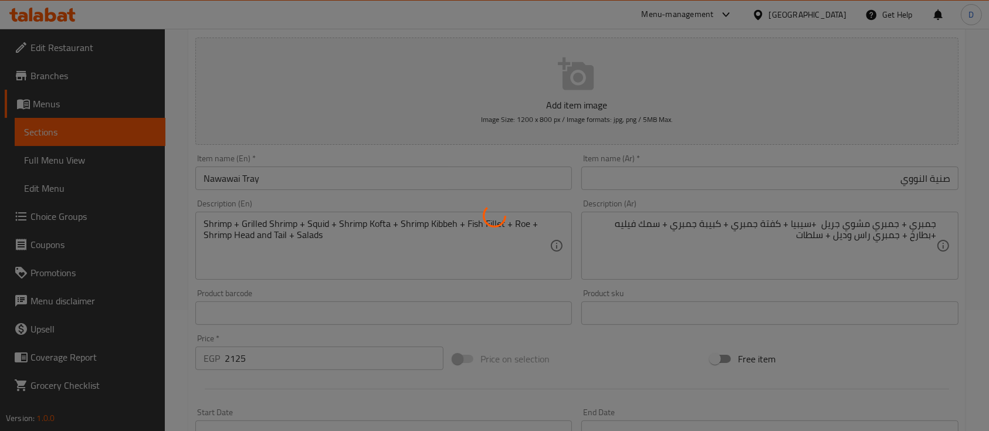
scroll to position [6, 0]
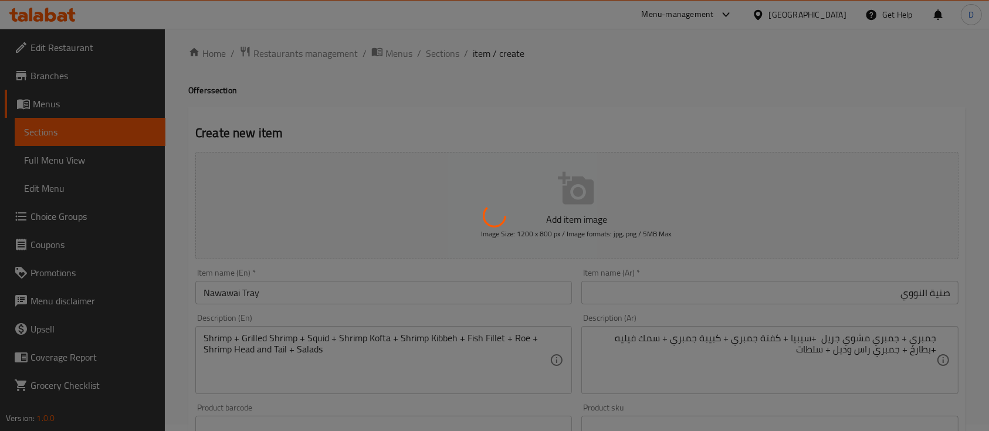
type input "0"
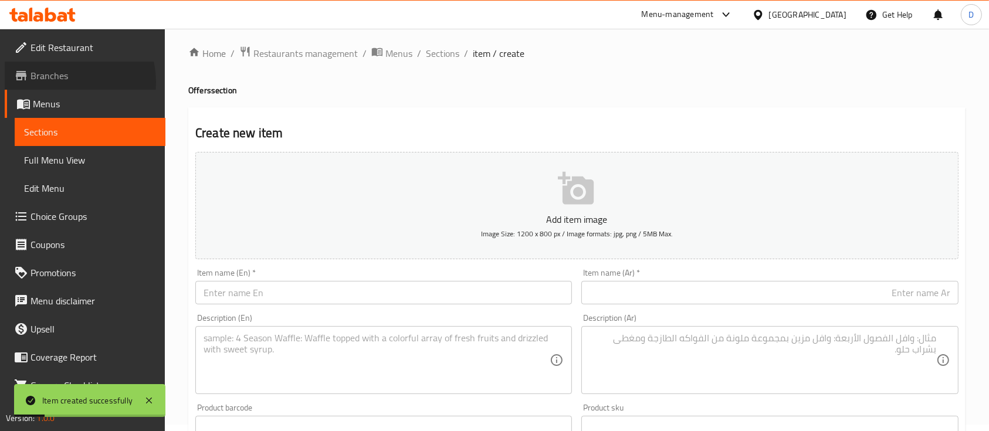
click at [68, 82] on span "Branches" at bounding box center [94, 76] width 126 height 14
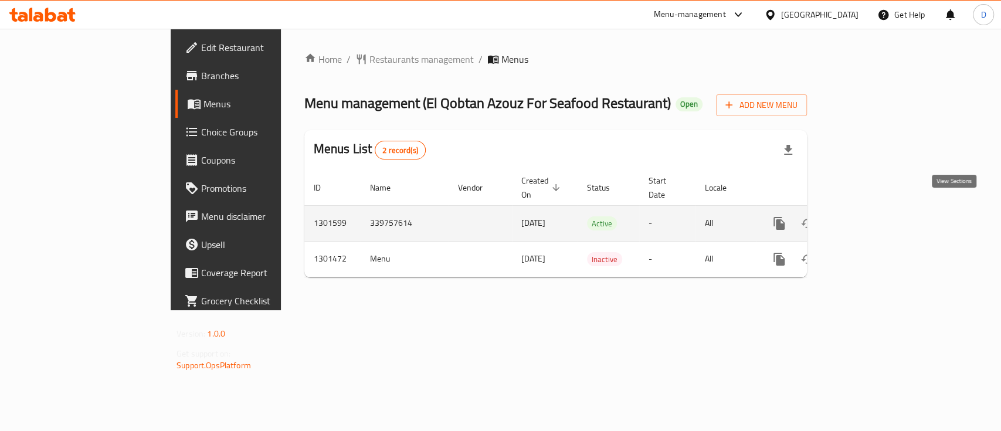
click at [871, 216] on icon "enhanced table" at bounding box center [864, 223] width 14 height 14
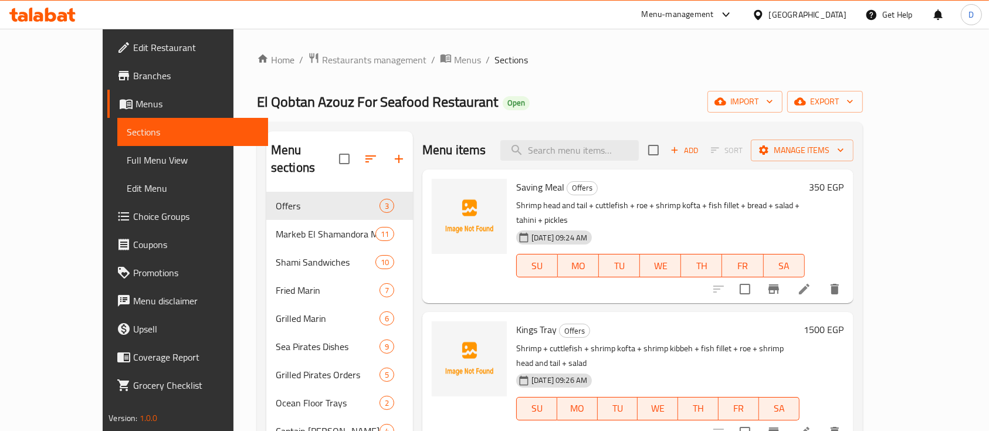
click at [133, 76] on span "Branches" at bounding box center [196, 76] width 126 height 14
